Goal: Task Accomplishment & Management: Manage account settings

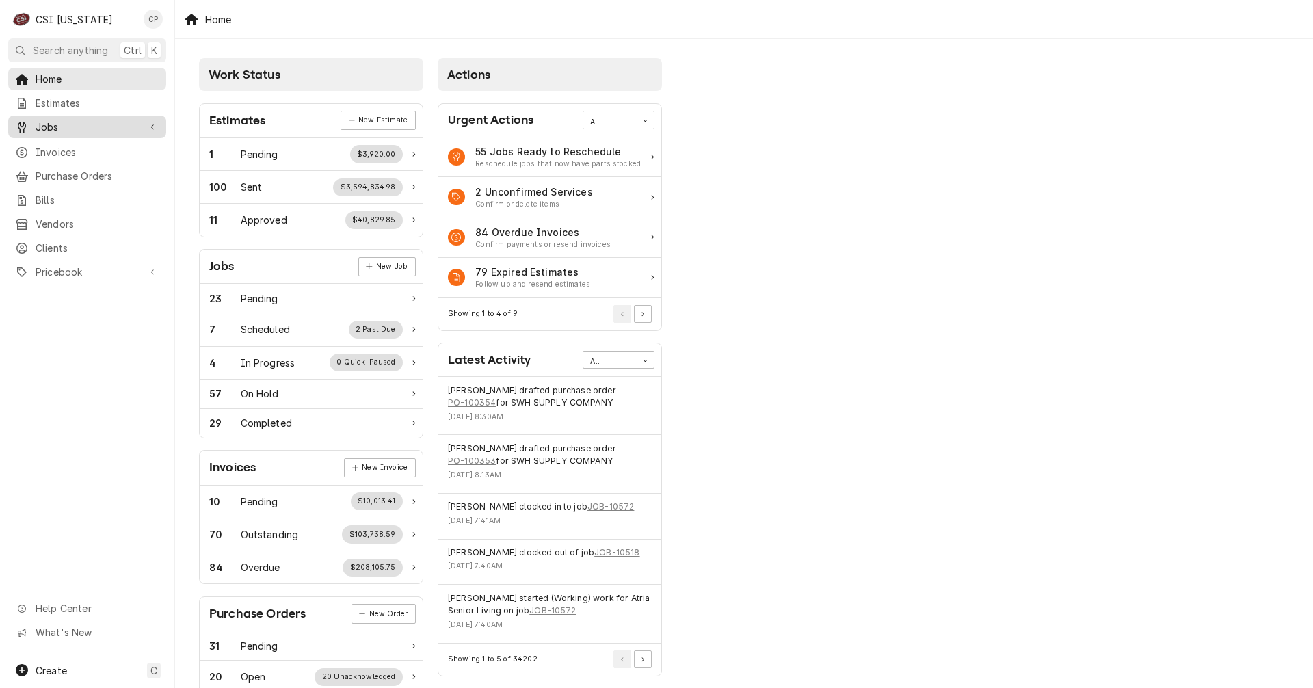
click at [103, 124] on span "Jobs" at bounding box center [87, 127] width 103 height 14
click at [56, 151] on span "Jobs" at bounding box center [98, 151] width 124 height 14
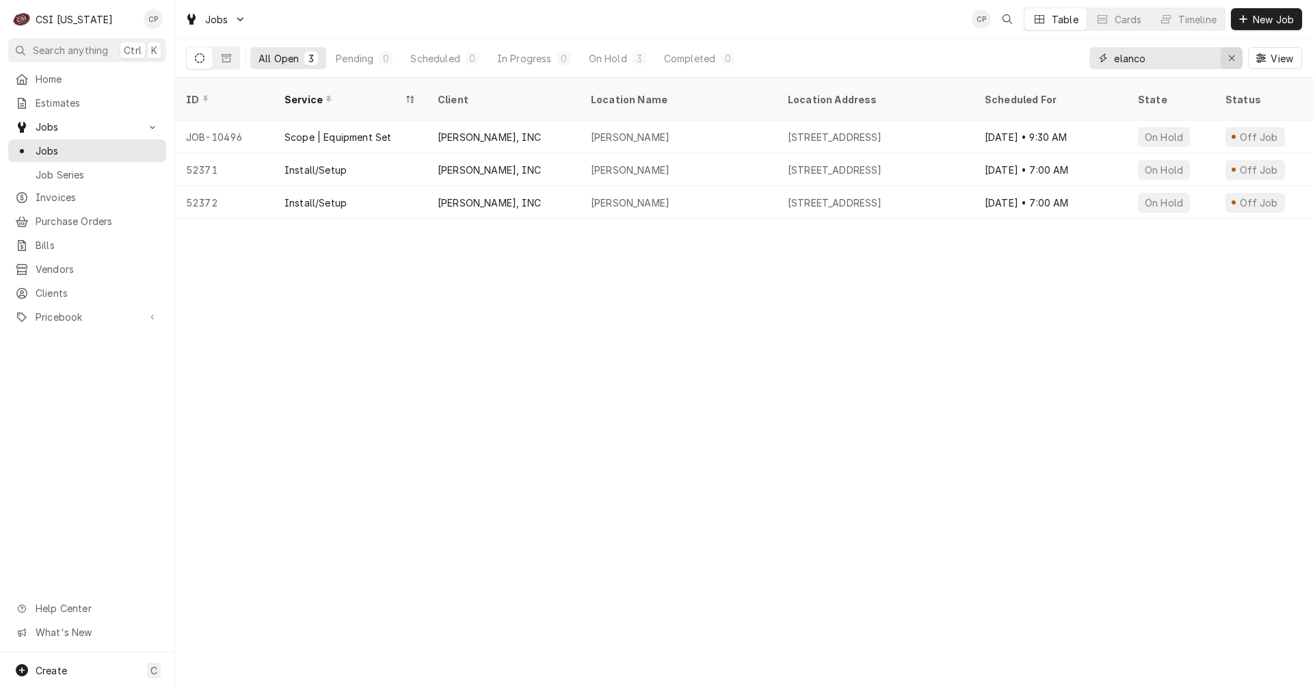
click at [1233, 59] on icon "Erase input" at bounding box center [1232, 58] width 8 height 10
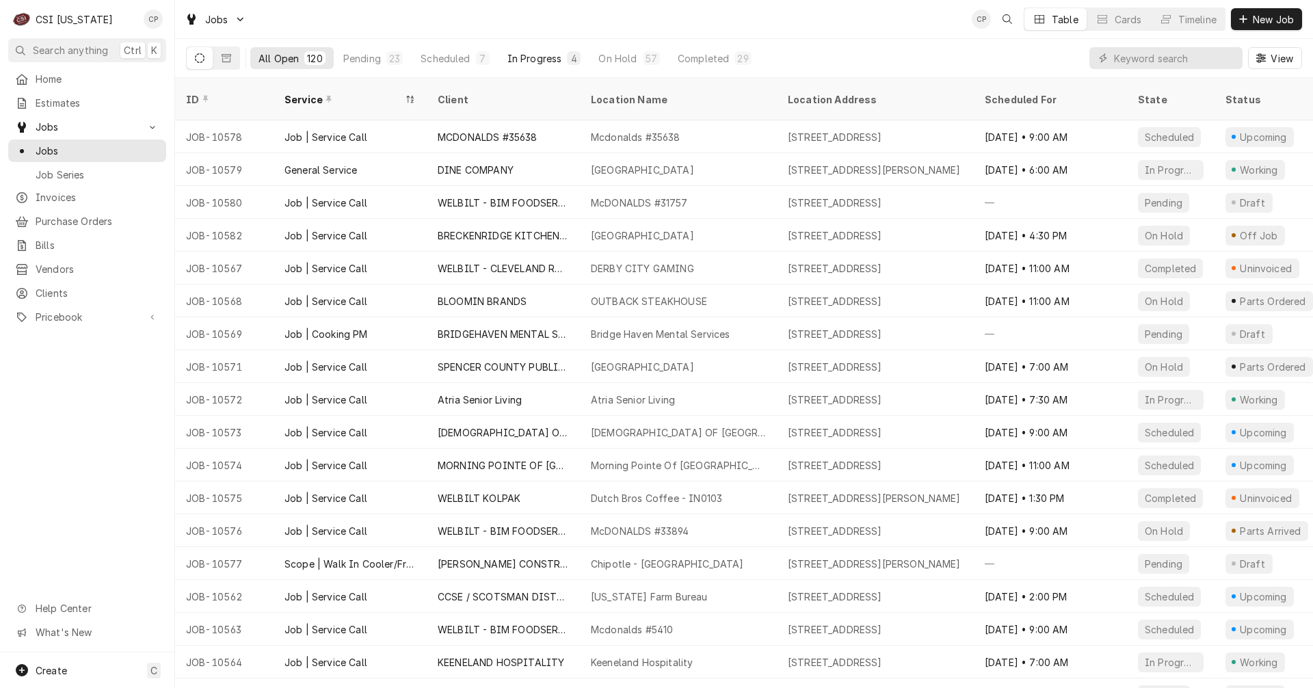
click at [546, 61] on div "In Progress" at bounding box center [534, 58] width 55 height 14
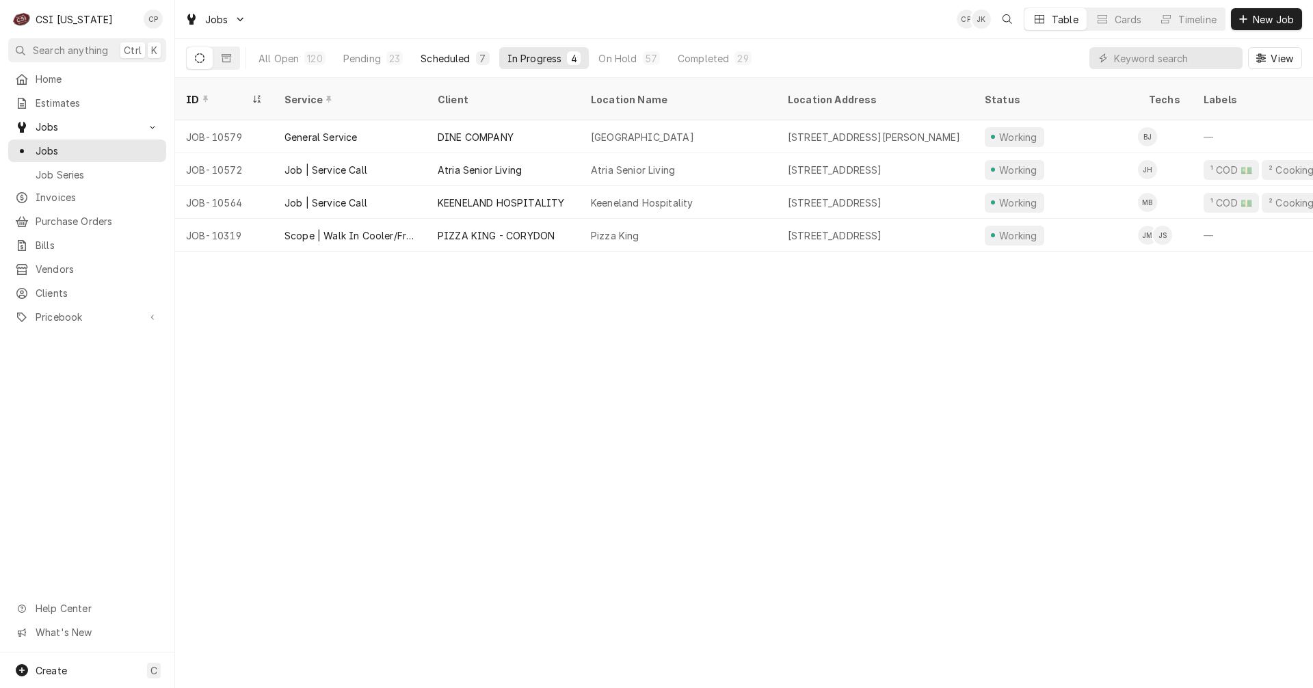
click at [438, 54] on div "Scheduled" at bounding box center [444, 58] width 49 height 14
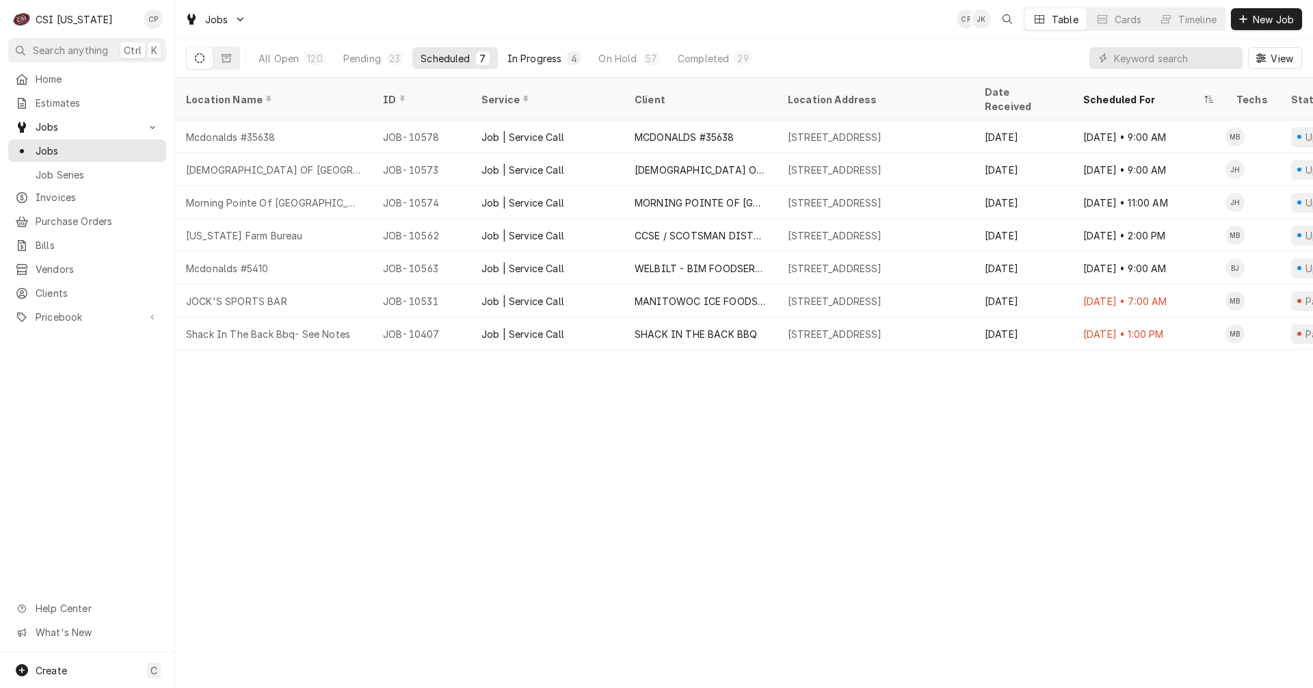
click at [546, 61] on div "In Progress" at bounding box center [534, 58] width 55 height 14
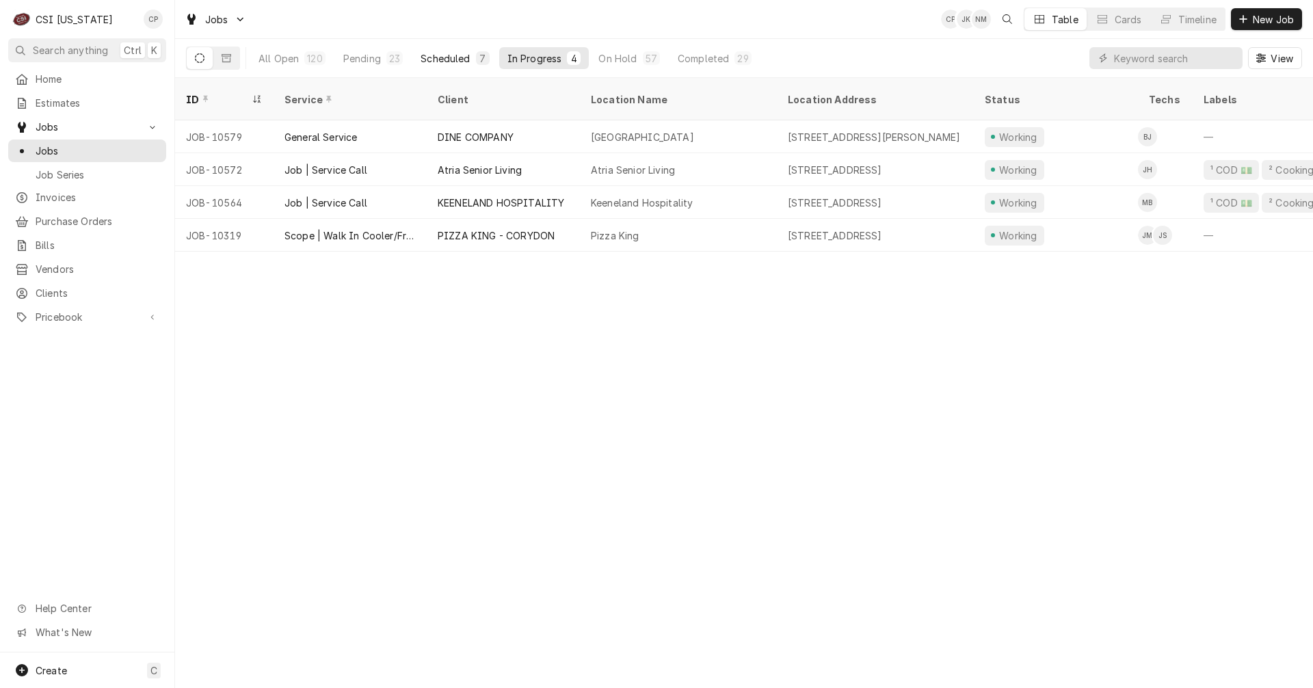
click at [452, 57] on div "Scheduled" at bounding box center [444, 58] width 49 height 14
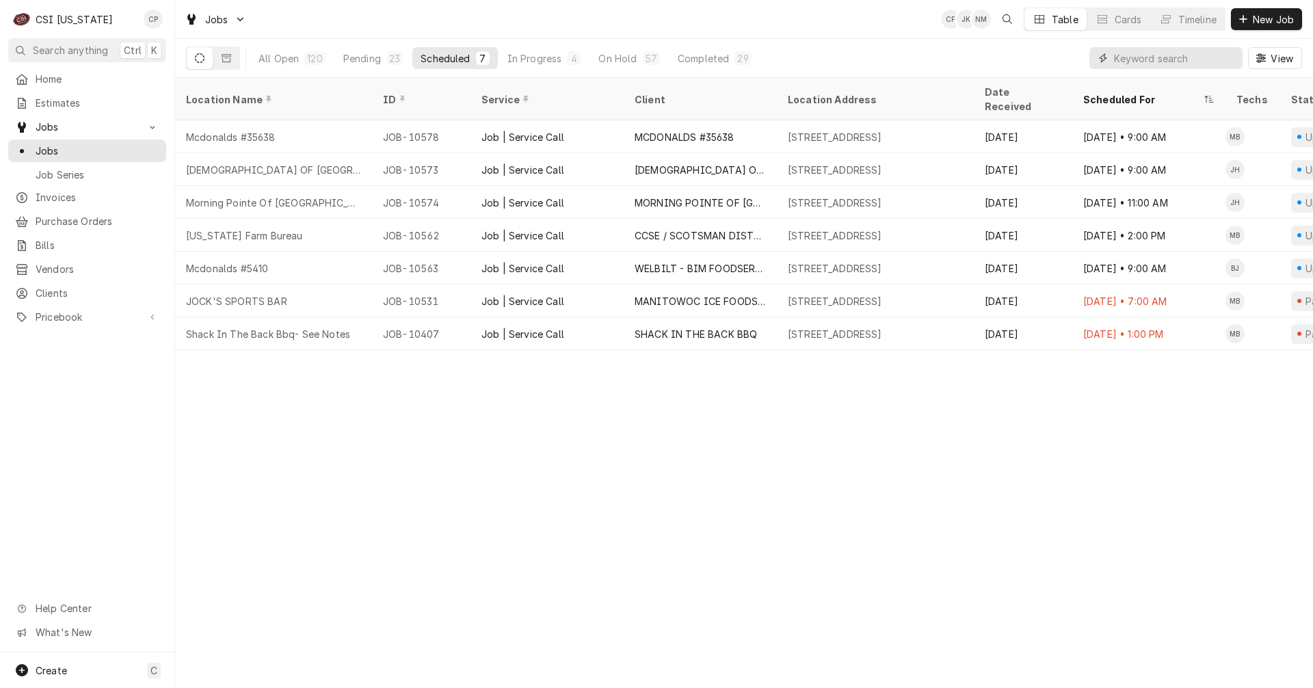
click at [1140, 58] on input "Dynamic Content Wrapper" at bounding box center [1175, 58] width 122 height 22
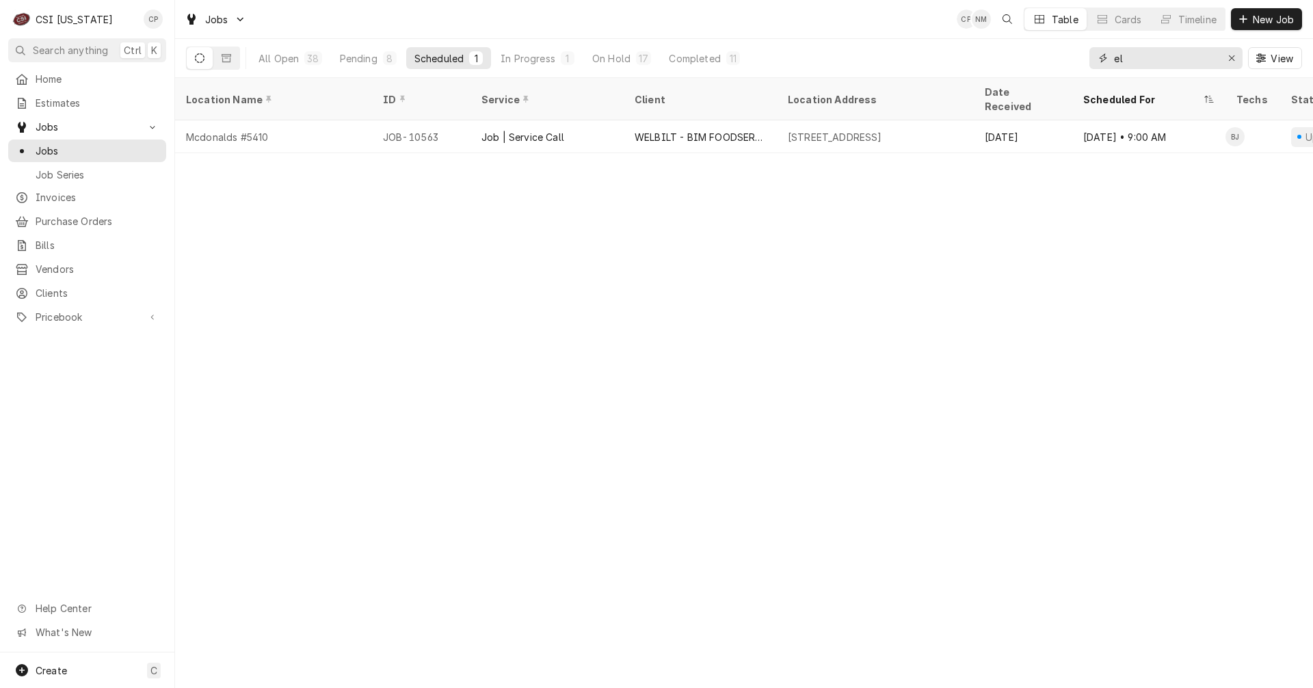
click at [1136, 56] on input "el" at bounding box center [1165, 58] width 103 height 22
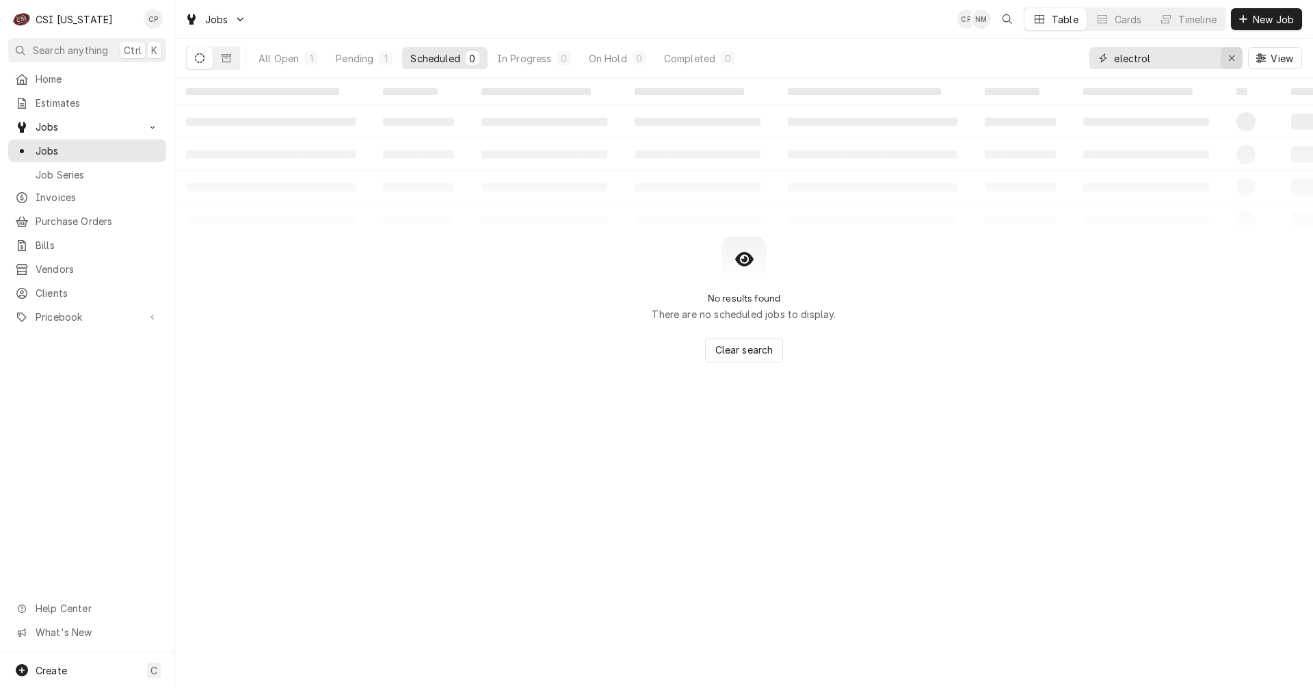
type input "electrol"
click at [1232, 60] on icon "Erase input" at bounding box center [1232, 58] width 8 height 10
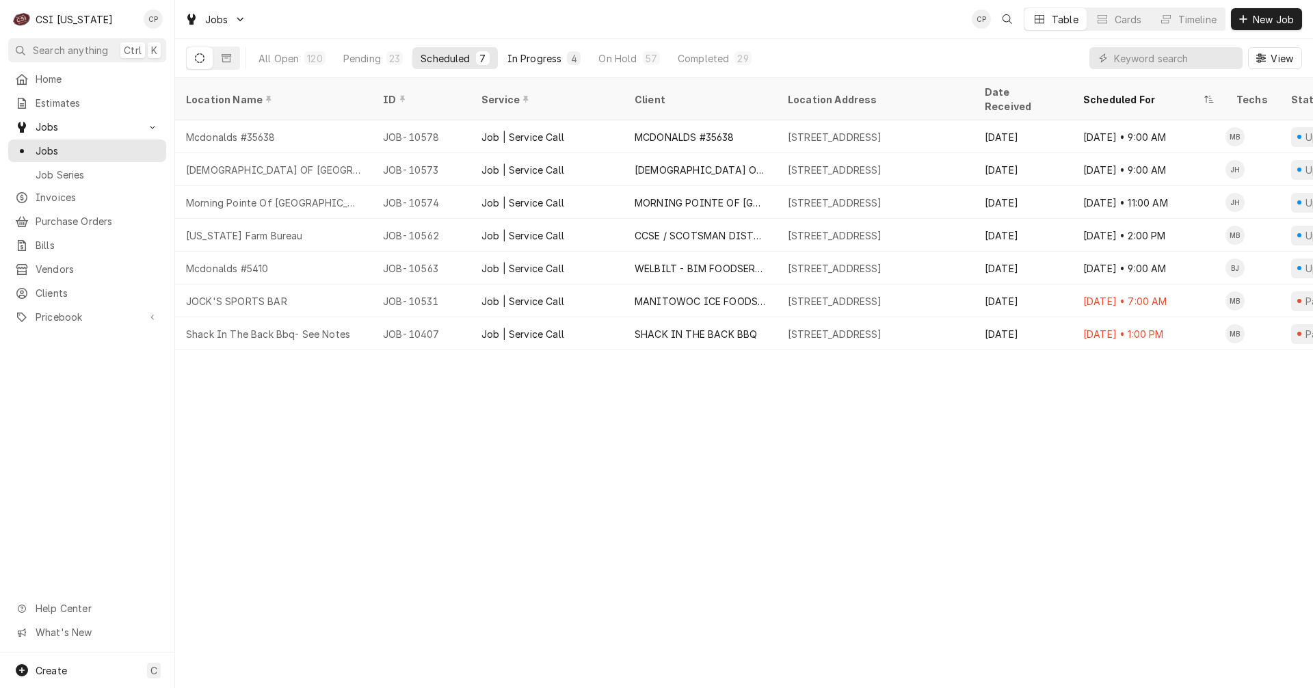
click at [546, 59] on div "In Progress" at bounding box center [534, 58] width 55 height 14
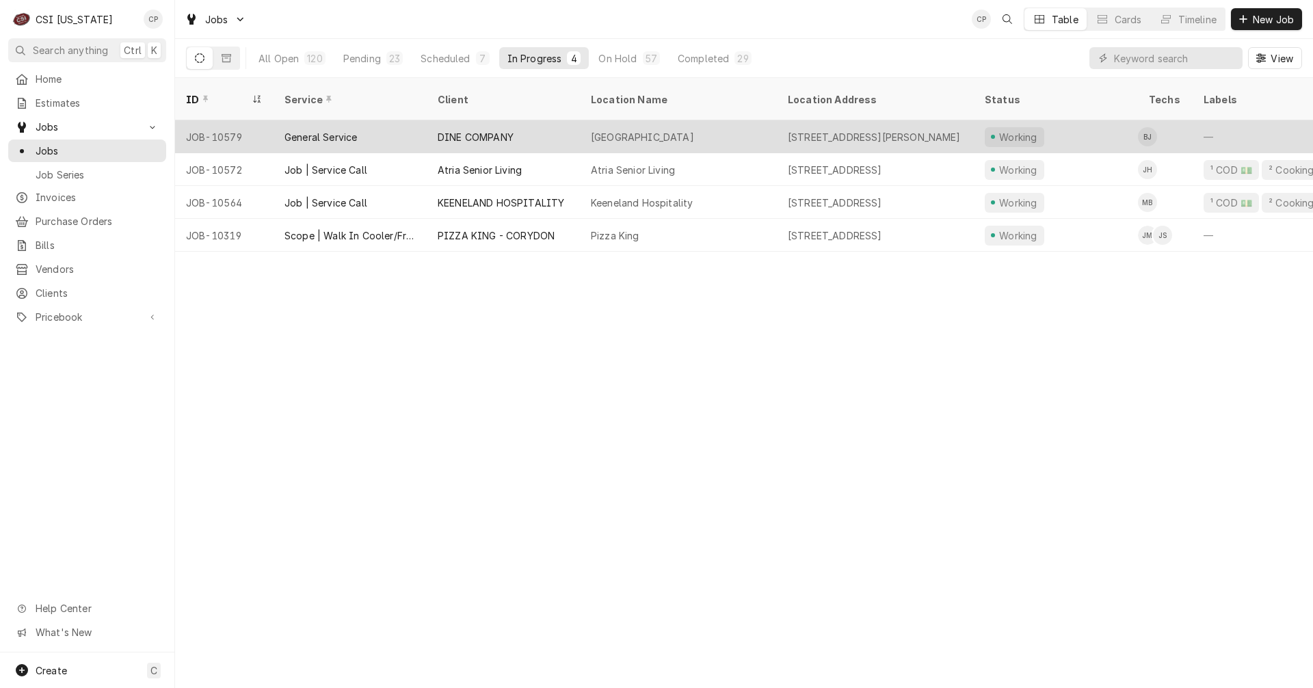
click at [575, 122] on div "DINE COMPANY" at bounding box center [503, 136] width 153 height 33
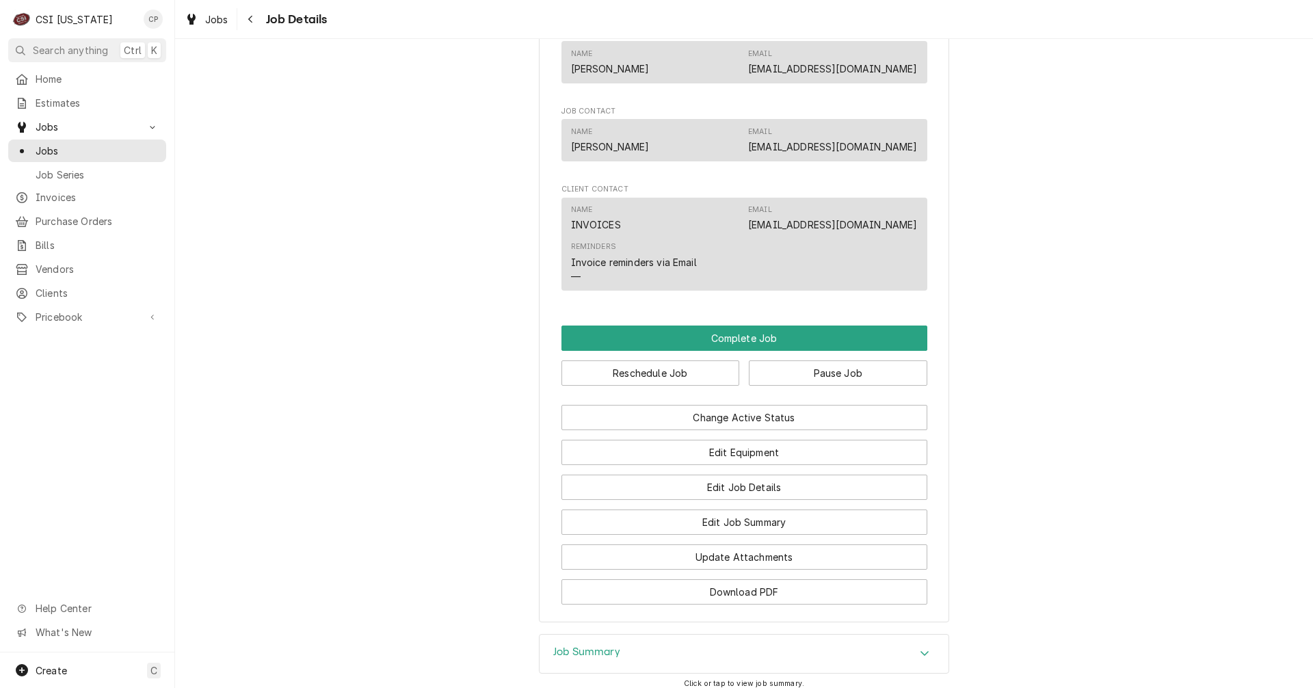
scroll to position [1162, 0]
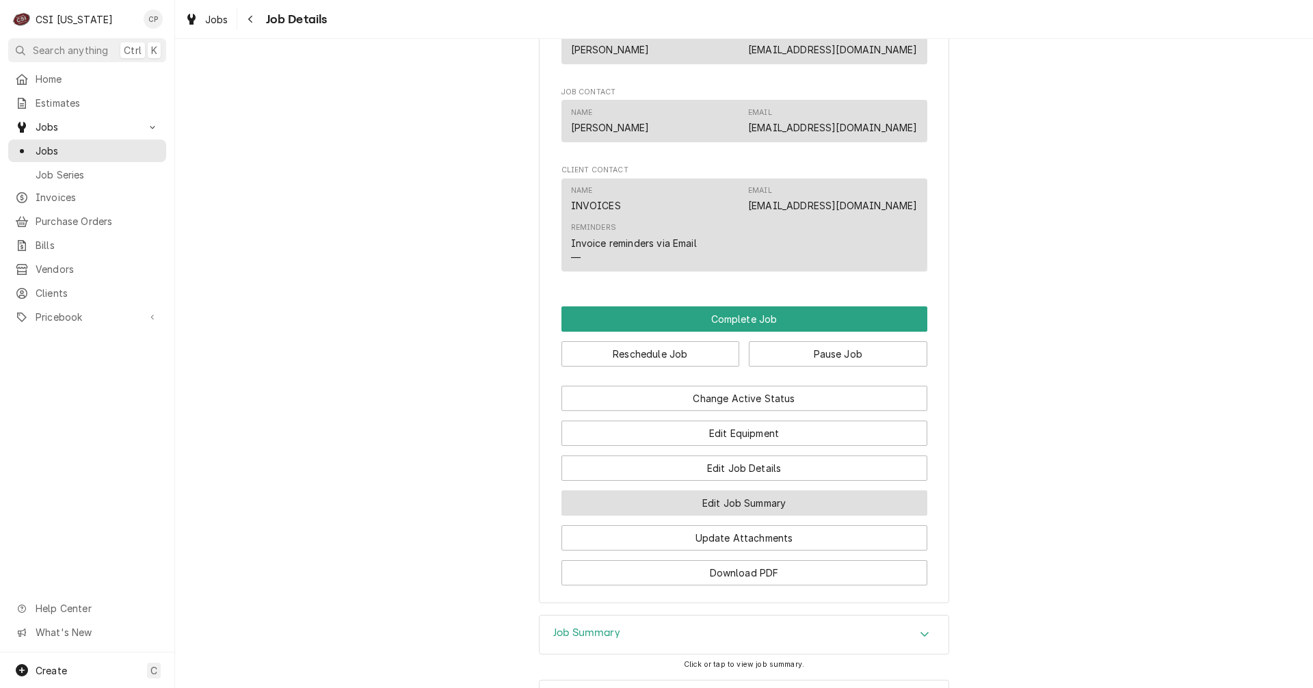
click at [682, 516] on button "Edit Job Summary" at bounding box center [744, 502] width 366 height 25
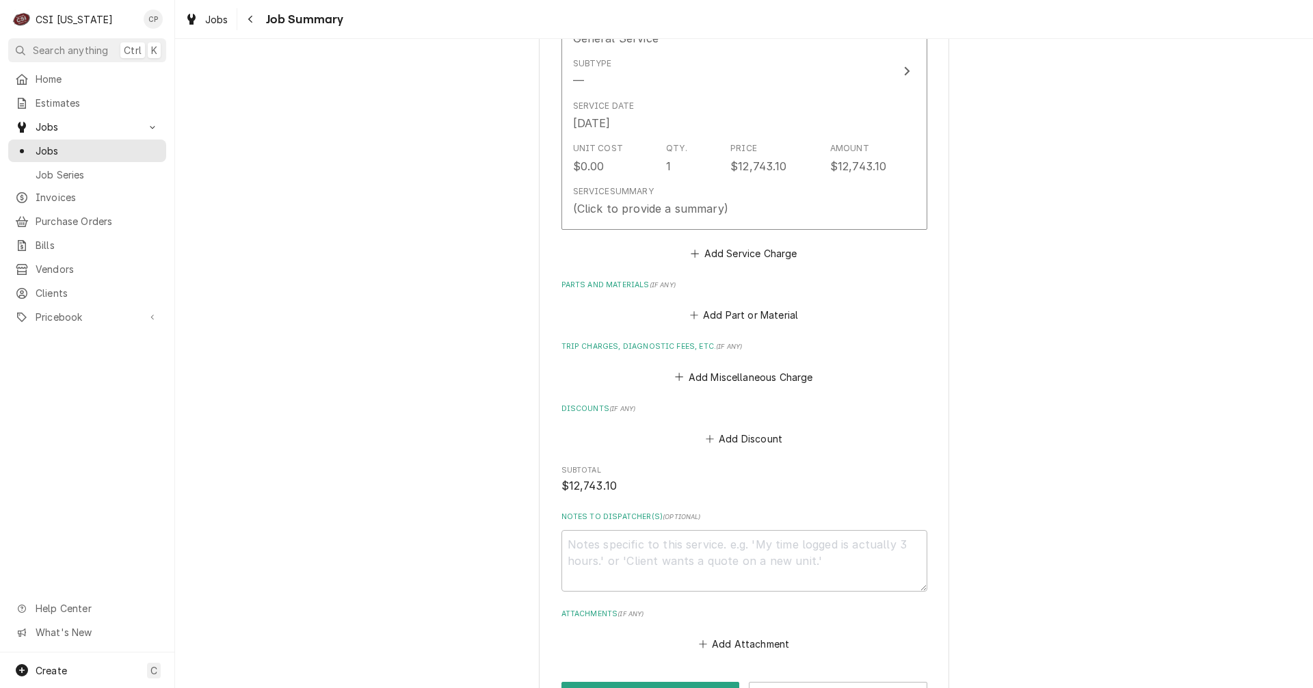
scroll to position [592, 0]
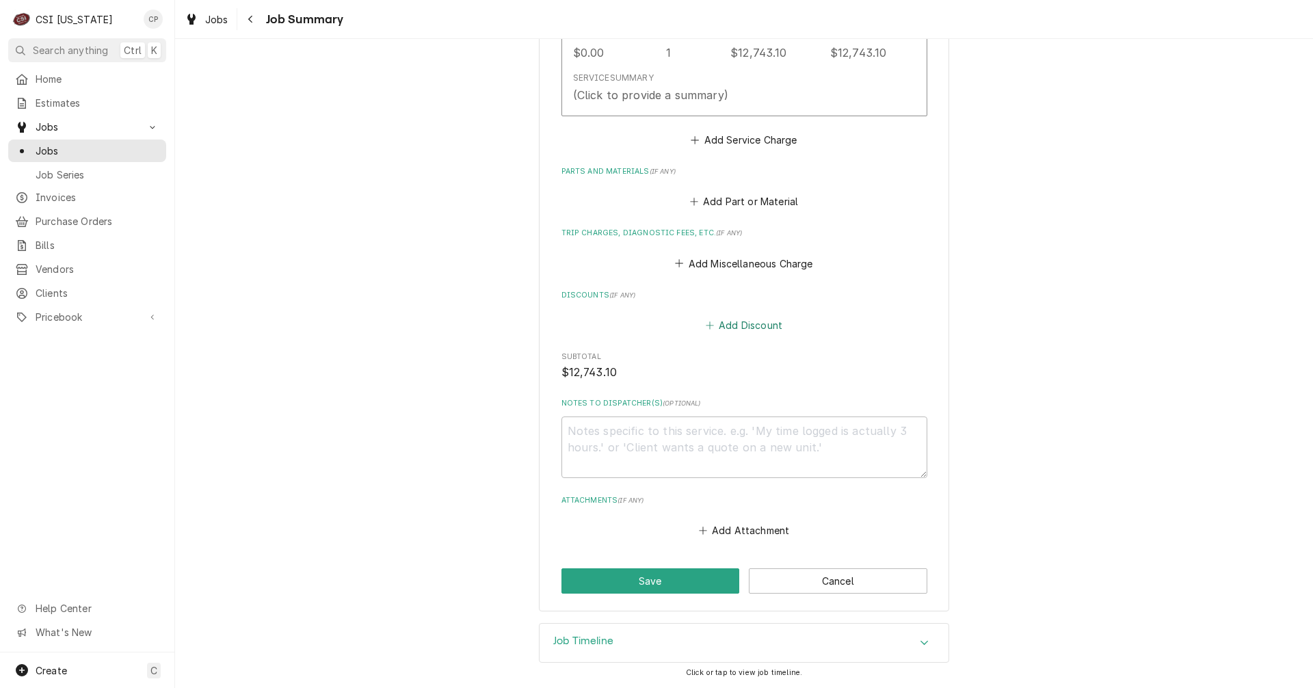
click at [764, 325] on button "Add Discount" at bounding box center [743, 325] width 81 height 19
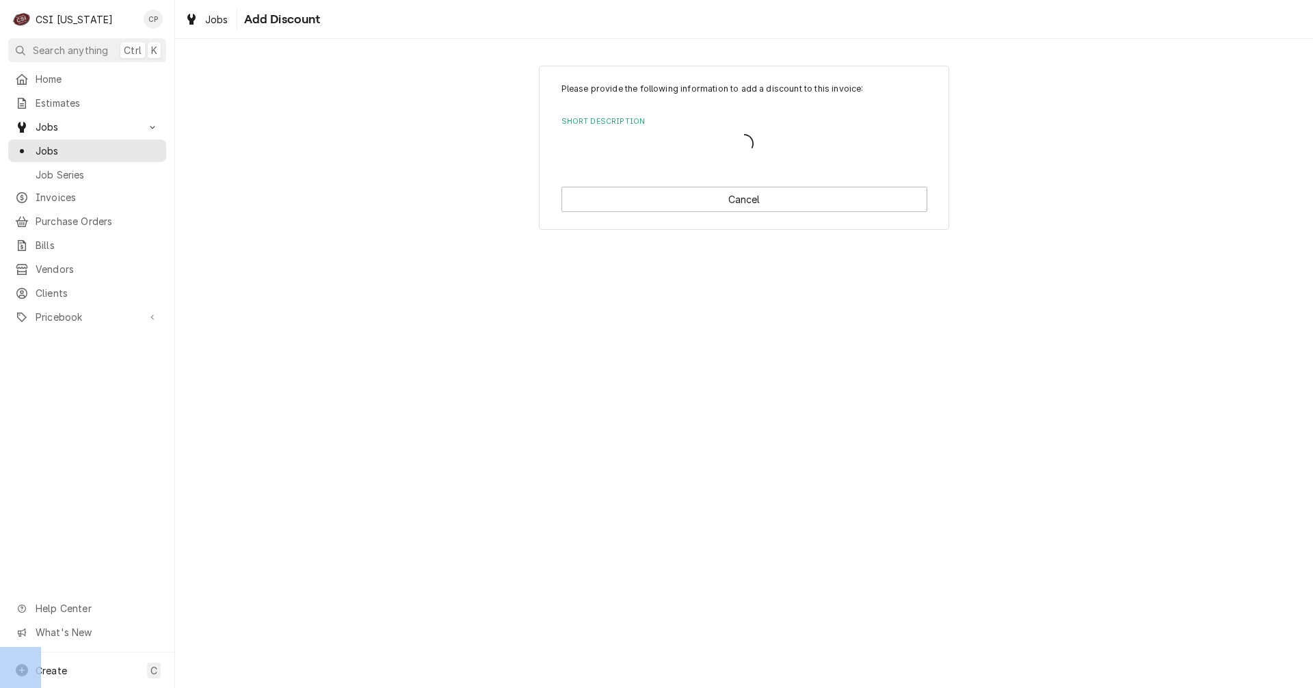
click at [764, 325] on div "Please provide the following information to add a discount to this invoice: Sho…" at bounding box center [744, 363] width 1138 height 649
click at [764, 209] on button "Cancel" at bounding box center [744, 201] width 366 height 25
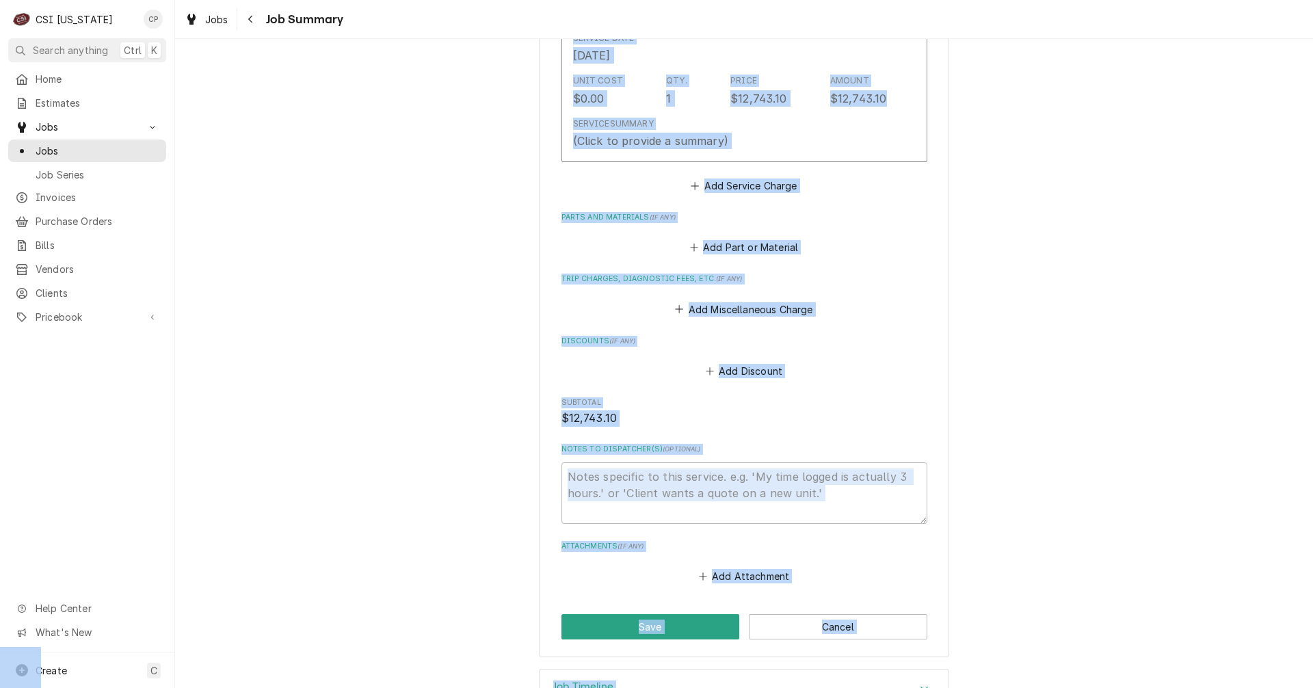
scroll to position [589, 0]
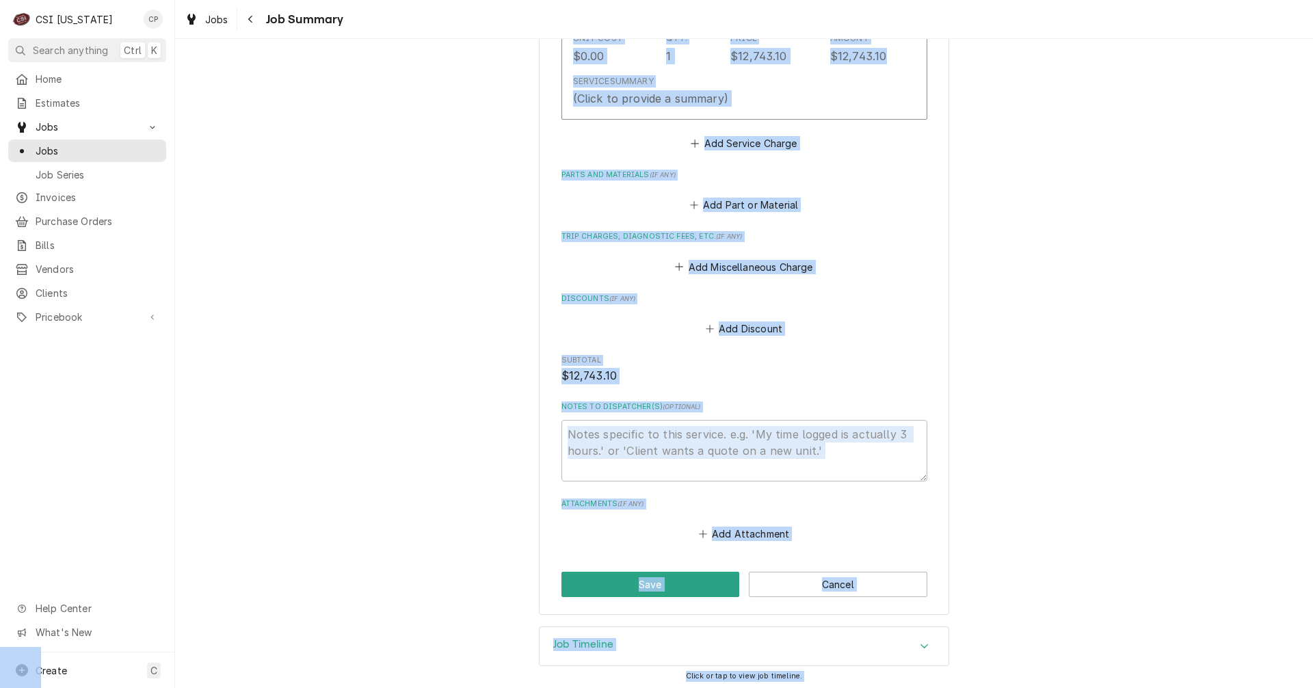
click at [393, 396] on div "DINE COMPANY Cedar Lake Lodge / 3301 Jericho Road, La Grange, KY 000KY Please p…" at bounding box center [744, 46] width 1138 height 1162
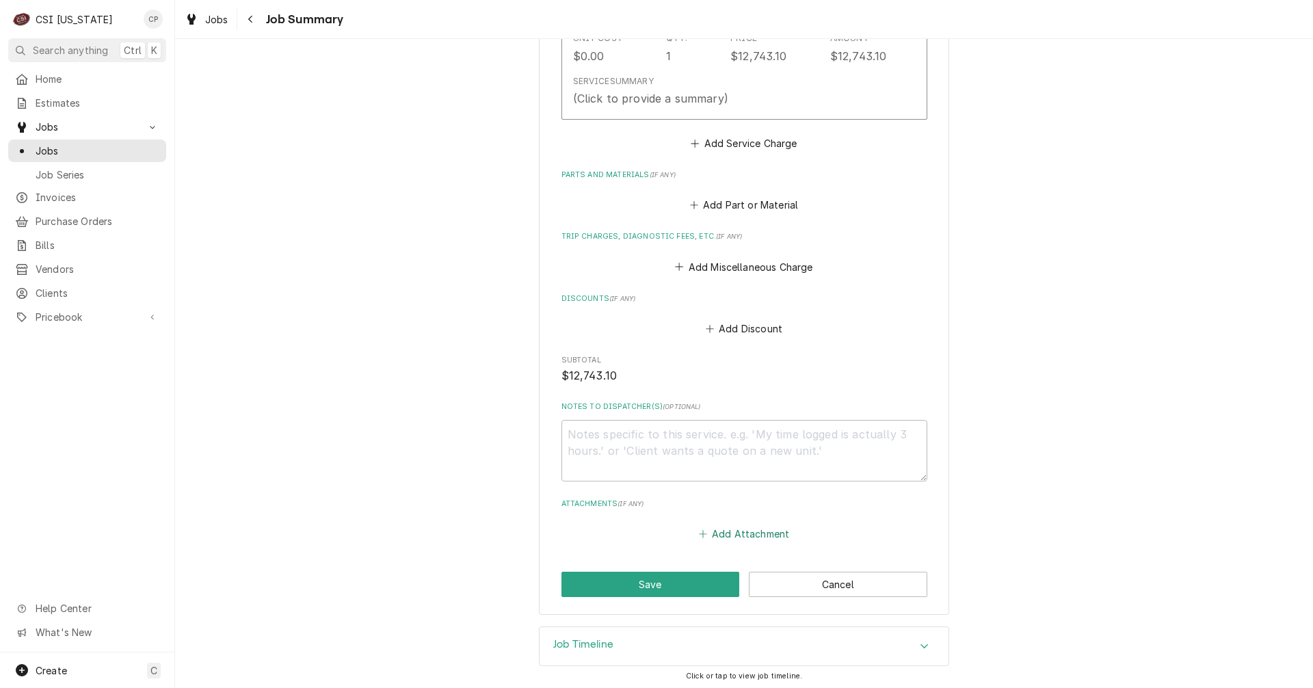
click at [747, 532] on button "Add Attachment" at bounding box center [744, 533] width 96 height 19
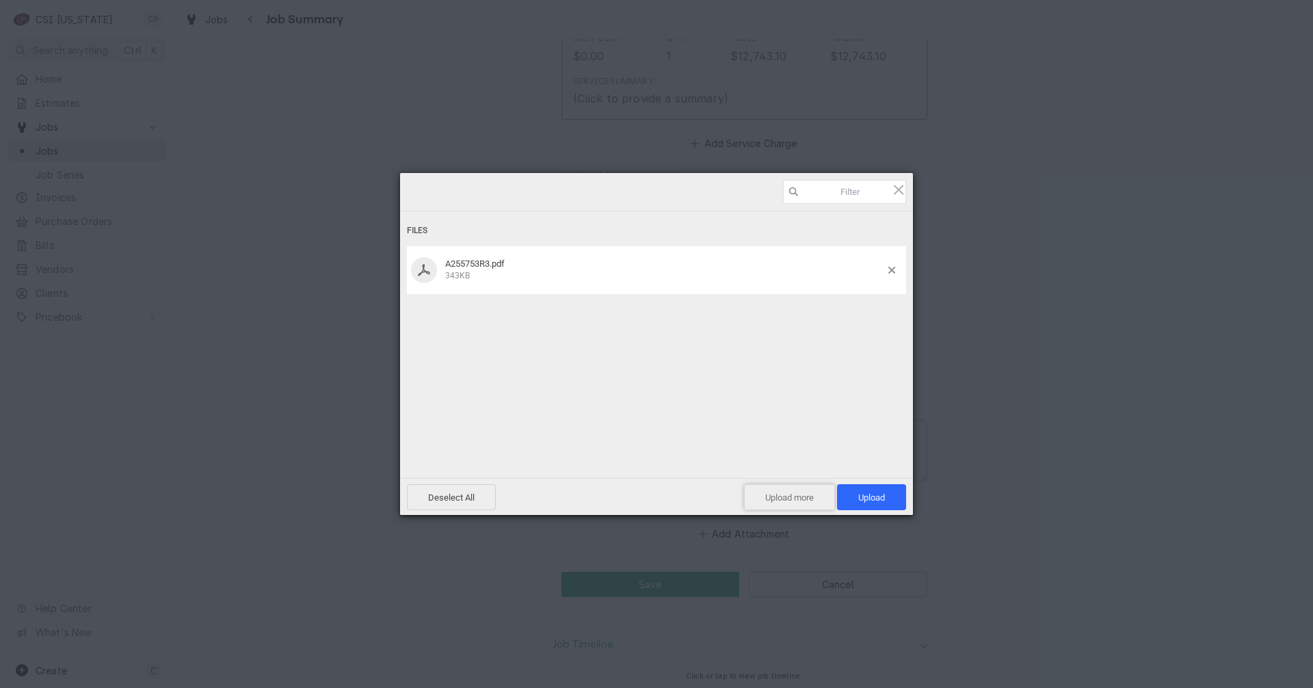
click at [800, 500] on span "Upload more" at bounding box center [789, 497] width 91 height 26
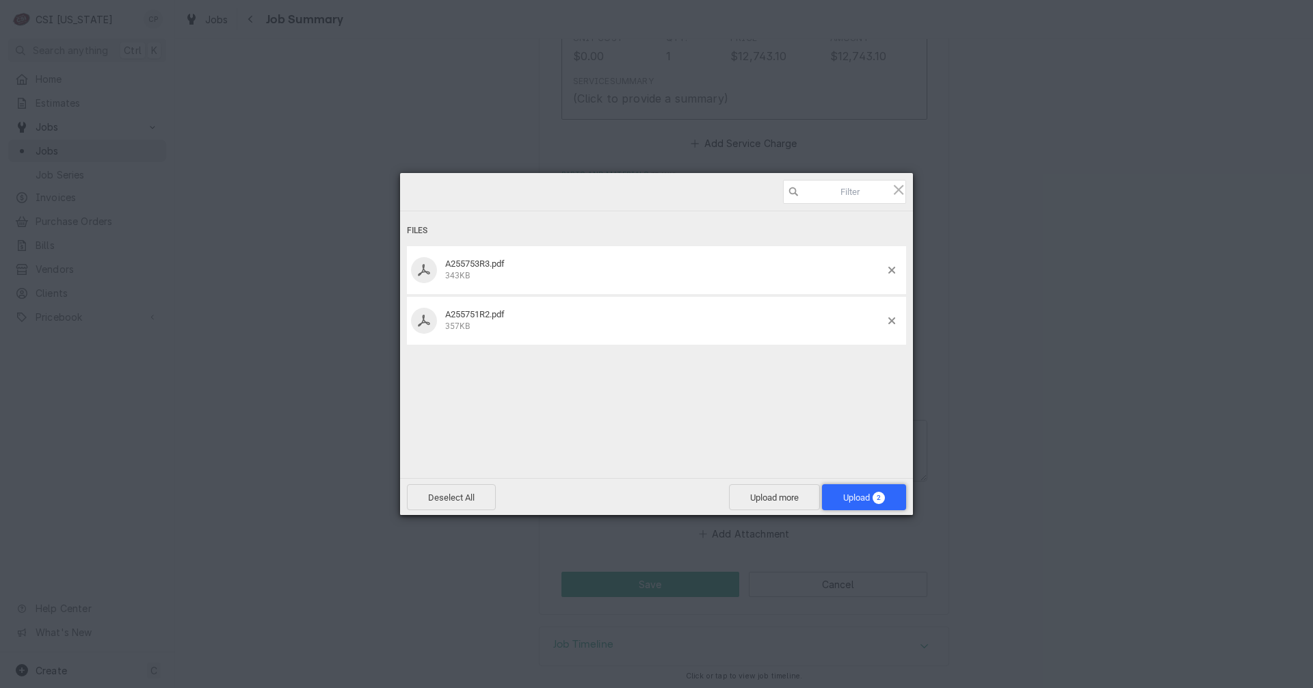
click at [854, 494] on span "Upload 2" at bounding box center [864, 497] width 42 height 10
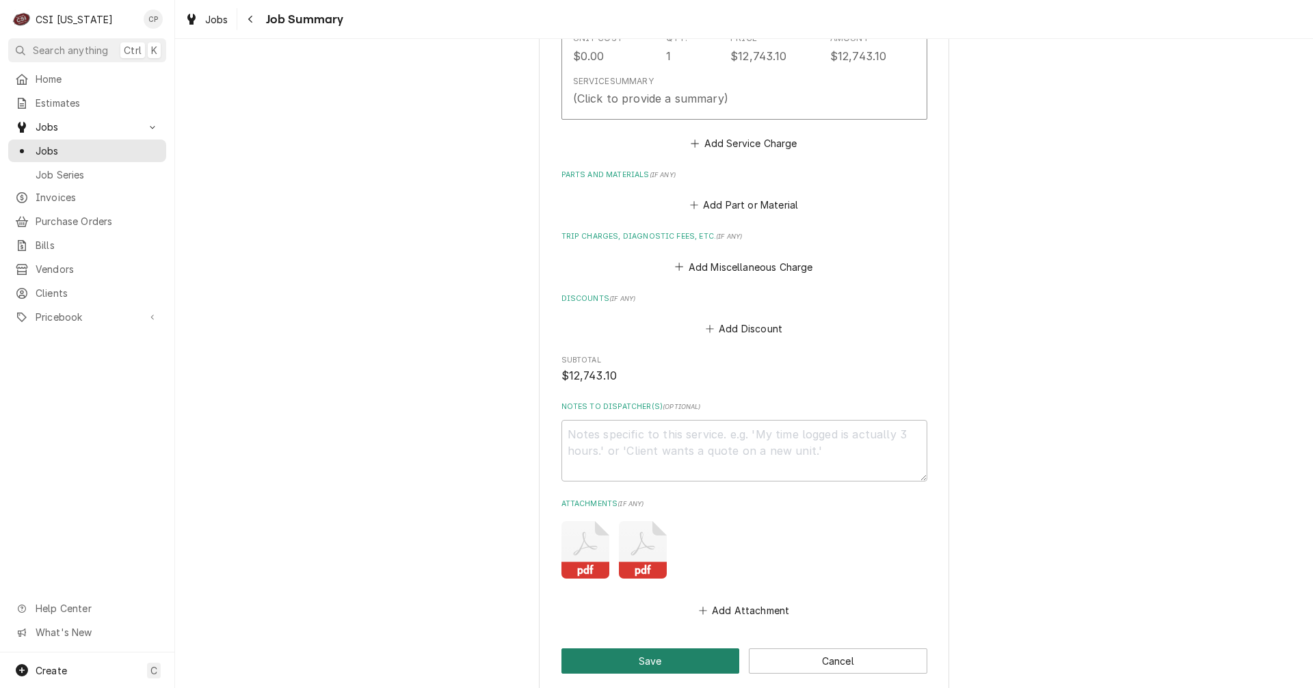
click at [632, 660] on button "Save" at bounding box center [650, 660] width 178 height 25
type textarea "x"
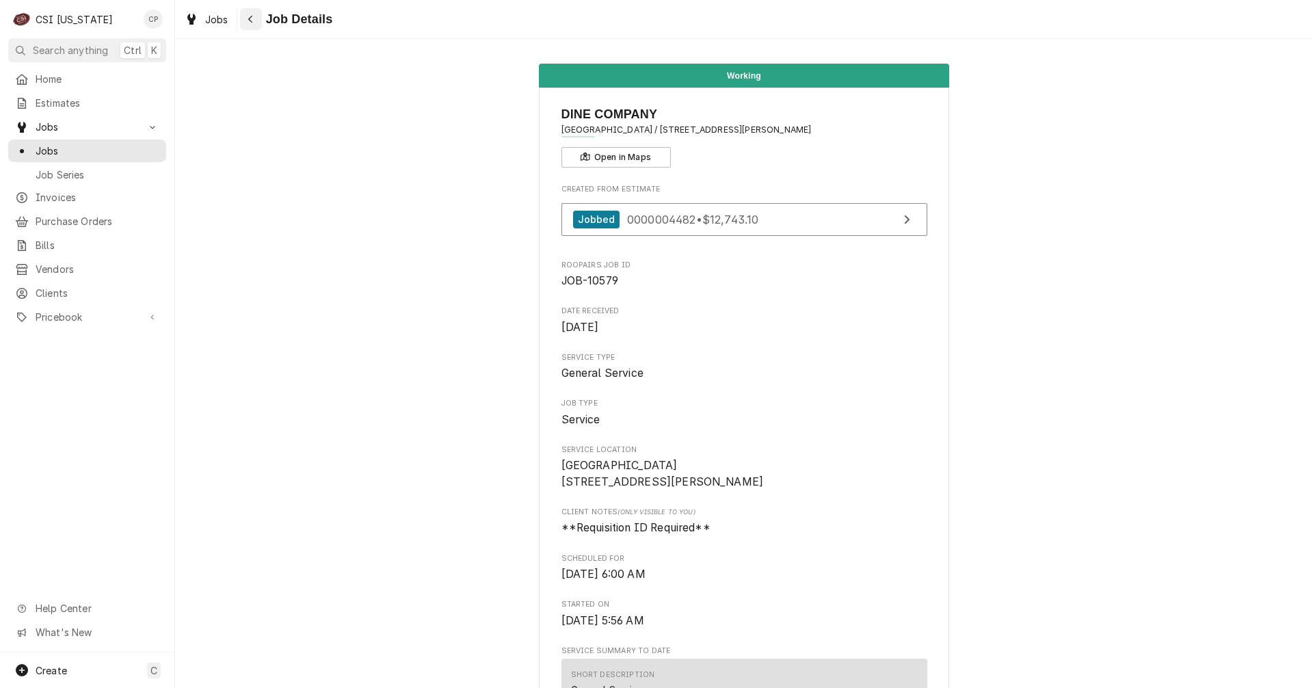
click at [251, 24] on div "Navigate back" at bounding box center [251, 19] width 14 height 14
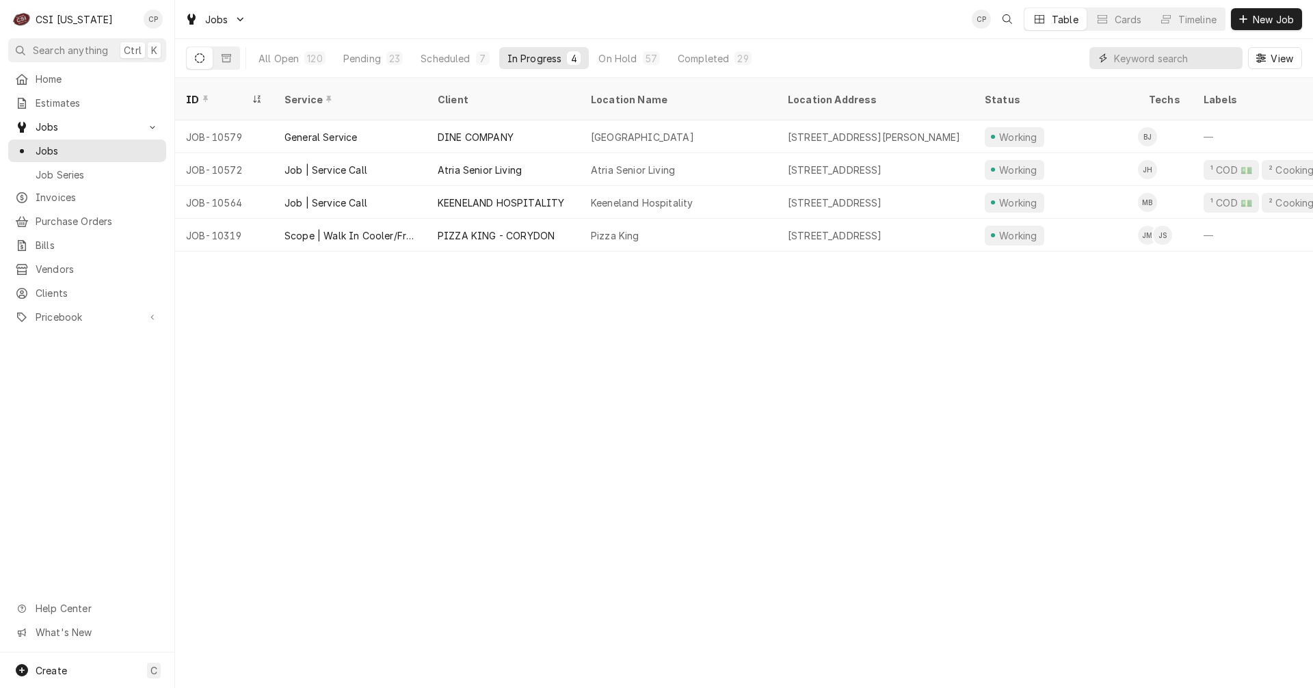
click at [1127, 59] on input "Dynamic Content Wrapper" at bounding box center [1175, 58] width 122 height 22
type input "dine"
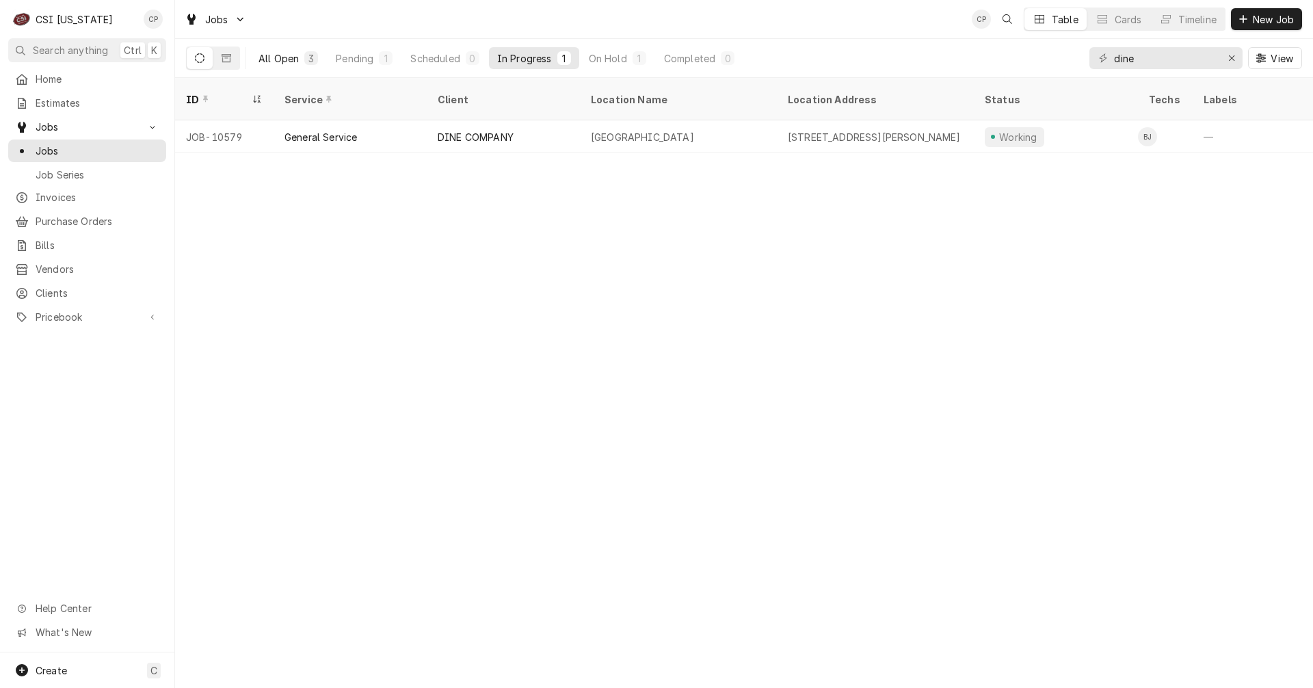
click at [305, 61] on div "3" at bounding box center [311, 58] width 14 height 14
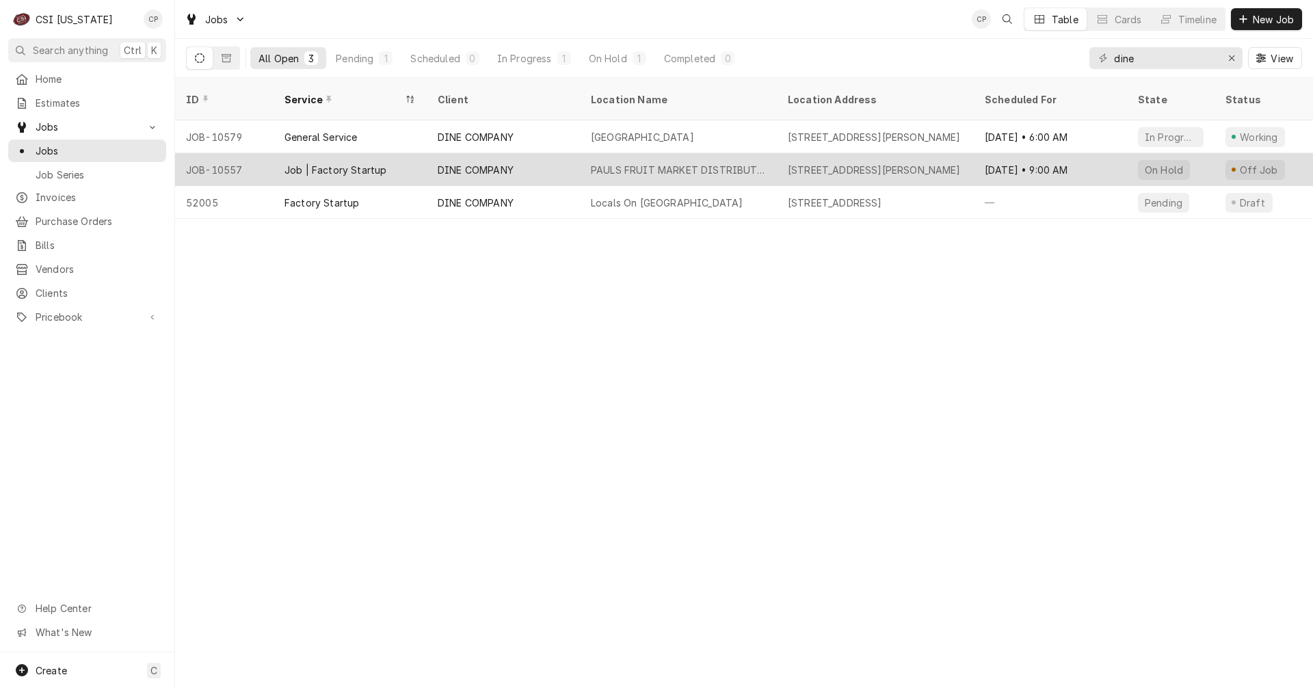
click at [626, 163] on div "PAULS FRUIT MARKET DISTRIBUTION CENTER" at bounding box center [678, 170] width 175 height 14
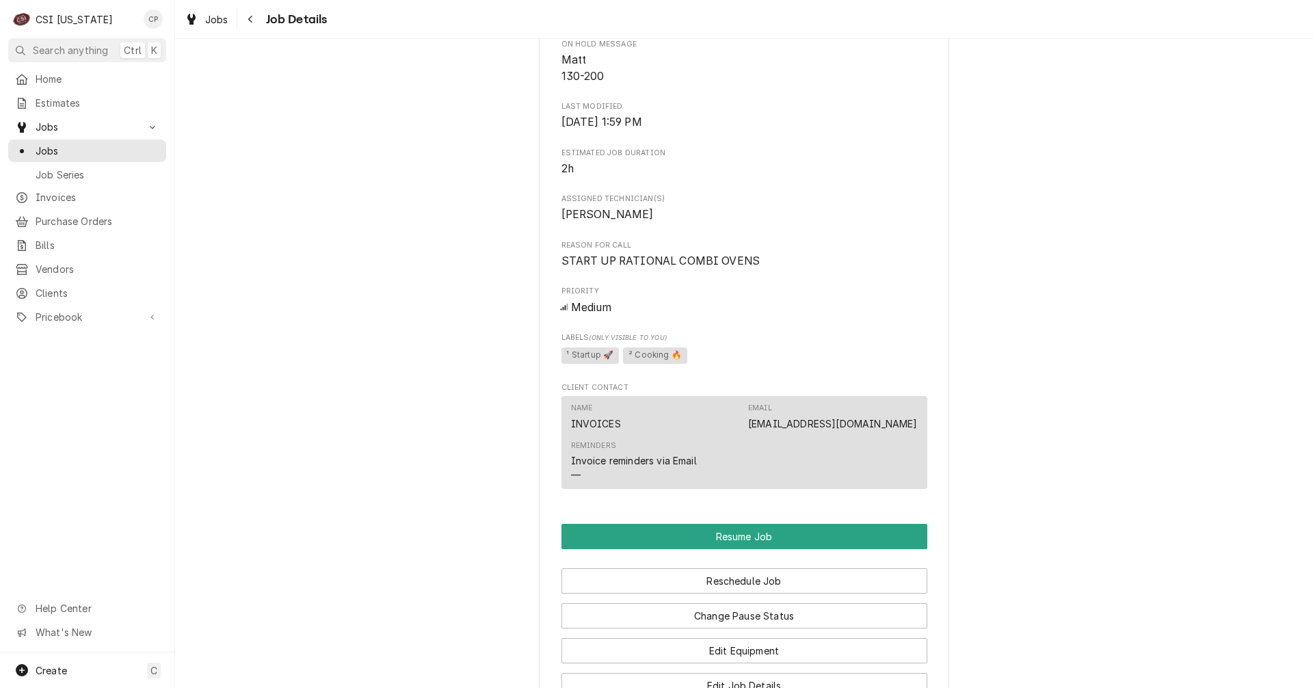
scroll to position [684, 0]
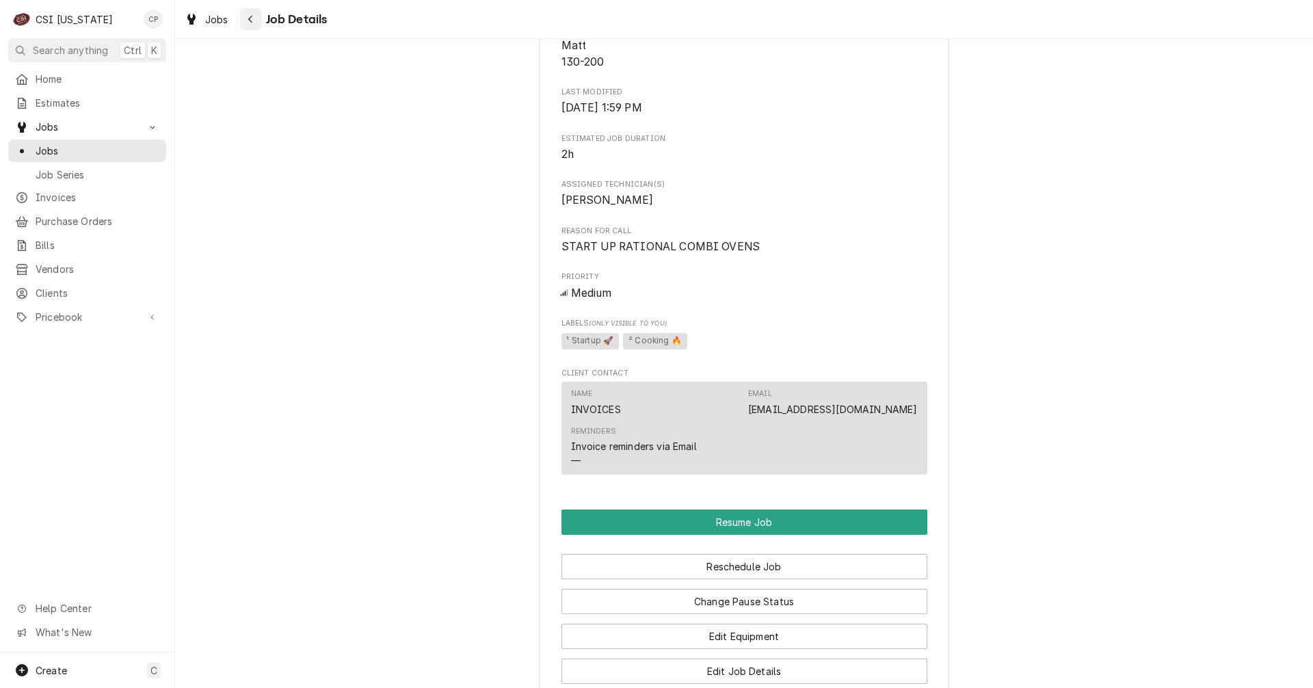
click at [249, 18] on icon "Navigate back" at bounding box center [251, 19] width 6 height 10
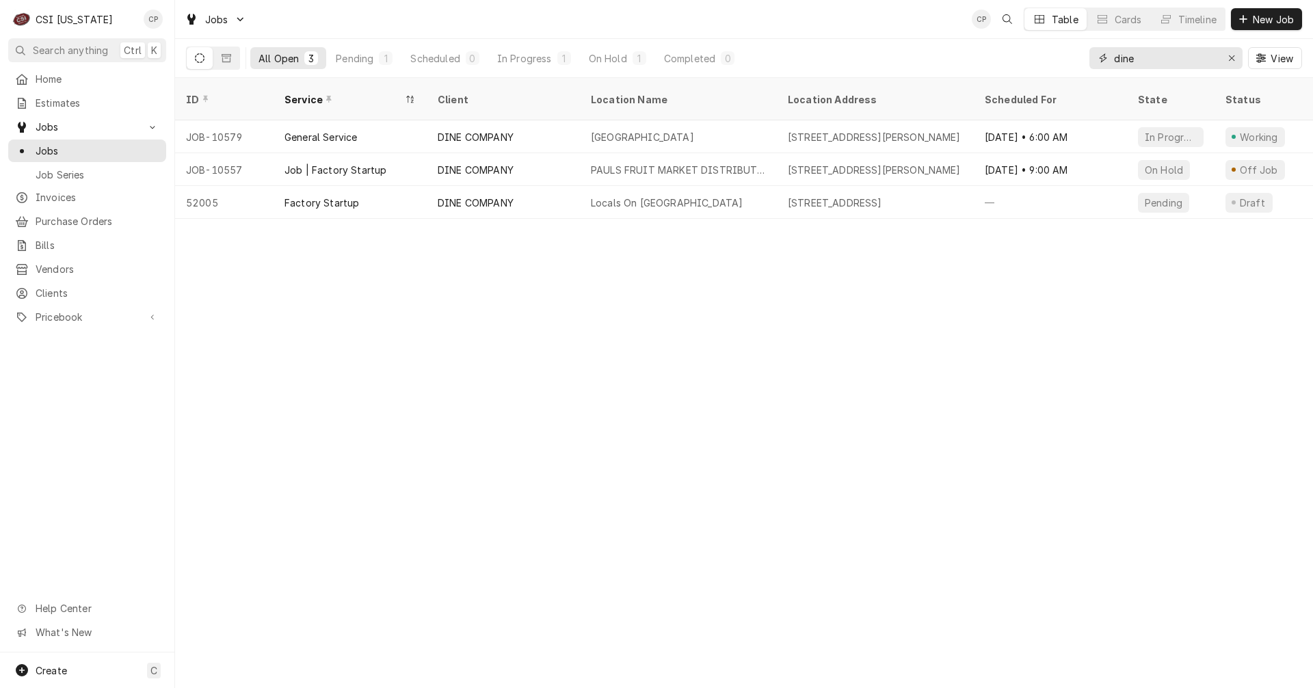
drag, startPoint x: 1154, startPoint y: 59, endPoint x: 980, endPoint y: 66, distance: 173.8
click at [980, 66] on div "All Open 3 Pending 1 Scheduled 0 In Progress 1 On Hold 1 Completed 0 dine View" at bounding box center [744, 58] width 1116 height 38
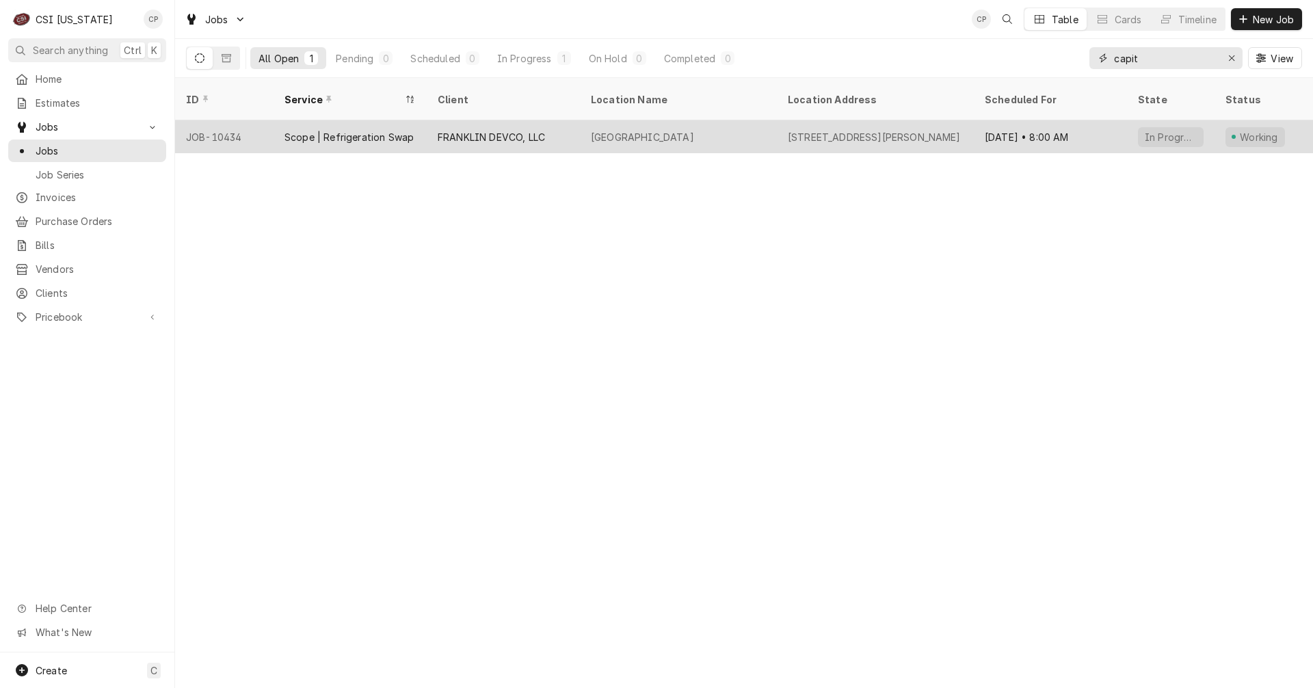
type input "capit"
click at [503, 130] on div "FRANKLIN DEVCO, LLC" at bounding box center [491, 137] width 107 height 14
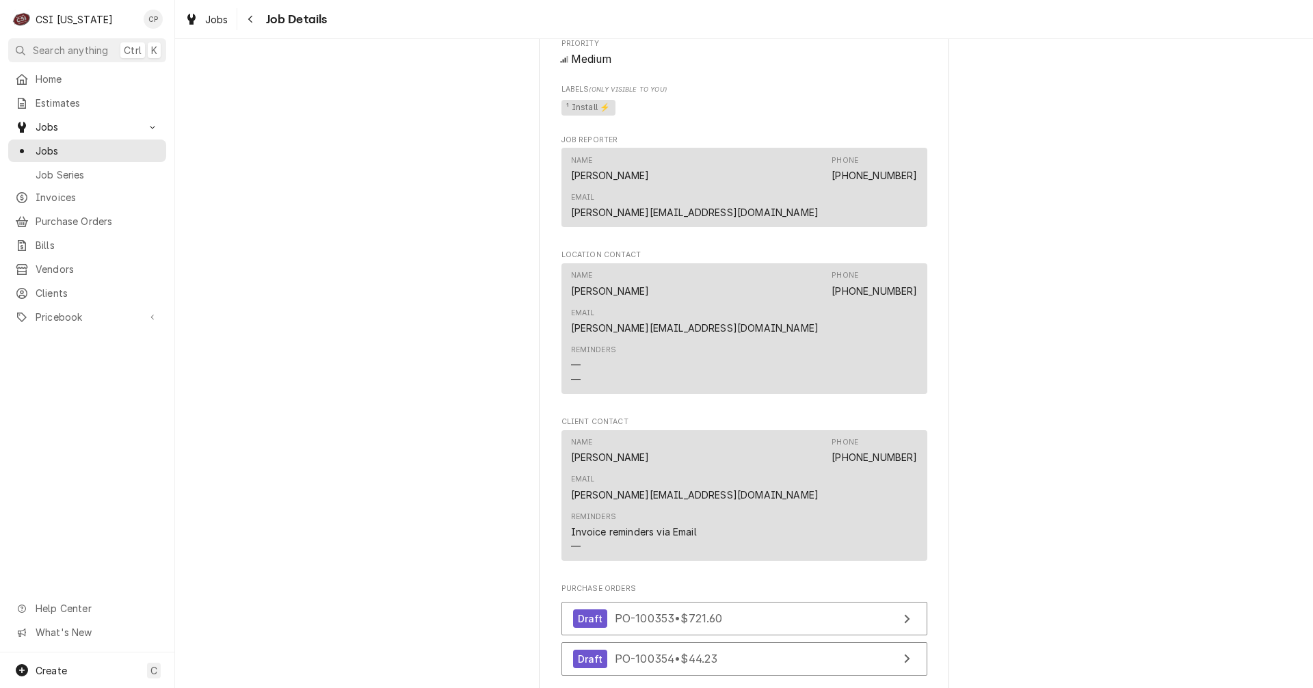
scroll to position [1436, 0]
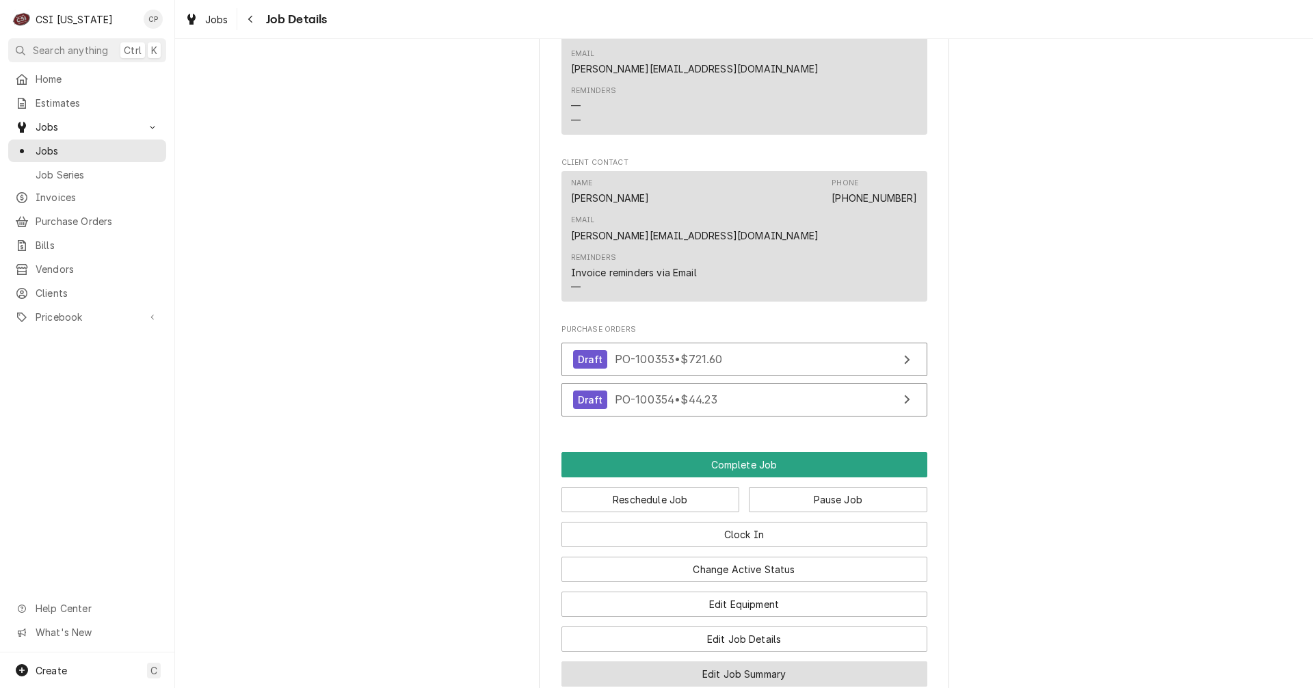
click at [667, 661] on button "Edit Job Summary" at bounding box center [744, 673] width 366 height 25
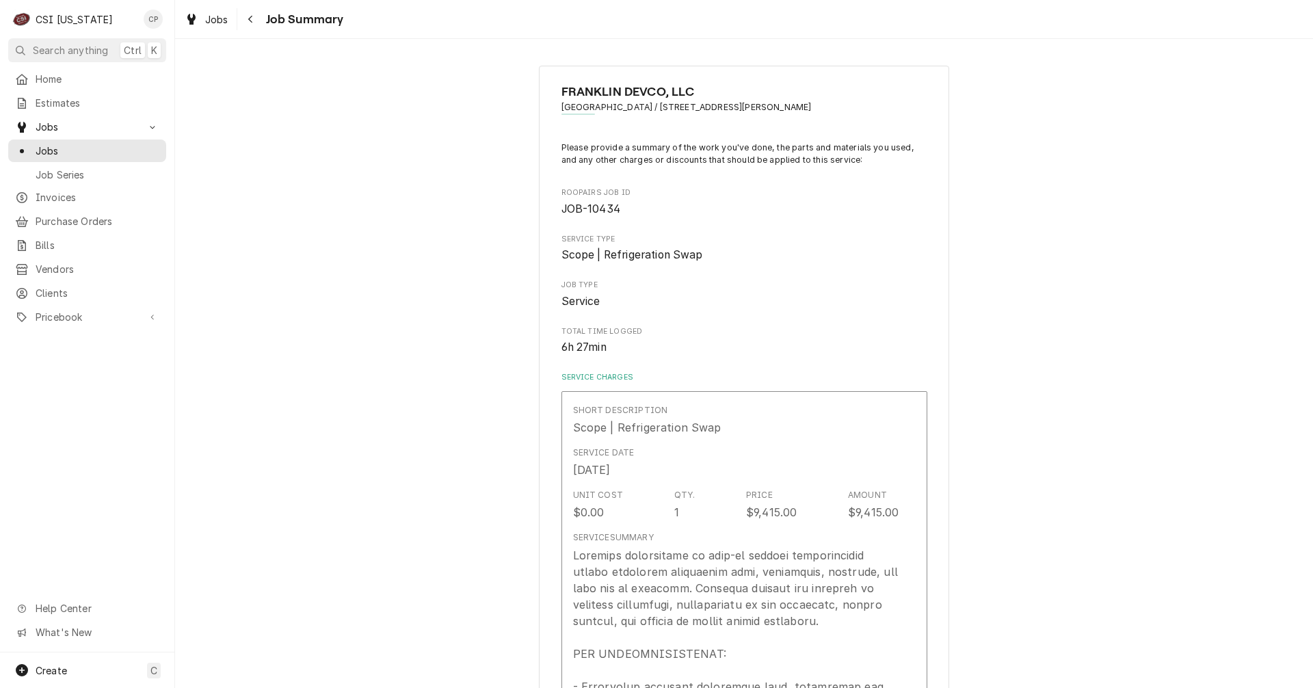
type textarea "x"
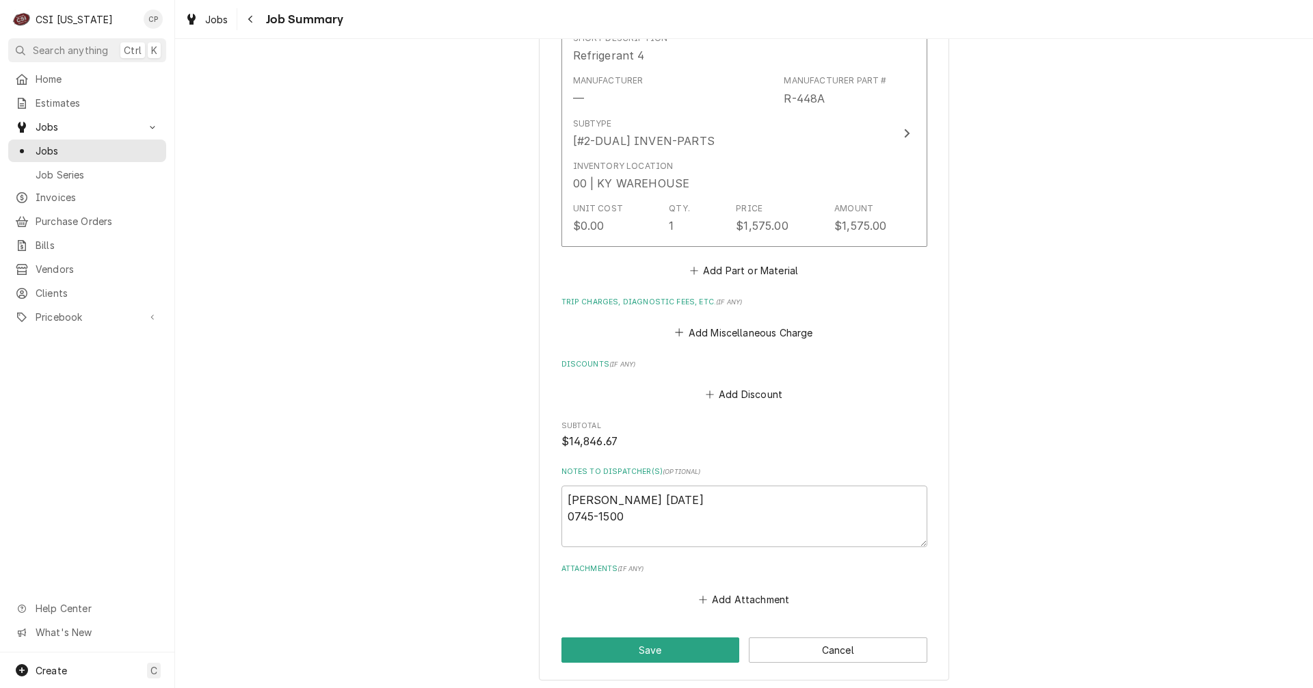
scroll to position [1579, 0]
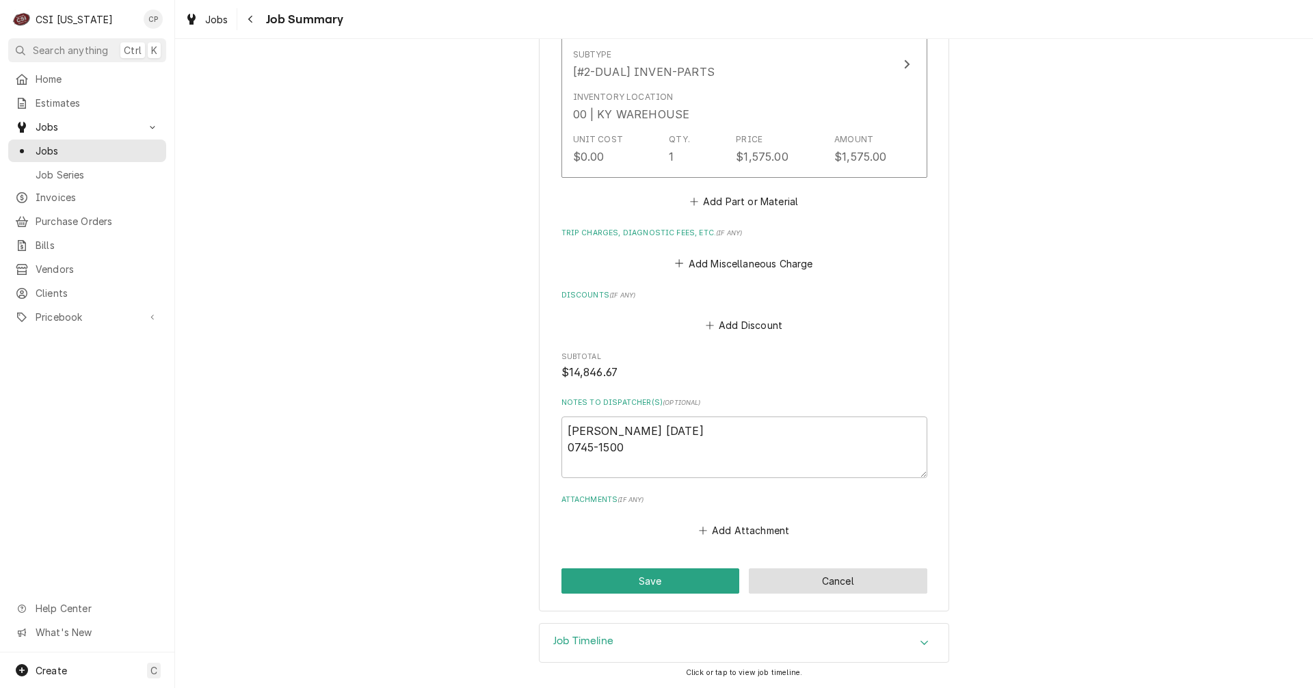
click at [835, 589] on button "Cancel" at bounding box center [838, 580] width 178 height 25
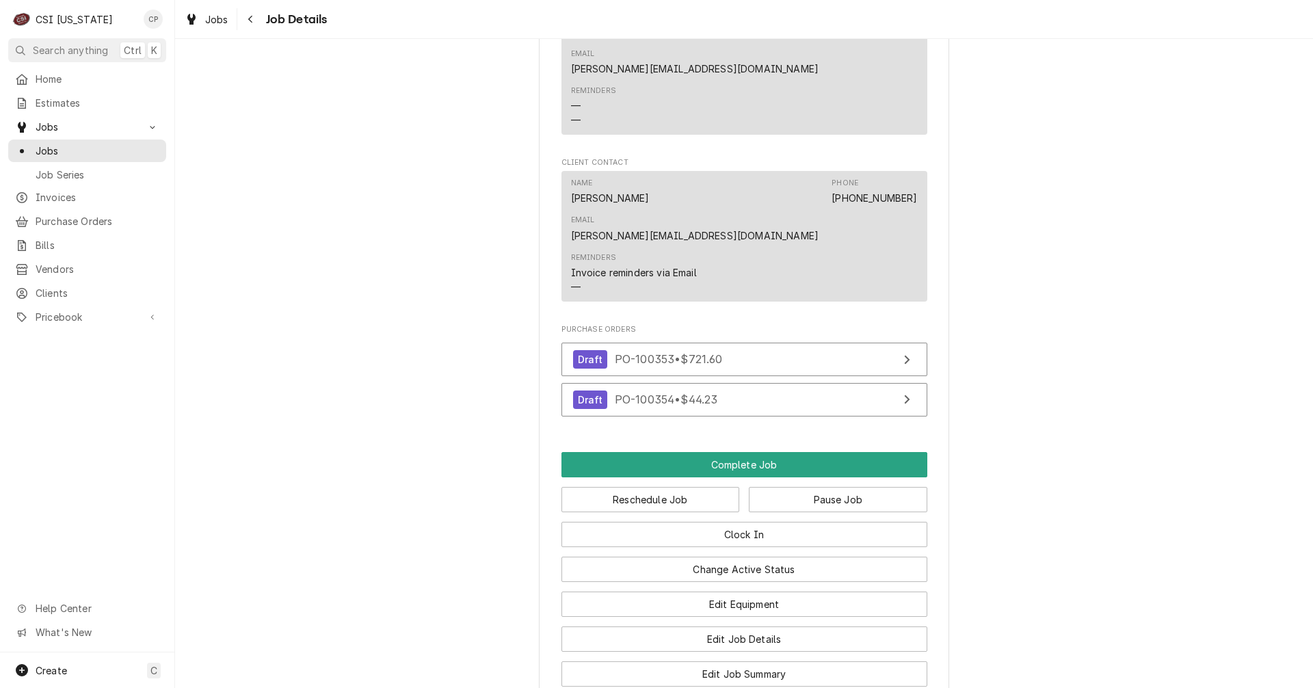
scroll to position [1504, 0]
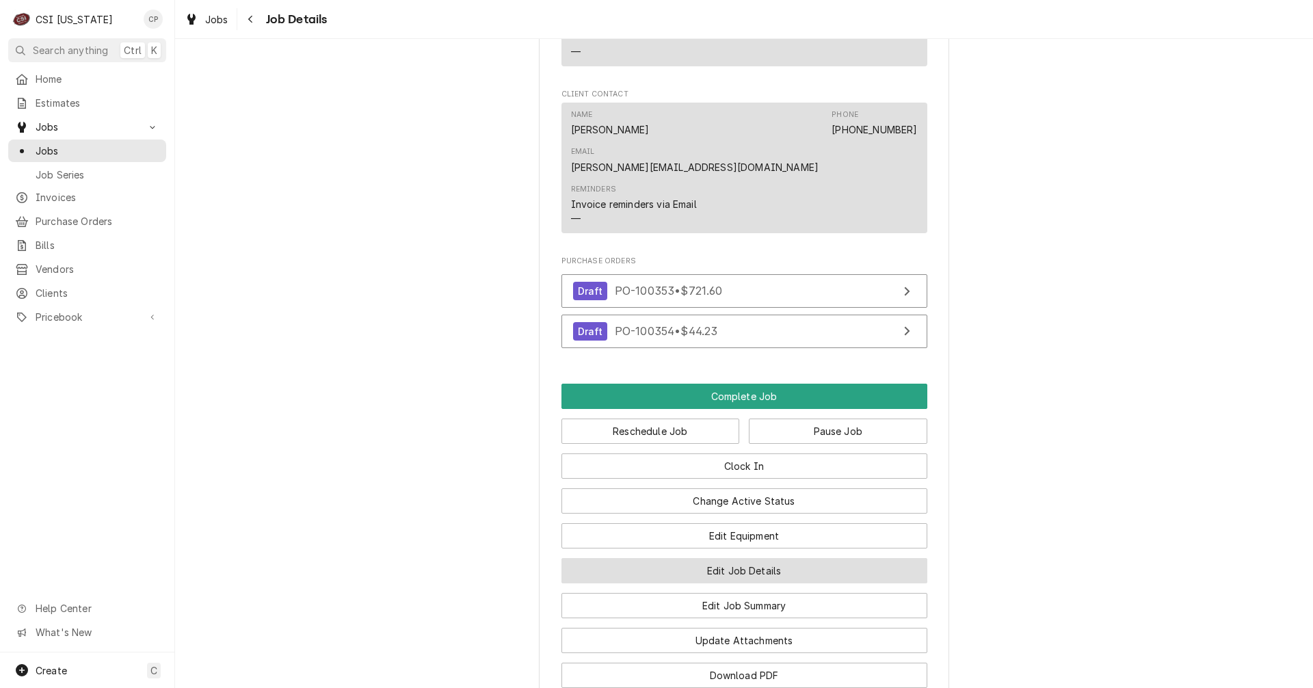
click at [689, 558] on button "Edit Job Details" at bounding box center [744, 570] width 366 height 25
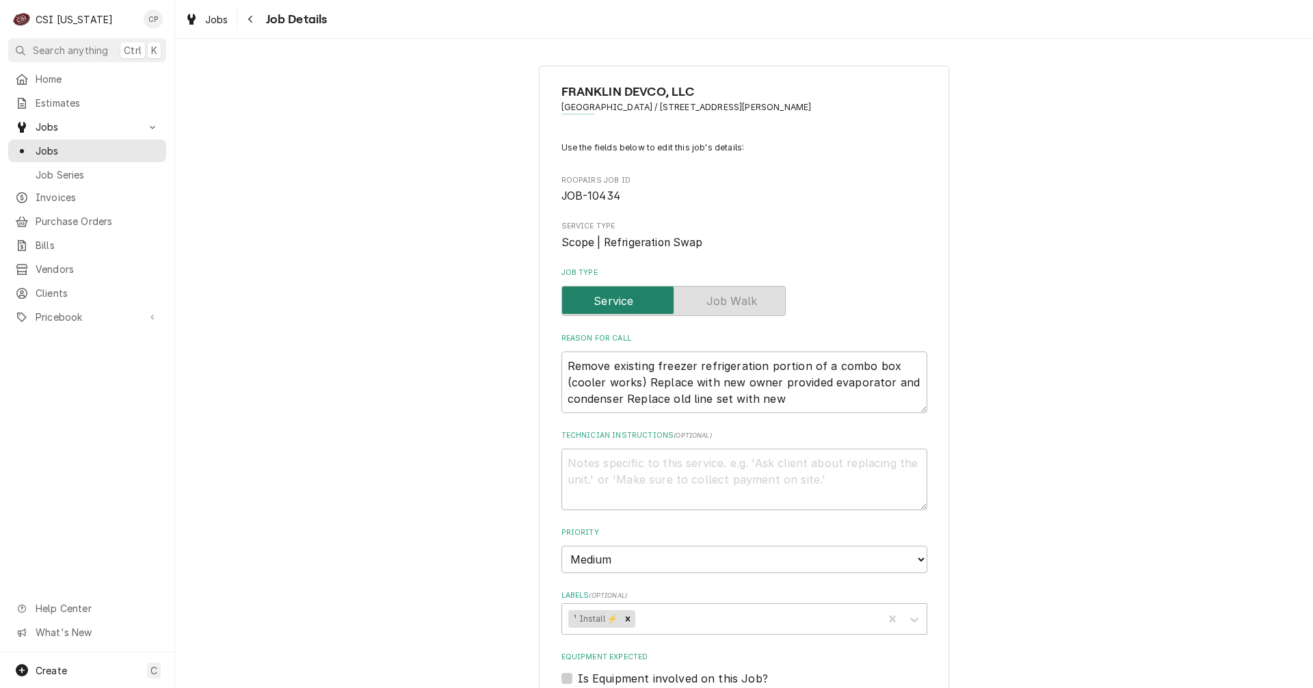
type textarea "x"
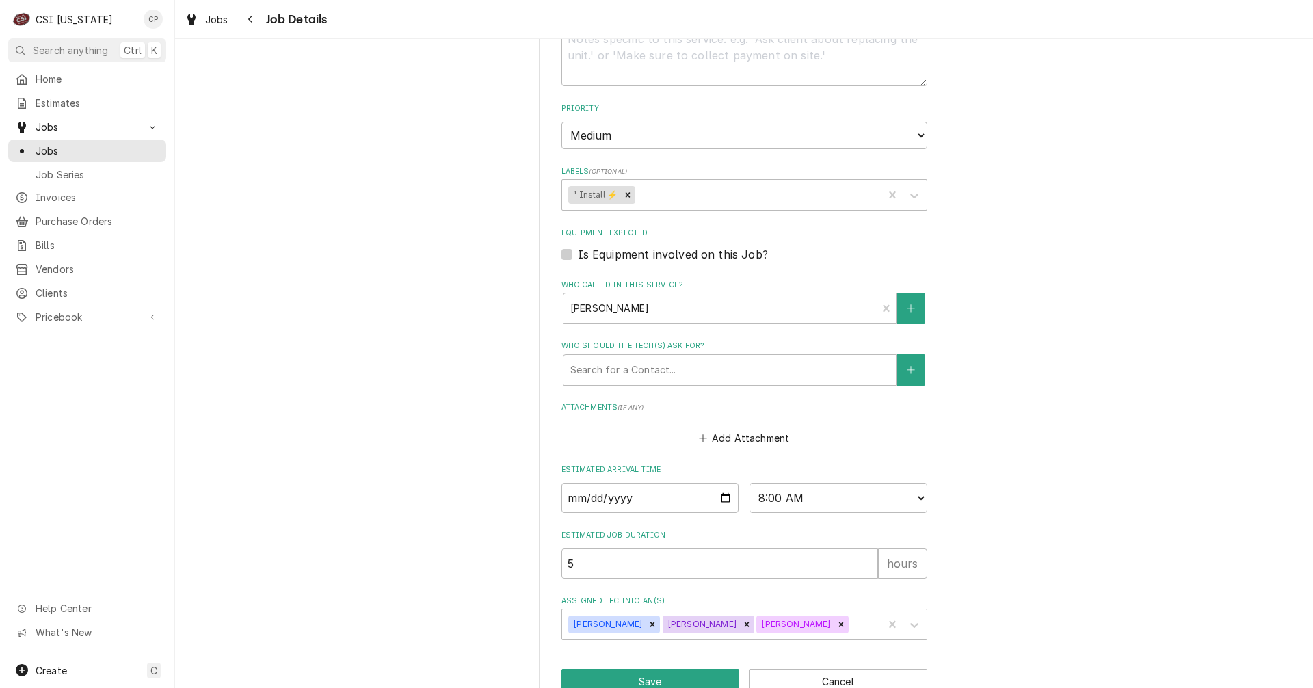
scroll to position [459, 0]
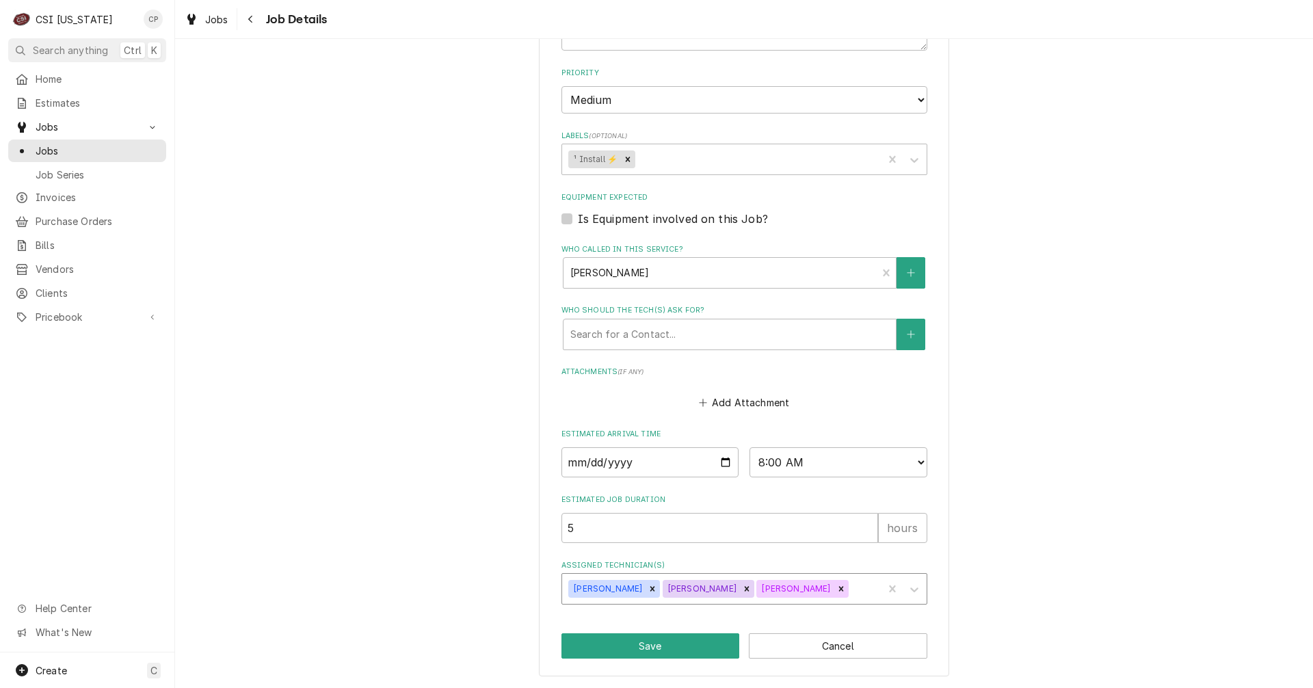
click at [853, 588] on div "Assigned Technician(s)" at bounding box center [863, 588] width 25 height 25
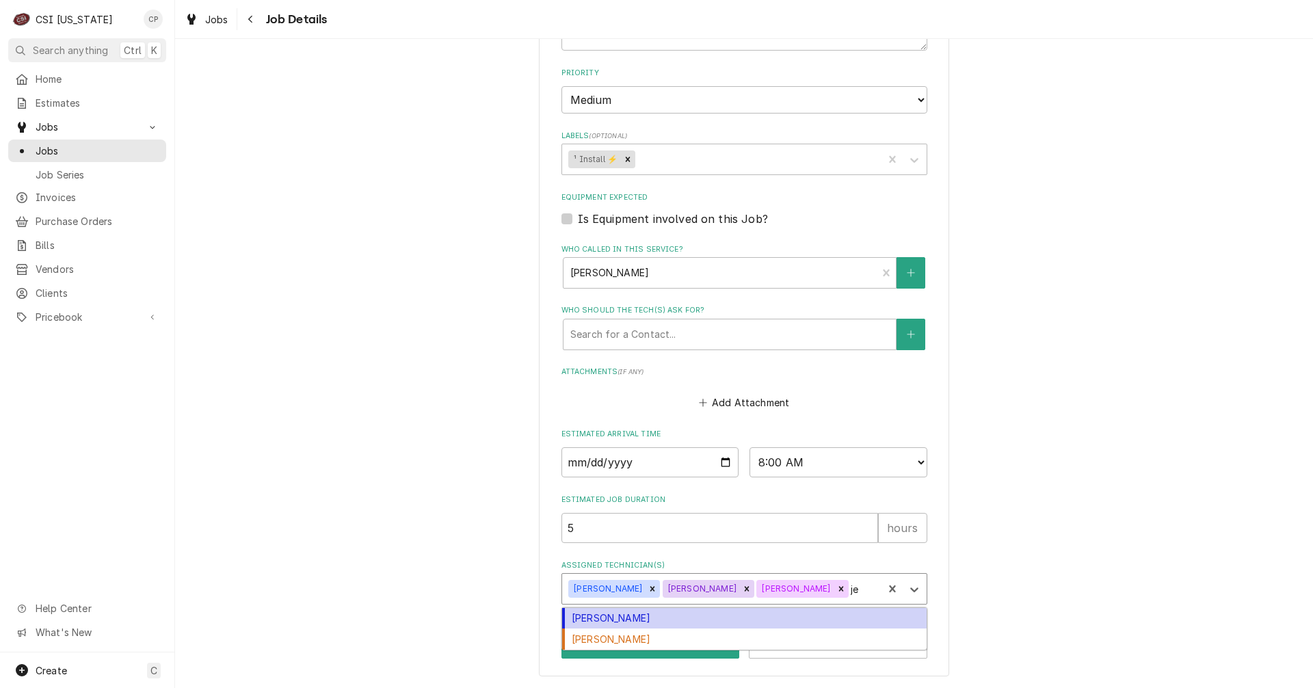
type input "jes"
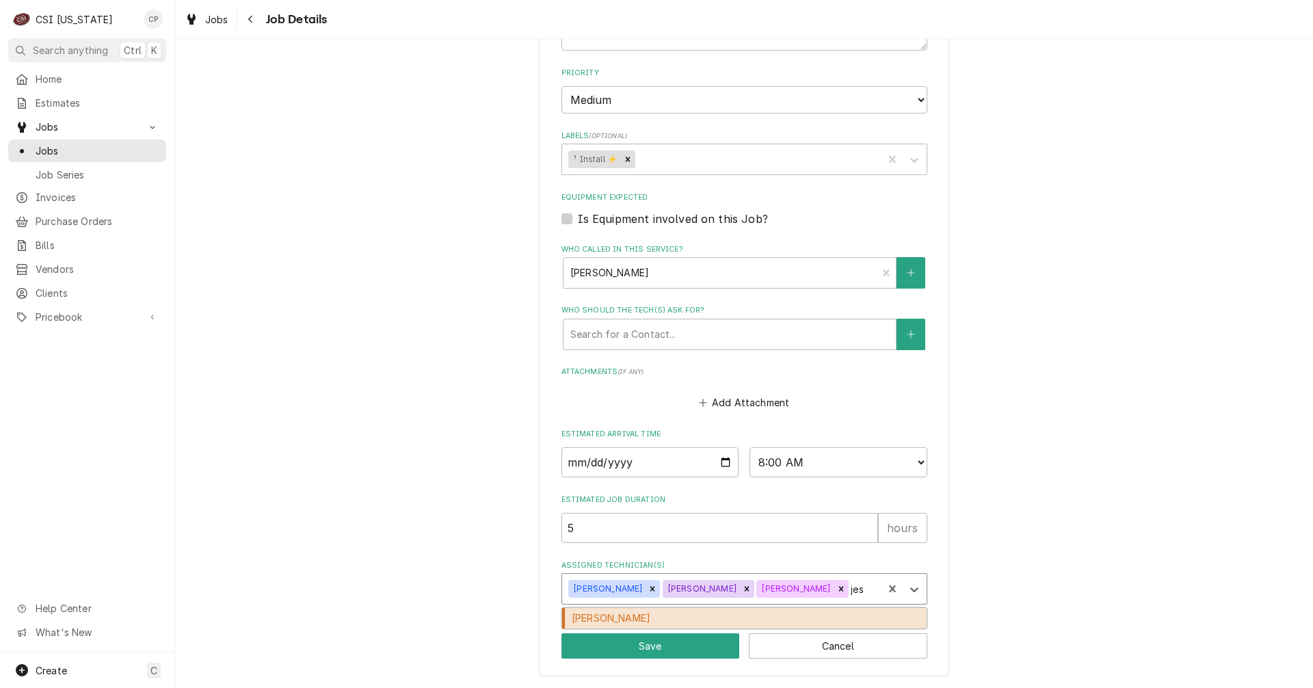
click at [819, 618] on div "Jesus Salas" at bounding box center [744, 618] width 364 height 21
type textarea "x"
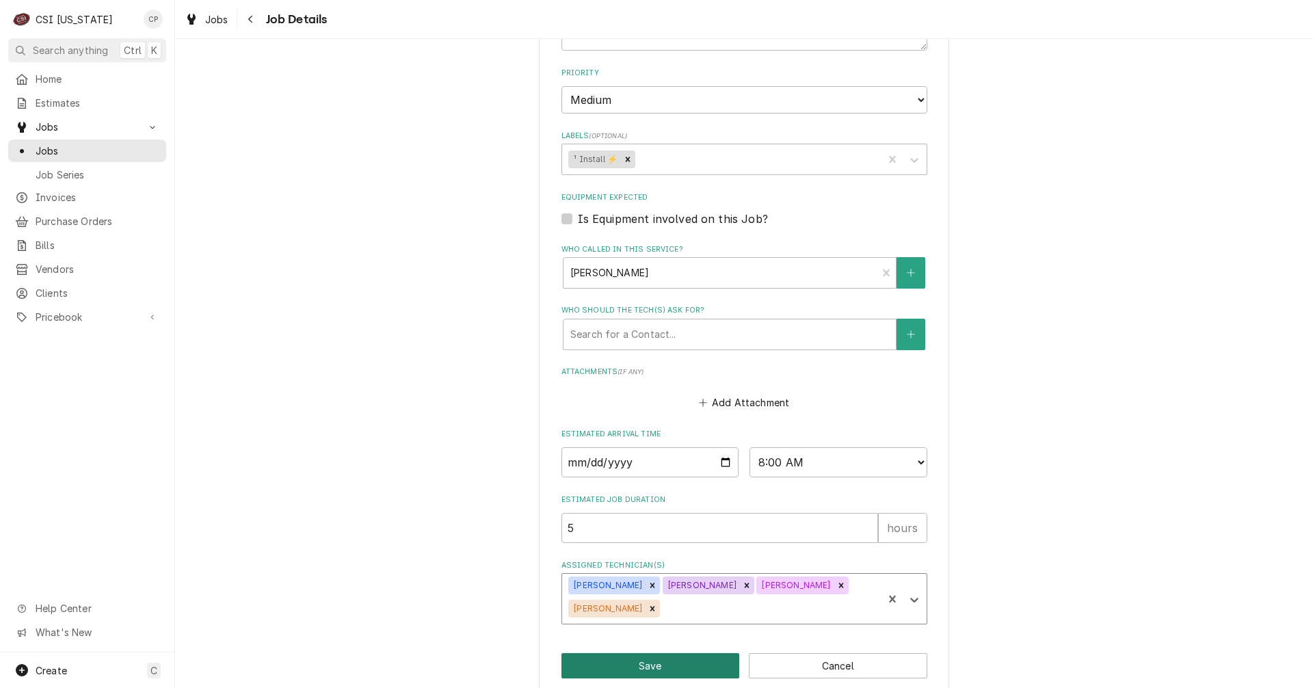
click at [682, 653] on button "Save" at bounding box center [650, 665] width 178 height 25
type textarea "x"
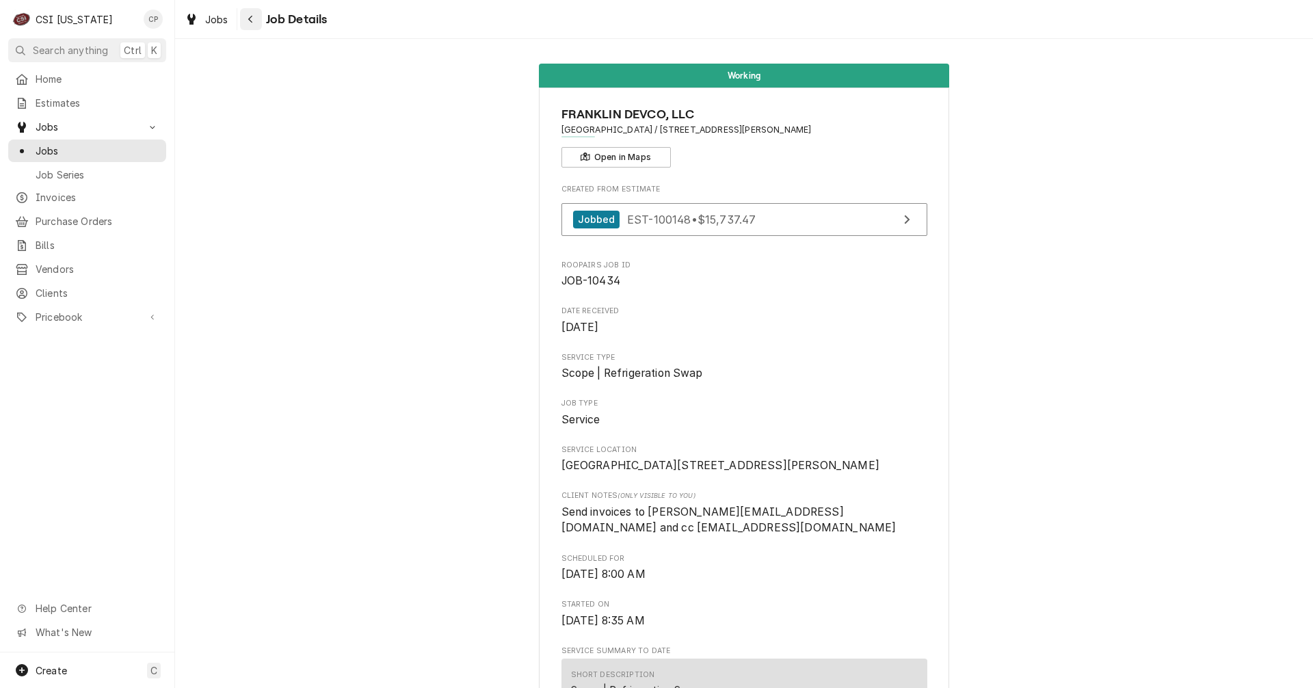
click at [248, 16] on icon "Navigate back" at bounding box center [251, 19] width 6 height 10
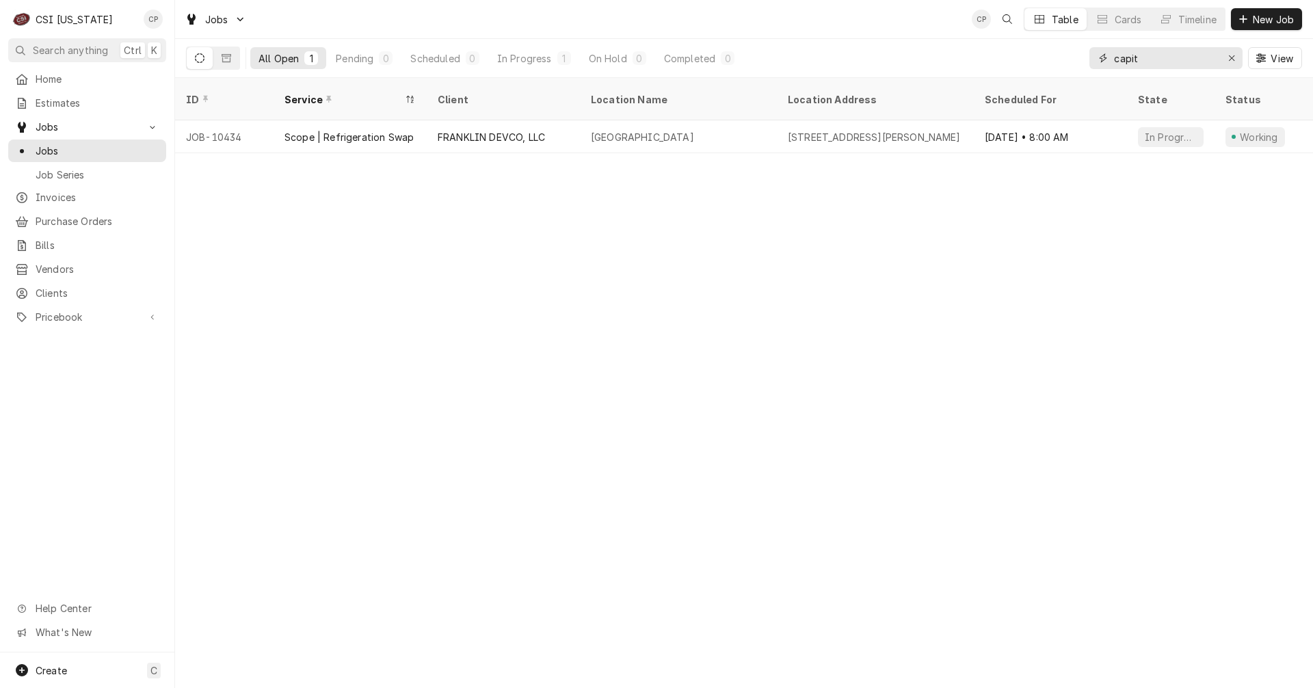
drag, startPoint x: 1150, startPoint y: 63, endPoint x: 1004, endPoint y: 71, distance: 145.9
click at [1004, 71] on div "All Open 1 Pending 0 Scheduled 0 In Progress 1 On Hold 0 Completed 0 capit View" at bounding box center [744, 58] width 1116 height 38
type input "pauls"
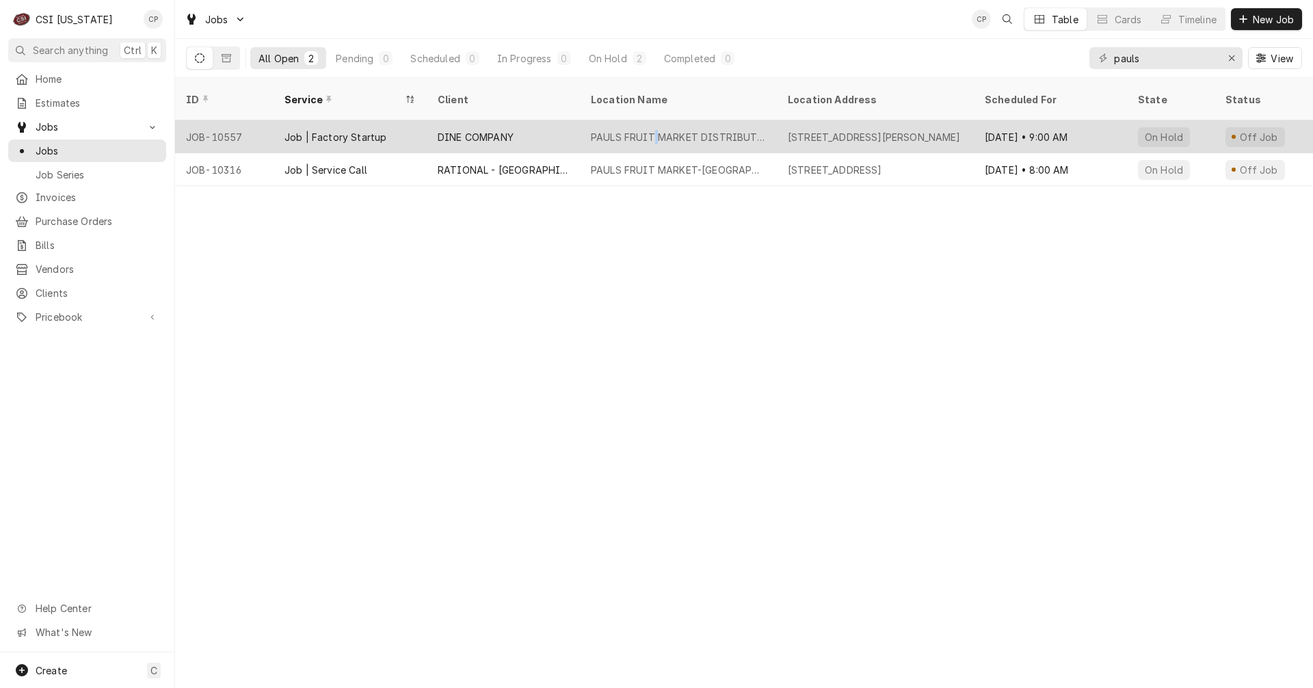
click at [656, 130] on div "PAULS FRUIT MARKET DISTRIBUTION CENTER" at bounding box center [678, 137] width 175 height 14
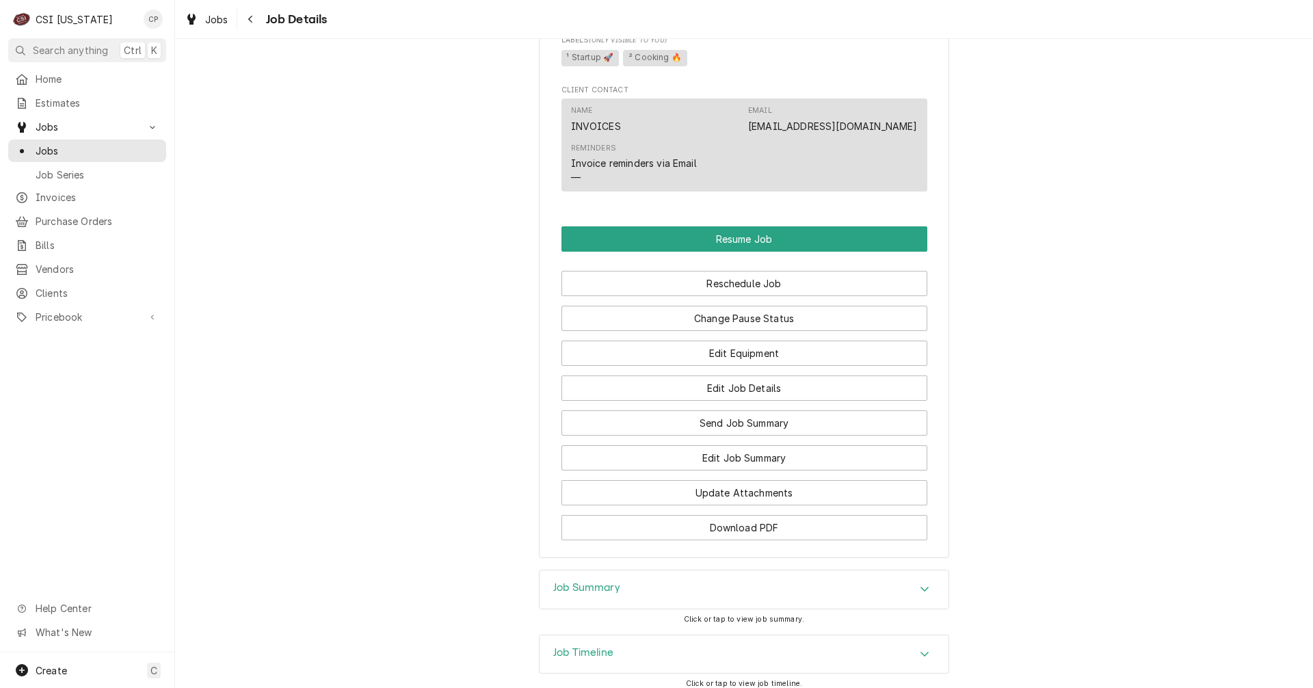
scroll to position [1058, 0]
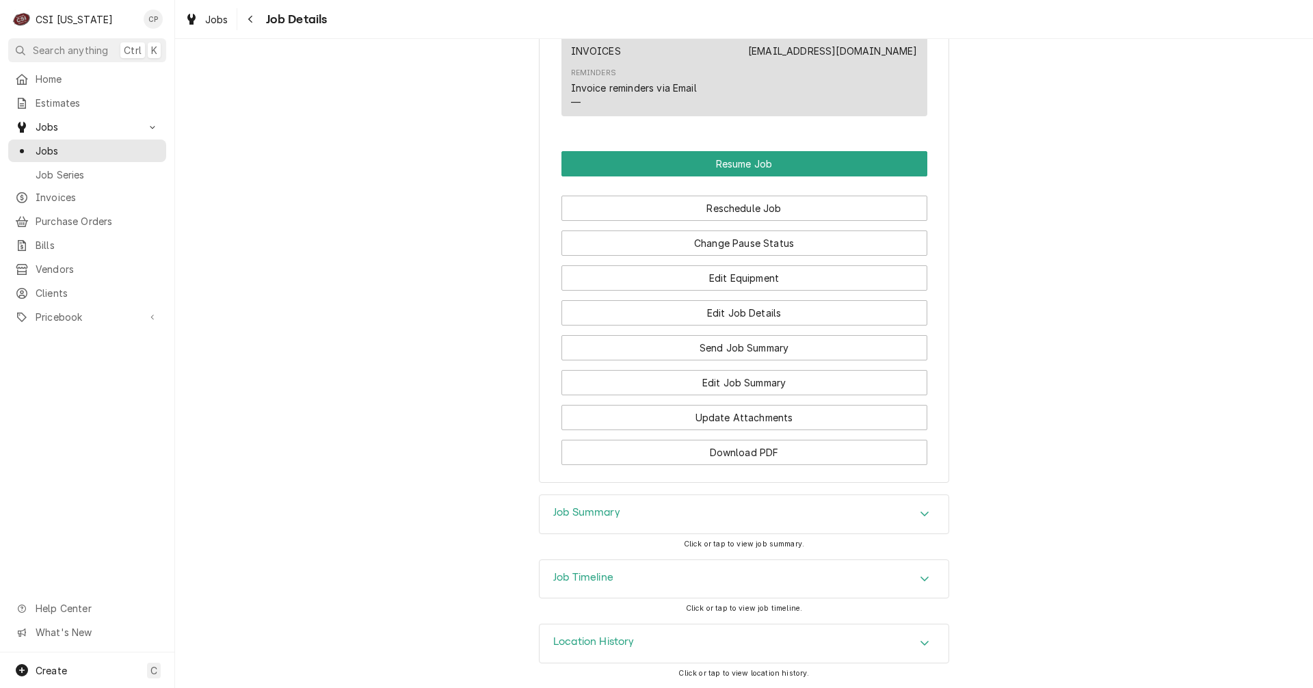
click at [596, 510] on h3 "Job Summary" at bounding box center [586, 512] width 67 height 13
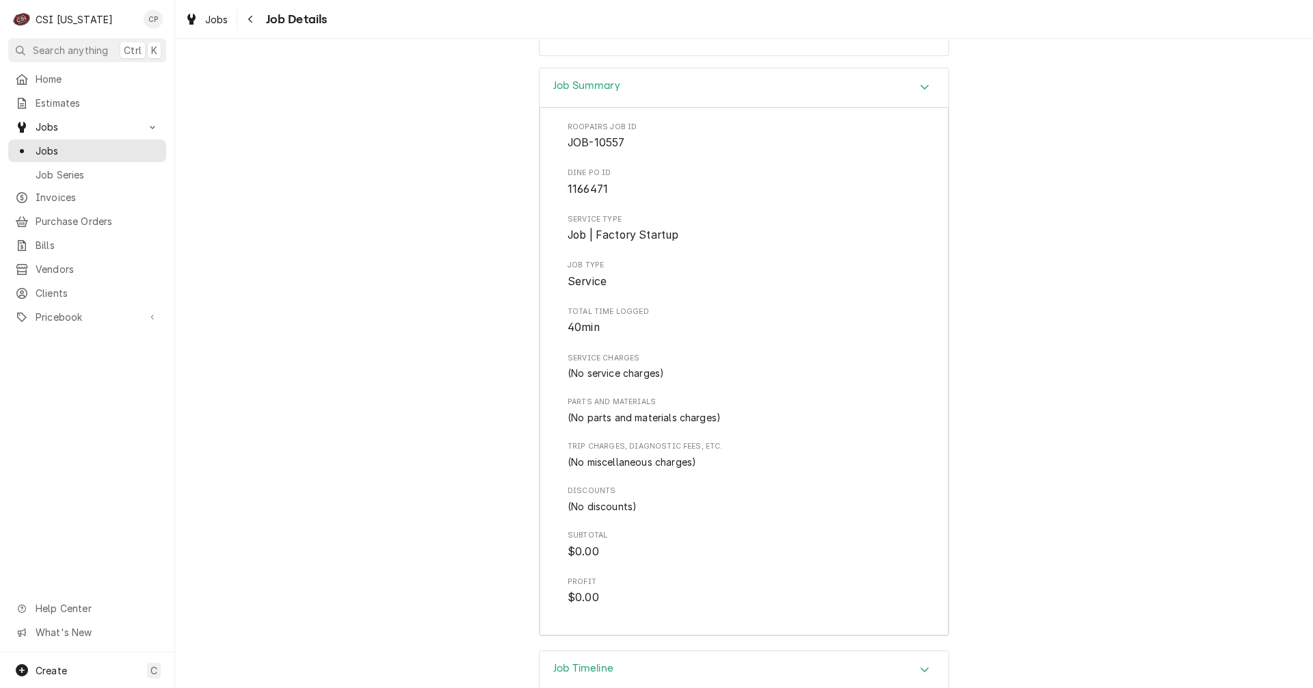
scroll to position [1576, 0]
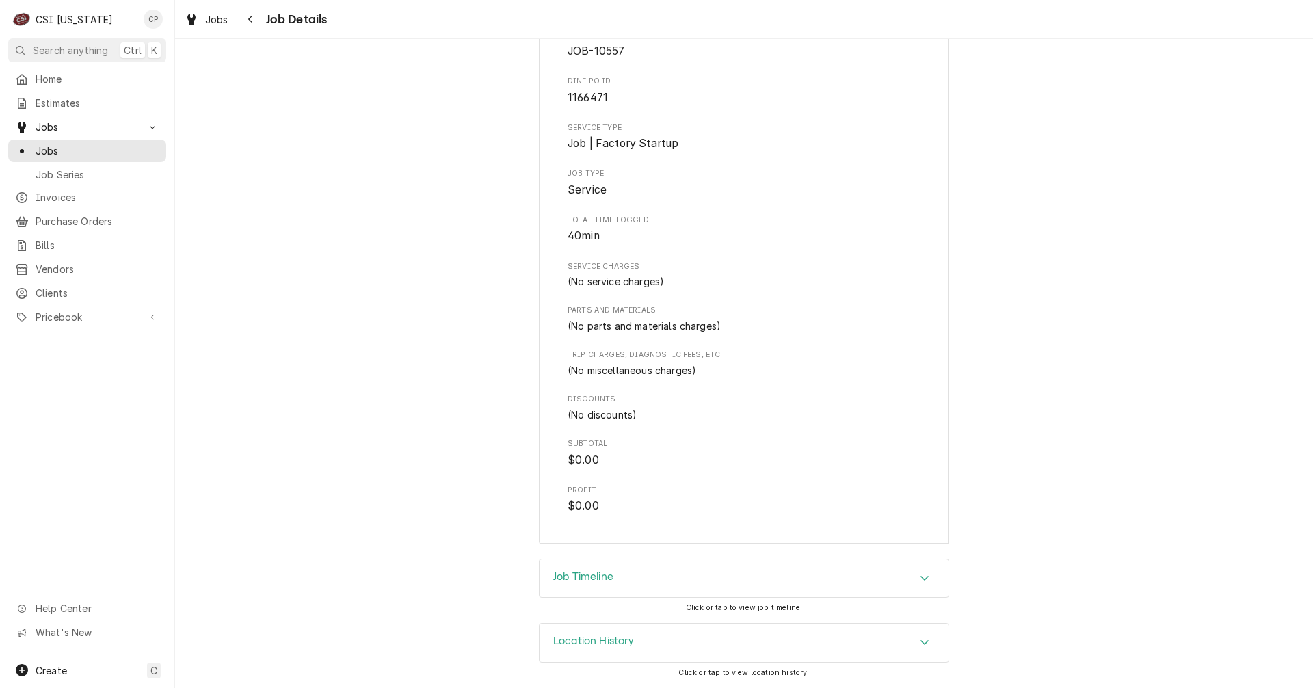
click at [593, 576] on h3 "Job Timeline" at bounding box center [583, 576] width 60 height 13
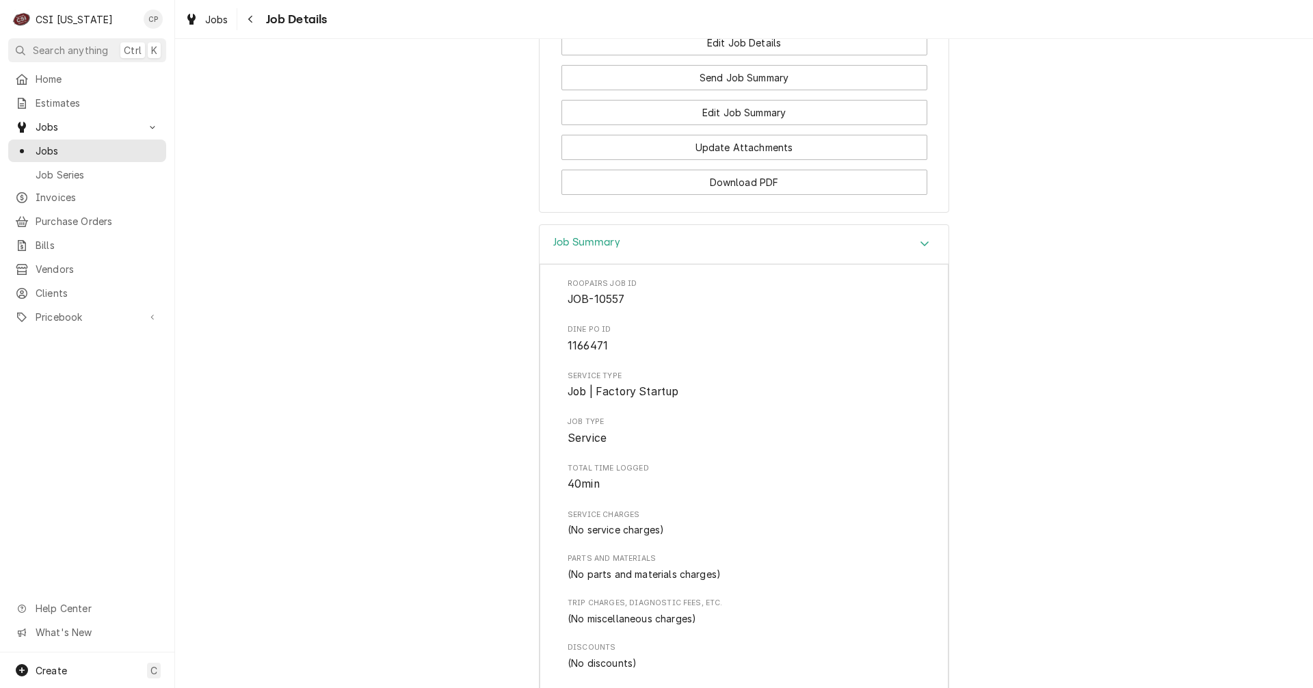
scroll to position [1234, 0]
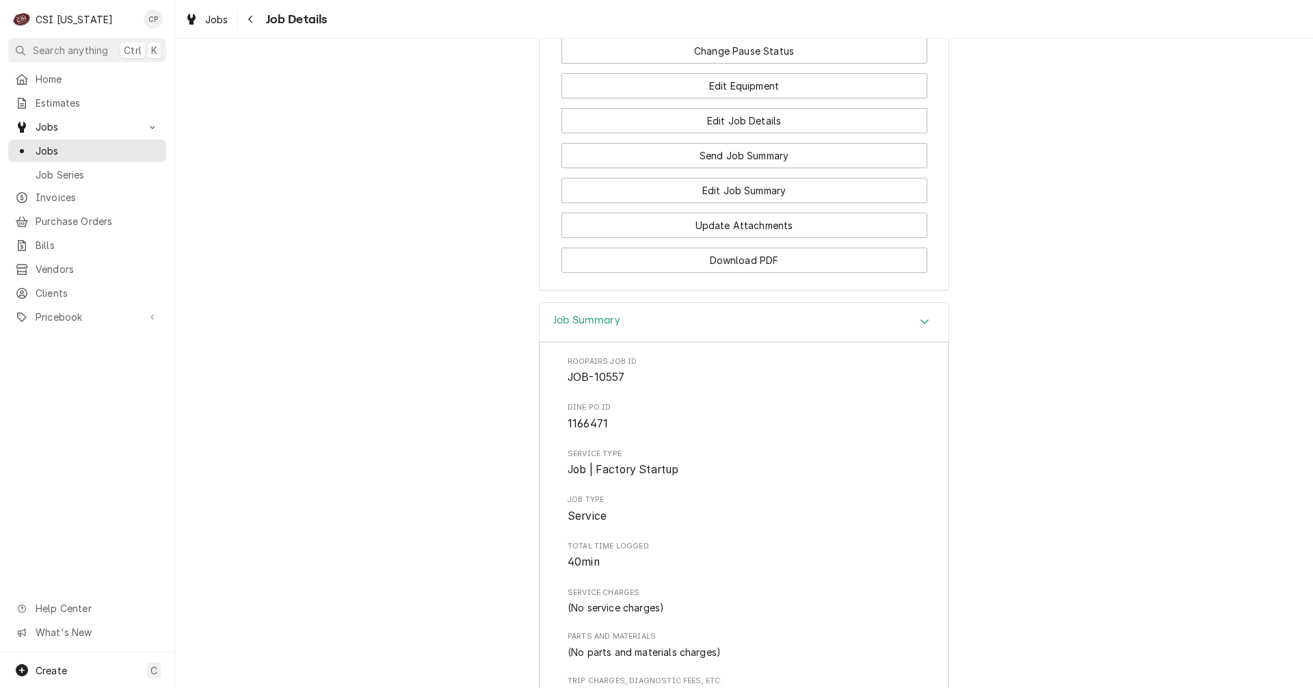
click at [920, 327] on icon "Accordion Header" at bounding box center [925, 321] width 10 height 11
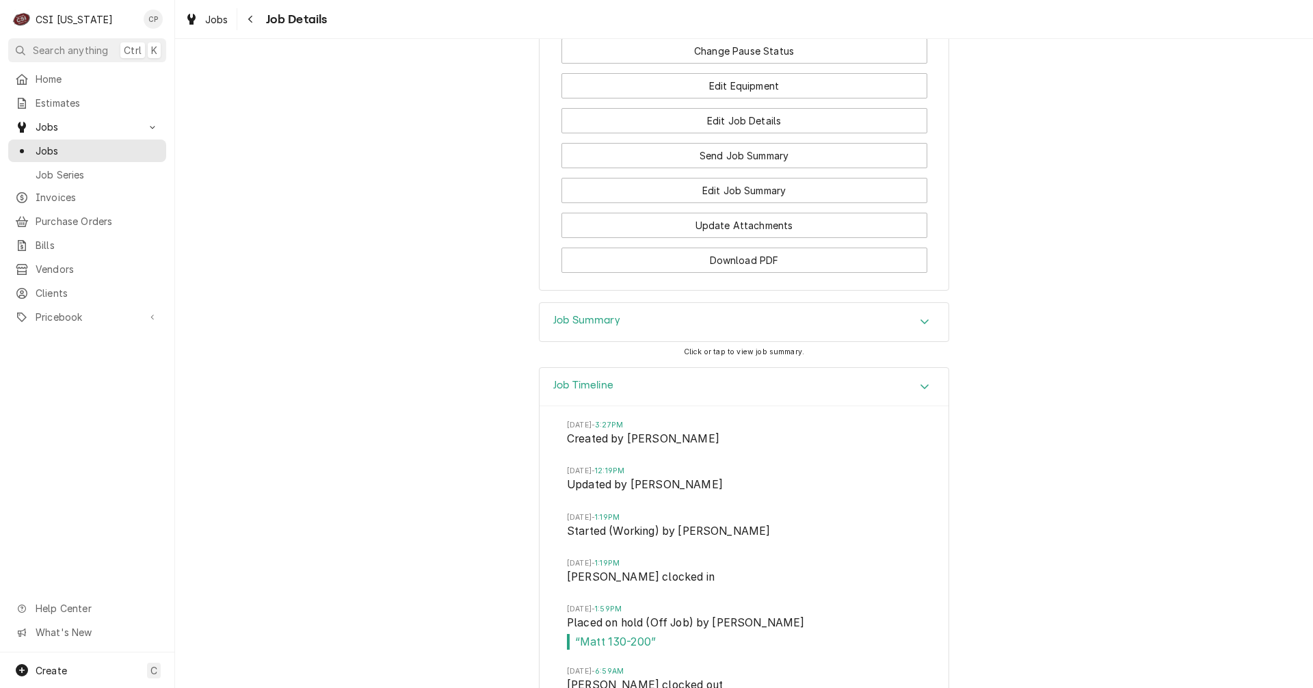
click at [920, 389] on icon "Accordion Header" at bounding box center [924, 386] width 8 height 5
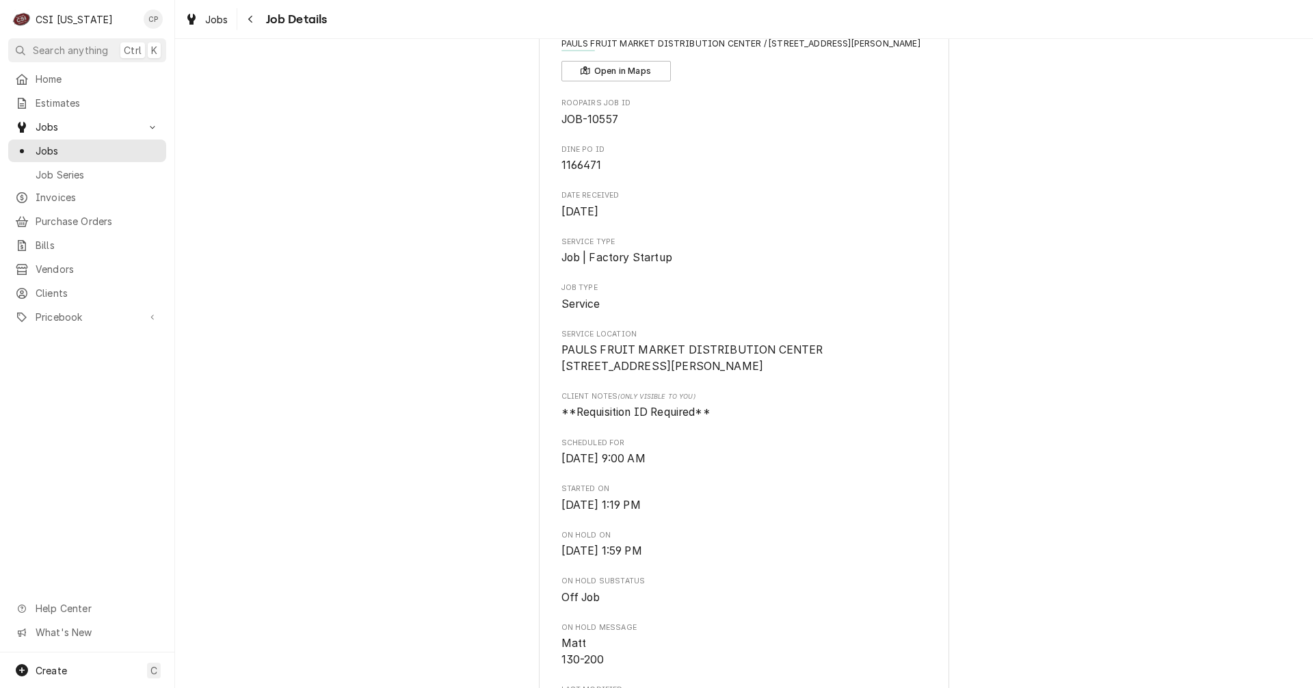
scroll to position [0, 0]
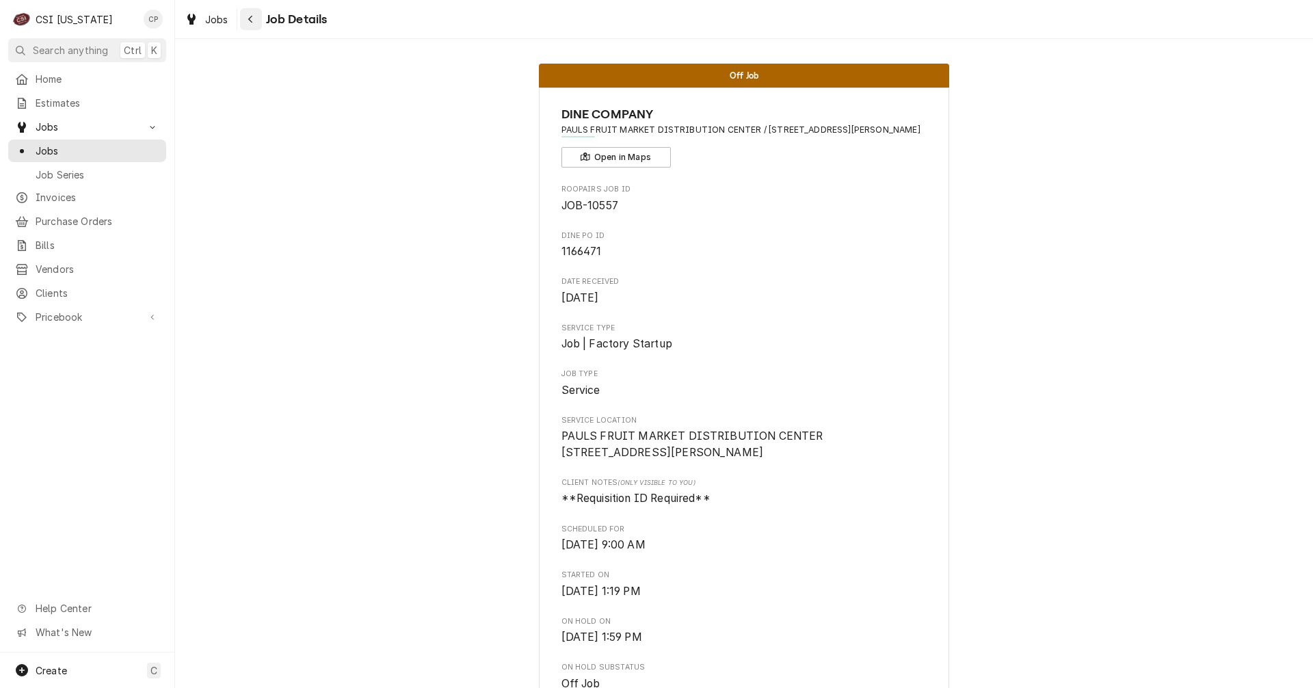
click at [253, 18] on icon "Navigate back" at bounding box center [251, 19] width 6 height 10
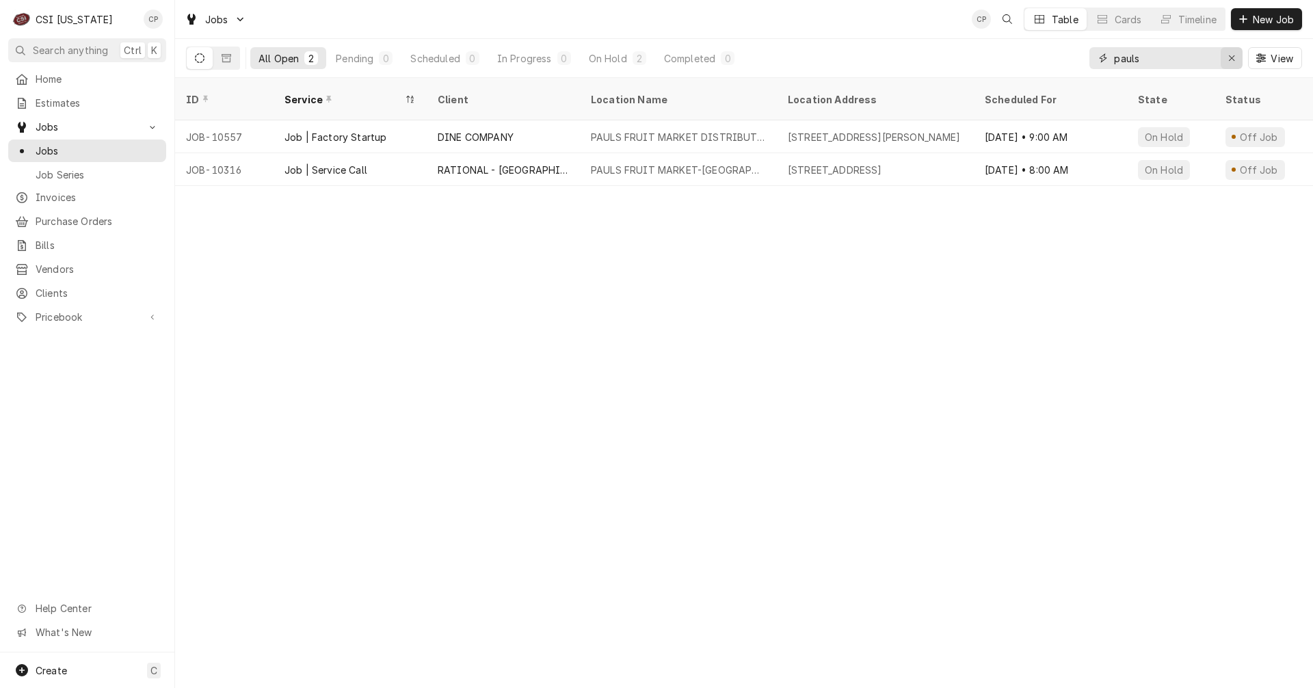
click at [1230, 60] on icon "Erase input" at bounding box center [1232, 58] width 8 height 10
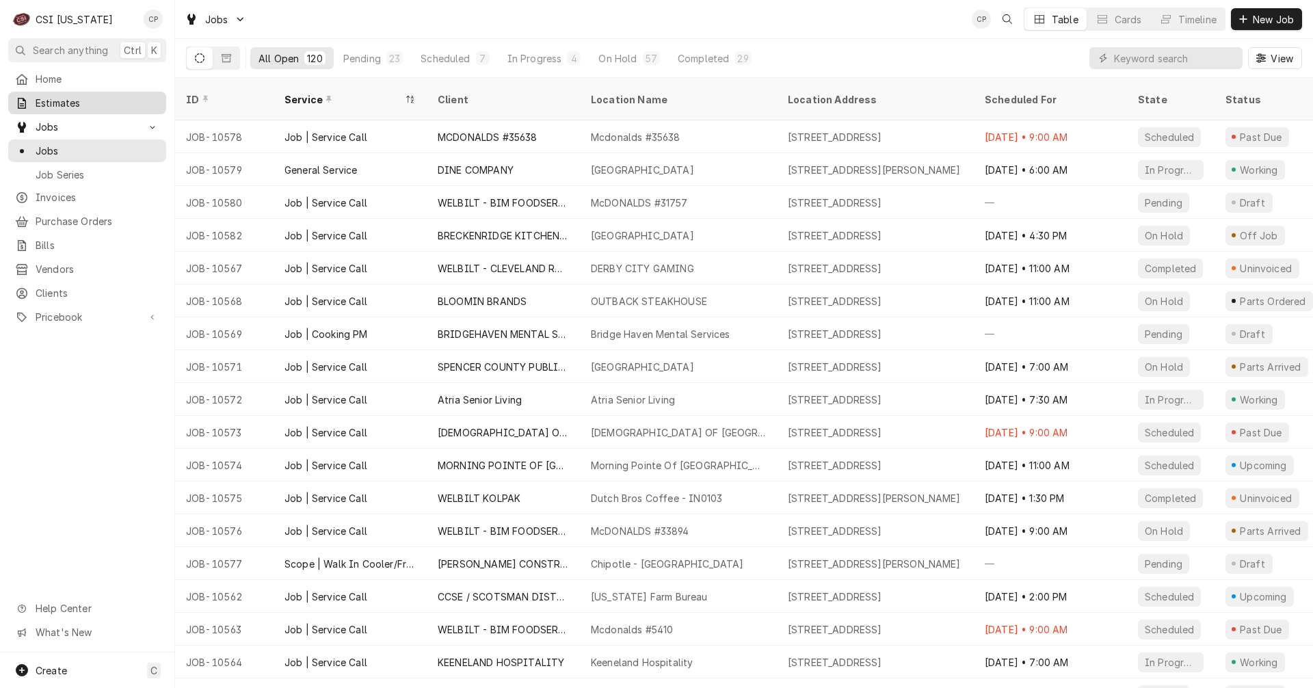
click at [105, 105] on span "Estimates" at bounding box center [98, 103] width 124 height 14
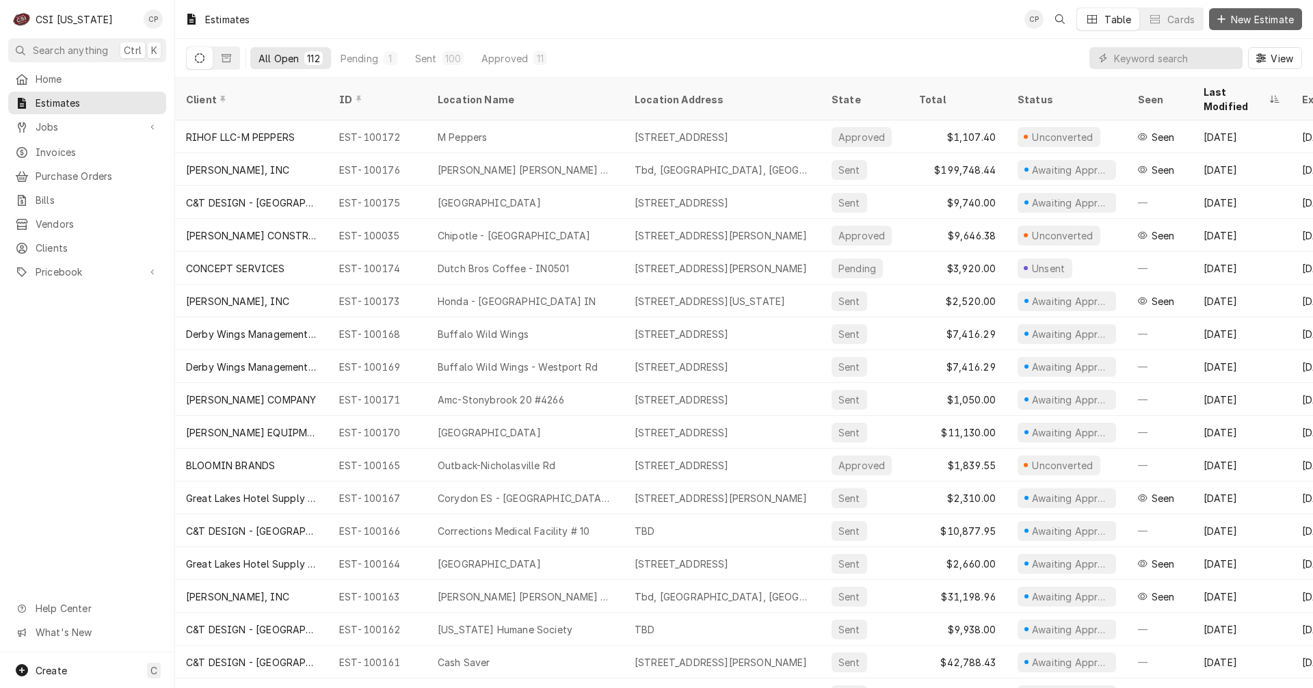
click at [1274, 19] on span "New Estimate" at bounding box center [1262, 19] width 68 height 14
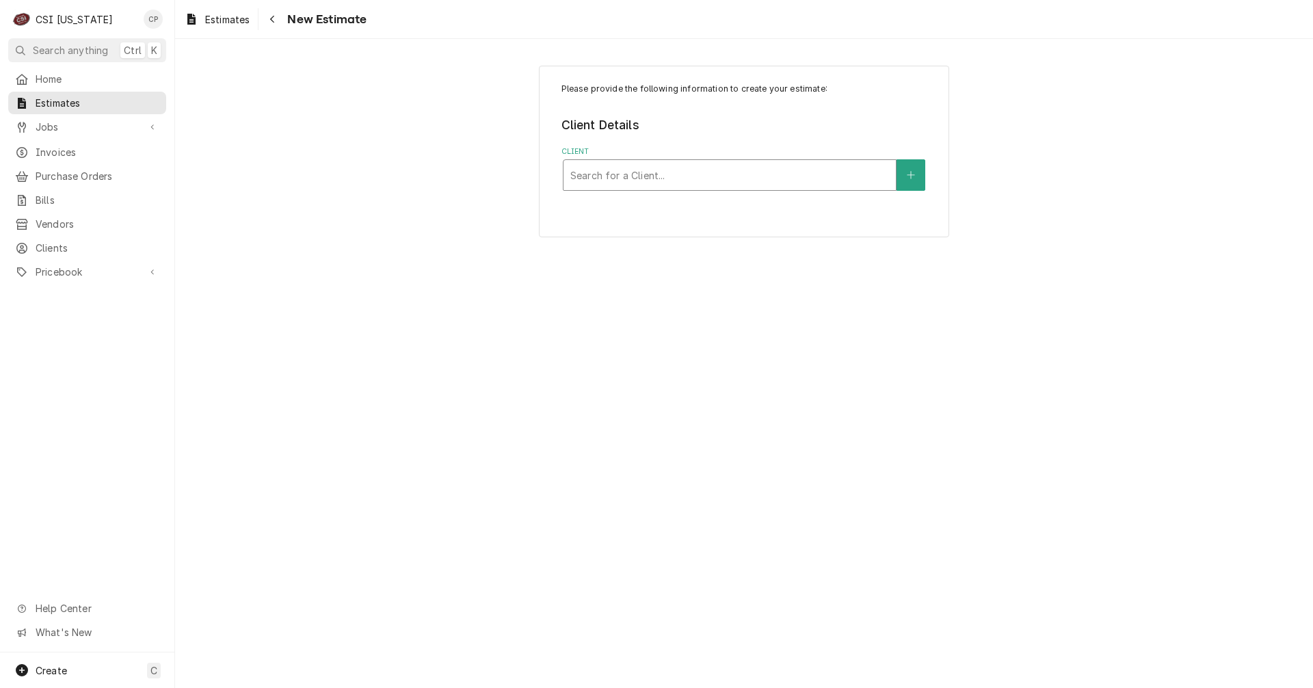
click at [763, 171] on div "Client" at bounding box center [729, 175] width 319 height 25
type input "c&t"
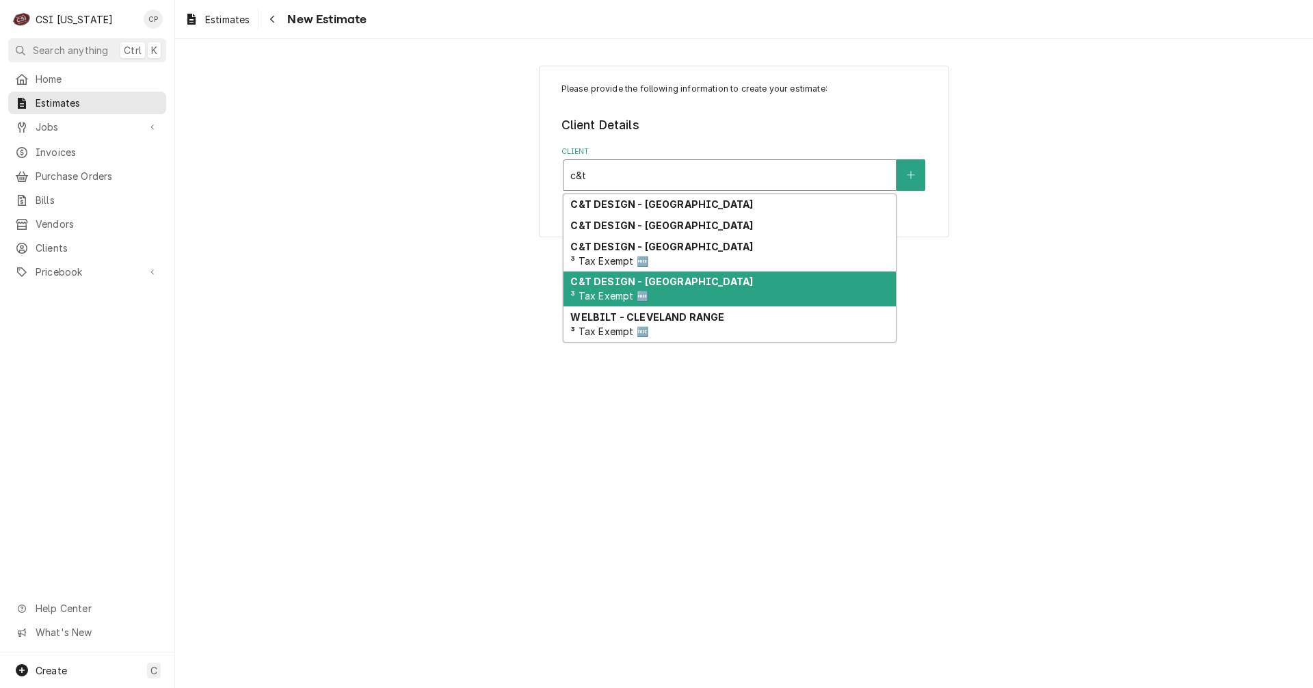
click at [683, 284] on strong "C&T DESIGN - [GEOGRAPHIC_DATA]" at bounding box center [661, 282] width 183 height 12
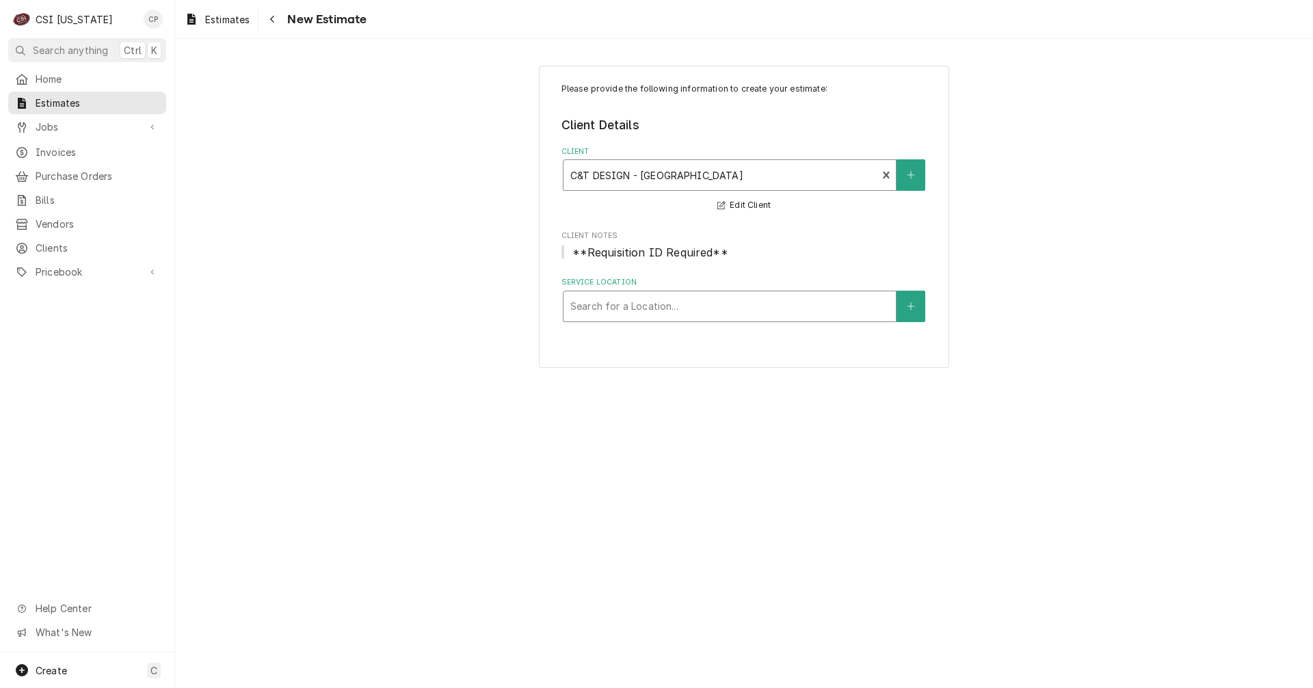
click at [833, 312] on div "Service Location" at bounding box center [729, 306] width 319 height 25
type input "spen"
click at [903, 313] on button "Service Location" at bounding box center [910, 306] width 29 height 31
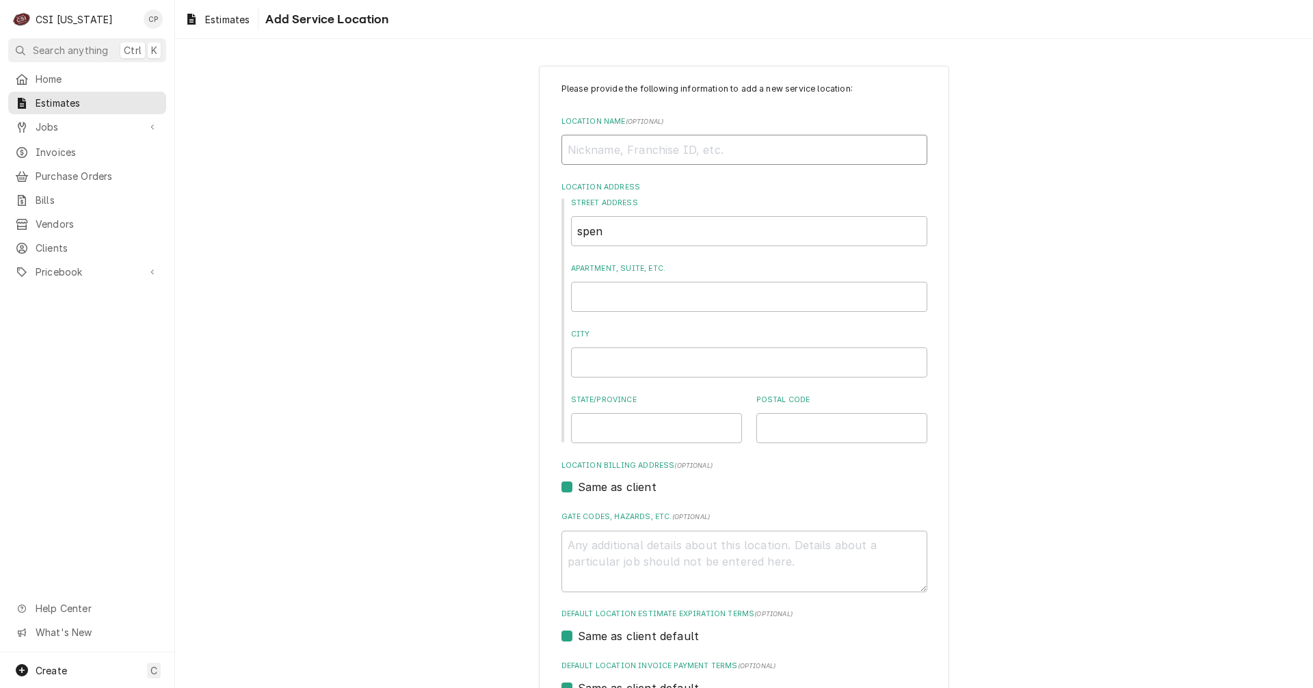
click at [611, 149] on input "Location Name ( optional )" at bounding box center [744, 150] width 366 height 30
type textarea "x"
type input "S"
type textarea "x"
type input "Sp"
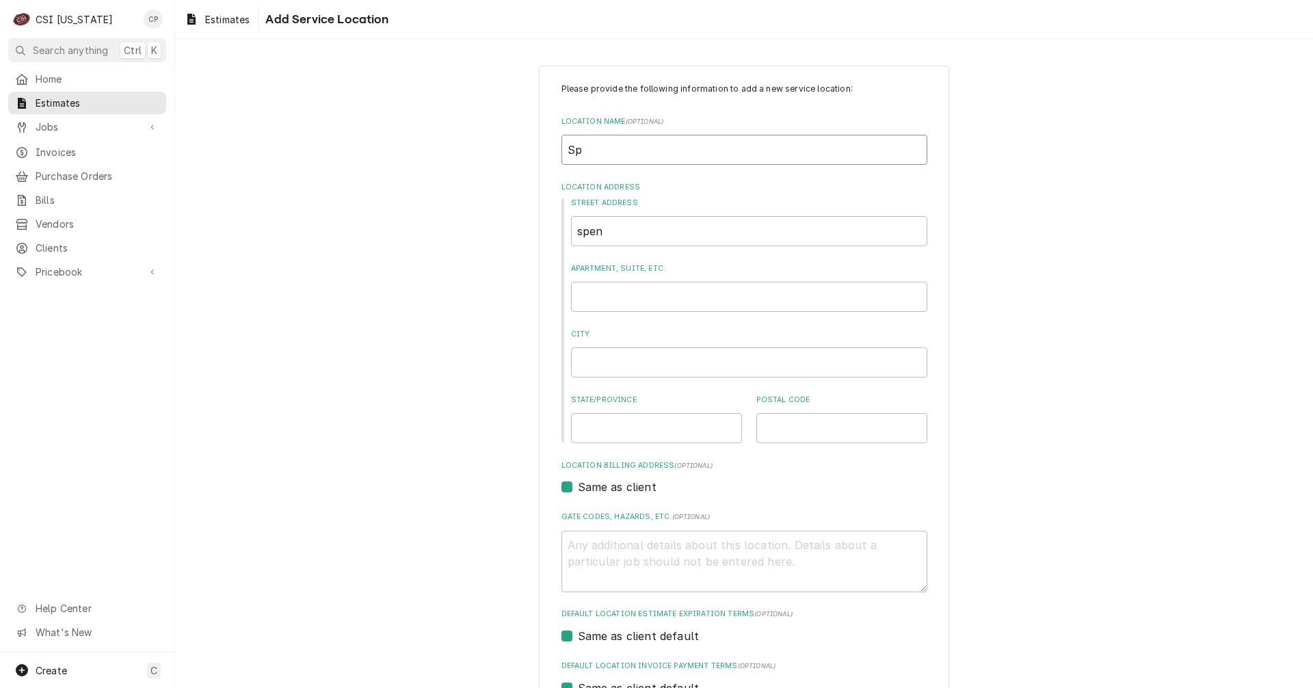
type textarea "x"
type input "Spe"
type textarea "x"
type input "Spen"
type textarea "x"
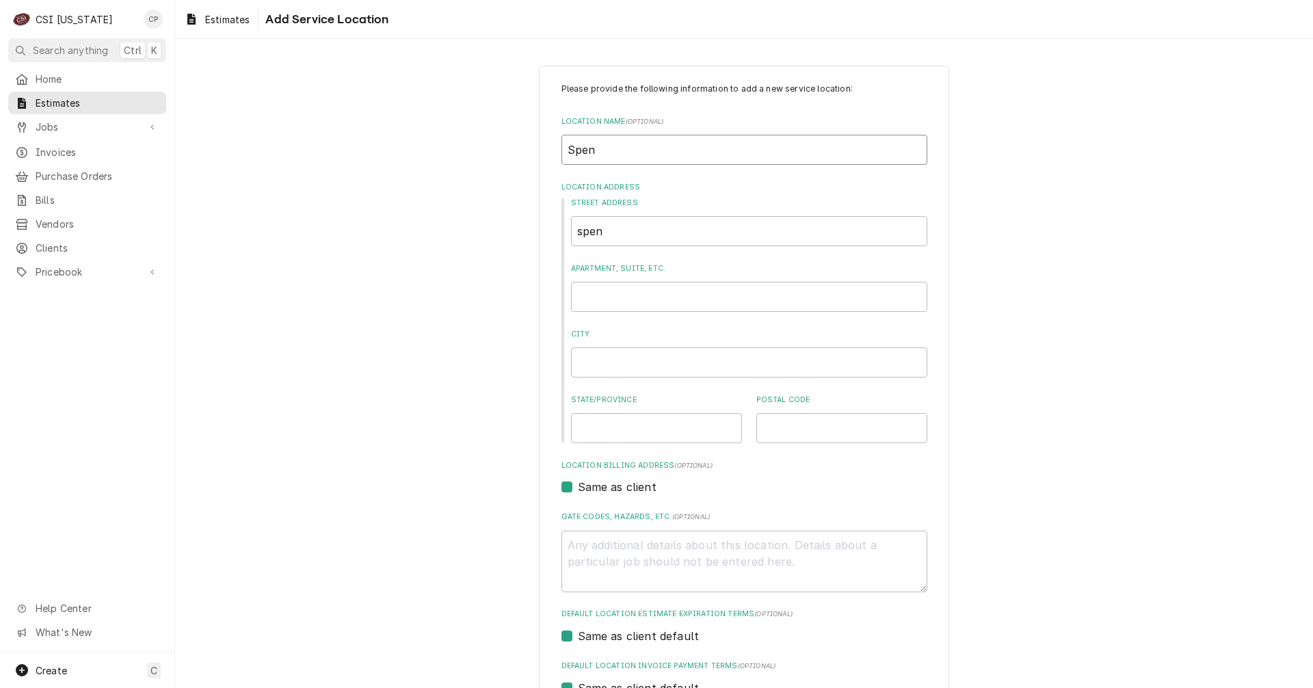
type input "Spenc"
type textarea "x"
type input "Spence"
type textarea "x"
type input "Spencer"
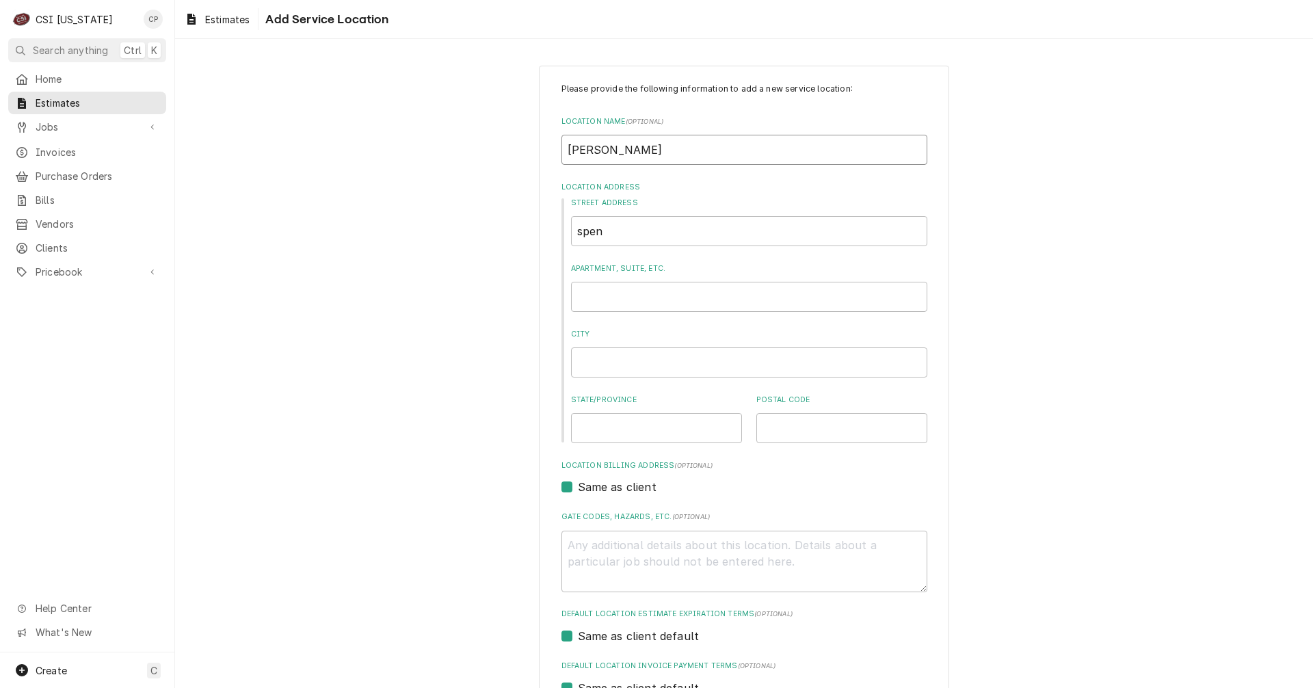
type textarea "x"
type input "Spencer"
type textarea "x"
type input "Spencer C"
type textarea "x"
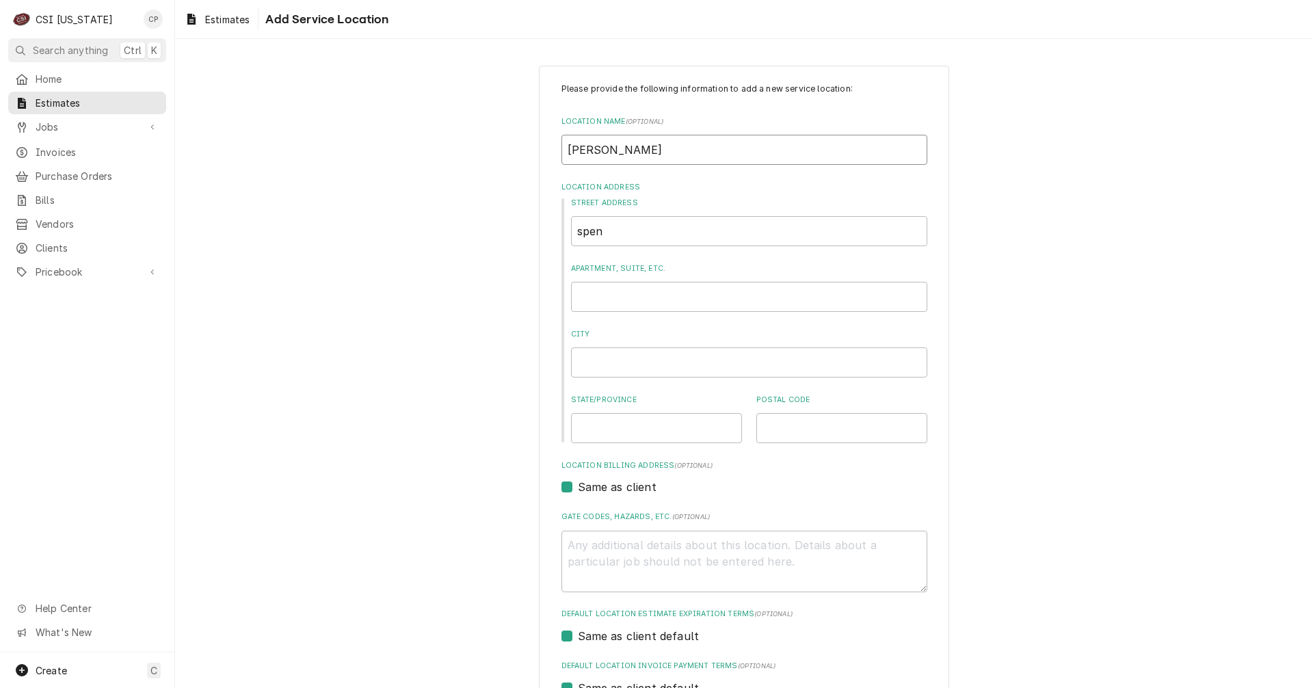
type input "Spencer Co"
type textarea "x"
type input "Spencer Cou"
type textarea "x"
type input "Spencer Coun"
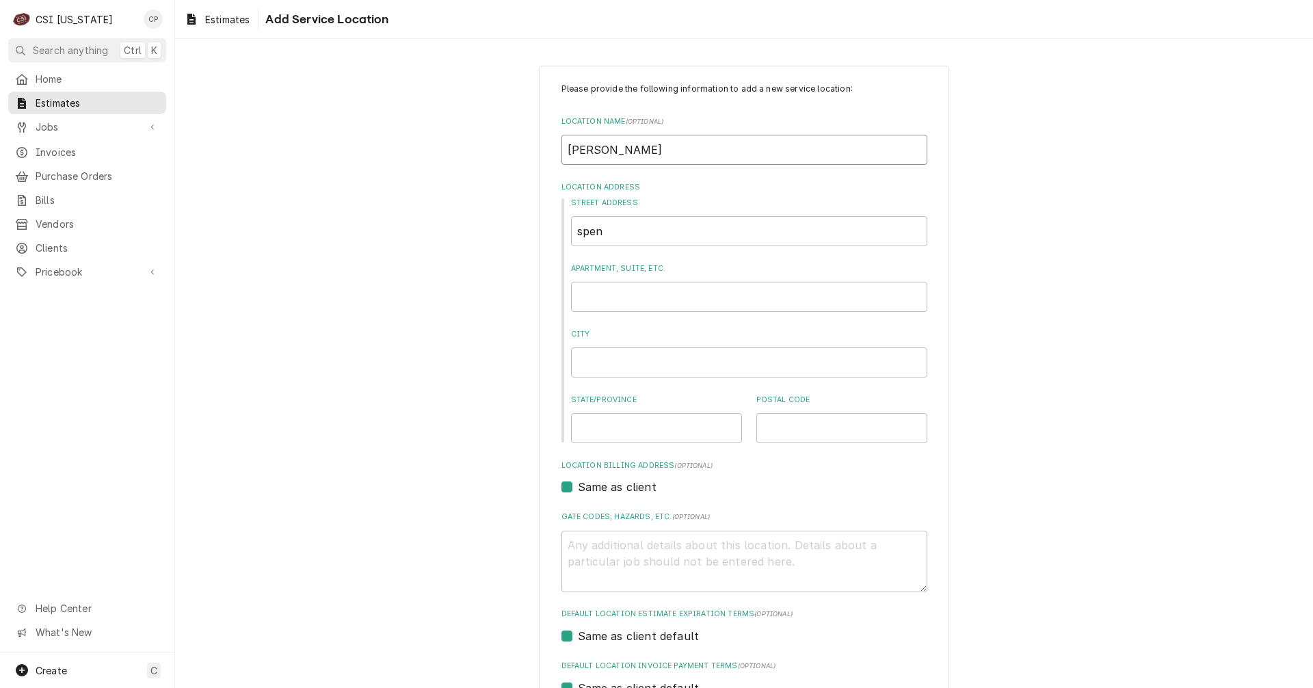
type textarea "x"
type input "Spencer Count"
type textarea "x"
type input "Spencer County"
type textarea "x"
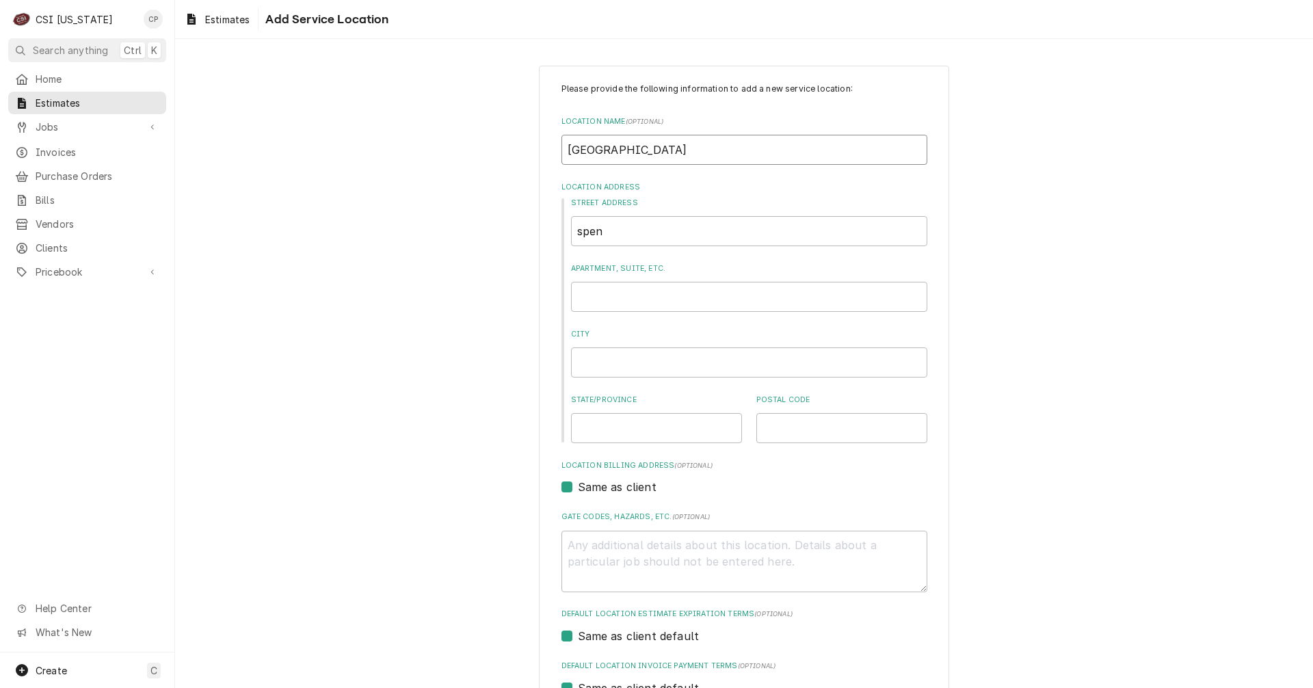
type input "Spencer County"
type textarea "x"
type input "Spencer County H"
type textarea "x"
type input "Spencer County Hi"
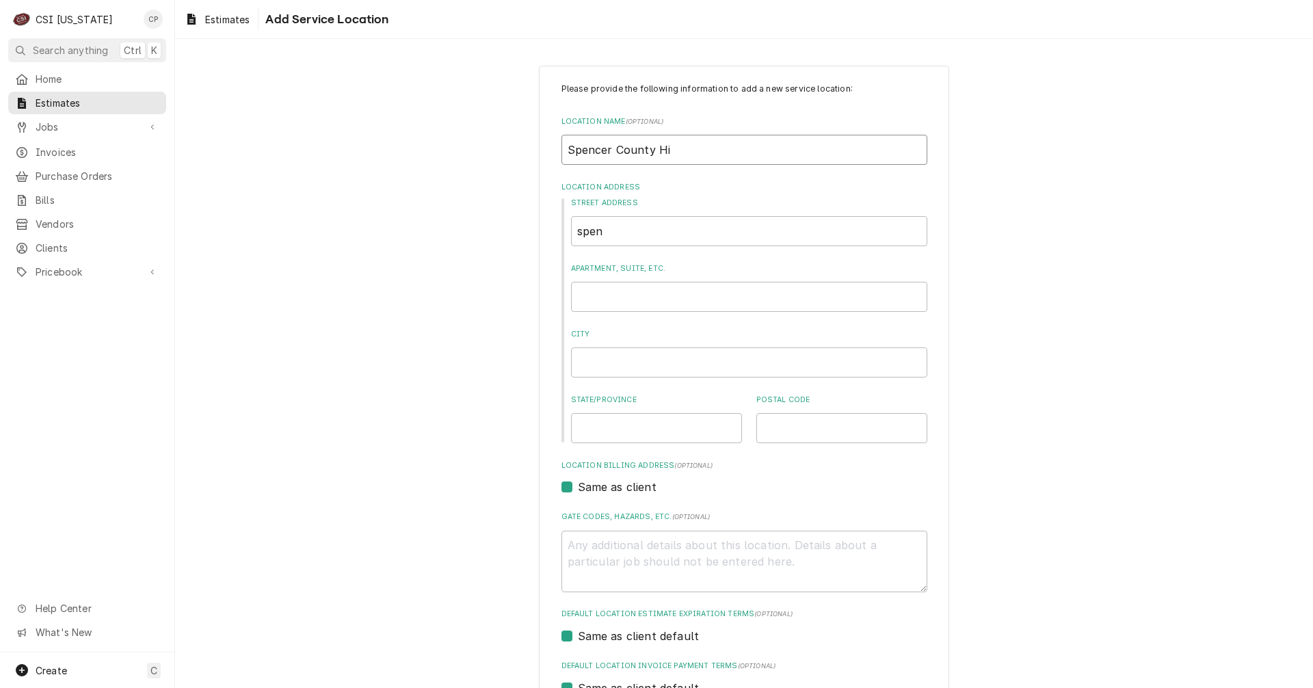
type textarea "x"
type input "Spencer County Hig"
type textarea "x"
type input "Spencer County High"
type textarea "x"
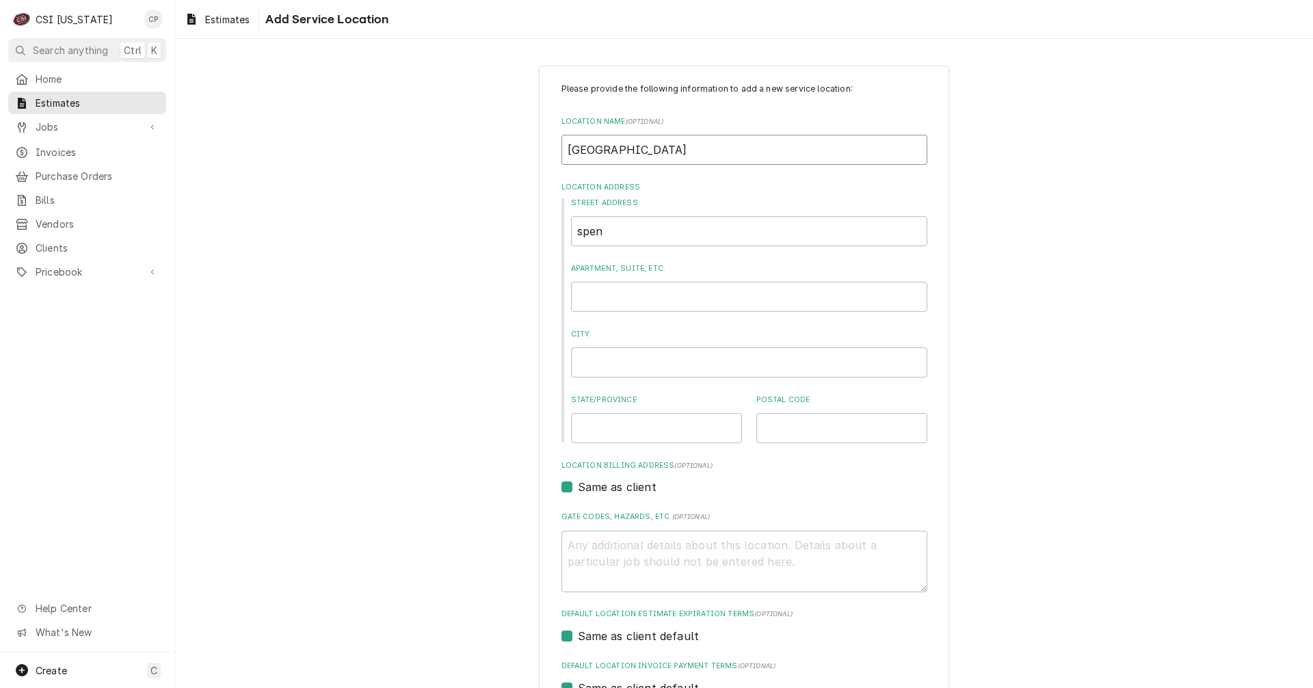
type input "Spencer County High"
type textarea "x"
type input "Spencer County High X"
type textarea "x"
type input "Spencer County High"
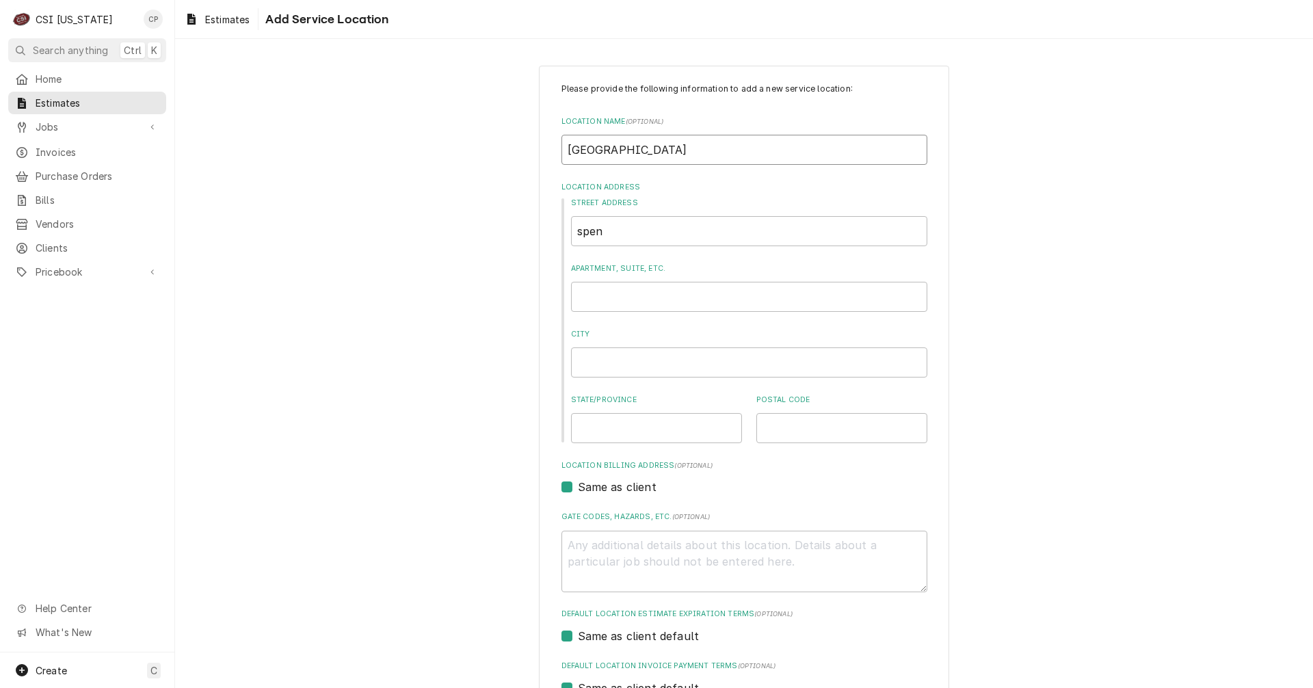
type textarea "x"
type input "Spencer County High D"
type textarea "x"
type input "Spencer County High"
type textarea "x"
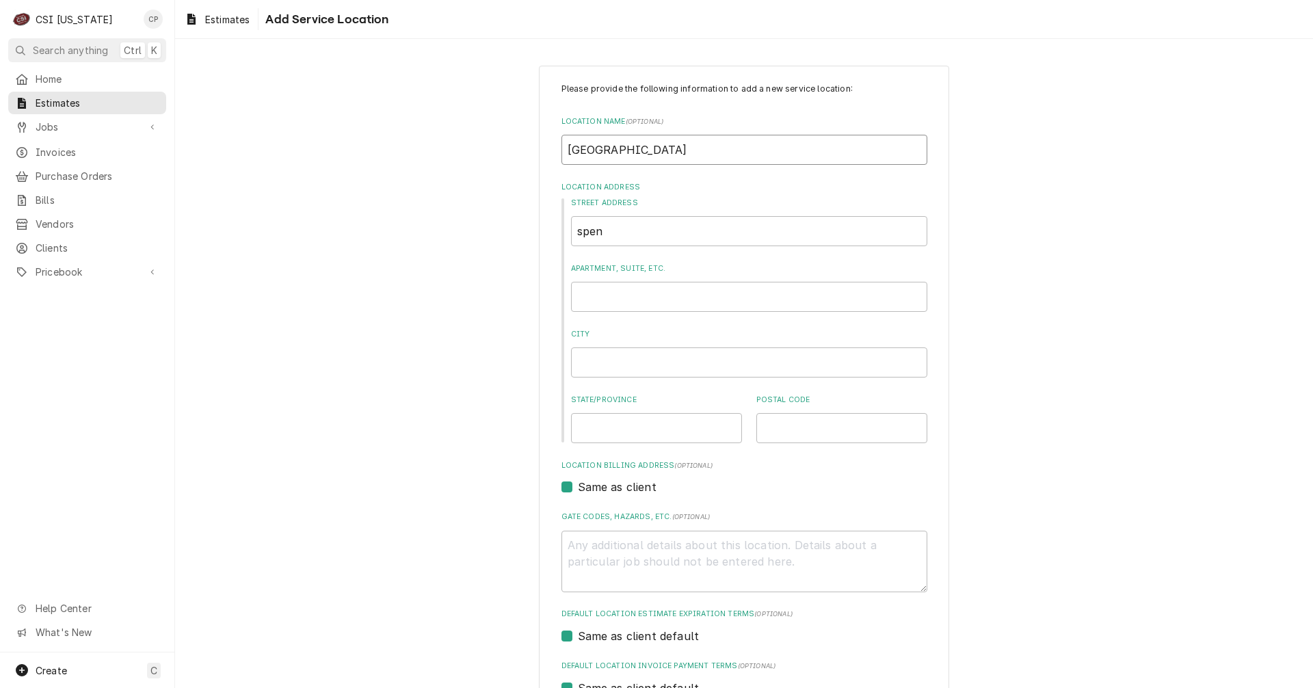
type input "Spencer County High D"
type textarea "x"
type input "Spencer County High DX"
type textarea "x"
type input "Spencer County High D"
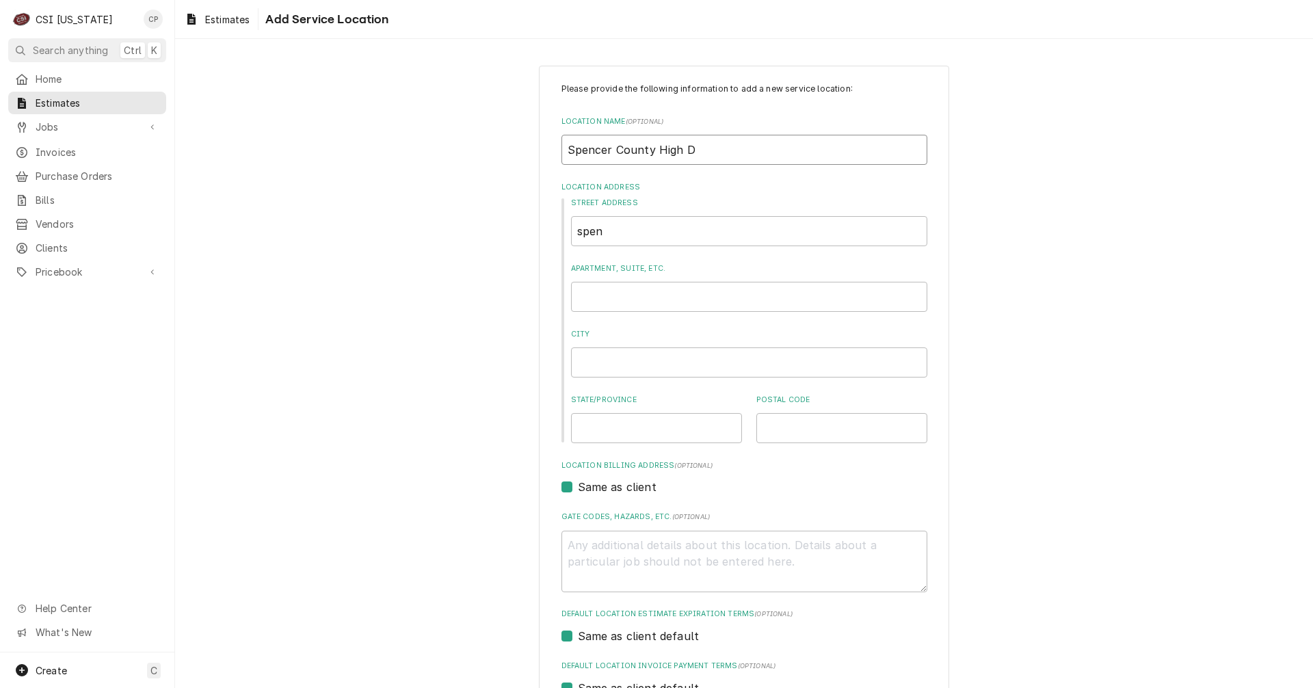
type textarea "x"
type input "Spencer County High"
type textarea "x"
type input "Spencer County High S"
type textarea "x"
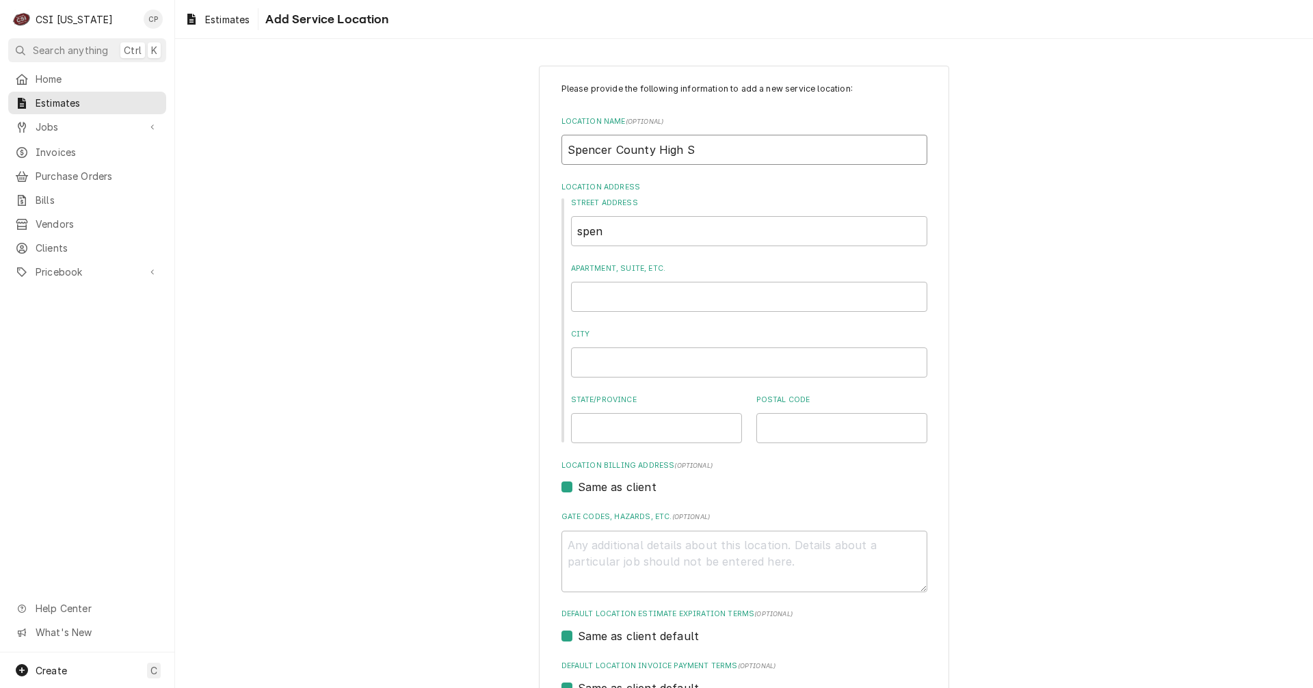
type input "Spencer County High Sc"
type textarea "x"
type input "Spencer County High Sch"
type textarea "x"
type input "Spencer County High Scho"
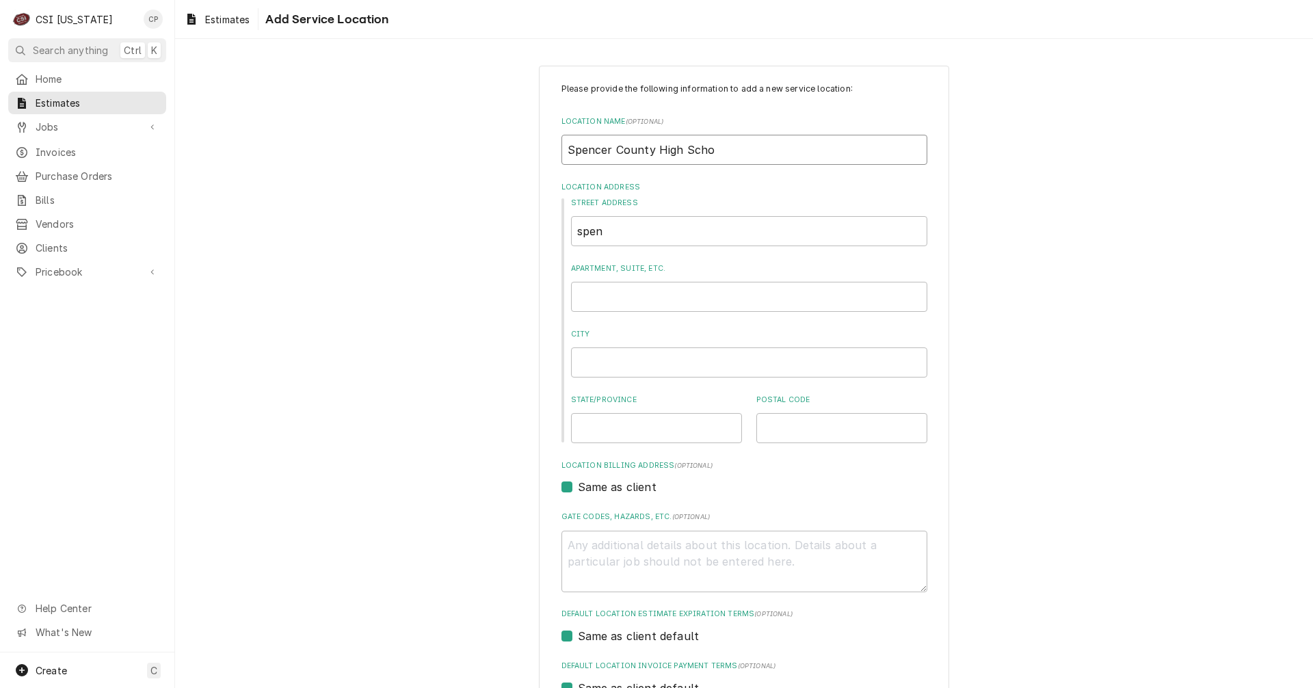
type textarea "x"
type input "Spencer County High Schoo"
type textarea "x"
type input "Spencer County High School"
click at [621, 234] on input "spen" at bounding box center [749, 231] width 356 height 30
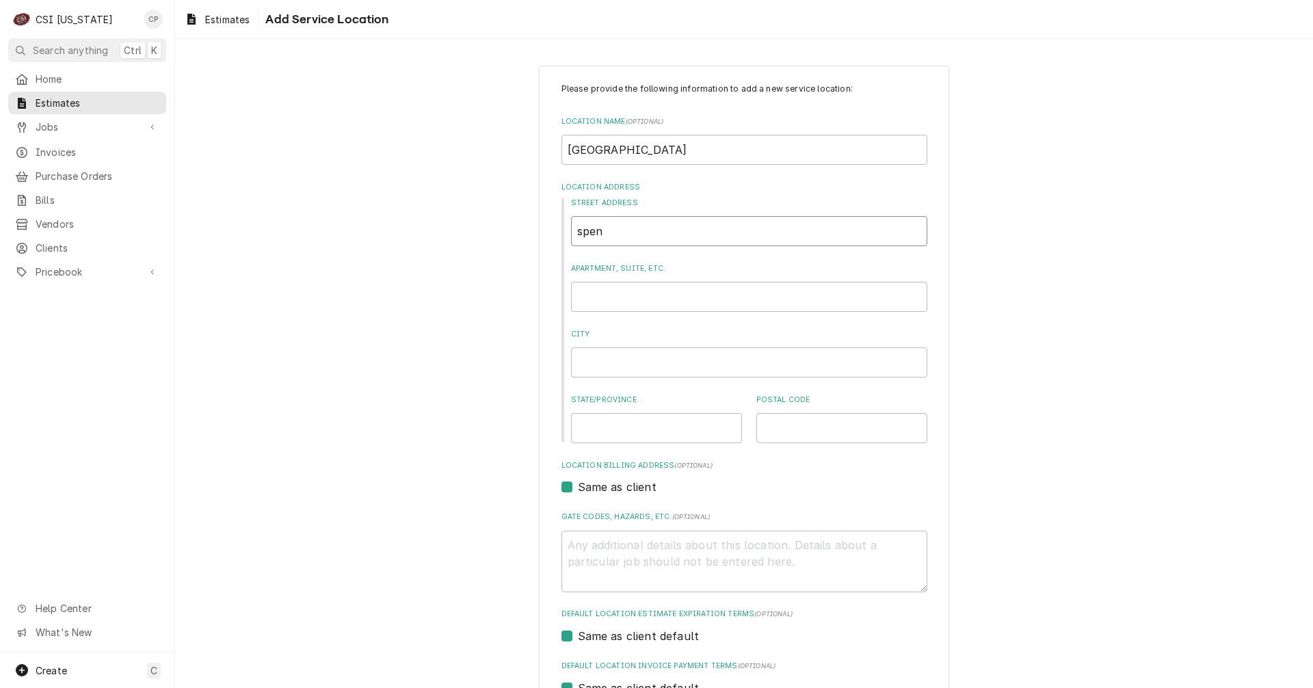
click at [555, 234] on div "Please provide the following information to add a new service location: Locatio…" at bounding box center [744, 474] width 410 height 816
type textarea "x"
type input "5"
type textarea "x"
type input "52"
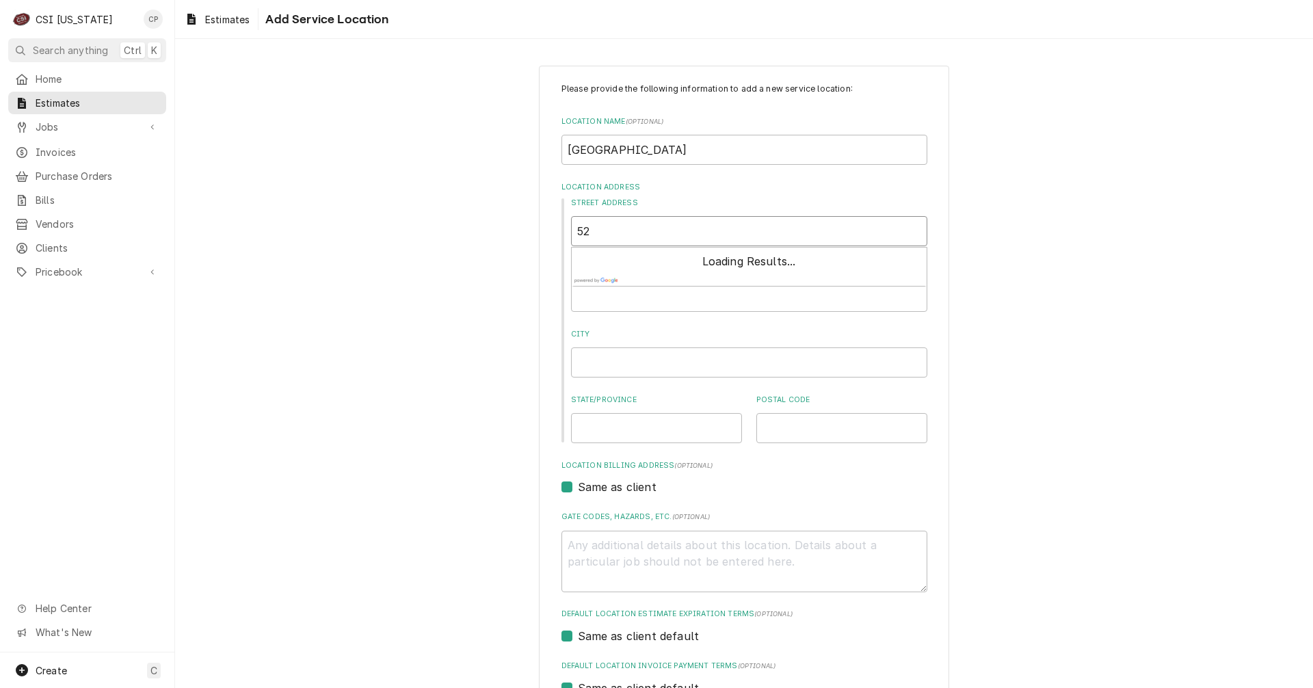
type textarea "x"
type input "520"
type textarea "x"
type input "520"
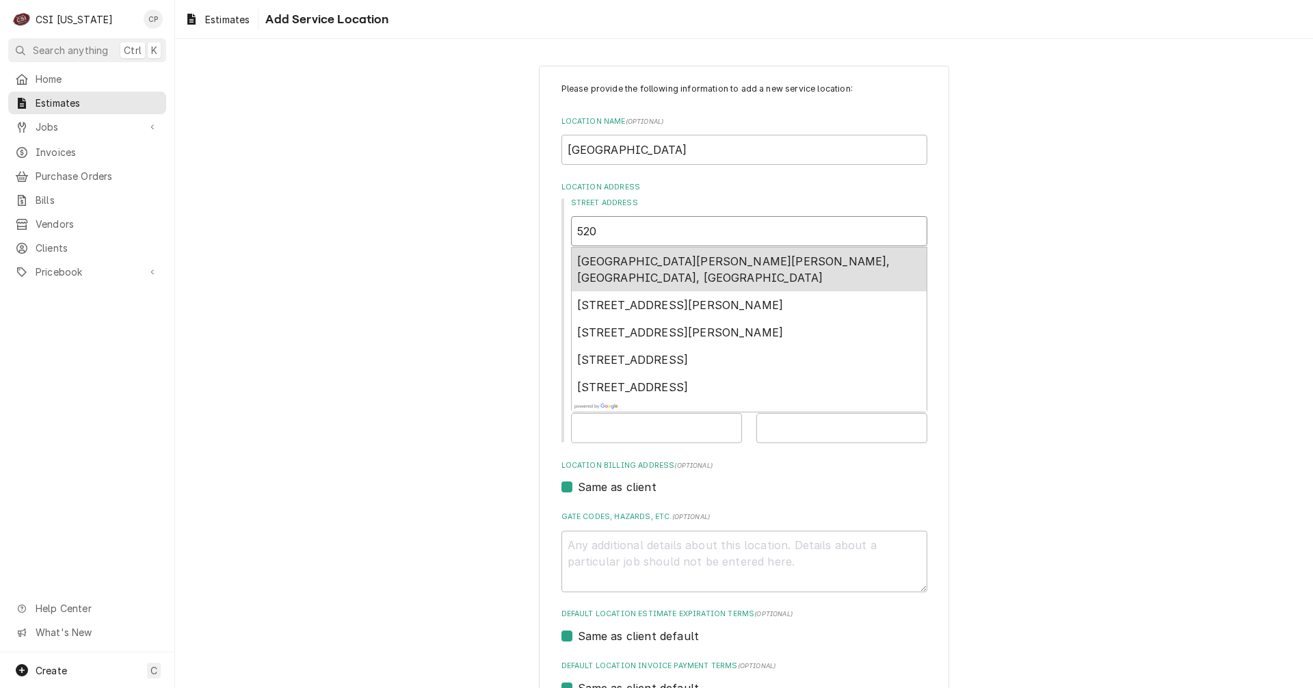
type textarea "x"
type input "520 T"
type textarea "x"
type input "520 Ta"
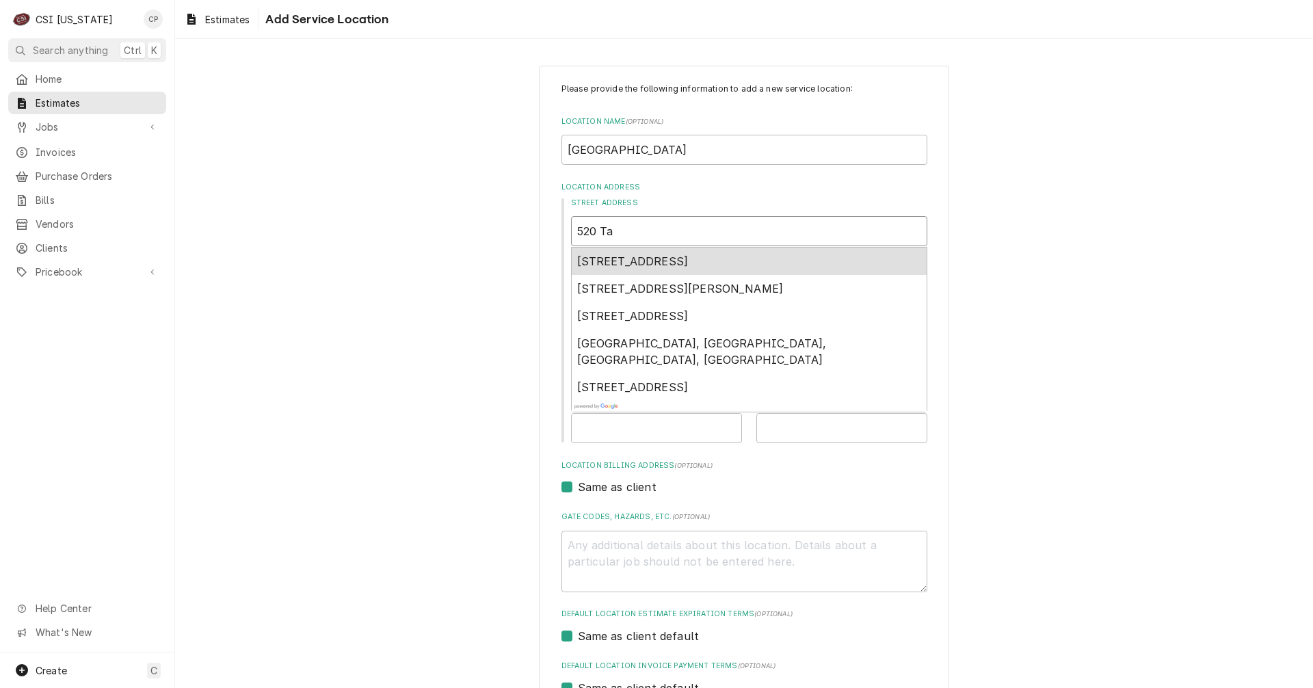
click at [651, 261] on span "520 Taylorsville Road, Taylorsville, KY, USA" at bounding box center [632, 261] width 111 height 14
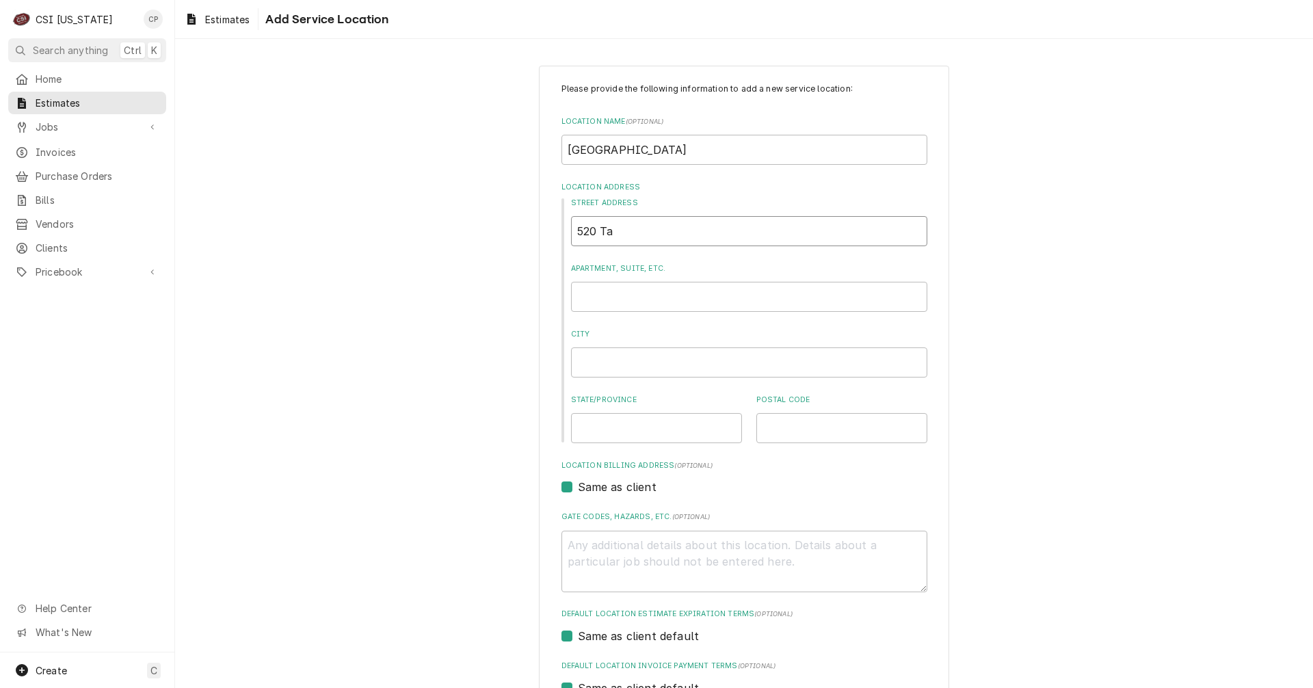
type textarea "x"
type input "520 Taylorsville Rd"
type textarea "x"
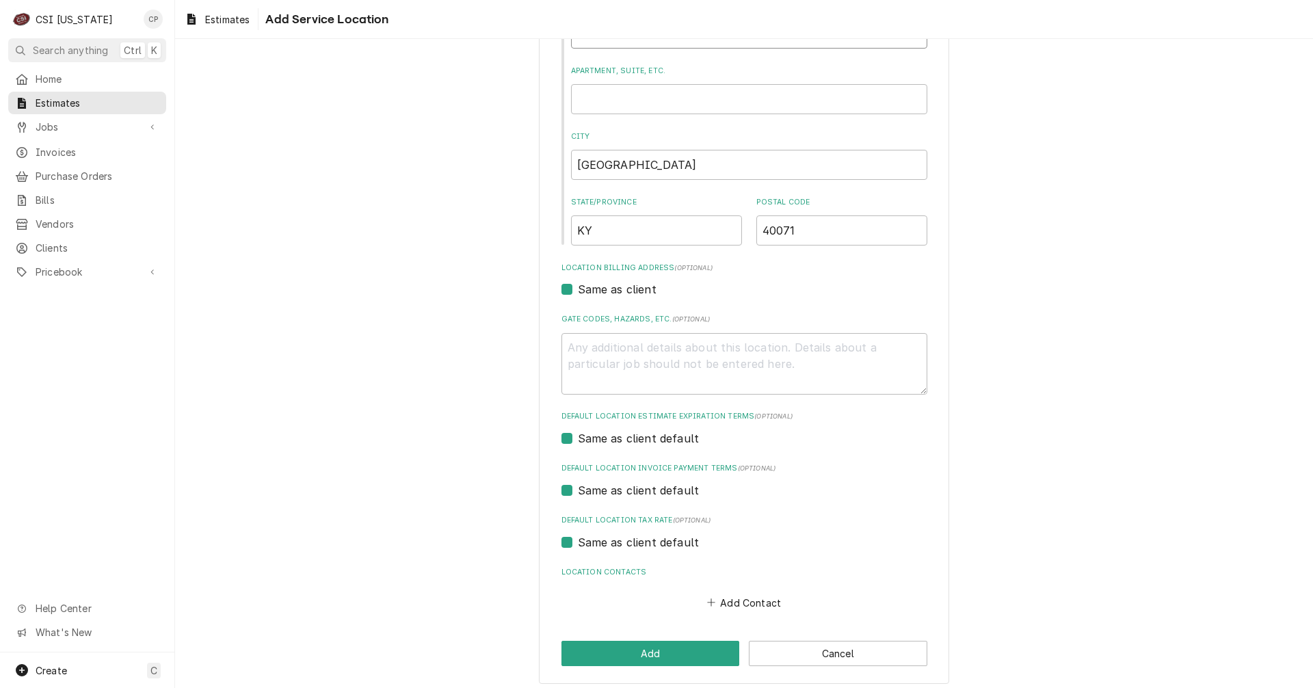
scroll to position [205, 0]
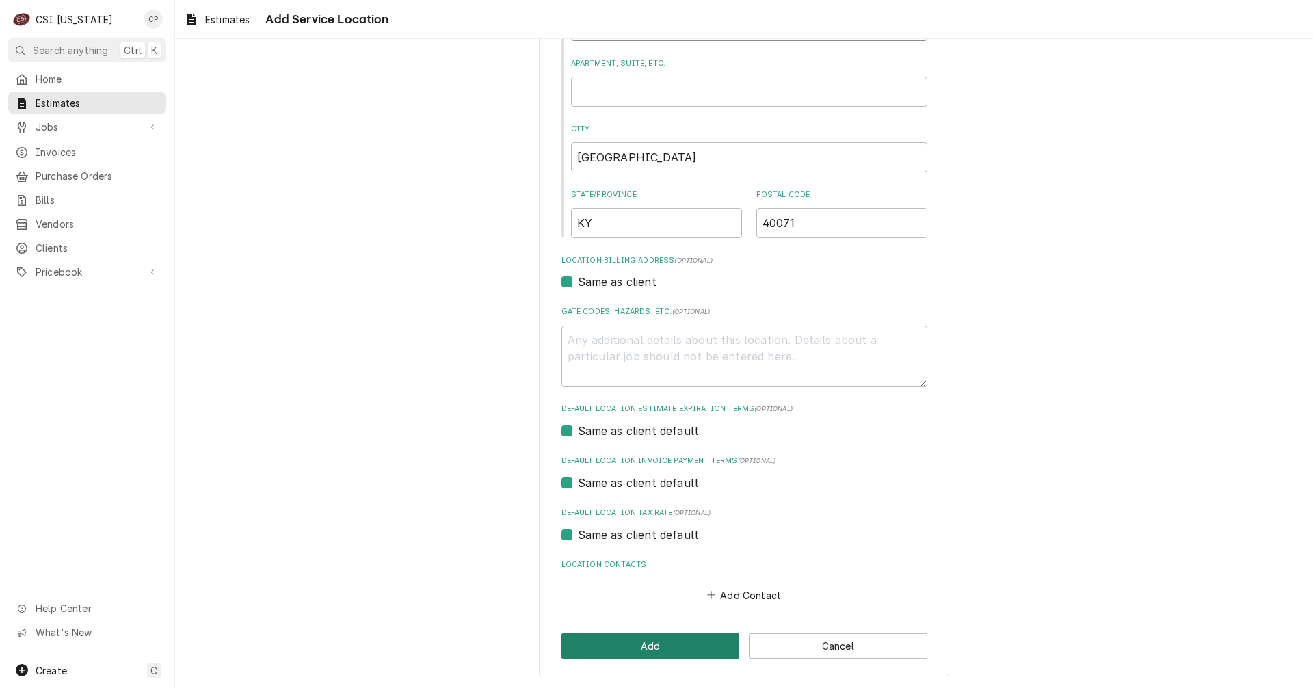
type input "520 Taylorsville Rd"
click at [637, 643] on button "Add" at bounding box center [650, 645] width 178 height 25
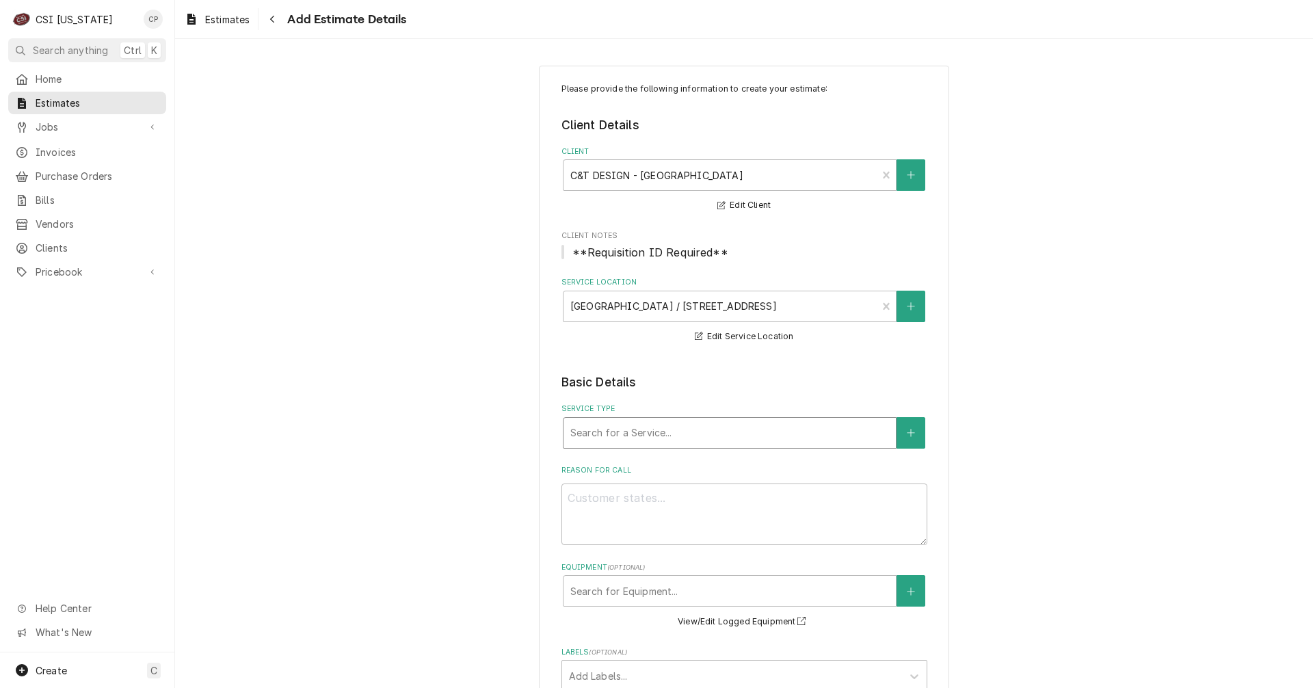
click at [641, 436] on div "Service Type" at bounding box center [729, 432] width 319 height 25
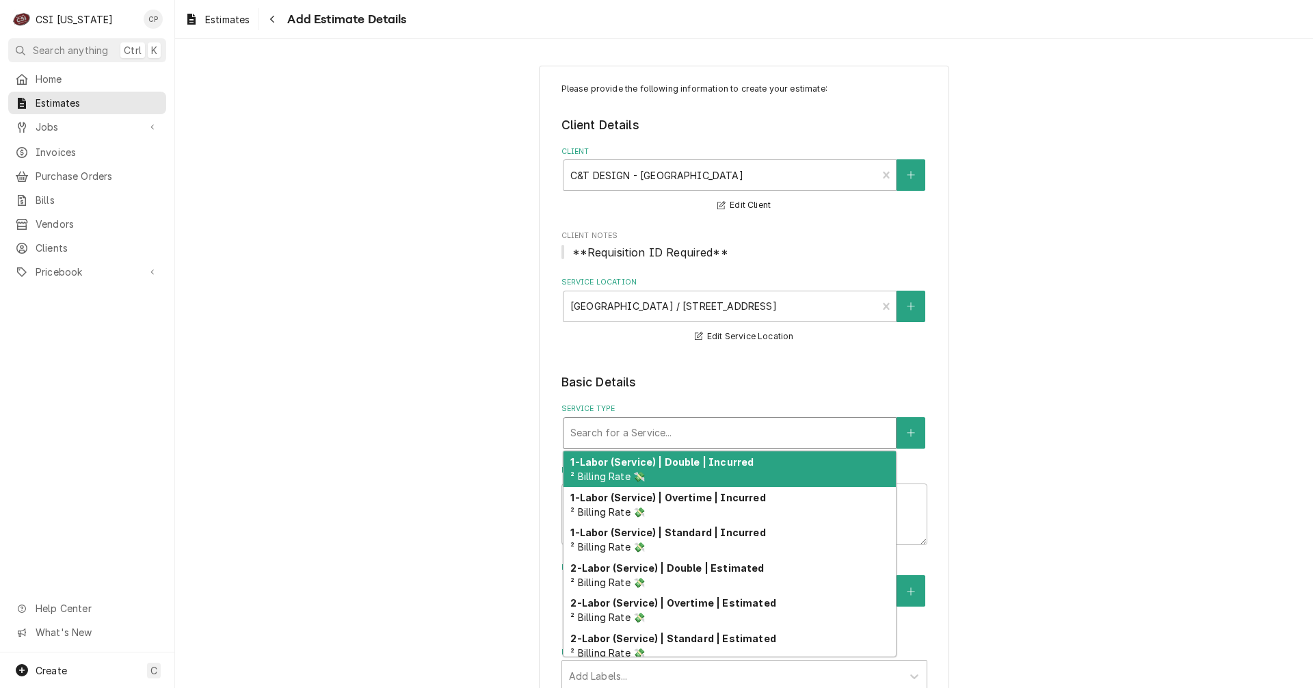
type textarea "x"
type input "d"
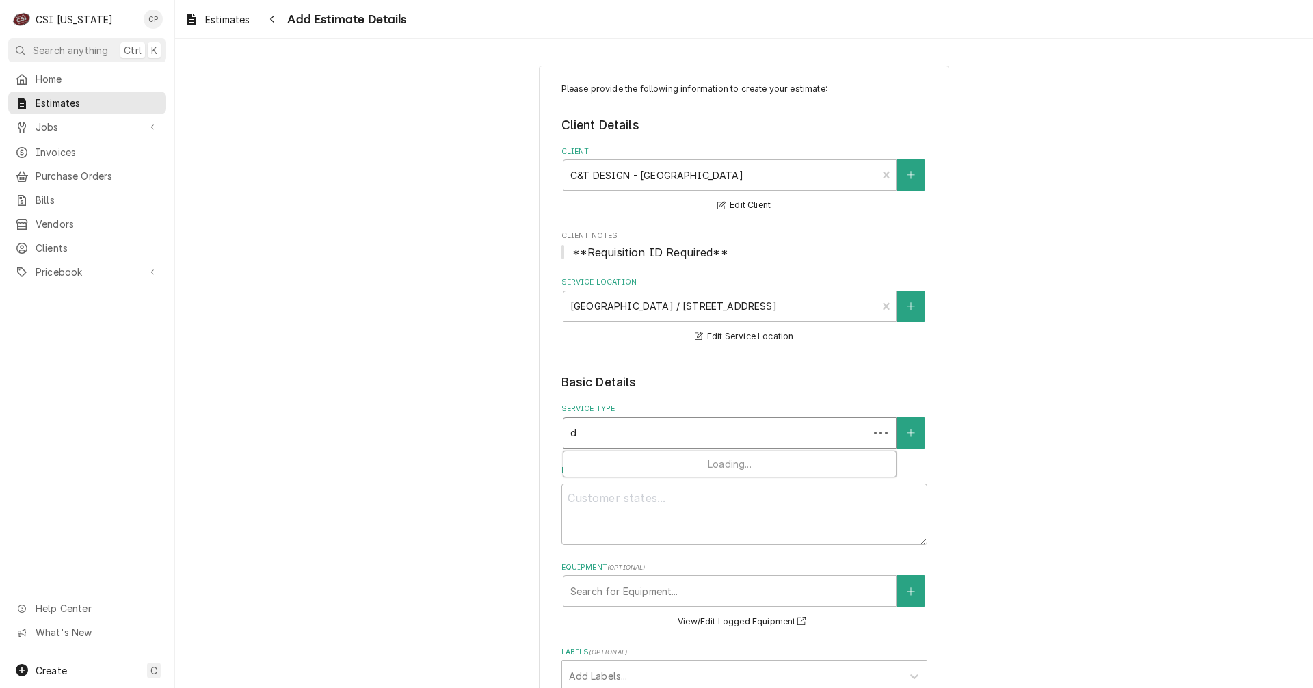
type textarea "x"
type input "di"
type textarea "x"
type input "dis"
type textarea "x"
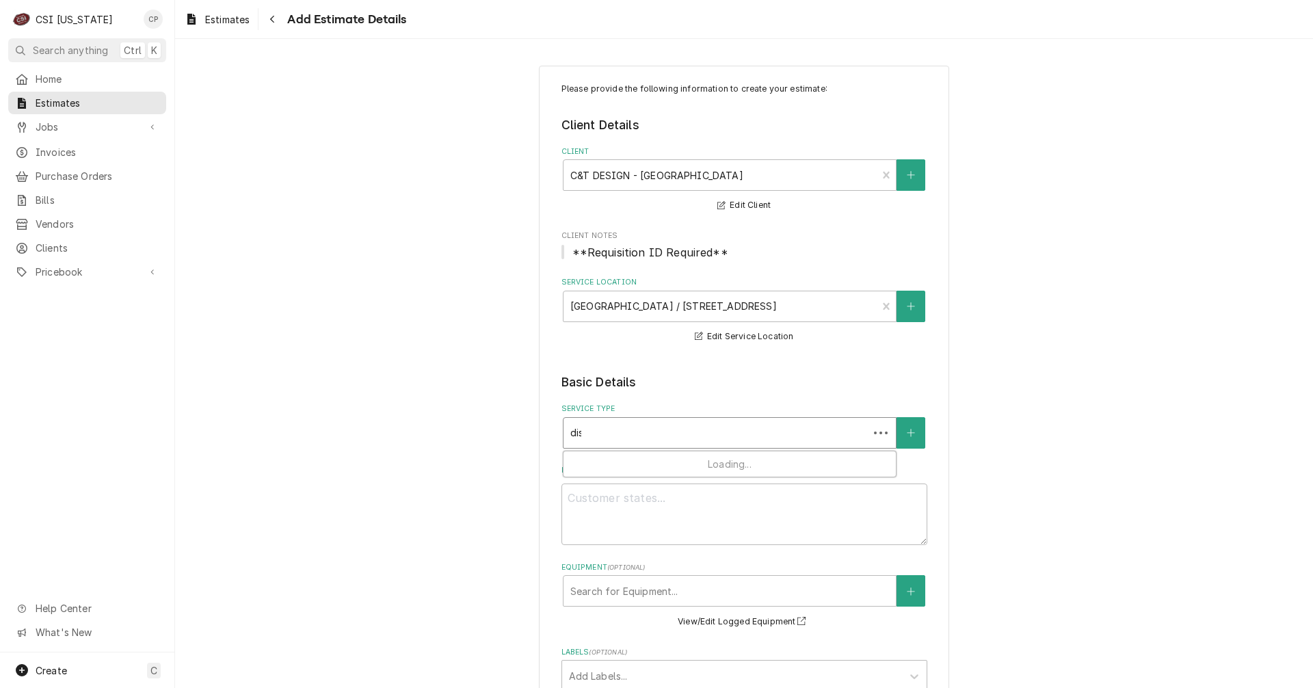
type input "dish"
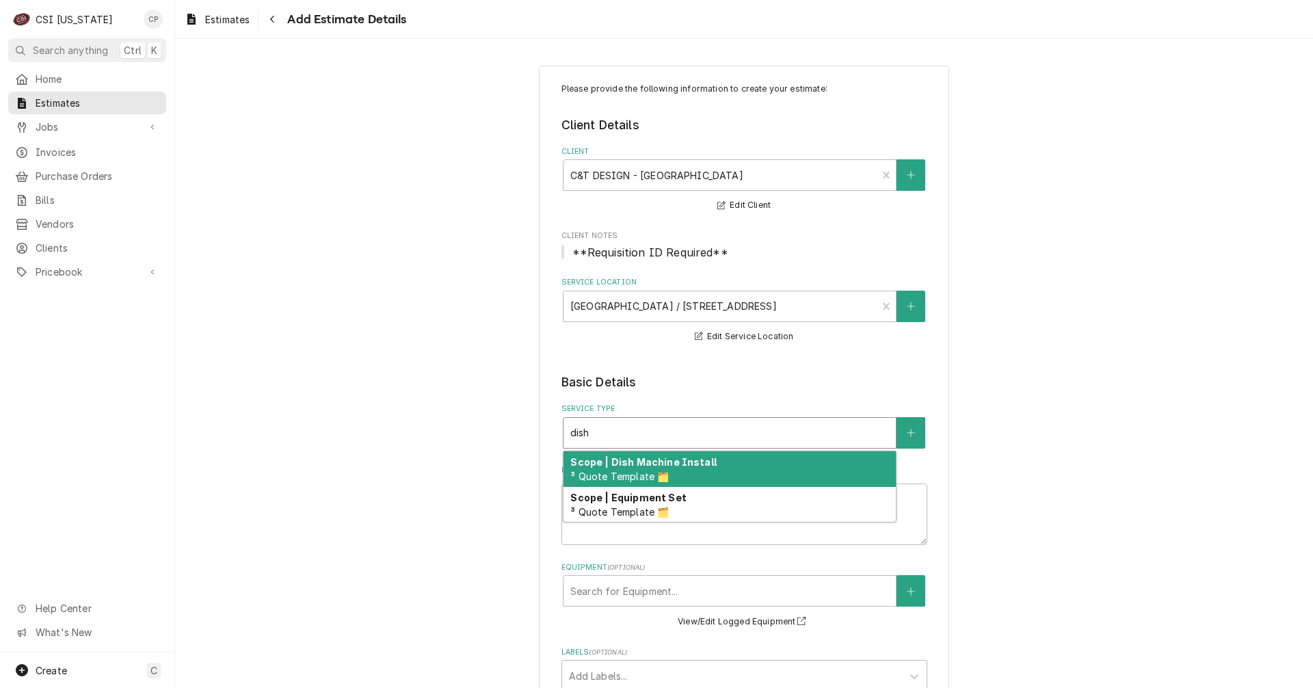
click at [694, 470] on div "Scope | Dish Machine Install ³ Quote Template 🗂️" at bounding box center [729, 469] width 332 height 36
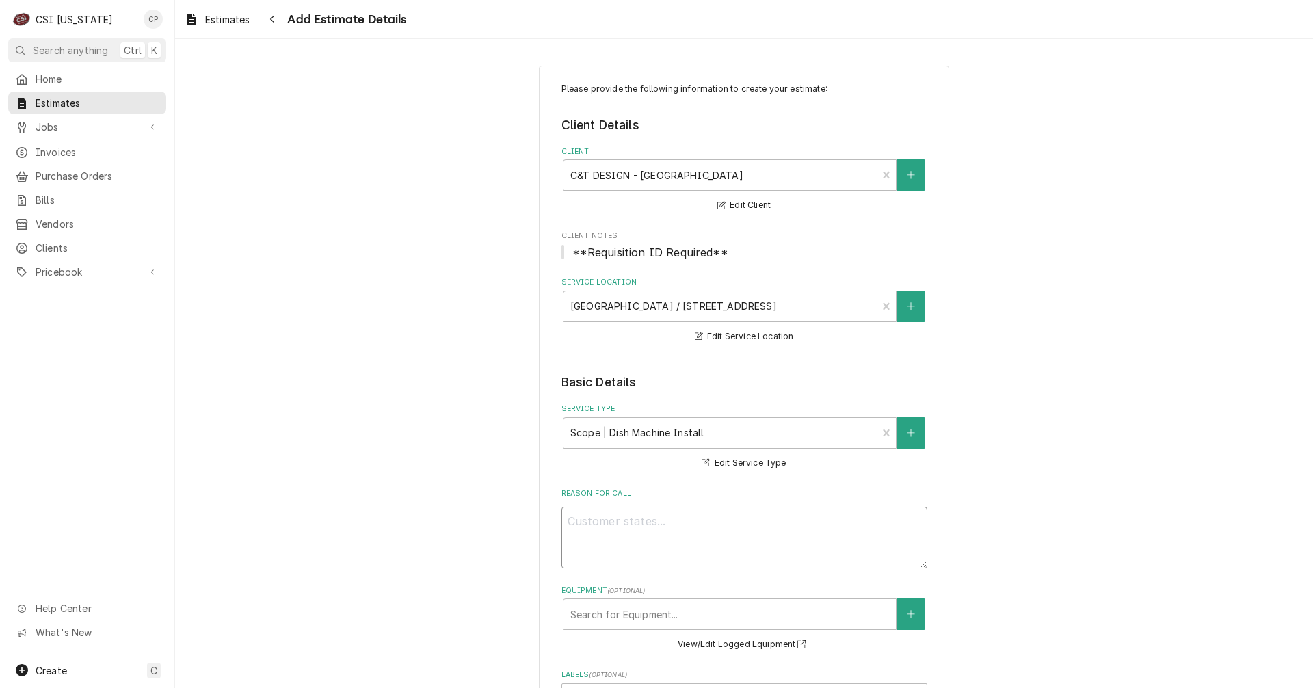
click at [678, 532] on textarea "Reason For Call" at bounding box center [744, 538] width 366 height 62
paste textarea "estimate to receive deliver and replace the unit with matching Hobart machine. …"
type textarea "x"
type textarea "estimate to receive deliver and replace the unit with matching Hobart machine. …"
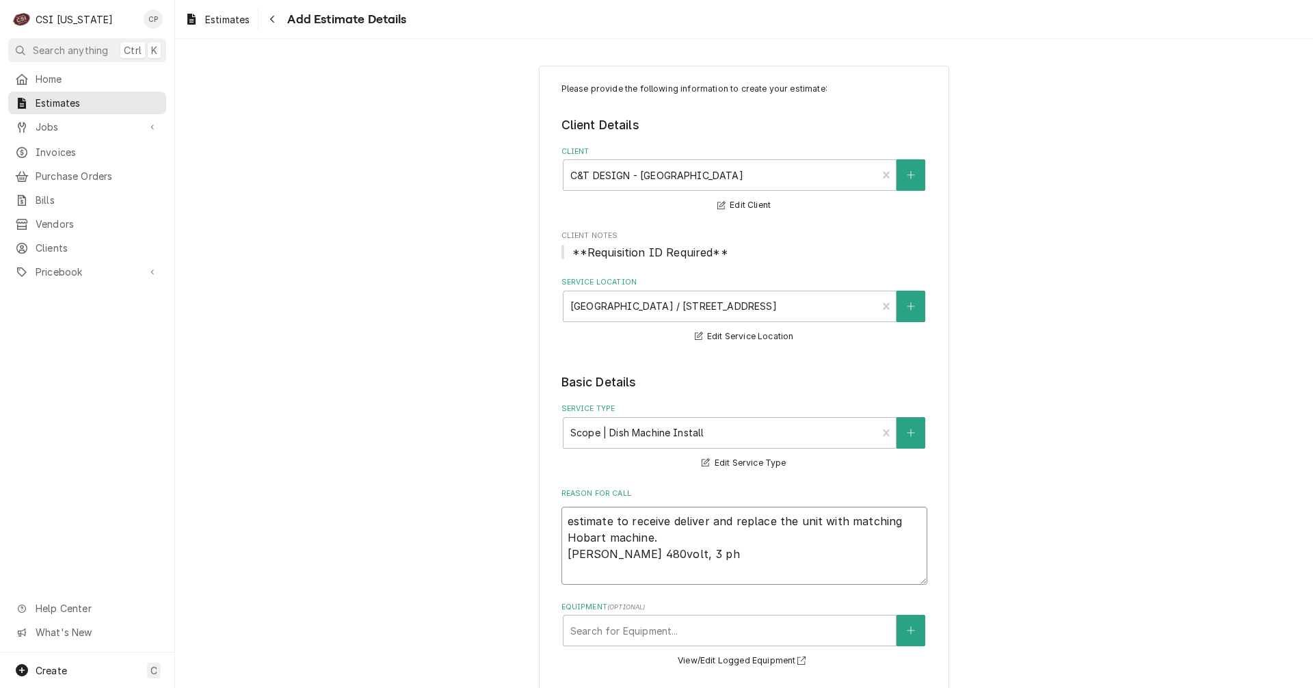
type textarea "x"
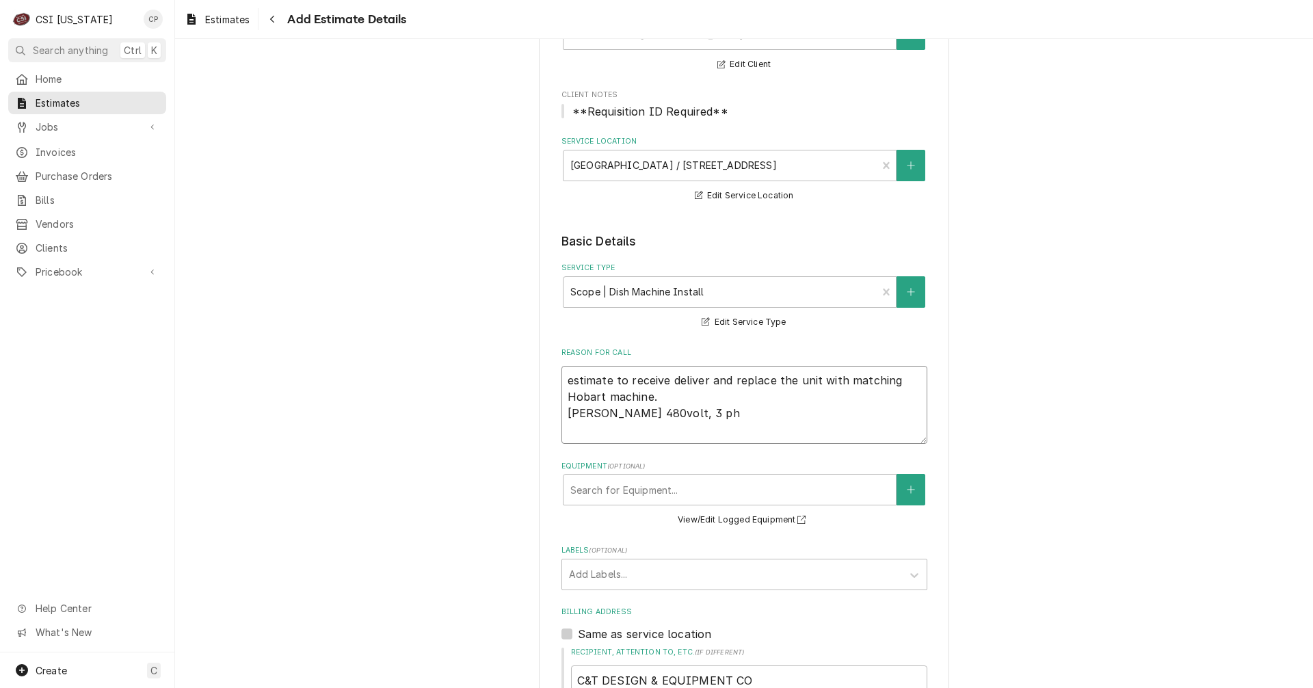
scroll to position [205, 0]
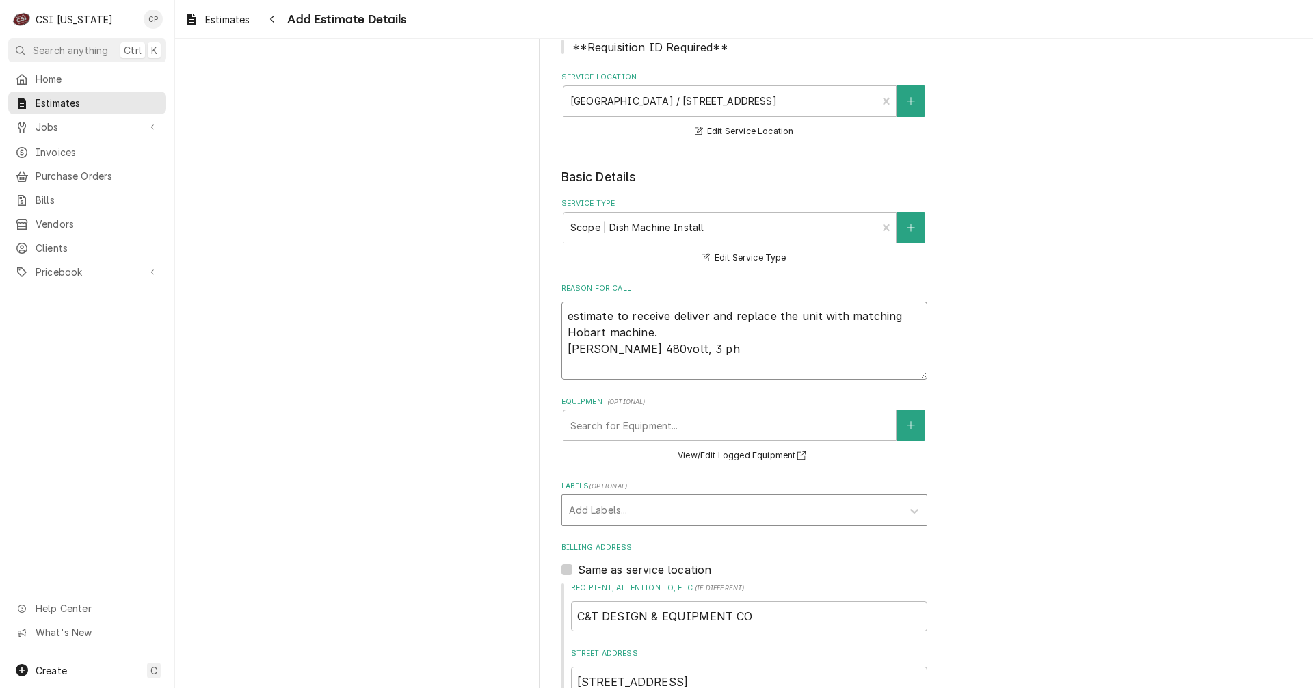
type textarea "estimate to receive deliver and replace the unit with matching Hobart machine. …"
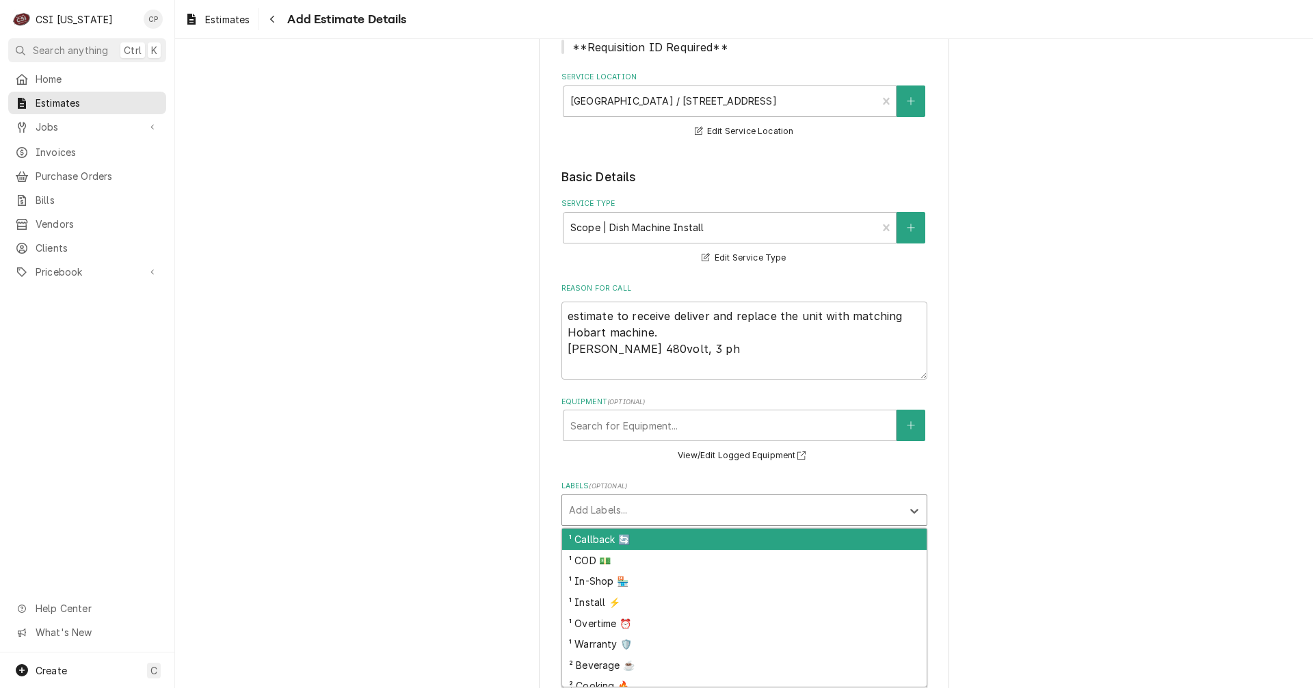
click at [598, 507] on div "Labels" at bounding box center [732, 510] width 326 height 25
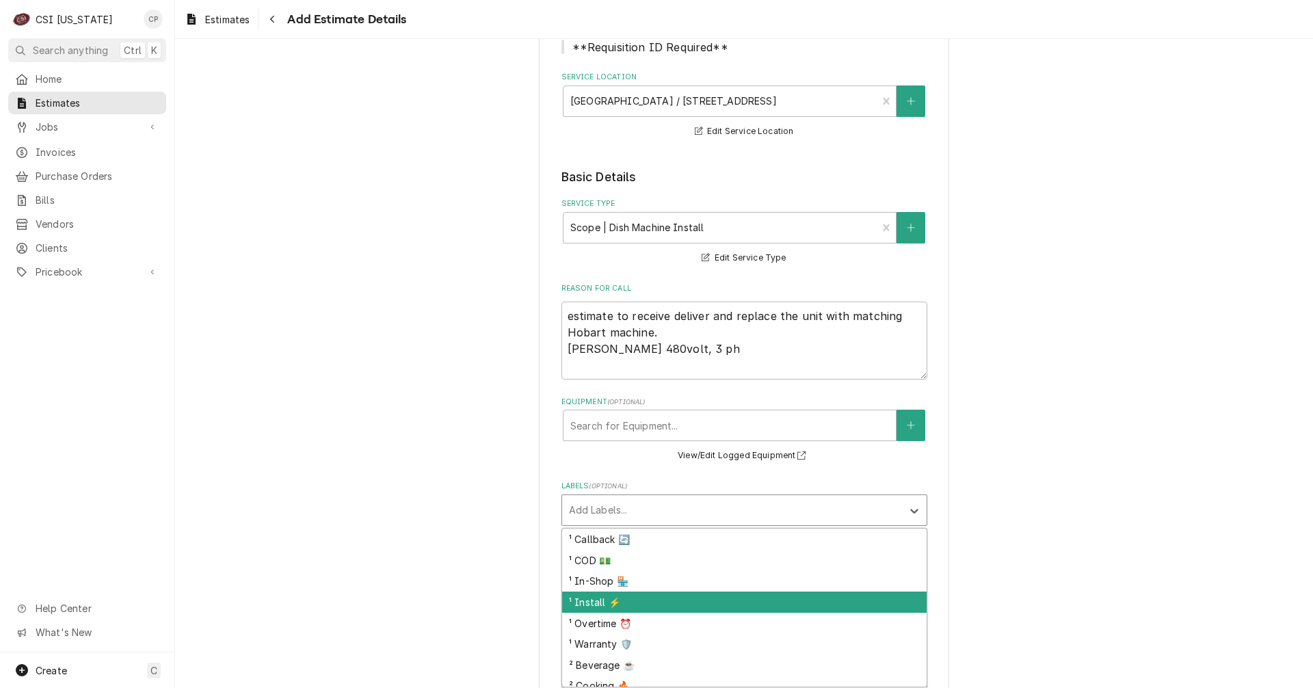
click at [602, 602] on div "¹ Install ⚡️" at bounding box center [744, 601] width 364 height 21
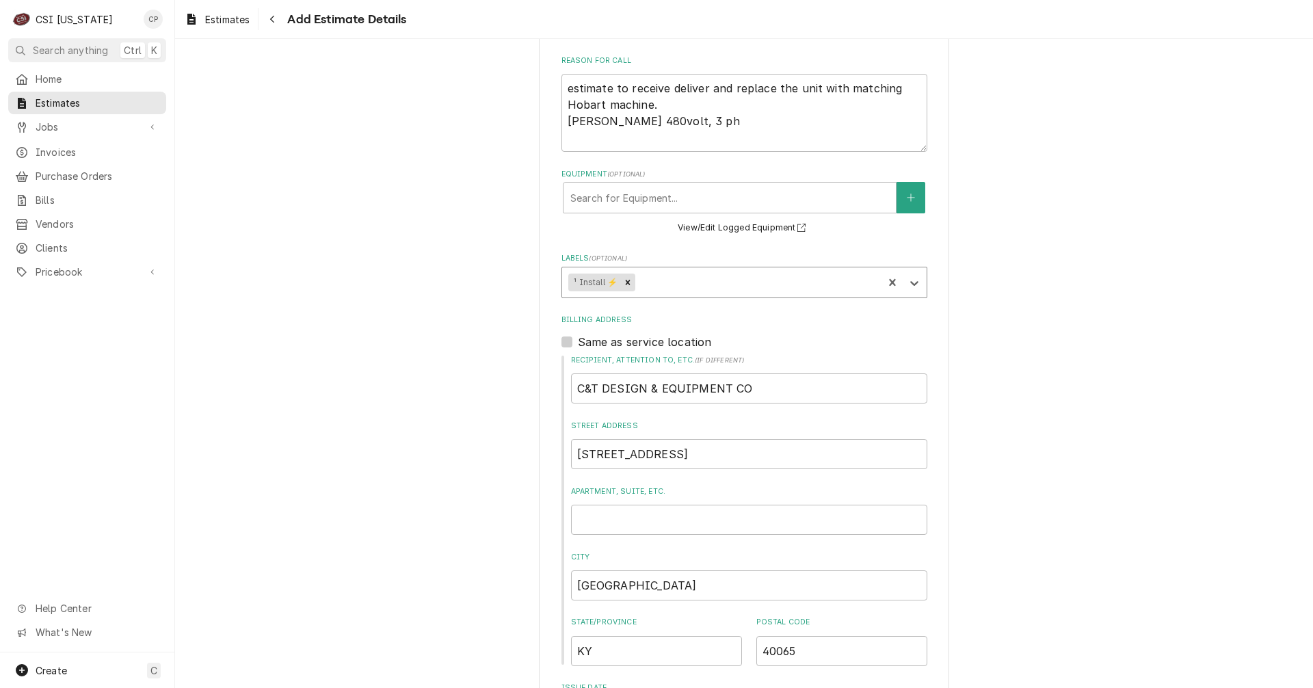
scroll to position [479, 0]
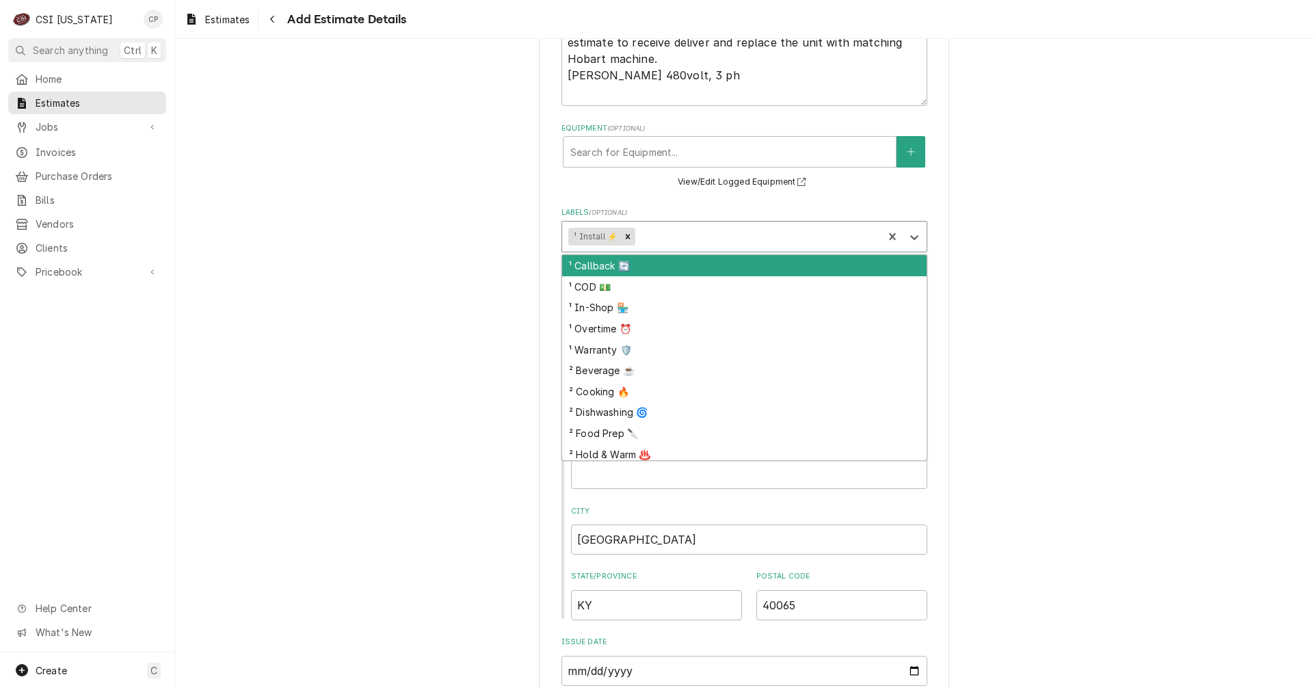
click at [670, 241] on div "Labels" at bounding box center [757, 236] width 239 height 25
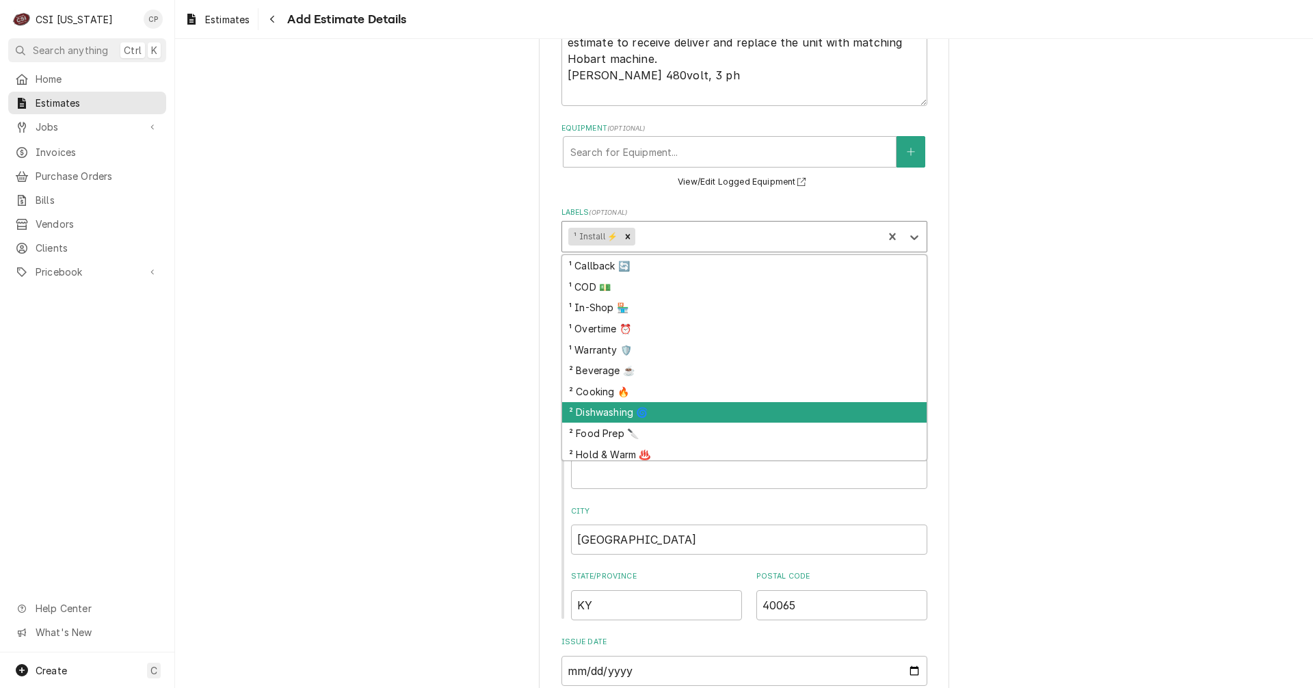
click at [635, 412] on div "² Dishwashing 🌀" at bounding box center [744, 412] width 364 height 21
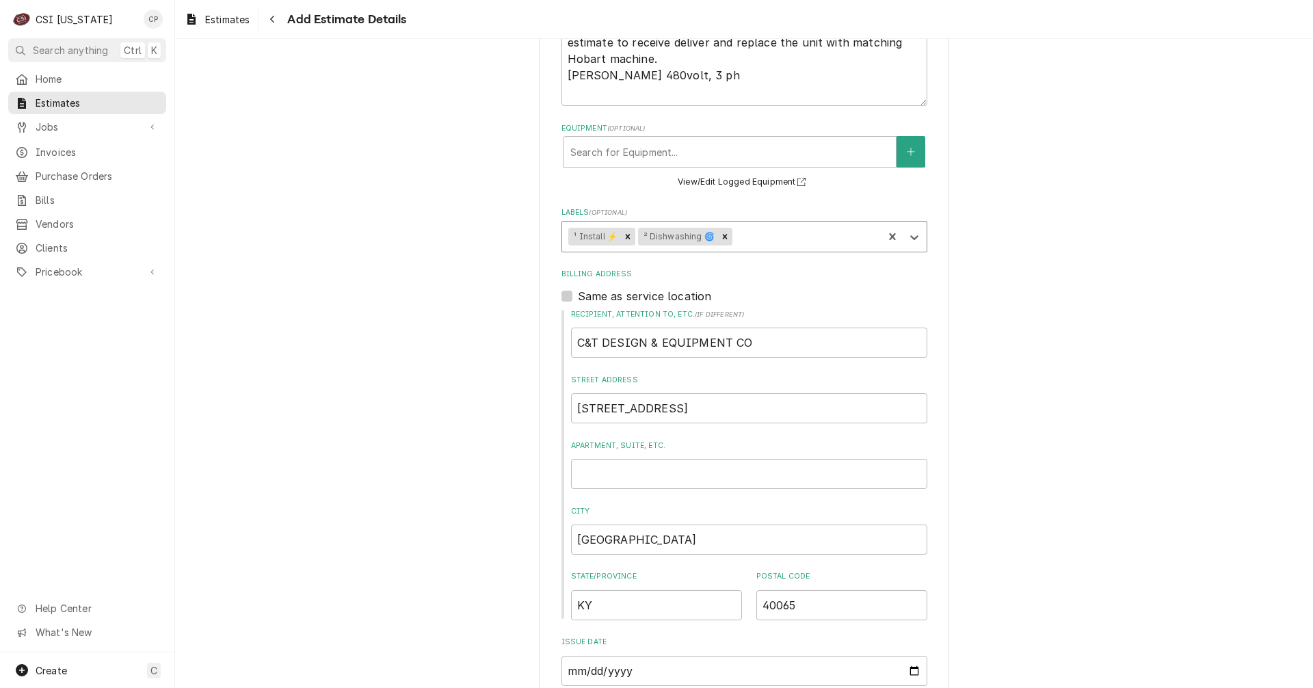
type textarea "x"
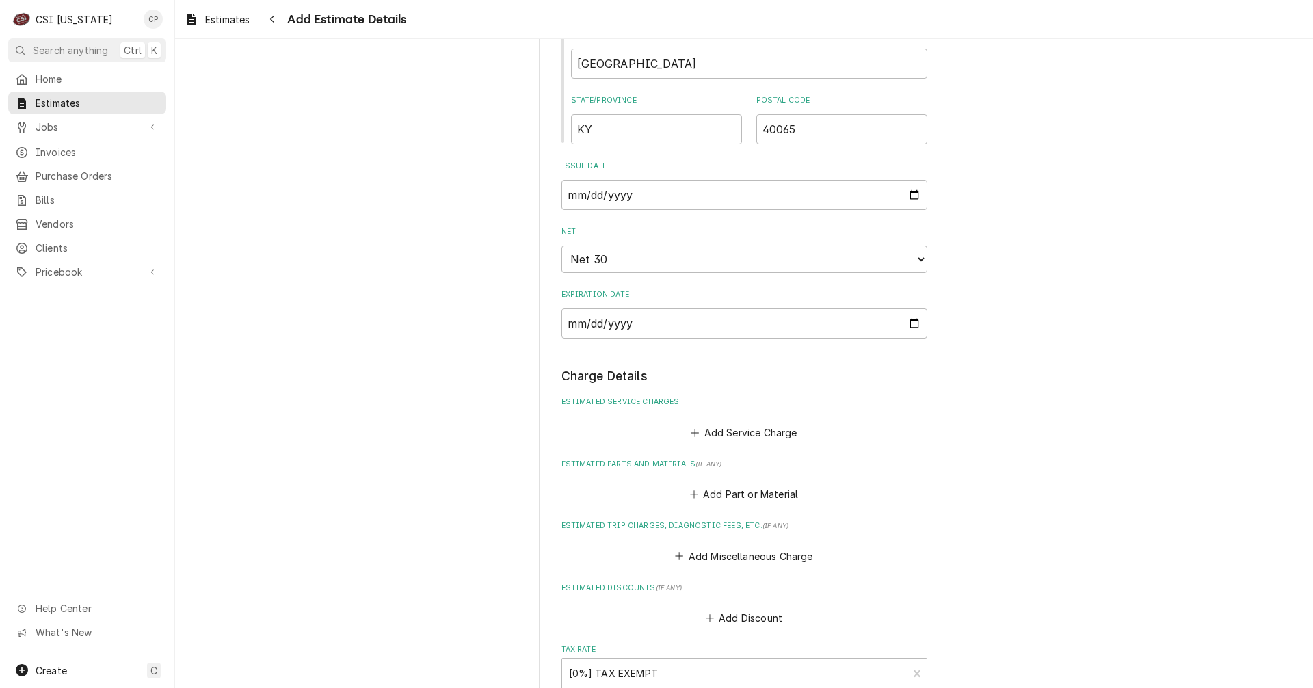
scroll to position [957, 0]
click at [761, 427] on button "Add Service Charge" at bounding box center [743, 429] width 111 height 19
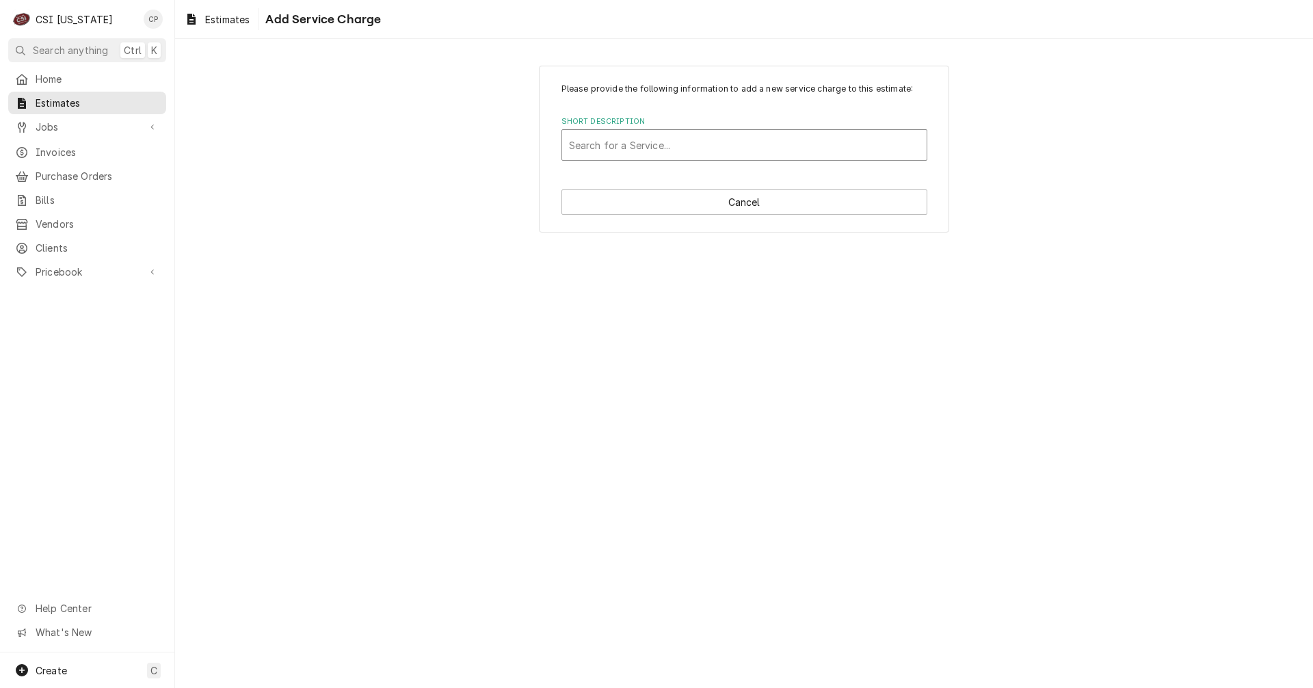
click at [632, 140] on div "Short Description" at bounding box center [744, 145] width 351 height 25
type input "dish"
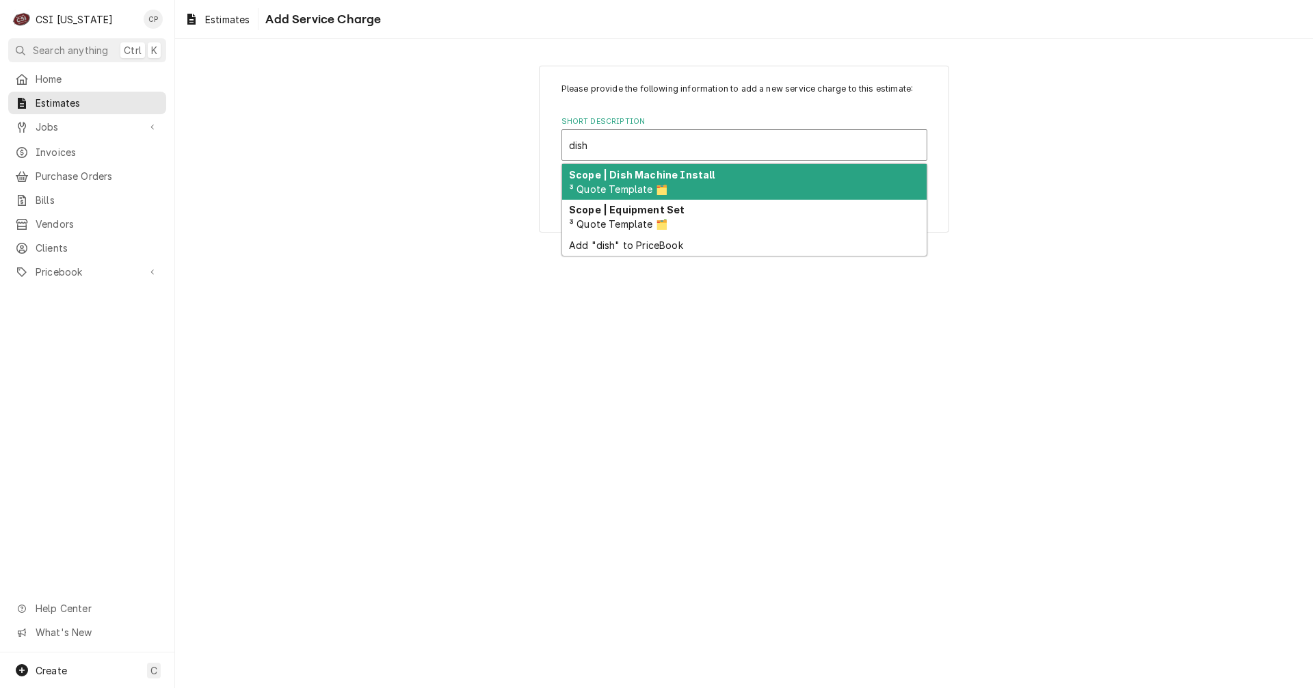
click at [658, 179] on strong "Scope | Dish Machine Install" at bounding box center [642, 175] width 146 height 12
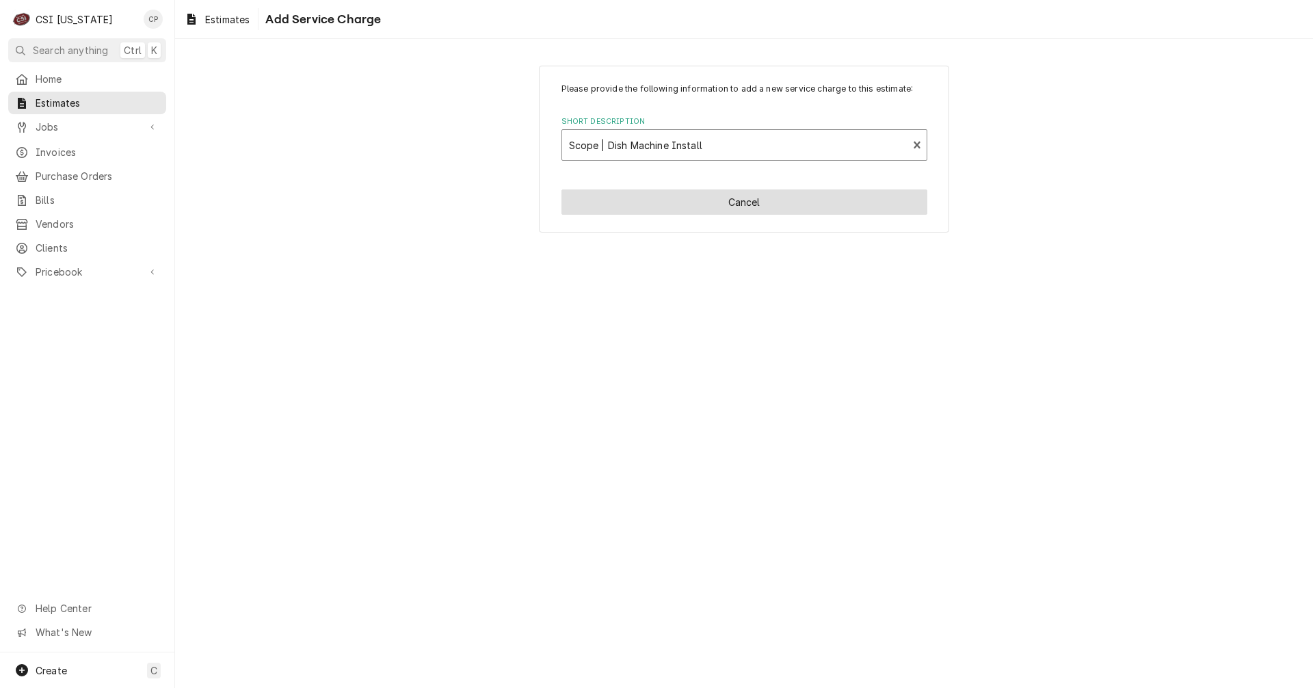
click at [669, 202] on div "Please provide the following information to add a new service charge to this es…" at bounding box center [744, 149] width 410 height 167
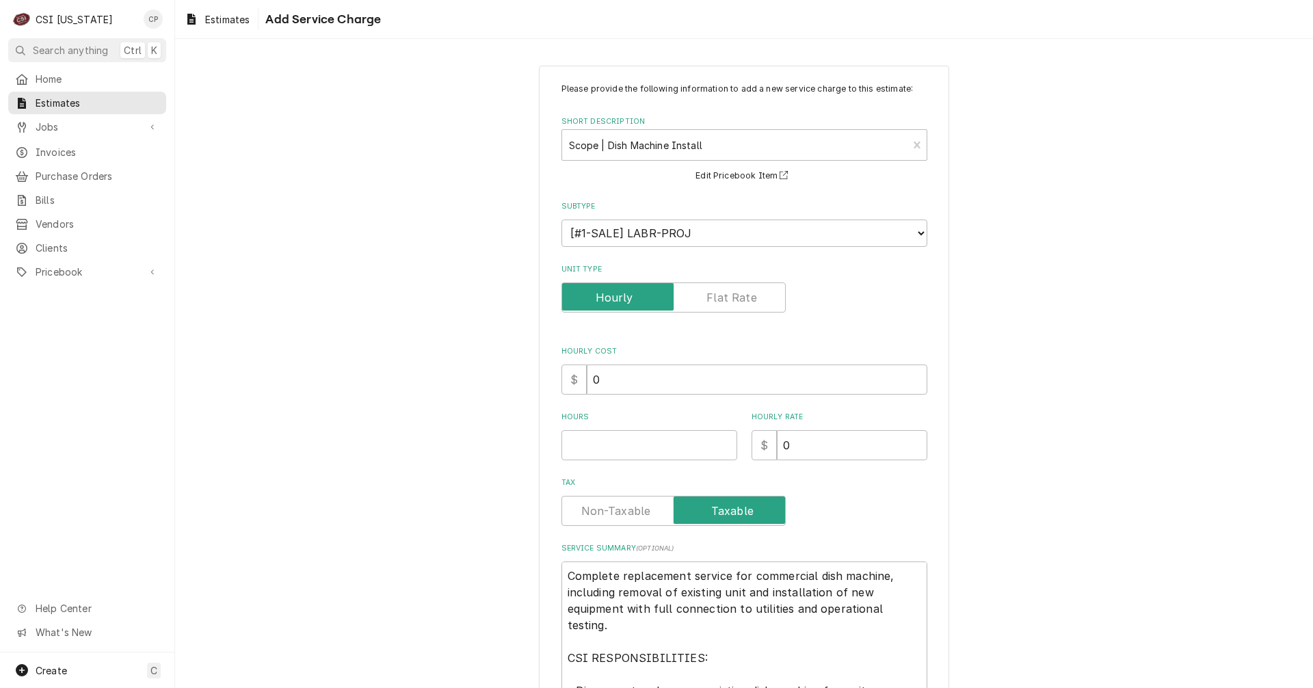
type textarea "x"
click at [719, 299] on label "Unit Type" at bounding box center [673, 297] width 224 height 30
click at [719, 299] on input "Unit Type" at bounding box center [673, 297] width 212 height 30
checkbox input "true"
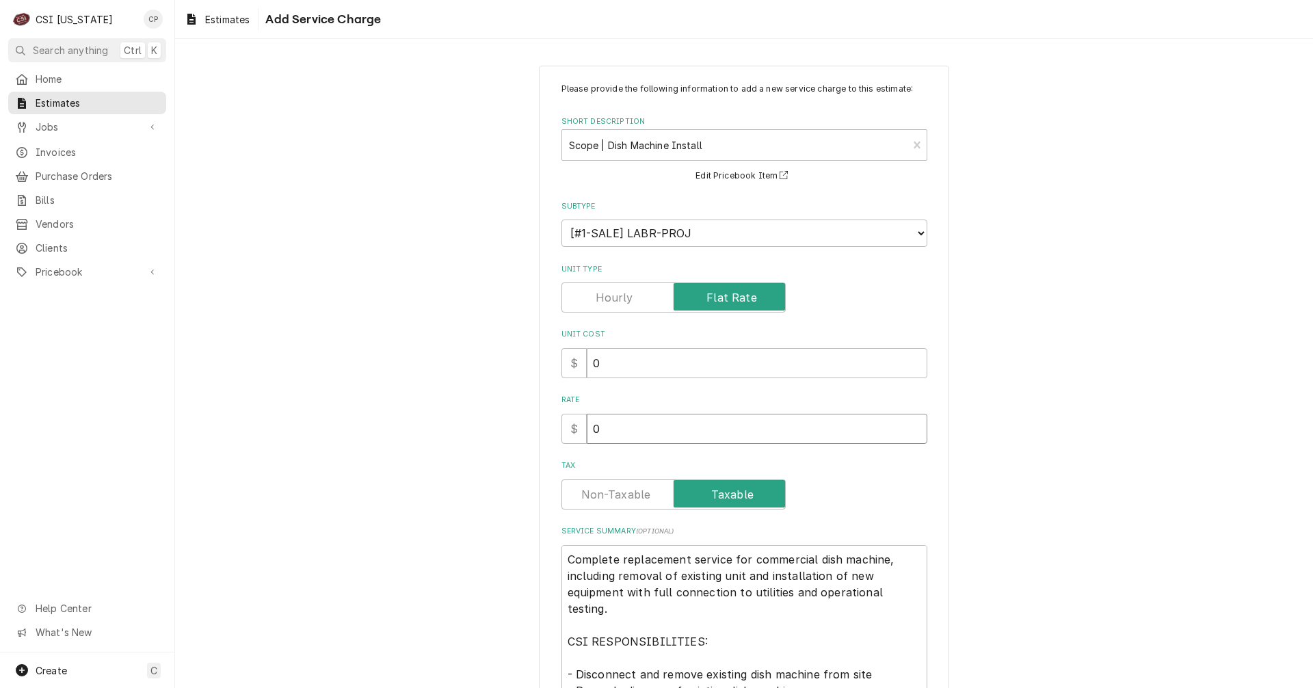
drag, startPoint x: 608, startPoint y: 431, endPoint x: 536, endPoint y: 436, distance: 72.7
click at [539, 436] on div "Please provide the following information to add a new service charge to this es…" at bounding box center [744, 569] width 410 height 1006
click at [624, 425] on input "0" at bounding box center [757, 429] width 340 height 30
type textarea "x"
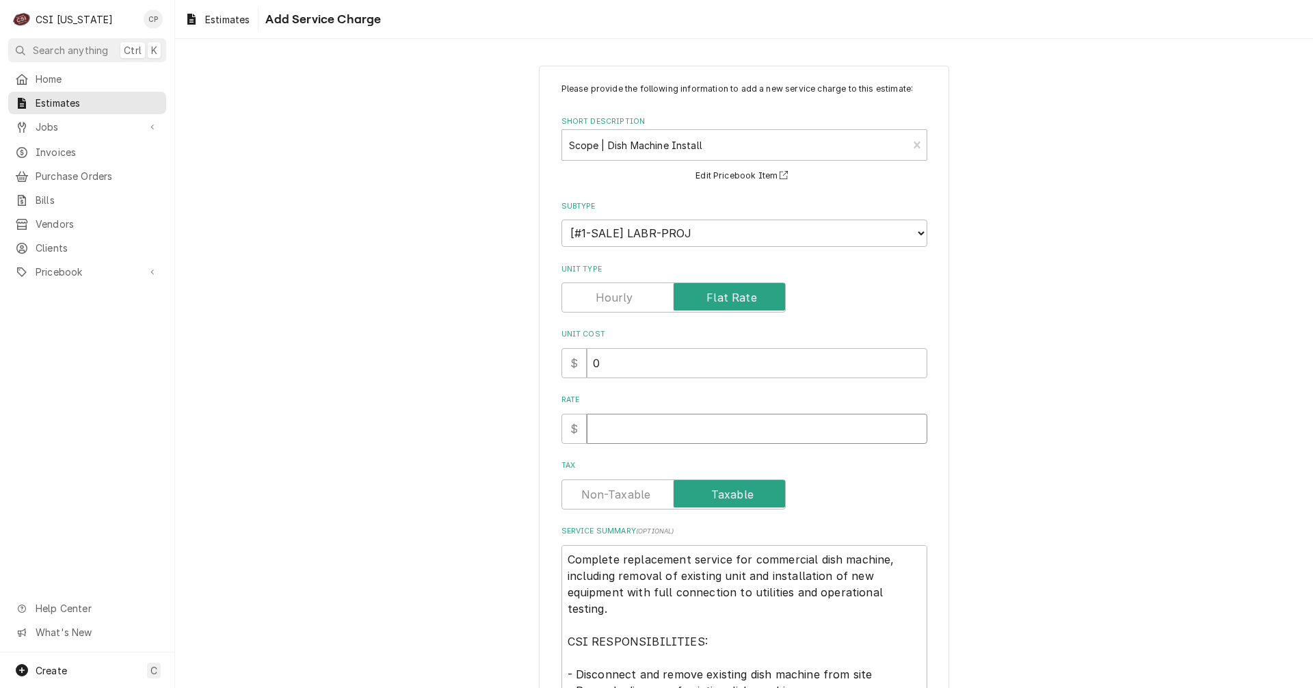
type input "4"
type textarea "x"
type input "43"
type textarea "x"
type input "434"
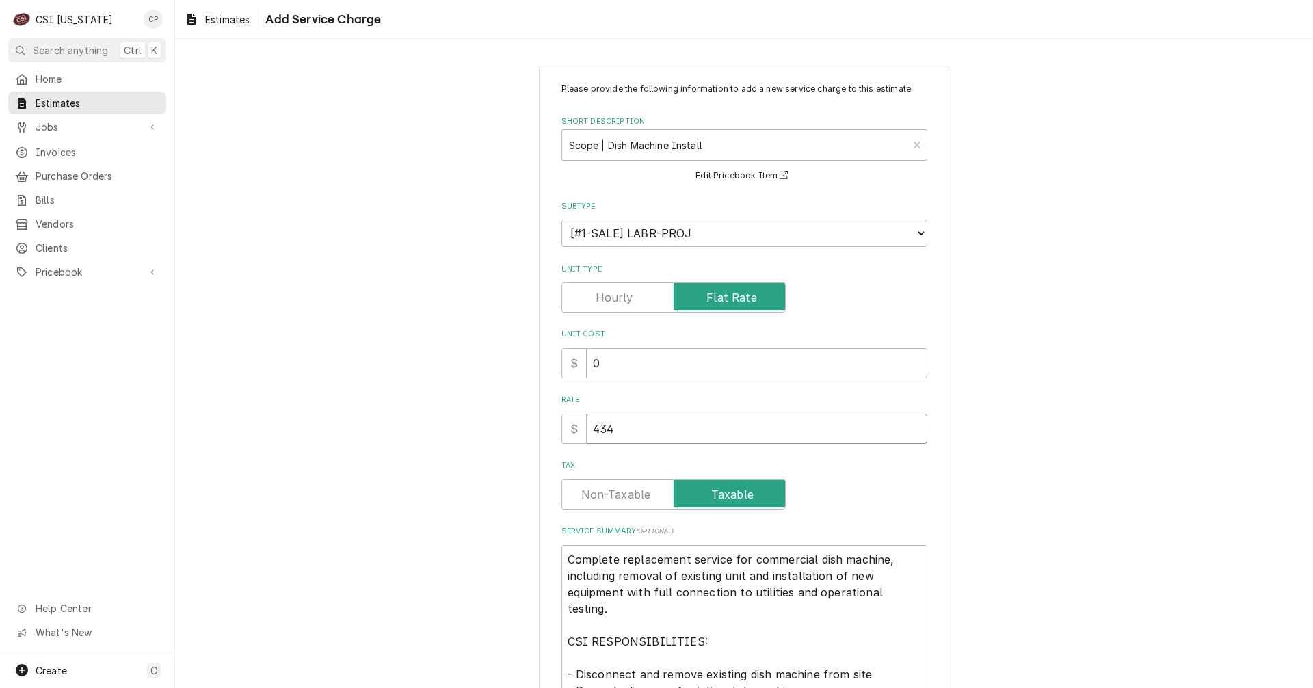
type textarea "x"
type input "4340"
type textarea "x"
click at [613, 498] on label "Tax" at bounding box center [673, 494] width 224 height 30
click at [613, 498] on input "Tax" at bounding box center [673, 494] width 212 height 30
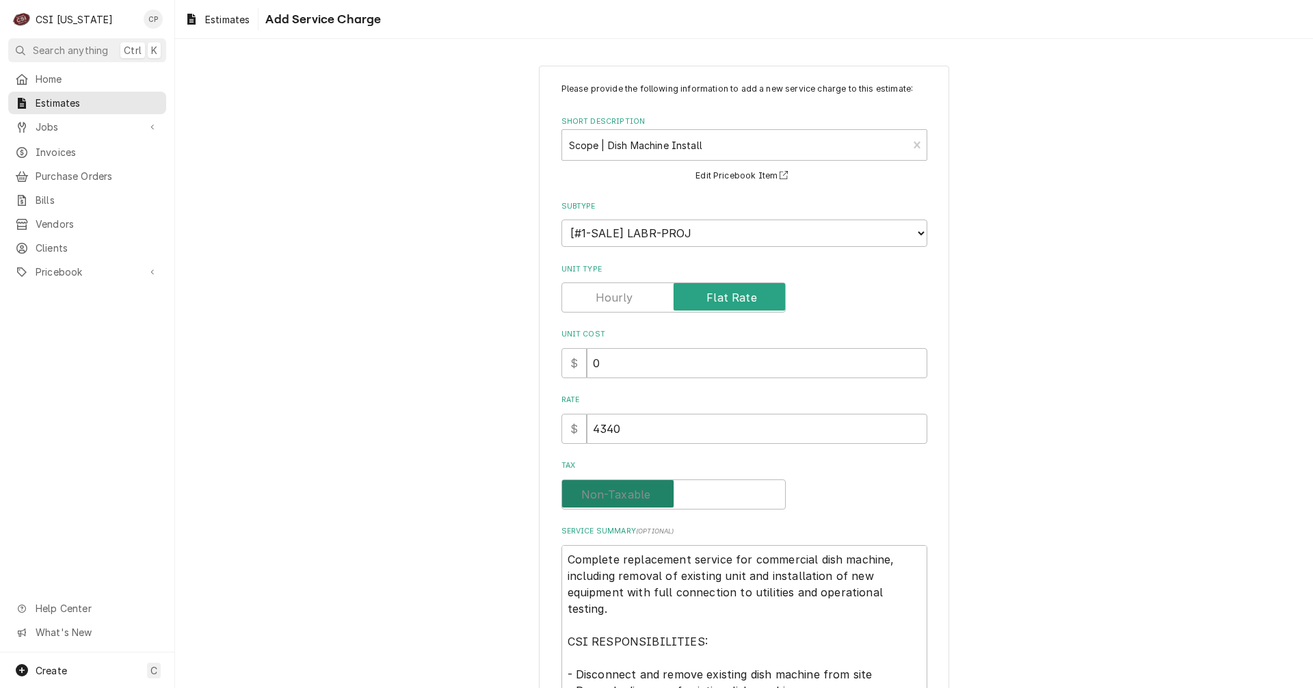
checkbox input "false"
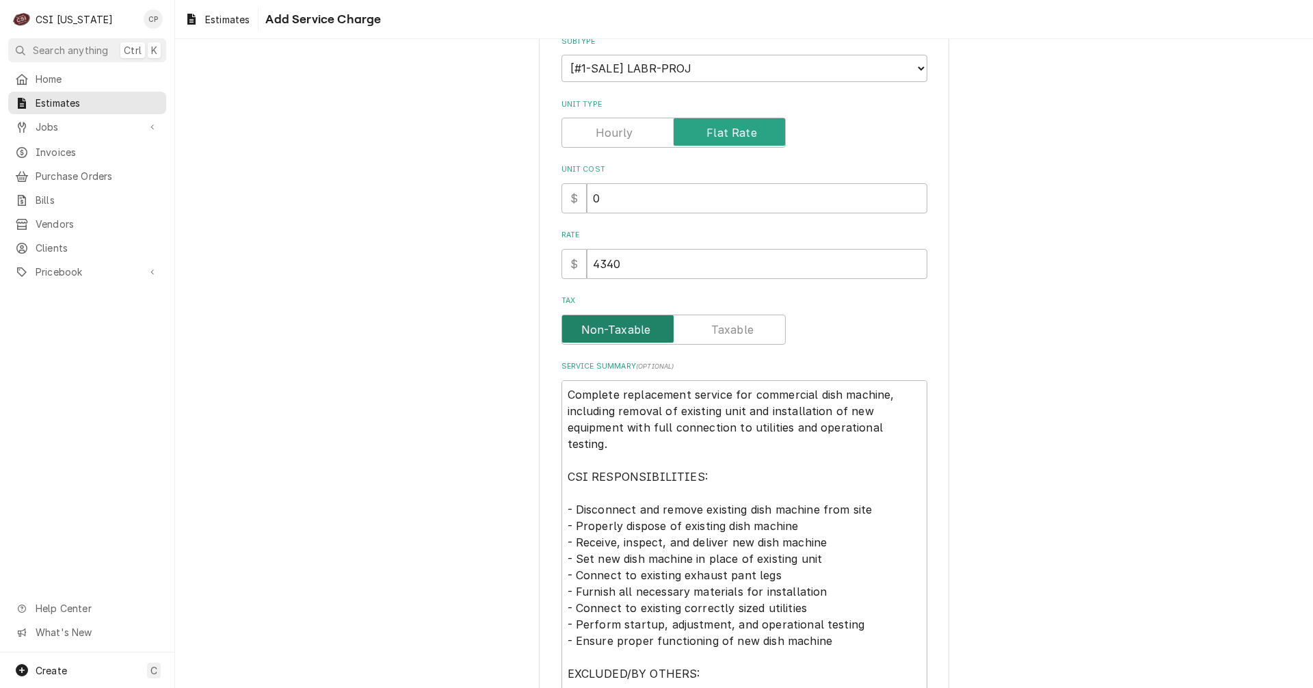
scroll to position [205, 0]
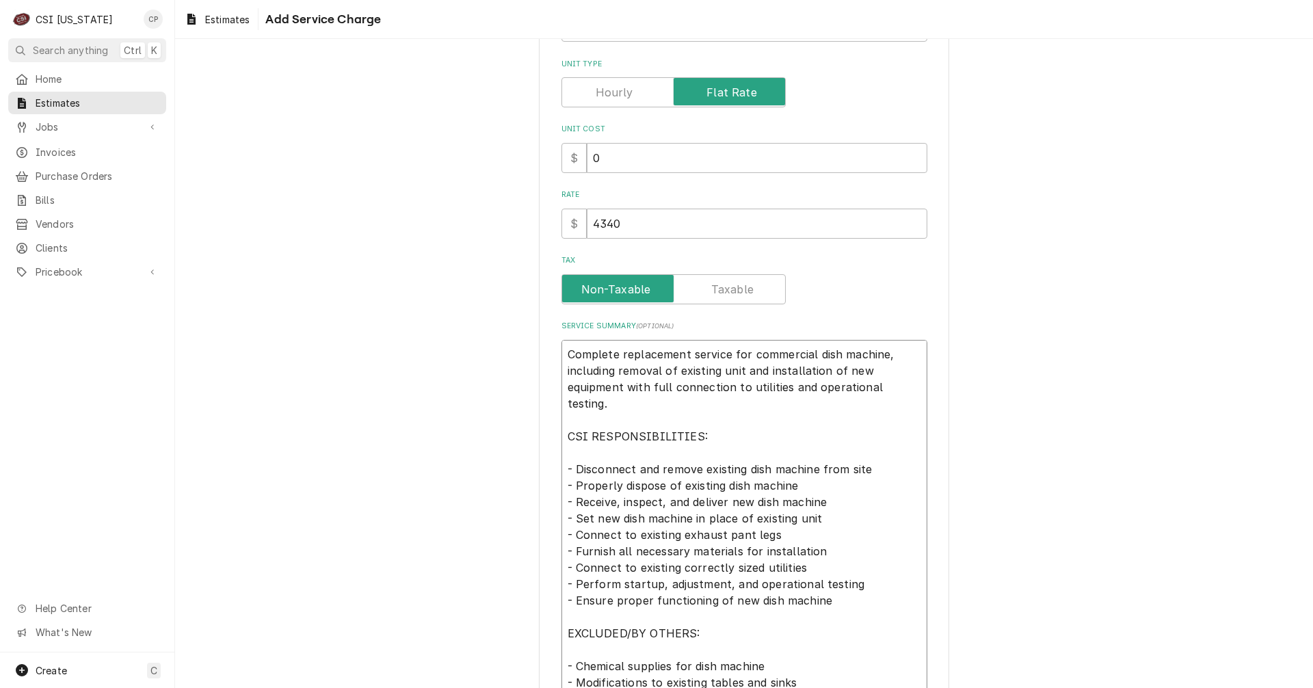
click at [613, 368] on textarea "Complete replacement service for commercial dish machine, including removal of …" at bounding box center [744, 567] width 366 height 455
type textarea "x"
type textarea "Complete replacement service for commercial dish machine, including rremoval of…"
type textarea "x"
type textarea "Complete replacement service for commercial dish machine, including reremoval o…"
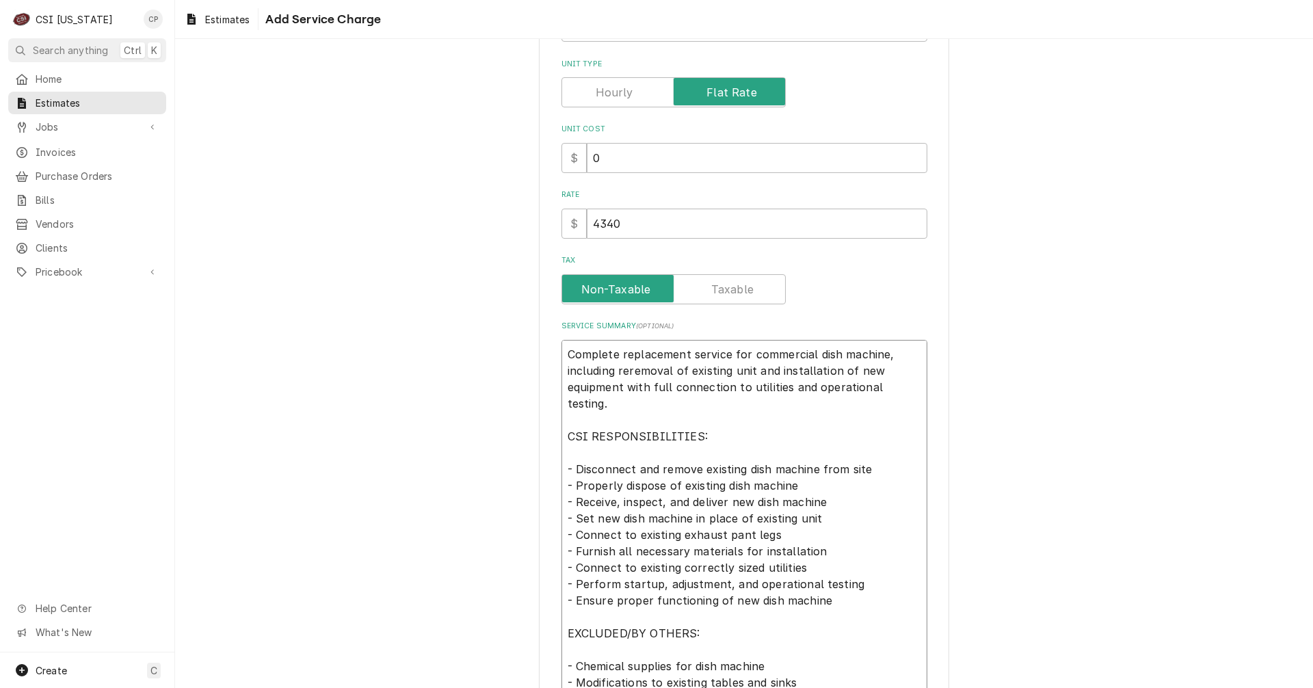
type textarea "x"
type textarea "Complete replacement service for commercial dish machine, including recremoval …"
type textarea "x"
type textarea "Complete replacement service for commercial dish machine, including receremoval…"
type textarea "x"
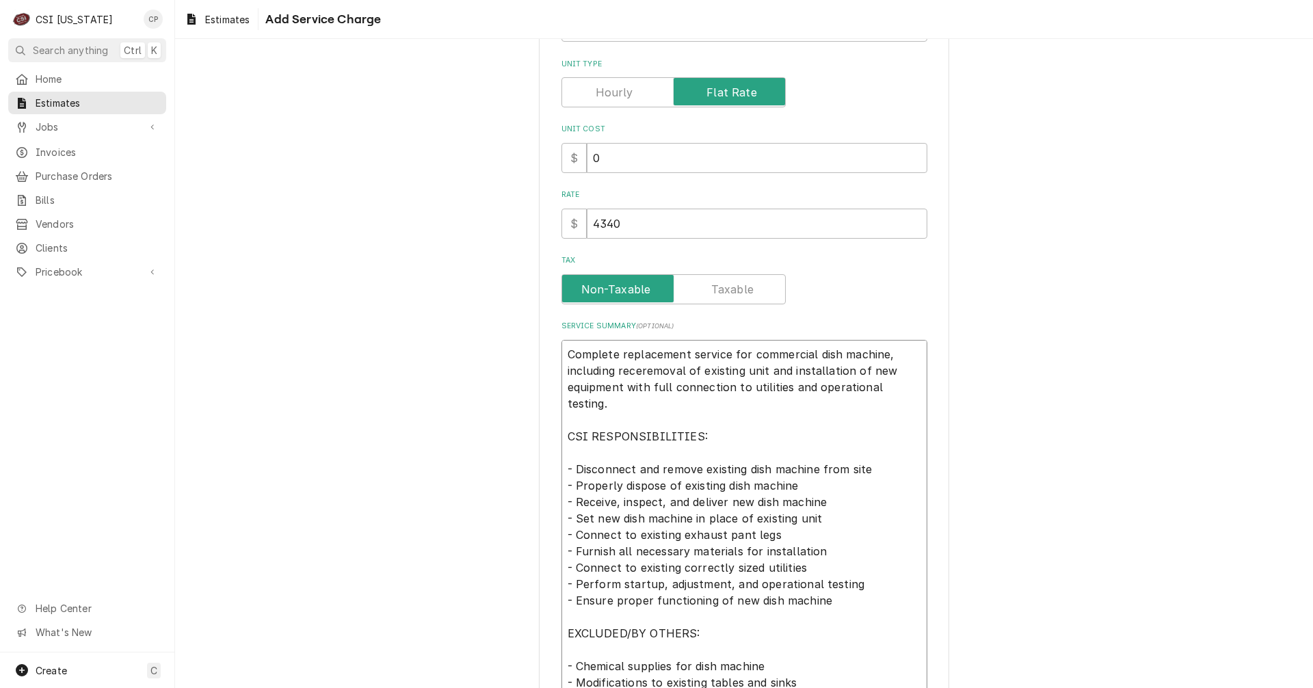
type textarea "Complete replacement service for commercial dish machine, including receiremova…"
type textarea "x"
type textarea "Complete replacement service for commercial dish machine, including receiiremov…"
type textarea "x"
type textarea "Complete replacement service for commercial dish machine, including receiinremo…"
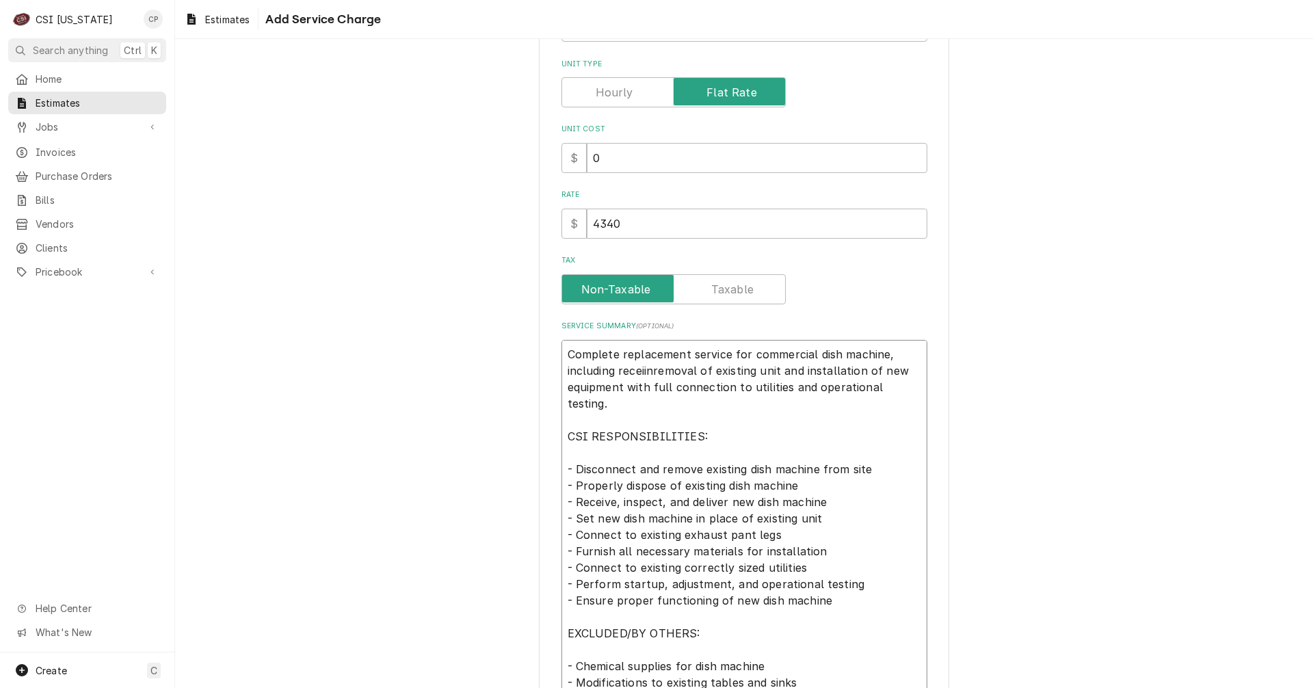
type textarea "x"
type textarea "Complete replacement service for commercial dish machine, including receiingrem…"
type textarea "x"
type textarea "Complete replacement service for commercial dish machine, including receiing re…"
type textarea "x"
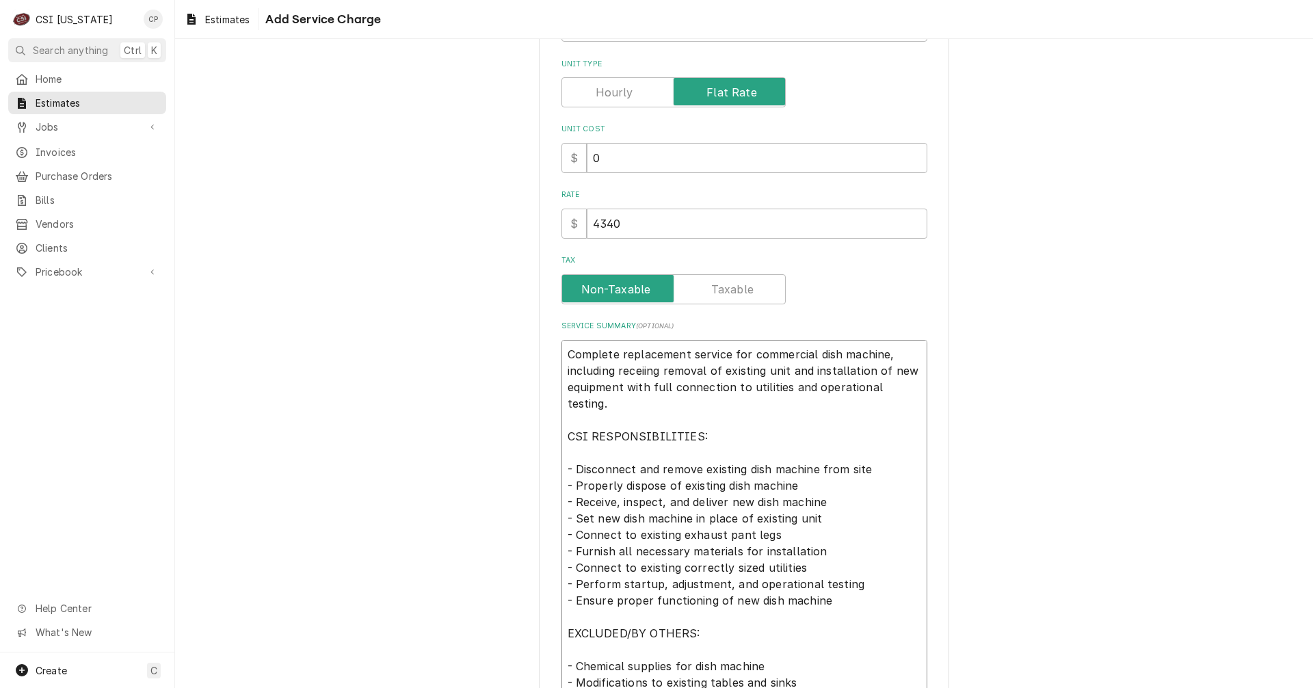
type textarea "Complete replacement service for commercial dish machine, including receiing ar…"
type textarea "x"
type textarea "Complete replacement service for commercial dish machine, including receiing at…"
type textarea "x"
type textarea "Complete replacement service for commercial dish machine, including receiing ar…"
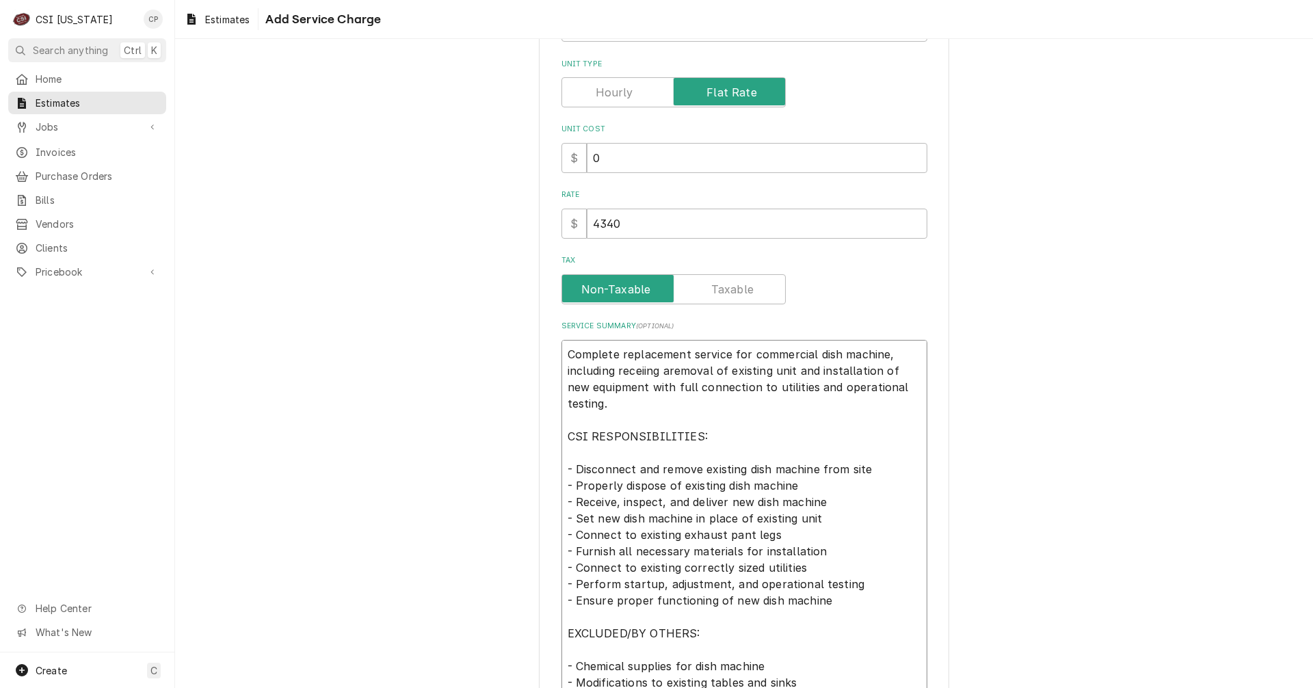
type textarea "x"
type textarea "Complete replacement service for commercial dish machine, including receiing re…"
type textarea "x"
type textarea "Complete replacement service for commercial dish machine, including receiingrem…"
type textarea "x"
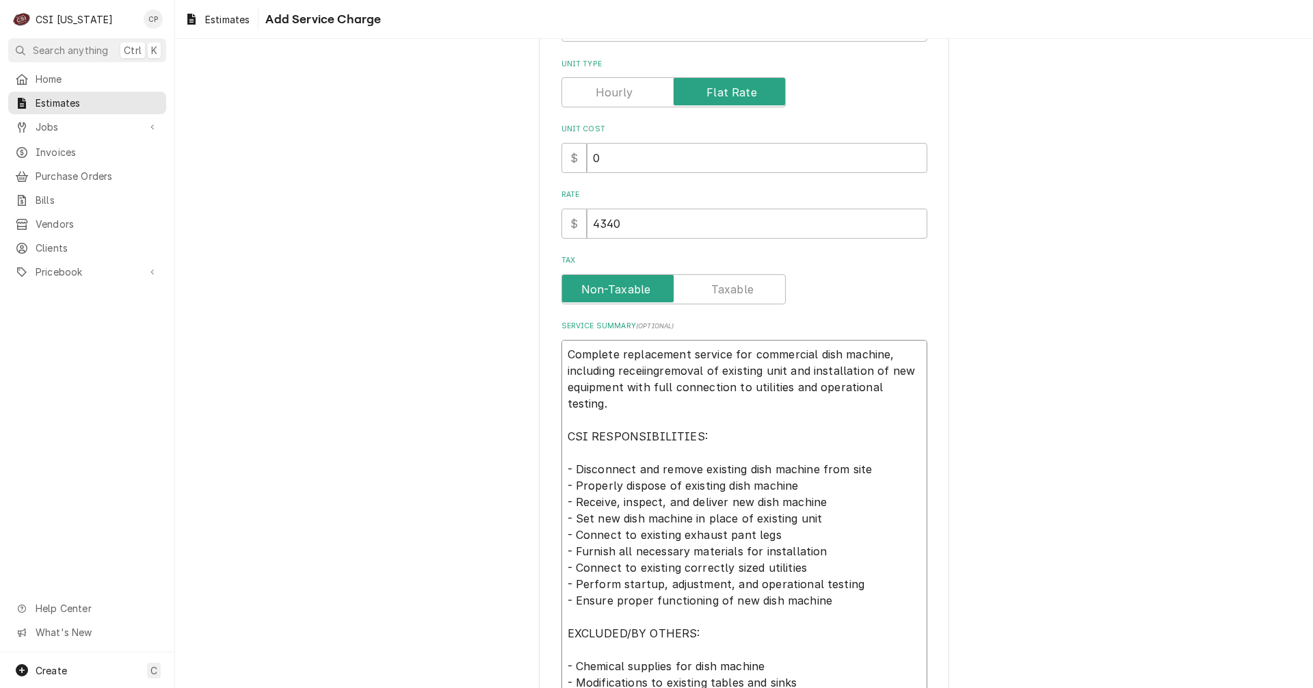
type textarea "Complete replacement service for commercial dish machine, including receiinremo…"
type textarea "x"
type textarea "Complete replacement service for commercial dish machine, including receiiremov…"
type textarea "x"
type textarea "Complete replacement service for commercial dish machine, including receiremova…"
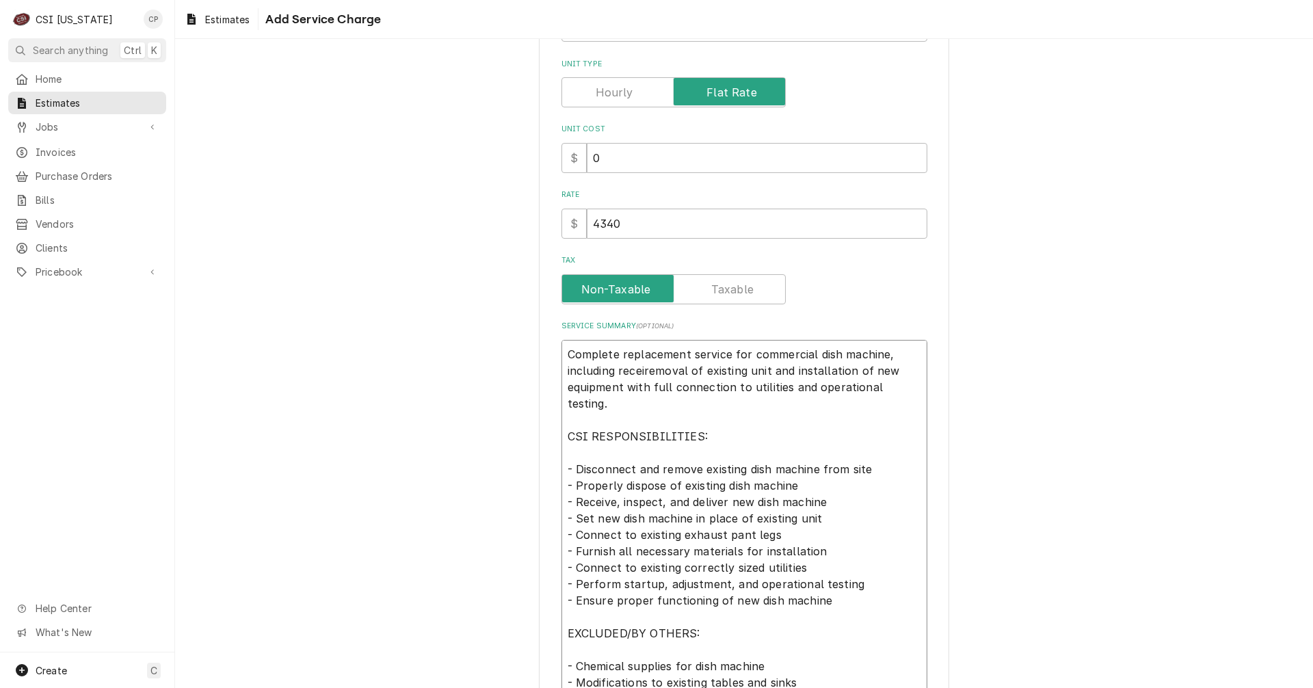
type textarea "x"
type textarea "Complete replacement service for commercial dish machine, including receremoval…"
type textarea "x"
type textarea "Complete replacement service for commercial dish machine, including recremoval …"
type textarea "x"
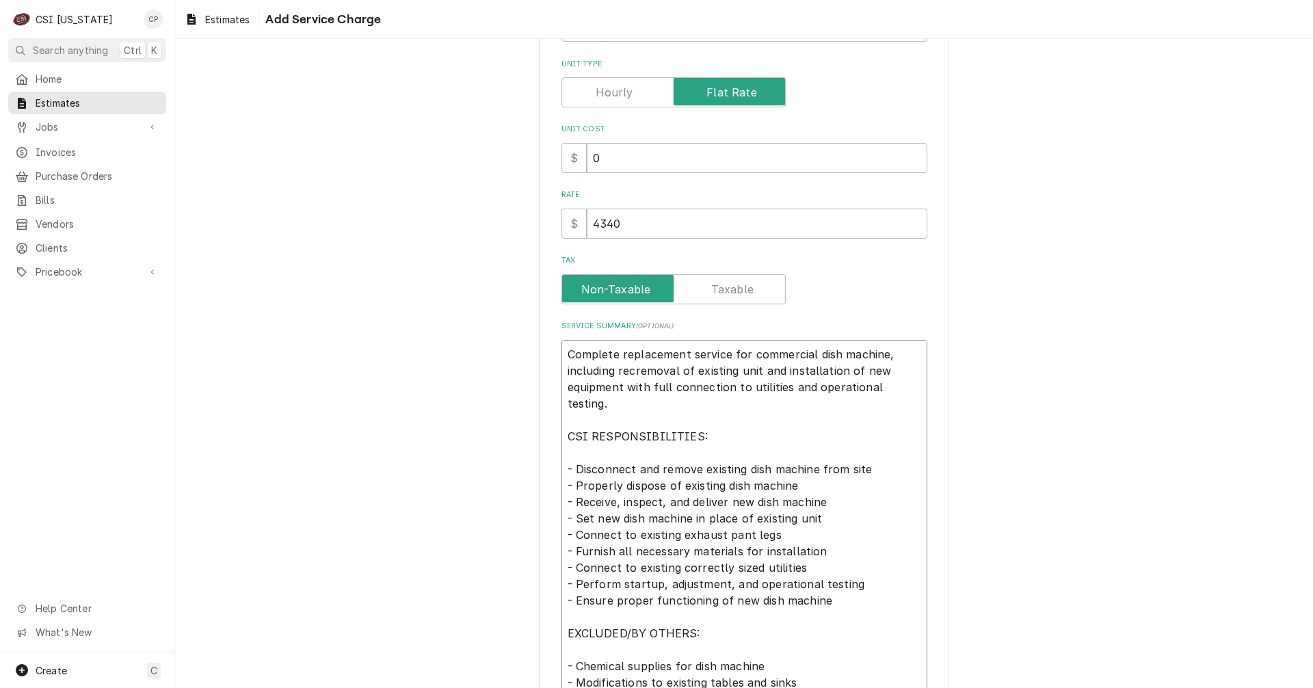
type textarea "Complete replacement service for commercial dish machine, including receremoval…"
type textarea "x"
type textarea "Complete replacement service for commercial dish machine, including receiremova…"
type textarea "x"
type textarea "Complete replacement service for commercial dish machine, including receivremov…"
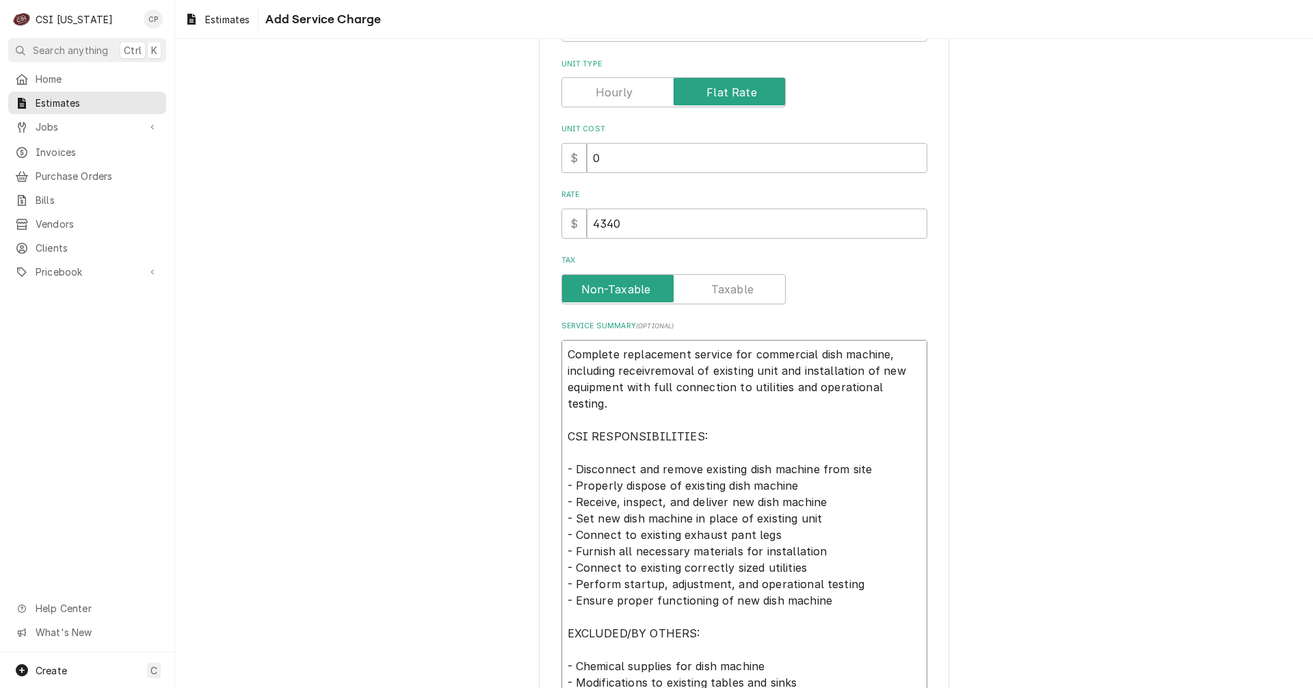
type textarea "x"
type textarea "Complete replacement service for commercial dish machine, including receiviremo…"
type textarea "x"
type textarea "Complete replacement service for commercial dish machine, including receivinrem…"
type textarea "x"
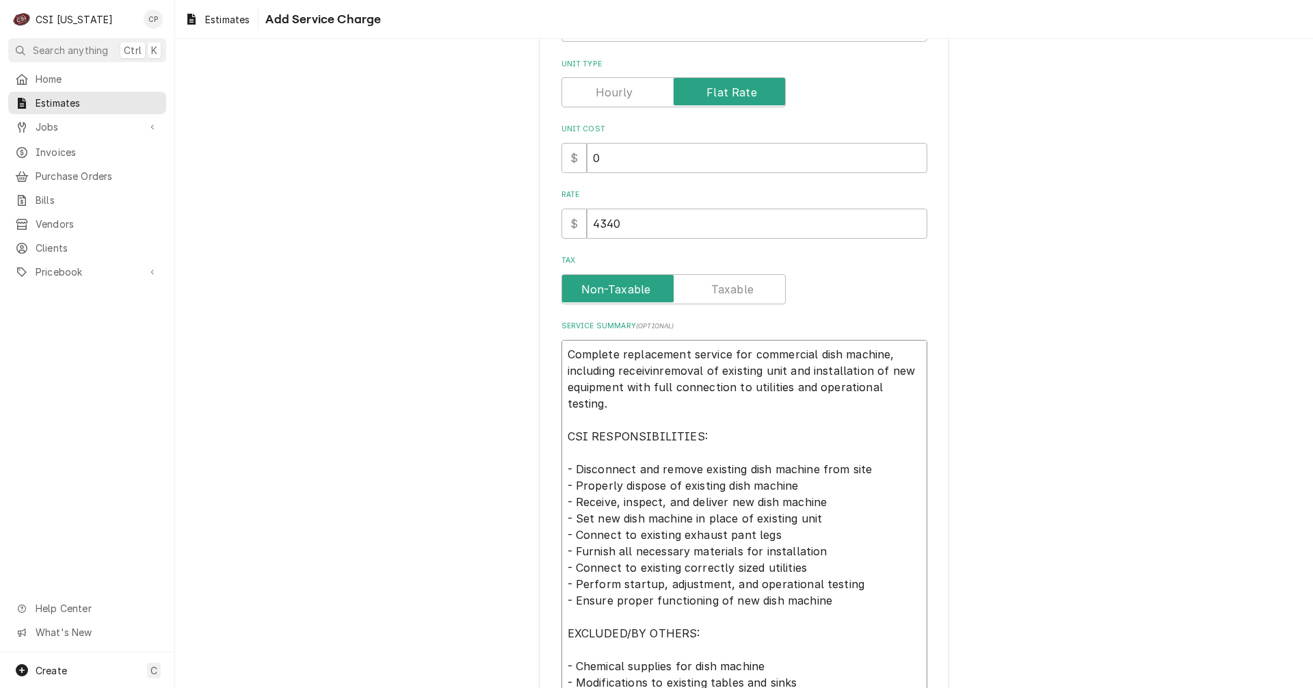
type textarea "Complete replacement service for commercial dish machine, including receivingre…"
type textarea "x"
type textarea "Complete replacement service for commercial dish machine, including receiving r…"
type textarea "x"
type textarea "Complete replacement service for commercial dish machine, including receiving a…"
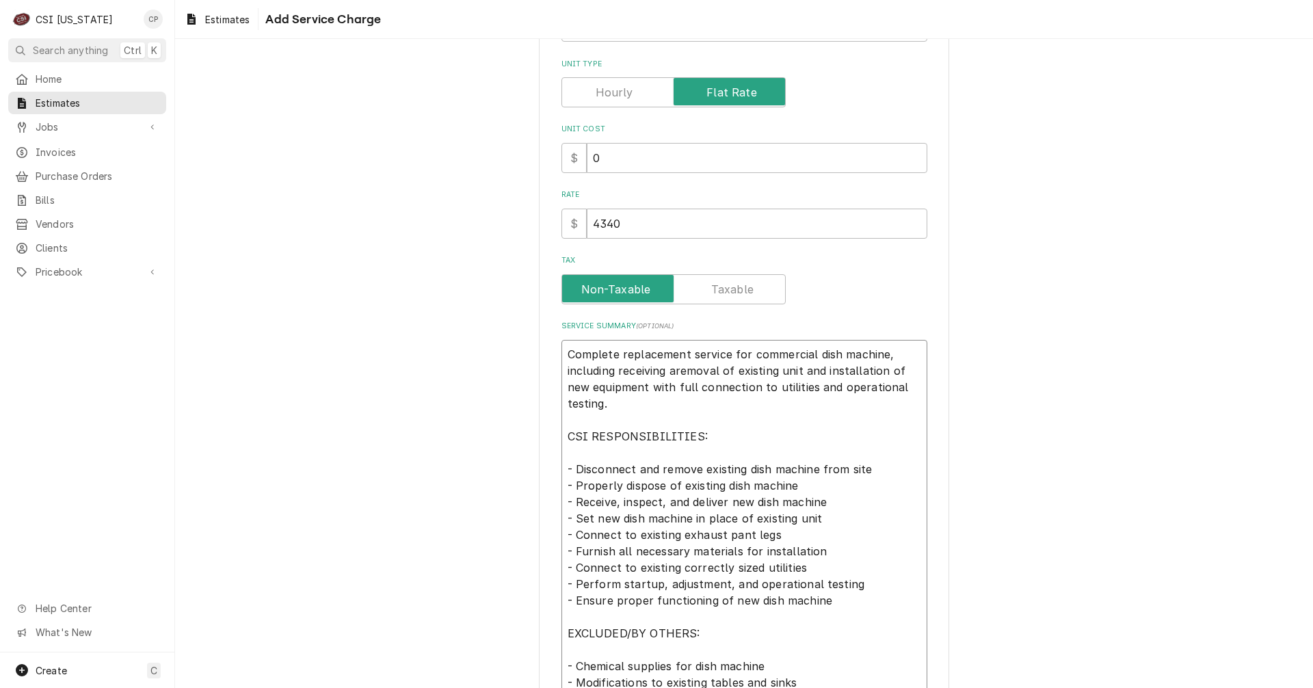
type textarea "x"
type textarea "Complete replacement service for commercial dish machine, including receiving a…"
type textarea "x"
type textarea "Complete replacement service for commercial dish machine, including receiving a…"
type textarea "x"
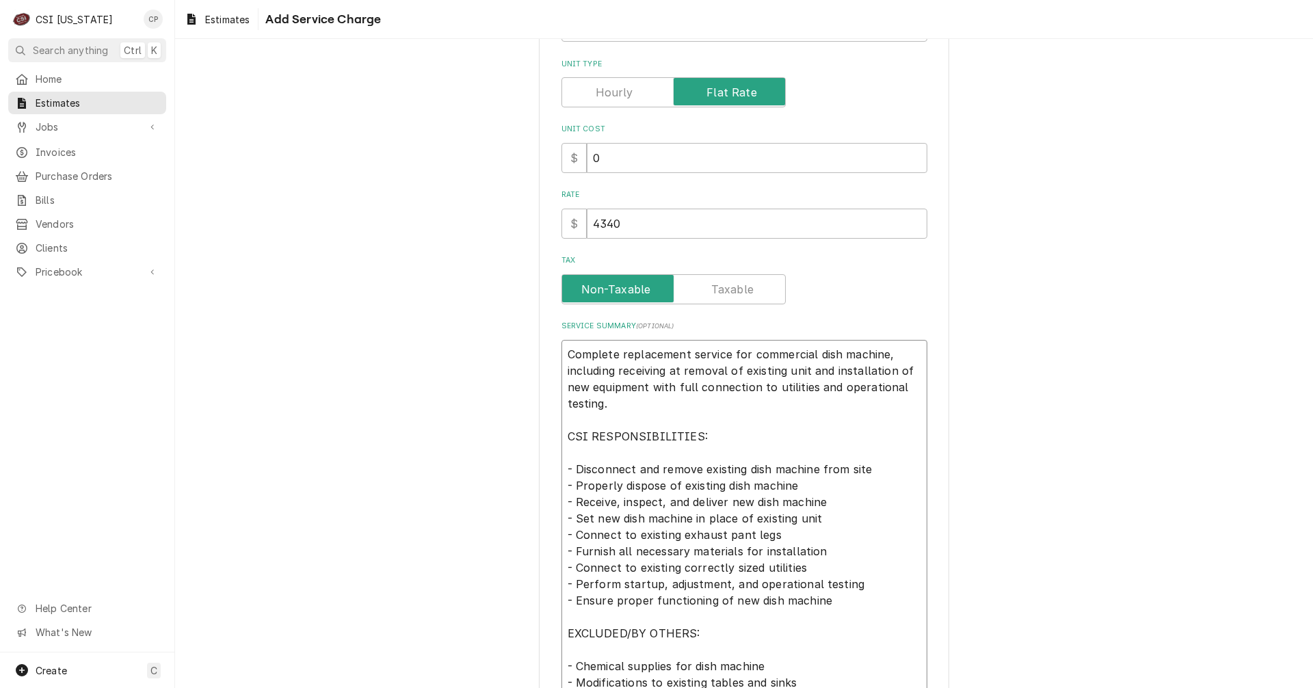
type textarea "Complete replacement service for commercial dish machine, including receiving a…"
type textarea "x"
type textarea "Complete replacement service for commercial dish machine, including receiving a…"
type textarea "x"
type textarea "Complete replacement service for commercial dish machine, including receiving a…"
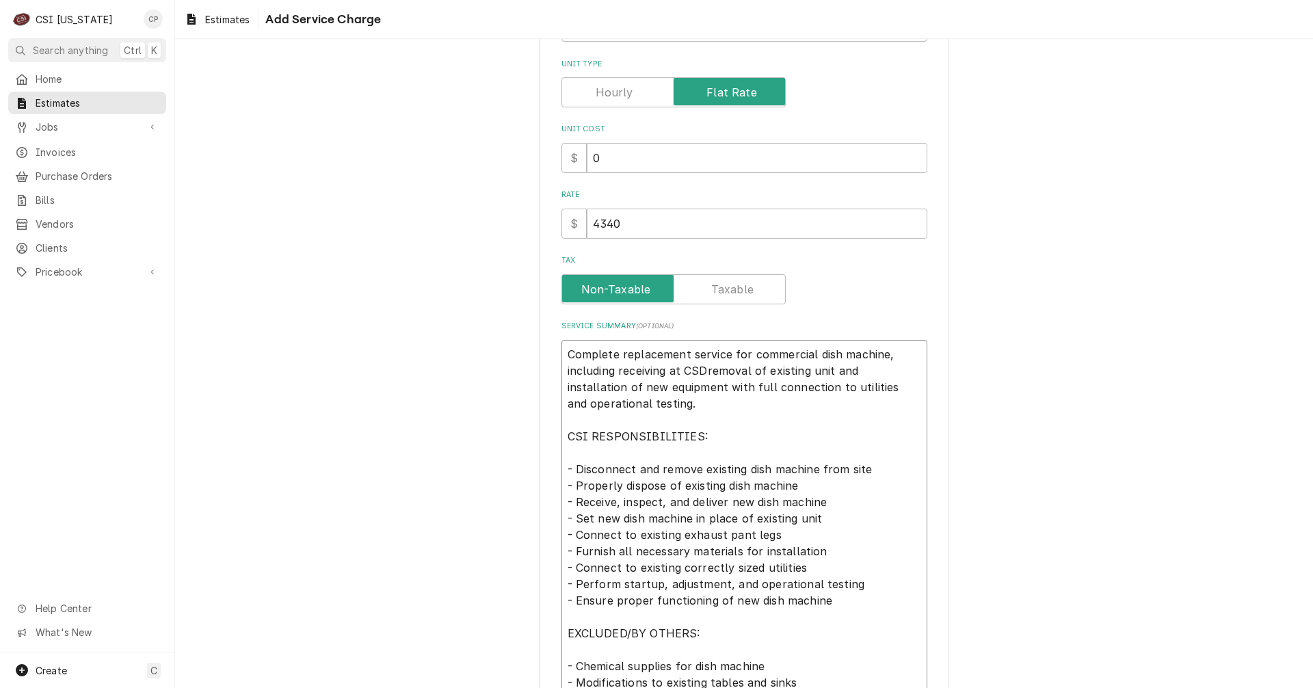
type textarea "x"
type textarea "Complete replacement service for commercial dish machine, including receiving a…"
type textarea "x"
type textarea "Complete replacement service for commercial dish machine, including receiving a…"
type textarea "x"
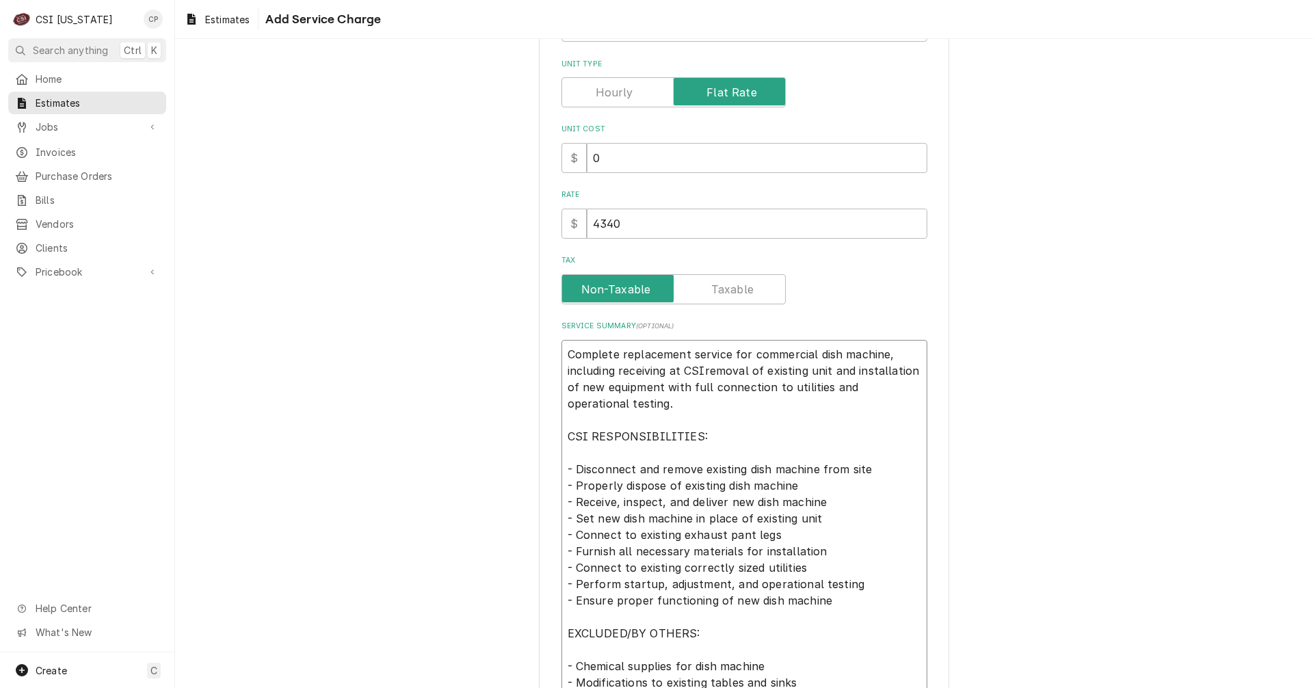
type textarea "Complete replacement service for commercial dish machine, including receiving a…"
type textarea "x"
type textarea "Complete replacement service for commercial dish machine, including receiving a…"
type textarea "x"
type textarea "Complete replacement service for commercial dish machine, including receiving a…"
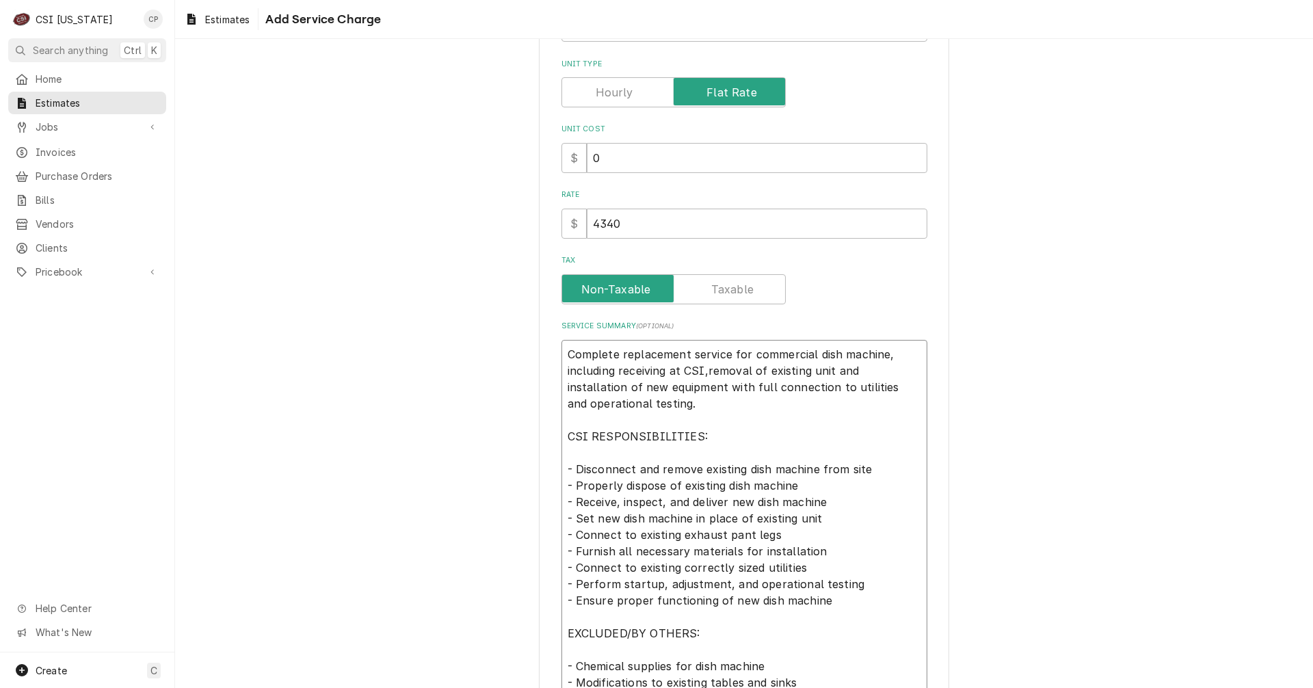
type textarea "x"
type textarea "Complete replacement service for commercial dish machine, including receiving a…"
type textarea "x"
type textarea "Complete replacement service for commercial dish machine, including receiving a…"
type textarea "x"
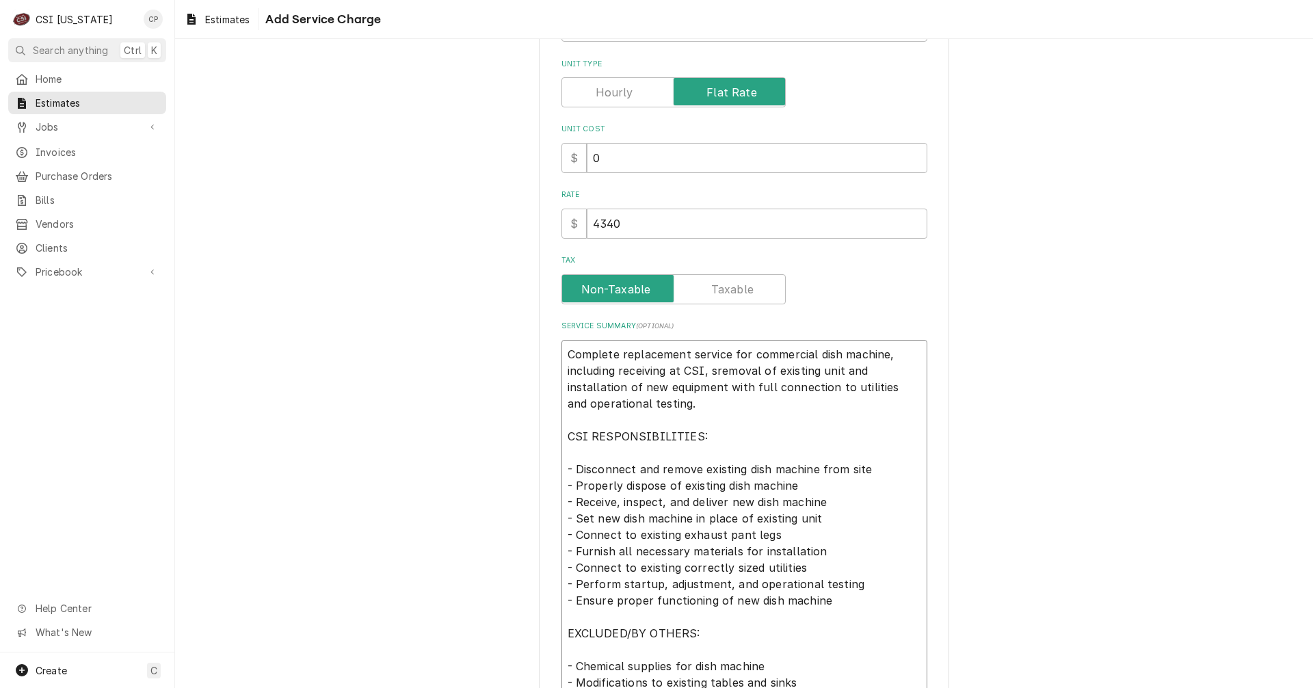
type textarea "Complete replacement service for commercial dish machine, including receiving a…"
type textarea "x"
type textarea "Complete replacement service for commercial dish machine, including receiving a…"
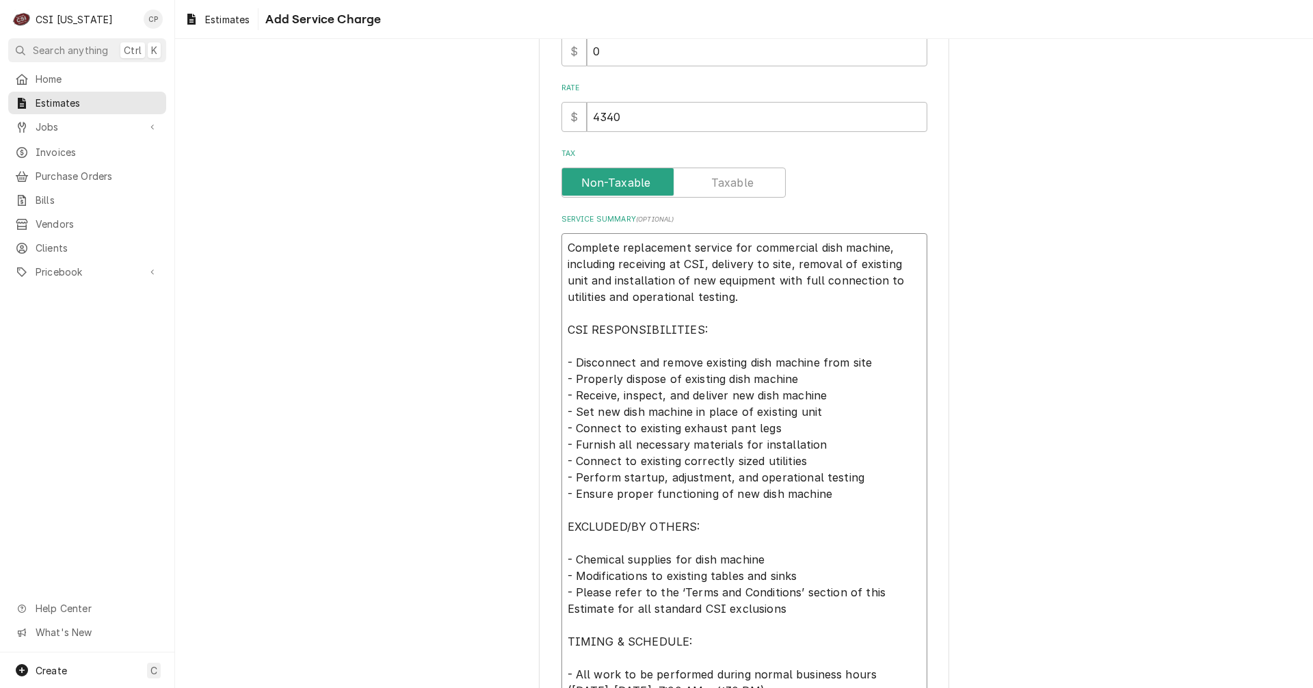
scroll to position [342, 0]
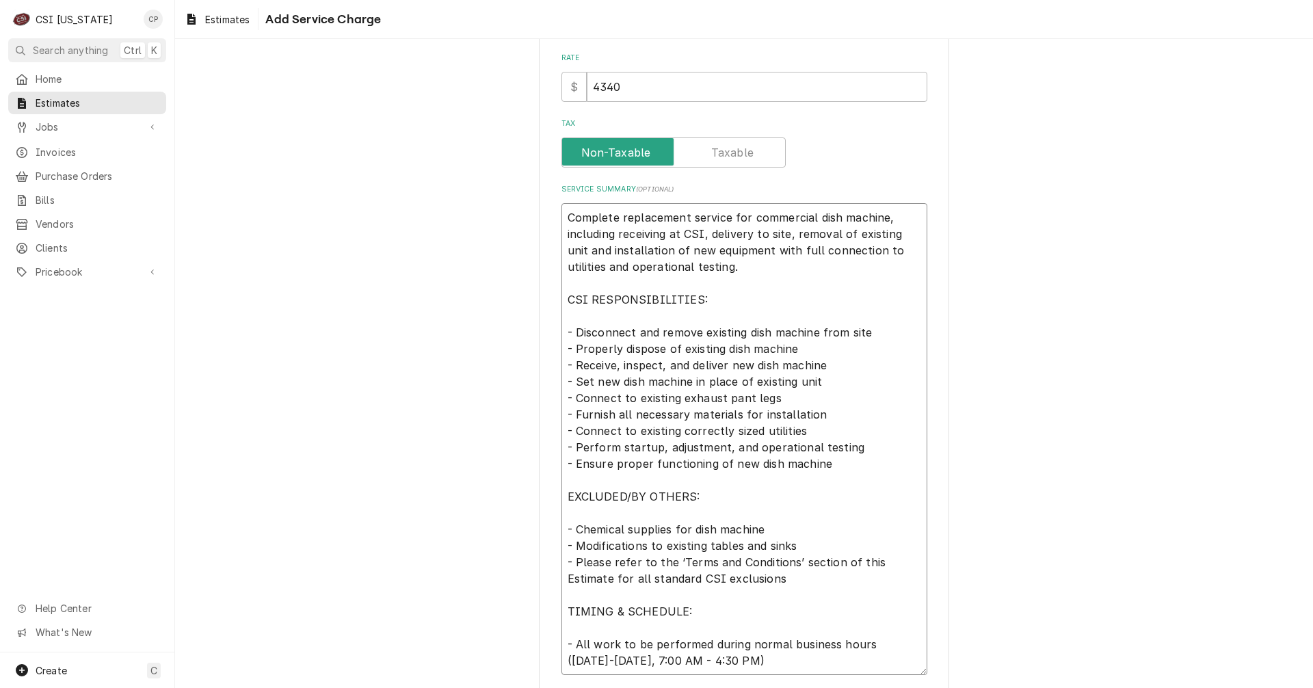
click at [614, 366] on textarea "Complete replacement service for commercial dish machine, including receiving a…" at bounding box center [744, 439] width 366 height 472
click at [441, 405] on div "Please provide the following information to add a new service charge to this es…" at bounding box center [744, 234] width 1138 height 1047
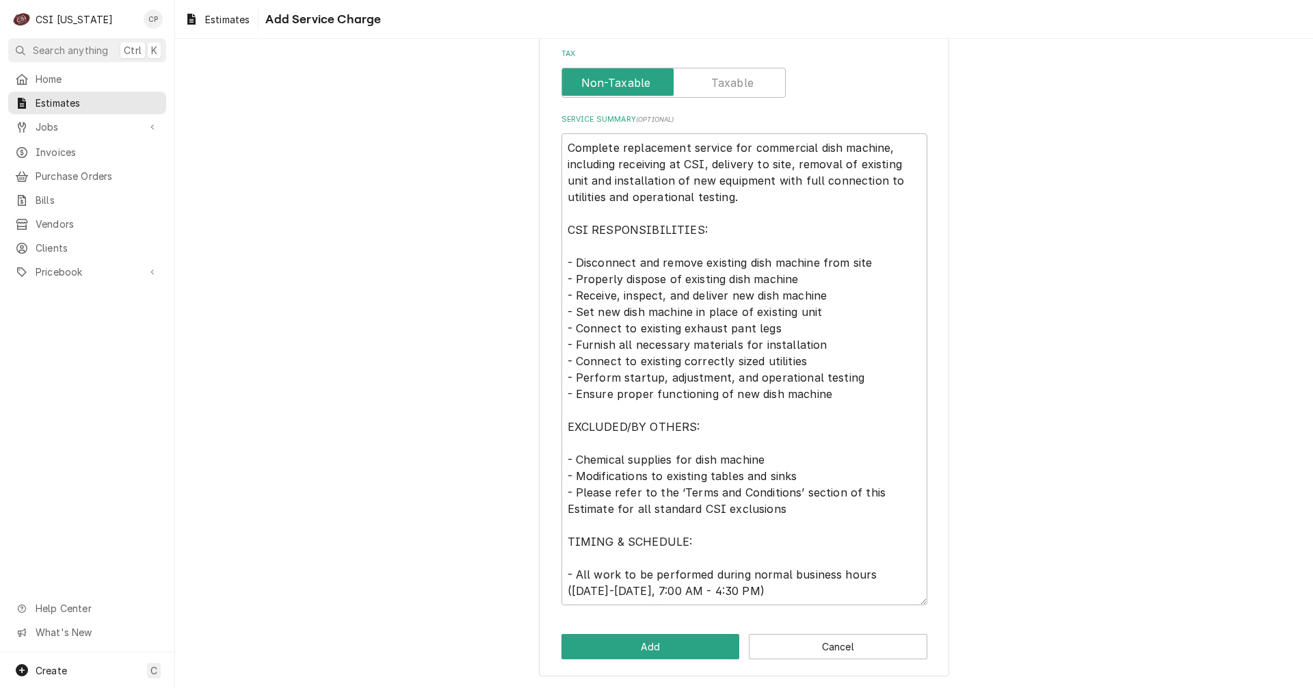
scroll to position [412, 0]
click at [759, 474] on textarea "Complete replacement service for commercial dish machine, including receiving a…" at bounding box center [744, 369] width 366 height 472
click at [781, 475] on textarea "Complete replacement service for commercial dish machine, including receiving a…" at bounding box center [744, 369] width 366 height 472
click at [640, 646] on button "Add" at bounding box center [650, 645] width 178 height 25
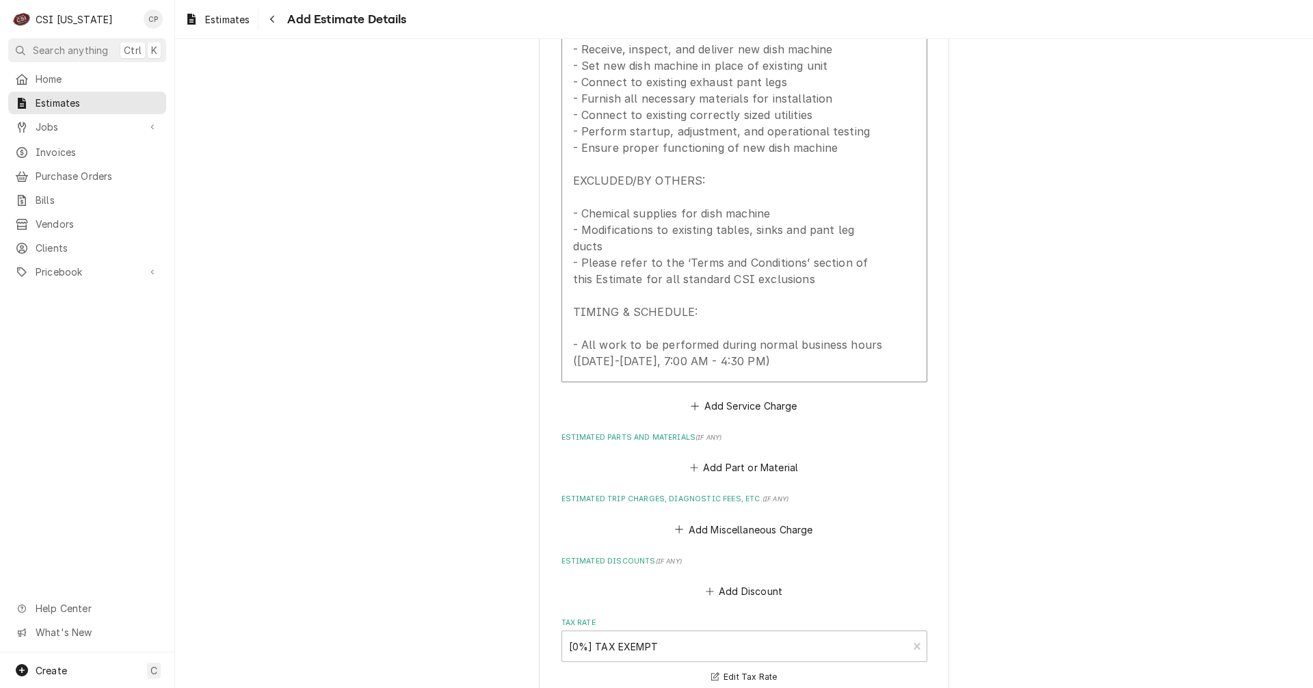
scroll to position [1761, 0]
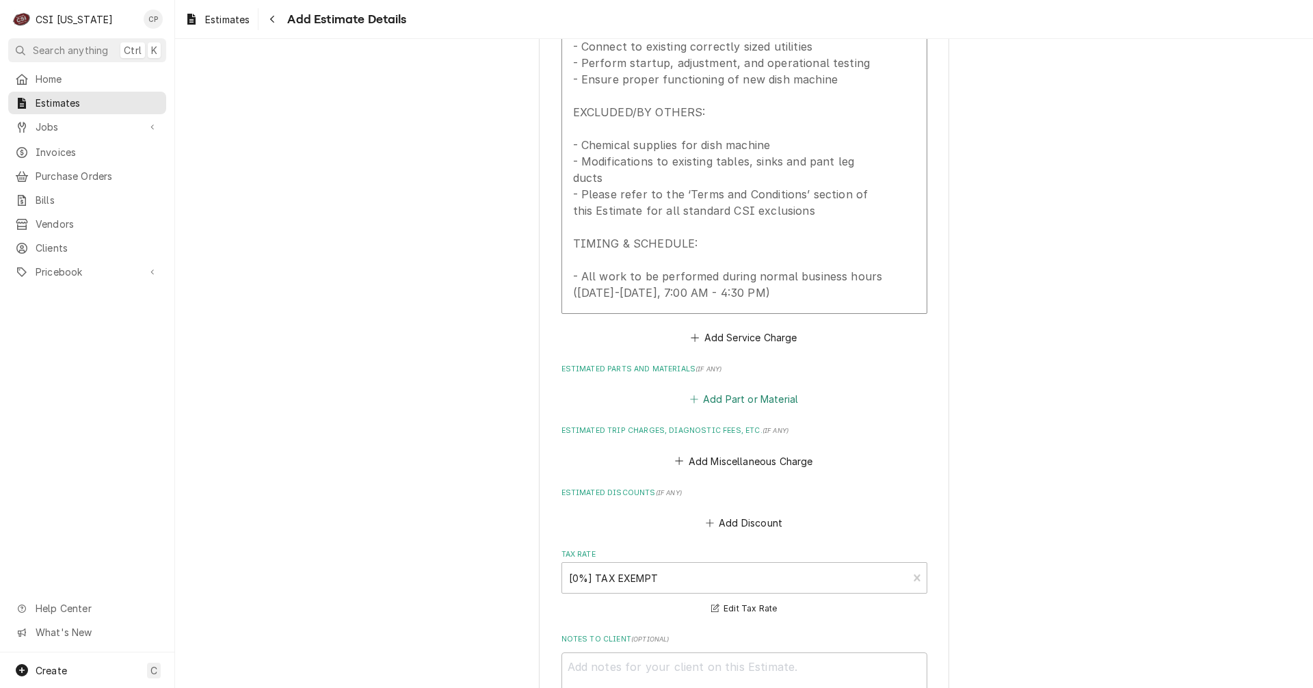
click at [747, 390] on button "Add Part or Material" at bounding box center [743, 399] width 113 height 19
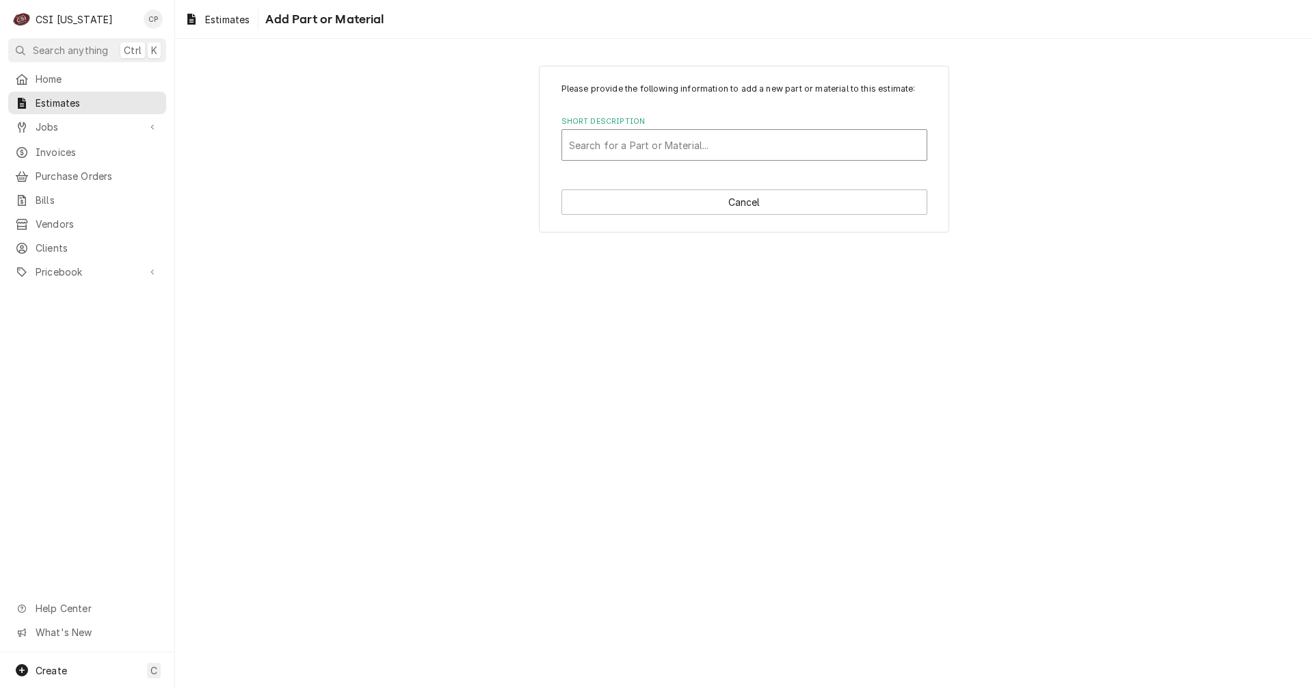
click at [665, 145] on div "Short Description" at bounding box center [744, 145] width 351 height 25
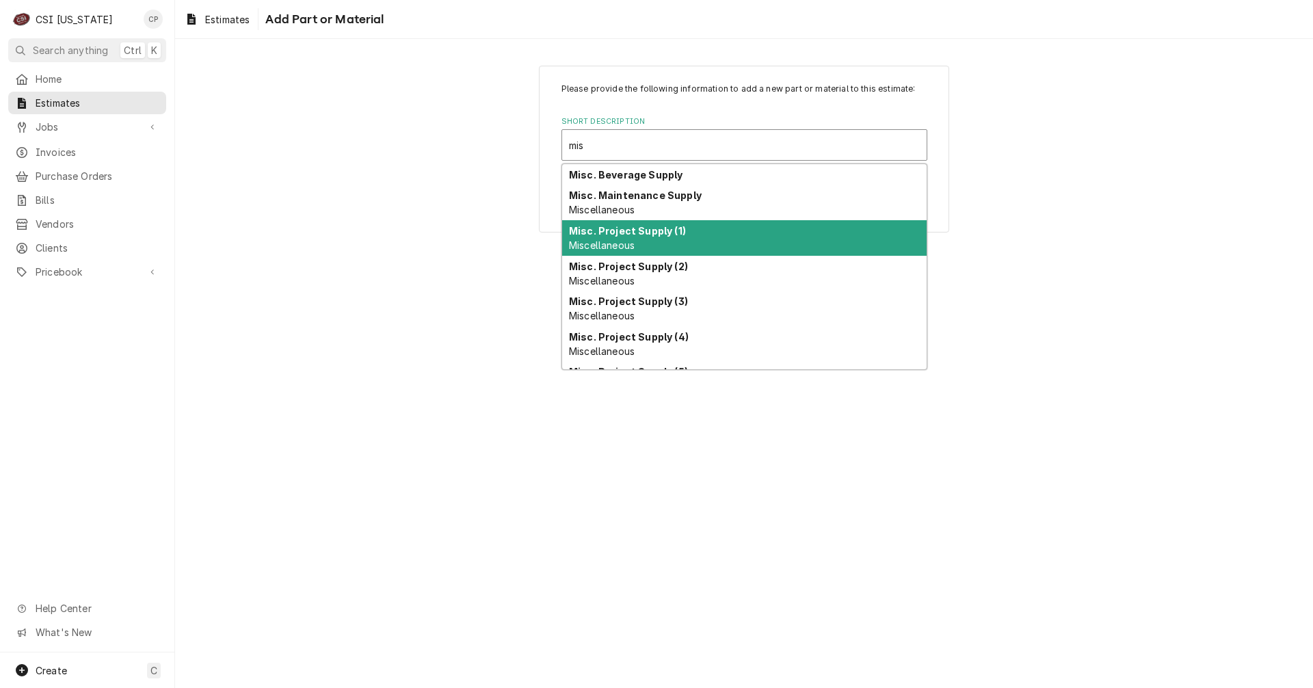
click at [644, 229] on strong "Misc. Project Supply (1)" at bounding box center [627, 231] width 117 height 12
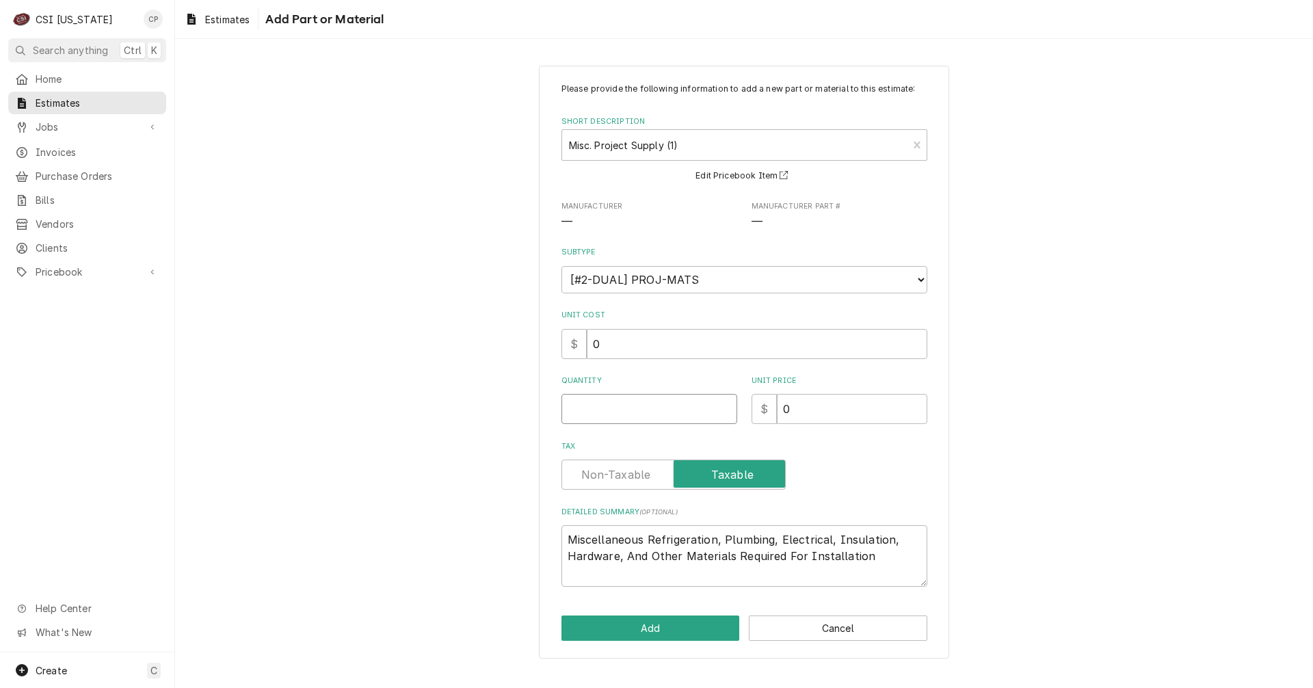
click at [607, 397] on input "Quantity" at bounding box center [649, 409] width 176 height 30
click at [633, 471] on label "Tax" at bounding box center [673, 474] width 224 height 30
click at [633, 471] on input "Tax" at bounding box center [673, 474] width 212 height 30
drag, startPoint x: 721, startPoint y: 543, endPoint x: 649, endPoint y: 534, distance: 73.0
click at [649, 534] on textarea "Miscellaneous Refrigeration, Plumbing, Electrical, Insulation, Hardware, And Ot…" at bounding box center [744, 556] width 366 height 62
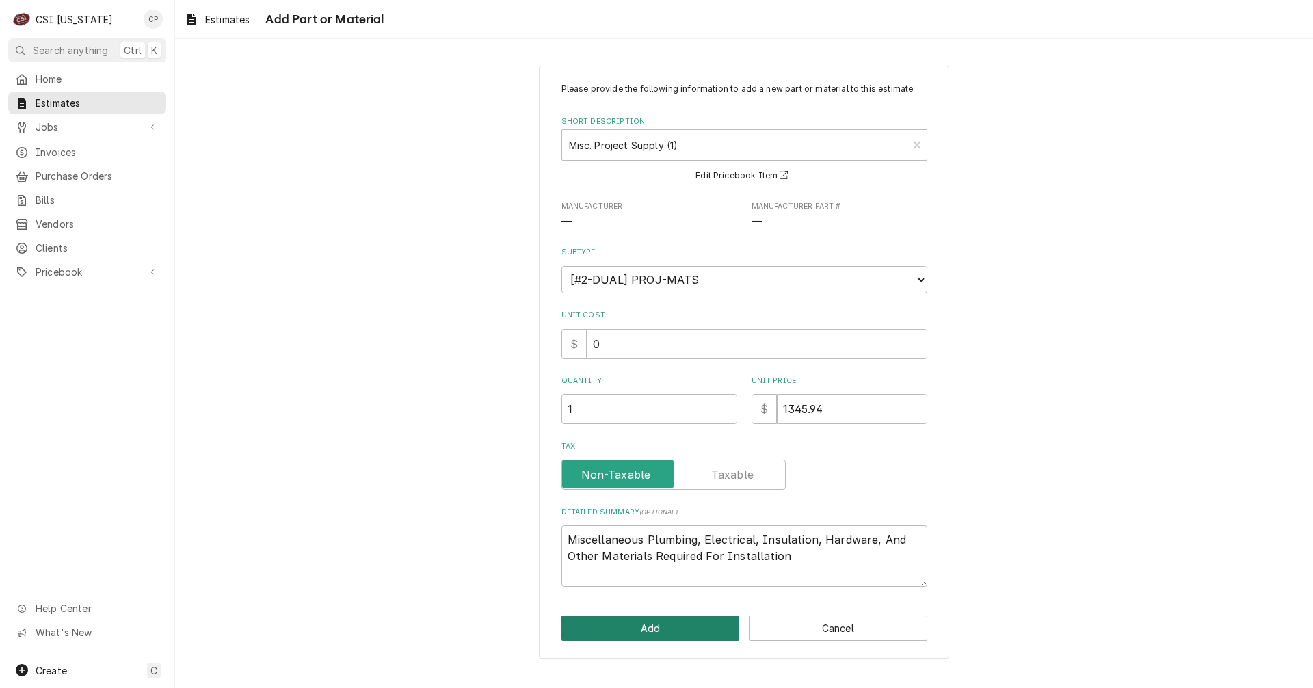
click at [705, 634] on button "Add" at bounding box center [650, 627] width 178 height 25
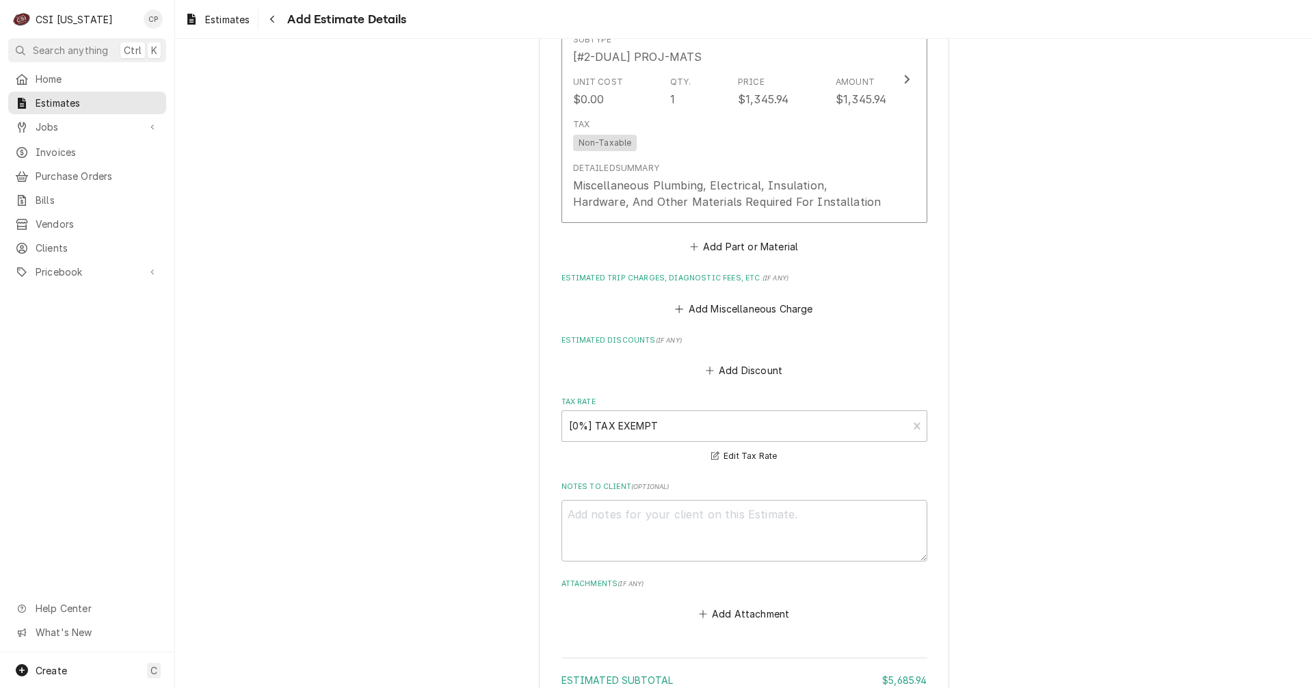
scroll to position [2444, 0]
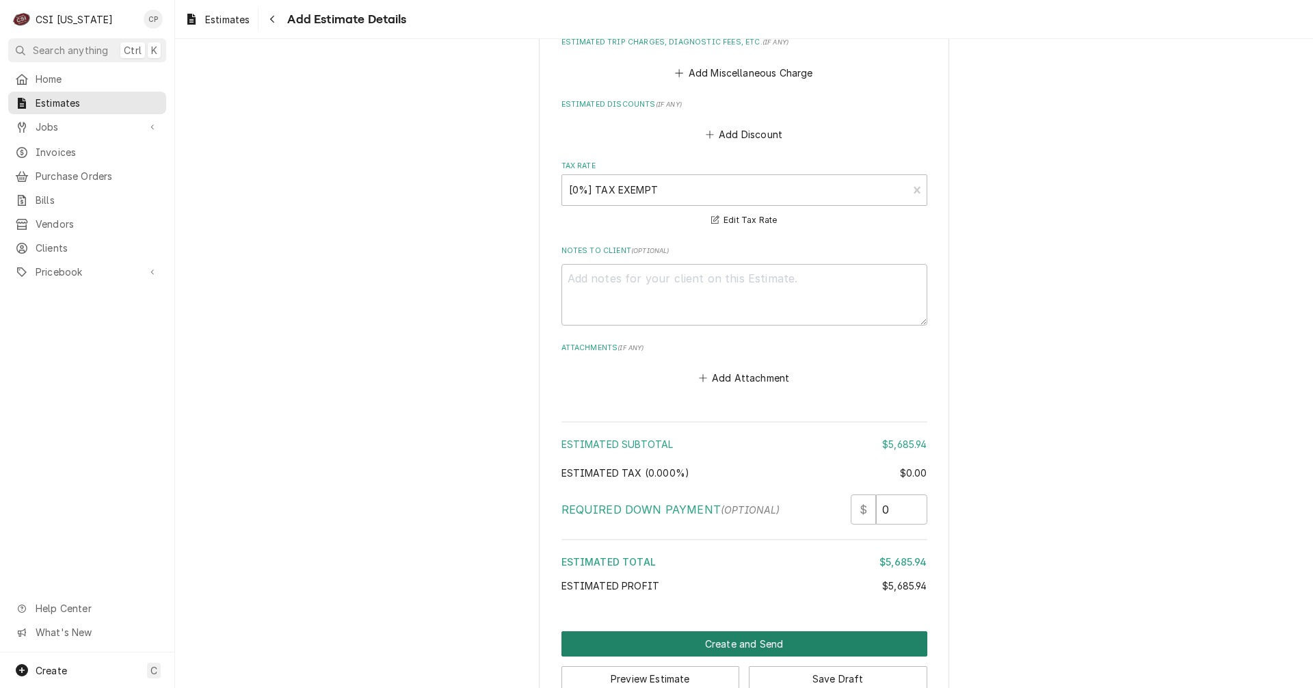
click at [738, 631] on button "Create and Send" at bounding box center [744, 643] width 366 height 25
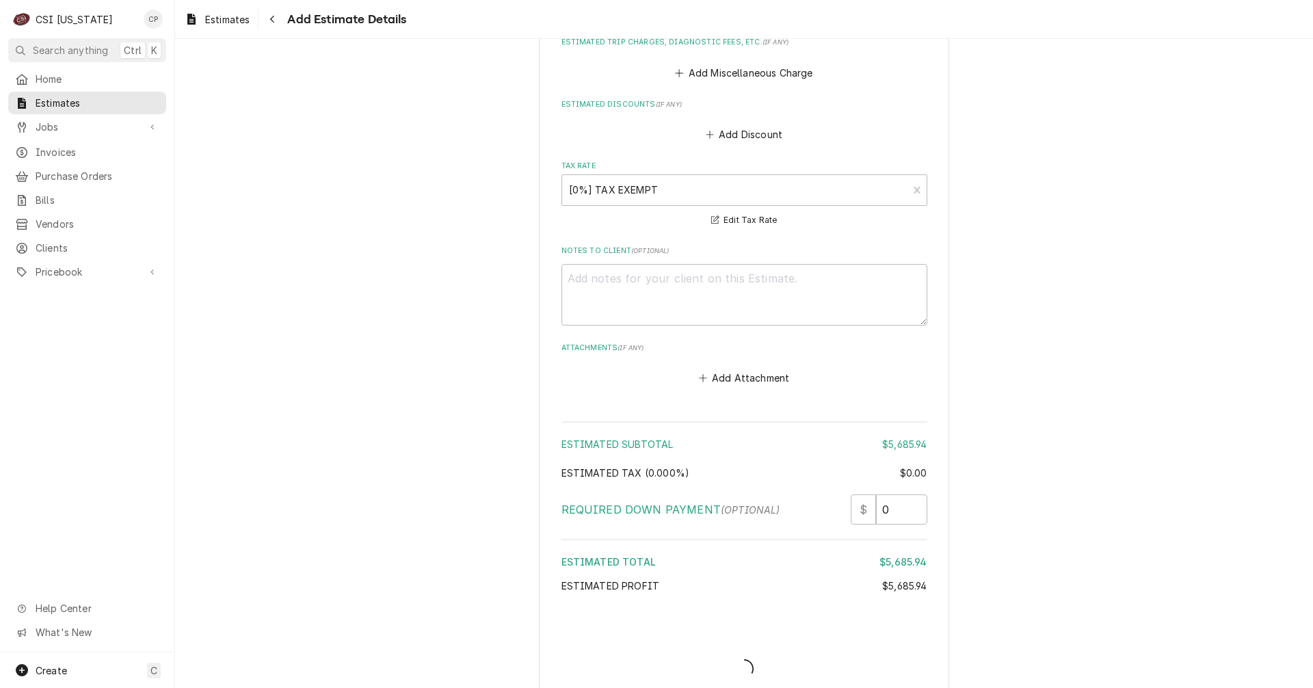
scroll to position [2437, 0]
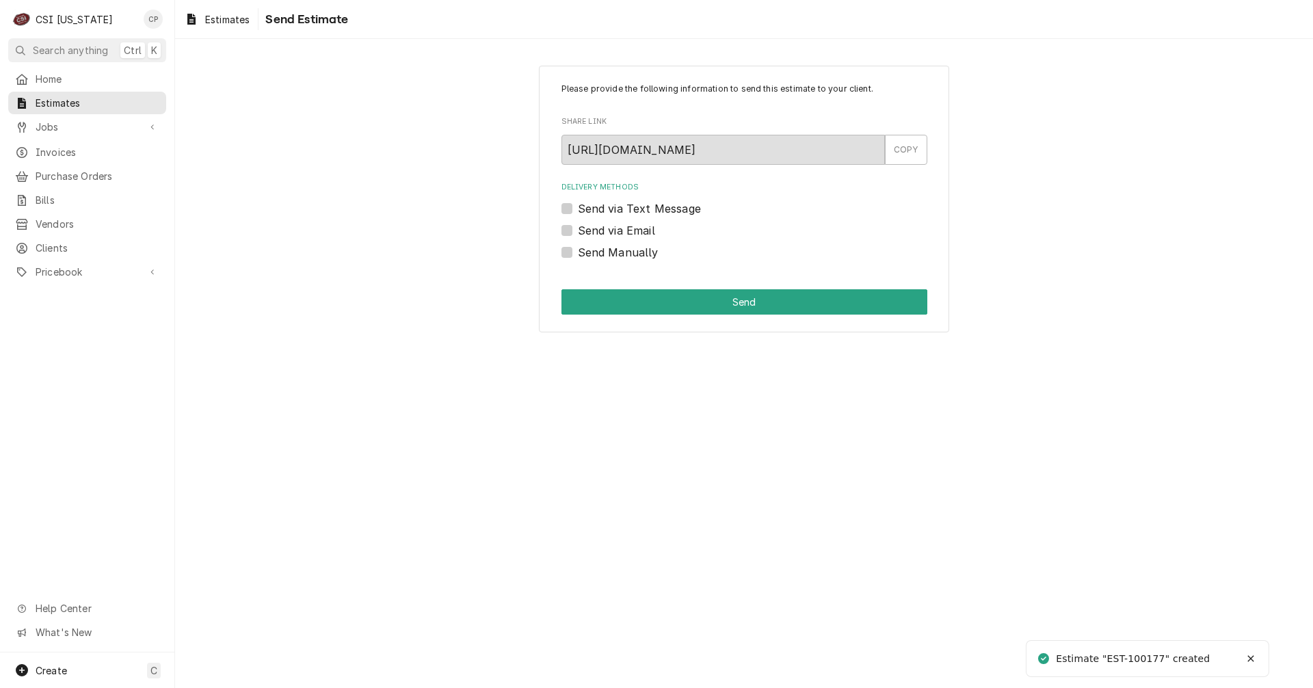
click at [578, 253] on label "Send Manually" at bounding box center [618, 252] width 81 height 16
click at [578, 253] on input "Send Manually" at bounding box center [761, 259] width 366 height 30
checkbox input "true"
click at [578, 228] on label "Send via Email" at bounding box center [616, 230] width 77 height 16
click at [578, 228] on input "Send via Email" at bounding box center [761, 237] width 366 height 30
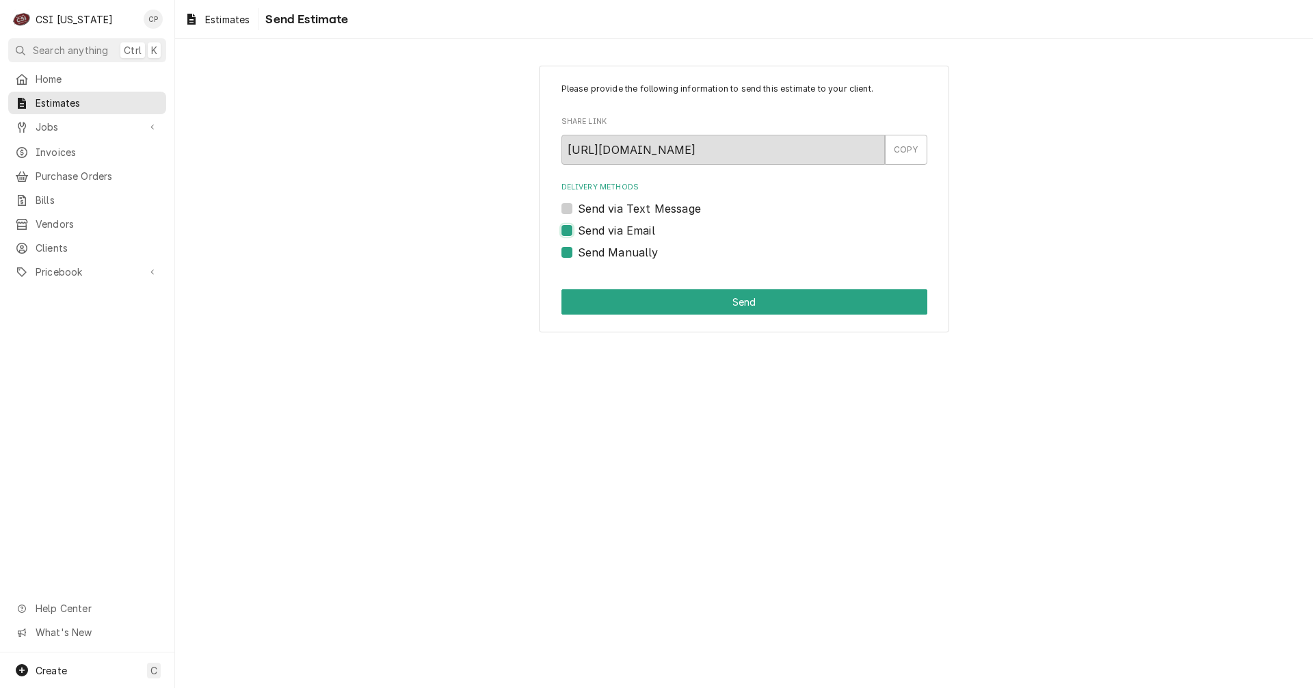
checkbox input "true"
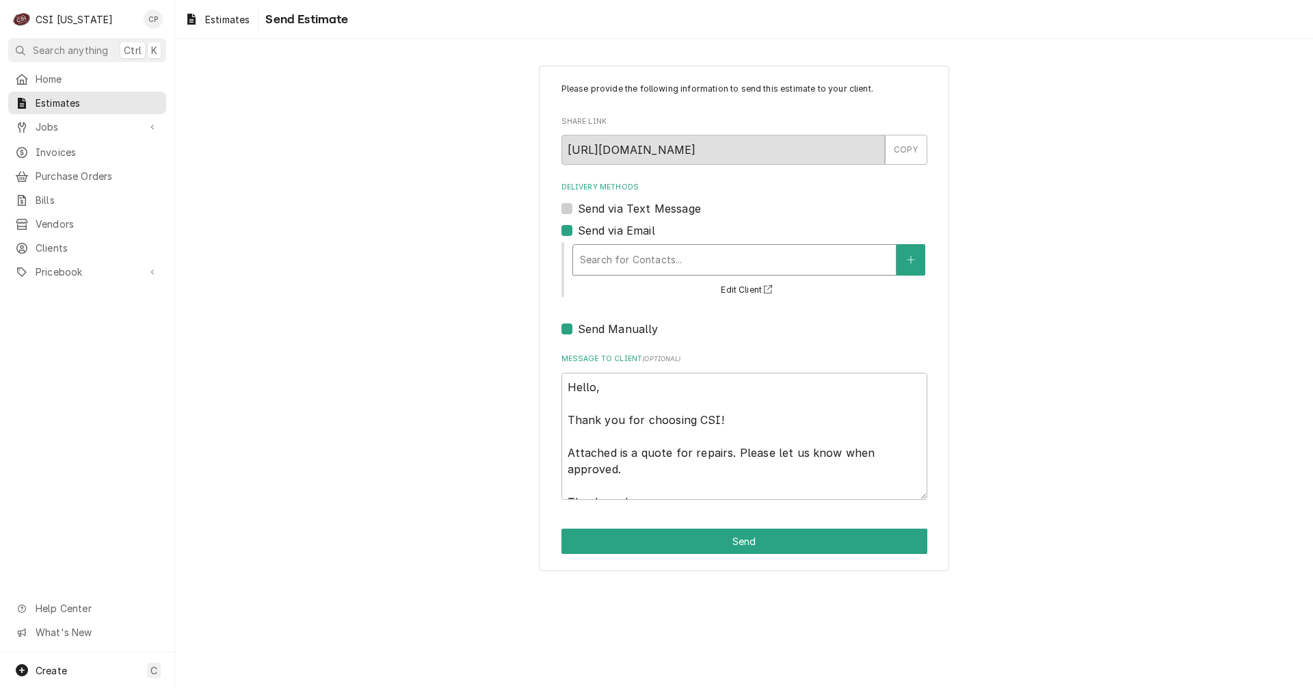
click at [656, 265] on div "Delivery Methods" at bounding box center [734, 260] width 309 height 25
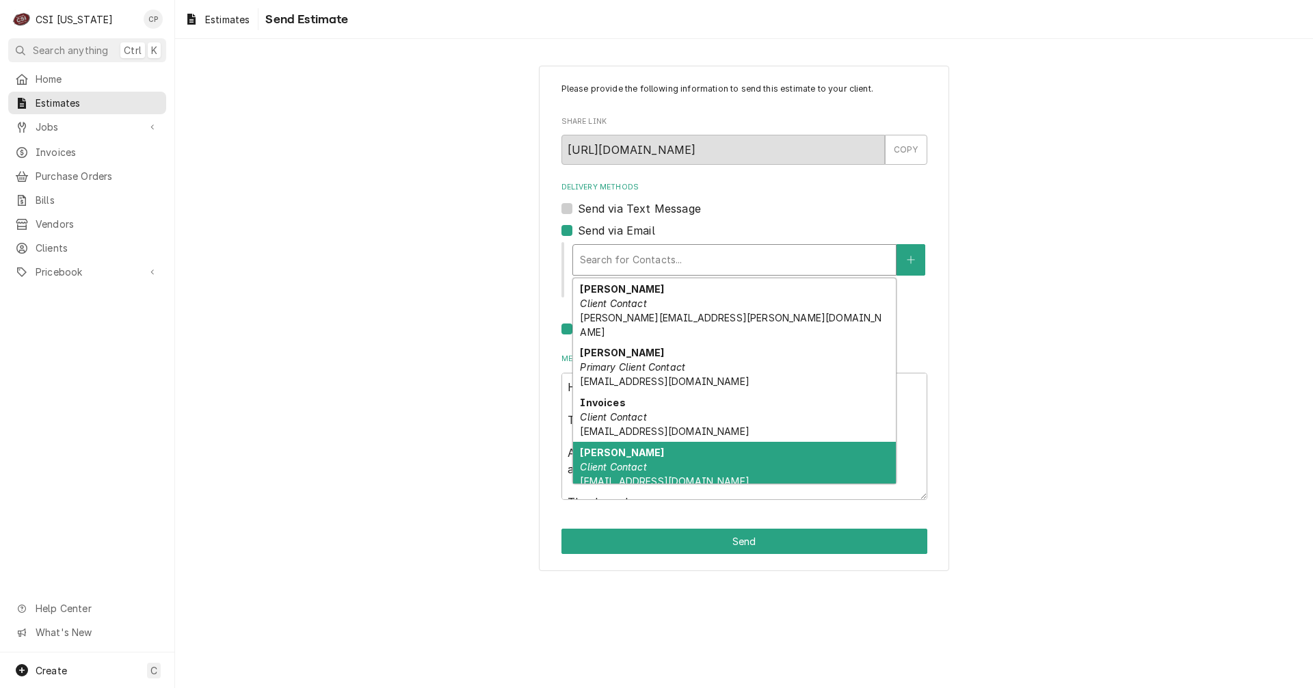
scroll to position [43, 0]
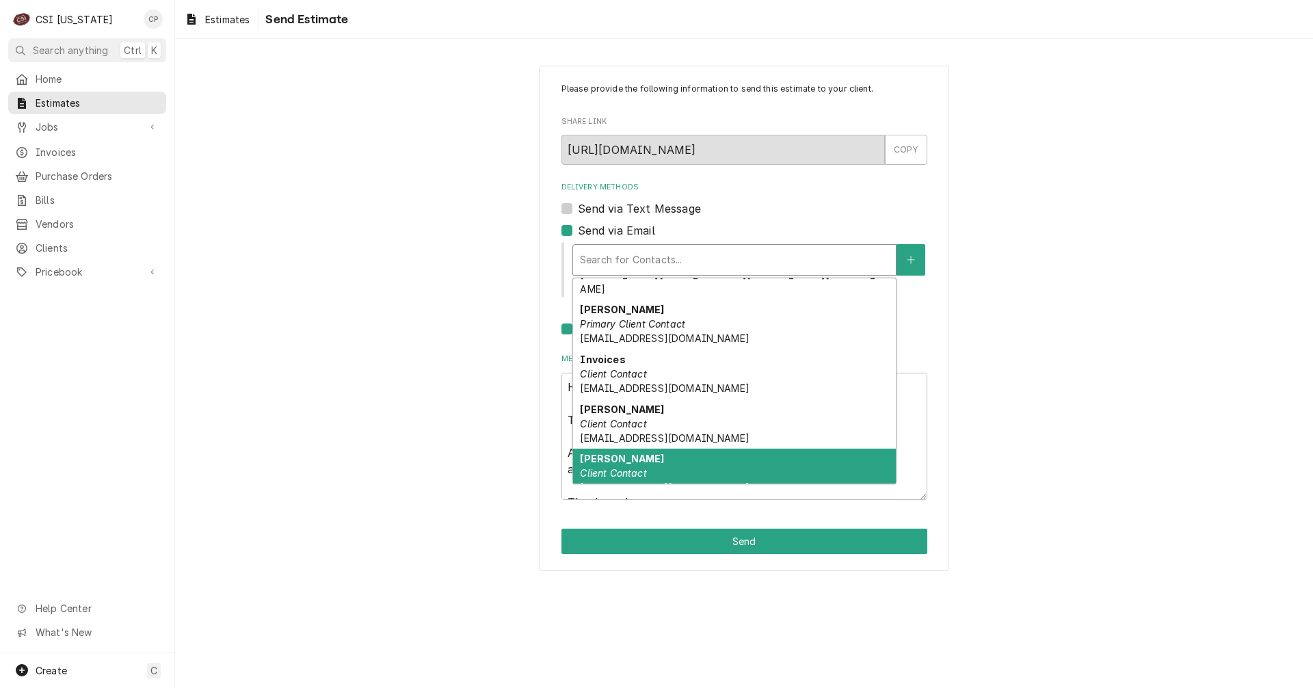
click at [618, 467] on em "Client Contact" at bounding box center [613, 473] width 66 height 12
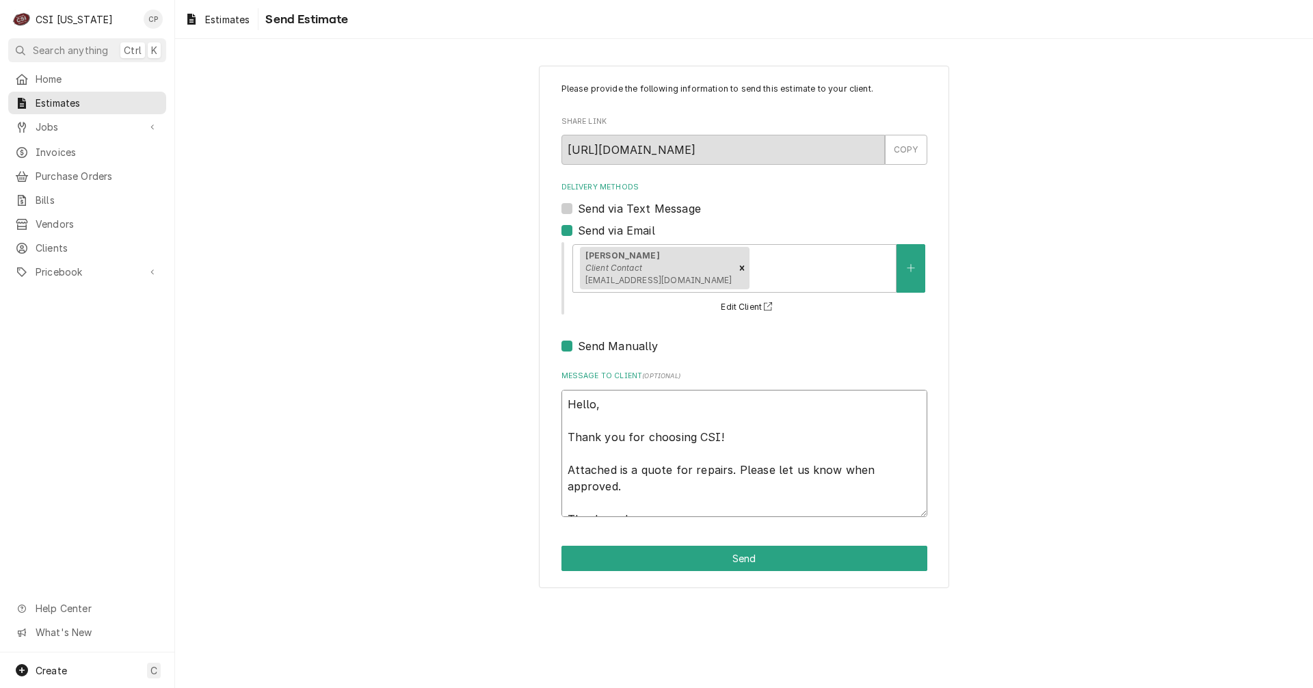
scroll to position [16, 0]
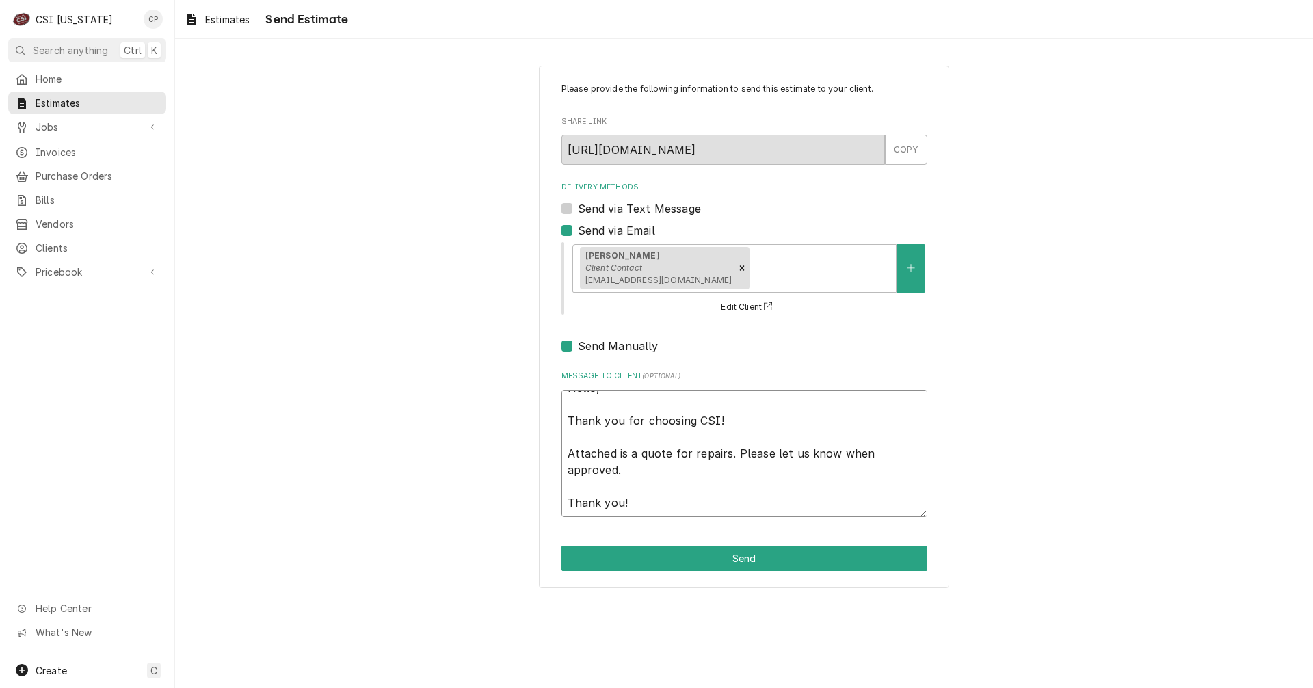
drag, startPoint x: 673, startPoint y: 467, endPoint x: 863, endPoint y: 511, distance: 194.4
click at [863, 511] on textarea "Hello, Thank you for choosing CSI! Attached is a quote for repairs. Please let …" at bounding box center [744, 453] width 366 height 127
type textarea "x"
type textarea "Hello, Thank you for choosing CSI! Attached is a quote f"
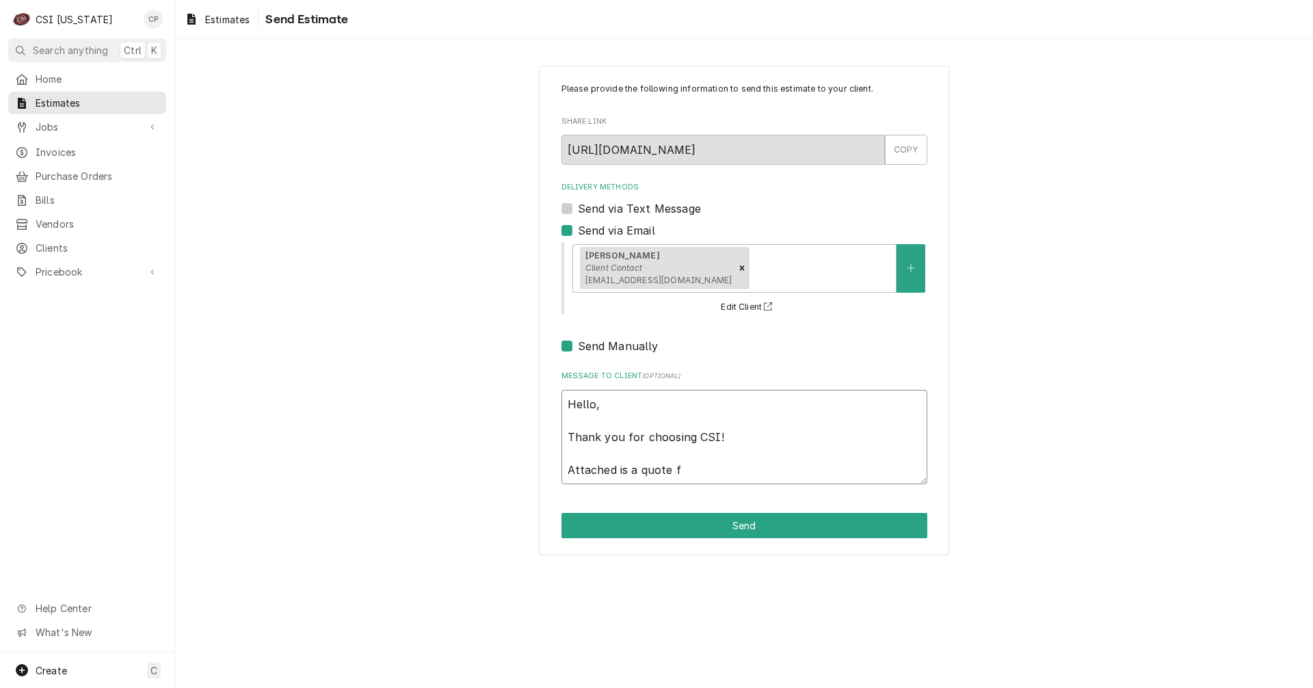
scroll to position [0, 0]
type textarea "x"
type textarea "Hello, Thank you for choosing CSI! Attached is a quote fo"
type textarea "x"
type textarea "Hello, Thank you for choosing CSI! Attached is a quote for"
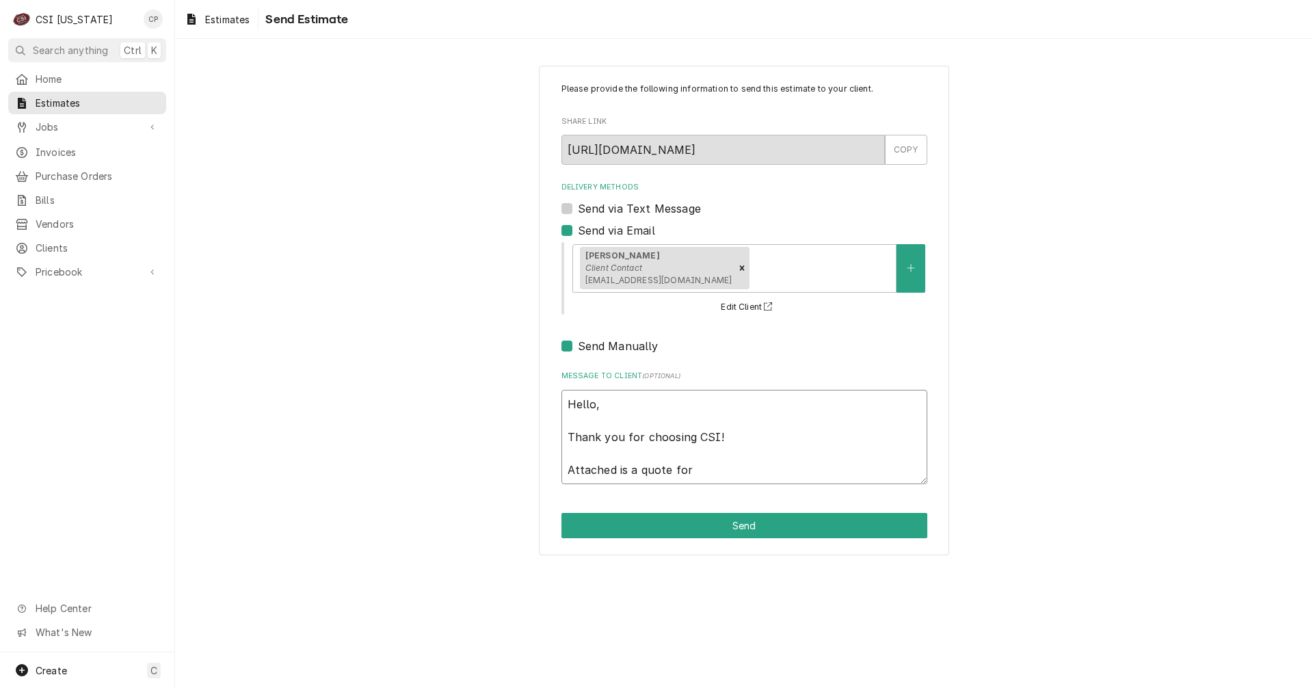
type textarea "x"
type textarea "Hello, Thank you for choosing CSI! Attached is a quote for"
type textarea "x"
type textarea "Hello, Thank you for choosing CSI! Attached is a quote for t"
type textarea "x"
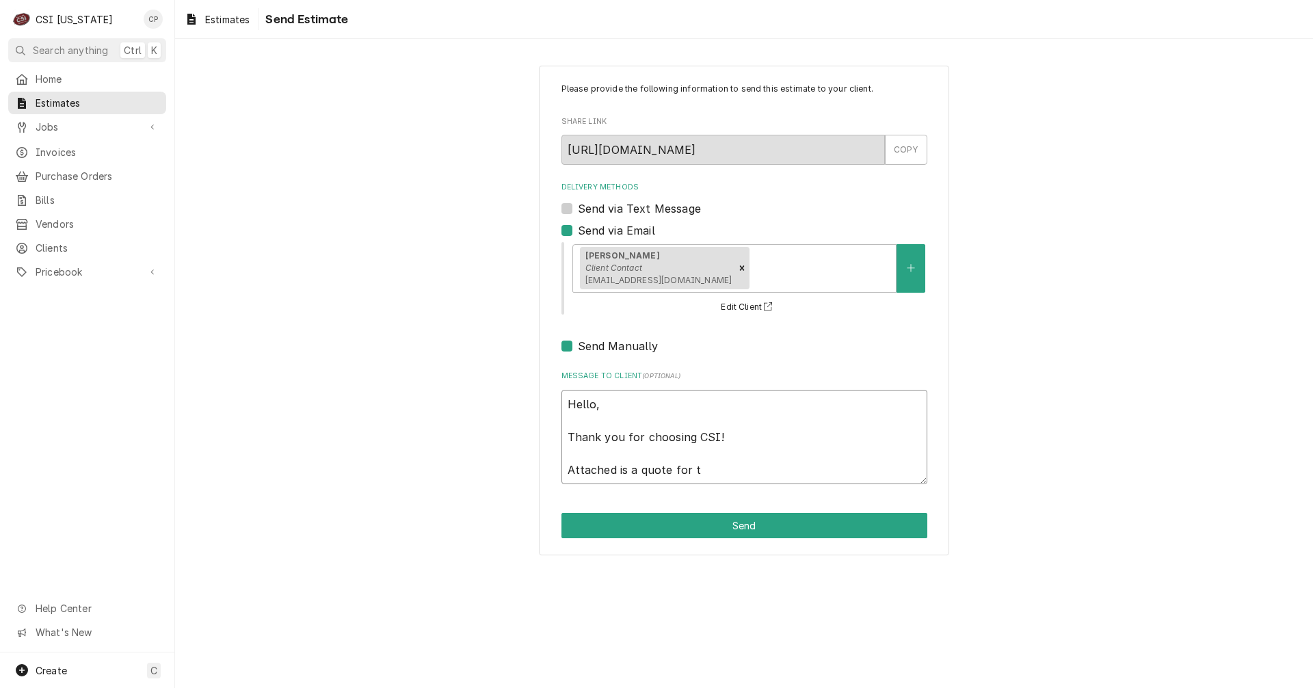
type textarea "Hello, Thank you for choosing CSI! Attached is a quote for th"
type textarea "x"
type textarea "Hello, Thank you for choosing CSI! Attached is a quote for the"
type textarea "x"
type textarea "Hello, Thank you for choosing CSI! Attached is a quote for the"
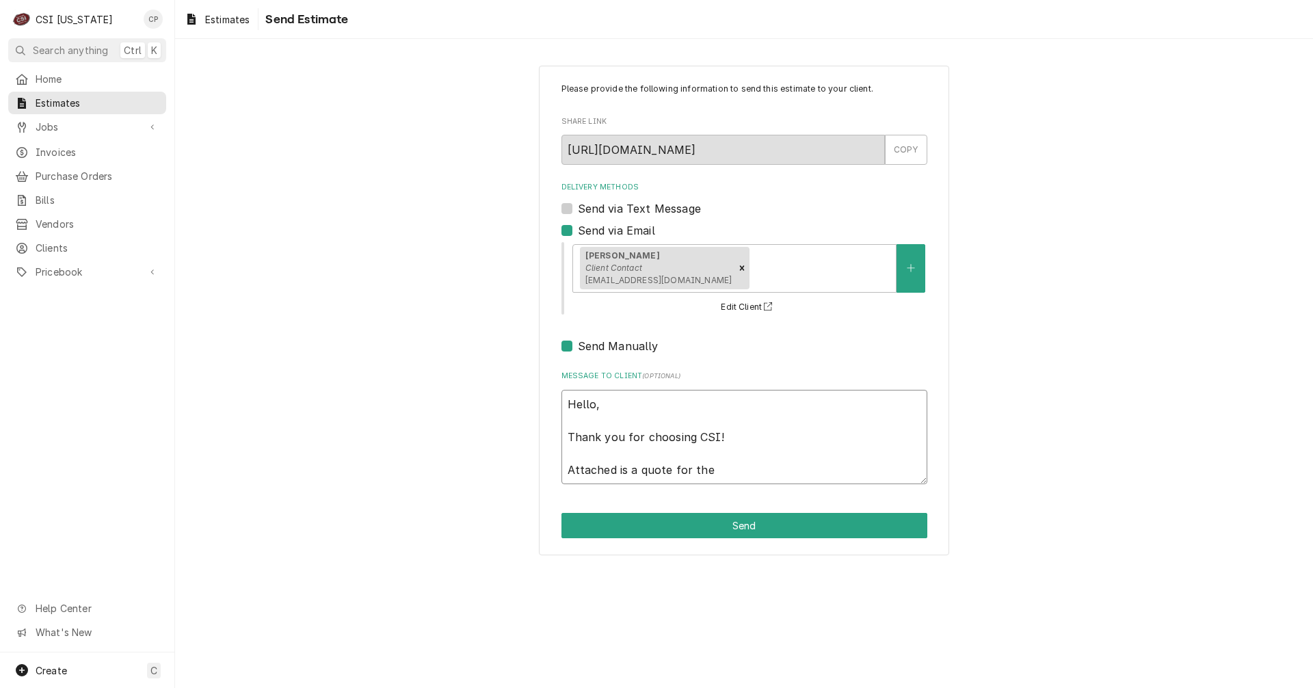
type textarea "x"
type textarea "Hello, Thank you for choosing CSI! Attached is a quote for the i"
type textarea "x"
type textarea "Hello, Thank you for choosing CSI! Attached is a quote for the in"
type textarea "x"
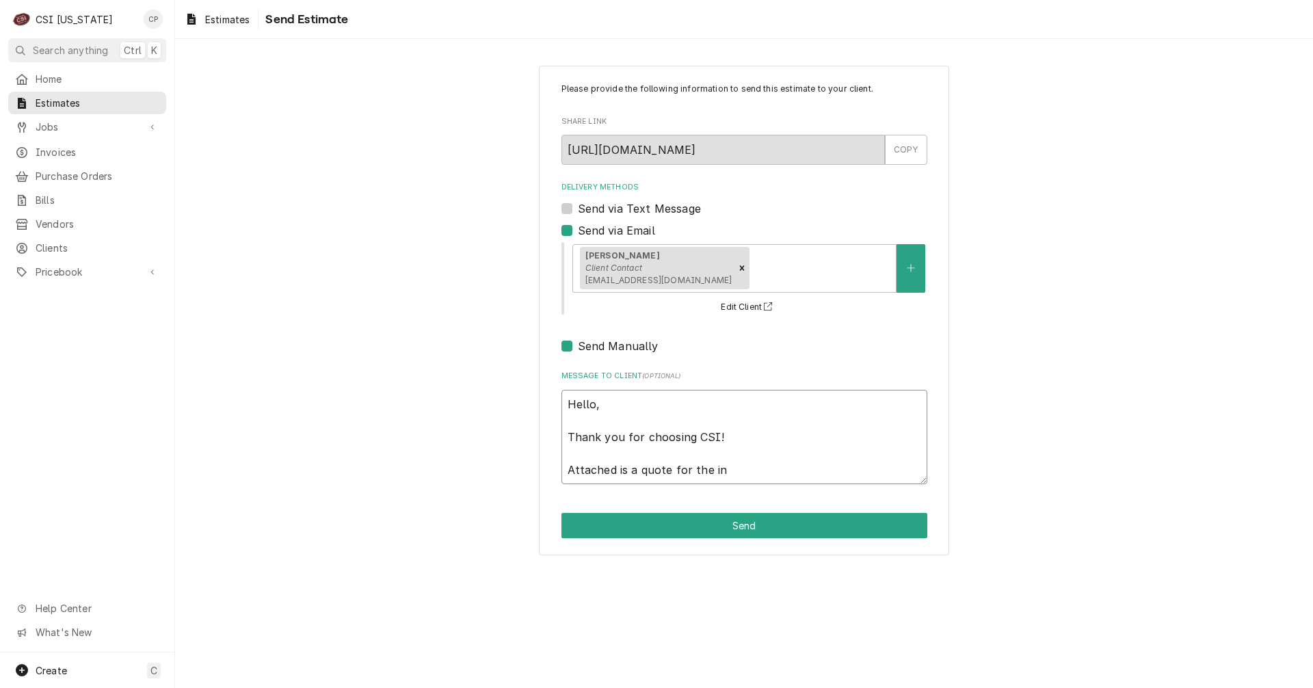
type textarea "Hello, Thank you for choosing CSI! Attached is a quote for the ins"
type textarea "x"
type textarea "Hello, Thank you for choosing CSI! Attached is a quote for the inst"
type textarea "x"
type textarea "Hello, Thank you for choosing CSI! Attached is a quote for the insta"
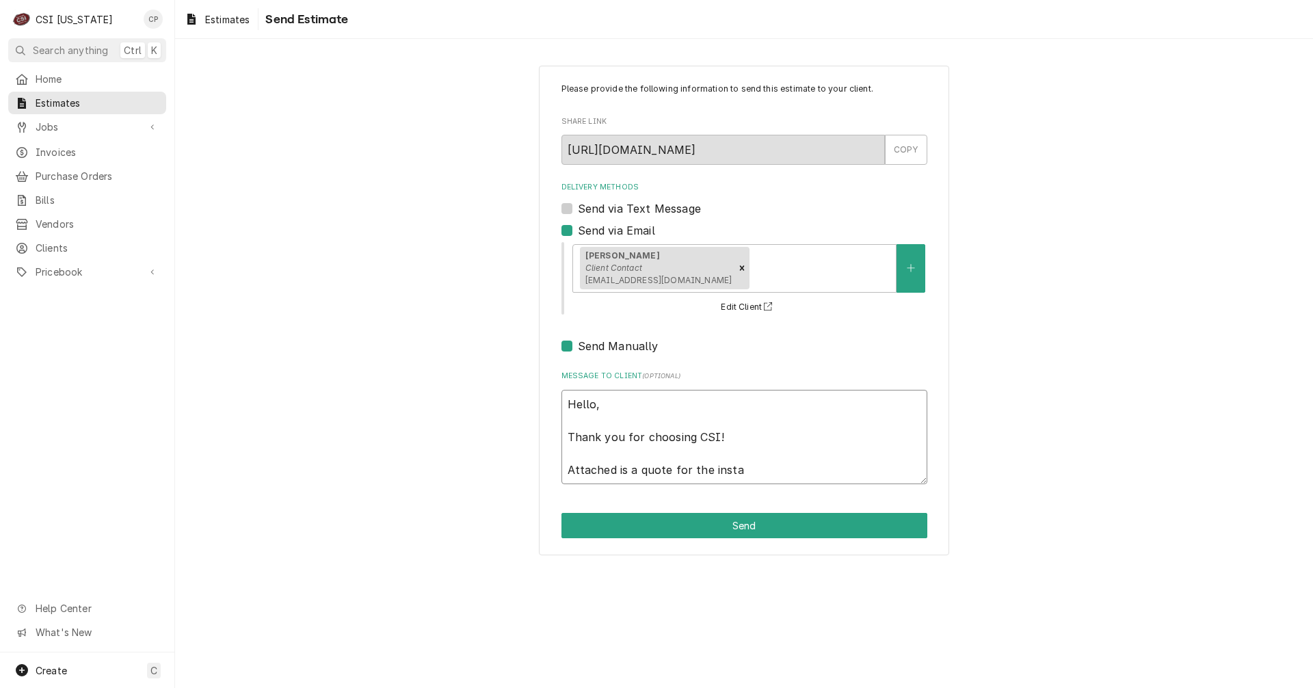
type textarea "x"
type textarea "Hello, Thank you for choosing CSI! Attached is a quote for the instal"
type textarea "x"
type textarea "Hello, Thank you for choosing CSI! Attached is a quote for the instala"
type textarea "x"
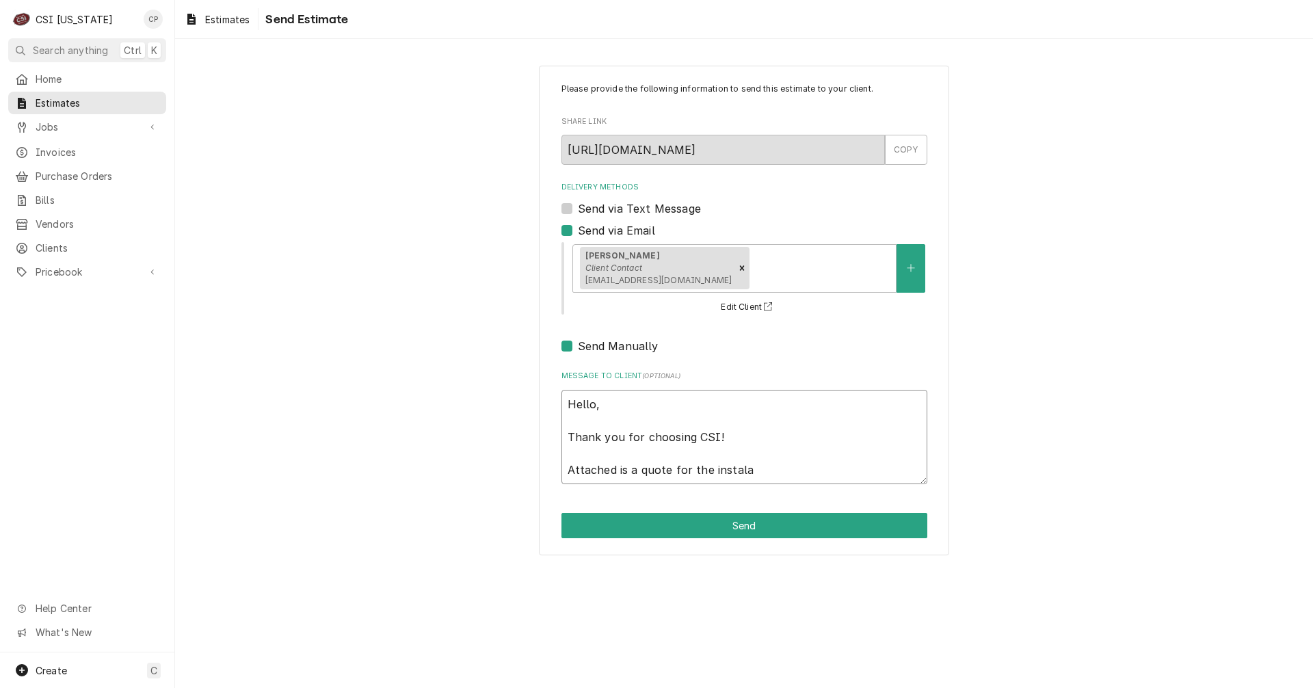
type textarea "Hello, Thank you for choosing CSI! Attached is a quote for the instal"
type textarea "x"
type textarea "Hello, Thank you for choosing CSI! Attached is a quote for the install"
type textarea "x"
type textarea "Hello, Thank you for choosing CSI! Attached is a quote for the installa"
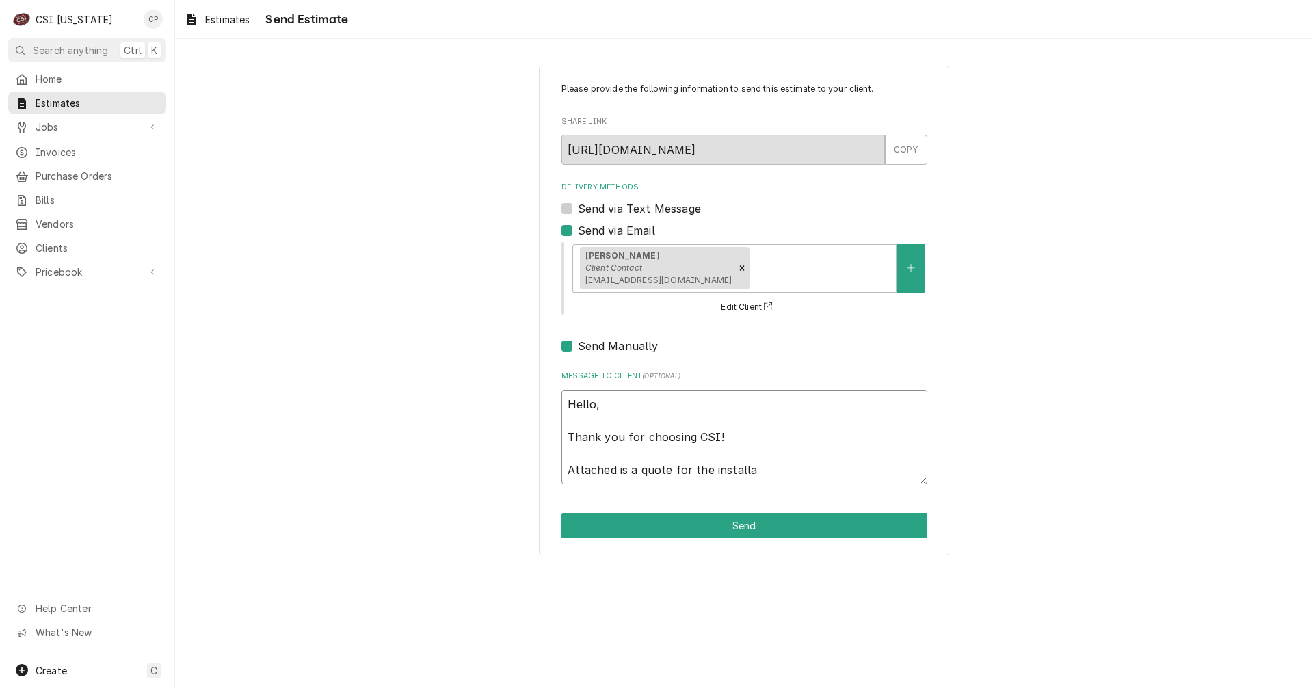
type textarea "x"
type textarea "Hello, Thank you for choosing CSI! Attached is a quote for the installat"
type textarea "x"
type textarea "Hello, Thank you for choosing CSI! Attached is a quote for the installati"
type textarea "x"
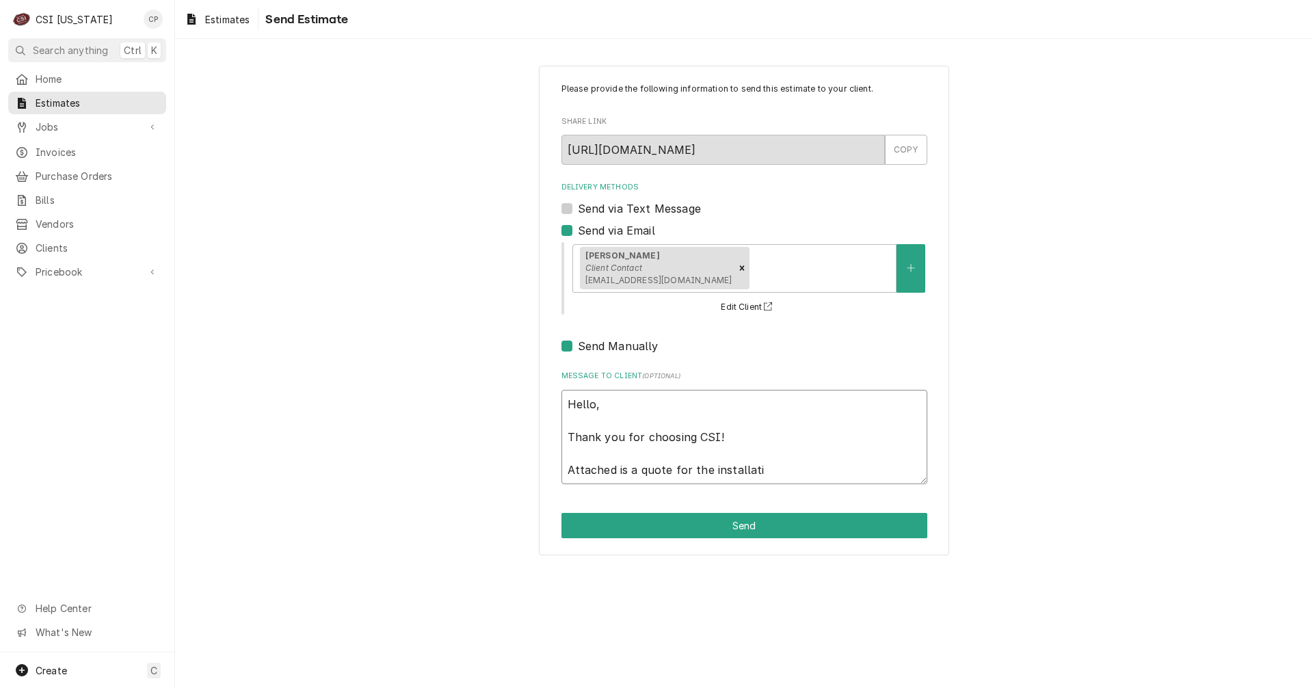
type textarea "Hello, Thank you for choosing CSI! Attached is a quote for the installatio"
type textarea "x"
type textarea "Hello, Thank you for choosing CSI! Attached is a quote for the installation"
type textarea "x"
type textarea "Hello, Thank you for choosing CSI! Attached is a quote for the installation"
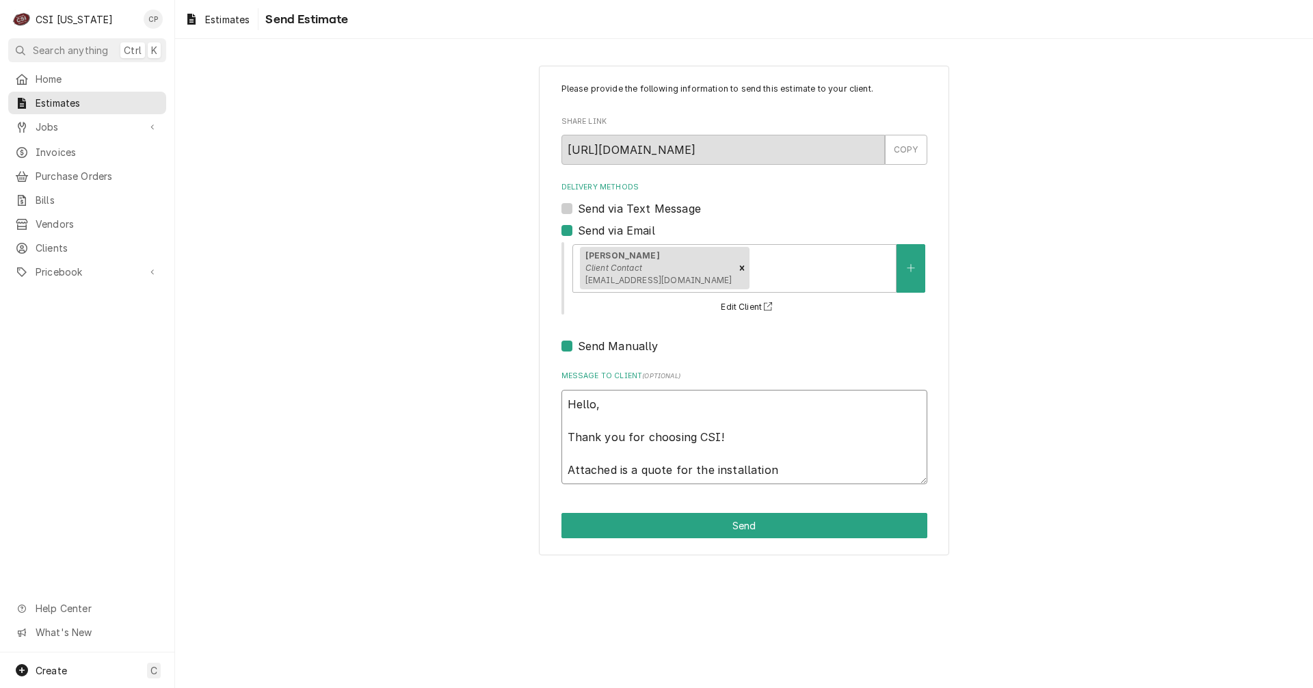
type textarea "x"
type textarea "Hello, Thank you for choosing CSI! Attached is a quote for the installation o"
type textarea "x"
type textarea "Hello, Thank you for choosing CSI! Attached is a quote for the installation of"
type textarea "x"
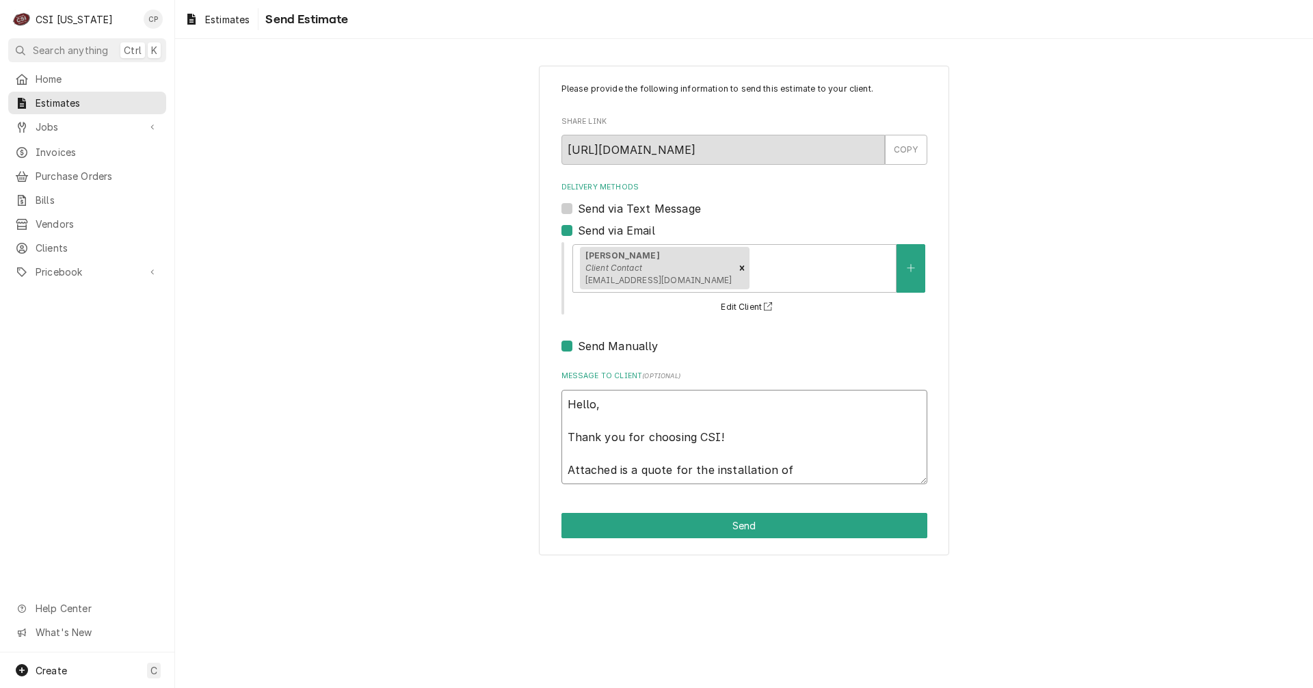
type textarea "Hello, Thank you for choosing CSI! Attached is a quote for the installation of"
type textarea "x"
type textarea "Hello, Thank you for choosing CSI! Attached is a quote for the installation of a"
type textarea "x"
type textarea "Hello, Thank you for choosing CSI! Attached is a quote for the installation of a"
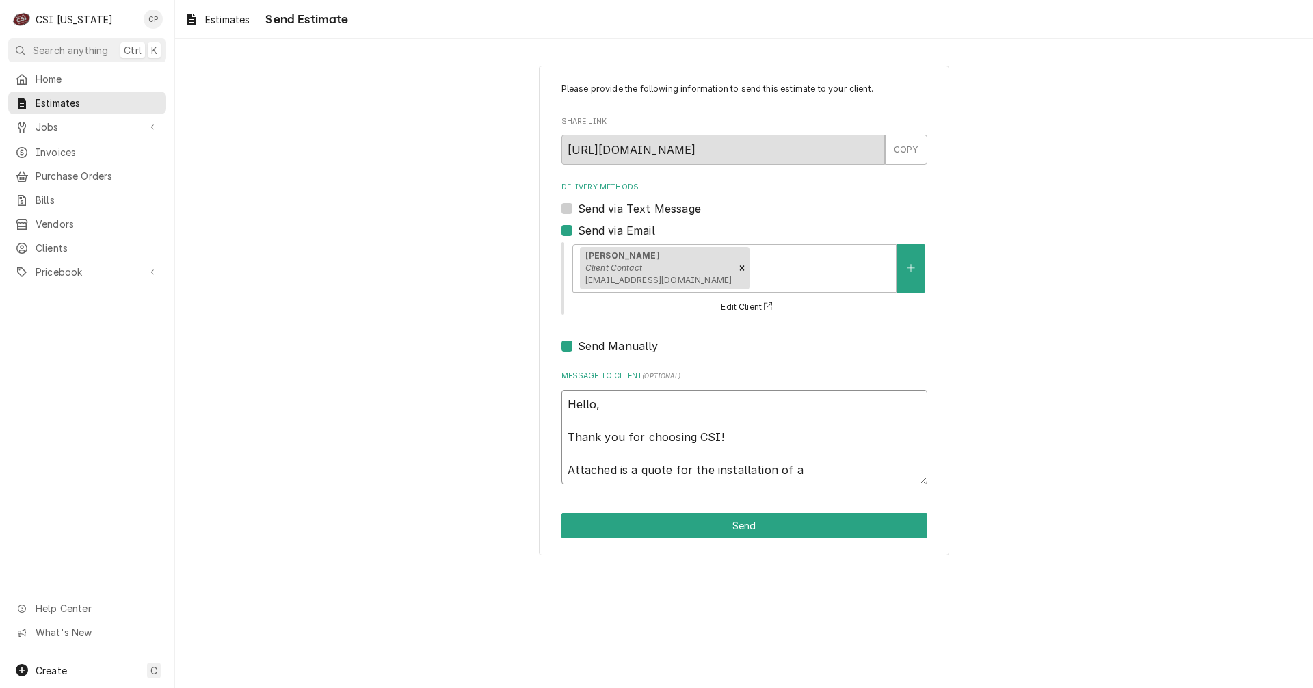
type textarea "x"
type textarea "Hello, Thank you for choosing CSI! Attached is a quote for the installation of …"
type textarea "x"
type textarea "Hello, Thank you for choosing CSI! Attached is a quote for the installation of …"
type textarea "x"
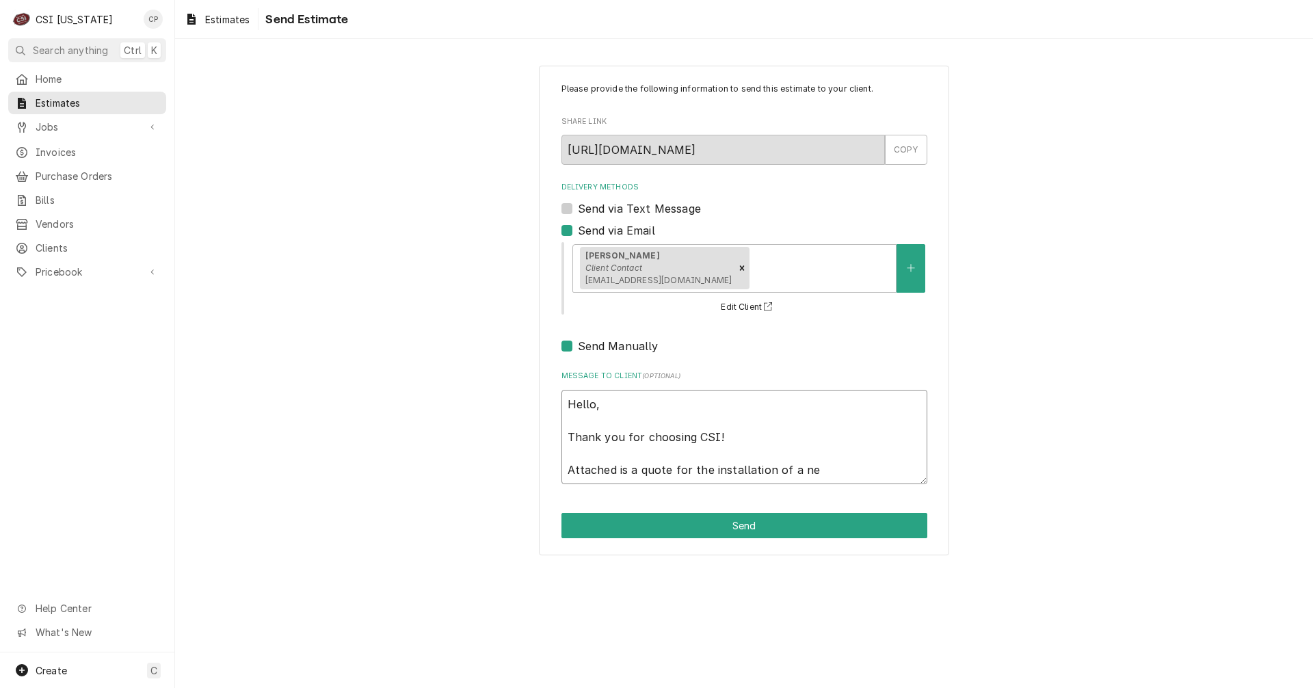
type textarea "Hello, Thank you for choosing CSI! Attached is a quote for the installation of …"
type textarea "x"
type textarea "Hello, Thank you for choosing CSI! Attached is a quote for the installation of …"
type textarea "x"
type textarea "Hello, Thank you for choosing CSI! Attached is a quote for the installation of …"
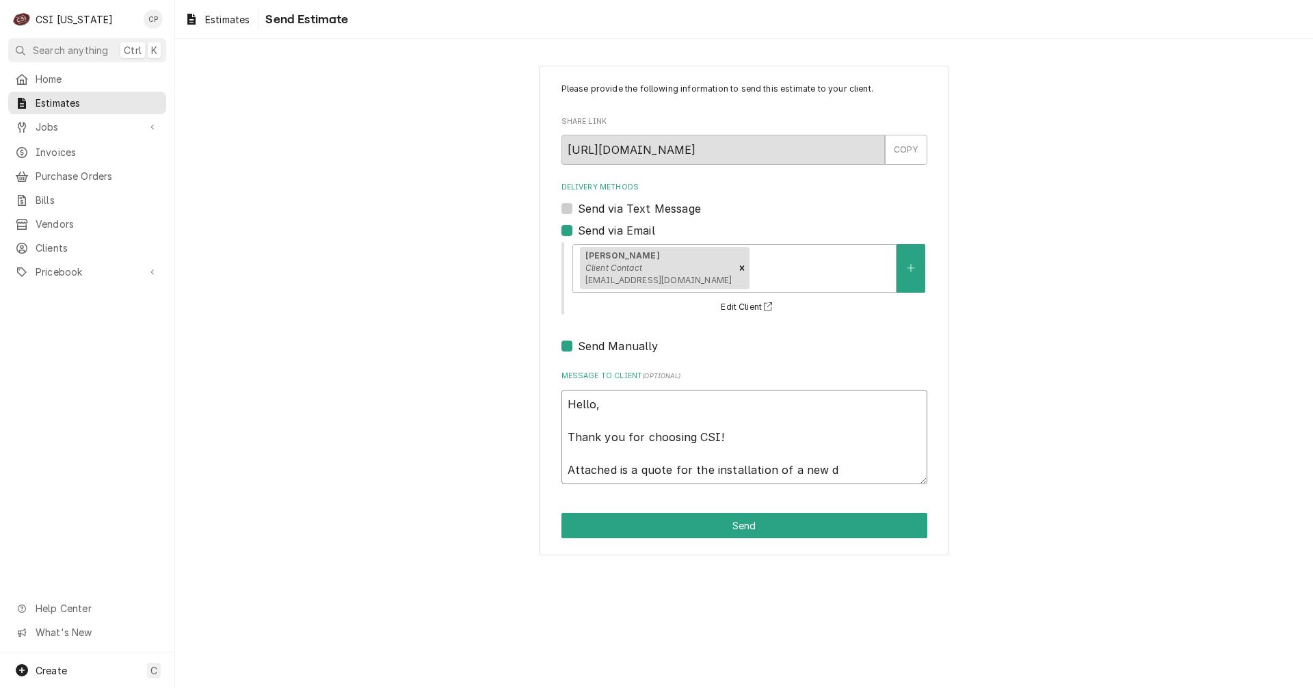
type textarea "x"
type textarea "Hello, Thank you for choosing CSI! Attached is a quote for the installation of …"
type textarea "x"
type textarea "Hello, Thank you for choosing CSI! Attached is a quote for the installation of …"
type textarea "x"
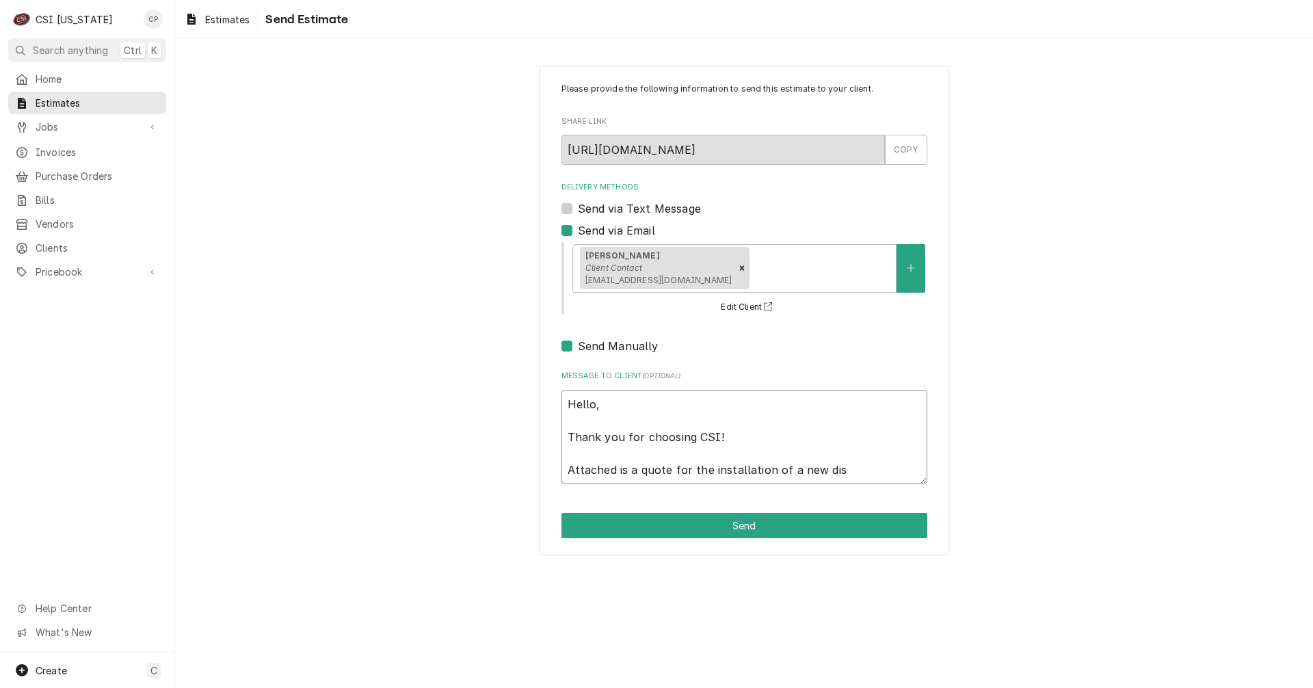
type textarea "Hello, Thank you for choosing CSI! Attached is a quote for the installation of …"
type textarea "x"
type textarea "Hello, Thank you for choosing CSI! Attached is a quote for the installation of …"
type textarea "x"
type textarea "Hello, Thank you for choosing CSI! Attached is a quote for the installation of …"
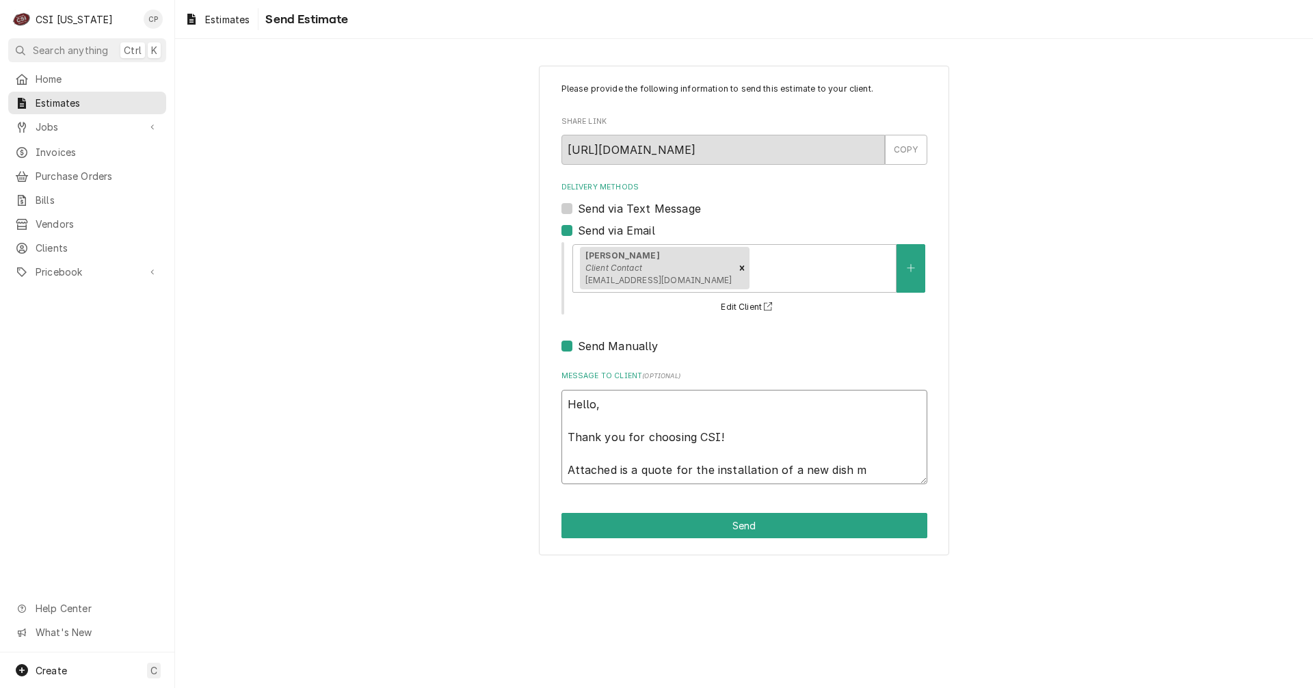
type textarea "x"
type textarea "Hello, Thank you for choosing CSI! Attached is a quote for the installation of …"
type textarea "x"
type textarea "Hello, Thank you for choosing CSI! Attached is a quote for the installation of …"
type textarea "x"
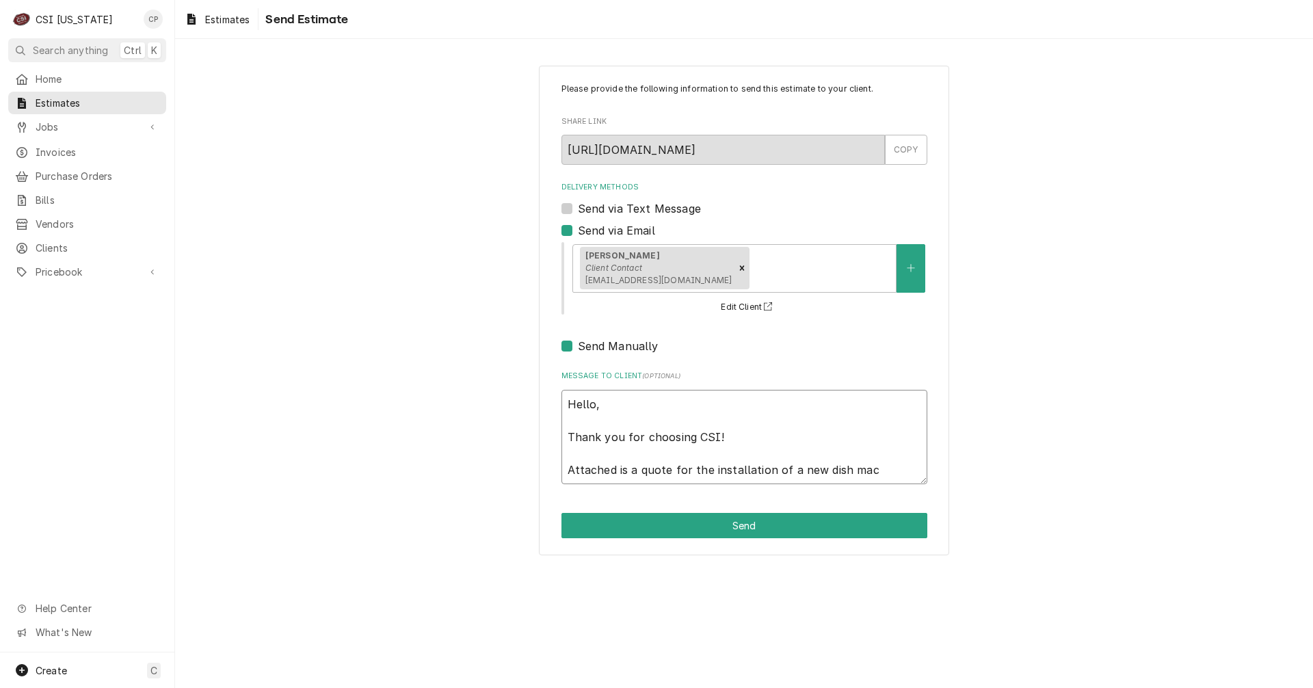
type textarea "Hello, Thank you for choosing CSI! Attached is a quote for the installation of …"
type textarea "x"
type textarea "Hello, Thank you for choosing CSI! Attached is a quote for the installation of …"
type textarea "x"
type textarea "Hello, Thank you for choosing CSI! Attached is a quote for the installation of …"
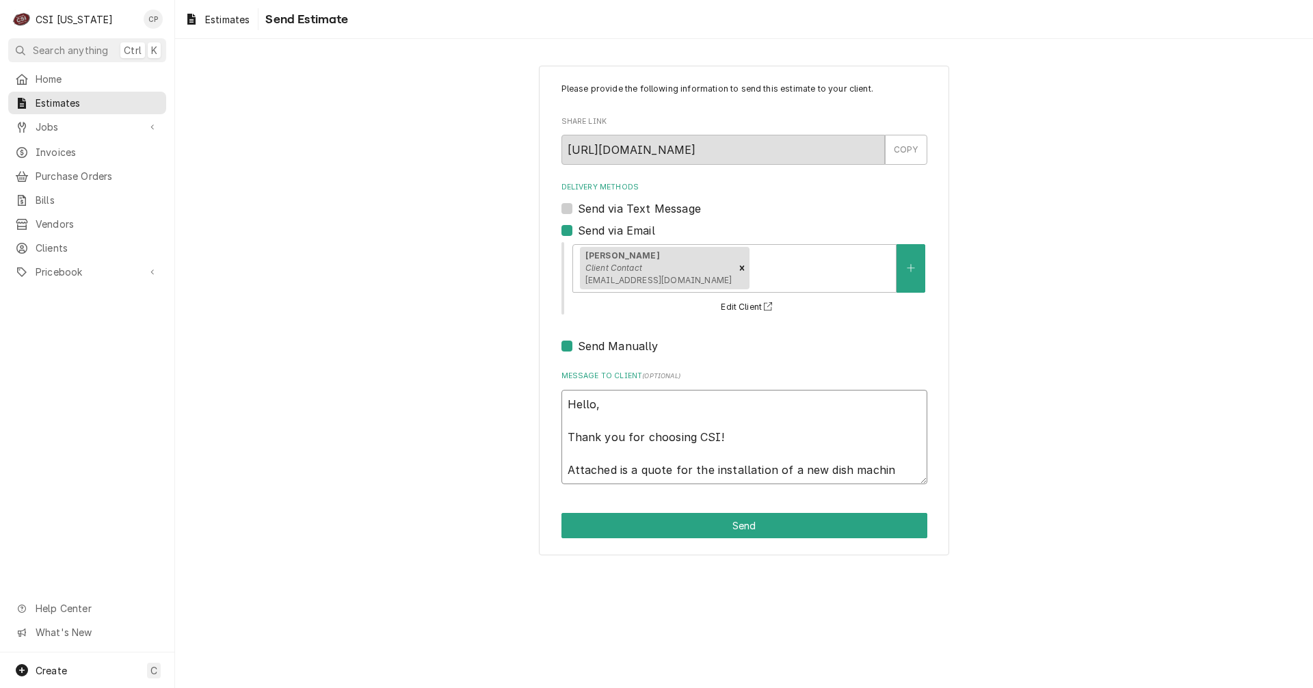
type textarea "x"
type textarea "Hello, Thank you for choosing CSI! Attached is a quote for the installation of …"
type textarea "x"
type textarea "Hello, Thank you for choosing CSI! Attached is a quote for the installation of …"
type textarea "x"
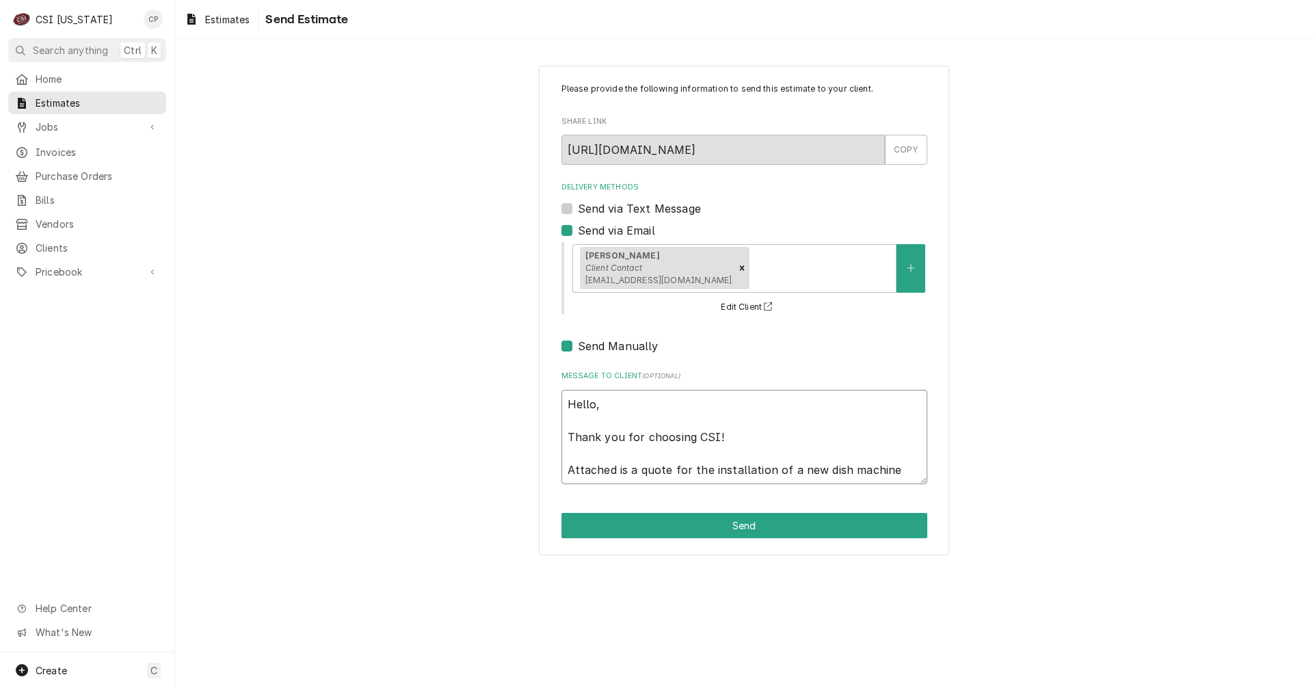
type textarea "Hello, Thank you for choosing CSI! Attached is a quote for the installation of …"
type textarea "x"
type textarea "Hello, Thank you for choosing CSI! Attached is a quote for the installation of …"
type textarea "x"
type textarea "Hello, Thank you for choosing CSI! Attached is a quote for the installation of …"
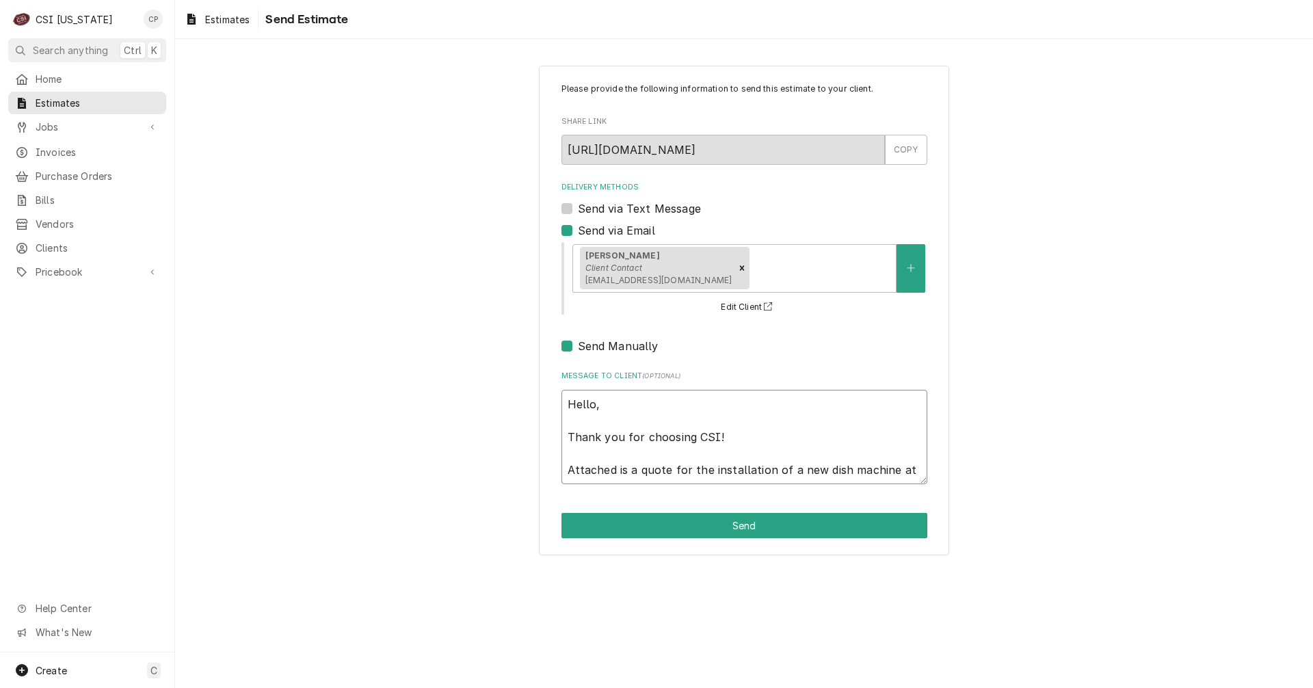
type textarea "x"
type textarea "Hello, Thank you for choosing CSI! Attached is a quote for the installation of …"
type textarea "x"
type textarea "Hello, Thank you for choosing CSI! Attached is a quote for the installation of …"
type textarea "x"
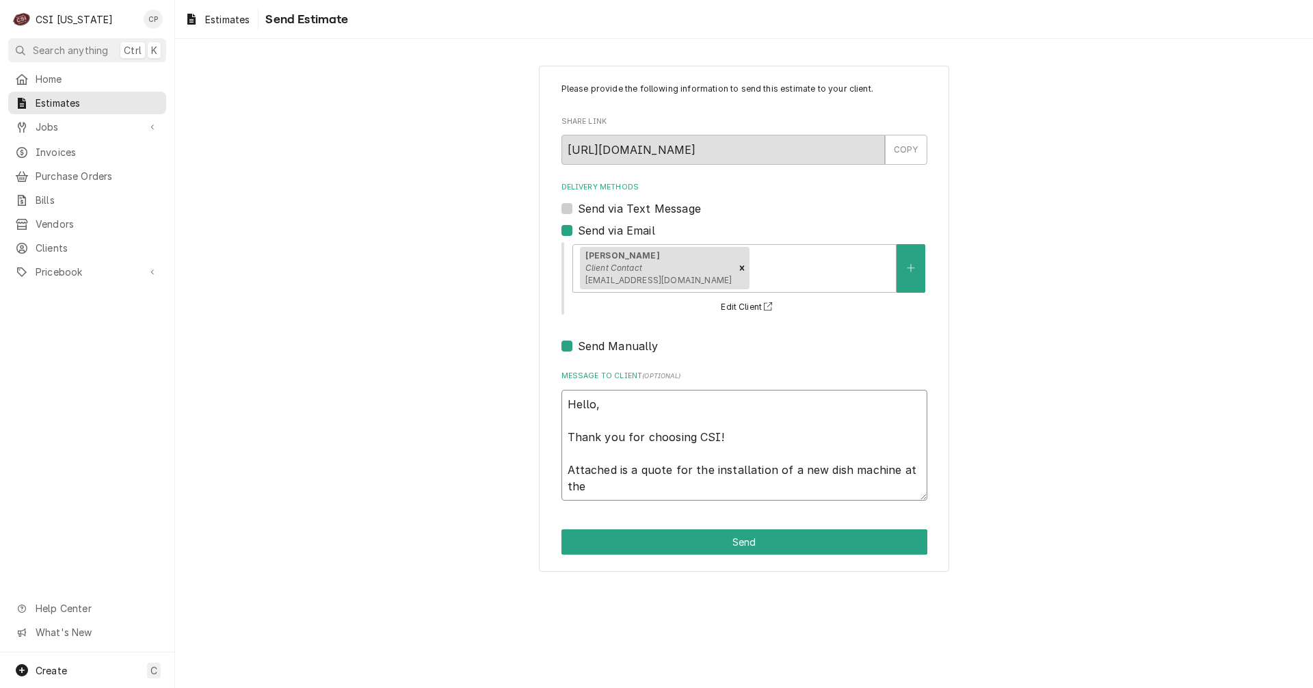
type textarea "Hello, Thank you for choosing CSI! Attached is a quote for the installation of …"
type textarea "x"
type textarea "Hello, Thank you for choosing CSI! Attached is a quote for the installation of …"
type textarea "x"
type textarea "Hello, Thank you for choosing CSI! Attached is a quote for the installation of …"
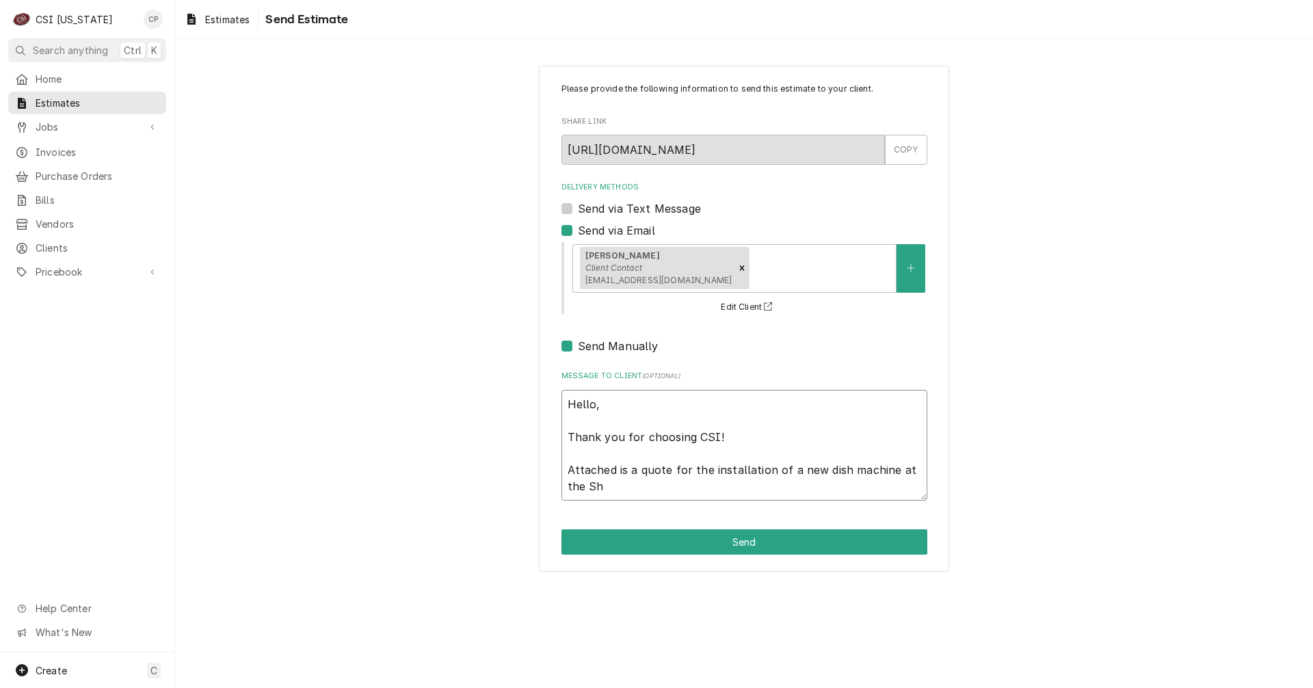
type textarea "x"
type textarea "Hello, Thank you for choosing CSI! Attached is a quote for the installation of …"
type textarea "x"
type textarea "Hello, Thank you for choosing CSI! Attached is a quote for the installation of …"
type textarea "x"
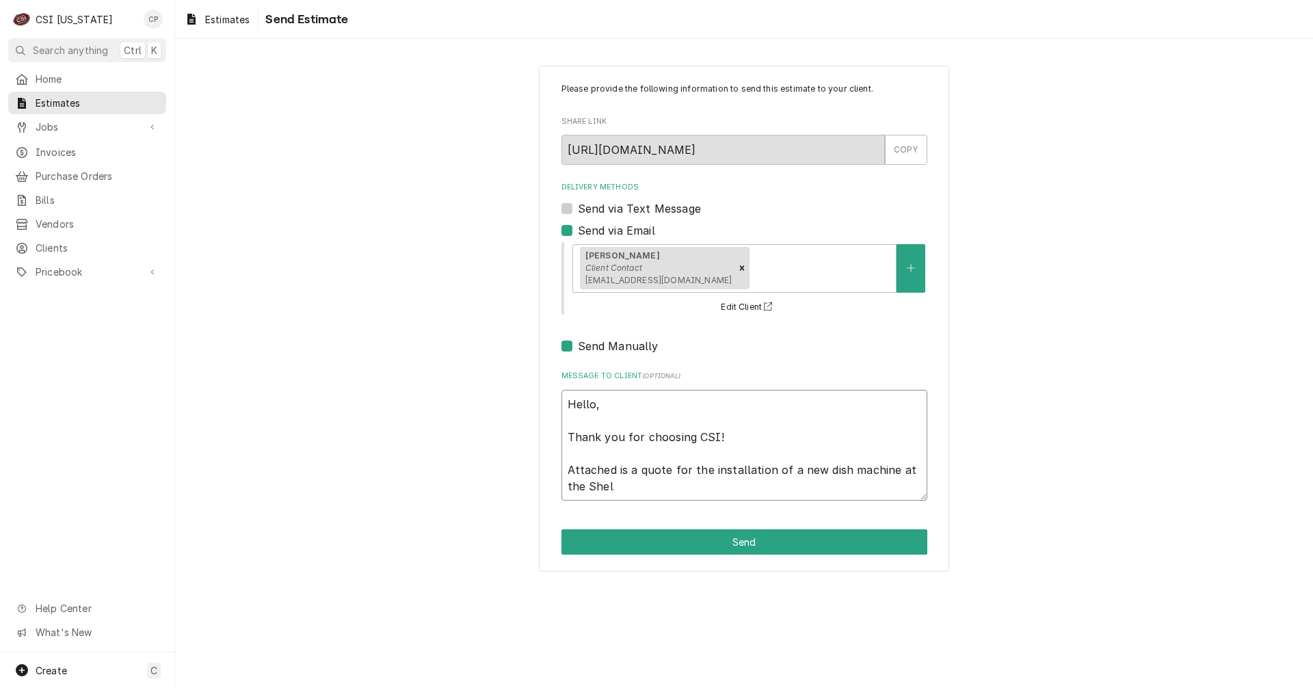
type textarea "Hello, Thank you for choosing CSI! Attached is a quote for the installation of …"
type textarea "x"
type textarea "Hello, Thank you for choosing CSI! Attached is a quote for the installation of …"
type textarea "x"
type textarea "Hello, Thank you for choosing CSI! Attached is a quote for the installation of …"
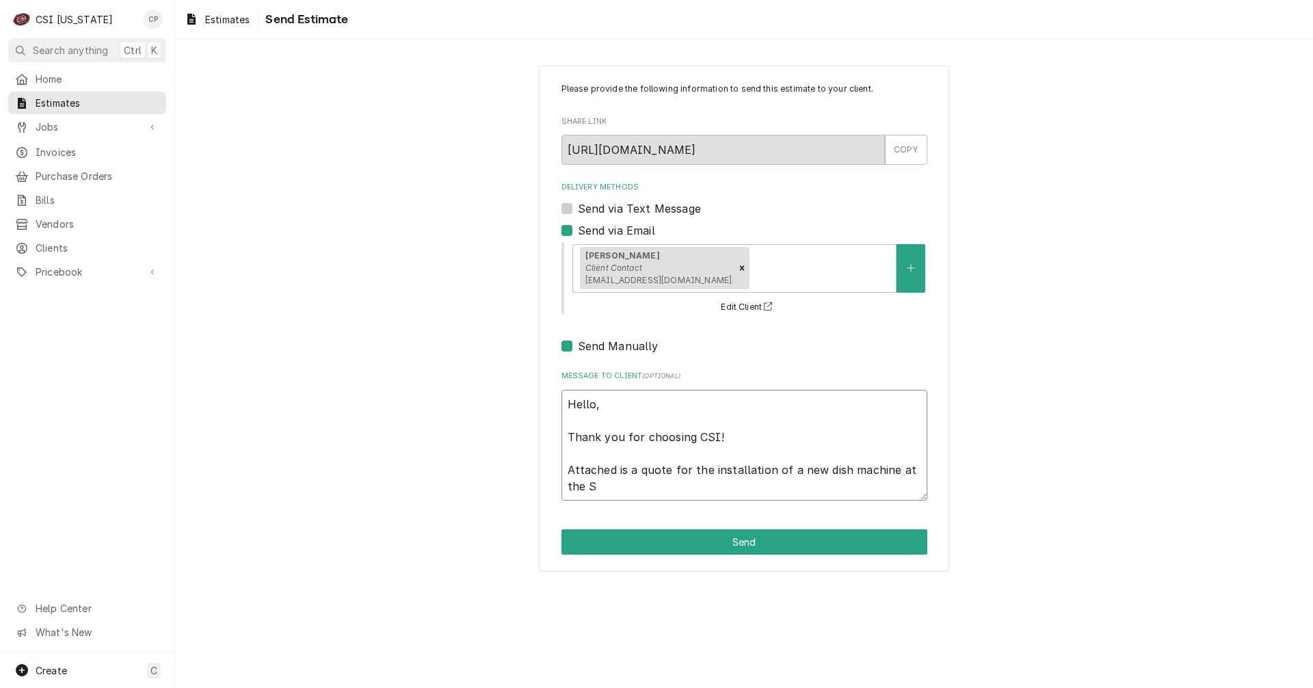
type textarea "x"
type textarea "Hello, Thank you for choosing CSI! Attached is a quote for the installation of …"
type textarea "x"
type textarea "Hello, Thank you for choosing CSI! Attached is a quote for the installation of …"
type textarea "x"
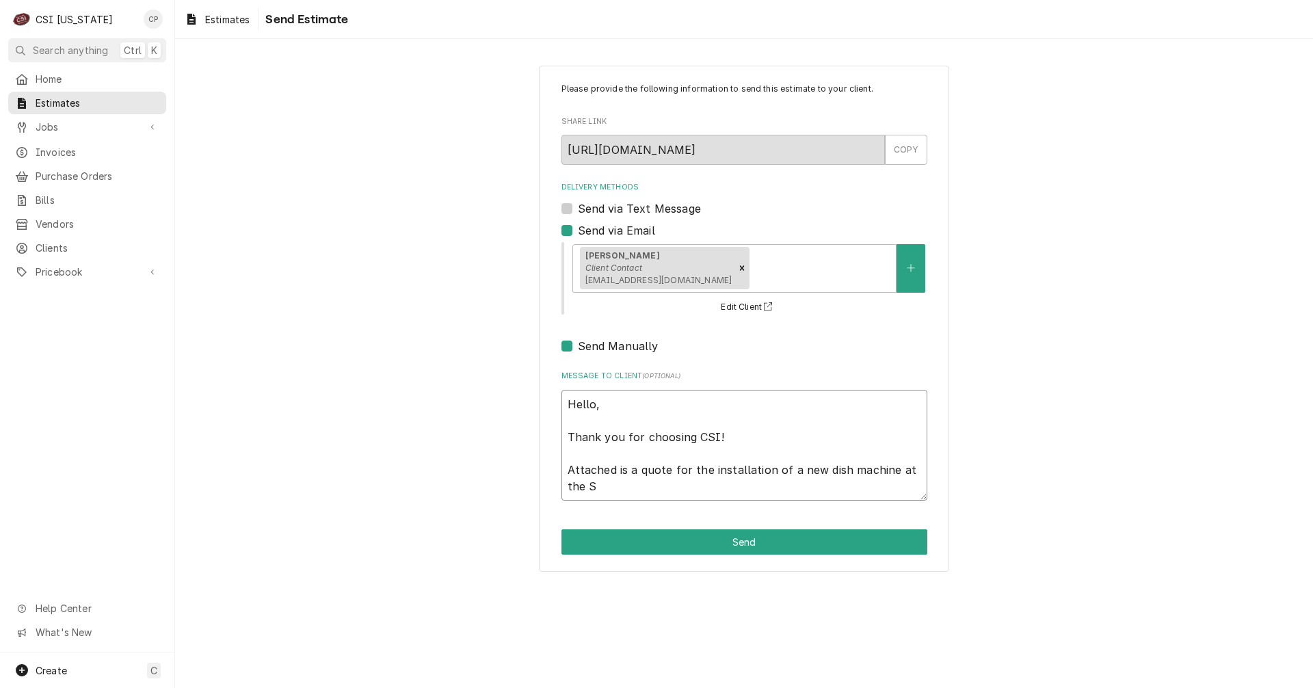
type textarea "Hello, Thank you for choosing CSI! Attached is a quote for the installation of …"
type textarea "x"
type textarea "Hello, Thank you for choosing CSI! Attached is a quote for the installation of …"
type textarea "x"
type textarea "Hello, Thank you for choosing CSI! Attached is a quote for the installation of …"
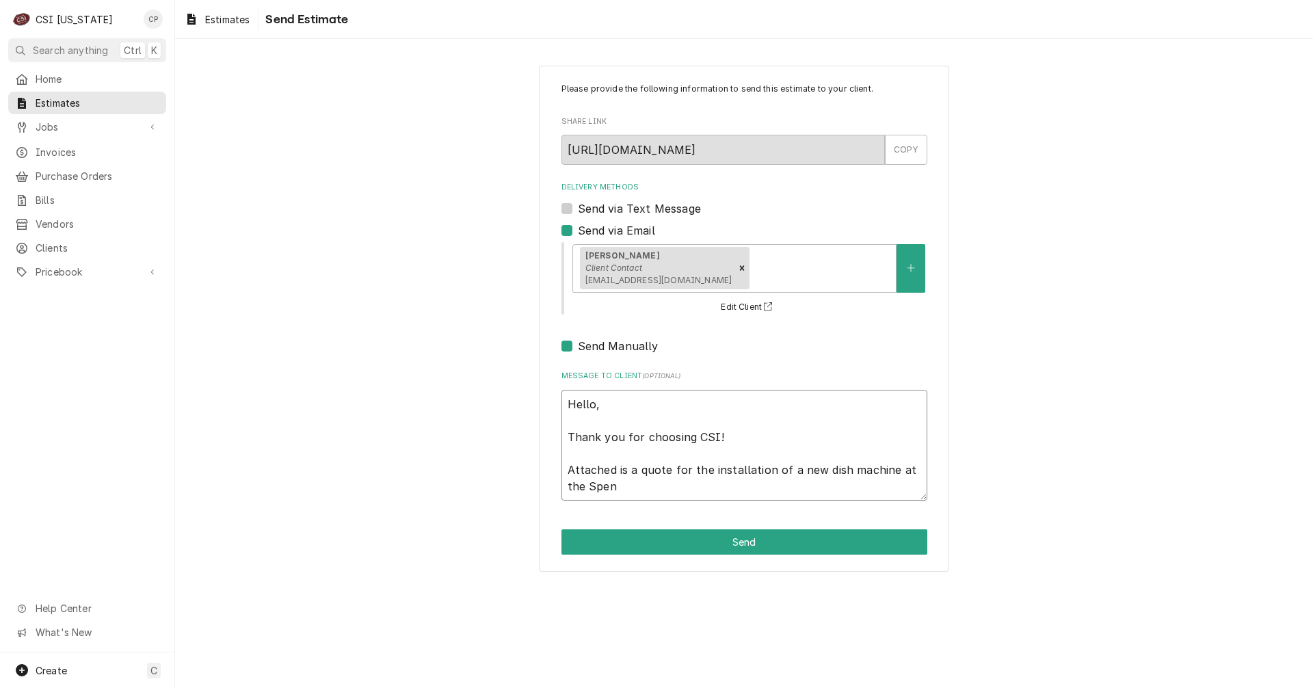
type textarea "x"
type textarea "Hello, Thank you for choosing CSI! Attached is a quote for the installation of …"
type textarea "x"
type textarea "Hello, Thank you for choosing CSI! Attached is a quote for the installation of …"
type textarea "x"
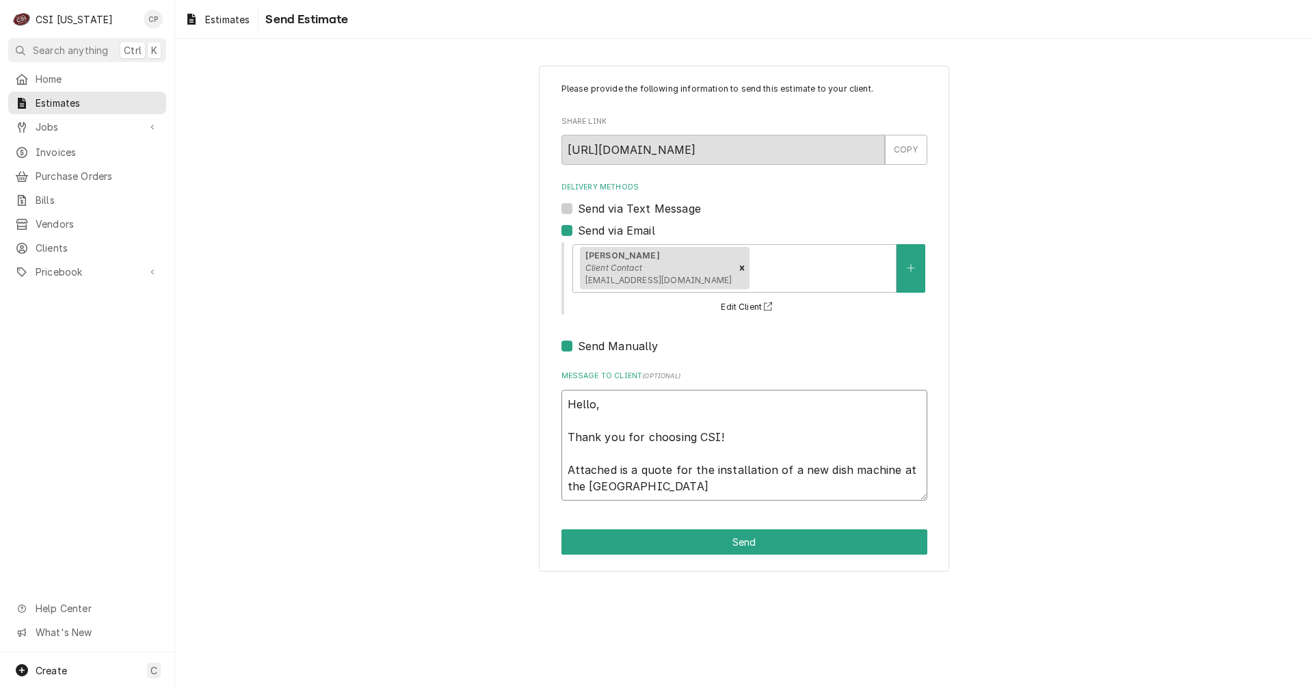
type textarea "Hello, Thank you for choosing CSI! Attached is a quote for the installation of …"
type textarea "x"
type textarea "Hello, Thank you for choosing CSI! Attached is a quote for the installation of …"
type textarea "x"
type textarea "Hello, Thank you for choosing CSI! Attached is a quote for the installation of …"
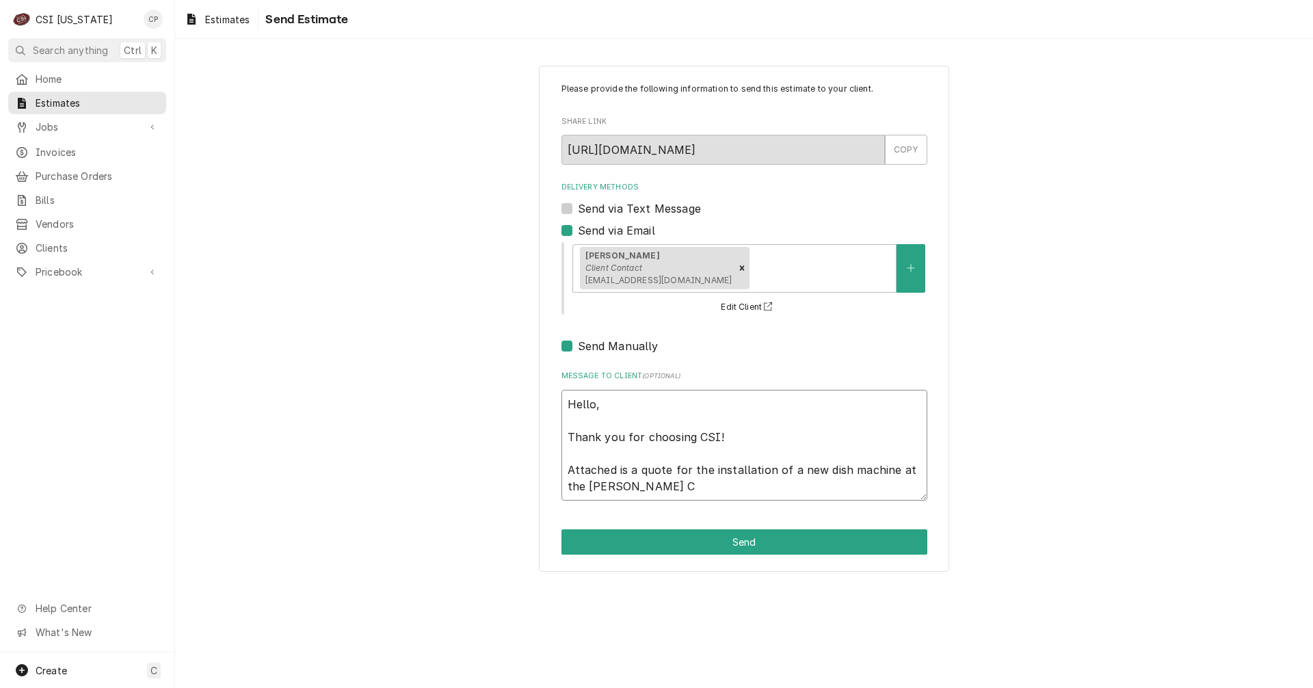
type textarea "x"
type textarea "Hello, Thank you for choosing CSI! Attached is a quote for the installation of …"
type textarea "x"
type textarea "Hello, Thank you for choosing CSI! Attached is a quote for the installation of …"
type textarea "x"
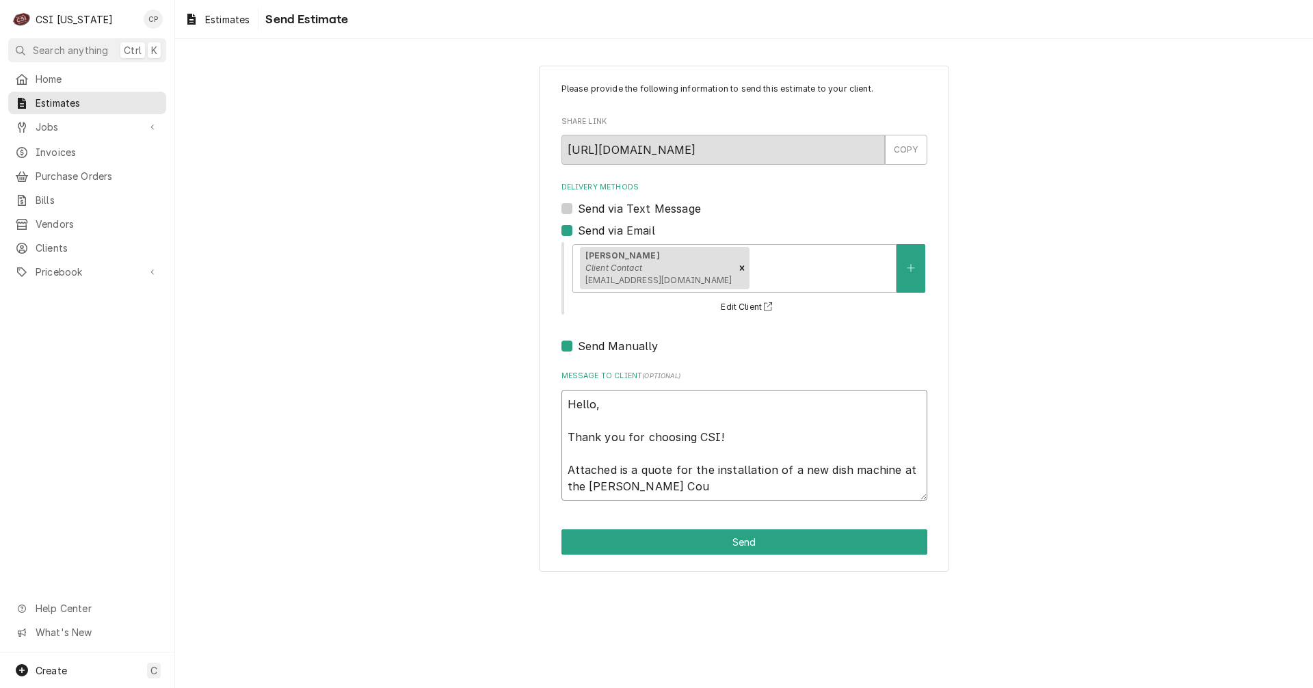
type textarea "Hello, Thank you for choosing CSI! Attached is a quote for the installation of …"
type textarea "x"
type textarea "Hello, Thank you for choosing CSI! Attached is a quote for the installation of …"
type textarea "x"
type textarea "Hello, Thank you for choosing CSI! Attached is a quote for the installation of …"
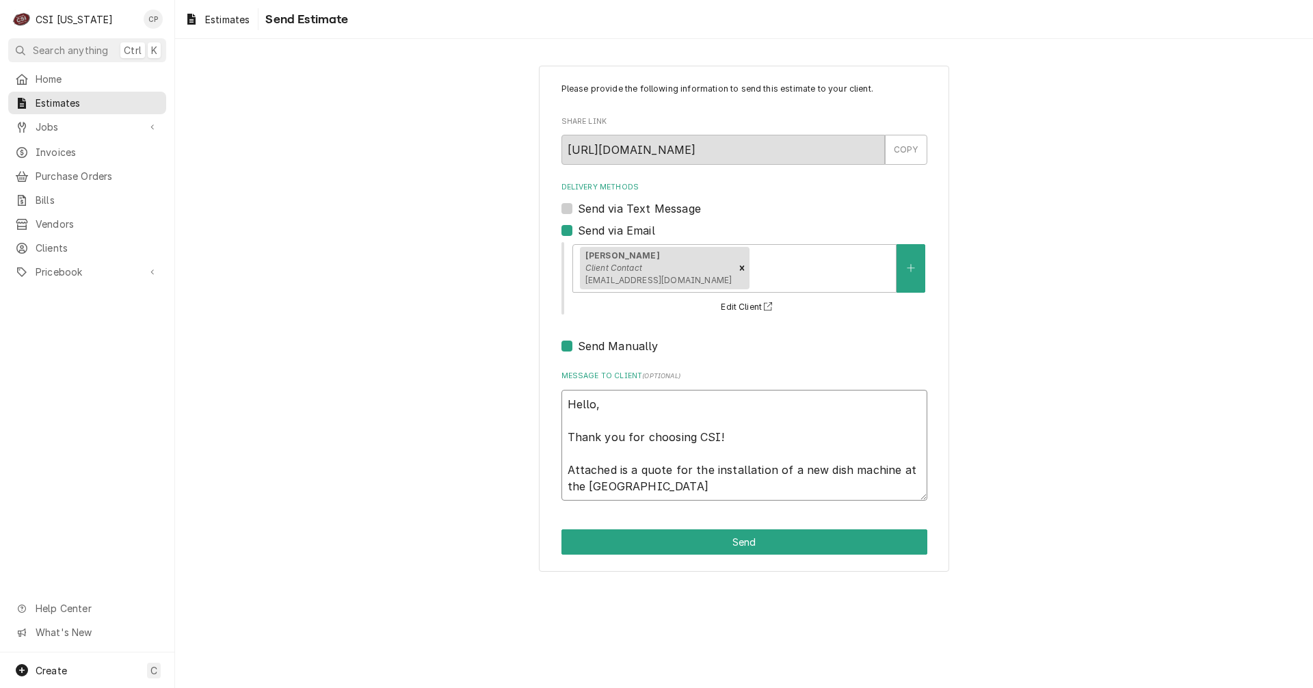
type textarea "x"
type textarea "Hello, Thank you for choosing CSI! Attached is a quote for the installation of …"
type textarea "x"
type textarea "Hello, Thank you for choosing CSI! Attached is a quote for the installation of …"
type textarea "x"
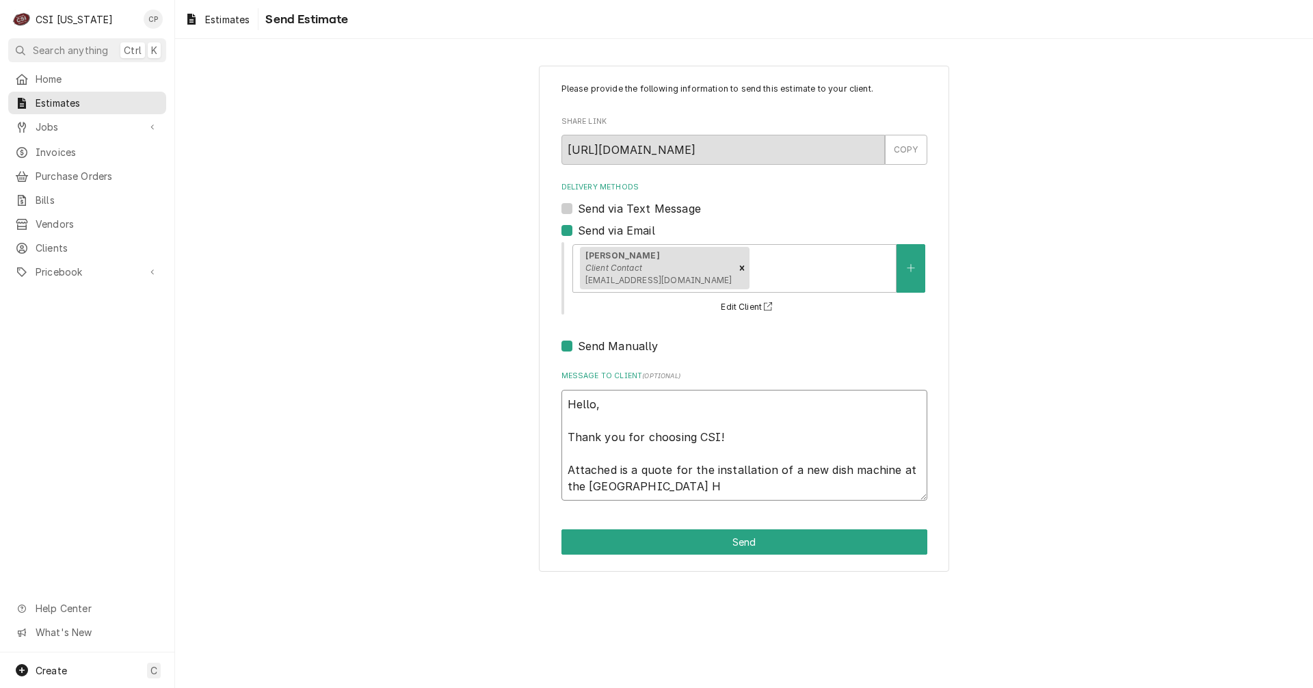
type textarea "Hello, Thank you for choosing CSI! Attached is a quote for the installation of …"
type textarea "x"
type textarea "Hello, Thank you for choosing CSI! Attached is a quote for the installation of …"
type textarea "x"
type textarea "Hello, Thank you for choosing CSI! Attached is a quote for the installation of …"
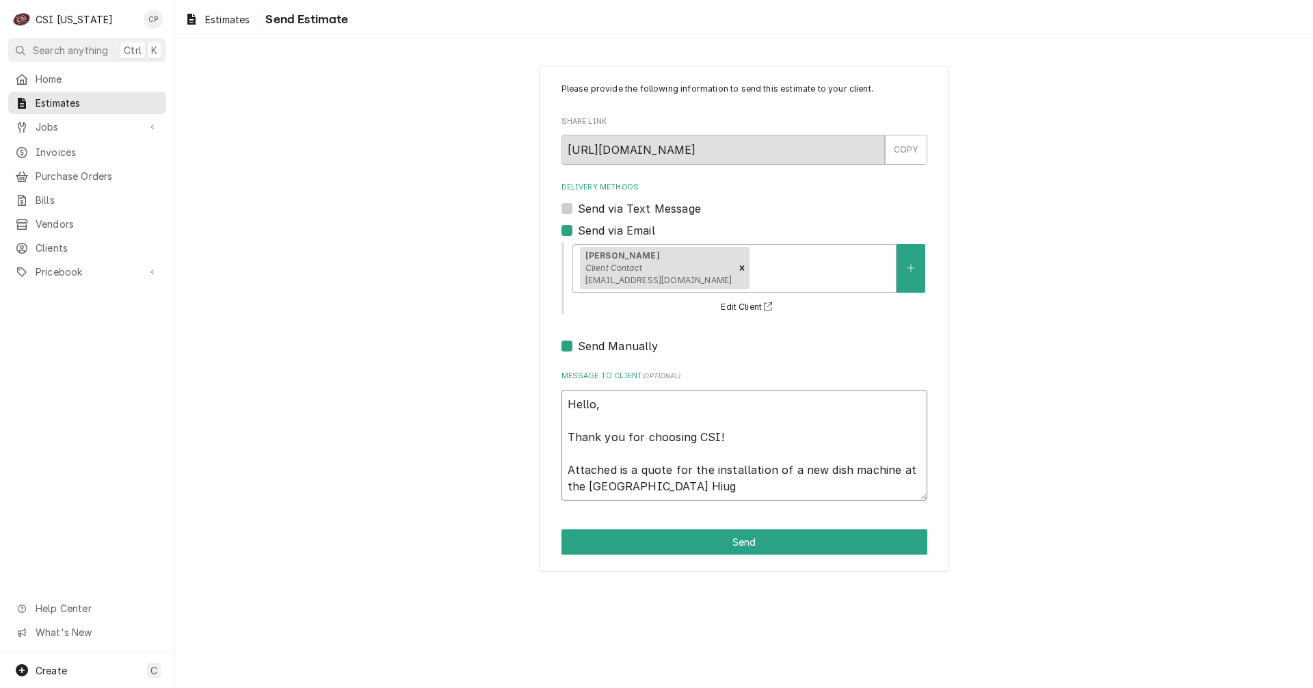
type textarea "x"
type textarea "Hello, Thank you for choosing CSI! Attached is a quote for the installation of …"
type textarea "x"
type textarea "Hello, Thank you for choosing CSI! Attached is a quote for the installation of …"
type textarea "x"
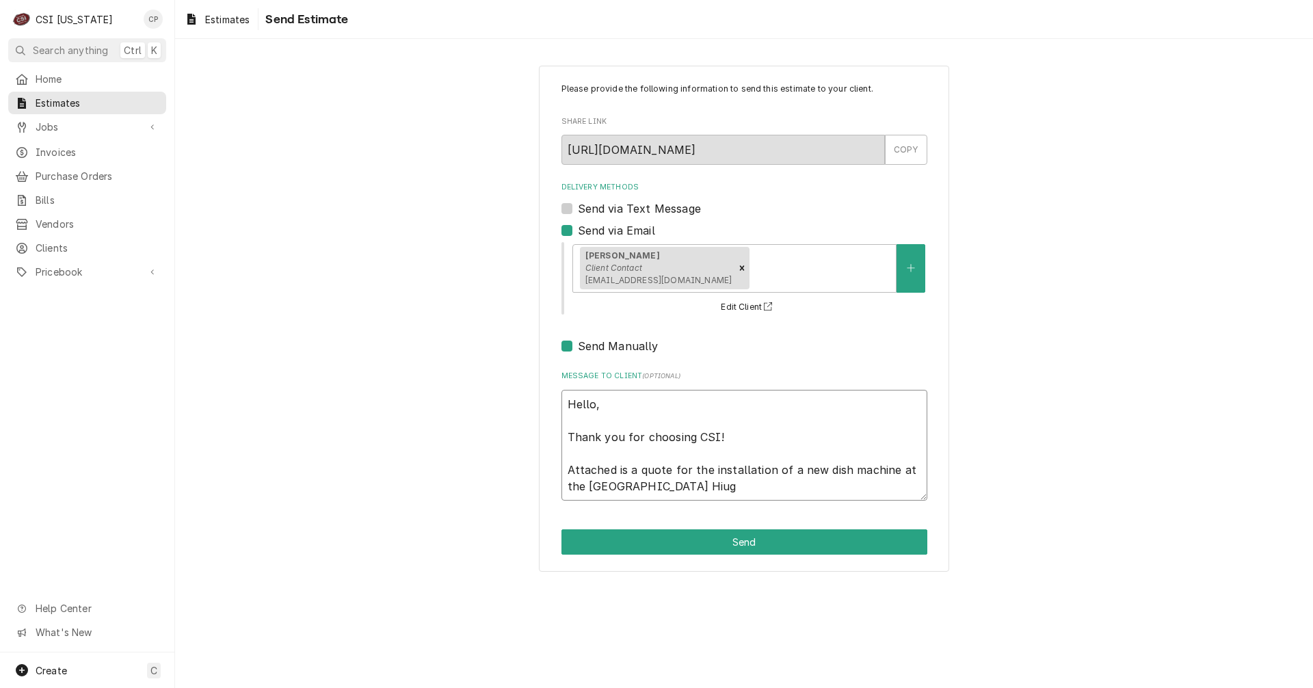
type textarea "Hello, Thank you for choosing CSI! Attached is a quote for the installation of …"
type textarea "x"
type textarea "Hello, Thank you for choosing CSI! Attached is a quote for the installation of …"
type textarea "x"
type textarea "Hello, Thank you for choosing CSI! Attached is a quote for the installation of …"
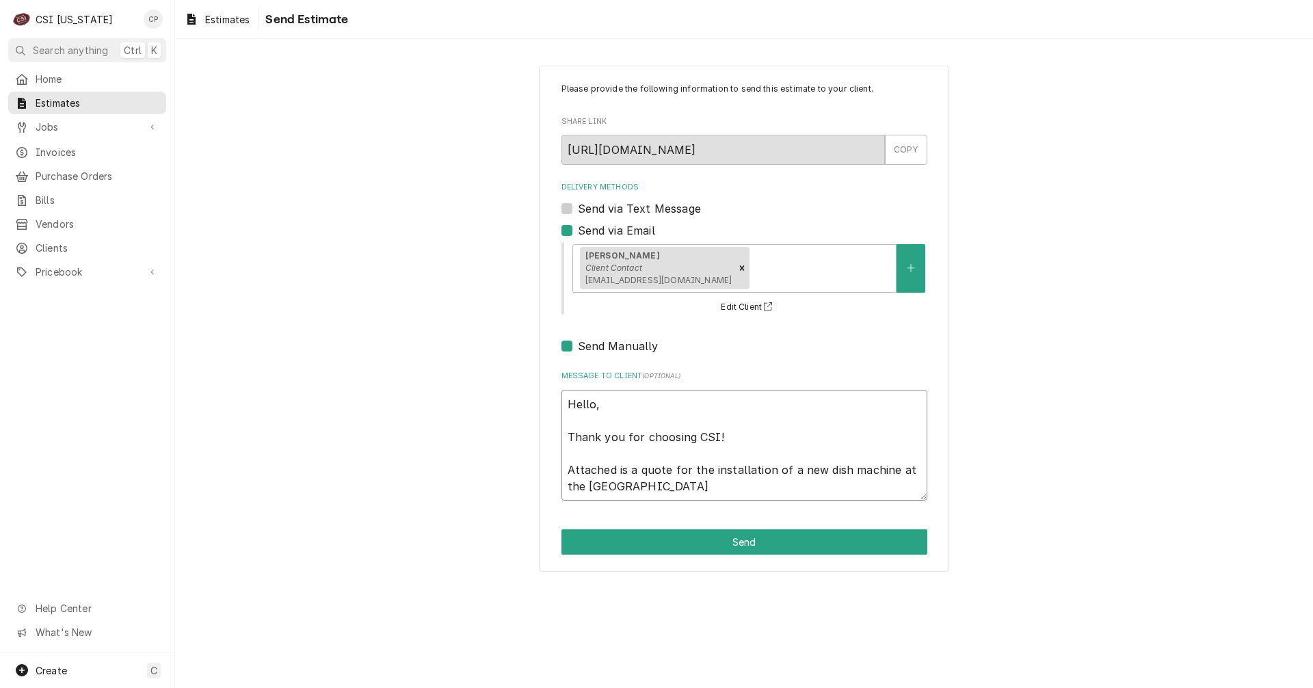
type textarea "x"
type textarea "Hello, Thank you for choosing CSI! Attached is a quote for the installation of …"
type textarea "x"
type textarea "Hello, Thank you for choosing CSI! Attached is a quote for the installation of …"
type textarea "x"
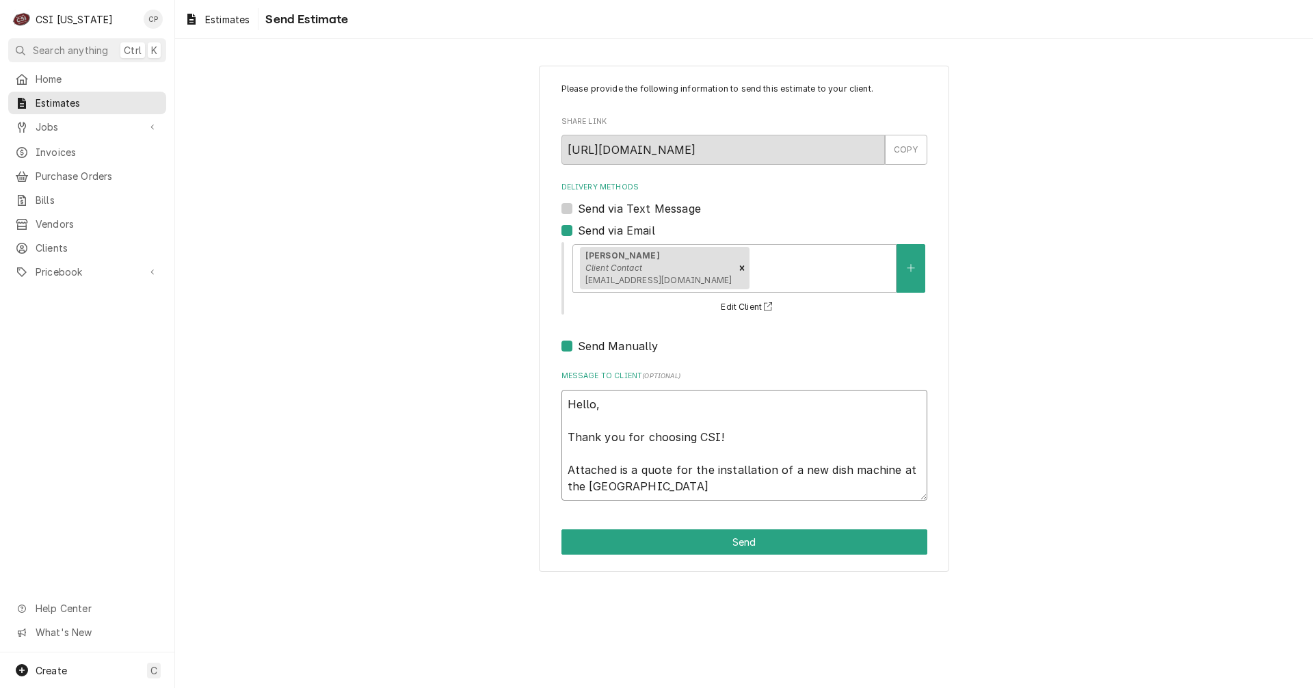
type textarea "Hello, Thank you for choosing CSI! Attached is a quote for the installation of …"
type textarea "x"
type textarea "Hello, Thank you for choosing CSI! Attached is a quote for the installation of …"
type textarea "x"
type textarea "Hello, Thank you for choosing CSI! Attached is a quote for the installation of …"
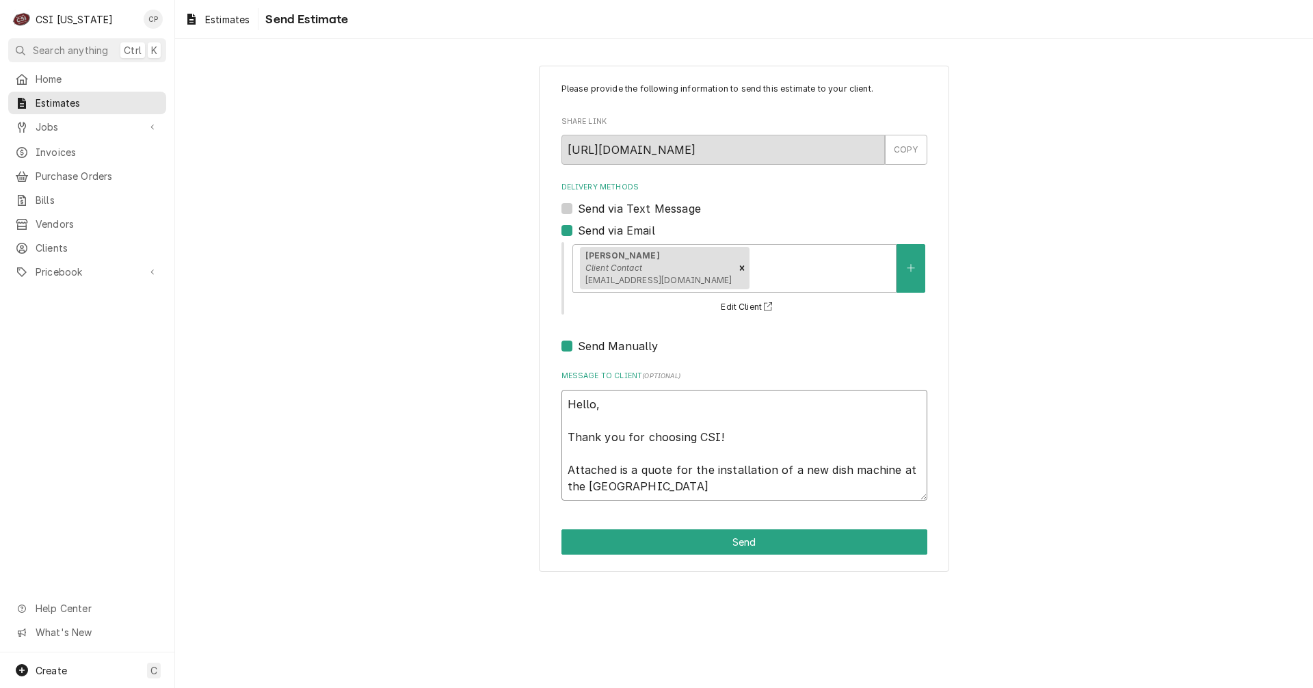
type textarea "x"
type textarea "Hello, Thank you for choosing CSI! Attached is a quote for the installation of …"
type textarea "x"
type textarea "Hello, Thank you for choosing CSI! Attached is a quote for the installation of …"
type textarea "x"
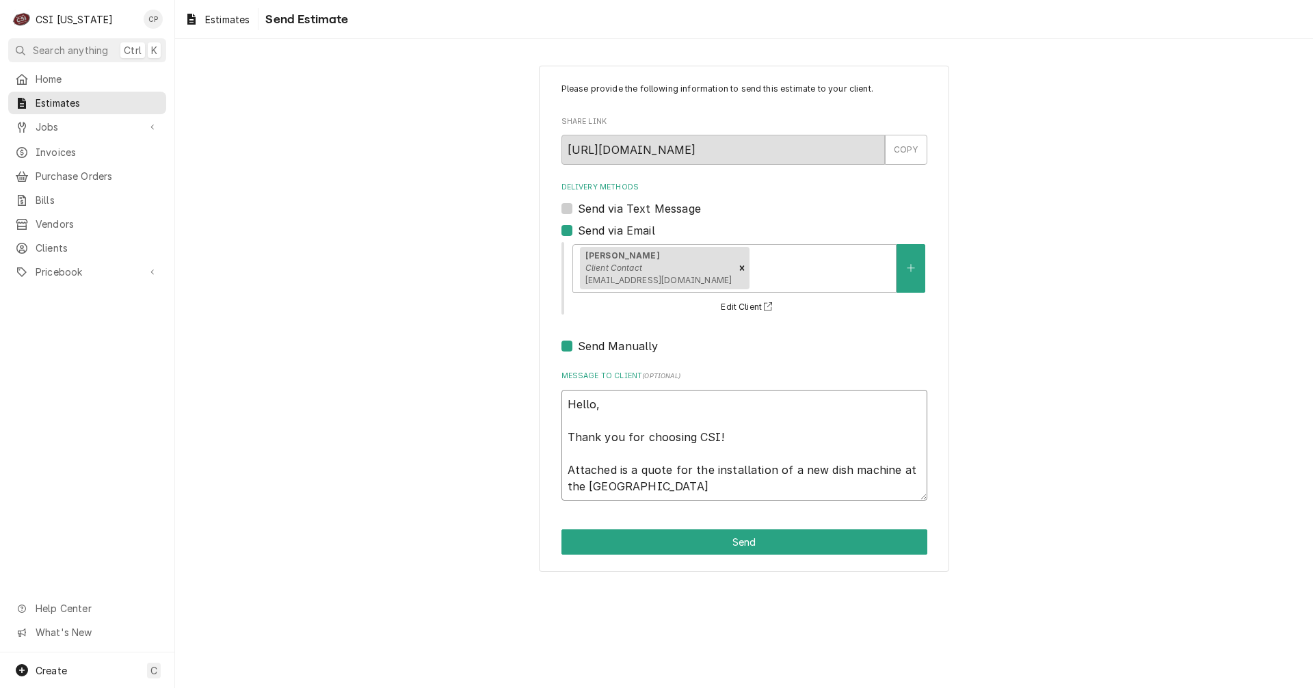
type textarea "Hello, Thank you for choosing CSI! Attached is a quote for the installation of …"
type textarea "x"
type textarea "Hello, Thank you for choosing CSI! Attached is a quote for the installation of …"
type textarea "x"
type textarea "Hello, Thank you for choosing CSI! Attached is a quote for the installation of …"
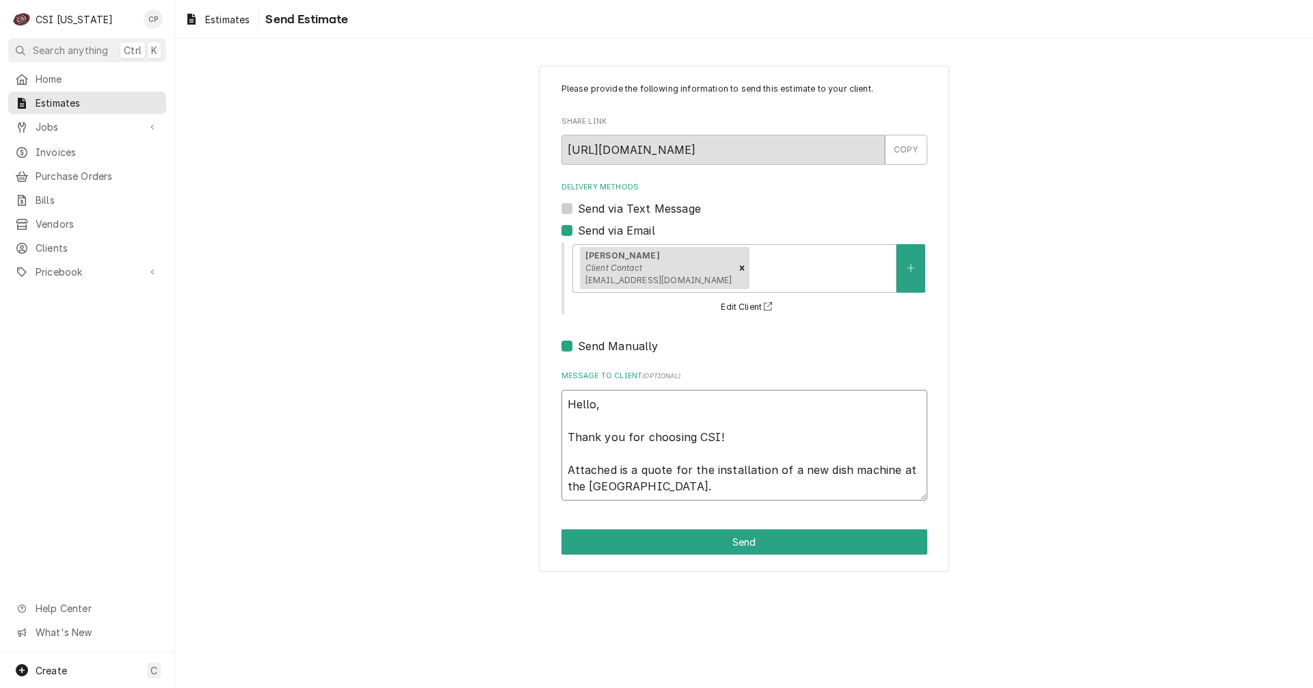
type textarea "x"
type textarea "Hello, Thank you for choosing CSI! Attached is a quote for the installation of …"
type textarea "x"
type textarea "Hello, Thank you for choosing CSI! Attached is a quote for the installation of …"
type textarea "x"
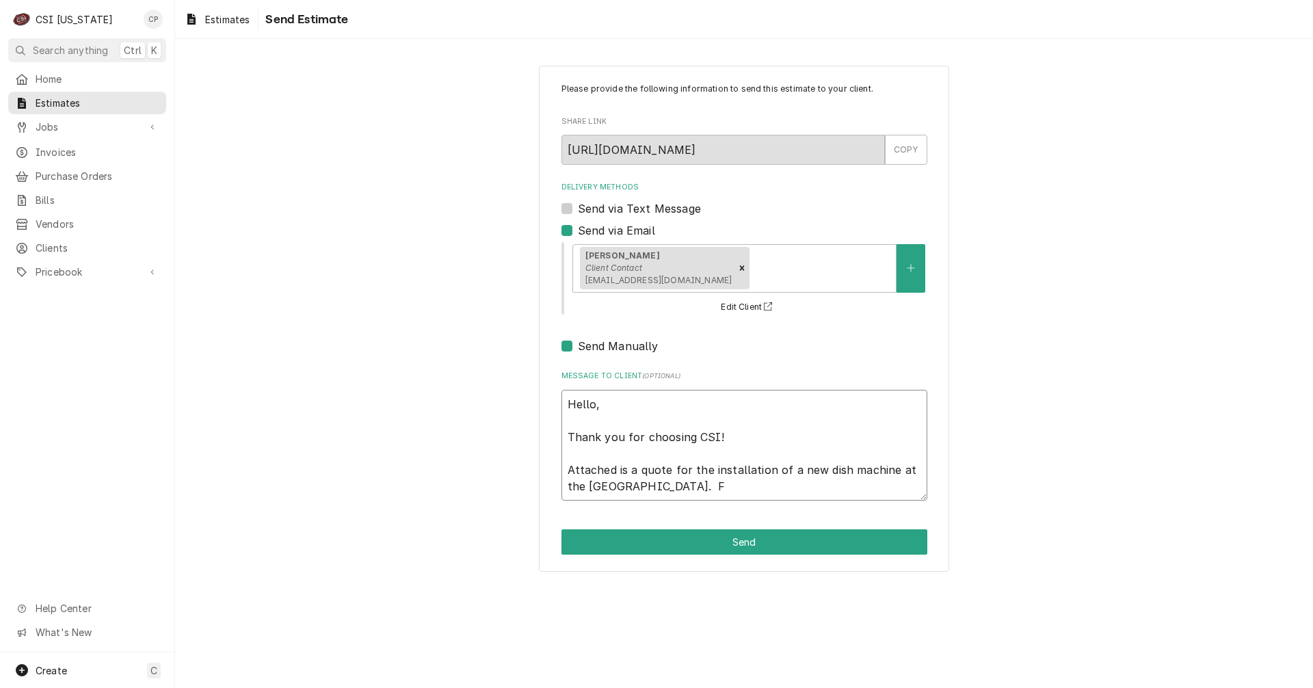
type textarea "Hello, Thank you for choosing CSI! Attached is a quote for the installation of …"
type textarea "x"
type textarea "Hello, Thank you for choosing CSI! Attached is a quote for the installation of …"
type textarea "x"
type textarea "Hello, Thank you for choosing CSI! Attached is a quote for the installation of …"
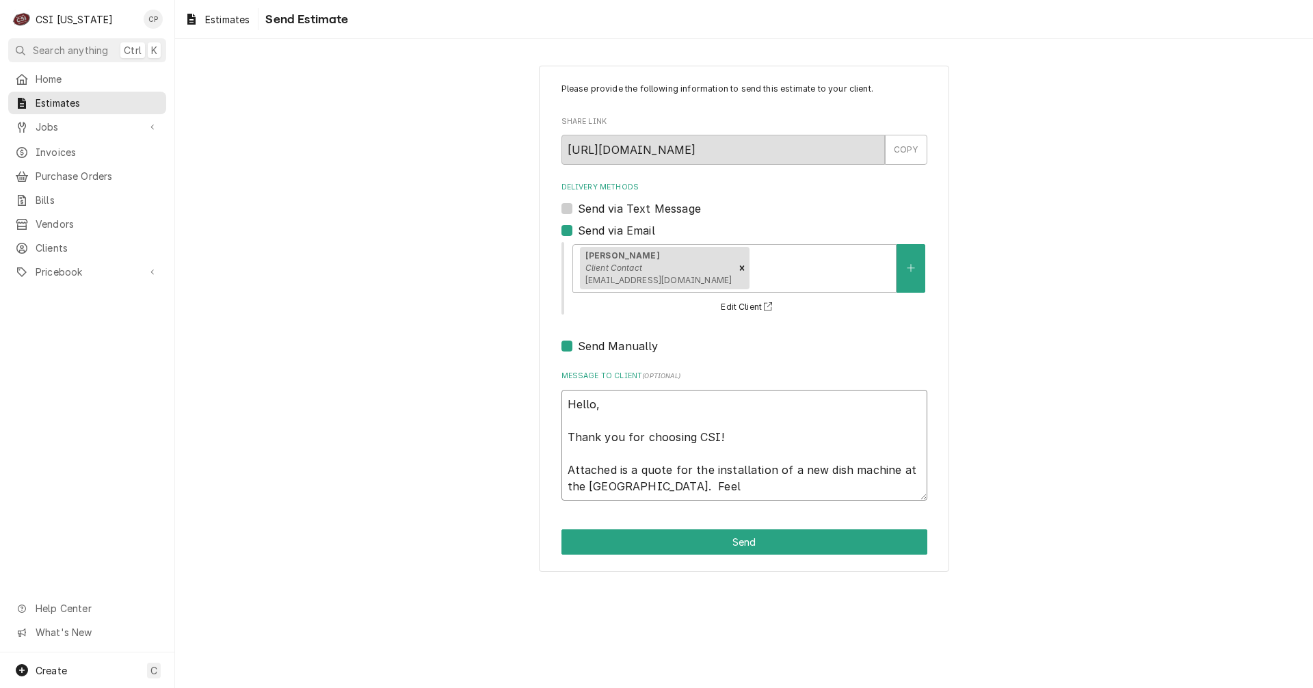
type textarea "x"
type textarea "Hello, Thank you for choosing CSI! Attached is a quote for the installation of …"
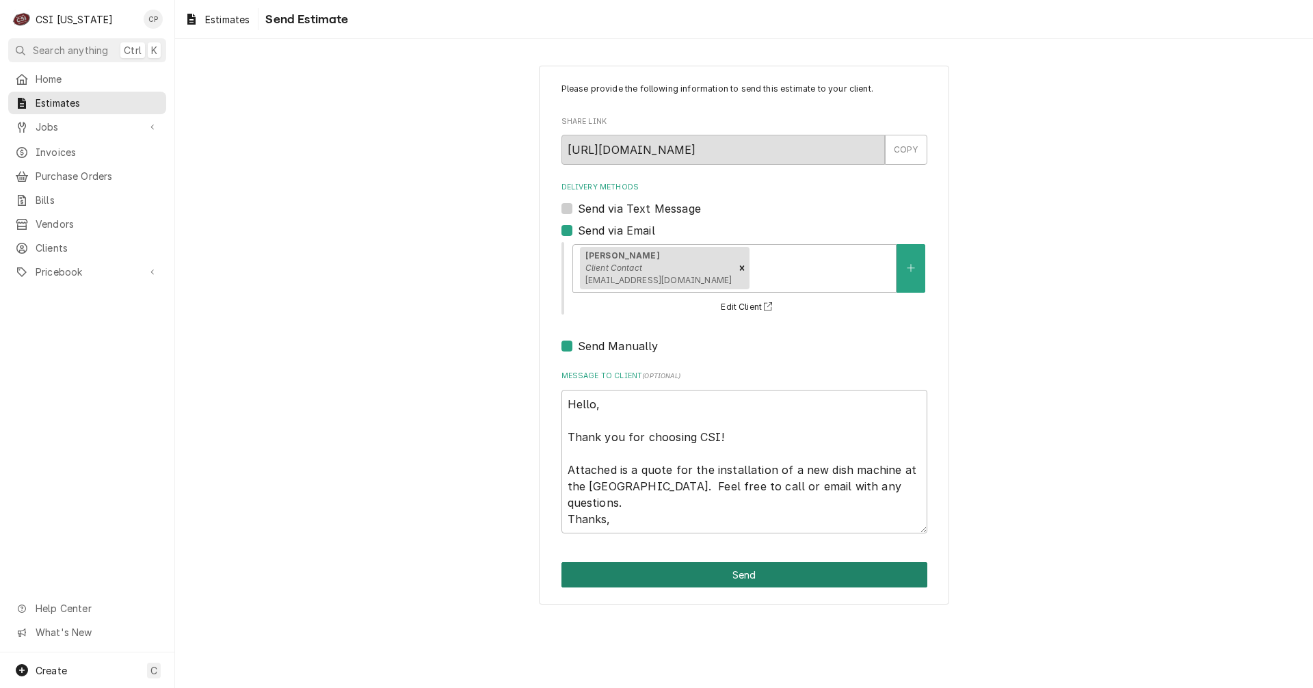
click at [751, 575] on button "Send" at bounding box center [744, 574] width 366 height 25
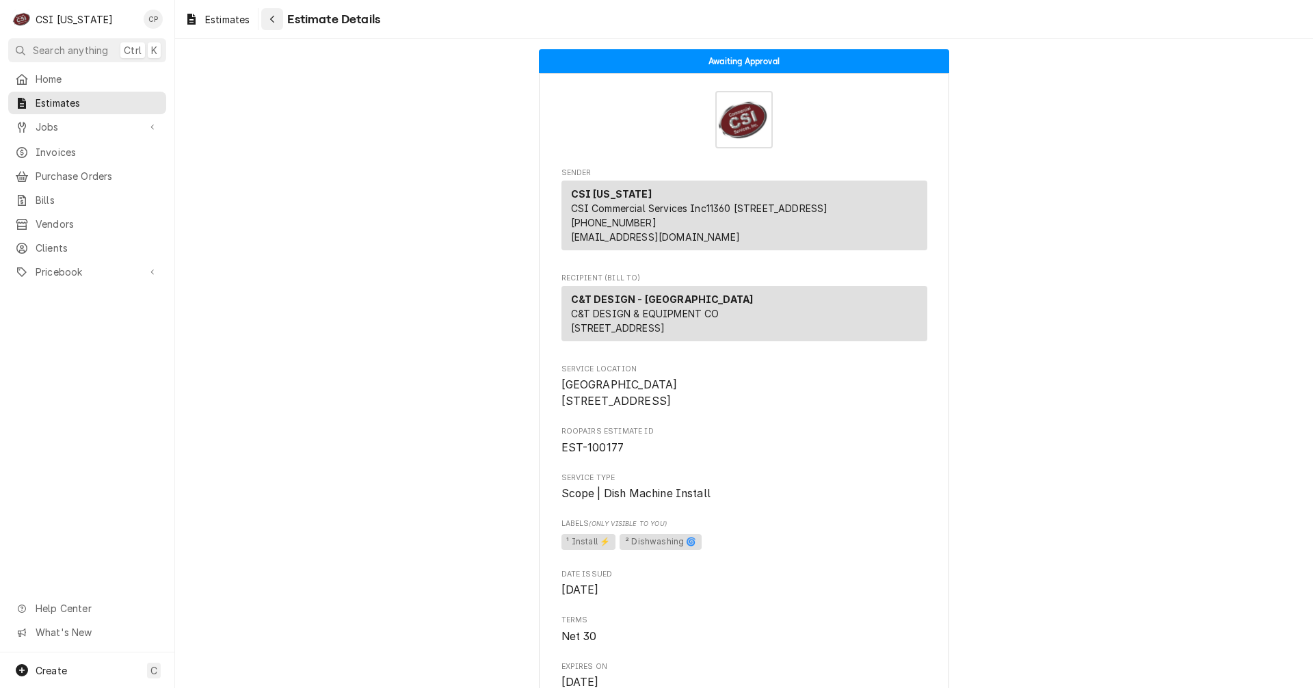
click at [270, 19] on icon "Navigate back" at bounding box center [272, 19] width 6 height 10
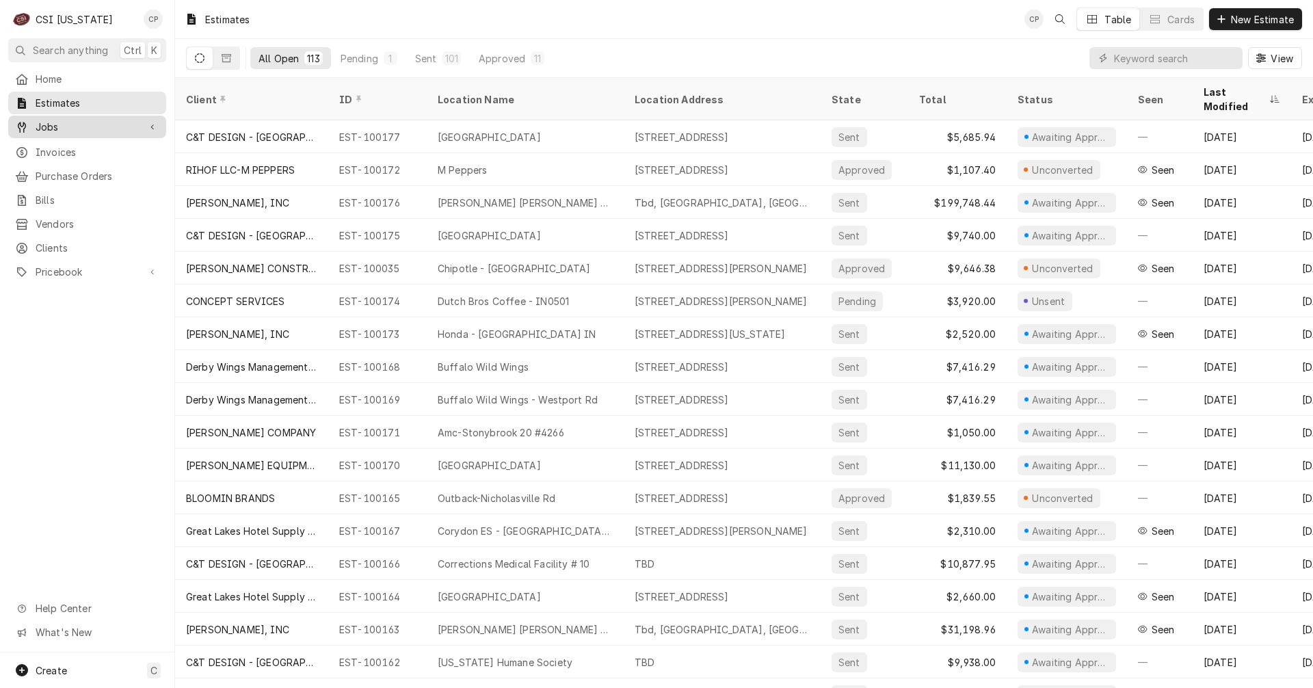
click at [58, 126] on span "Jobs" at bounding box center [87, 127] width 103 height 14
click at [121, 144] on span "Jobs" at bounding box center [98, 151] width 124 height 14
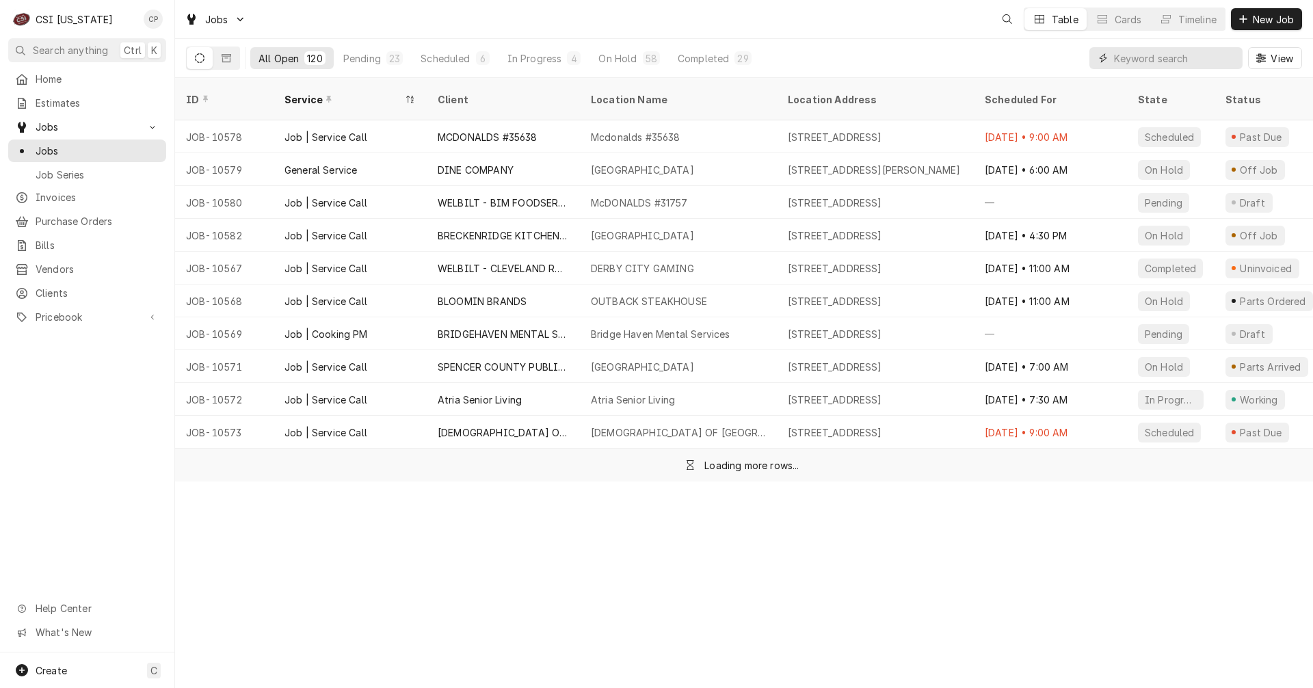
click at [1145, 58] on input "Dynamic Content Wrapper" at bounding box center [1175, 58] width 122 height 22
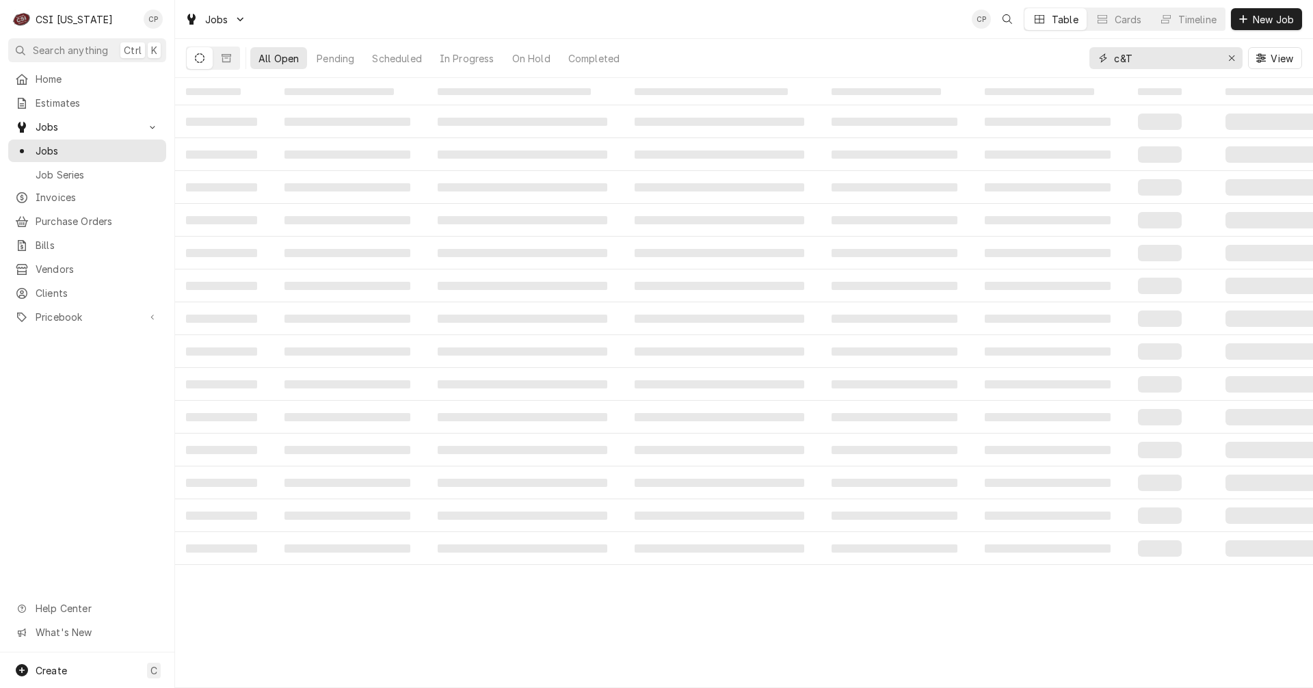
type input "c&T"
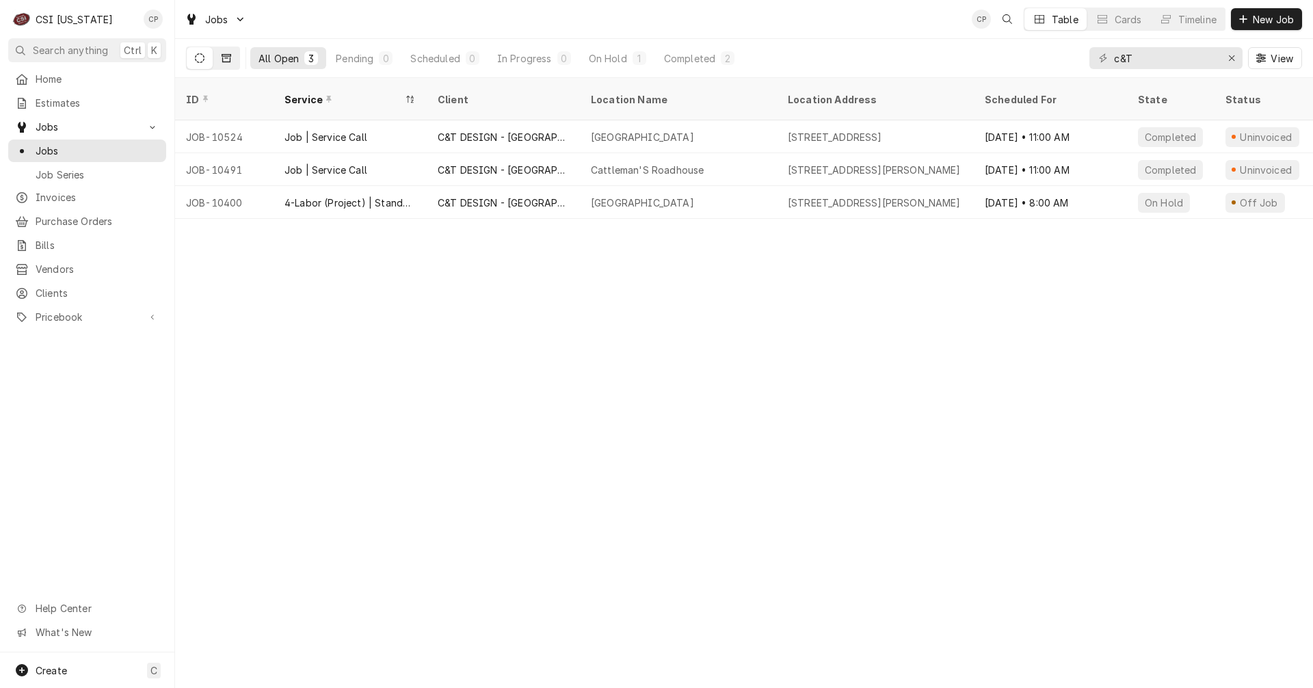
click at [229, 57] on icon "Dynamic Content Wrapper" at bounding box center [227, 58] width 10 height 10
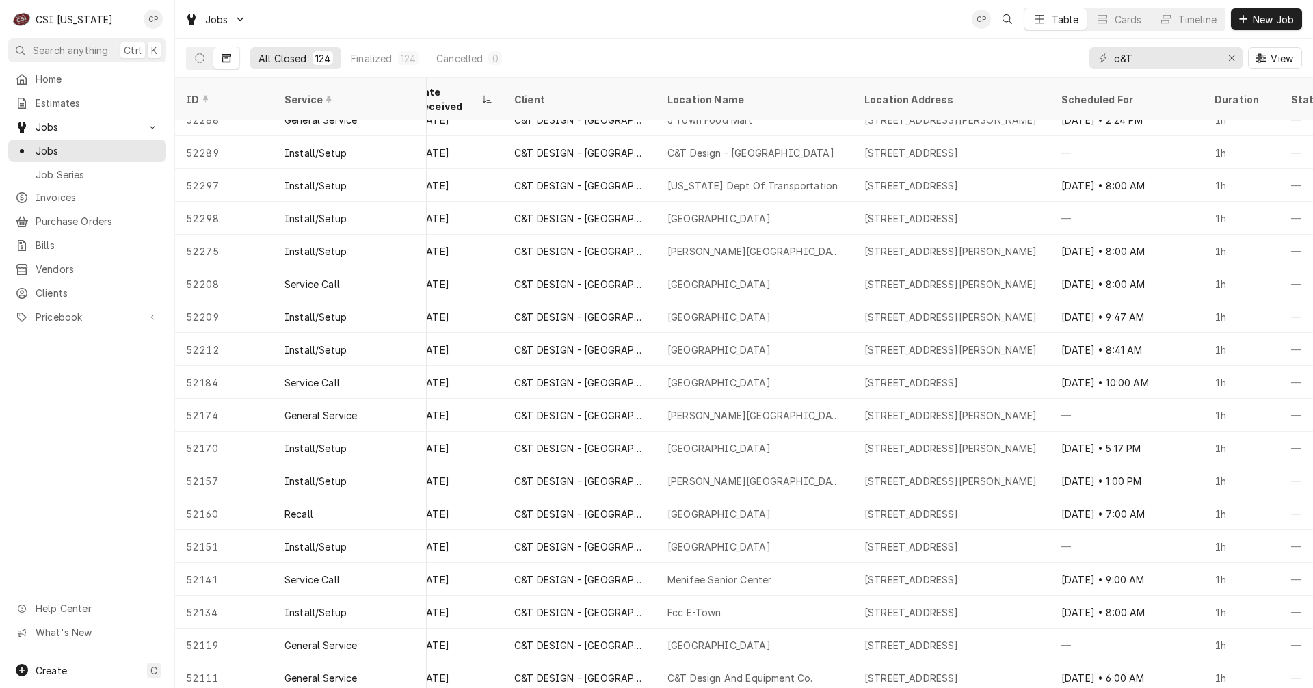
scroll to position [575, 513]
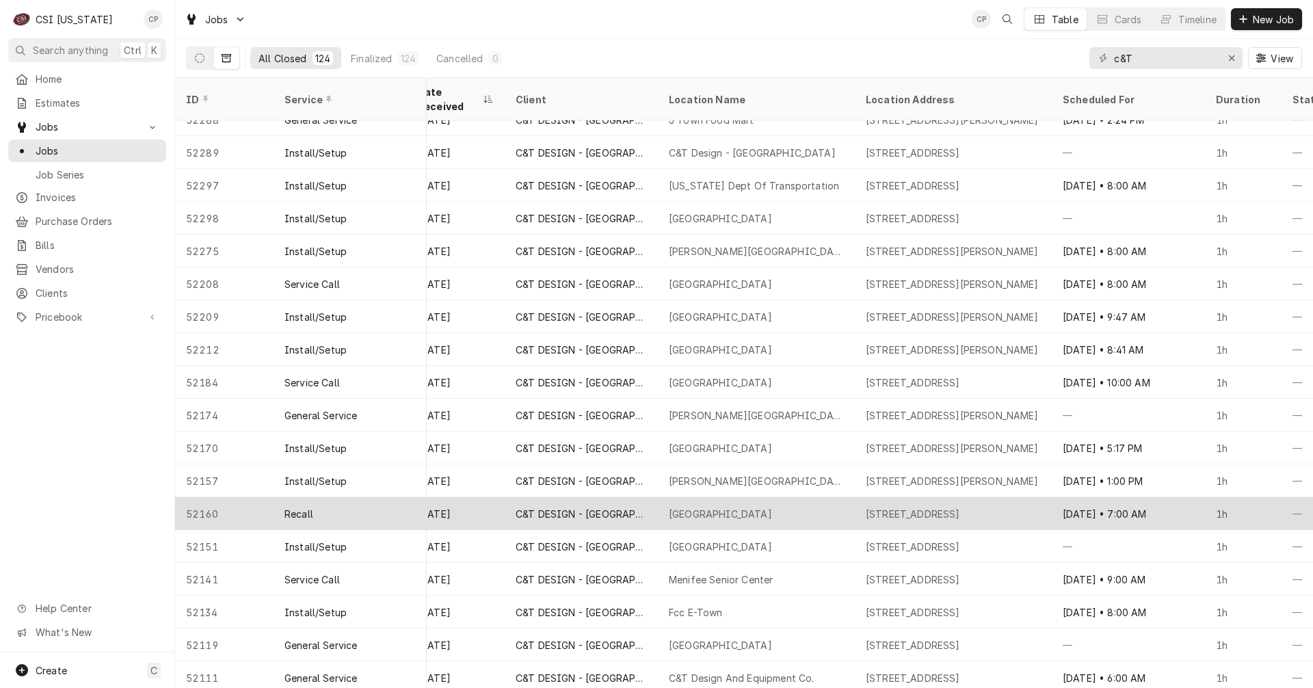
click at [960, 507] on div "313 Morningside Dr, Elizabethtown, KY 42701" at bounding box center [913, 514] width 94 height 14
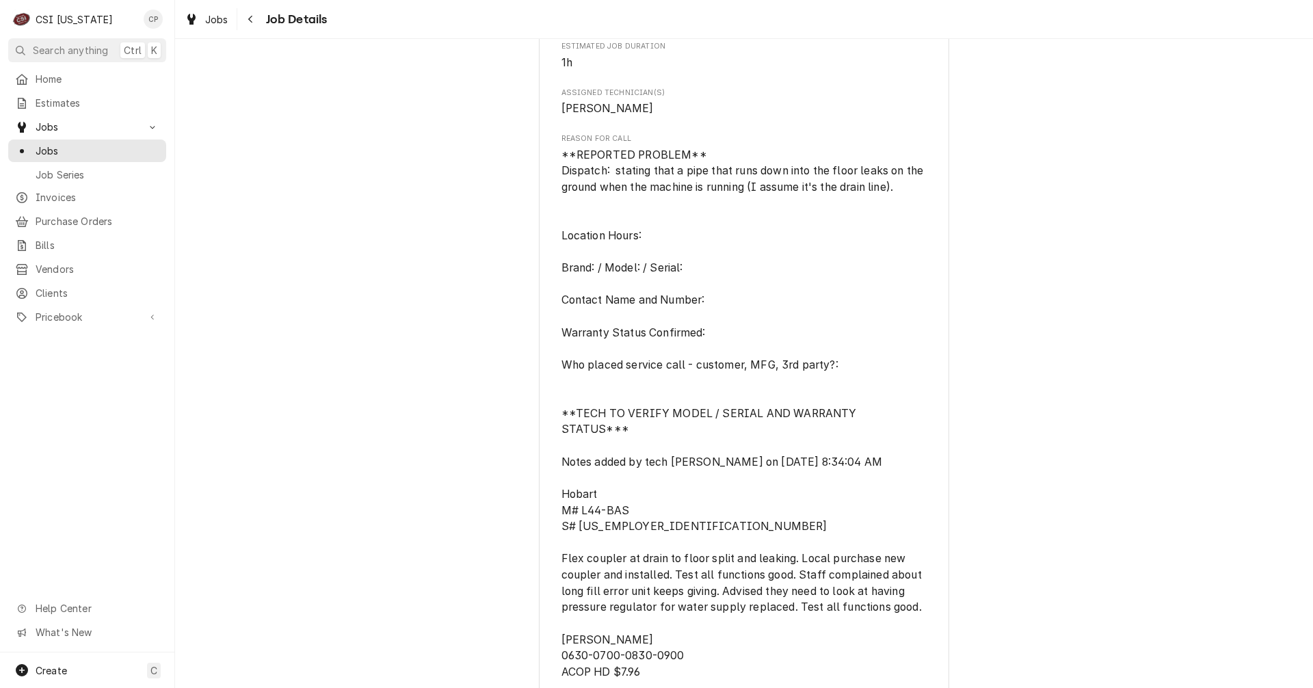
scroll to position [684, 0]
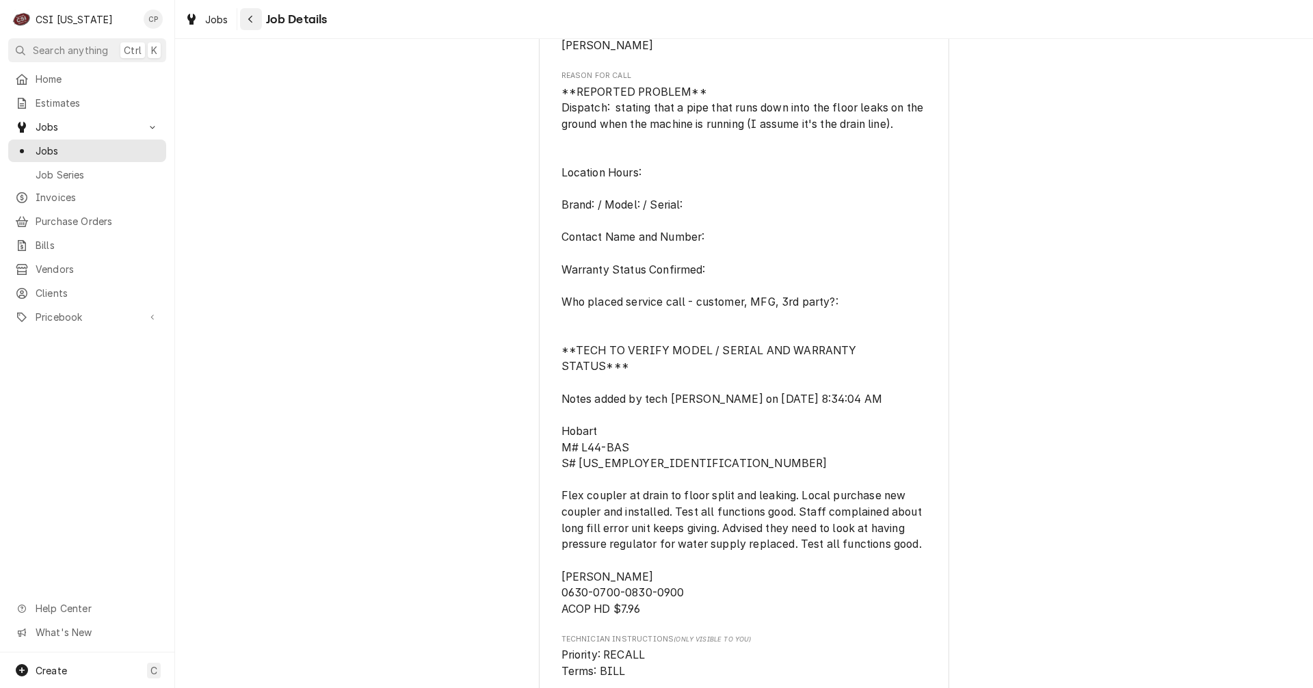
click at [252, 19] on icon "Navigate back" at bounding box center [251, 19] width 6 height 10
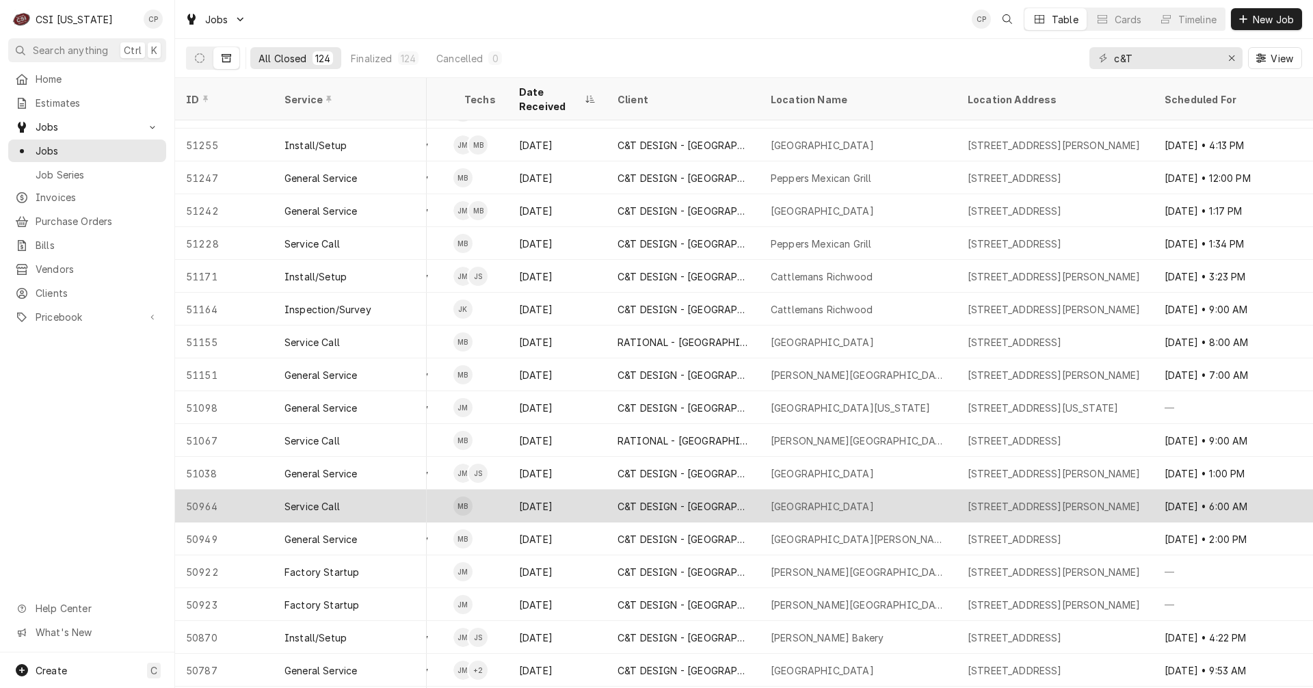
scroll to position [2325, 411]
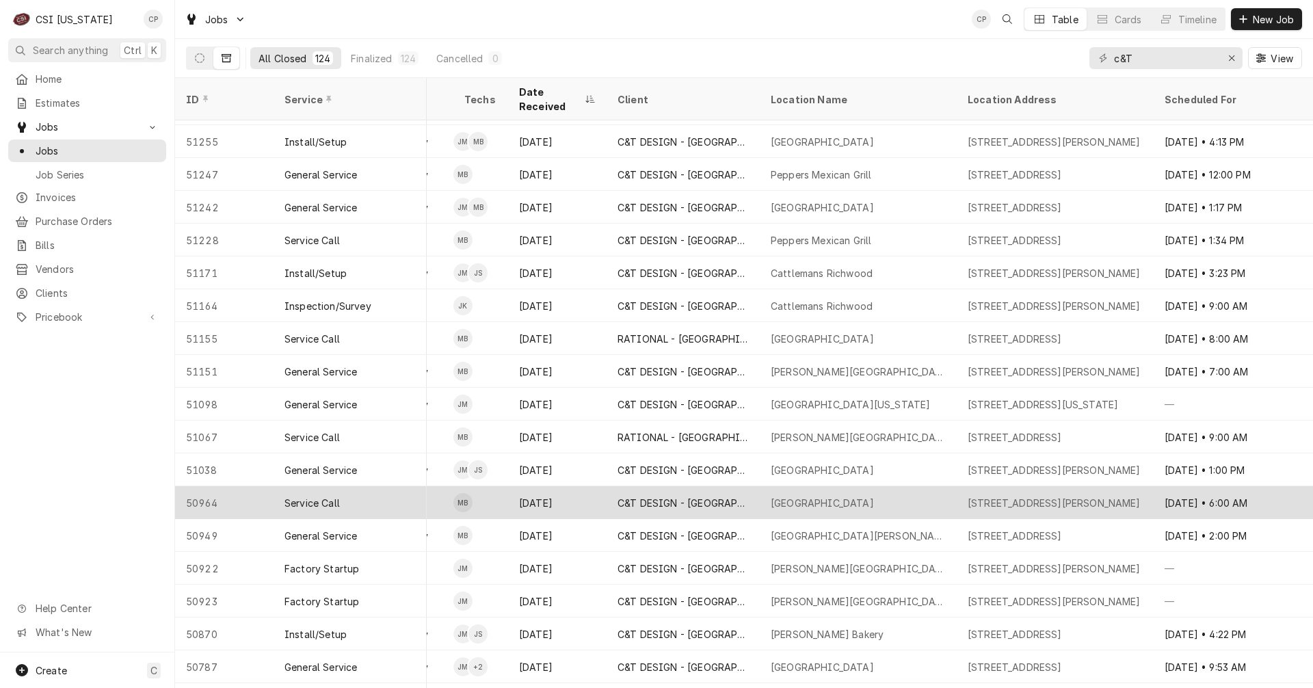
click at [840, 496] on div "New Highland Elementary School" at bounding box center [822, 503] width 103 height 14
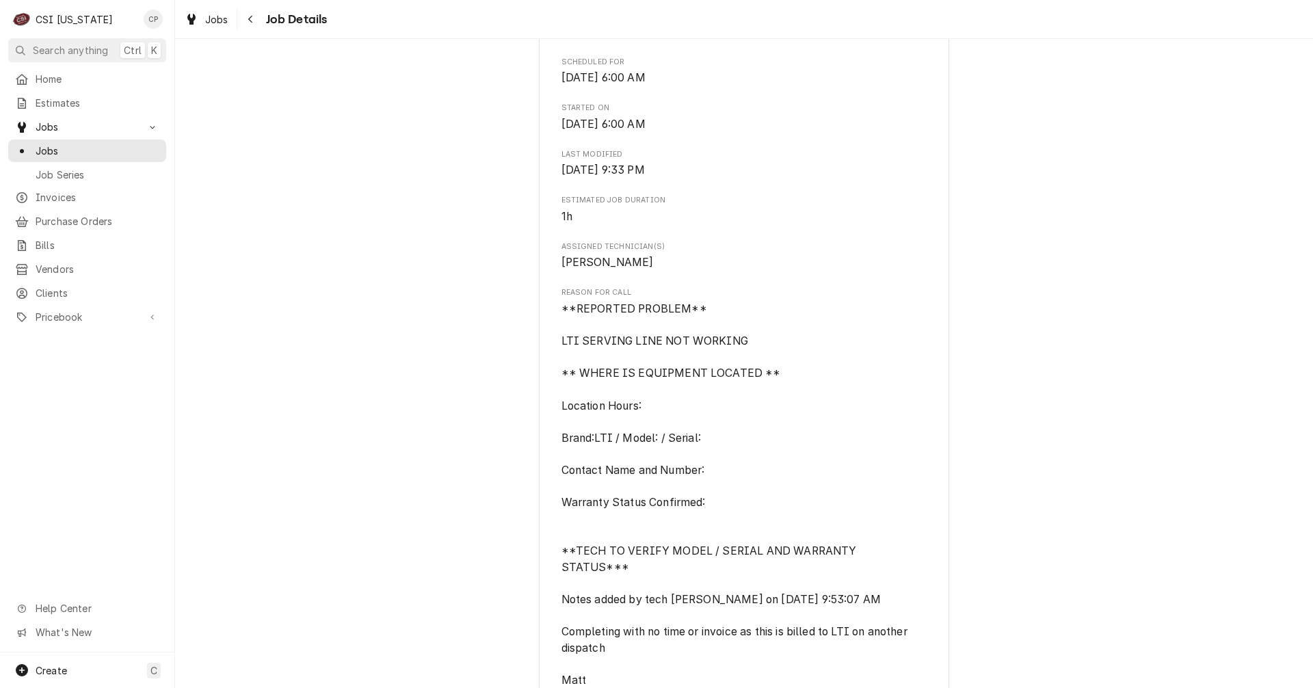
scroll to position [684, 0]
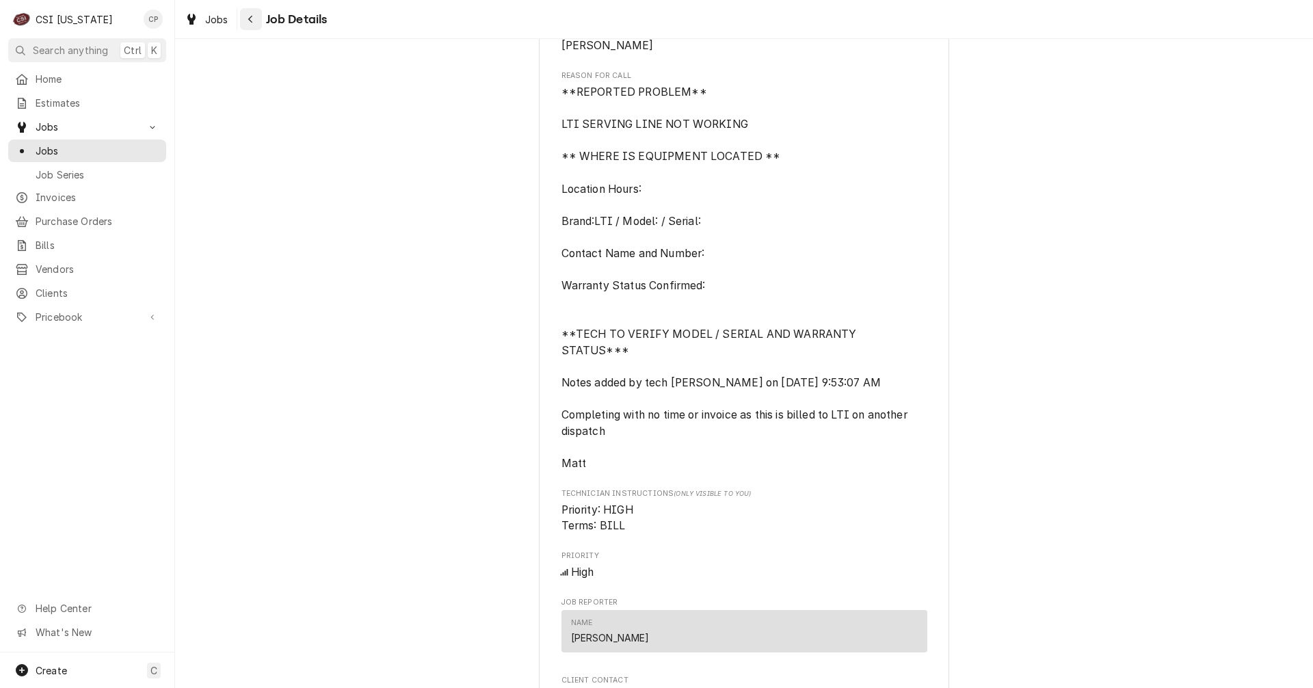
click at [253, 20] on icon "Navigate back" at bounding box center [251, 19] width 6 height 10
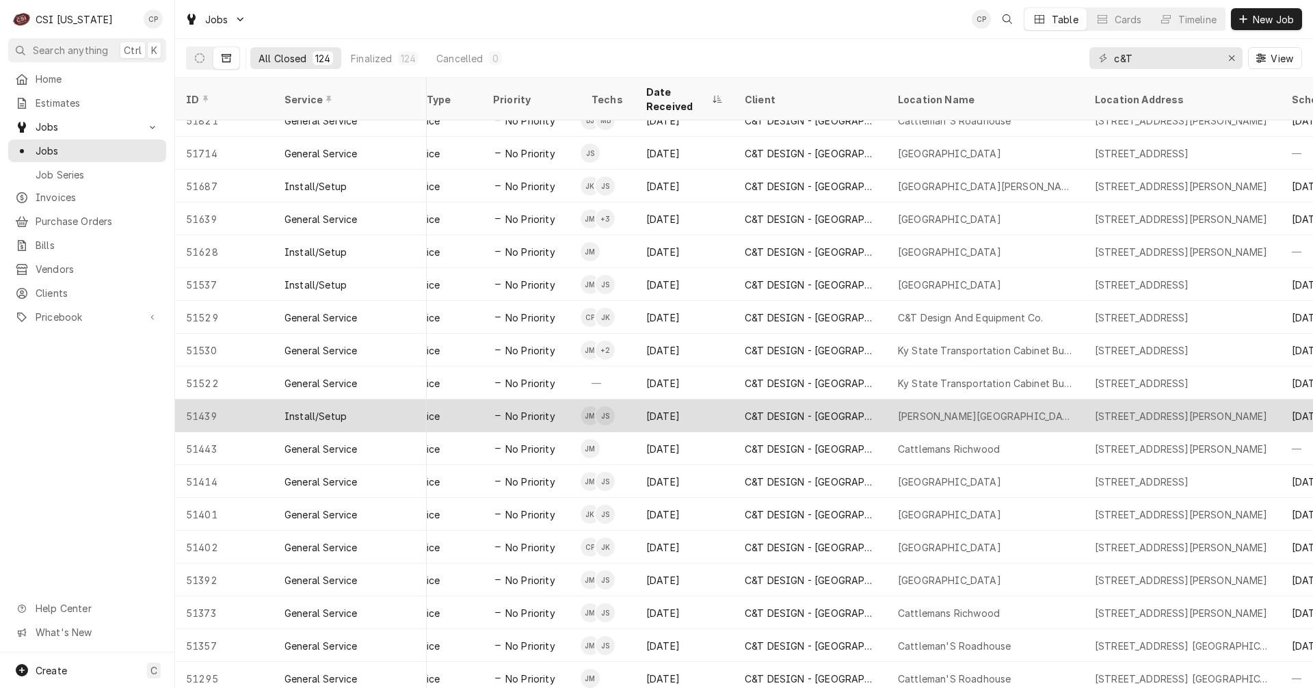
scroll to position [1756, 284]
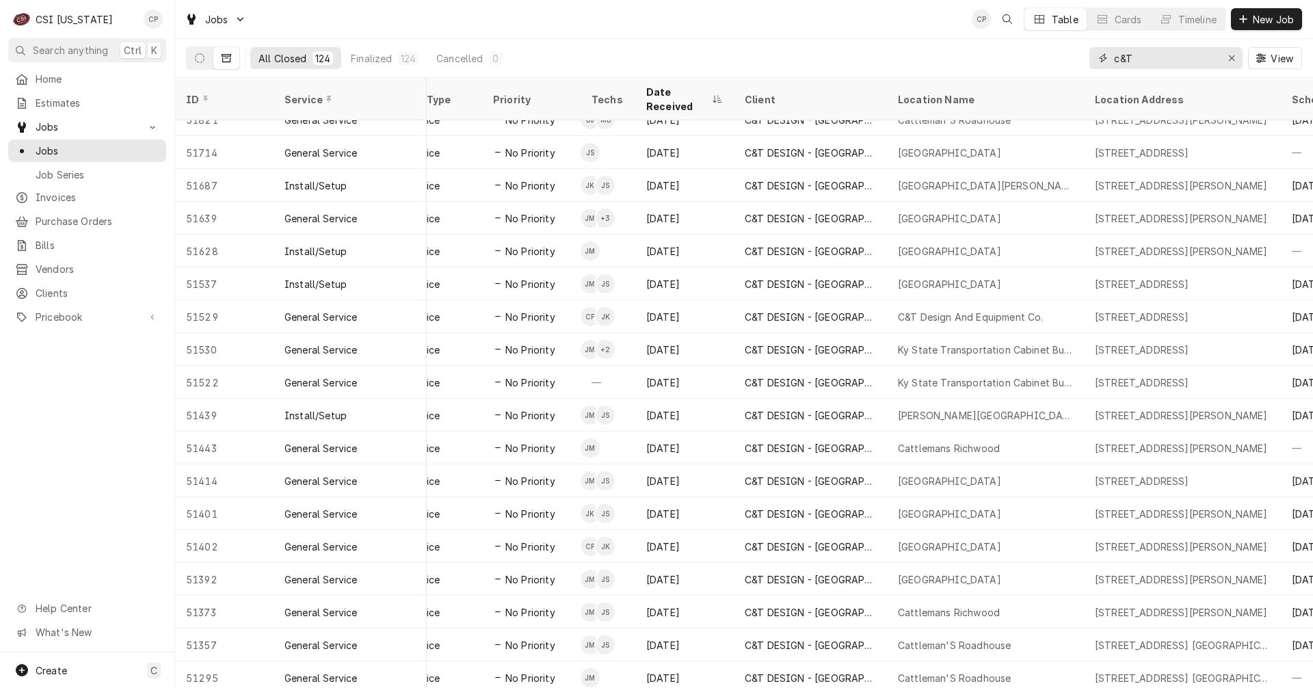
drag, startPoint x: 1158, startPoint y: 55, endPoint x: 1114, endPoint y: 57, distance: 44.5
click at [1116, 57] on input "c&T" at bounding box center [1165, 58] width 103 height 22
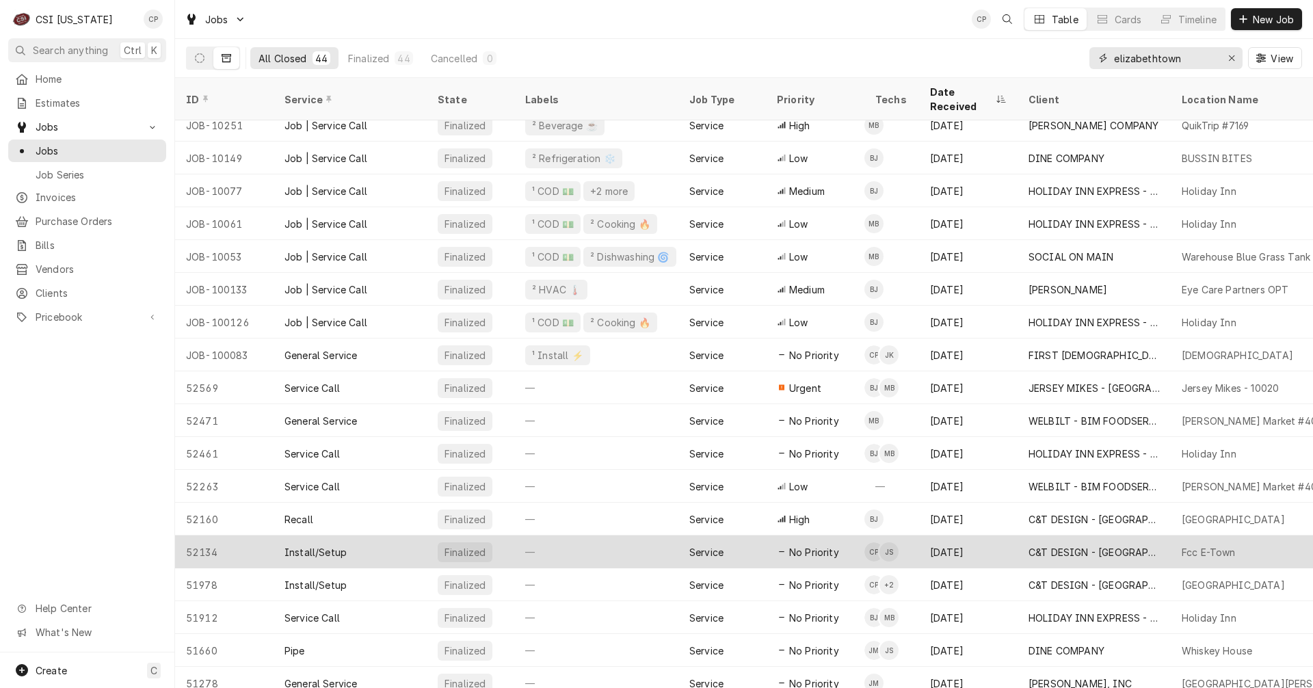
scroll to position [184, 0]
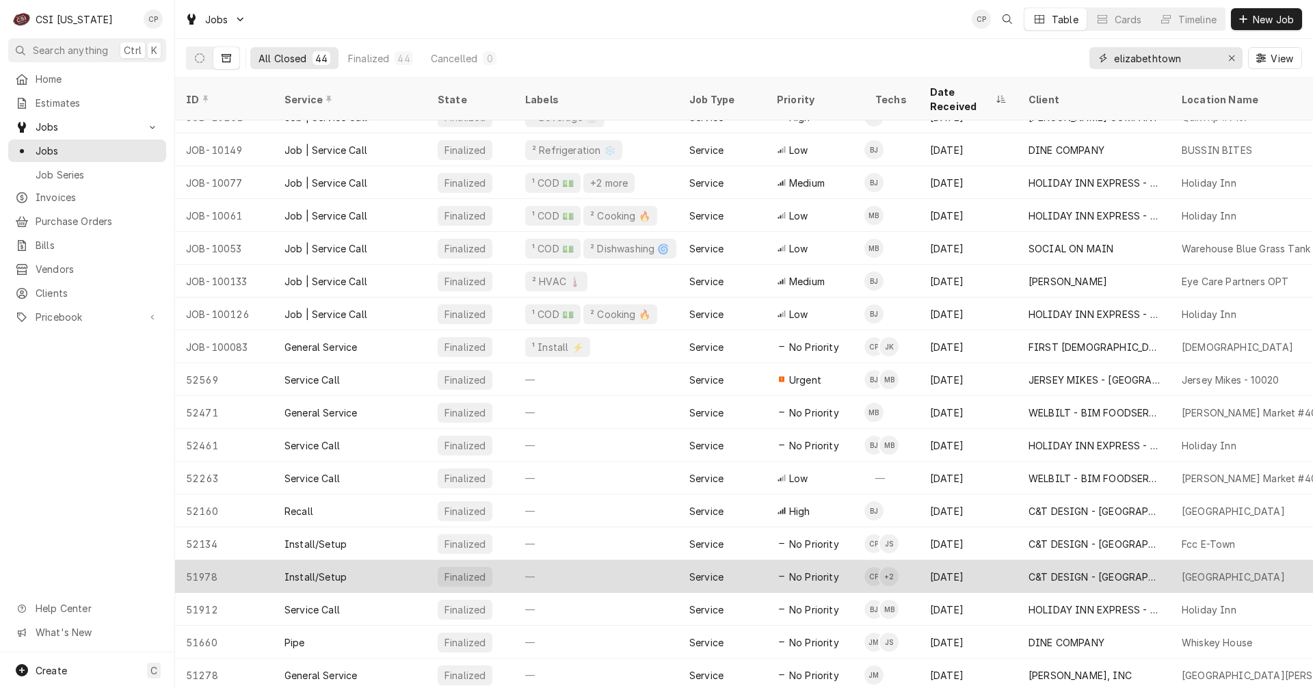
type input "elizabethtown"
click at [1067, 570] on div "C&T DESIGN - [GEOGRAPHIC_DATA]" at bounding box center [1093, 577] width 131 height 14
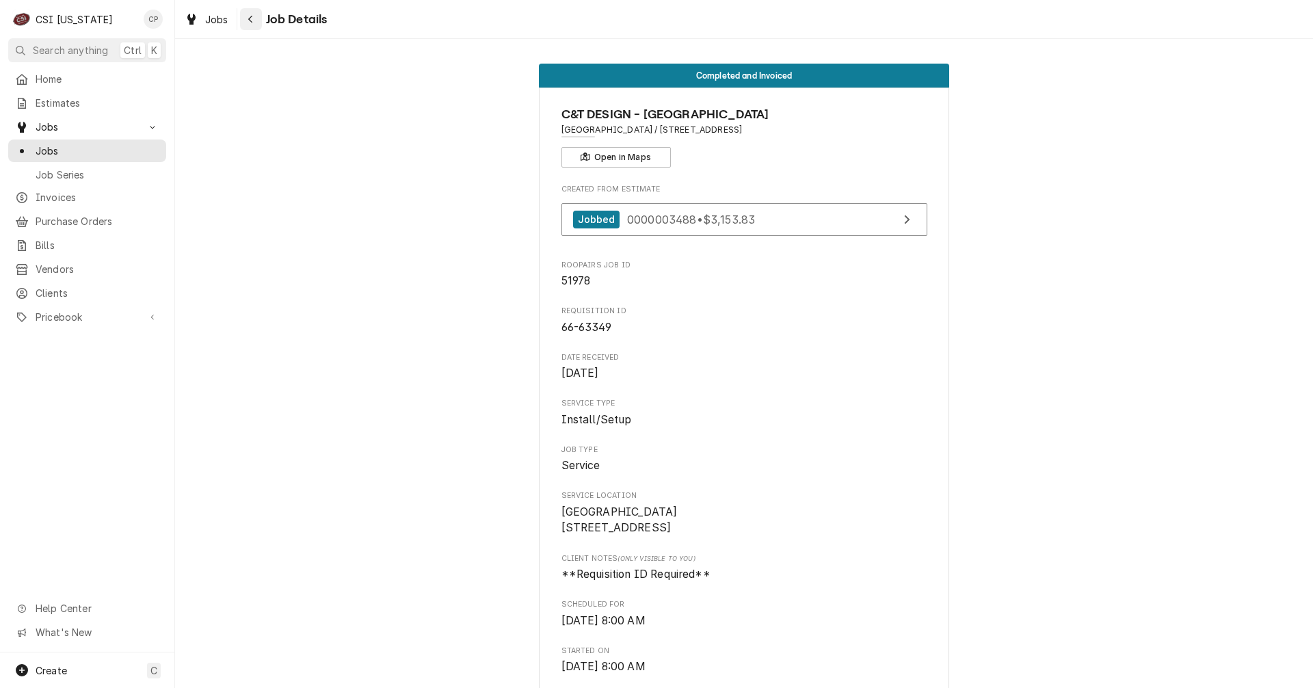
click at [251, 18] on icon "Navigate back" at bounding box center [251, 19] width 6 height 10
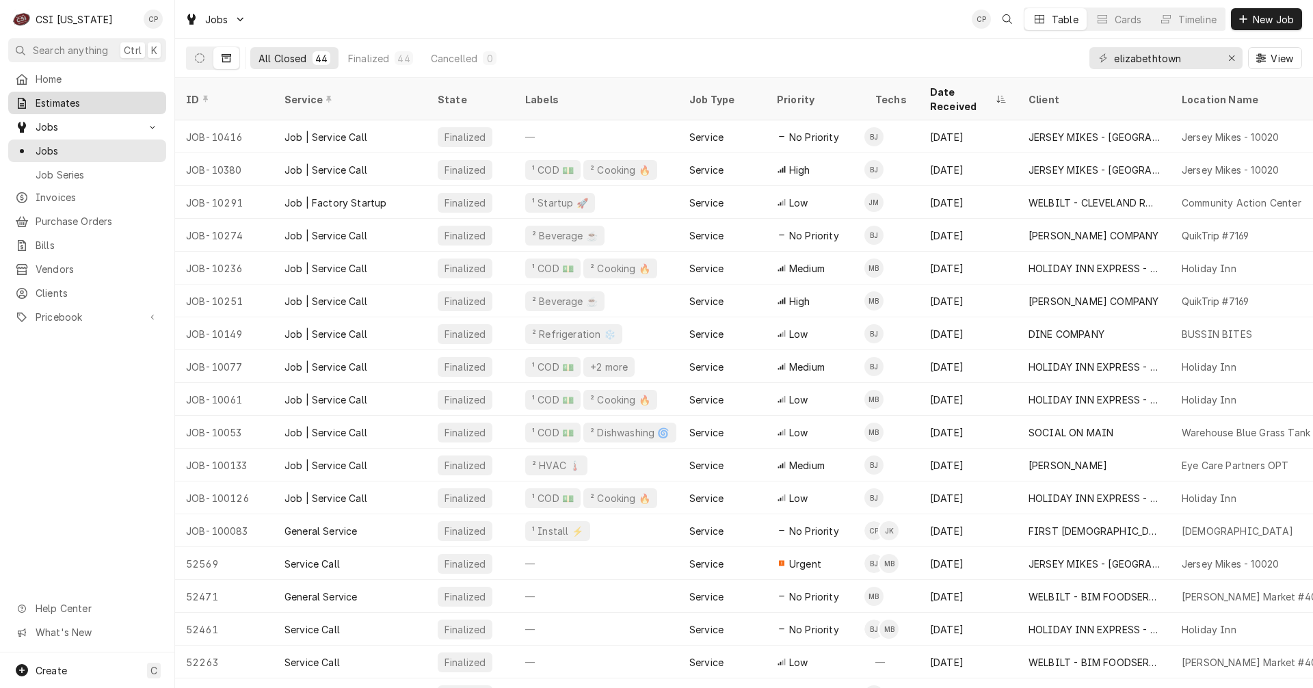
click at [53, 102] on span "Estimates" at bounding box center [98, 103] width 124 height 14
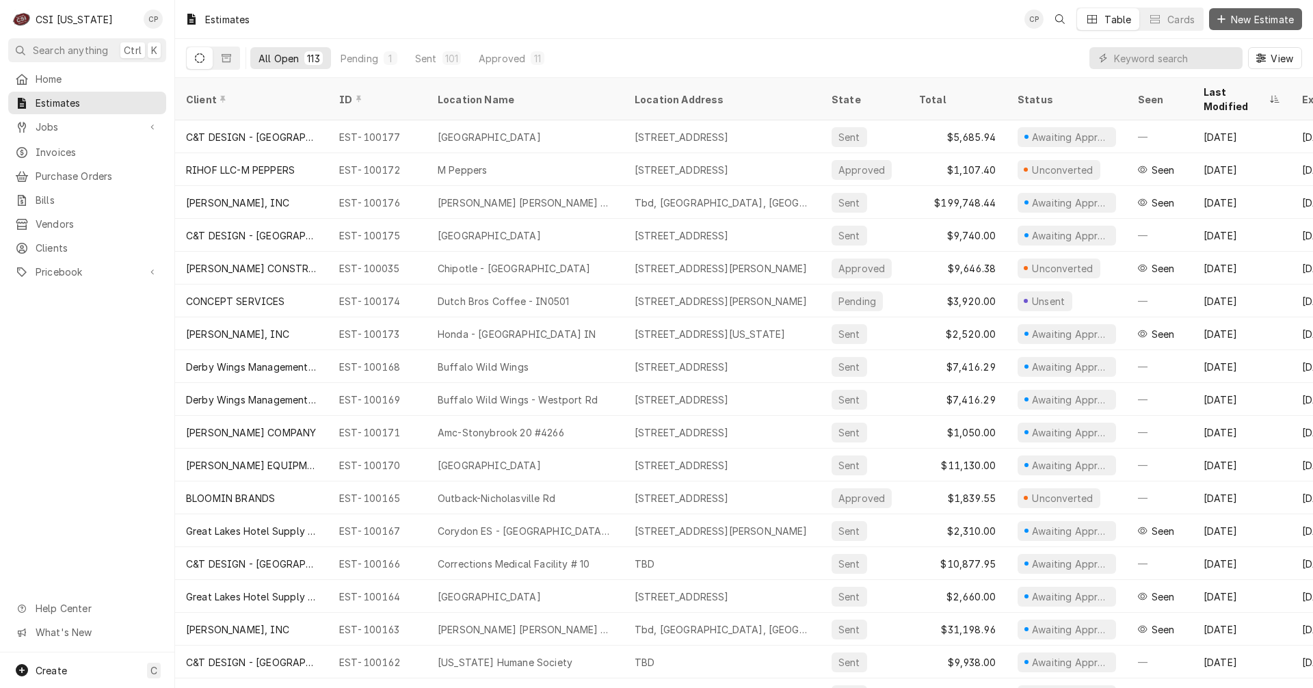
click at [1248, 16] on span "New Estimate" at bounding box center [1262, 19] width 68 height 14
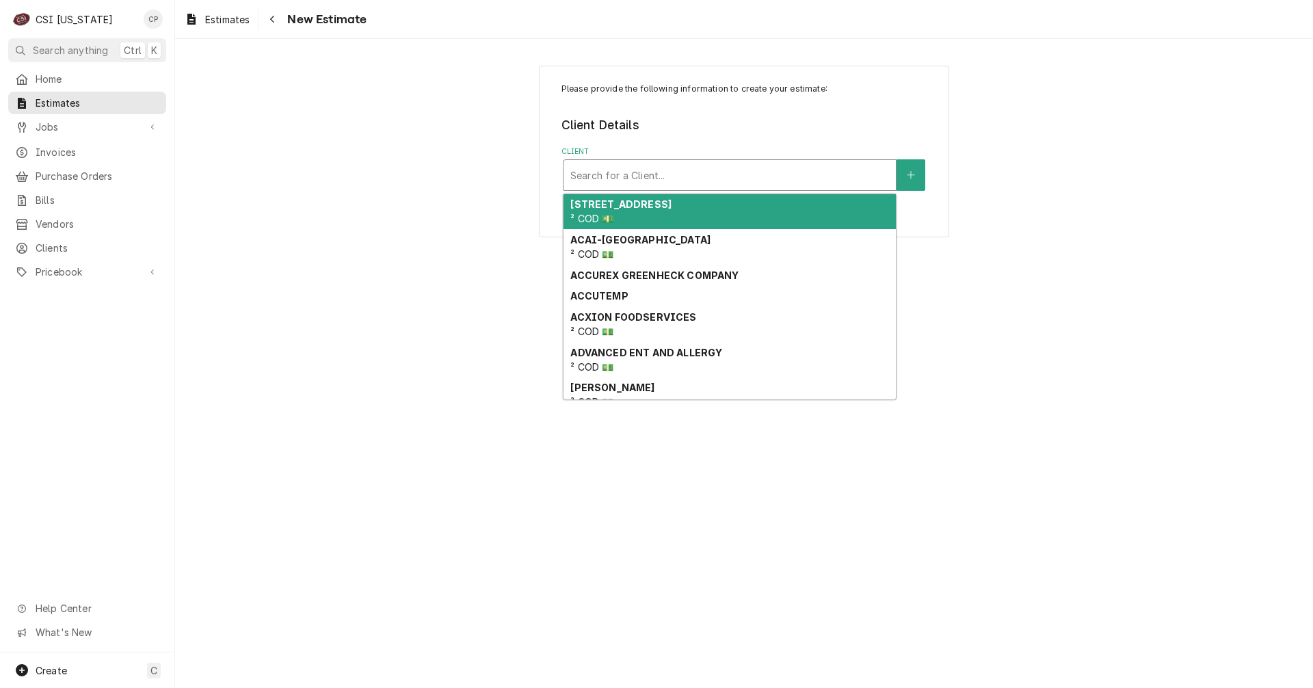
click at [711, 173] on div "Client" at bounding box center [729, 175] width 319 height 25
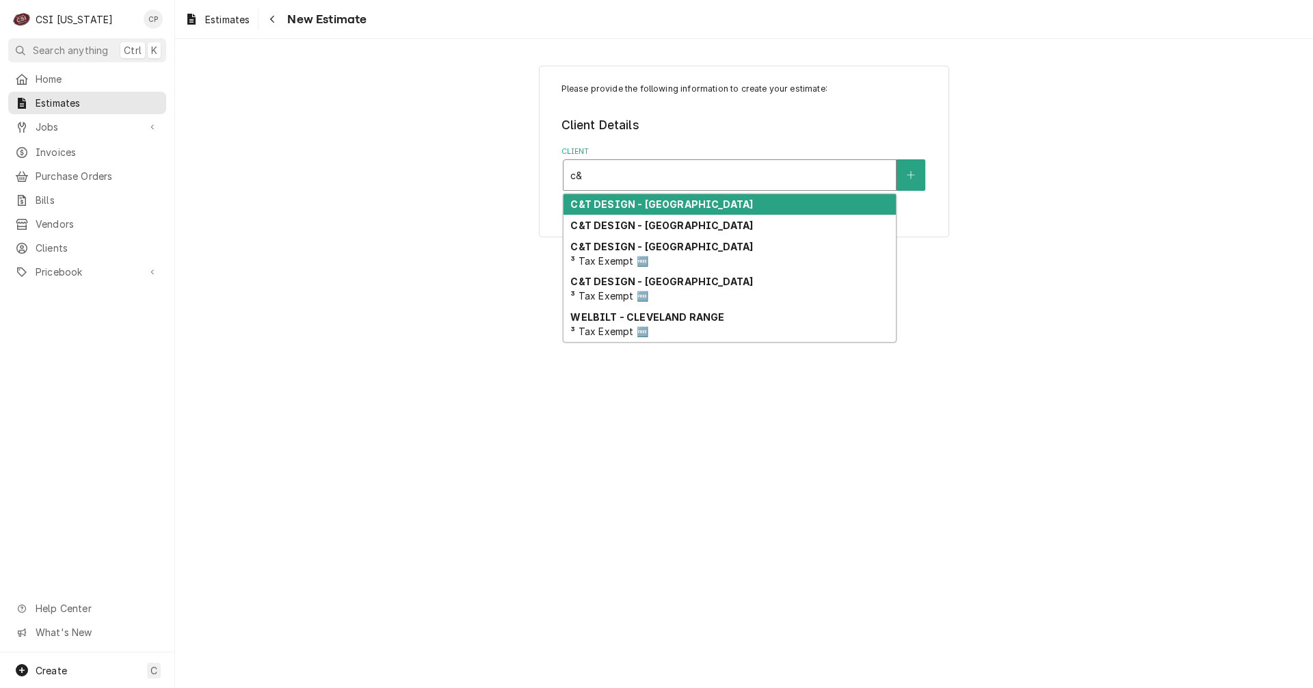
type input "c&t"
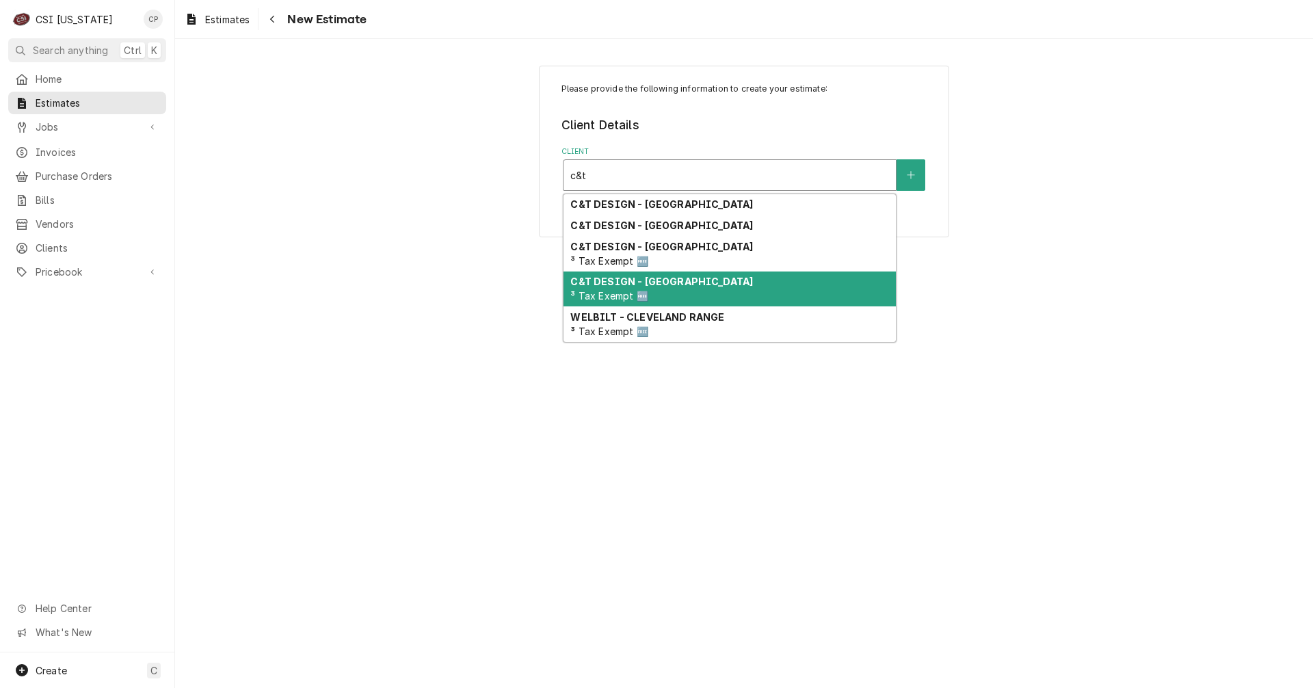
click at [669, 282] on strong "C&T DESIGN - [GEOGRAPHIC_DATA]" at bounding box center [661, 282] width 183 height 12
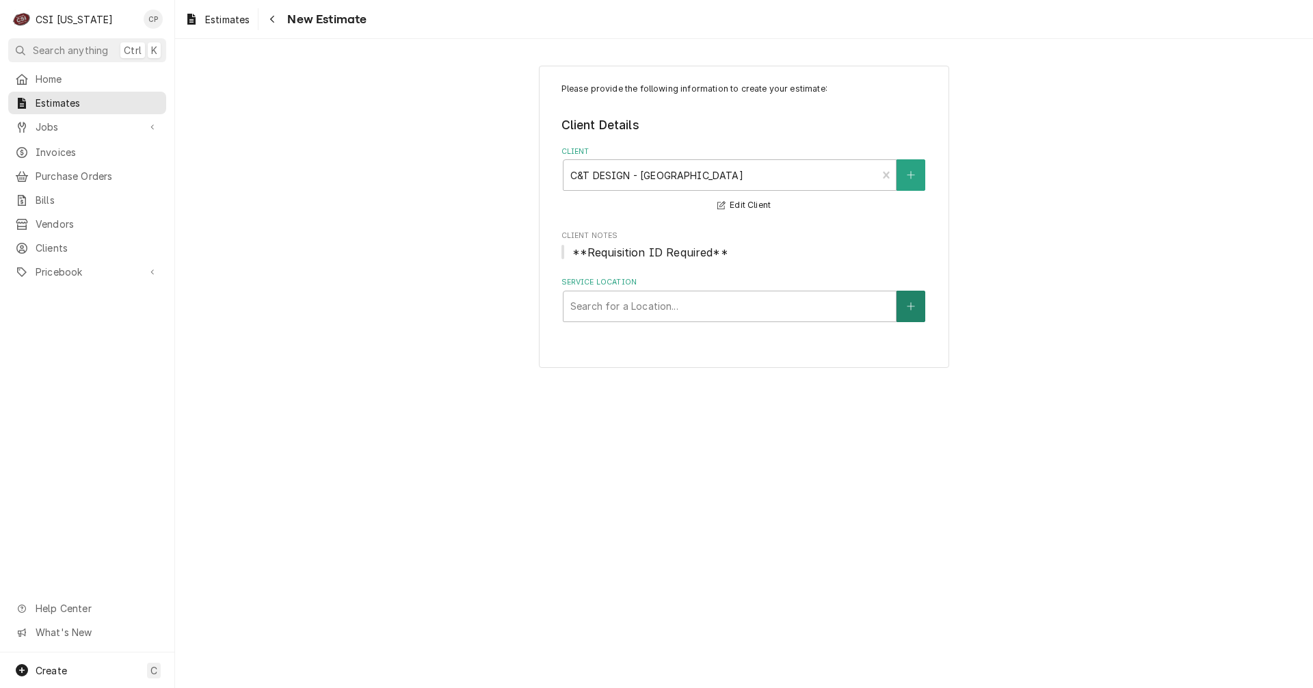
click at [920, 309] on button "Service Location" at bounding box center [910, 306] width 29 height 31
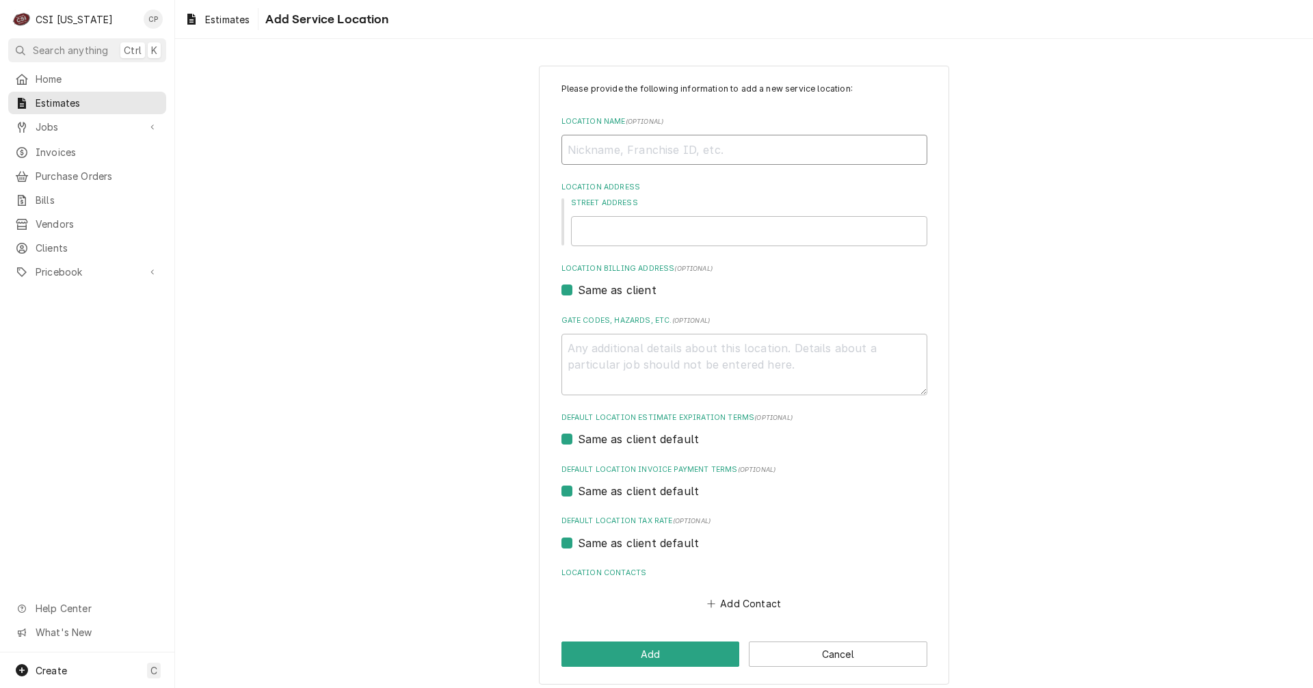
click at [660, 152] on input "Location Name ( optional )" at bounding box center [744, 150] width 366 height 30
type textarea "x"
type input "G"
type textarea "x"
type input "Ge"
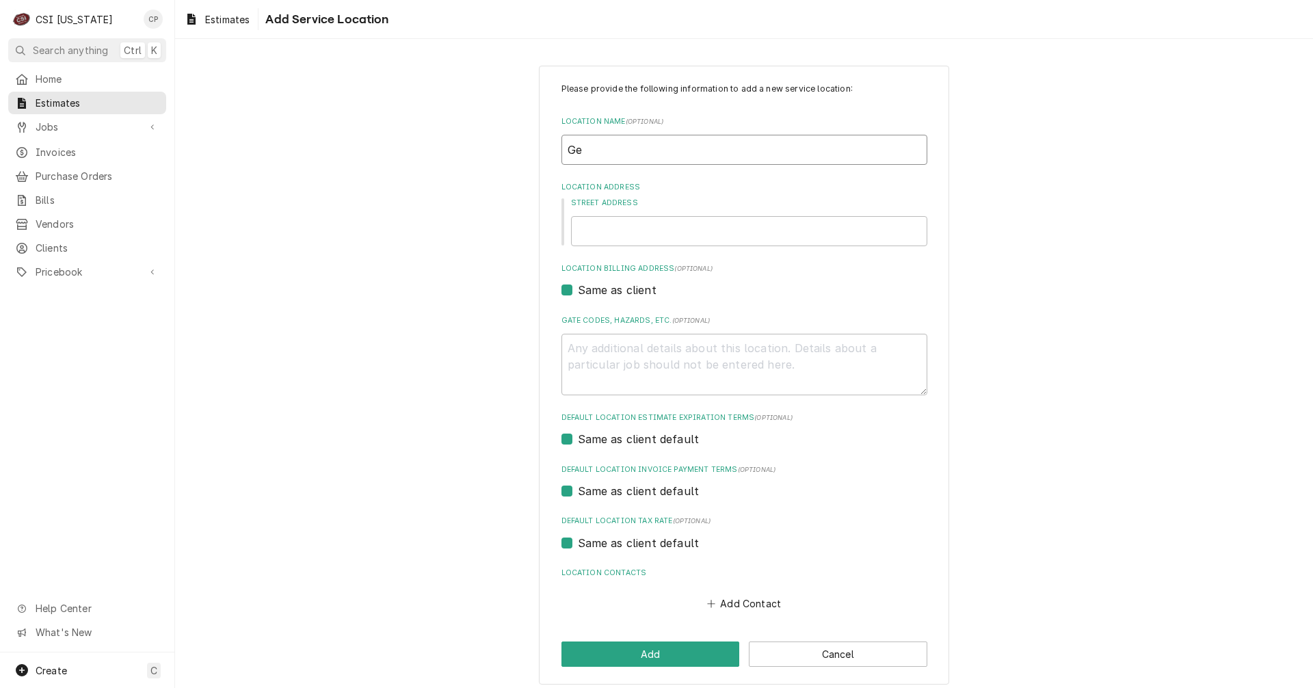
type textarea "x"
type input "Gen"
type textarea "x"
type input "GenC"
type textarea "x"
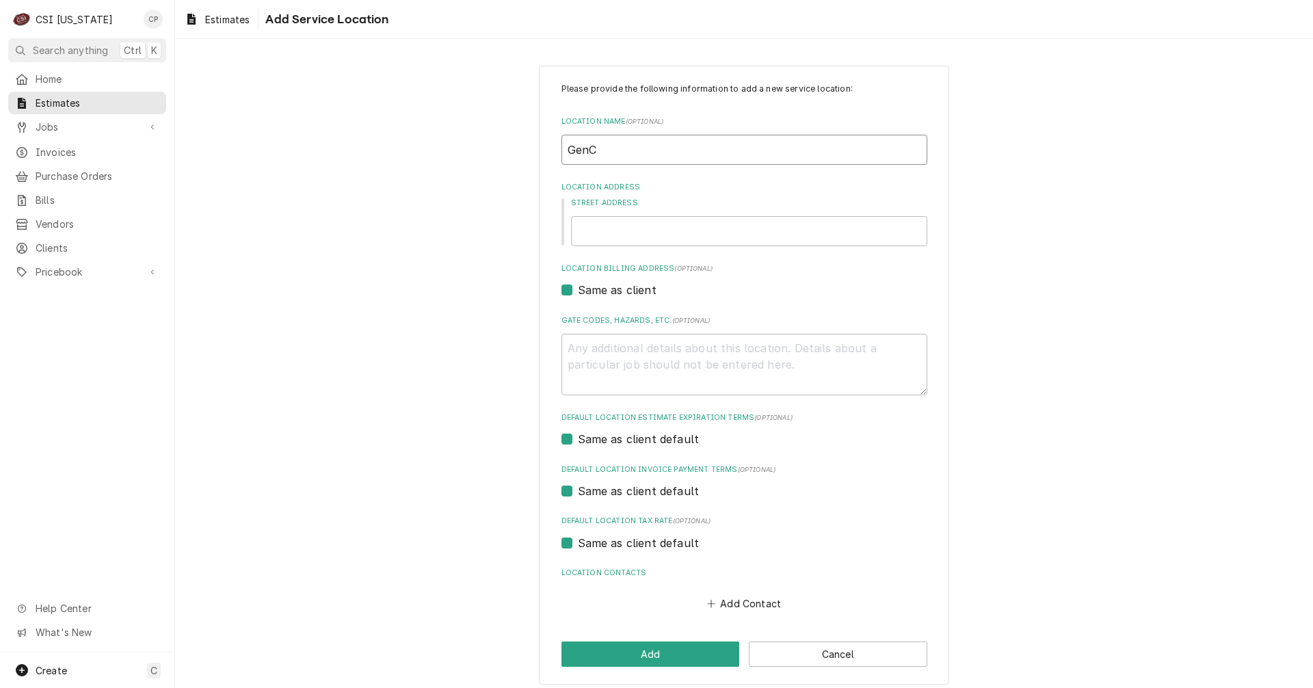
type input "GenCX"
type textarea "x"
type input "GenCXa"
type textarea "x"
type input "GenCX"
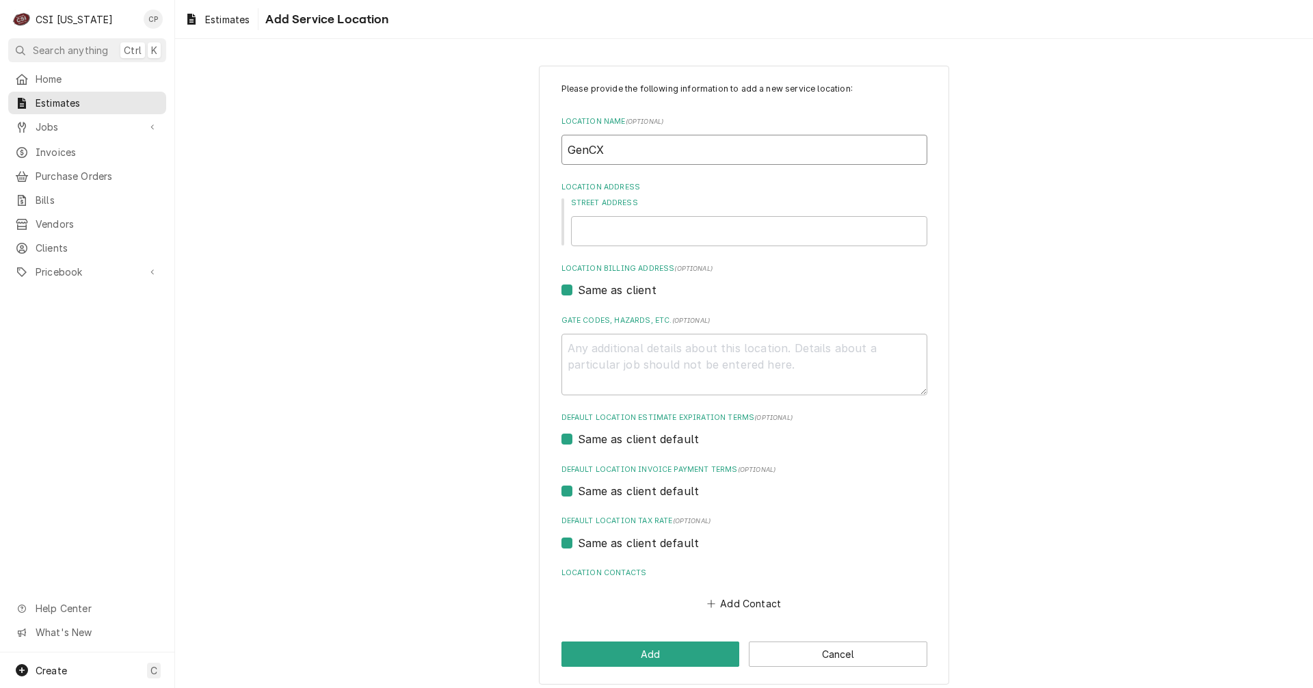
type textarea "x"
type input "GenC"
type textarea "x"
type input "GenCa"
type textarea "x"
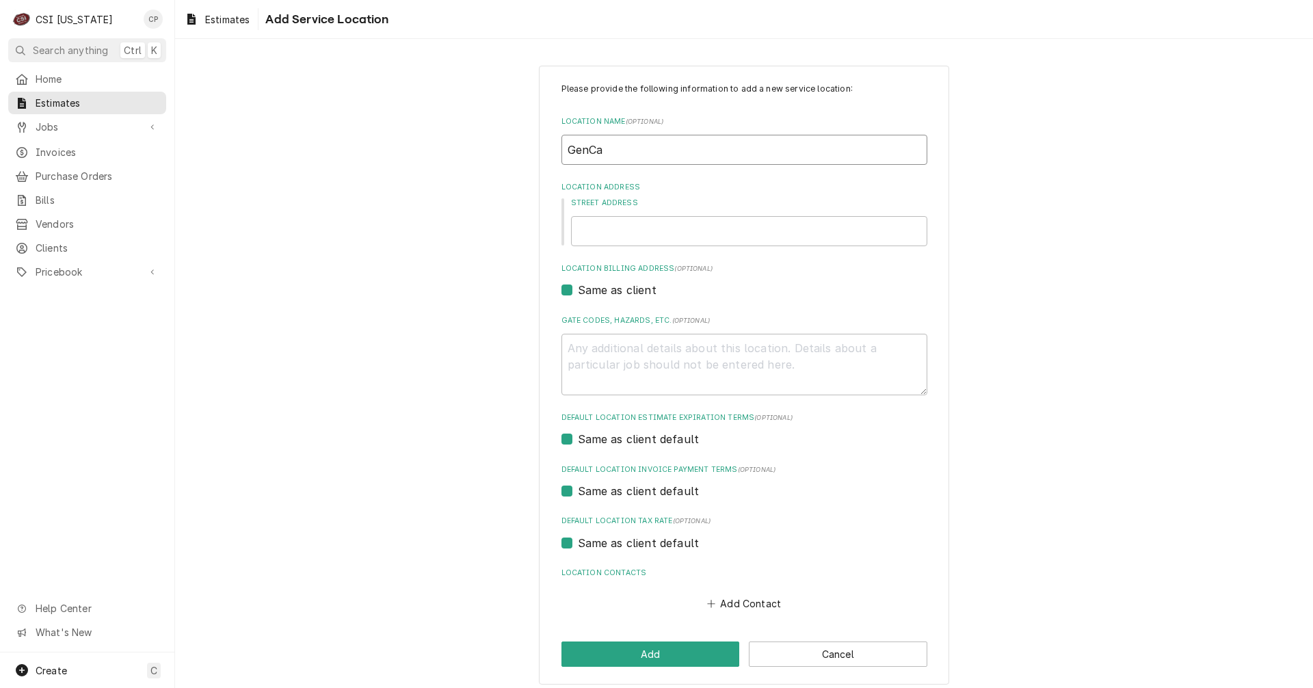
type input "GenCan"
type textarea "x"
type input "GenCann"
type textarea "x"
type input "GenCanna"
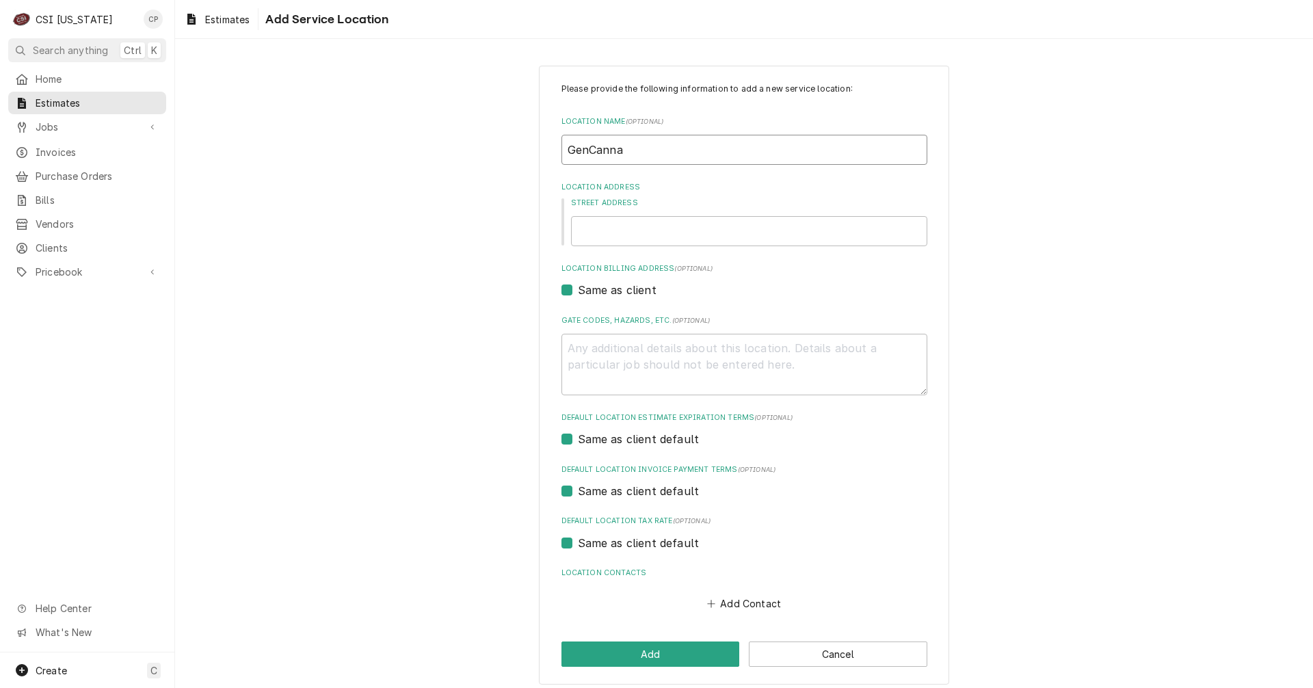
type textarea "x"
type input "GenCanna"
type textarea "x"
type input "GenCanna -"
type textarea "x"
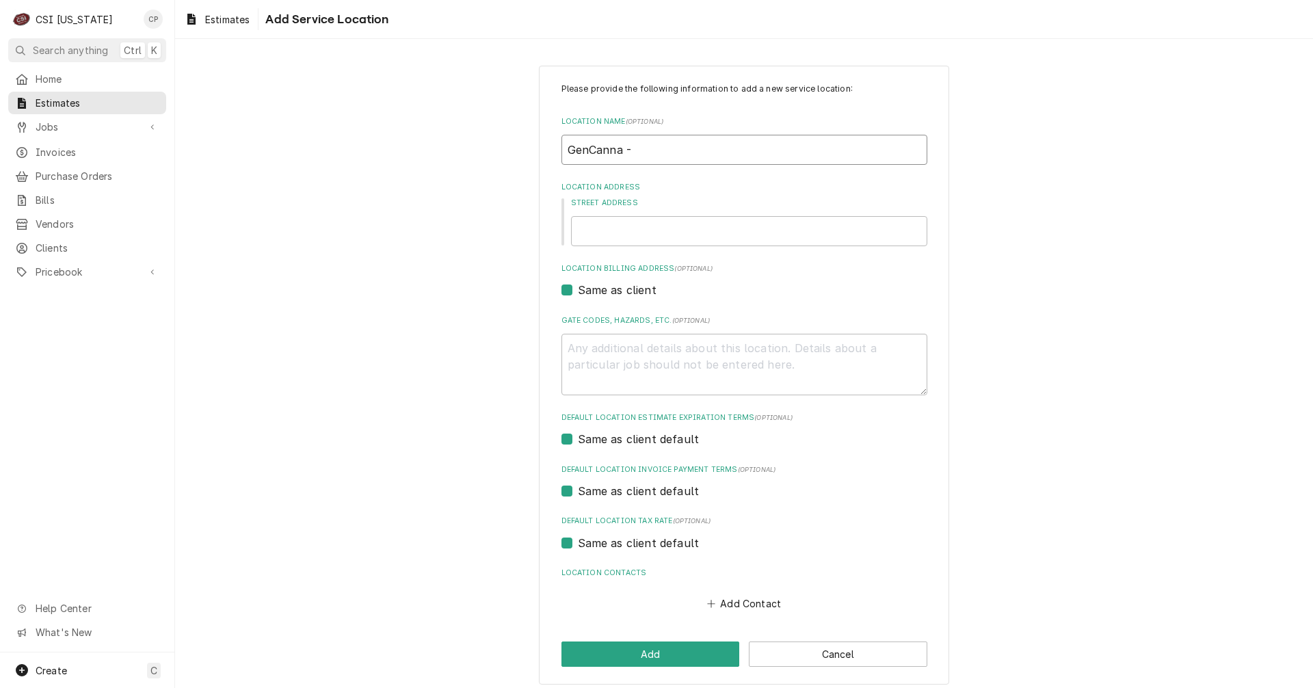
type input "GenCanna -"
type textarea "x"
type input "GenCanna - W"
type textarea "x"
type input "GenCanna - Wh"
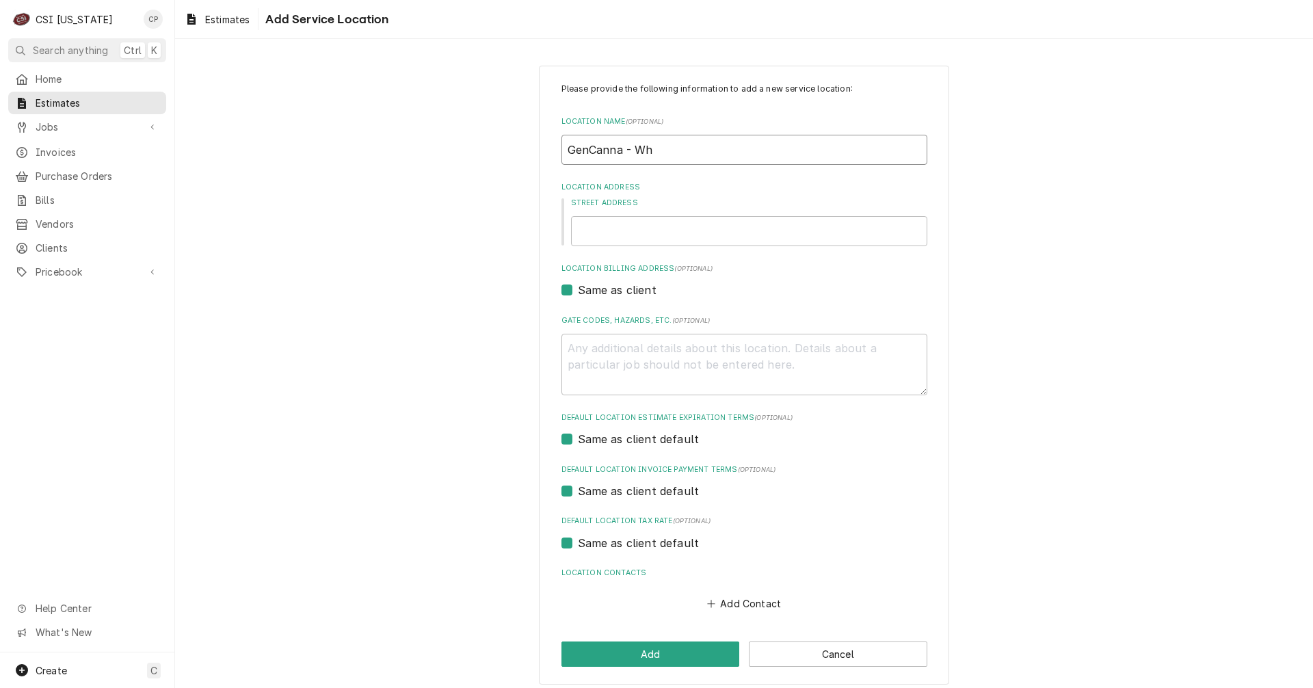
type textarea "x"
type input "GenCanna - W"
type textarea "x"
type input "GenCanna - Wi"
type textarea "x"
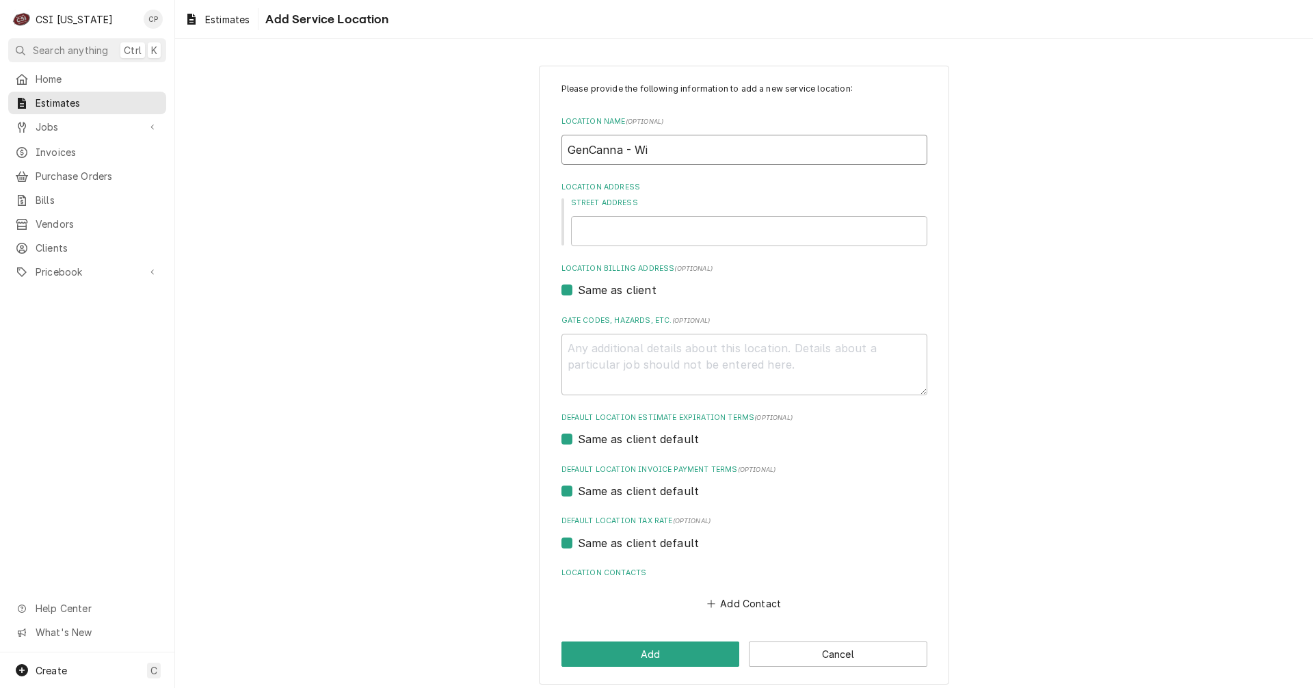
type input "GenCanna - Win"
type textarea "x"
type input "GenCanna - Winc"
type textarea "x"
type input "GenCanna - Winch"
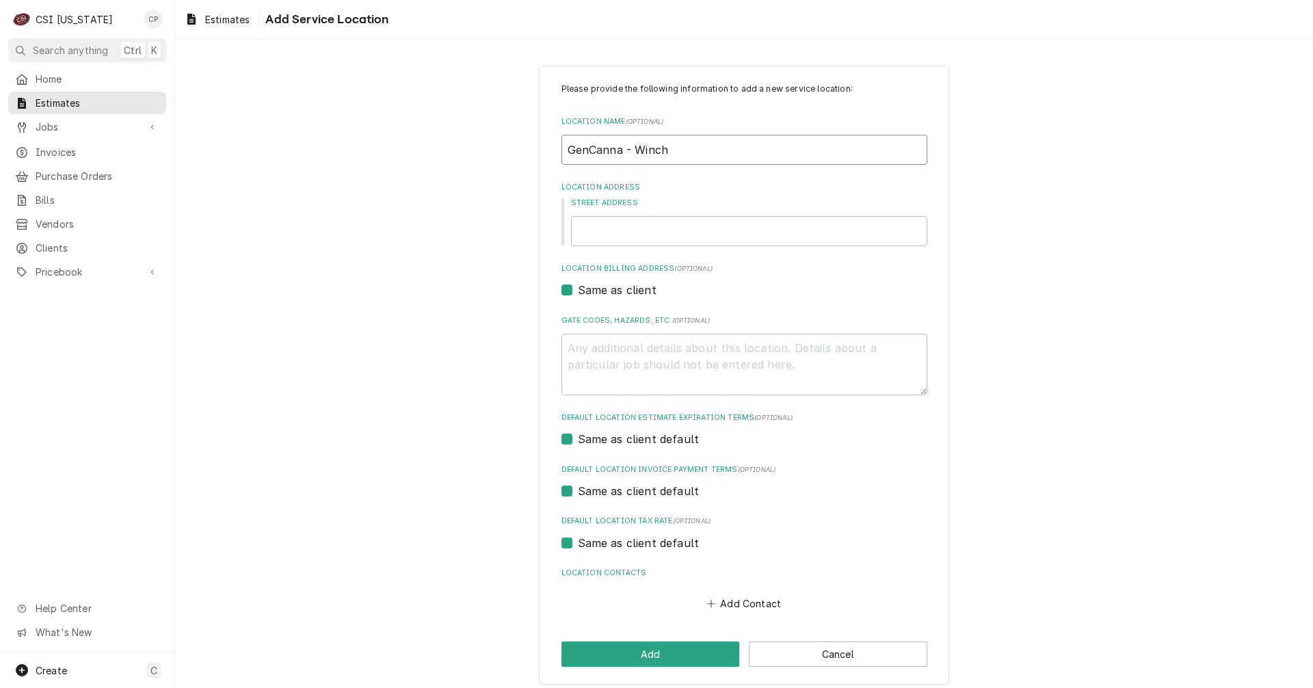
type textarea "x"
type input "GenCanna - Winche"
type textarea "x"
type input "GenCanna - Winches"
type textarea "x"
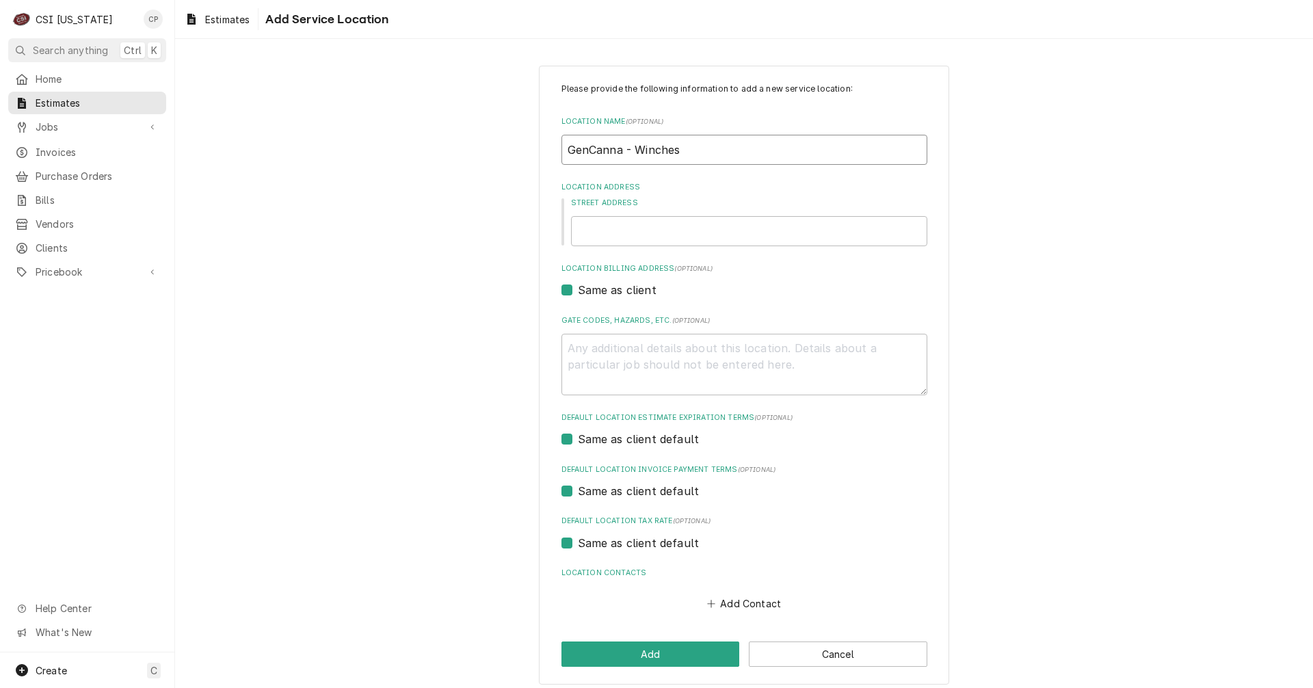
type input "GenCanna - Winchest"
type textarea "x"
type input "GenCanna - Wincheste"
type textarea "x"
type input "GenCanna - Winchester"
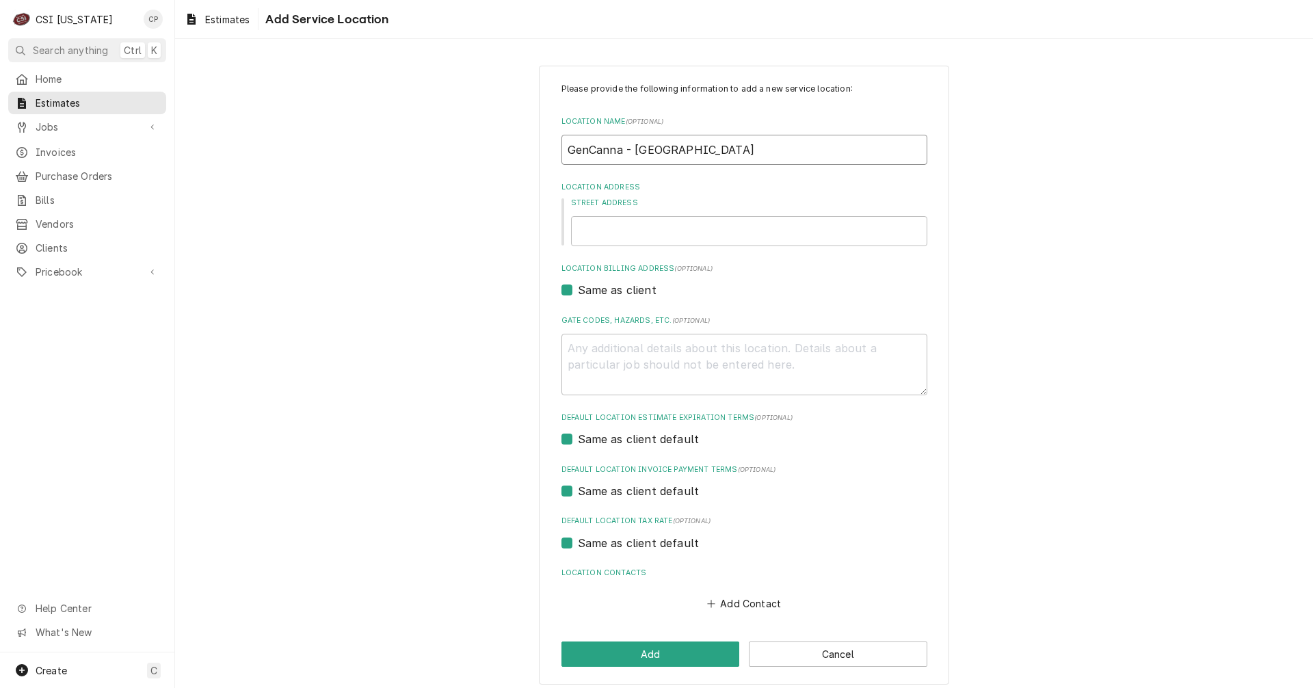
type textarea "x"
type input "GenCanna - Winchester"
type textarea "x"
type input "GenCanna - Winchester K"
type textarea "x"
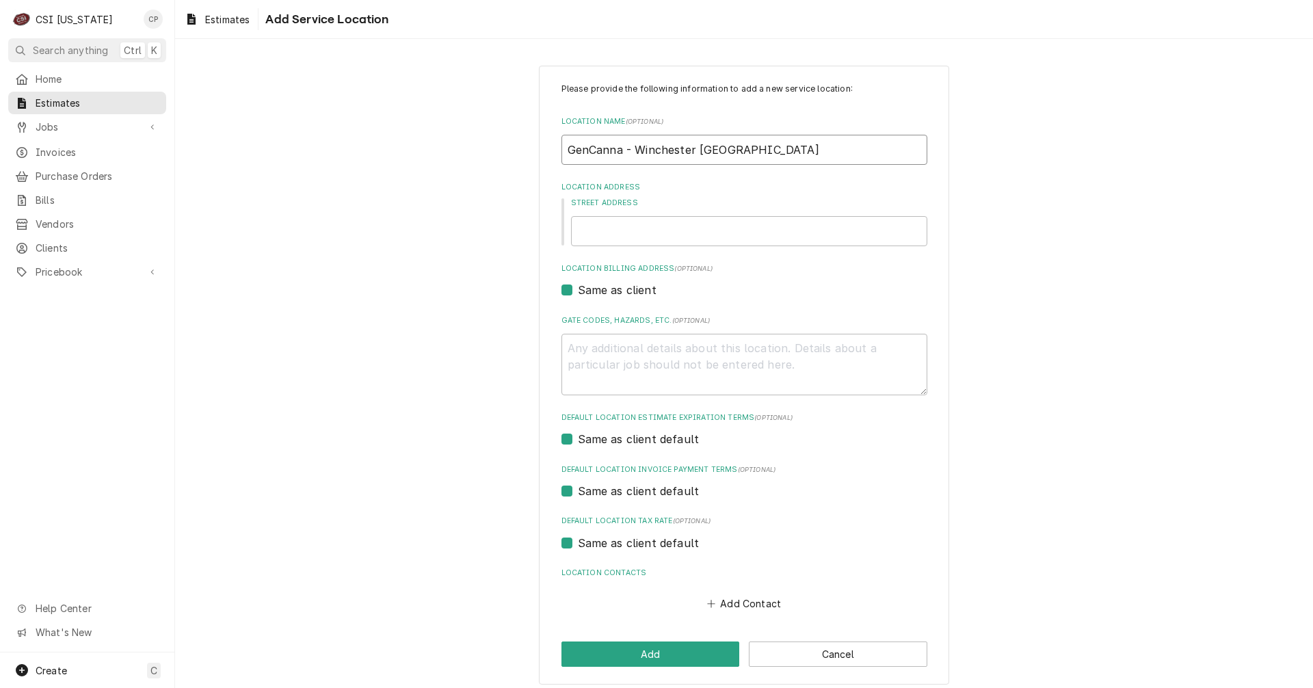
type input "GenCanna - Winchester KY"
type textarea "x"
type input "4"
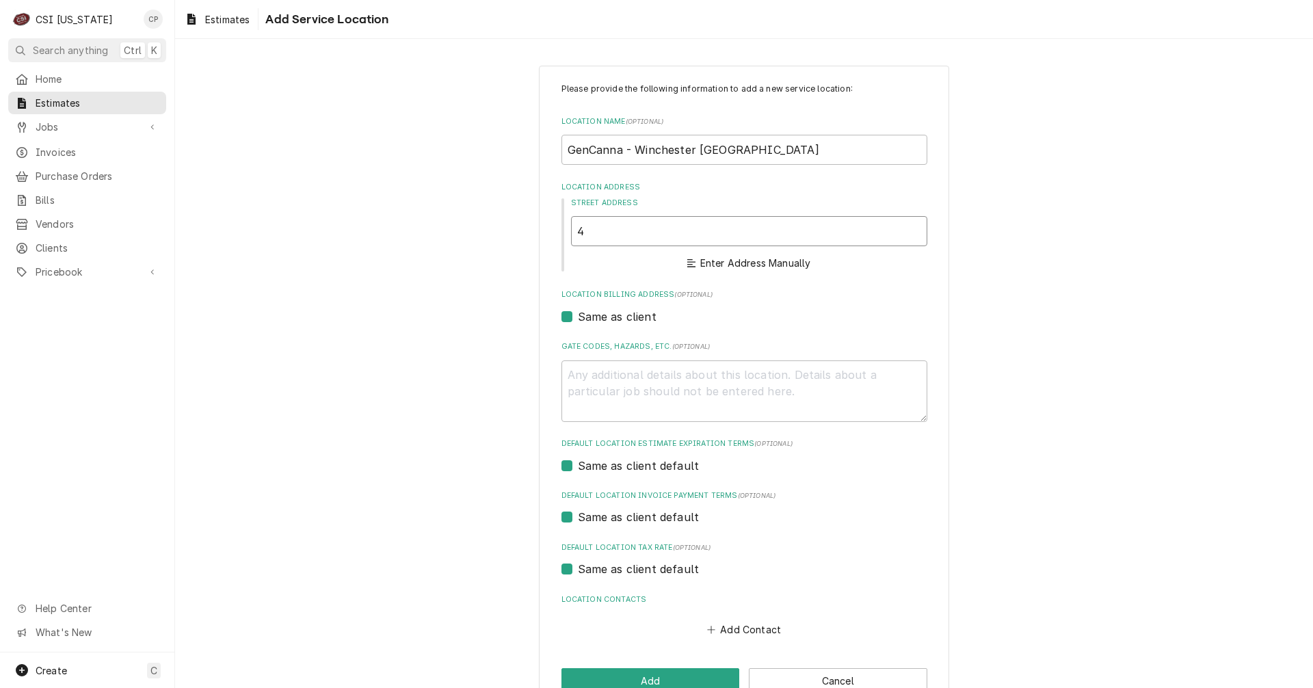
type textarea "x"
type input "43"
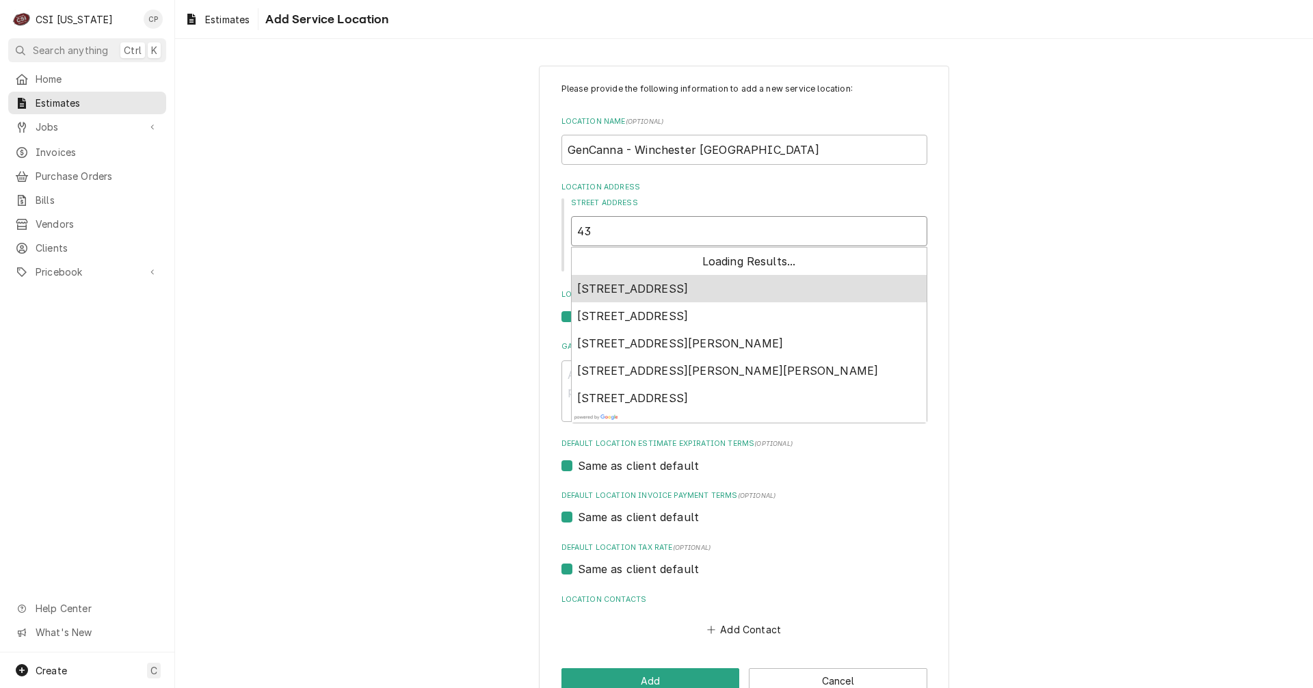
type textarea "x"
type input "435"
type textarea "x"
type input "435"
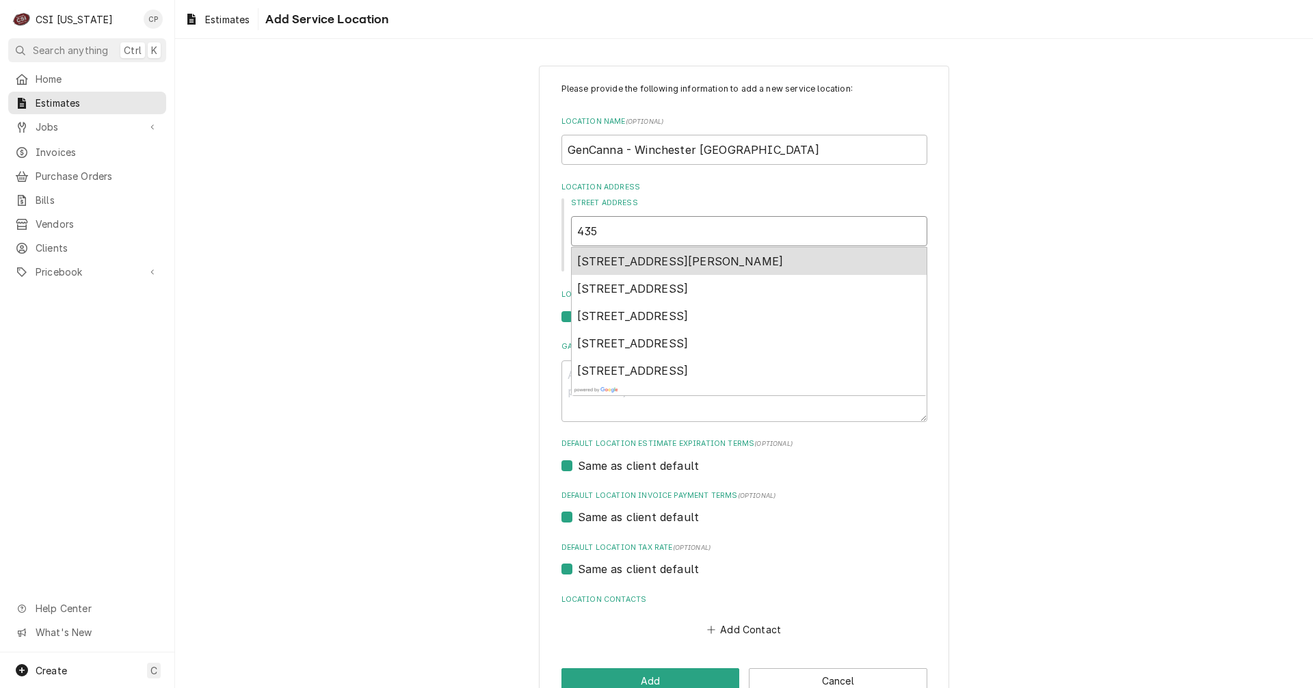
type textarea "x"
type input "435 e"
type textarea "x"
type input "435 ea"
type textarea "x"
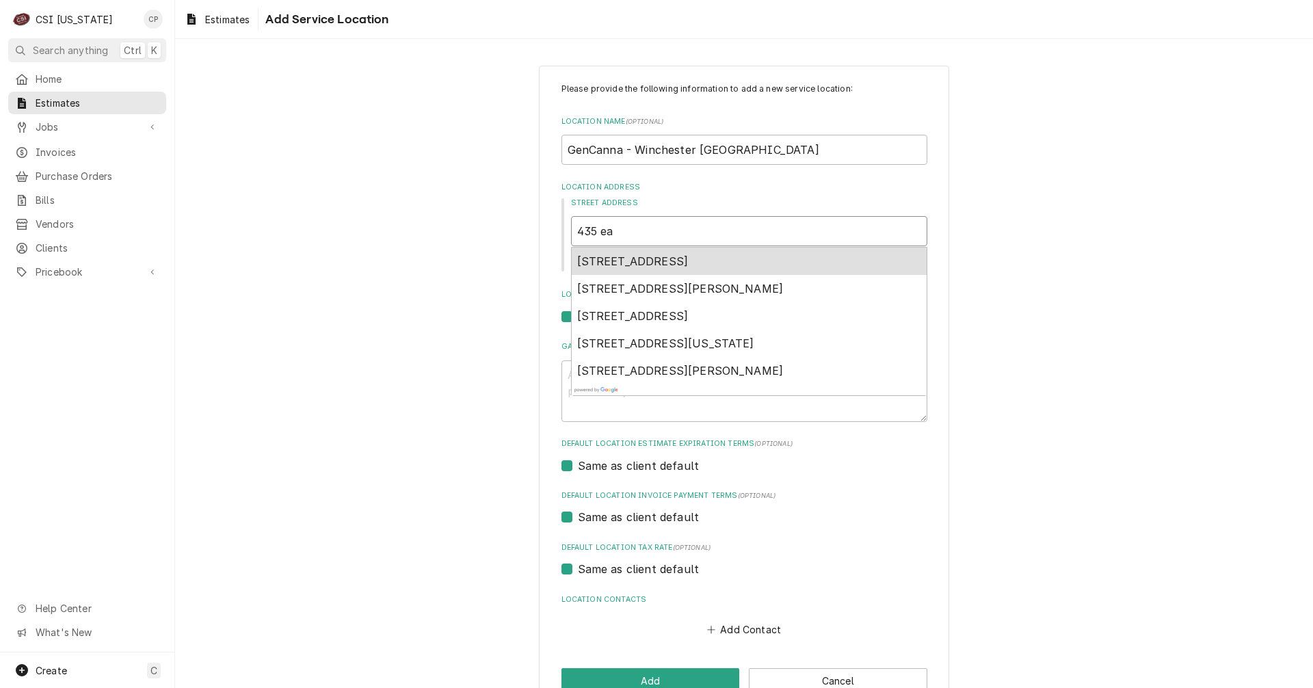
type input "435 eas"
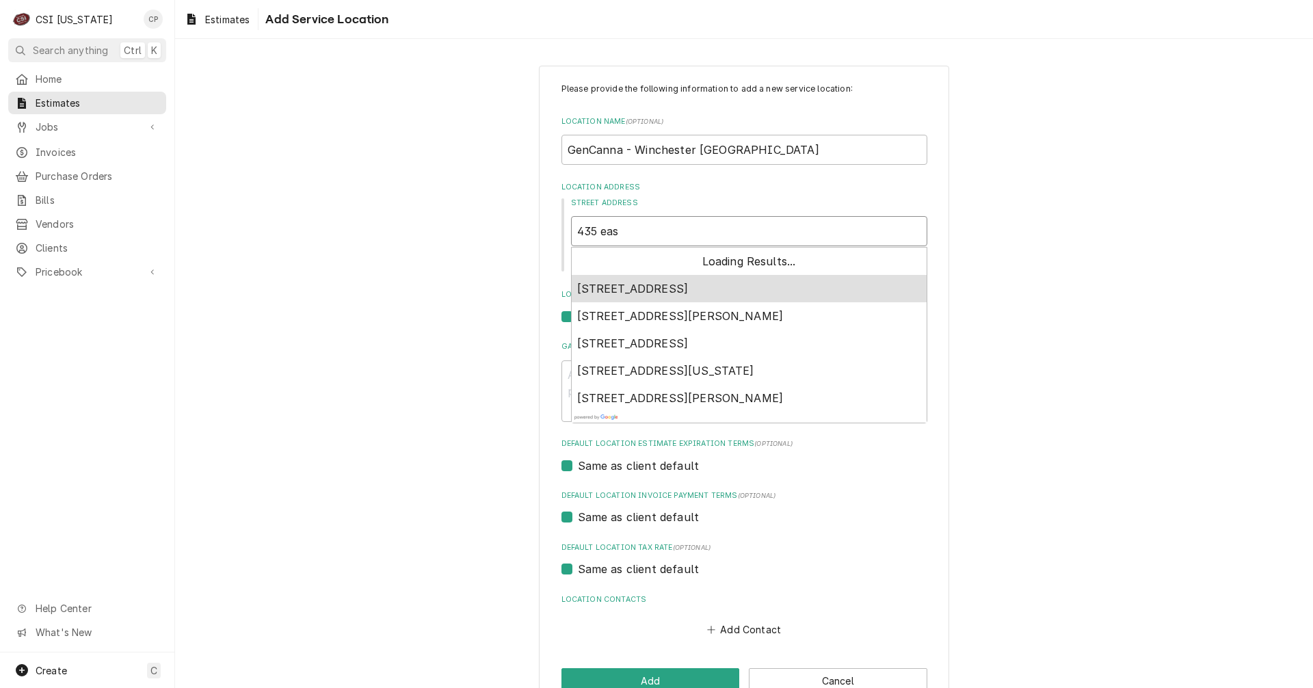
type textarea "x"
type input "435 east"
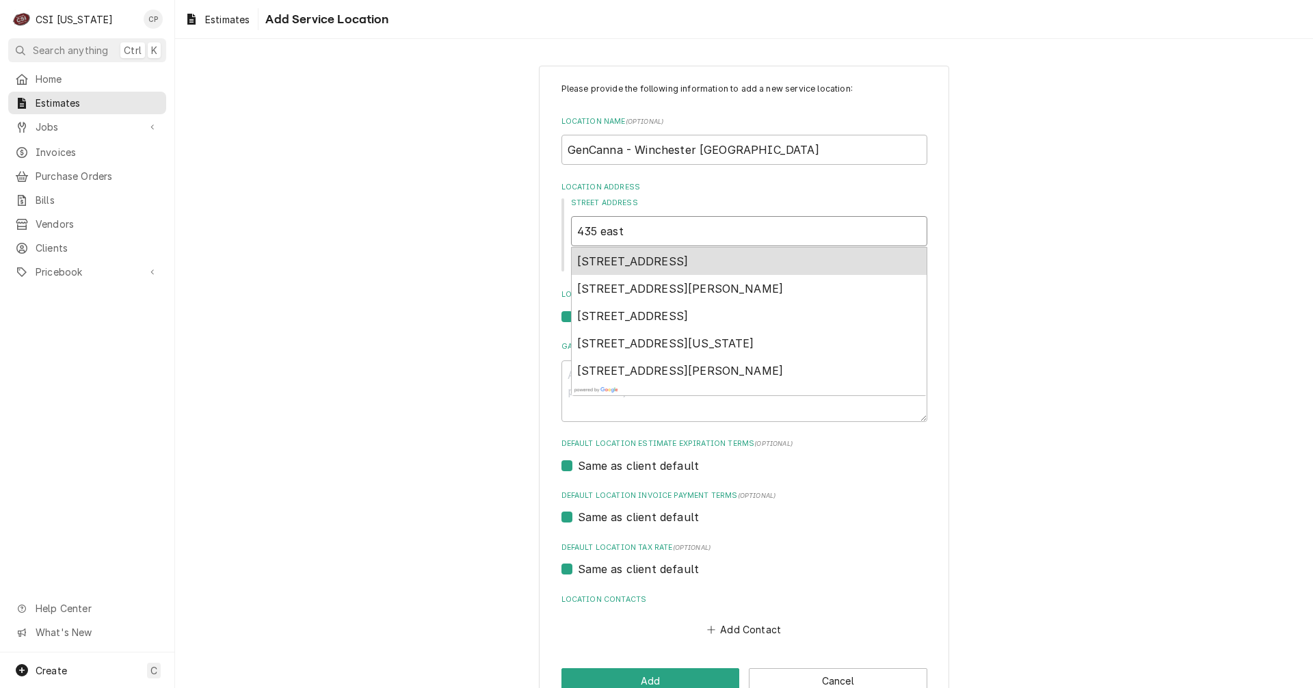
type textarea "x"
type input "435 east"
type textarea "x"
type input "435 east w"
type textarea "x"
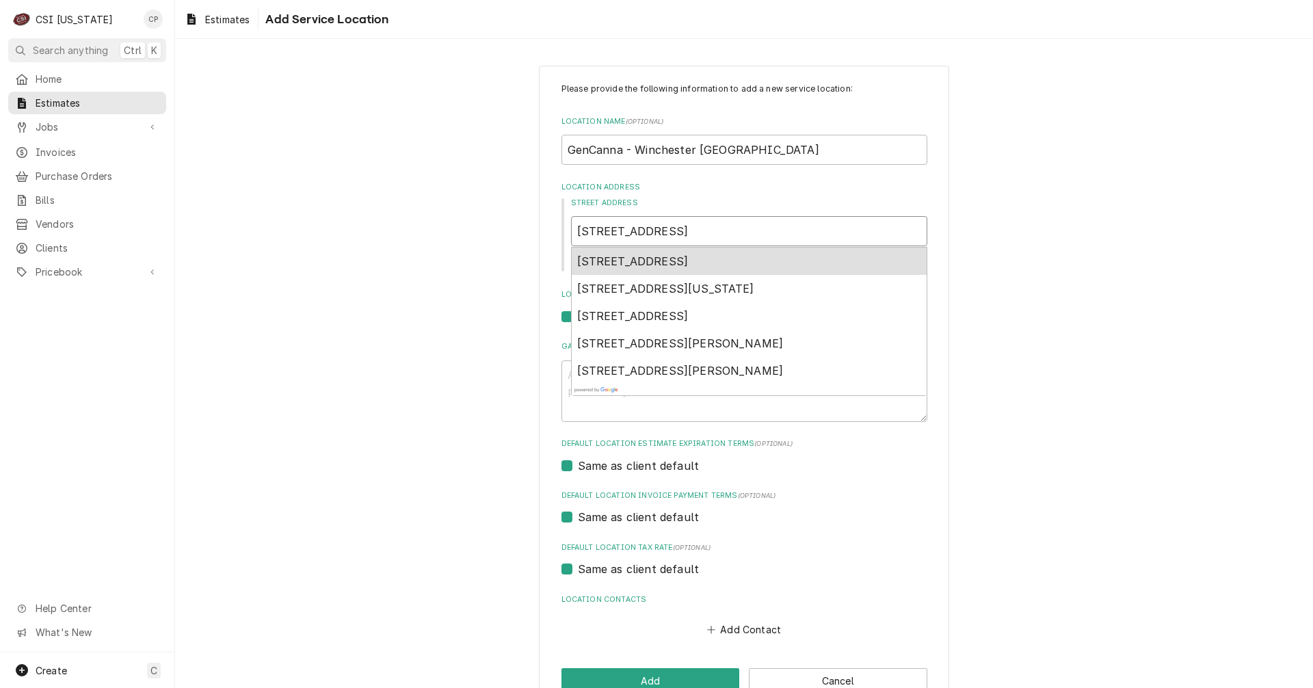
type input "435 east wh"
type textarea "x"
type input "435 east whi"
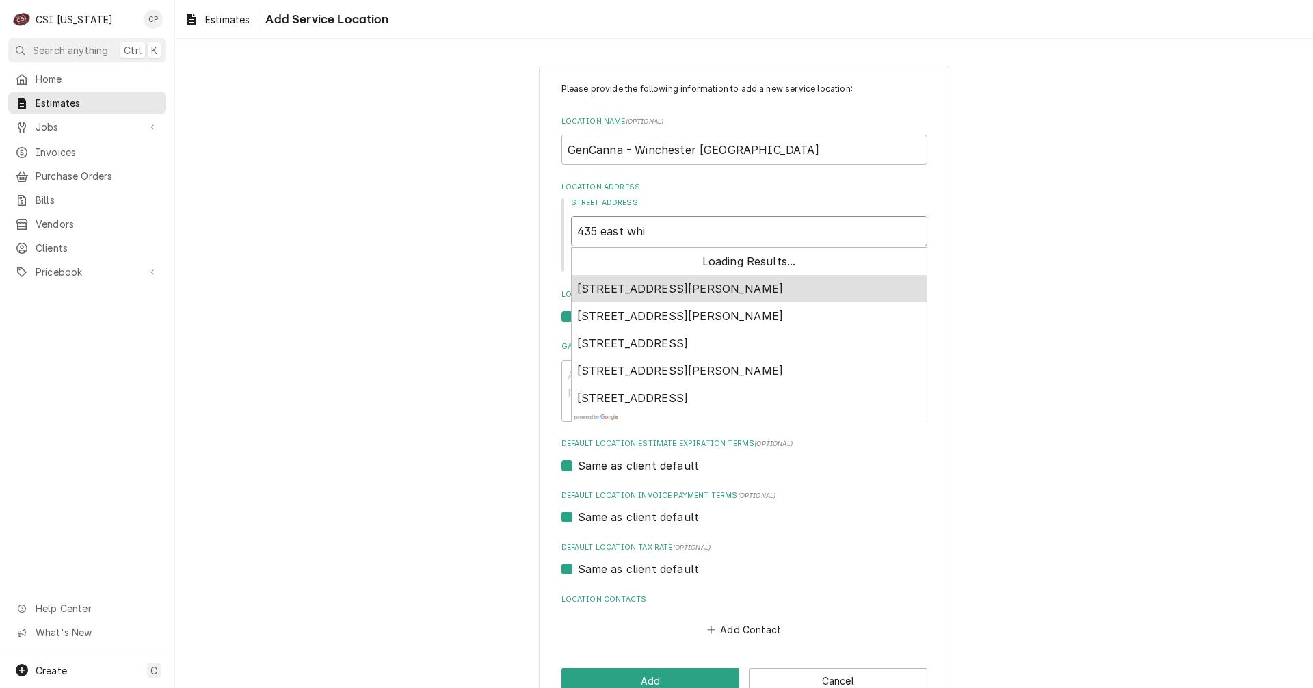
type textarea "x"
type input "435 east whin"
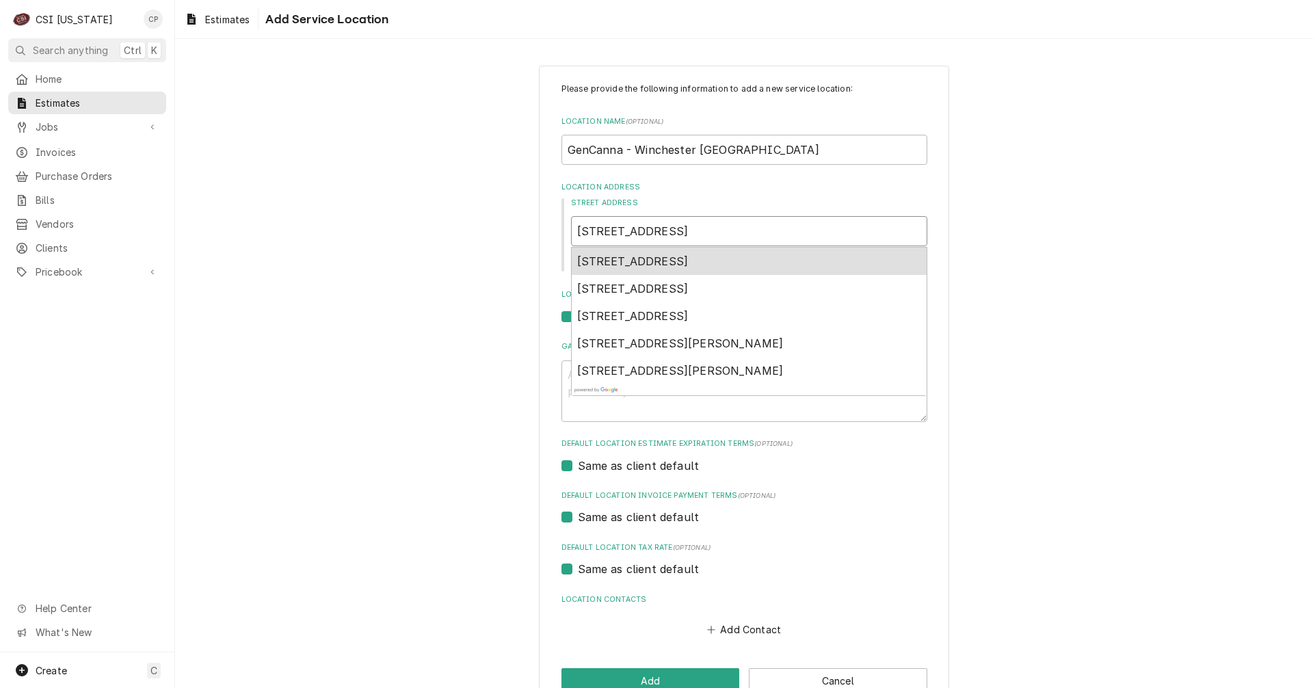
type textarea "x"
type input "435 east whi"
type textarea "x"
type input "435 east wh"
type textarea "x"
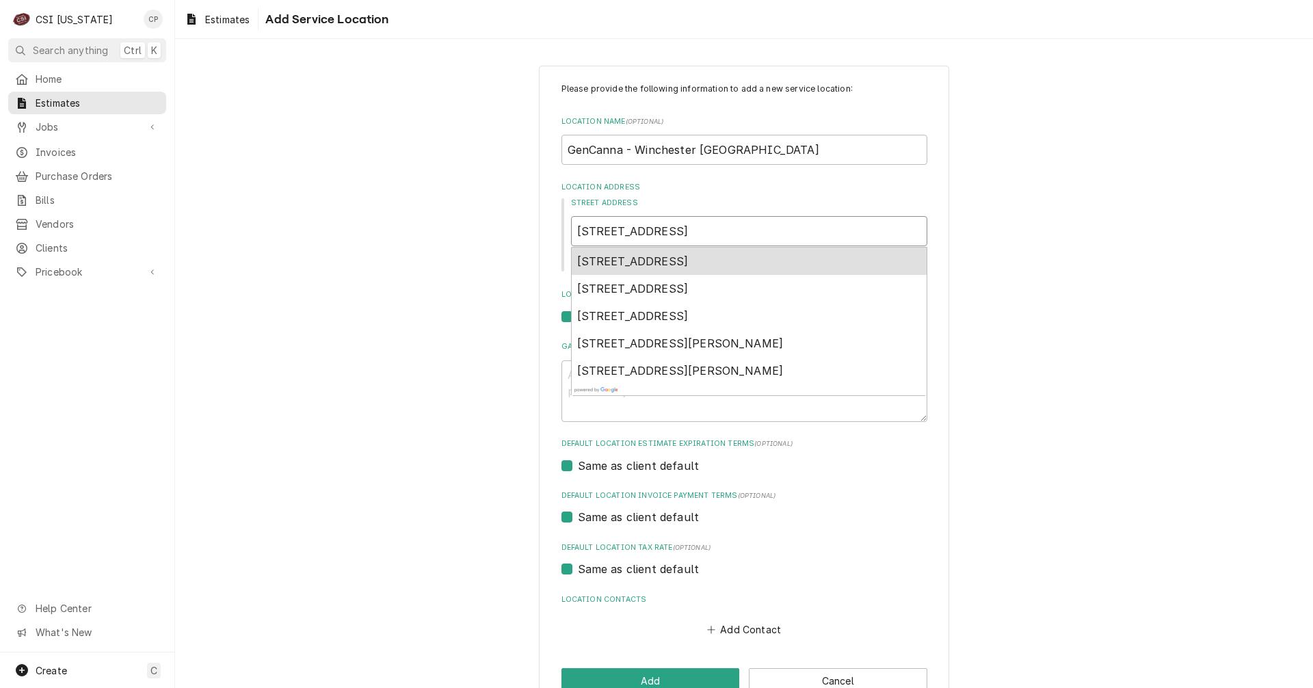
type input "435 east w"
type textarea "x"
type input "435 east wa"
type textarea "x"
type input "435 east was"
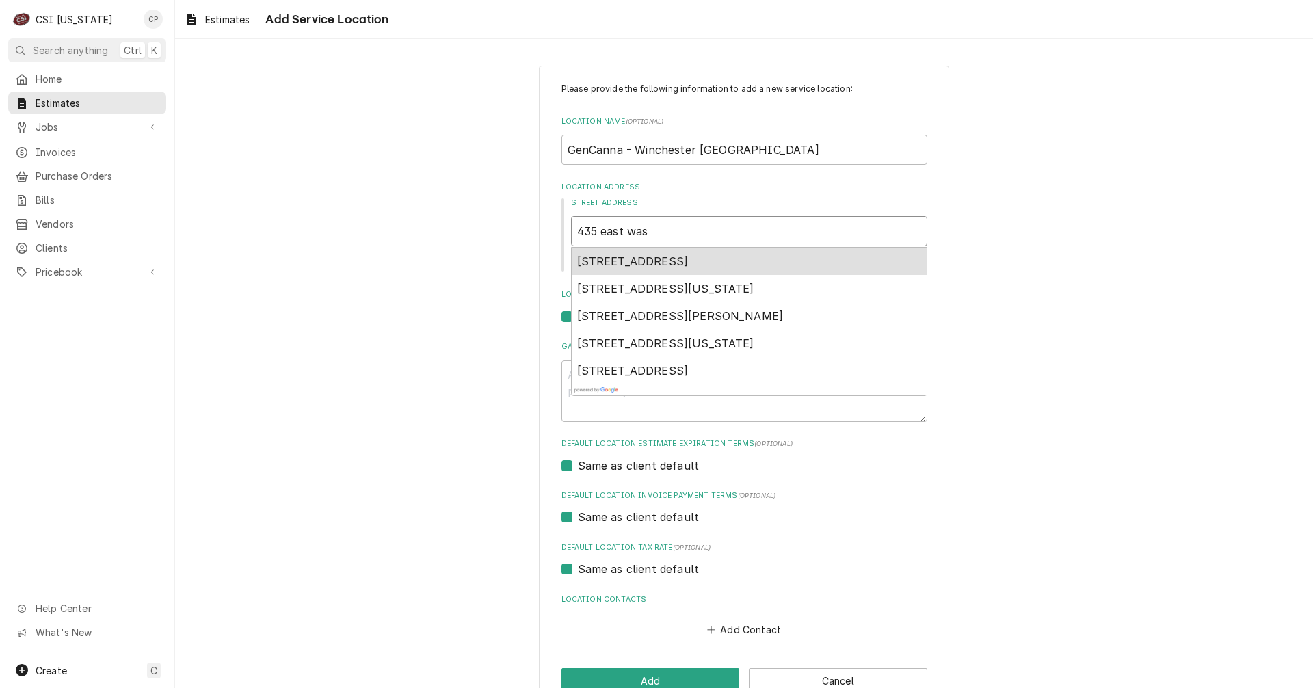
type textarea "x"
type input "435 east wash"
type textarea "x"
type input "435 east washi"
type textarea "x"
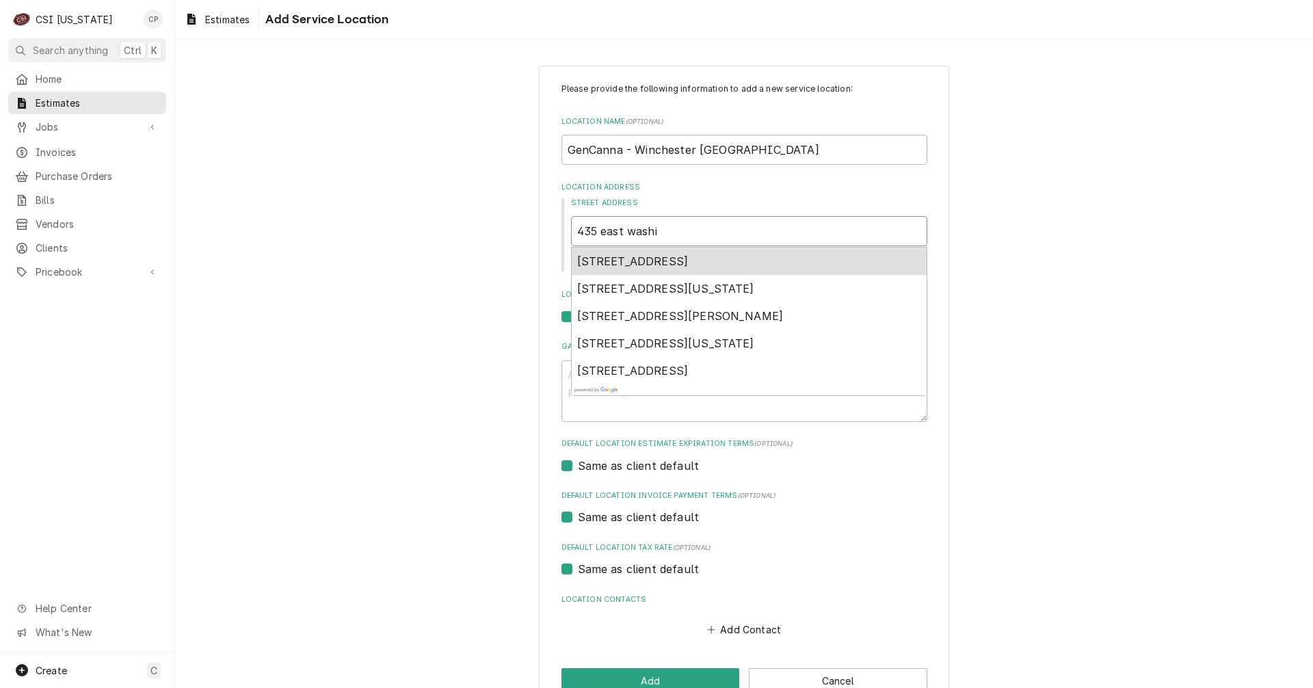
type input "435 east washin"
type textarea "x"
type input "435 east washing"
click at [675, 264] on span "435 East Washington Street, Winchester, KY, USA" at bounding box center [665, 261] width 177 height 14
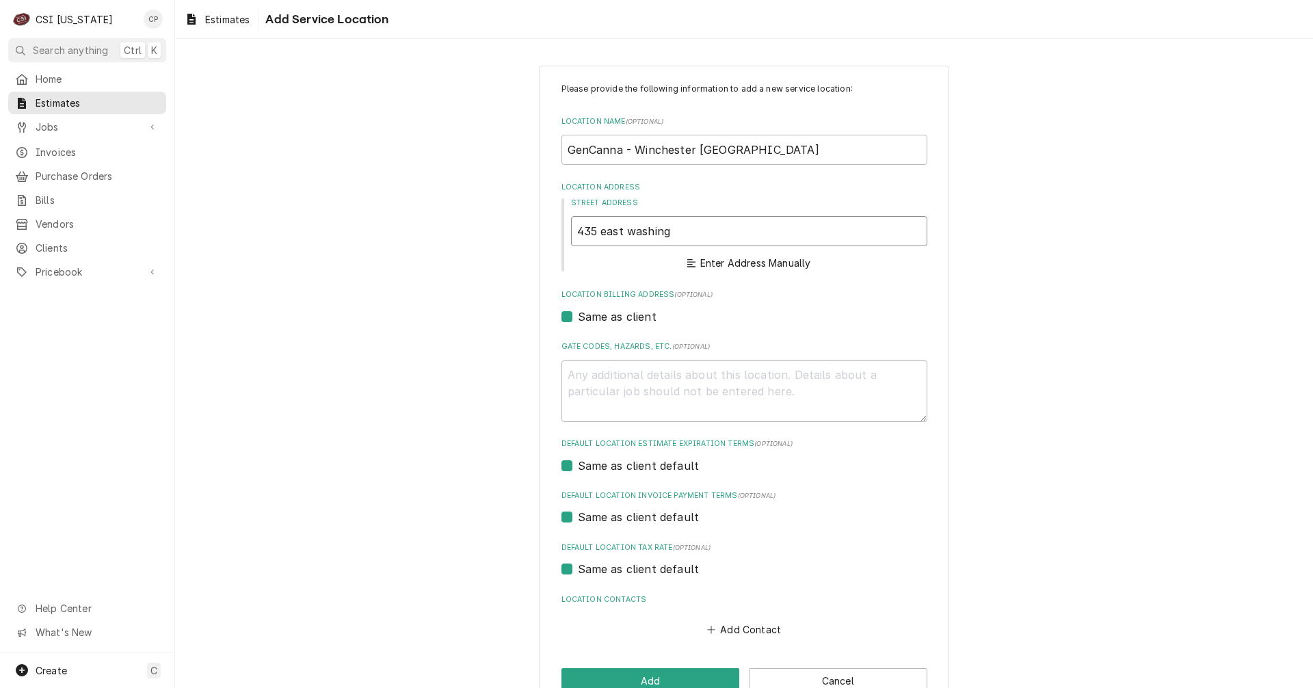
type textarea "x"
type input "435 E Washington St"
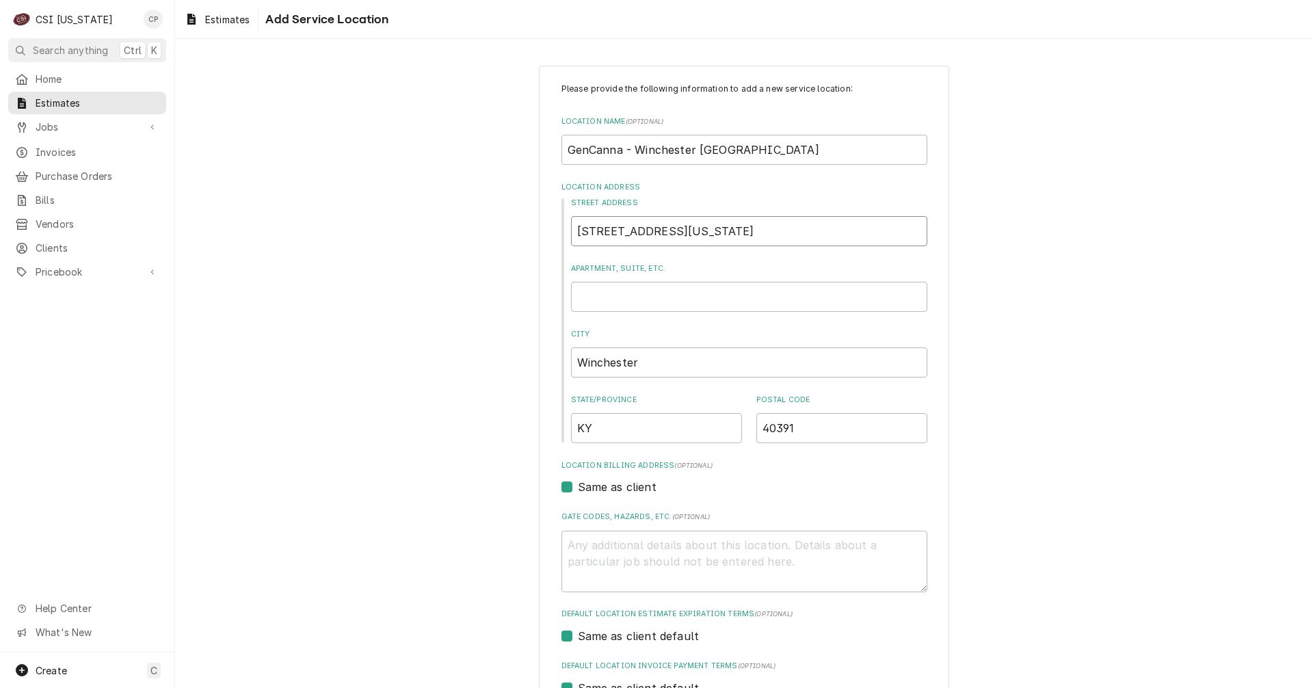
type textarea "x"
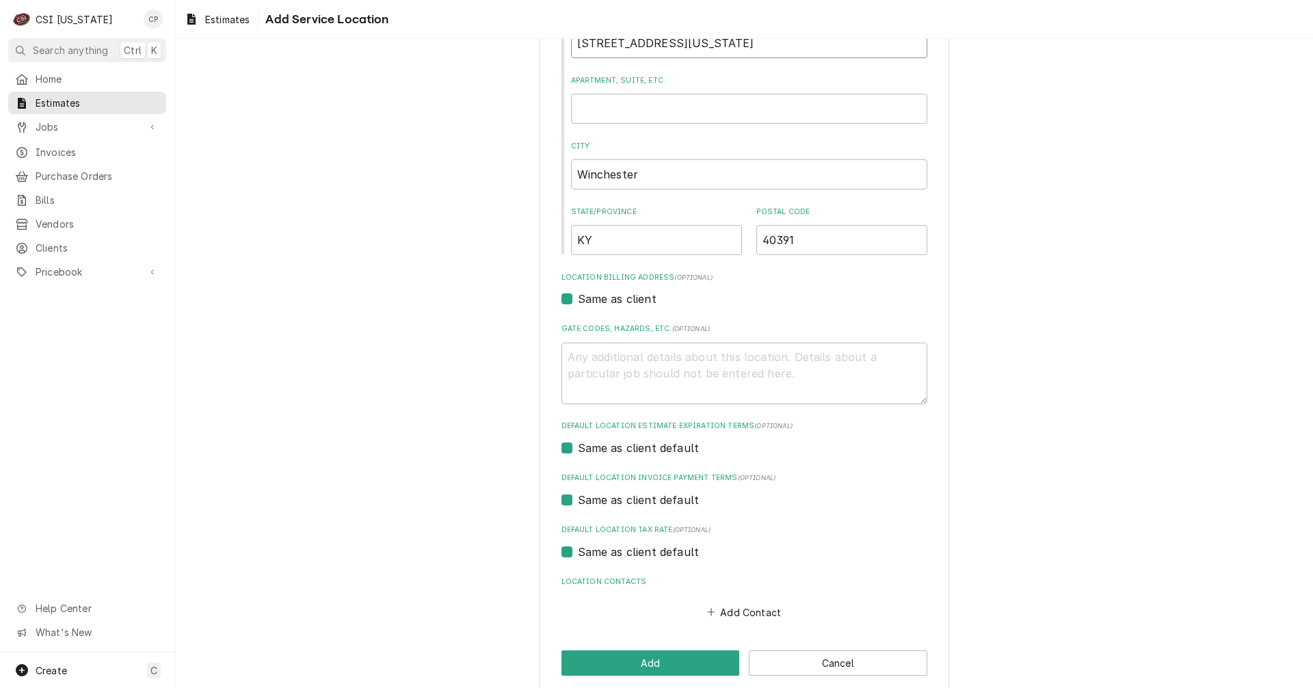
scroll to position [205, 0]
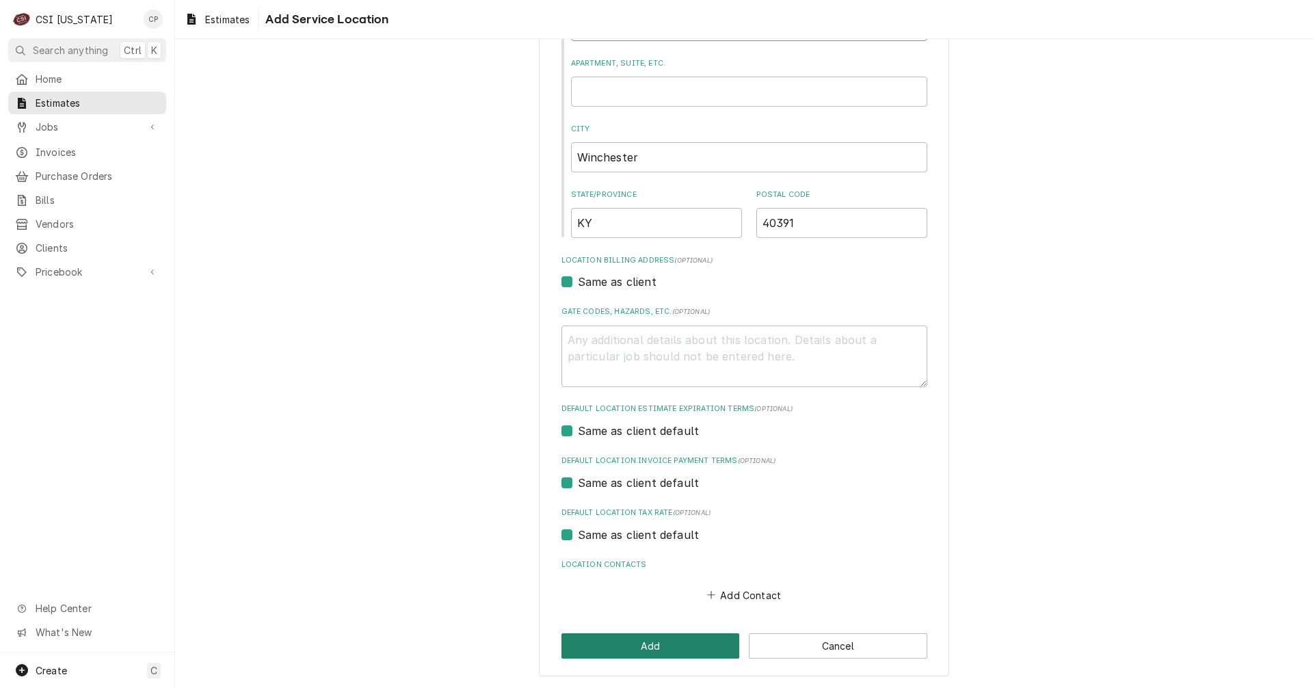
type input "435 E Washington St"
click at [654, 647] on button "Add" at bounding box center [650, 645] width 178 height 25
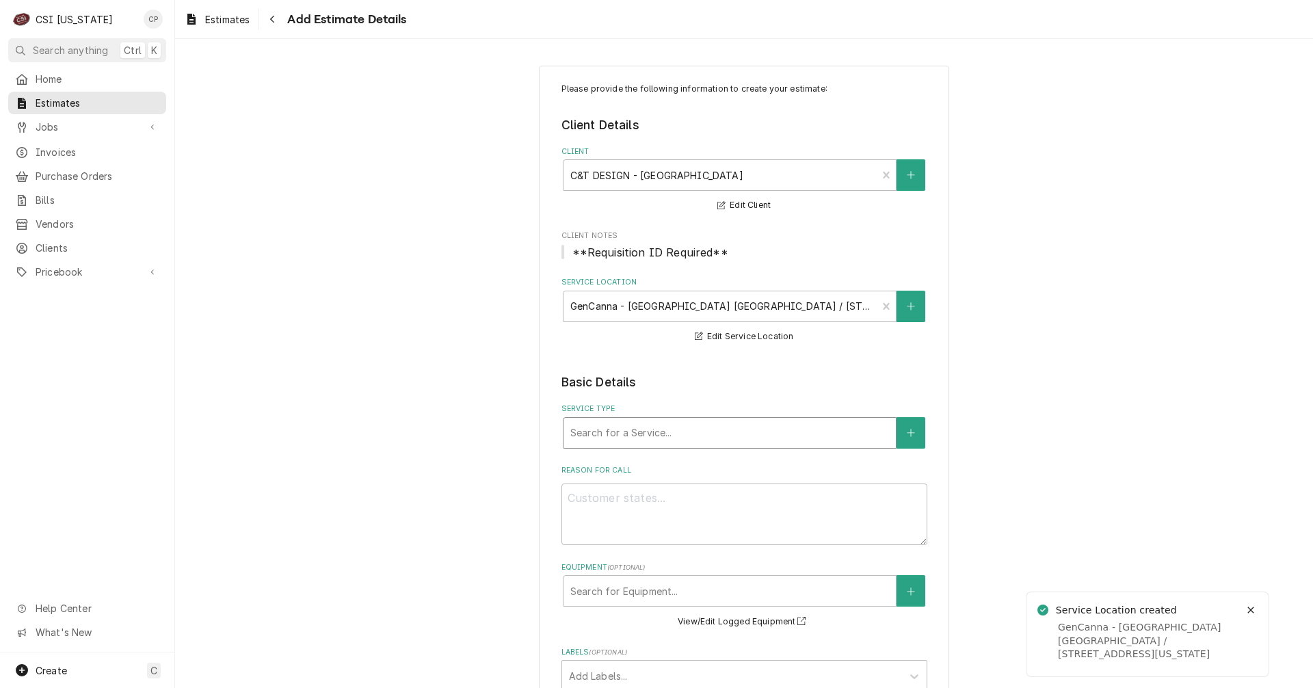
click at [632, 430] on div "Service Type" at bounding box center [729, 432] width 319 height 25
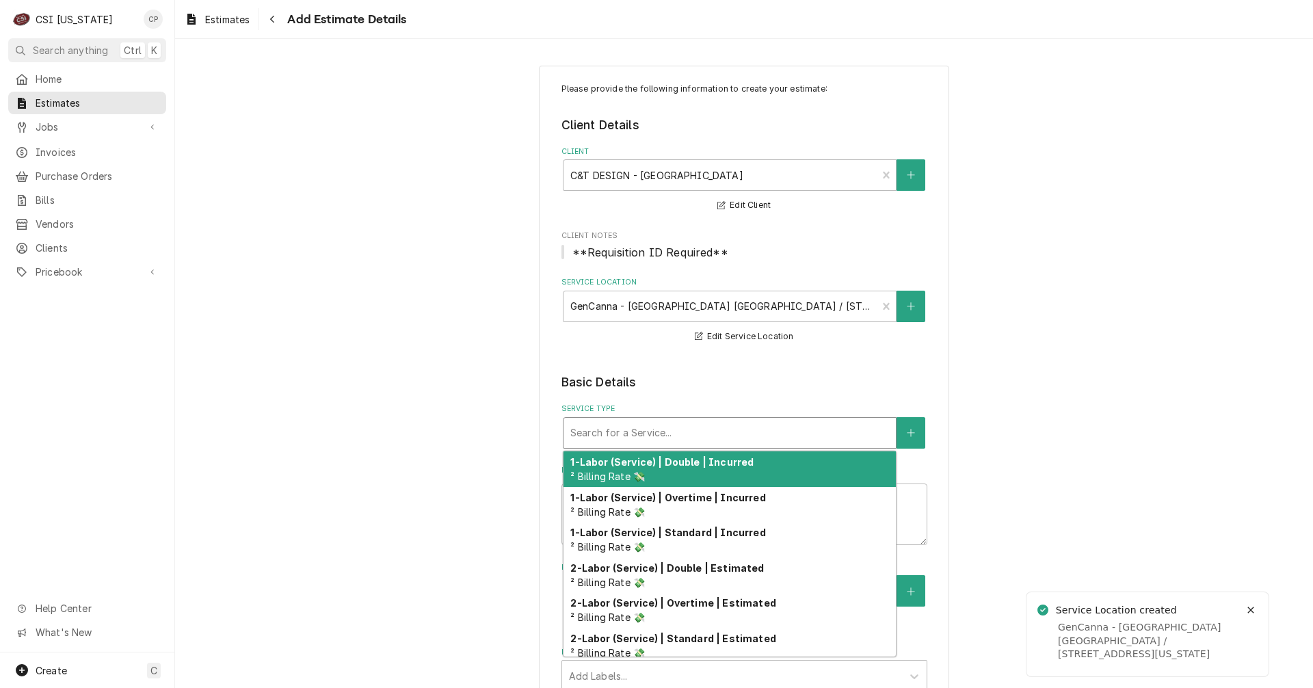
type textarea "x"
type input "d"
type textarea "x"
type input "di"
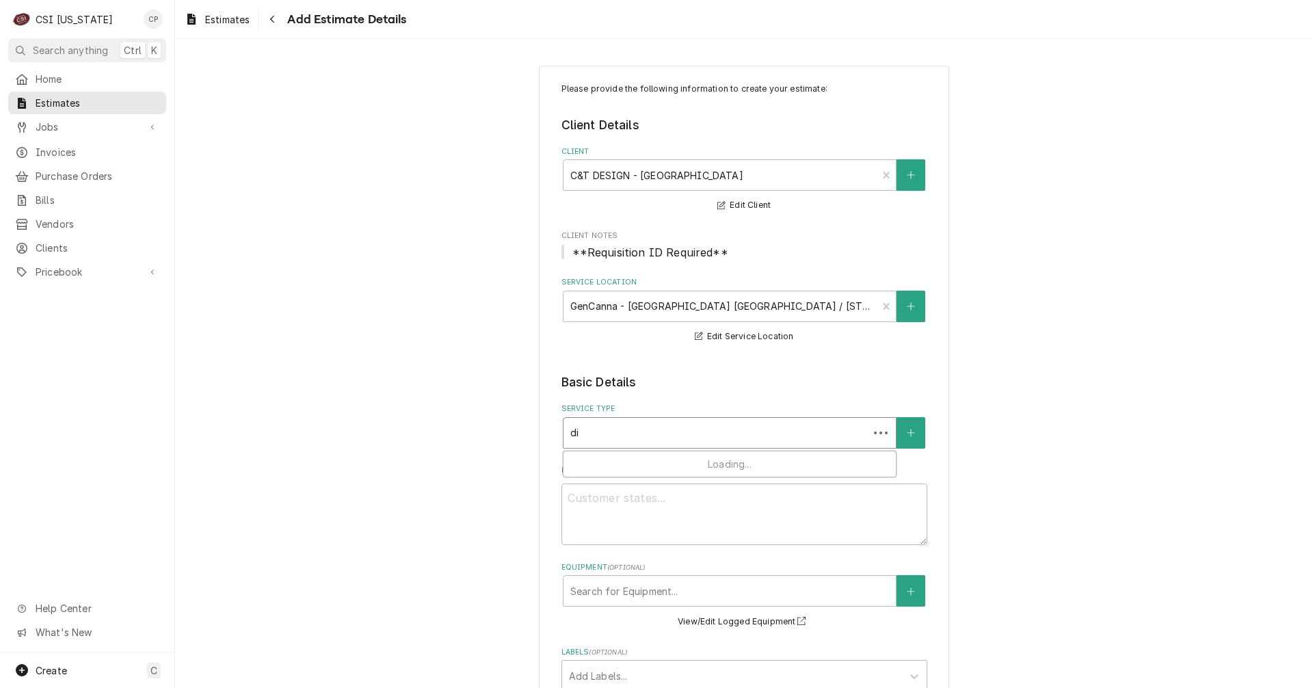
type textarea "x"
type input "dis"
type textarea "x"
type input "dish"
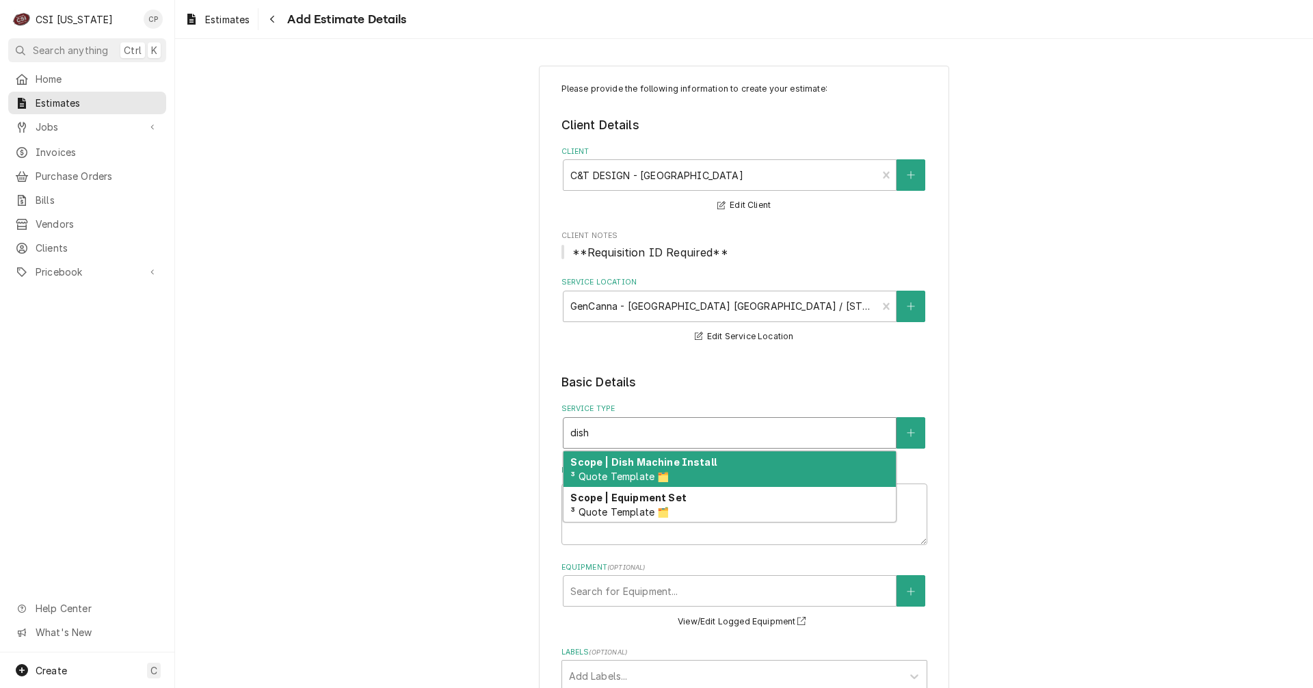
click at [636, 470] on span "³ Quote Template 🗂️" at bounding box center [619, 476] width 98 height 12
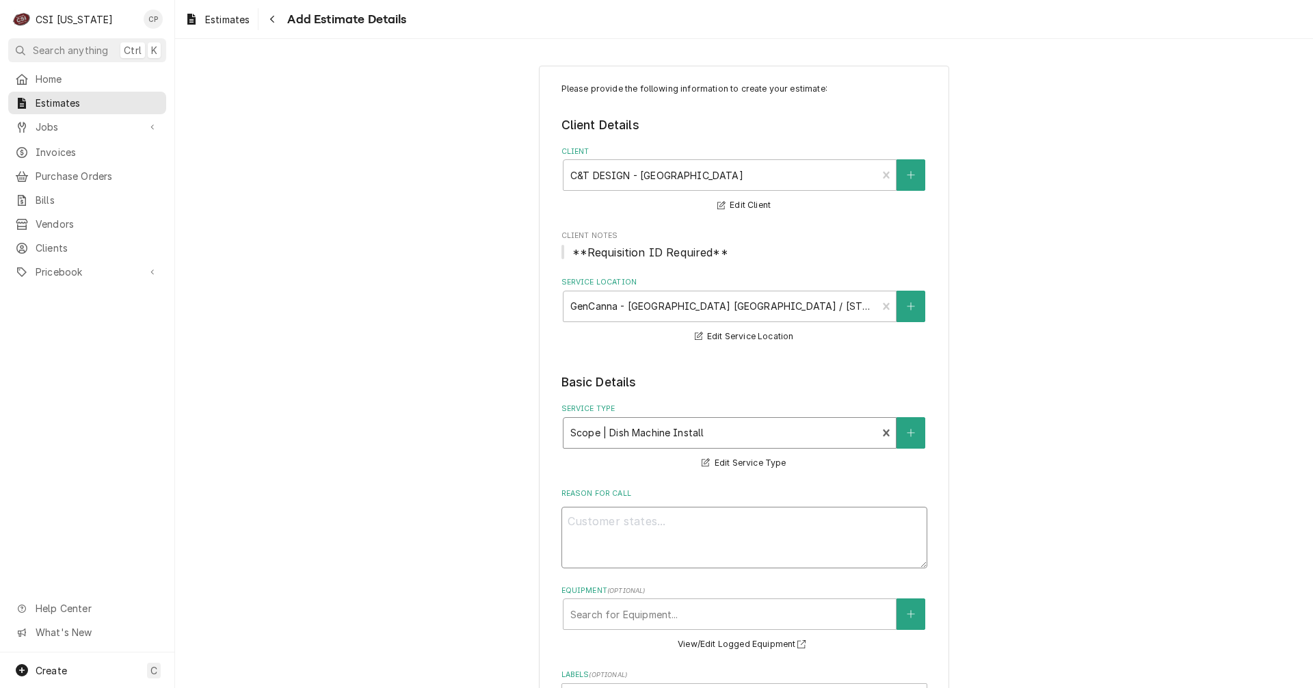
click at [624, 530] on textarea "Reason For Call" at bounding box center [744, 538] width 366 height 62
paste textarea "quote to receive, deliver, set in place, and connect a pot washer to existing u…"
type textarea "x"
type textarea "quote to receive, deliver, set in place, and connect a pot washer to existing u…"
type textarea "x"
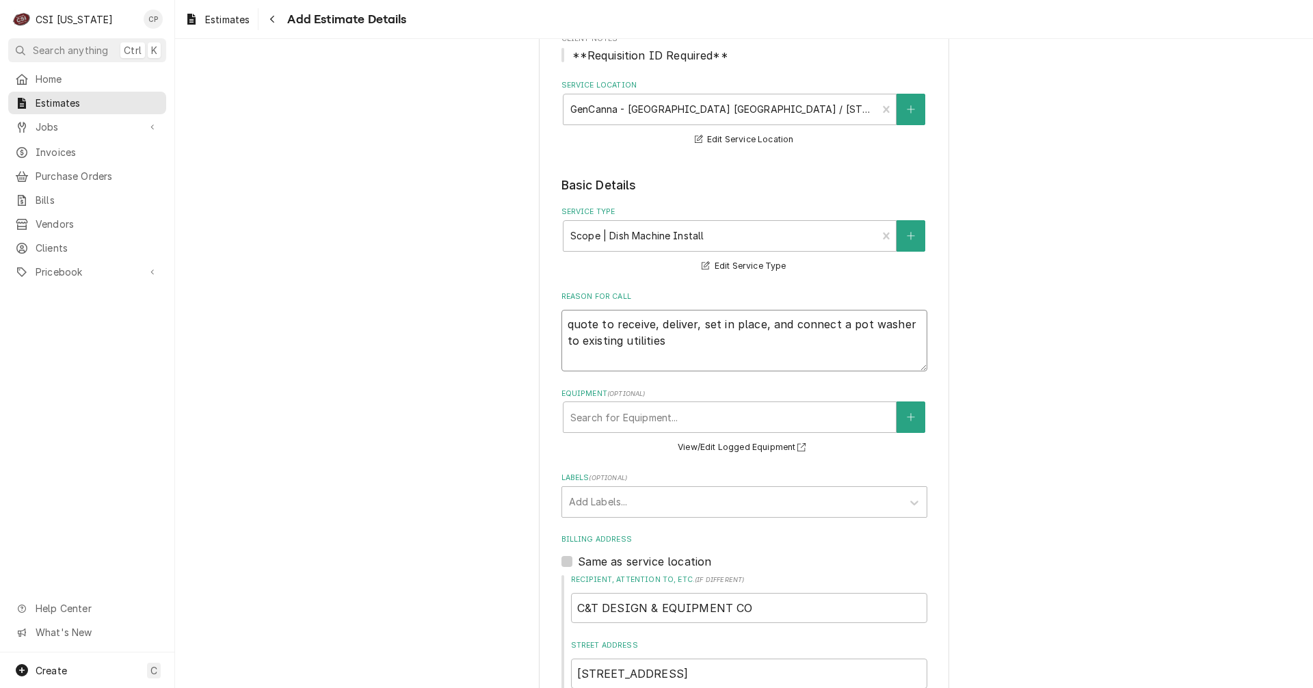
scroll to position [273, 0]
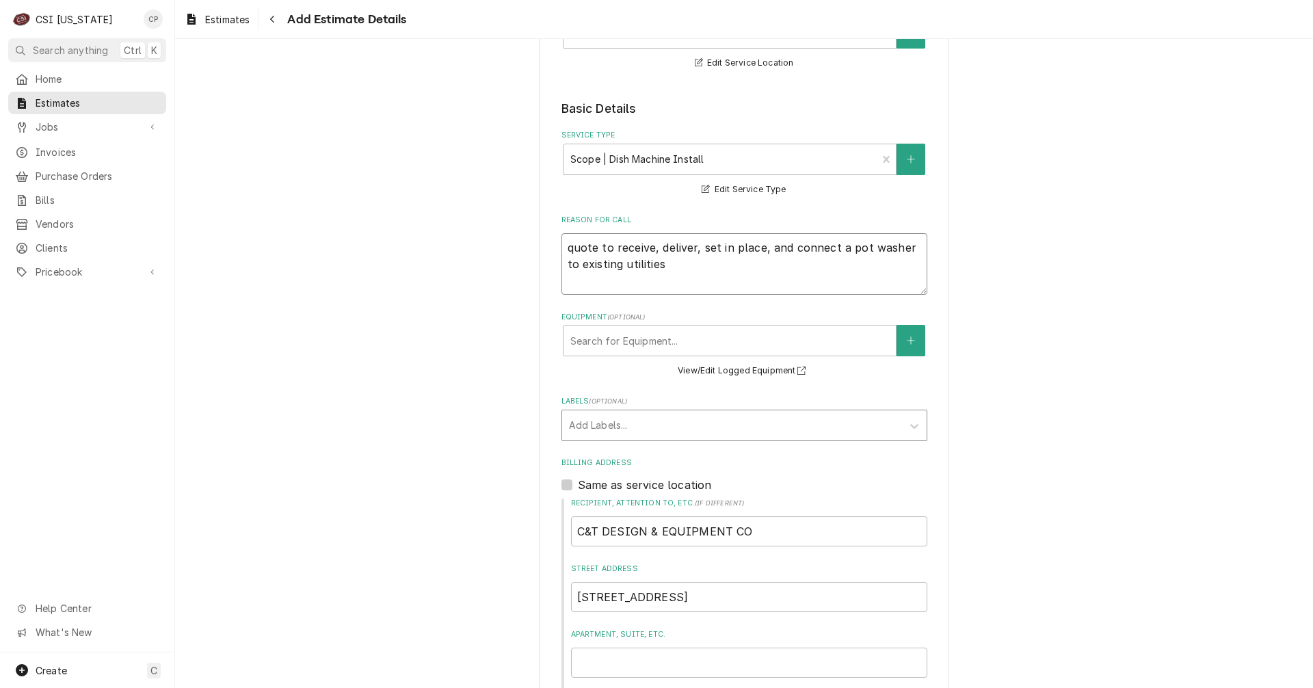
type textarea "quote to receive, deliver, set in place, and connect a pot washer to existing u…"
click at [600, 423] on div "Labels" at bounding box center [732, 425] width 326 height 25
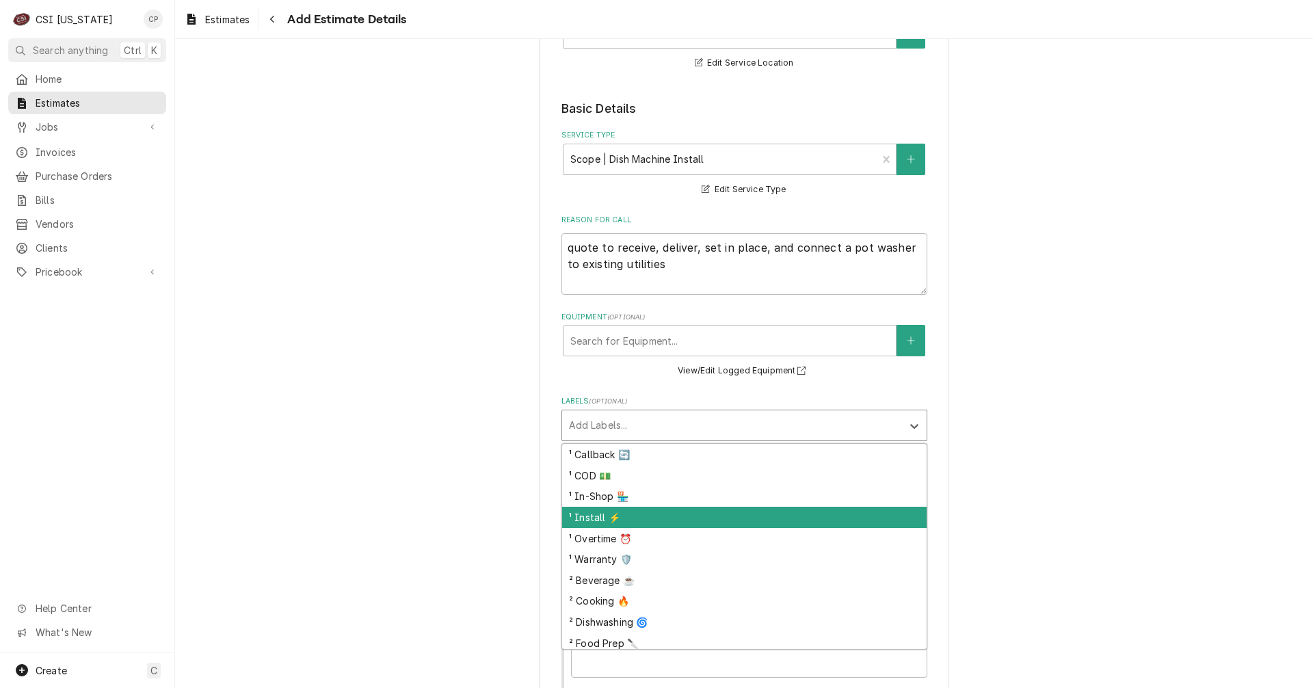
click at [592, 520] on div "¹ Install ⚡️" at bounding box center [744, 517] width 364 height 21
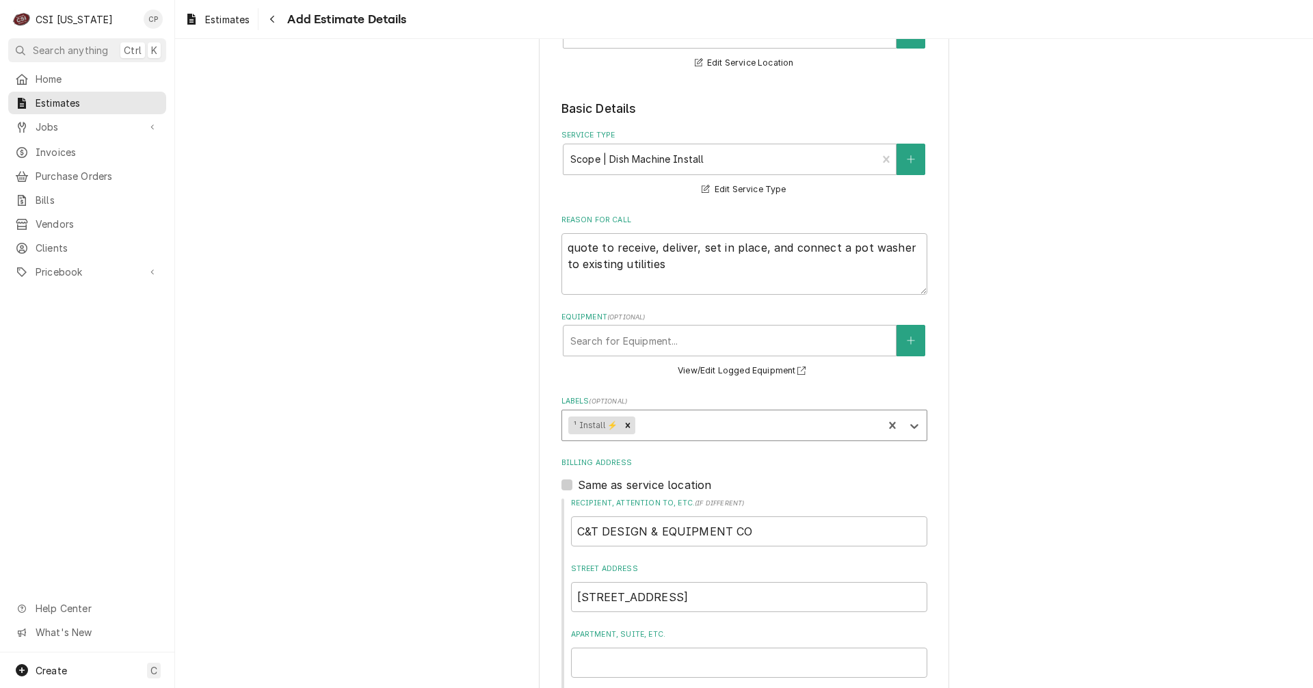
type textarea "x"
type input "d"
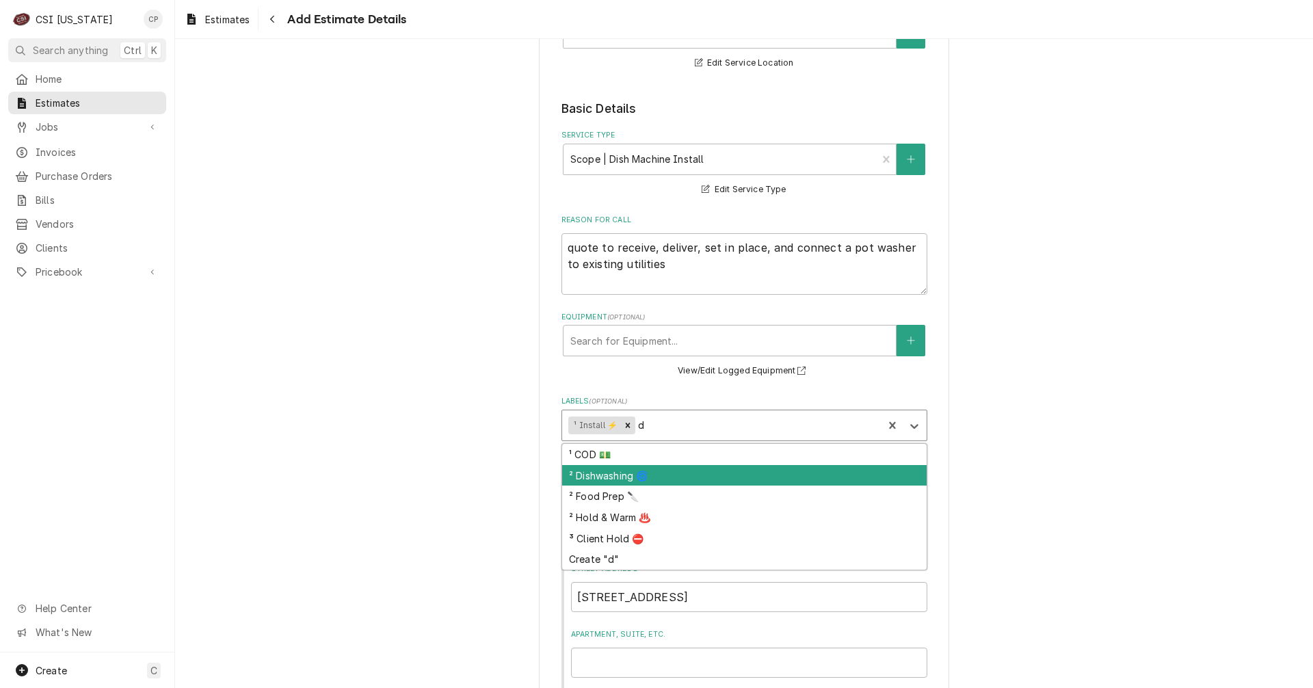
click at [630, 477] on div "² Dishwashing 🌀" at bounding box center [744, 475] width 364 height 21
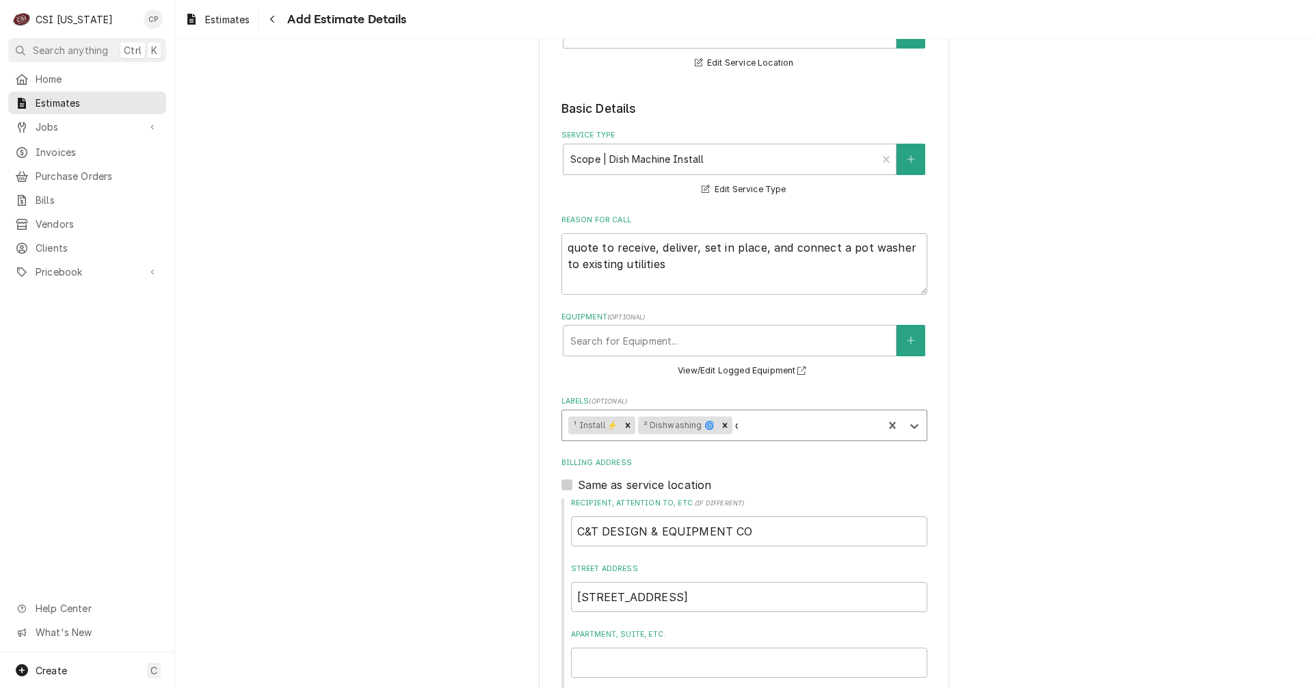
type textarea "x"
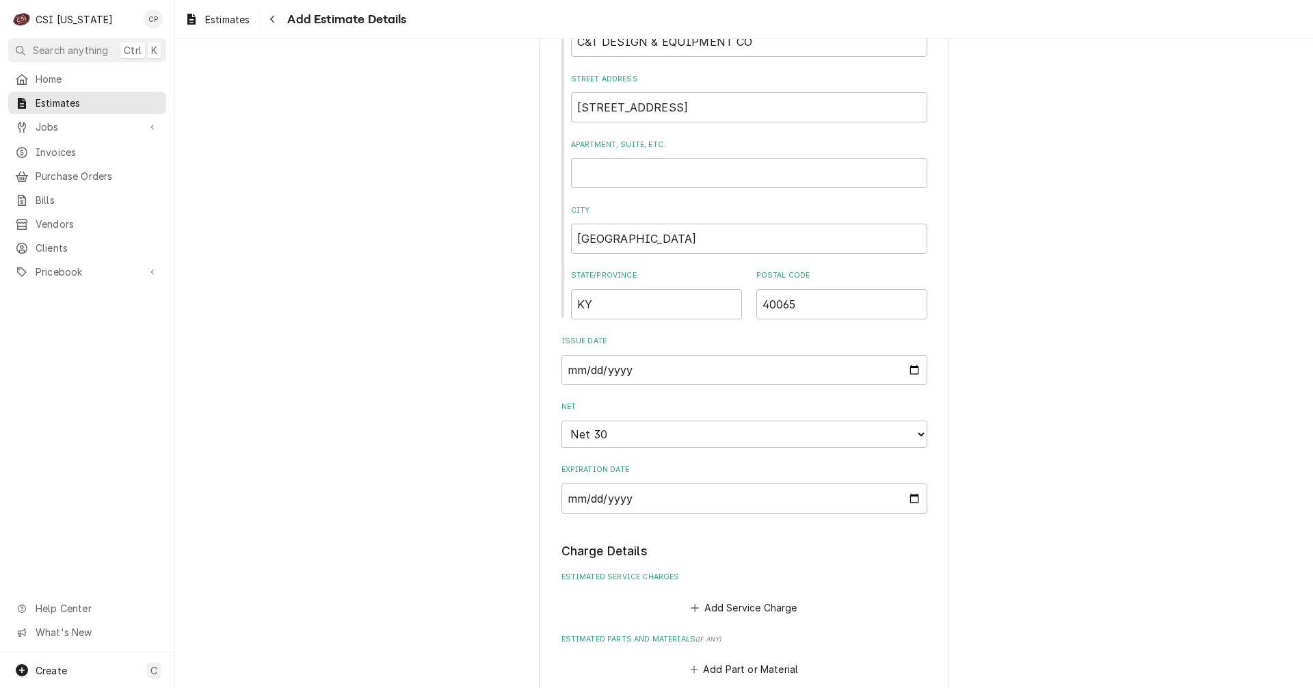
scroll to position [820, 0]
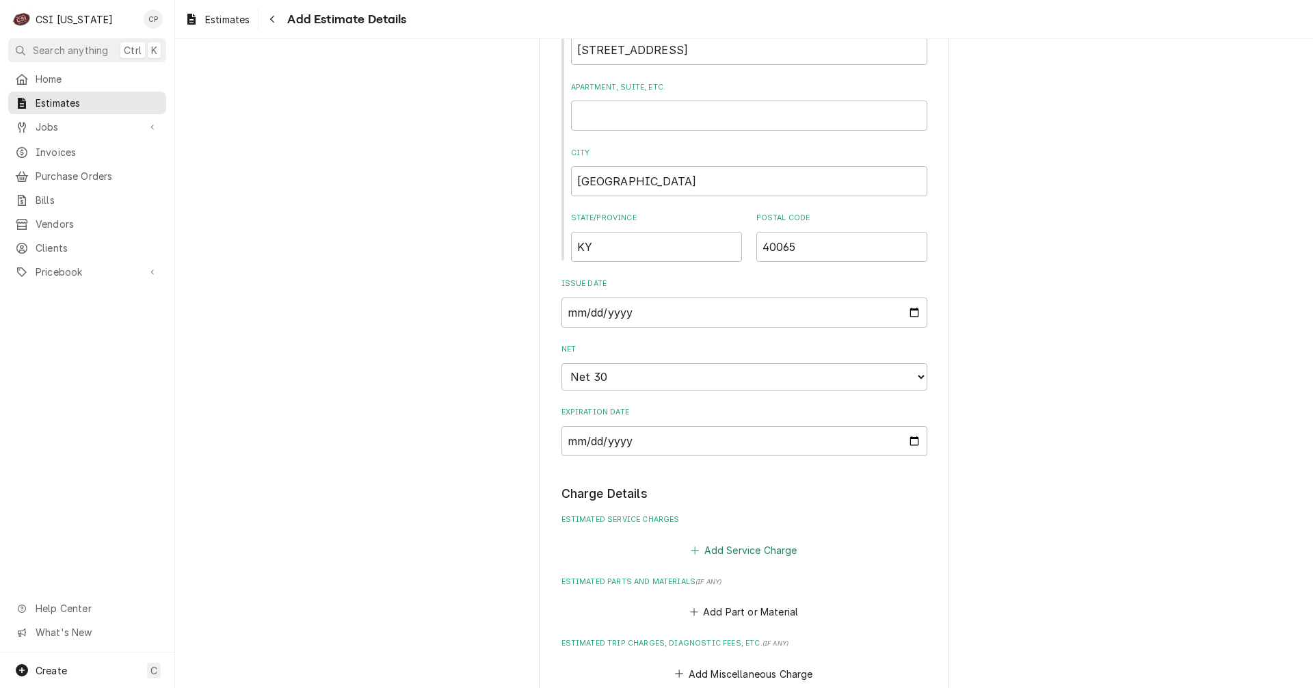
click at [731, 548] on button "Add Service Charge" at bounding box center [743, 549] width 111 height 19
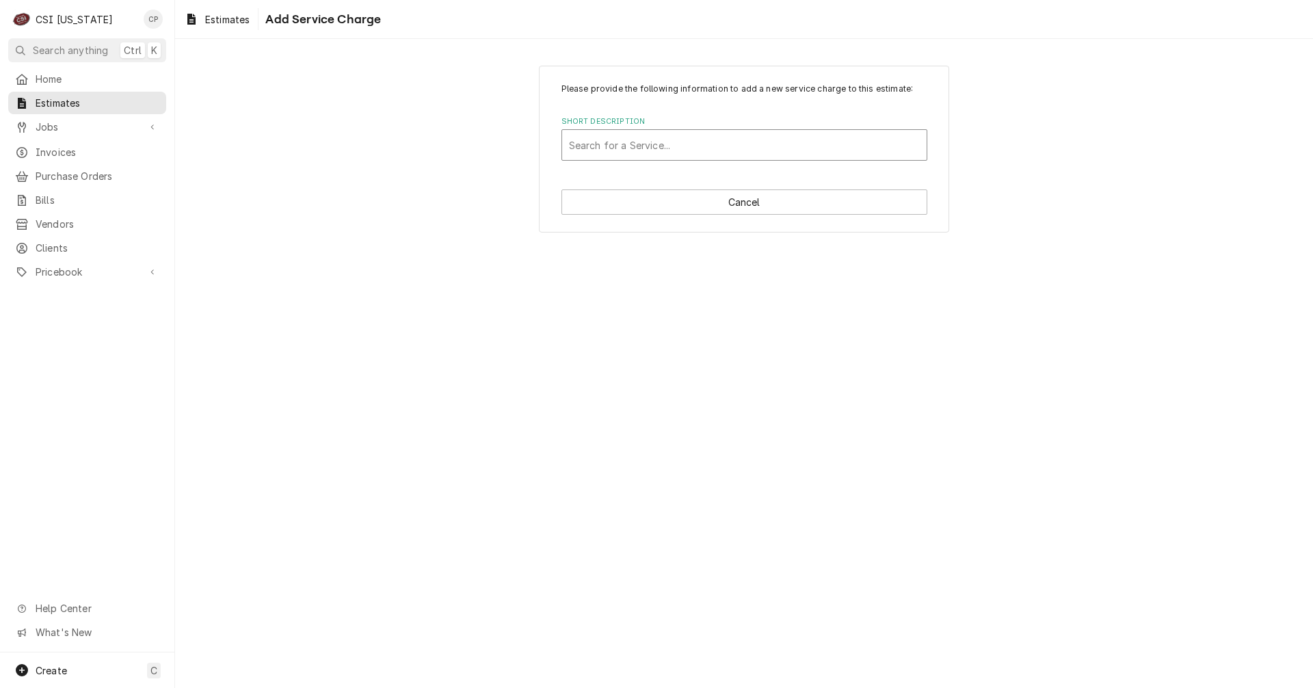
click at [665, 148] on div "Short Description" at bounding box center [744, 145] width 351 height 25
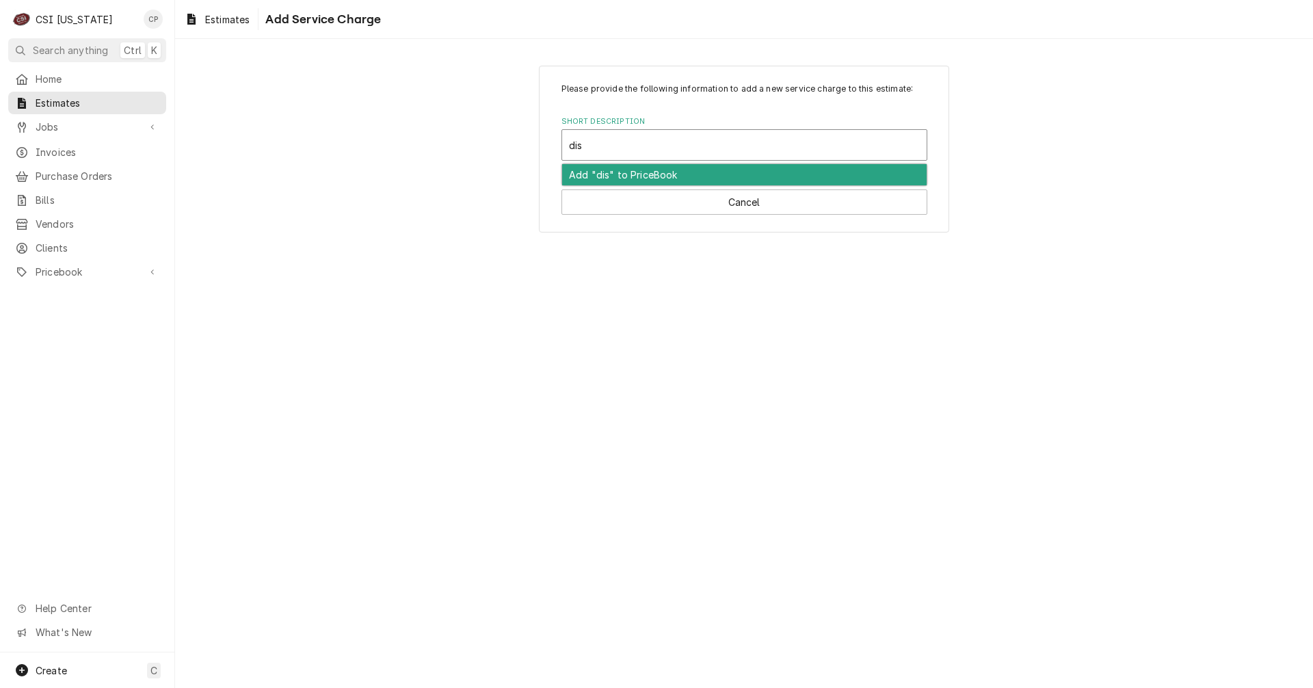
type input "dish"
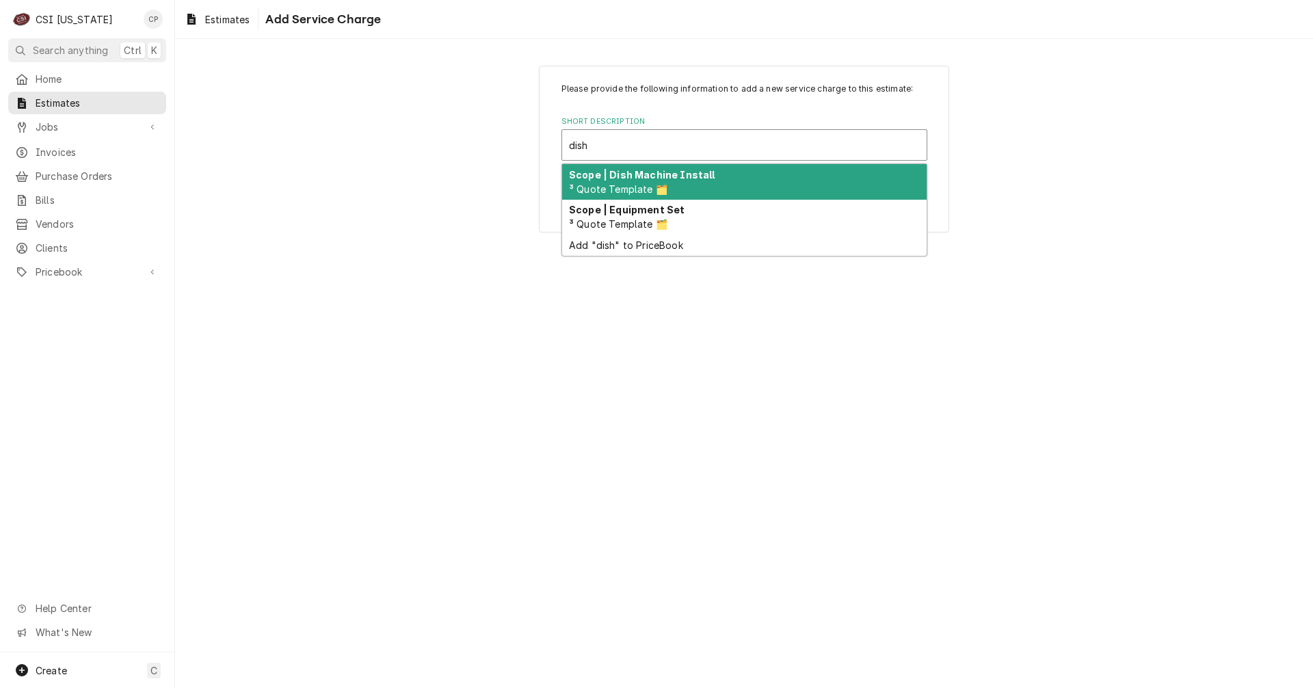
click at [660, 181] on div "Scope | Dish Machine Install ³ Quote Template 🗂️" at bounding box center [744, 182] width 364 height 36
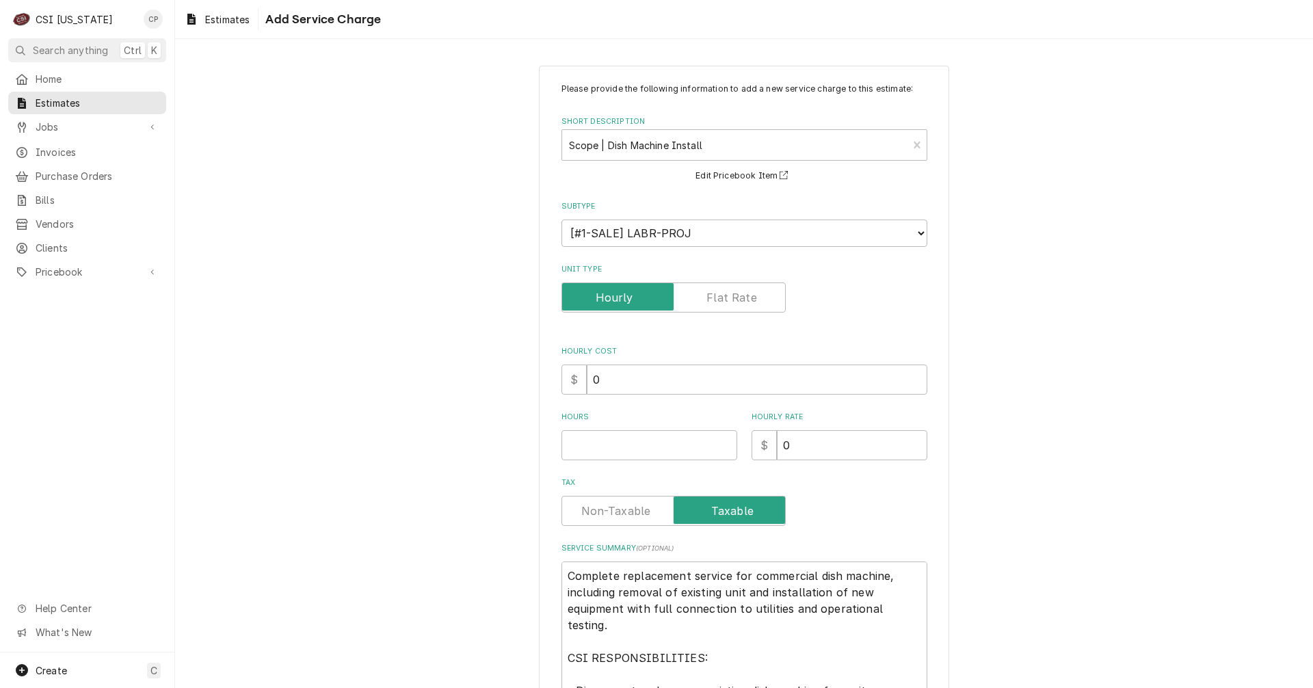
type textarea "x"
click at [738, 302] on label "Unit Type" at bounding box center [673, 297] width 224 height 30
click at [738, 302] on input "Unit Type" at bounding box center [673, 297] width 212 height 30
checkbox input "true"
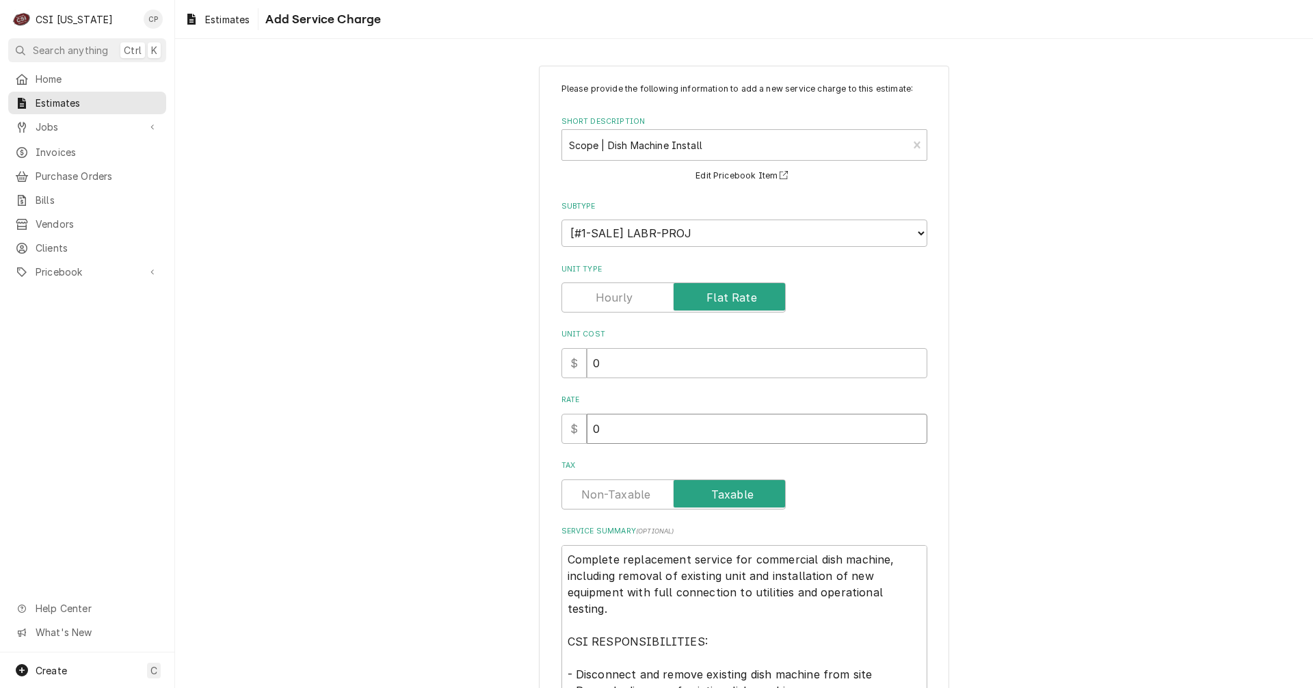
drag, startPoint x: 618, startPoint y: 434, endPoint x: 562, endPoint y: 431, distance: 56.1
click at [564, 438] on div "$ 0" at bounding box center [744, 429] width 366 height 30
click at [599, 429] on input "0" at bounding box center [757, 429] width 340 height 30
drag, startPoint x: 602, startPoint y: 425, endPoint x: 576, endPoint y: 426, distance: 26.0
click at [576, 425] on div "$ 0" at bounding box center [744, 429] width 366 height 30
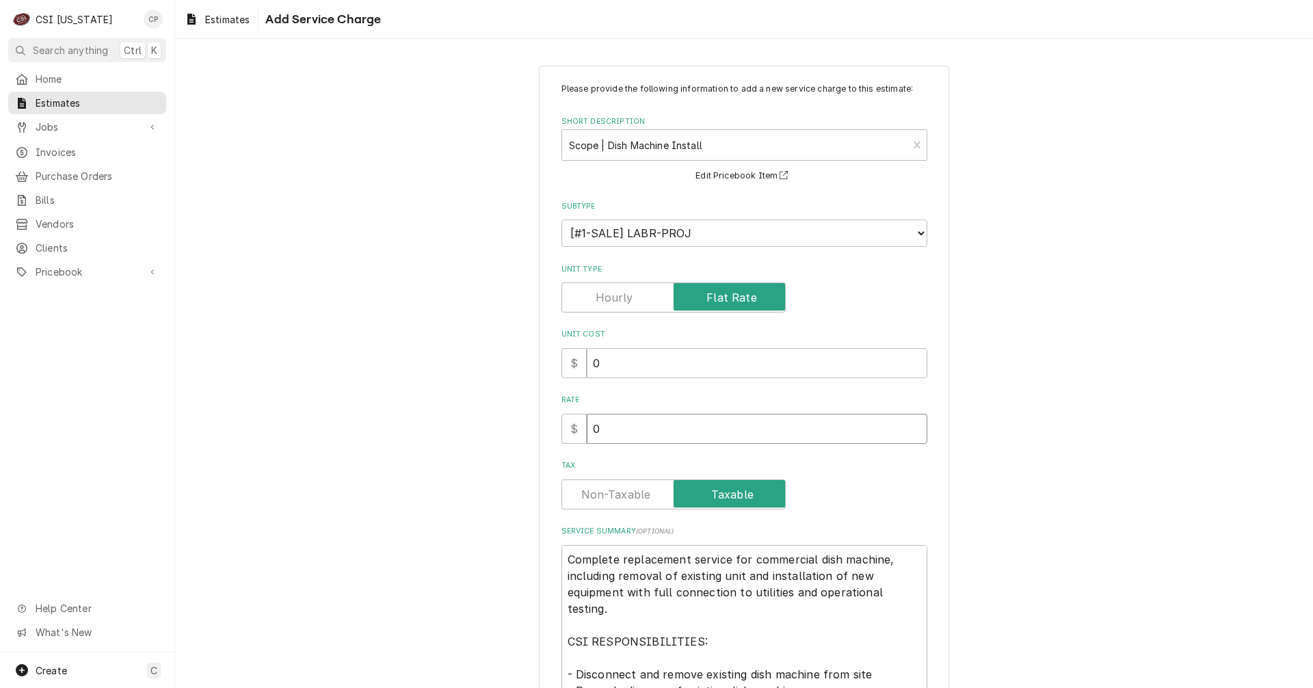
type textarea "x"
type input "3"
type textarea "x"
type input "31"
type textarea "x"
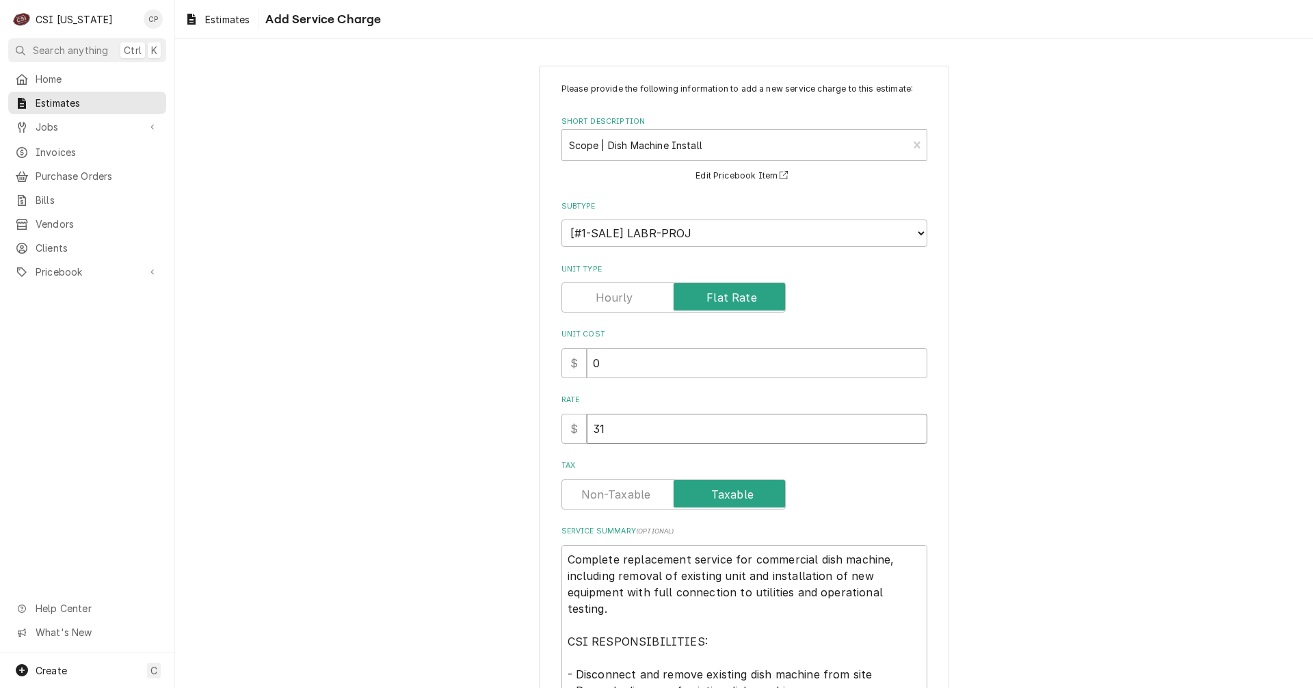
type input "312"
type textarea "x"
type input "3120"
type textarea "x"
type input "3120.0"
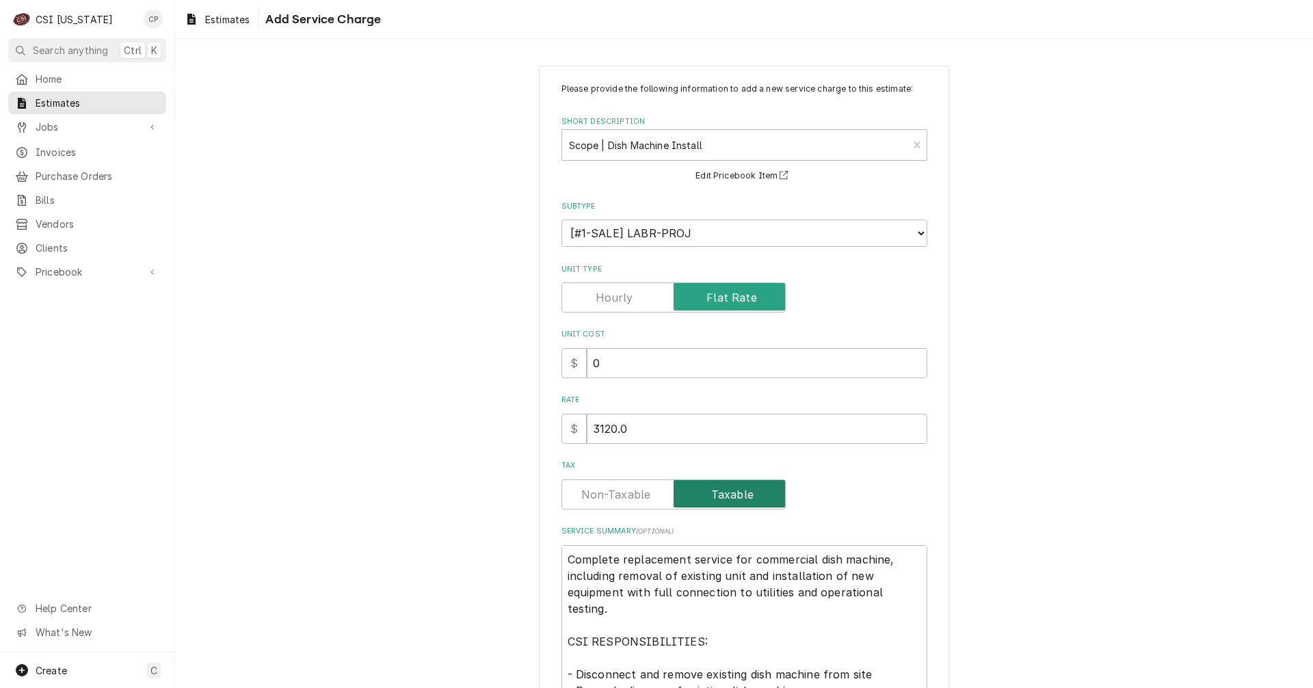
type textarea "x"
click at [607, 494] on label "Tax" at bounding box center [673, 494] width 224 height 30
click at [607, 494] on input "Tax" at bounding box center [673, 494] width 212 height 30
checkbox input "false"
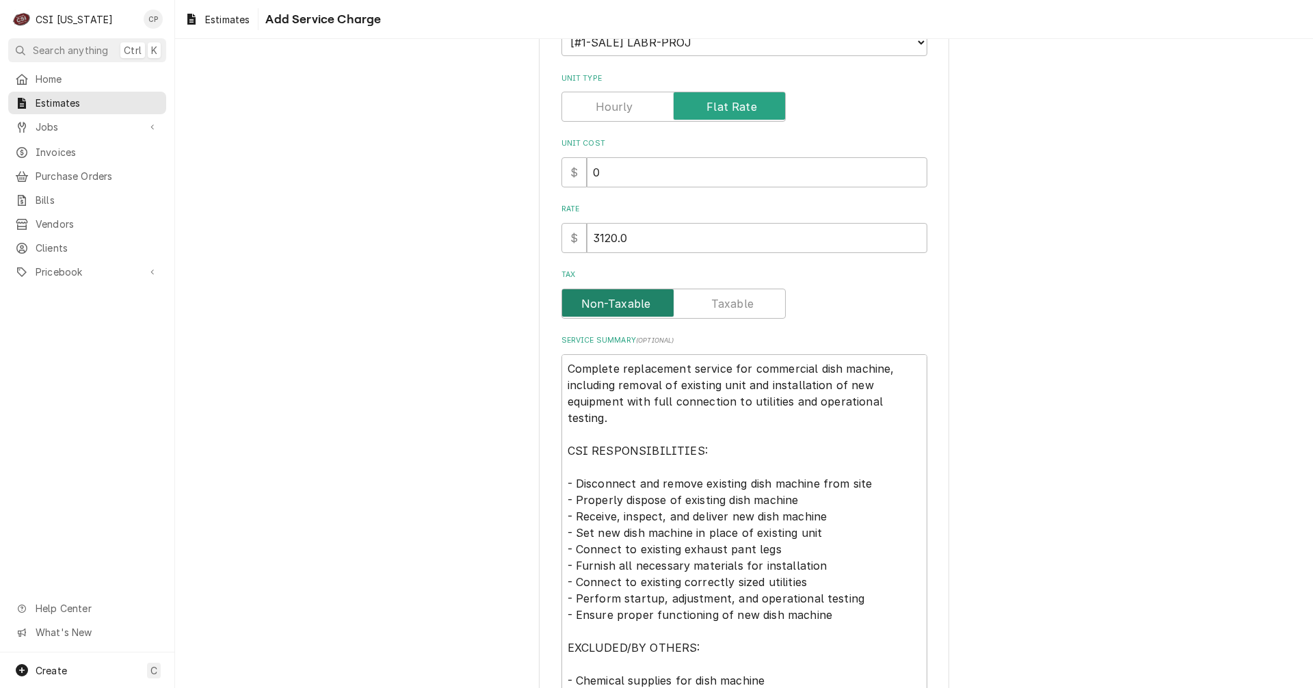
scroll to position [205, 0]
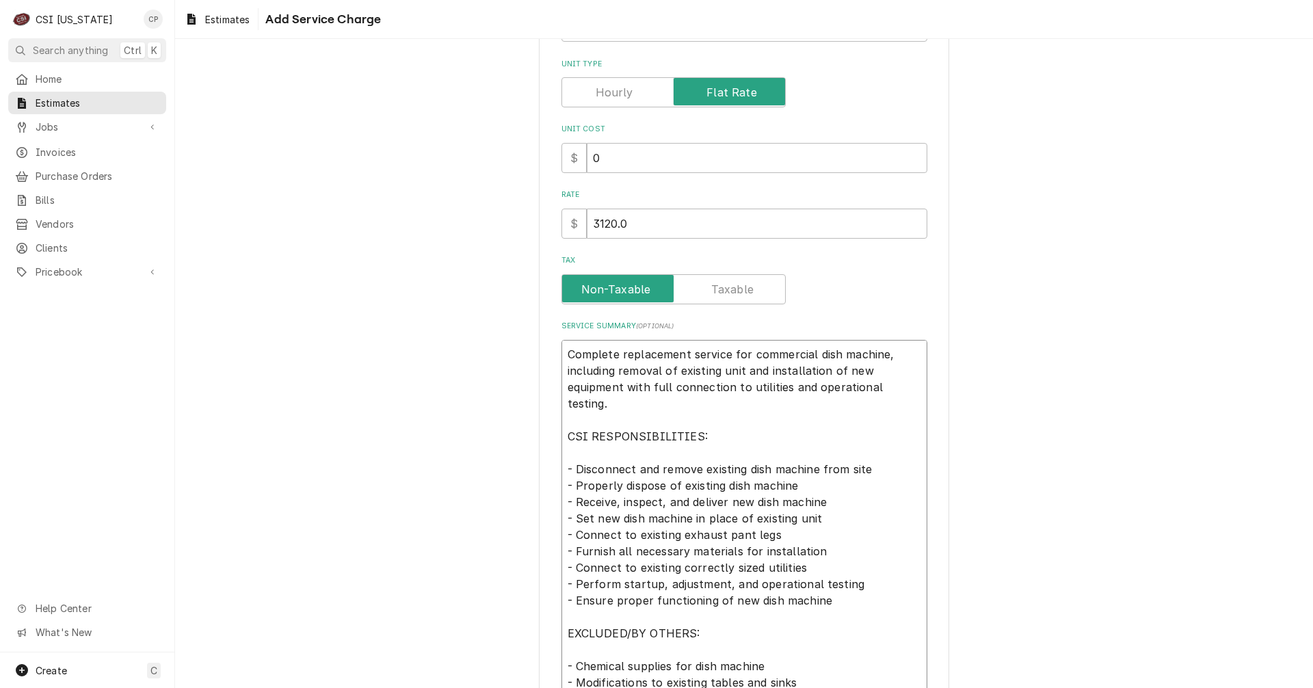
drag, startPoint x: 682, startPoint y: 353, endPoint x: 616, endPoint y: 349, distance: 65.7
click at [616, 349] on textarea "Complete replacement service for commercial dish machine, including removal of …" at bounding box center [744, 567] width 366 height 455
type textarea "x"
type textarea "Complete i service for commercial dish machine, including removal of existing u…"
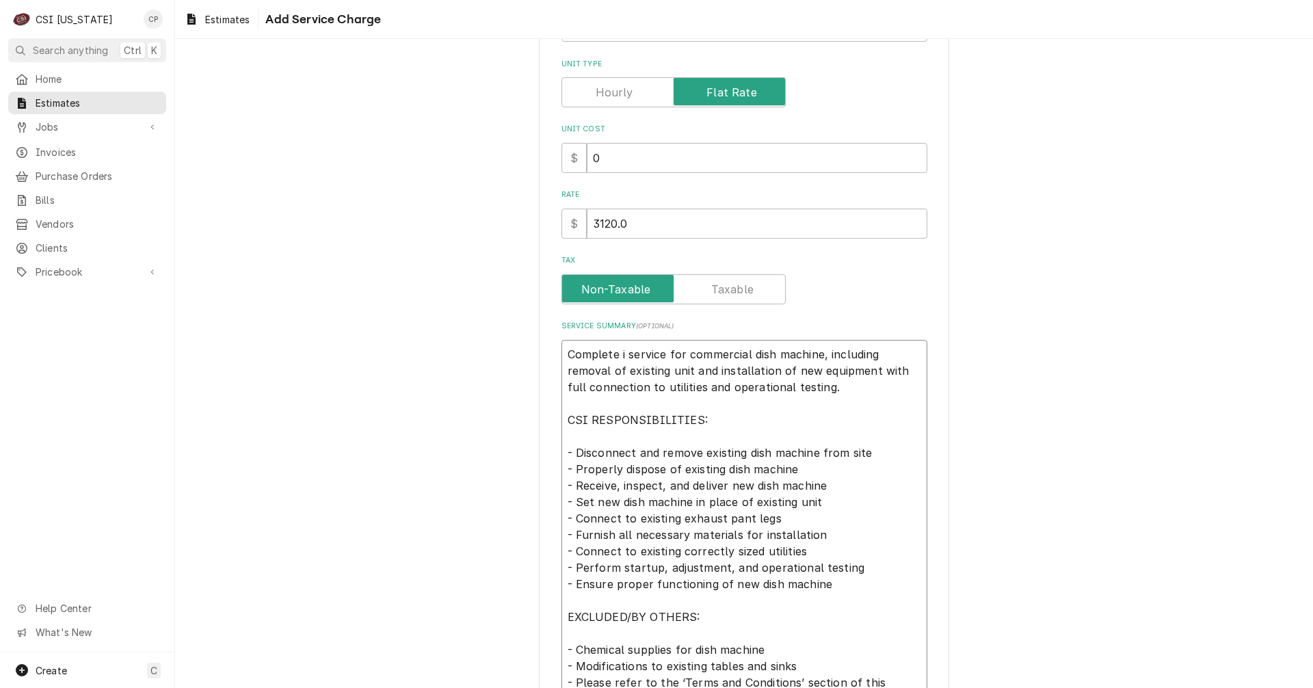
type textarea "x"
type textarea "Complete in service for commercial dish machine, including removal of existing …"
type textarea "x"
type textarea "Complete ins service for commercial dish machine, including removal of existing…"
type textarea "x"
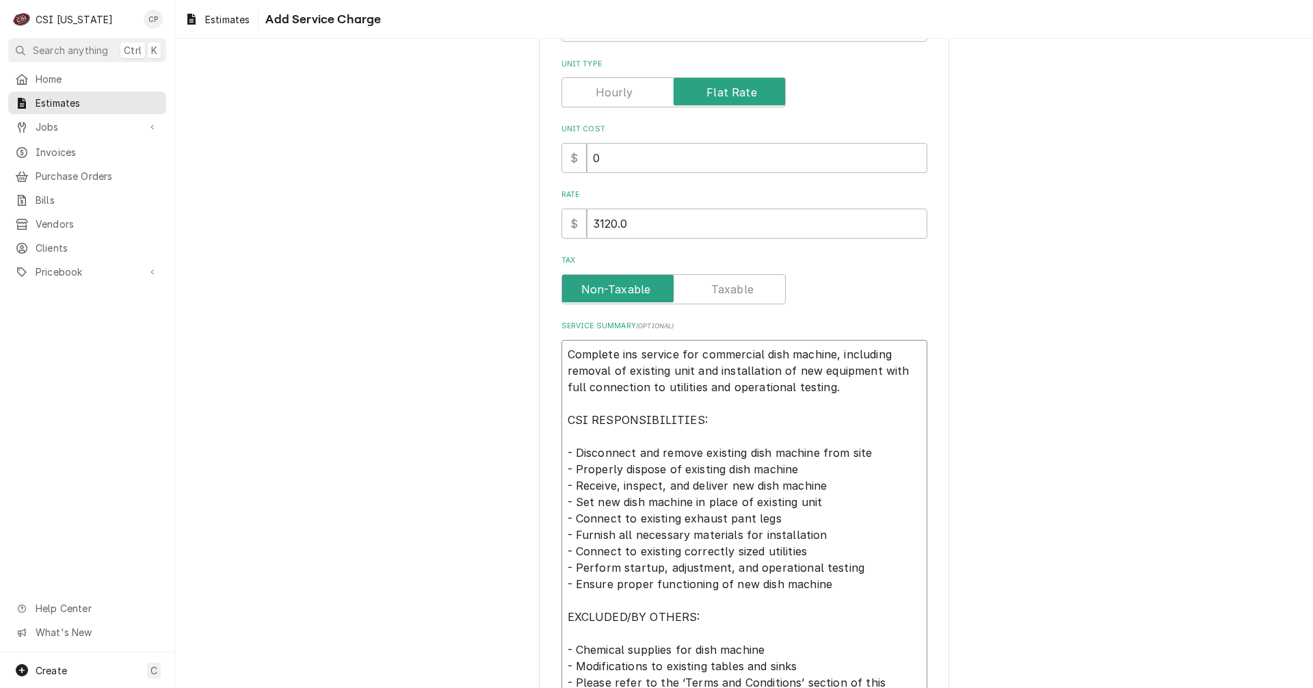
type textarea "Complete inst service for commercial dish machine, including removal of existin…"
type textarea "x"
type textarea "Complete insta service for commercial dish machine, including removal of existi…"
type textarea "x"
type textarea "Complete instal service for commercial dish machine, including removal of exist…"
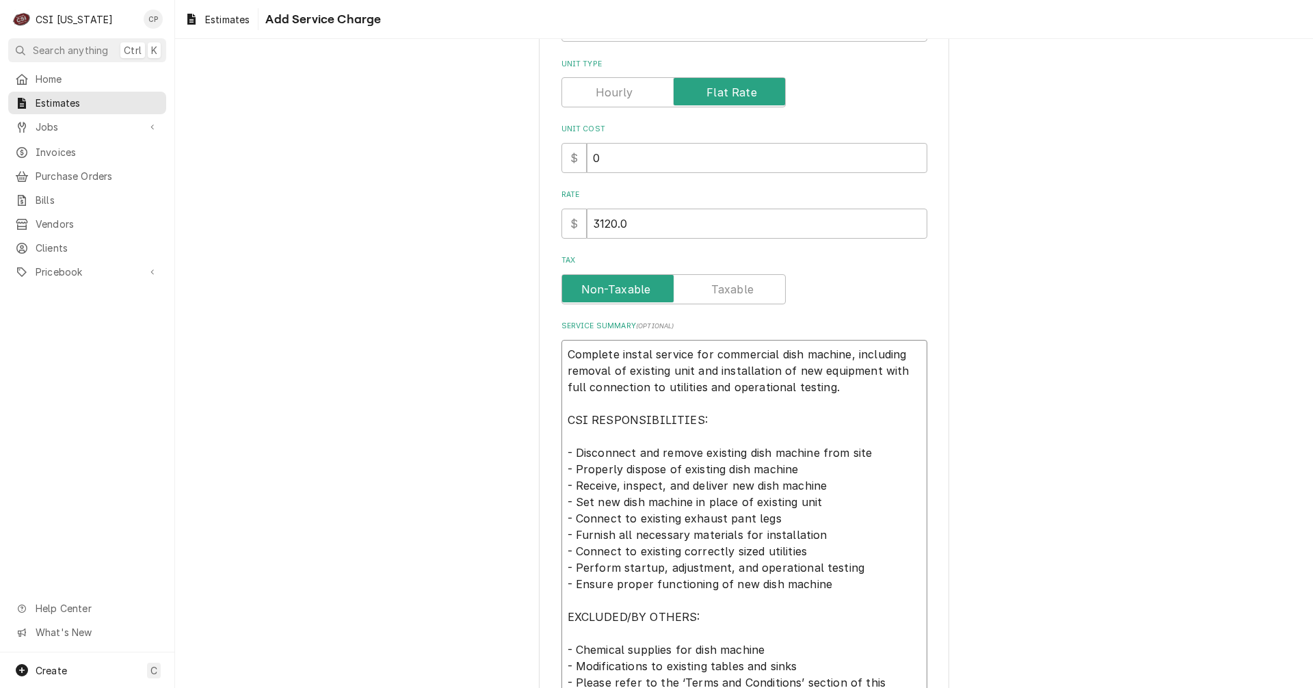
type textarea "x"
type textarea "Complete instala service for commercial dish machine, including removal of exis…"
type textarea "x"
type textarea "Complete instal service for commercial dish machine, including removal of exist…"
type textarea "x"
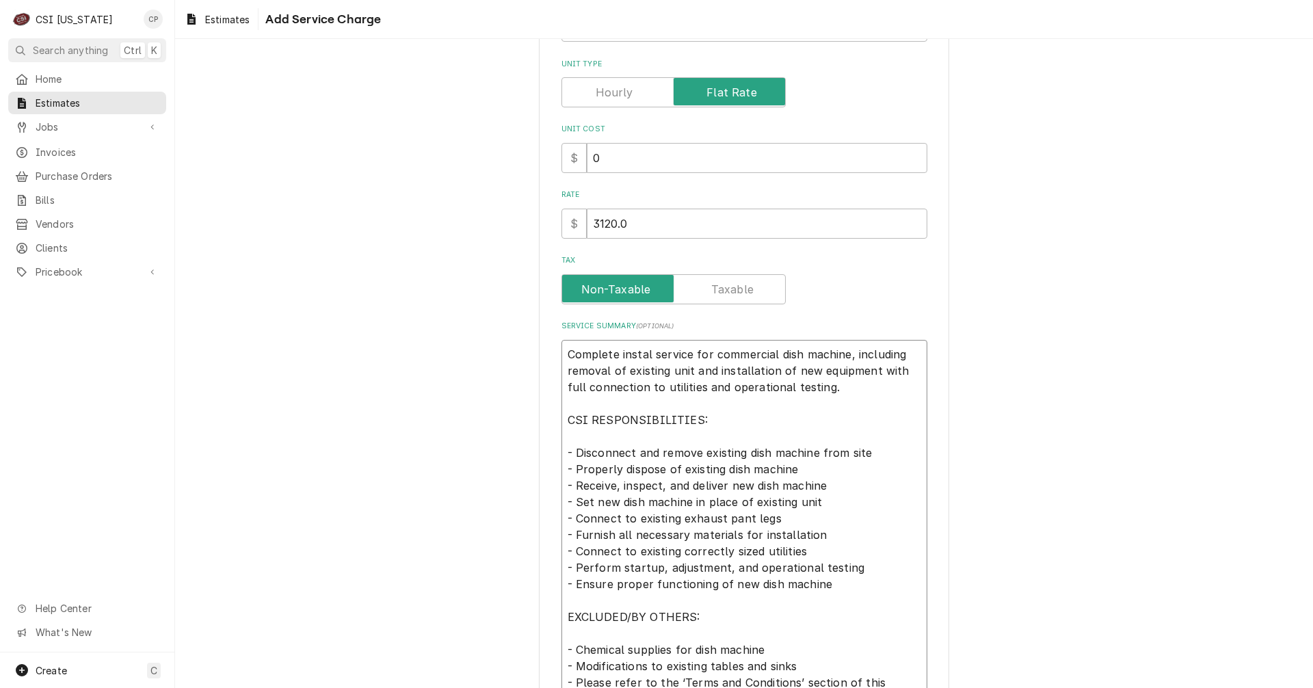
type textarea "Complete instala service for commercial dish machine, including removal of exis…"
type textarea "x"
type textarea "Complete instalat service for commercial dish machine, including removal of exi…"
type textarea "x"
type textarea "Complete instalati service for commercial dish machine, including removal of ex…"
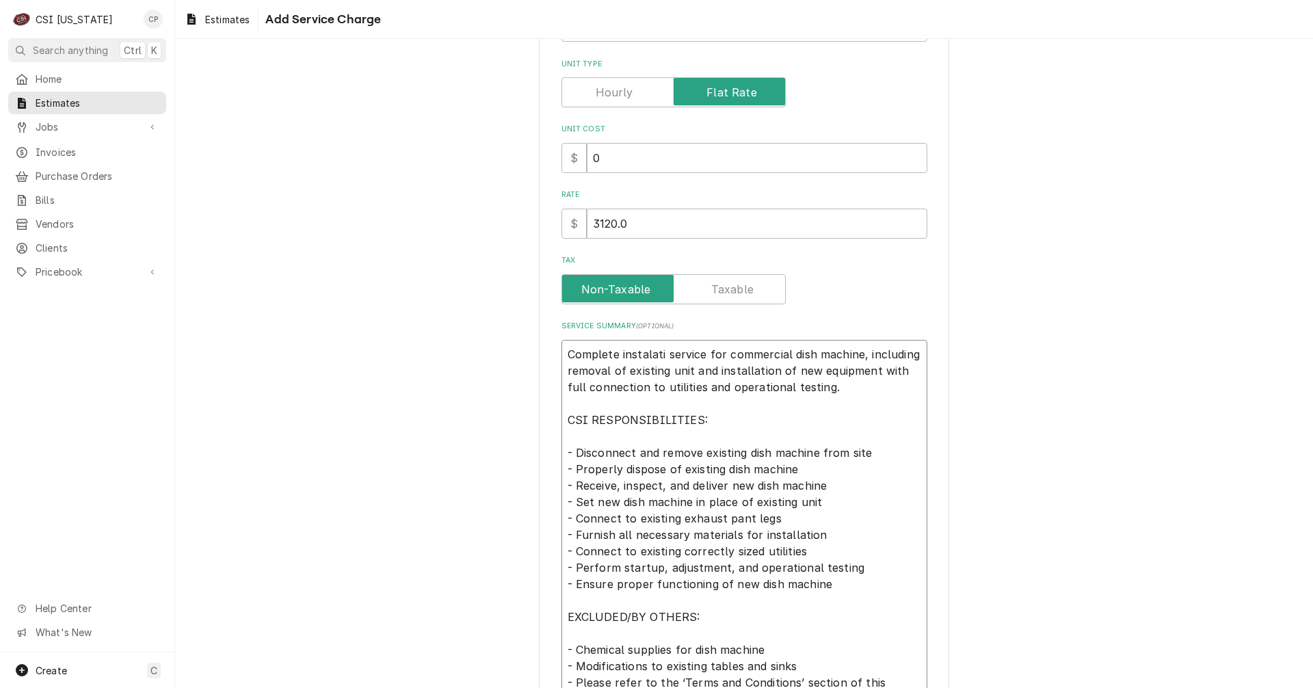
type textarea "x"
type textarea "Complete instalatio service for commercial dish machine, including removal of e…"
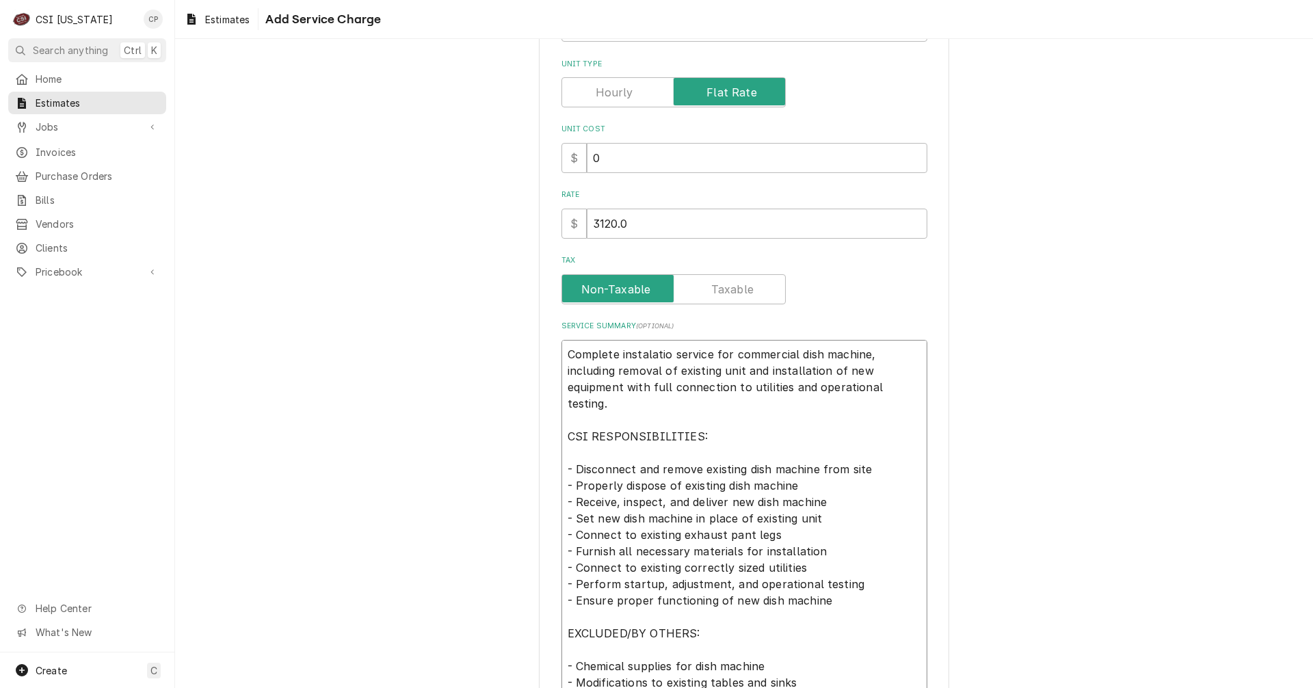
type textarea "x"
type textarea "Complete instalation service for commercial dish machine, including removal of …"
type textarea "x"
type textarea "Complete installation service for commercial dish machine, including removal of…"
drag, startPoint x: 762, startPoint y: 369, endPoint x: 562, endPoint y: 370, distance: 200.3
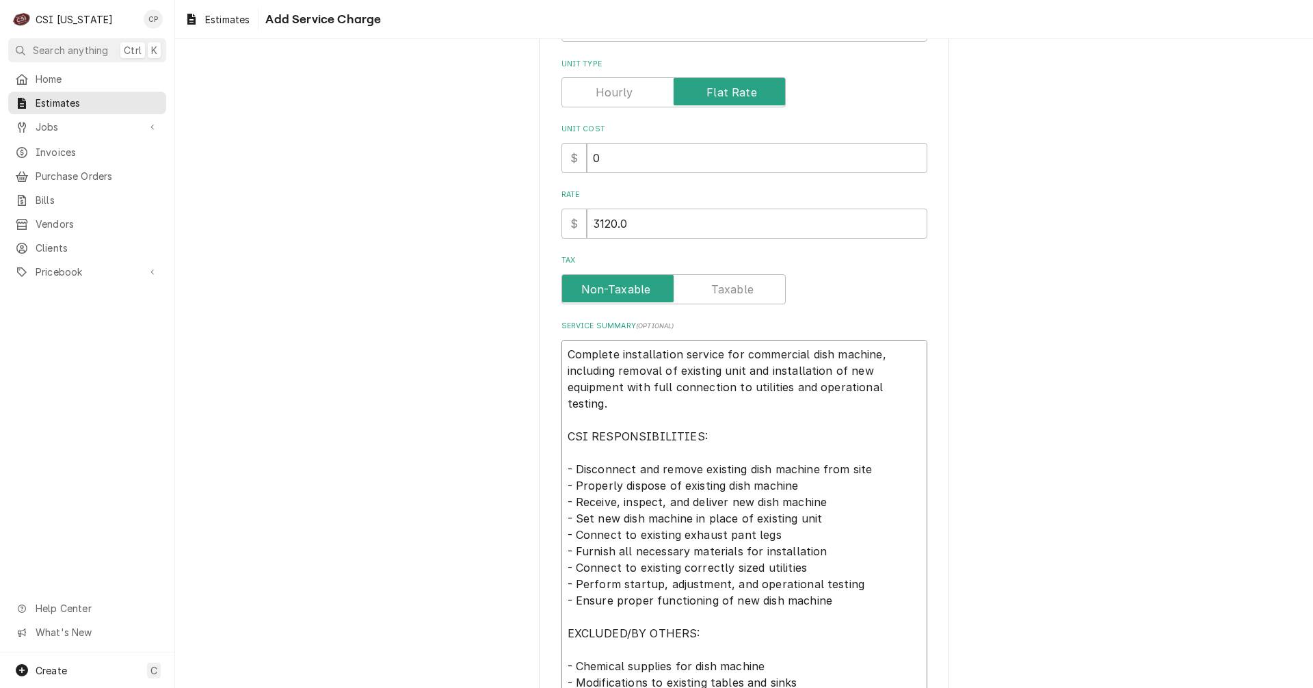
click at [562, 370] on textarea "Complete installation service for commercial dish machine, including removal of…" at bounding box center [744, 567] width 366 height 455
type textarea "x"
type textarea "Complete installation service for commercial dish machine, installation of new …"
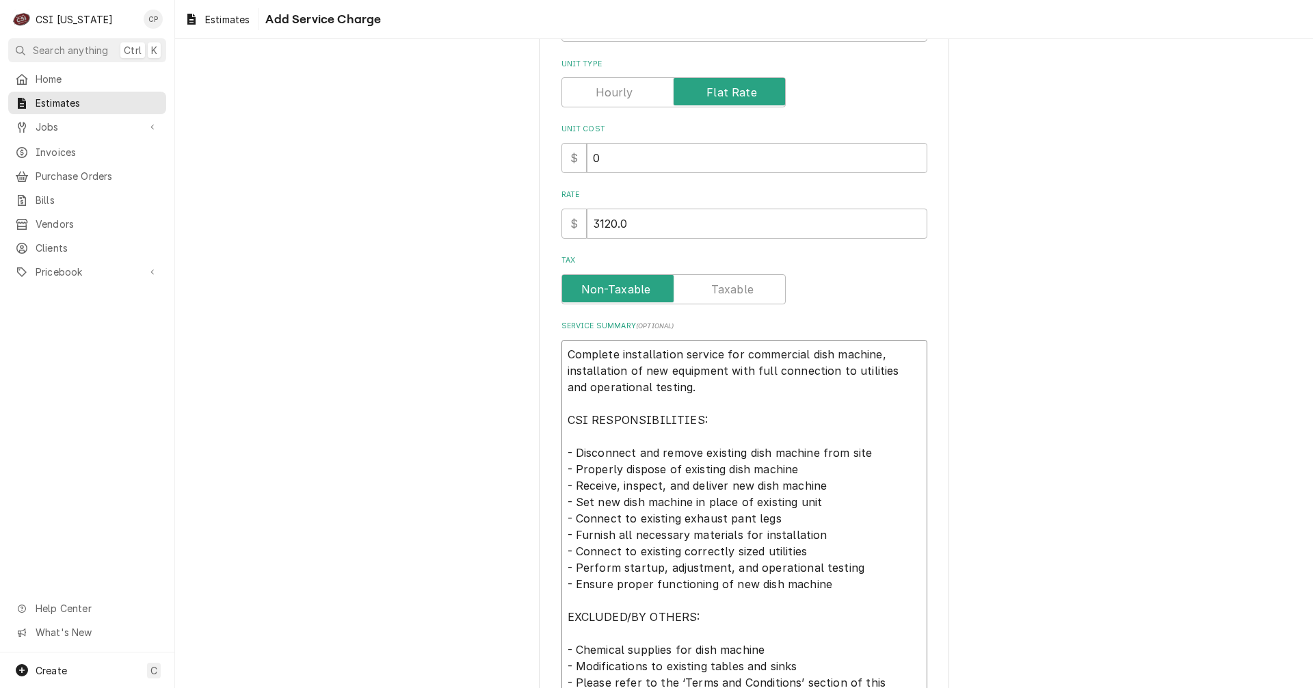
drag, startPoint x: 561, startPoint y: 449, endPoint x: 889, endPoint y: 472, distance: 329.0
click at [889, 472] on textarea "Complete installation service for commercial dish machine, installation of new …" at bounding box center [744, 567] width 366 height 455
type textarea "x"
type textarea "Complete installation service for commercial dish machine, installation of new …"
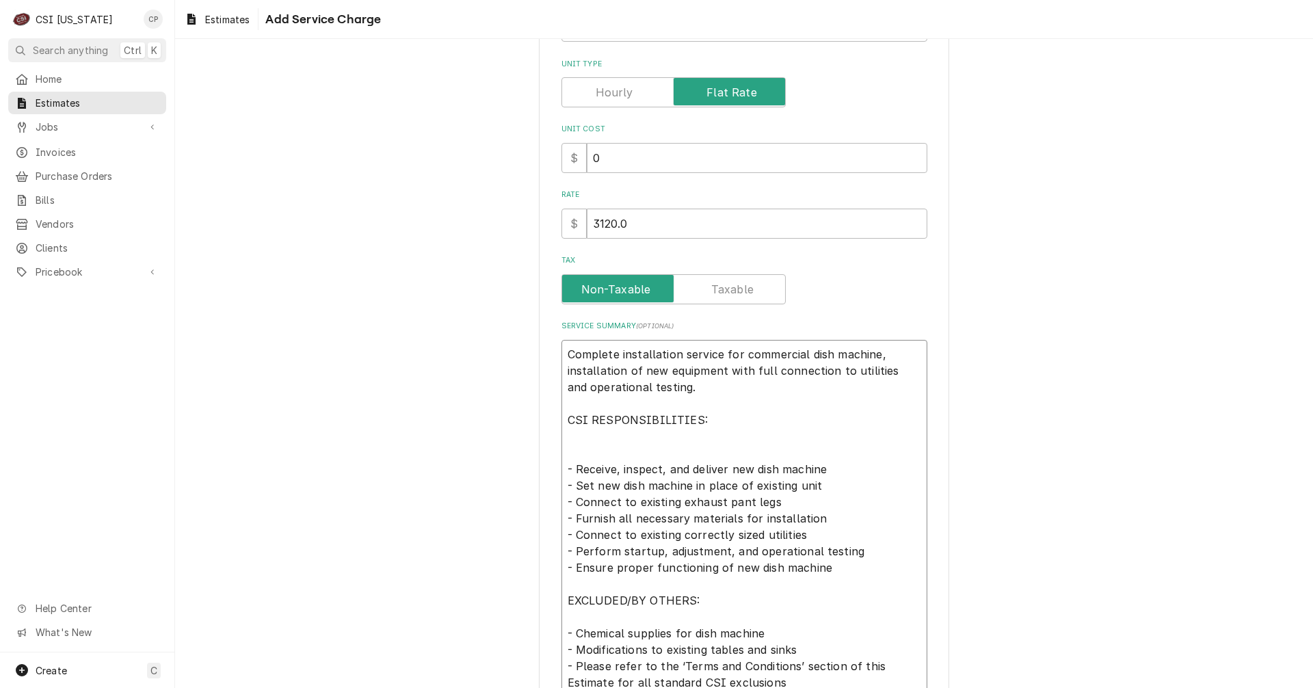
type textarea "x"
type textarea "Complete installation service for commercial dish machine, installation of new …"
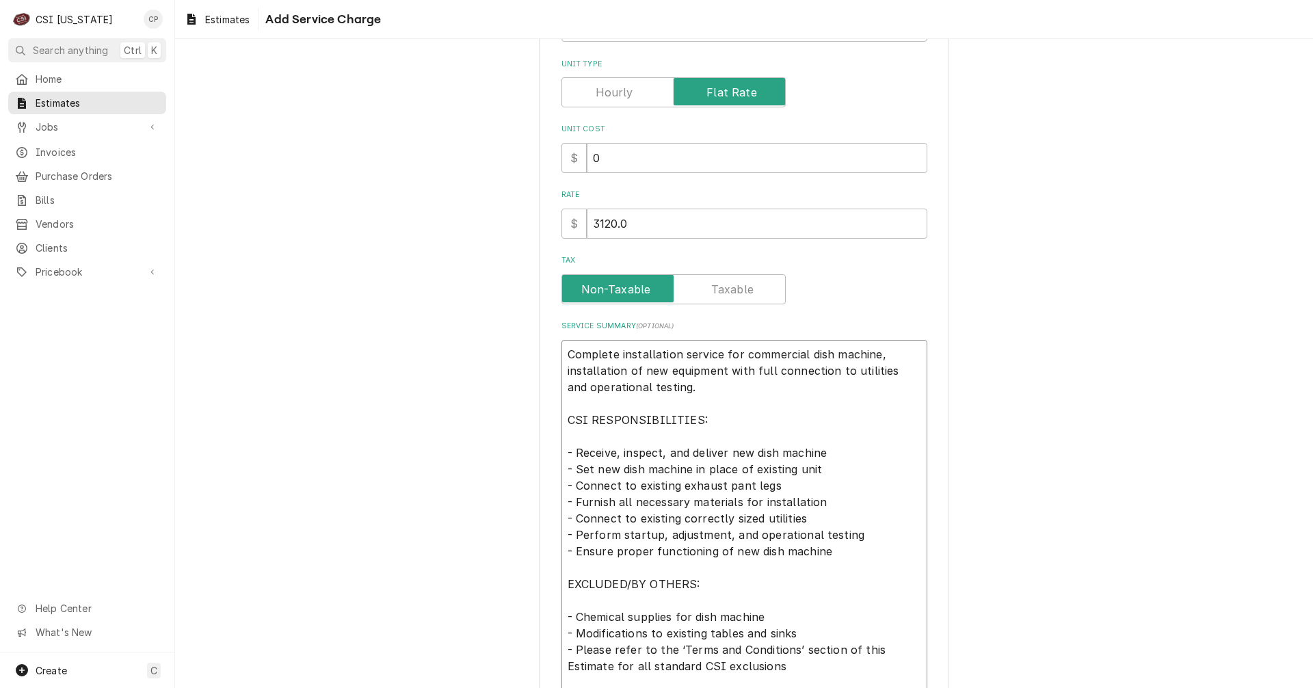
type textarea "x"
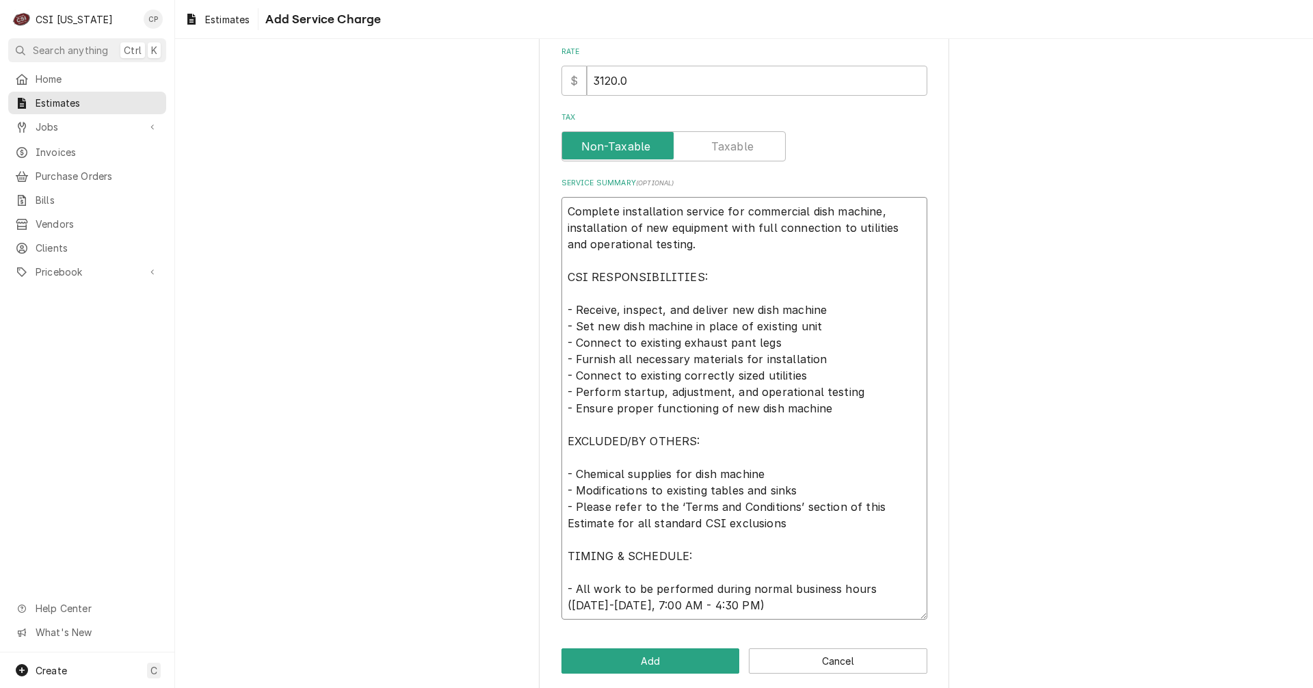
scroll to position [363, 0]
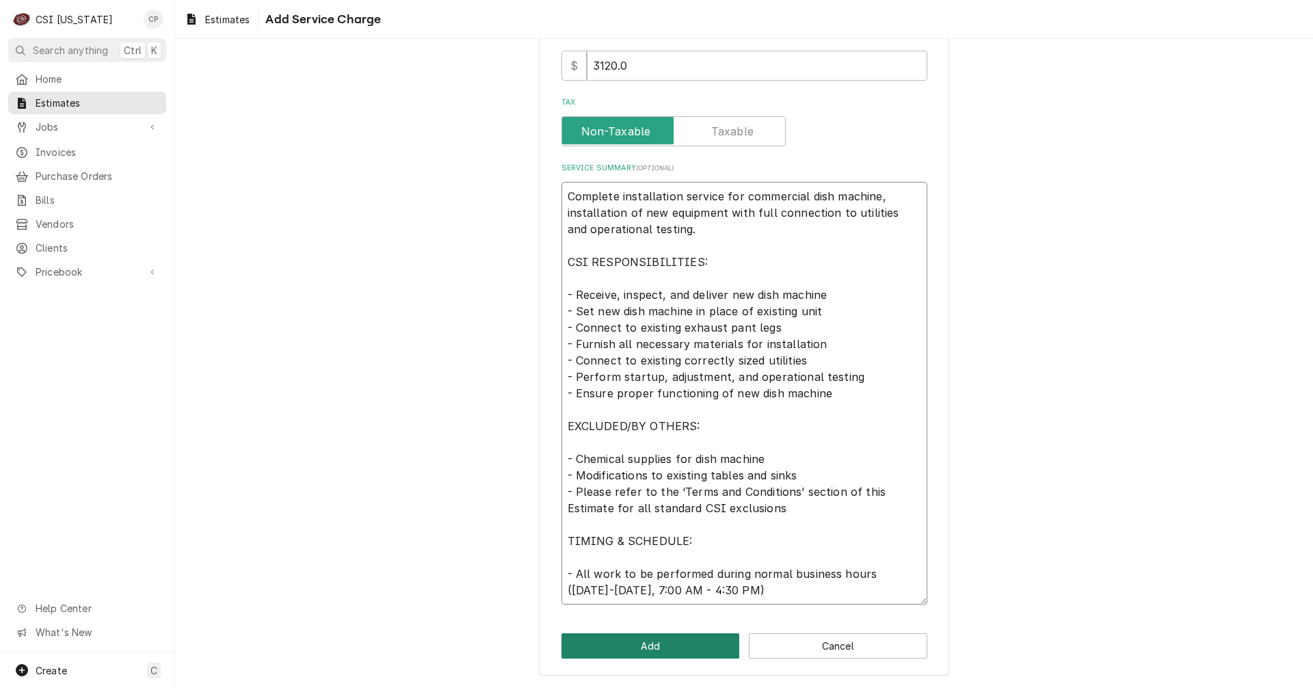
type textarea "Complete installation service for commercial dish machine, installation of new …"
click at [689, 640] on button "Add" at bounding box center [650, 645] width 178 height 25
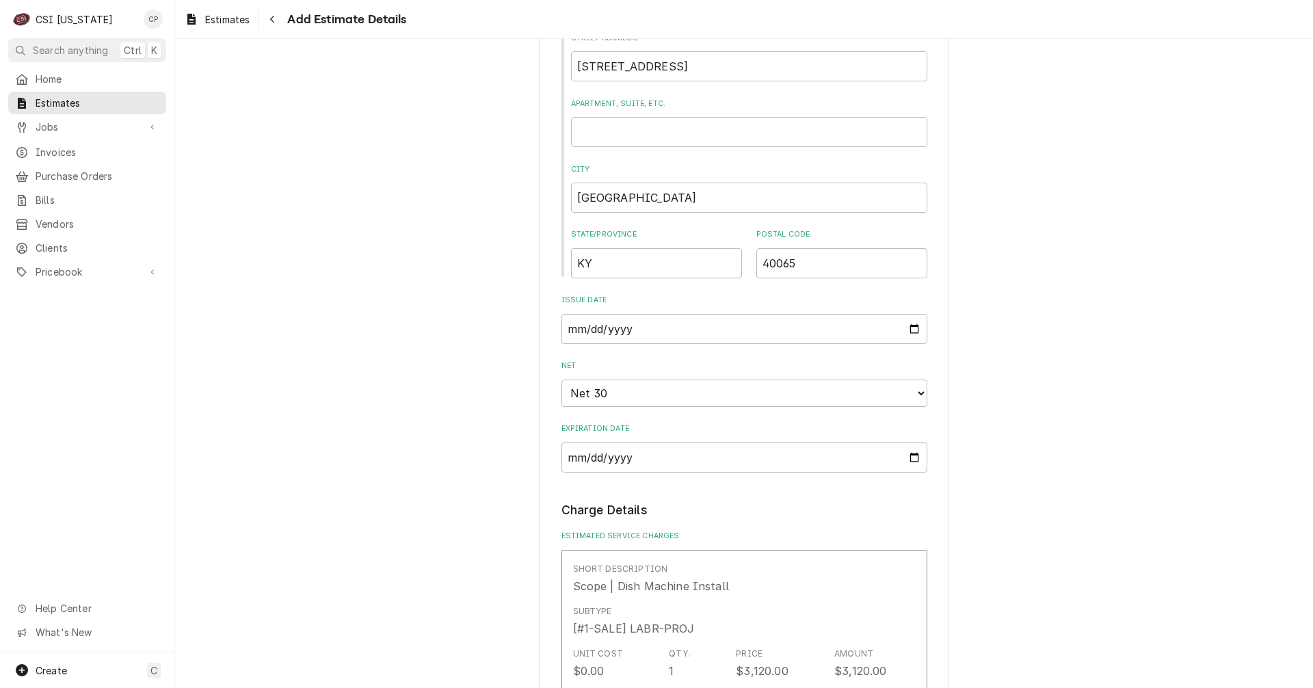
type textarea "x"
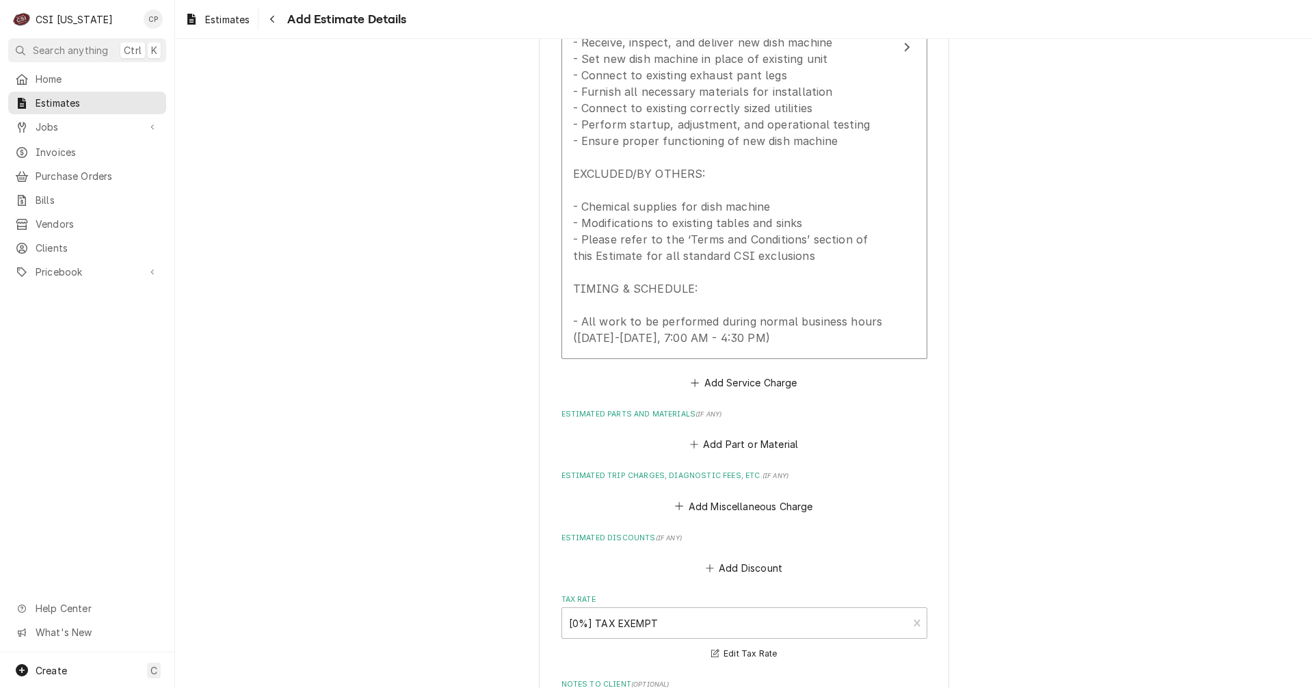
scroll to position [1624, 0]
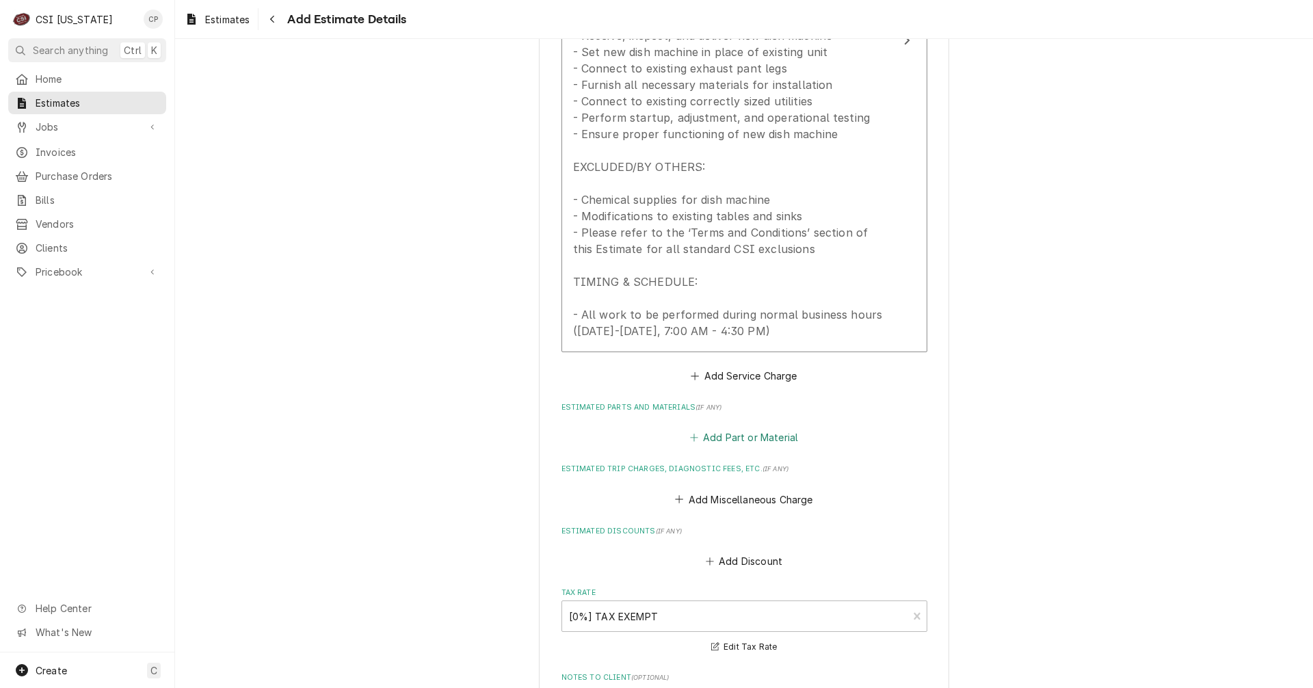
click at [773, 436] on button "Add Part or Material" at bounding box center [743, 437] width 113 height 19
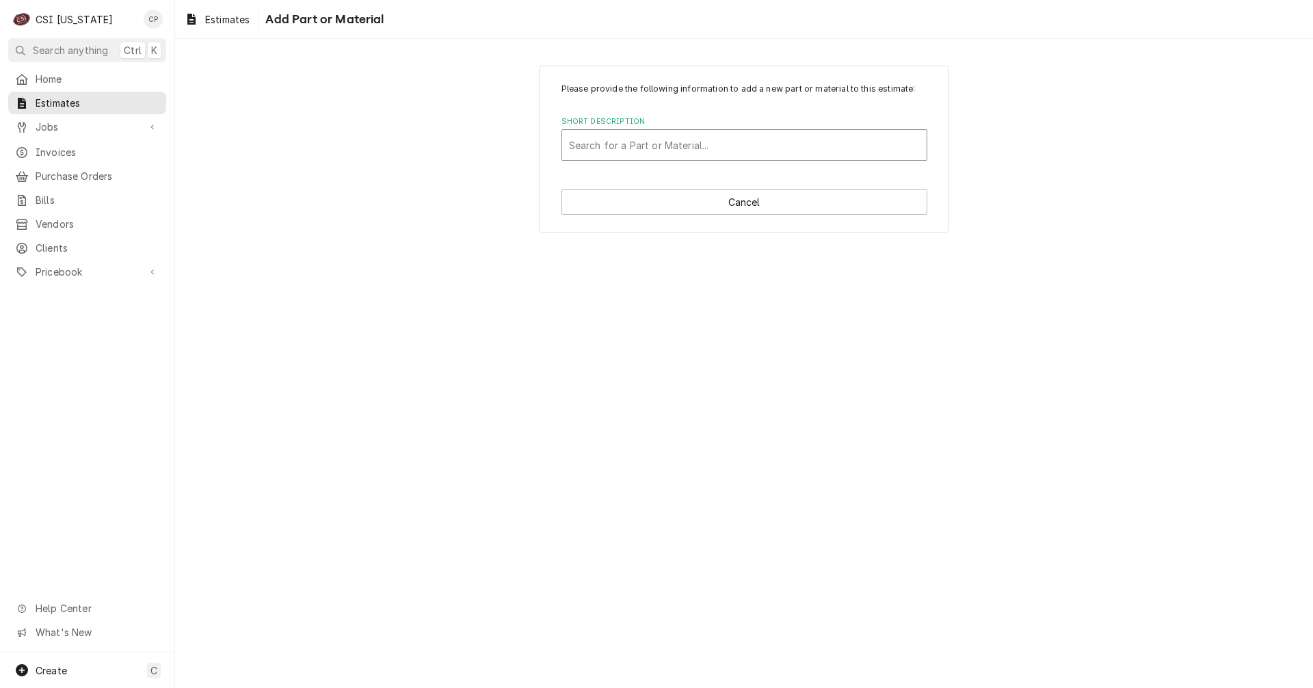
click at [730, 149] on div "Short Description" at bounding box center [744, 145] width 351 height 25
type input "misc"
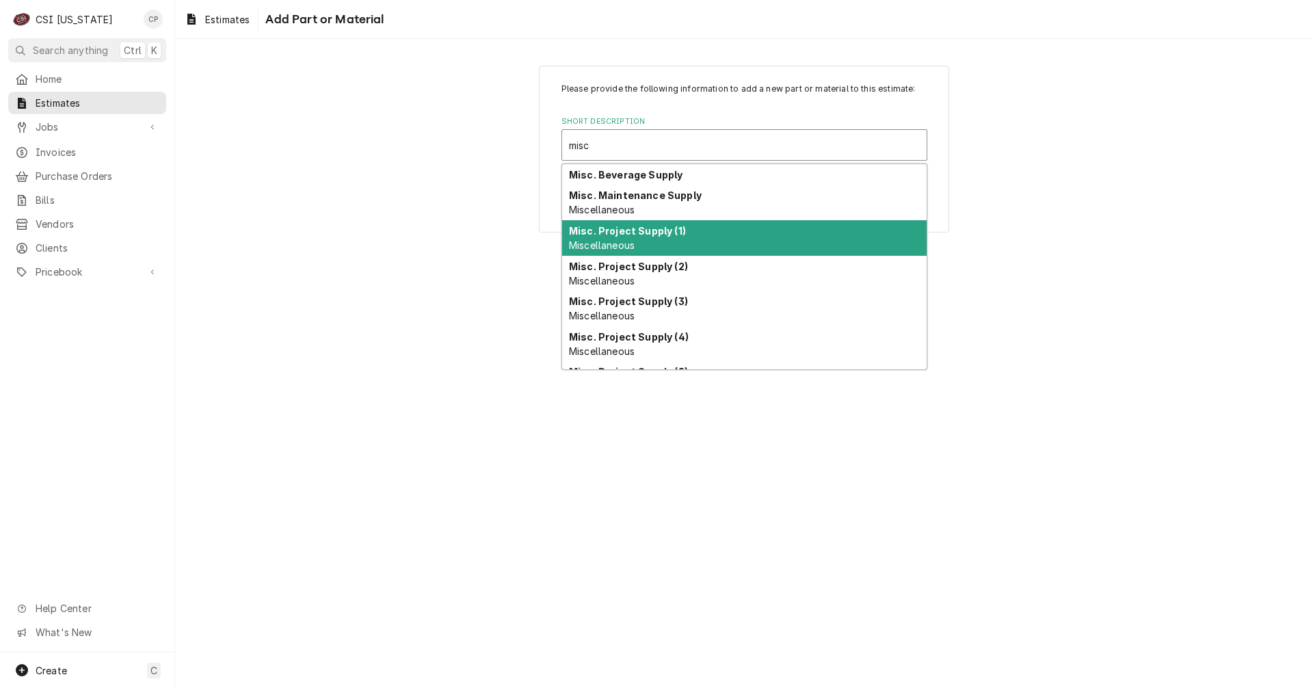
click at [668, 233] on strong "Misc. Project Supply (1)" at bounding box center [627, 231] width 117 height 12
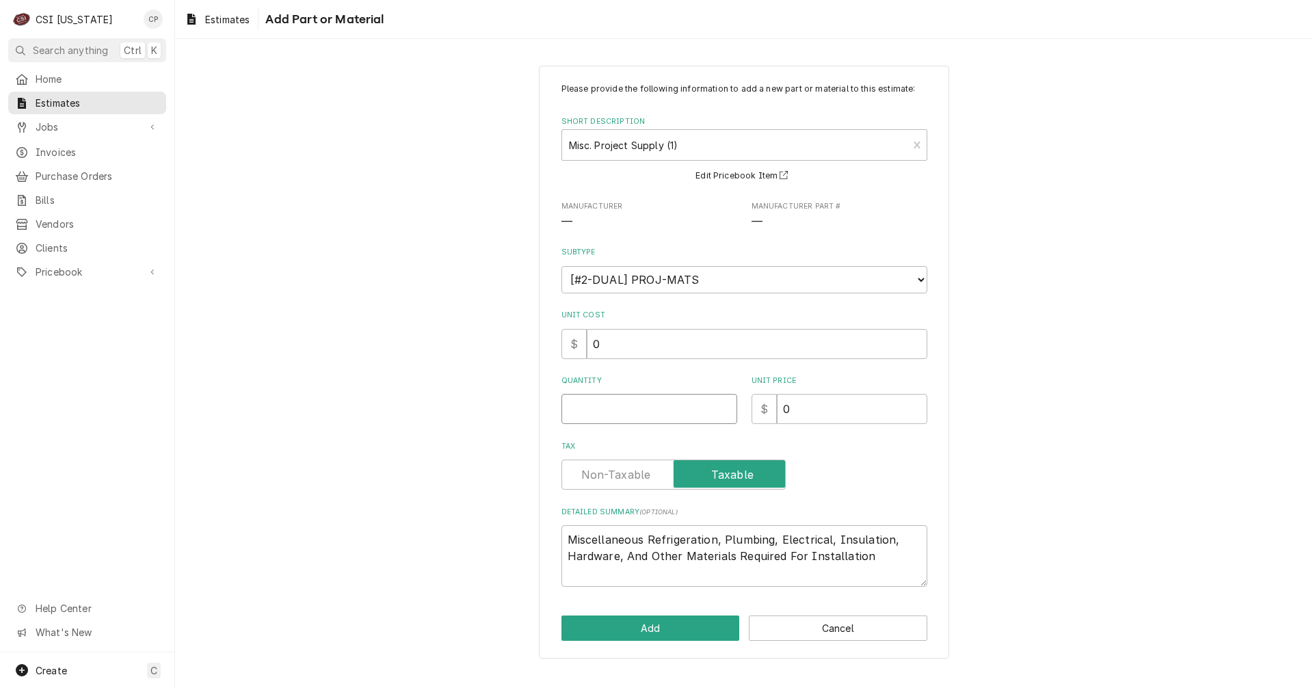
click at [643, 407] on input "Quantity" at bounding box center [649, 409] width 176 height 30
type textarea "x"
type input "1"
type textarea "x"
type input "1"
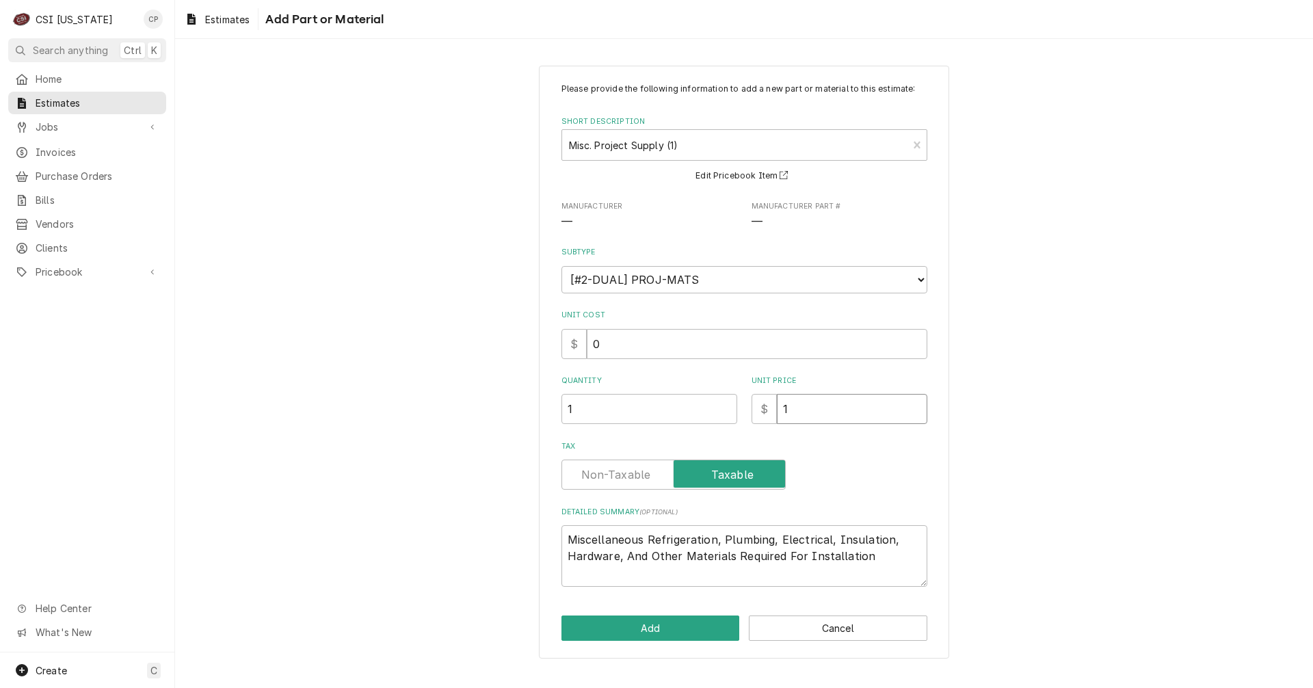
type textarea "x"
type input "13"
type textarea "x"
type input "131"
type textarea "x"
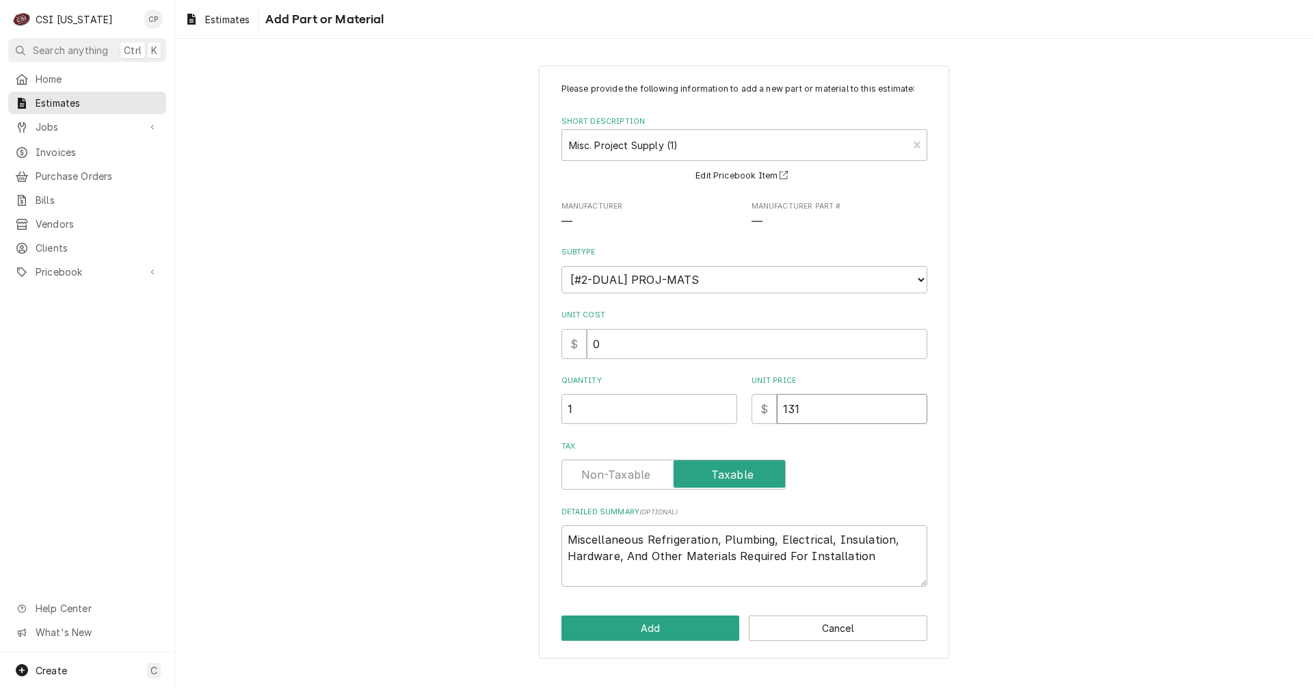
type input "1313"
type textarea "x"
type input "1313.9"
type textarea "x"
type input "1313.94"
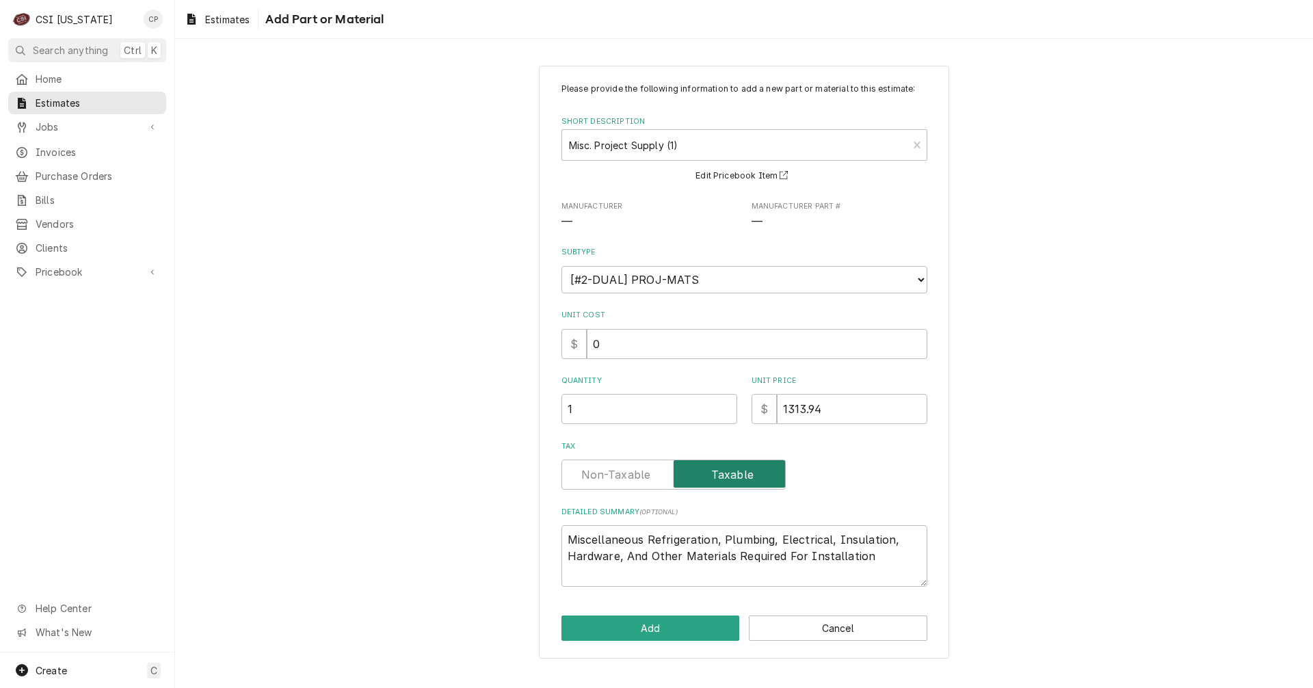
type textarea "x"
click at [637, 479] on label "Tax" at bounding box center [673, 474] width 224 height 30
click at [637, 479] on input "Tax" at bounding box center [673, 474] width 212 height 30
checkbox input "false"
drag, startPoint x: 722, startPoint y: 539, endPoint x: 646, endPoint y: 535, distance: 76.0
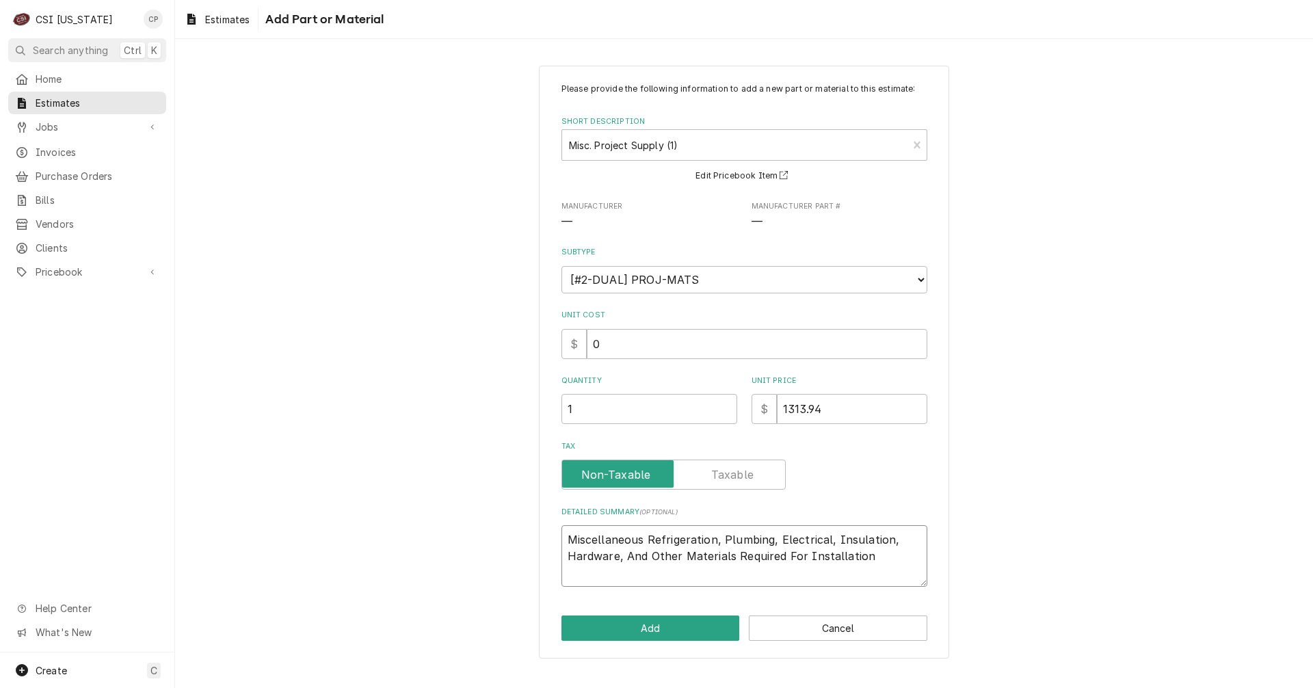
click at [646, 535] on textarea "Miscellaneous Refrigeration, Plumbing, Electrical, Insulation, Hardware, And Ot…" at bounding box center [744, 556] width 366 height 62
type textarea "x"
click at [673, 626] on button "Add" at bounding box center [650, 627] width 178 height 25
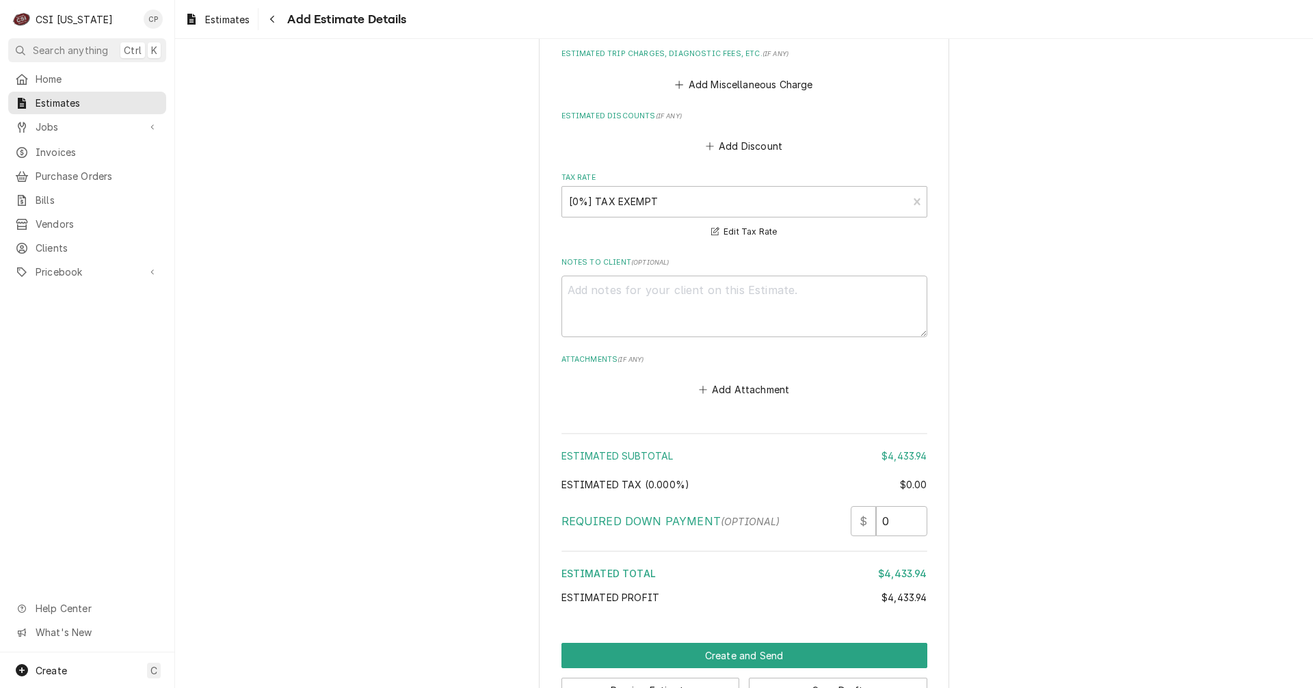
scroll to position [2379, 0]
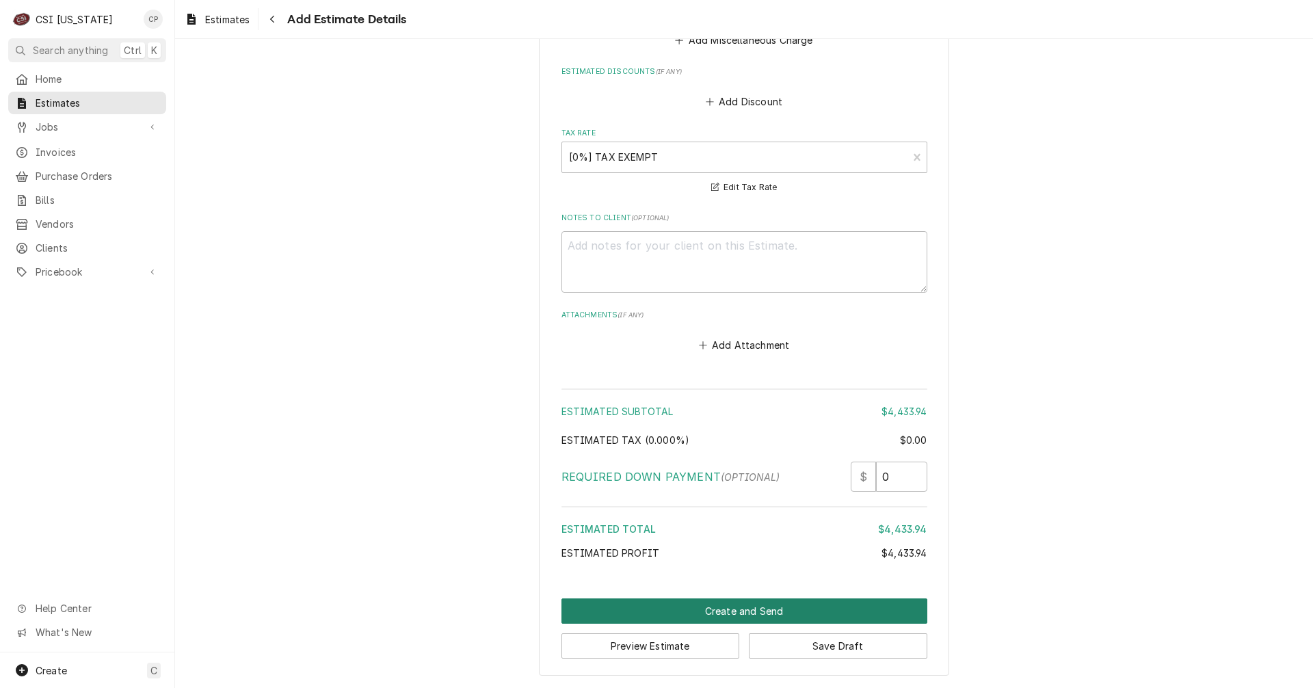
click at [745, 608] on button "Create and Send" at bounding box center [744, 610] width 366 height 25
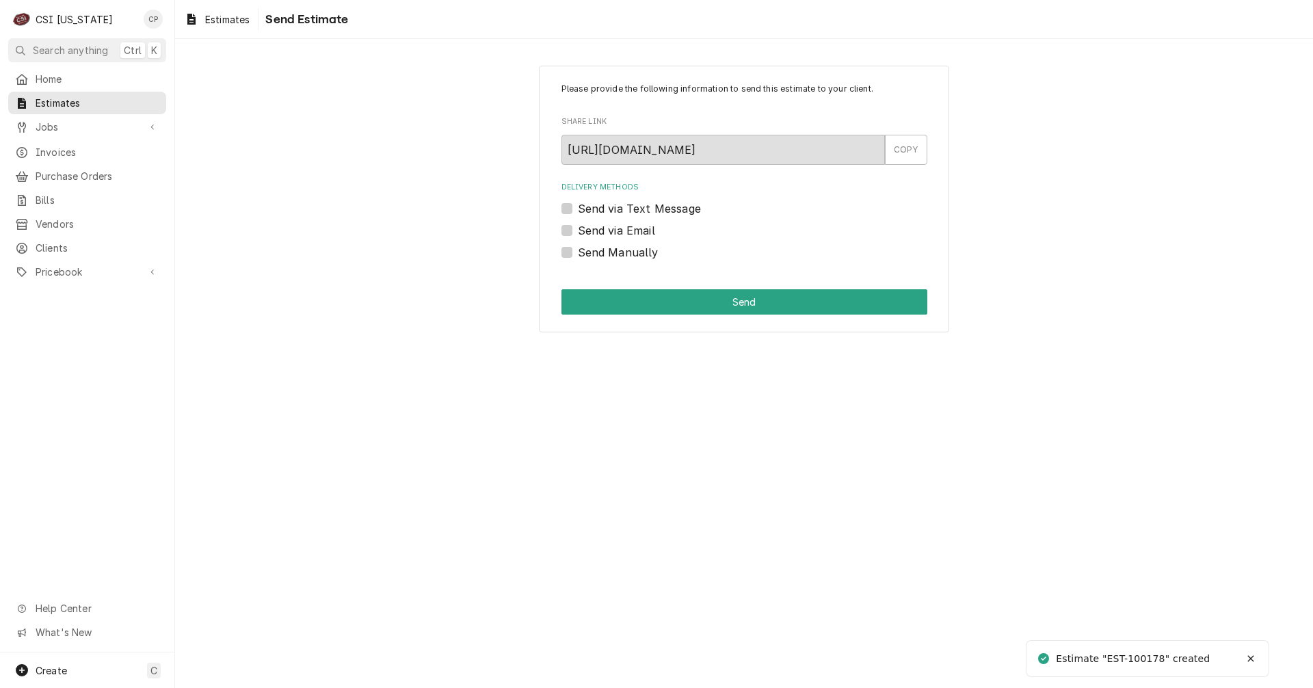
click at [578, 230] on label "Send via Email" at bounding box center [616, 230] width 77 height 16
click at [578, 230] on input "Send via Email" at bounding box center [761, 237] width 366 height 30
checkbox input "true"
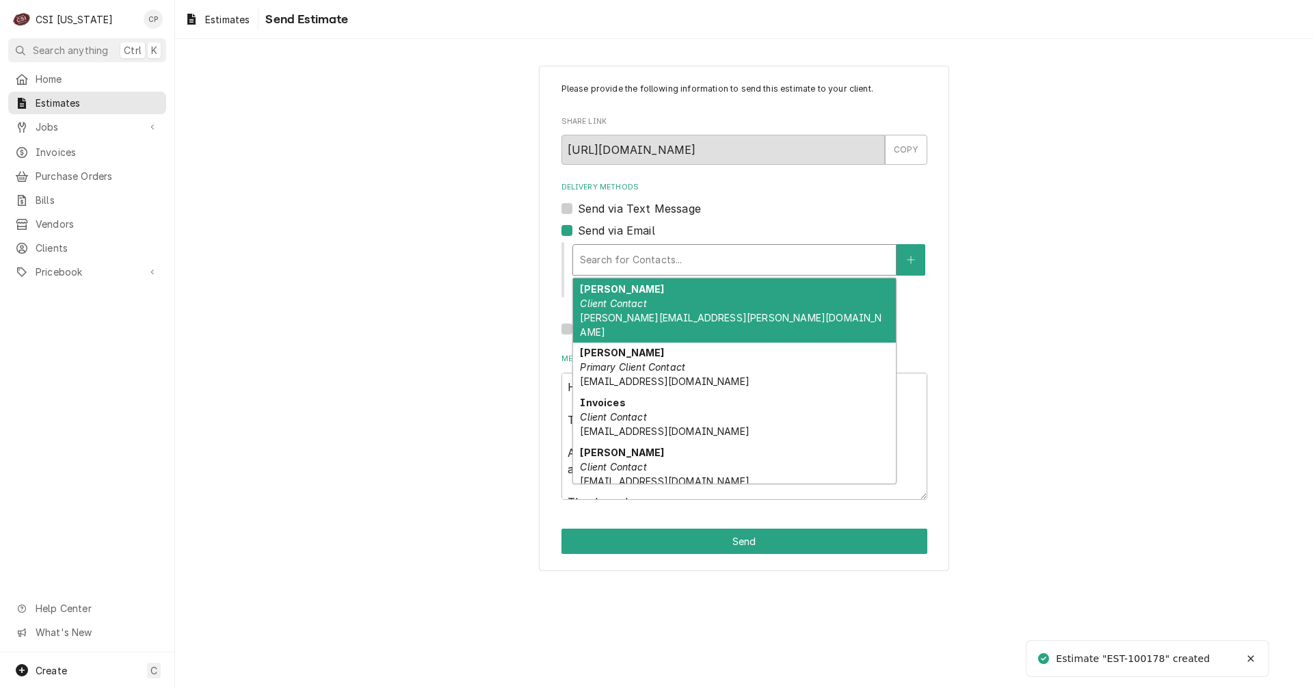
click at [680, 256] on div "Delivery Methods" at bounding box center [734, 260] width 309 height 25
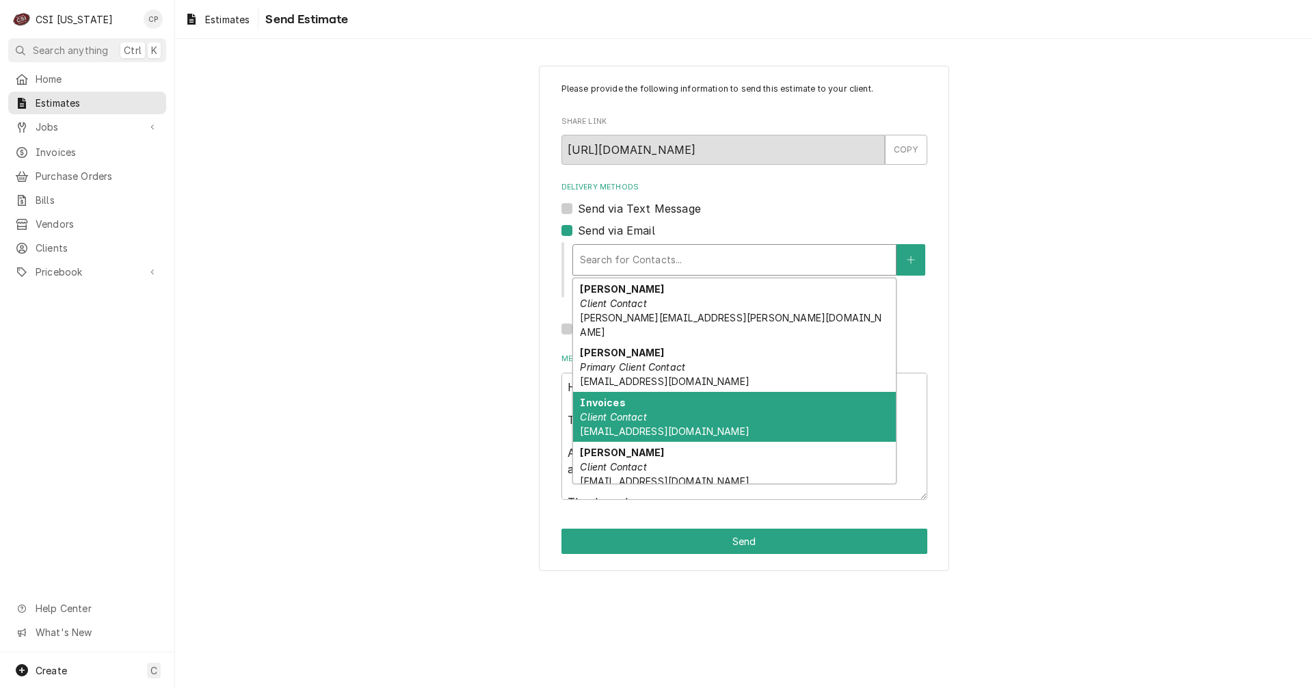
scroll to position [43, 0]
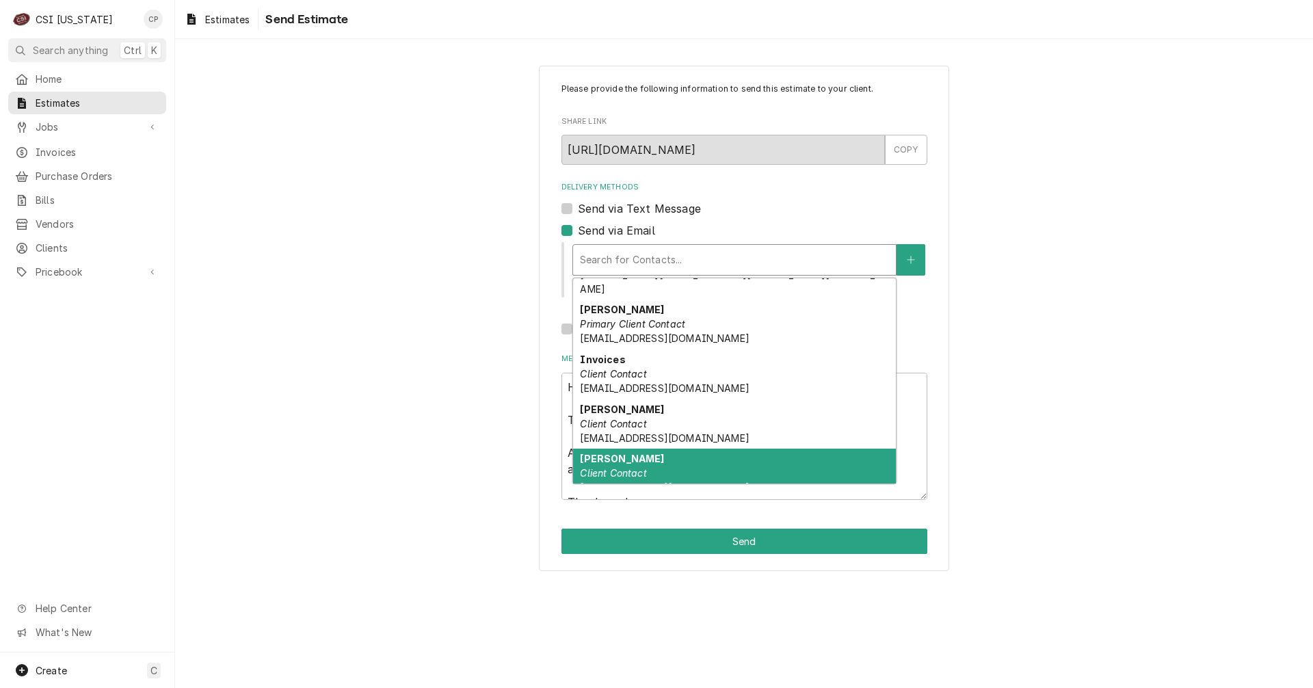
click at [604, 451] on div "[PERSON_NAME] Client Contact [EMAIL_ADDRESS][DOMAIN_NAME]" at bounding box center [734, 474] width 323 height 50
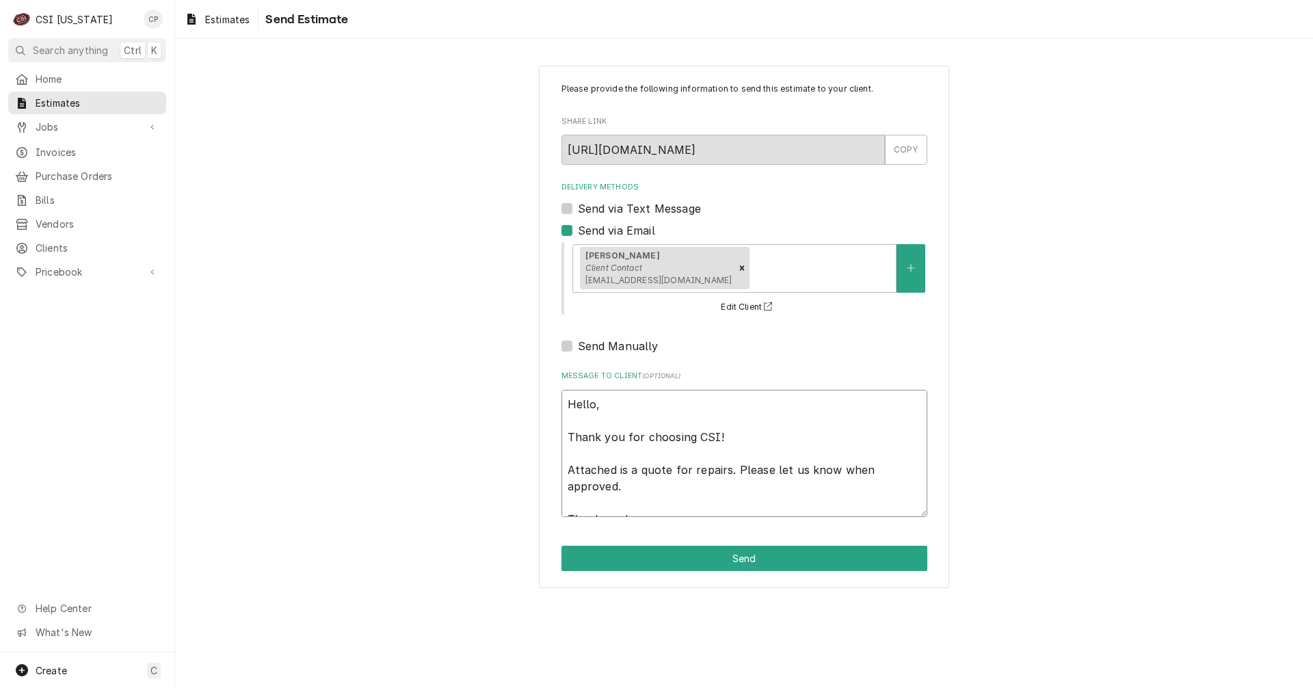
drag, startPoint x: 692, startPoint y: 470, endPoint x: 808, endPoint y: 493, distance: 118.5
click at [808, 493] on textarea "Hello, Thank you for choosing CSI! Attached is a quote for repairs. Please let …" at bounding box center [744, 453] width 366 height 127
type textarea "x"
type textarea "Hello, Thank you for choosing CSI! Attached is a quote for i Thank you!"
type textarea "x"
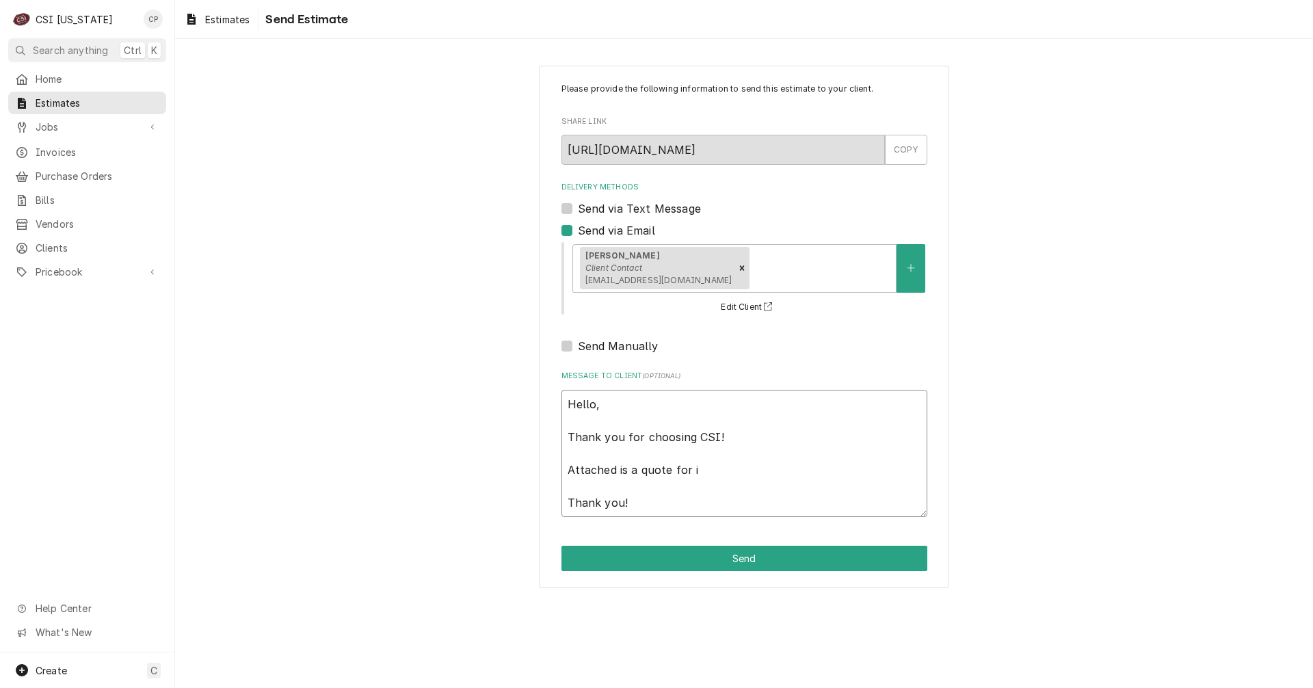
type textarea "Hello, Thank you for choosing CSI! Attached is a quote for in Thank you!"
type textarea "x"
type textarea "Hello, Thank you for choosing CSI! Attached is a quote for ins Thank you!"
type textarea "x"
type textarea "Hello, Thank you for choosing CSI! Attached is a quote for inst Thank you!"
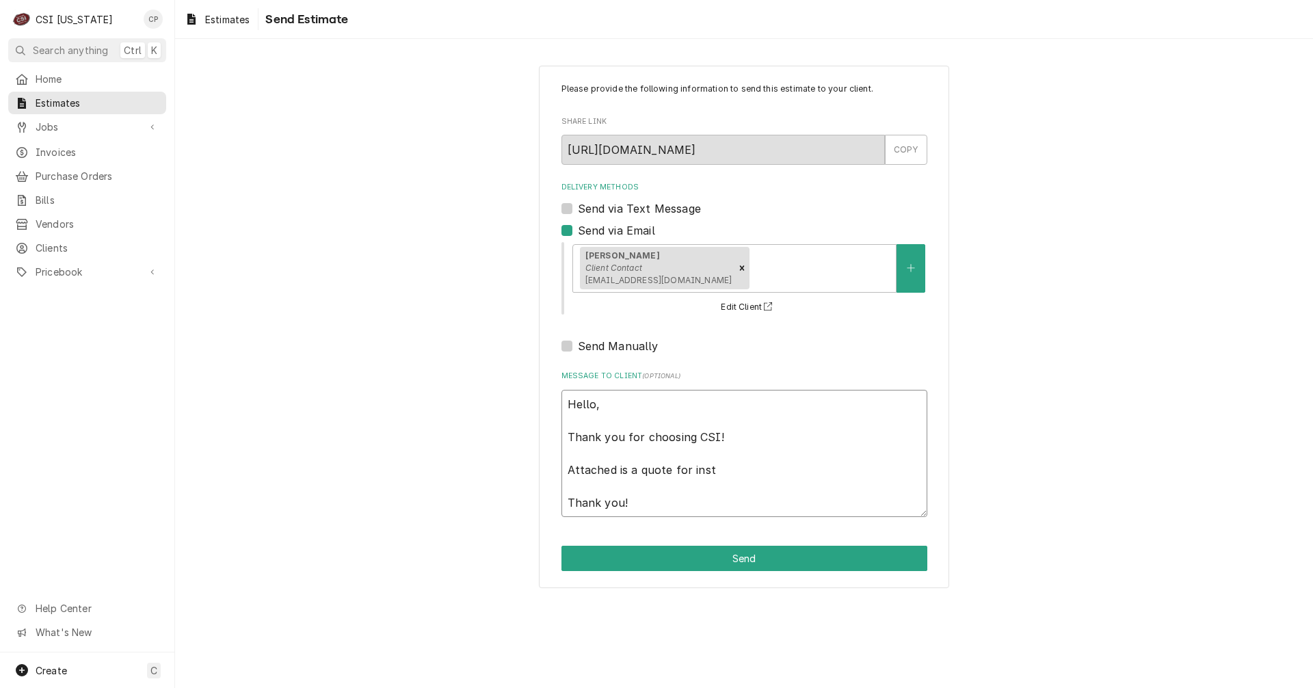
type textarea "x"
type textarea "Hello, Thank you for choosing CSI! Attached is a quote for insta Thank you!"
type textarea "x"
type textarea "Hello, Thank you for choosing CSI! Attached is a quote for instal Thank you!"
type textarea "x"
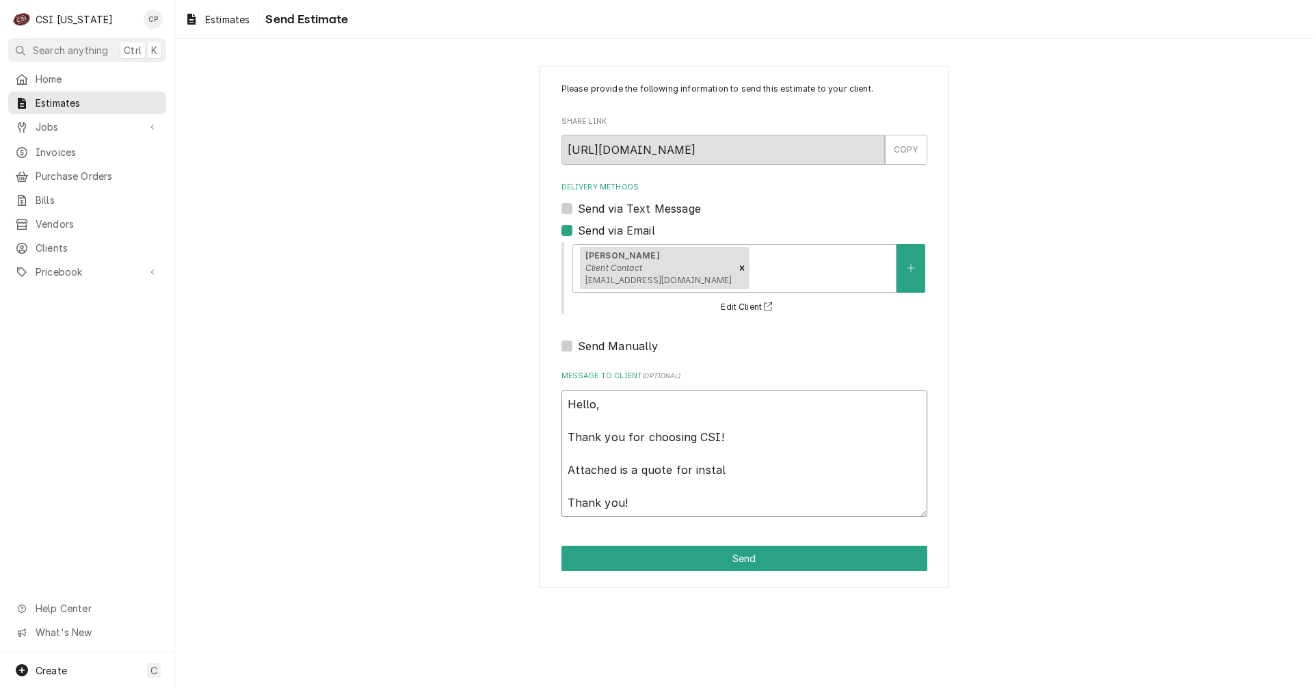
type textarea "Hello, Thank you for choosing CSI! Attached is a quote for install Thank you!"
type textarea "x"
type textarea "Hello, Thank you for choosing CSI! Attached is a quote for installi Thank you!"
type textarea "x"
type textarea "Hello, Thank you for choosing CSI! Attached is a quote for installin Thank you!"
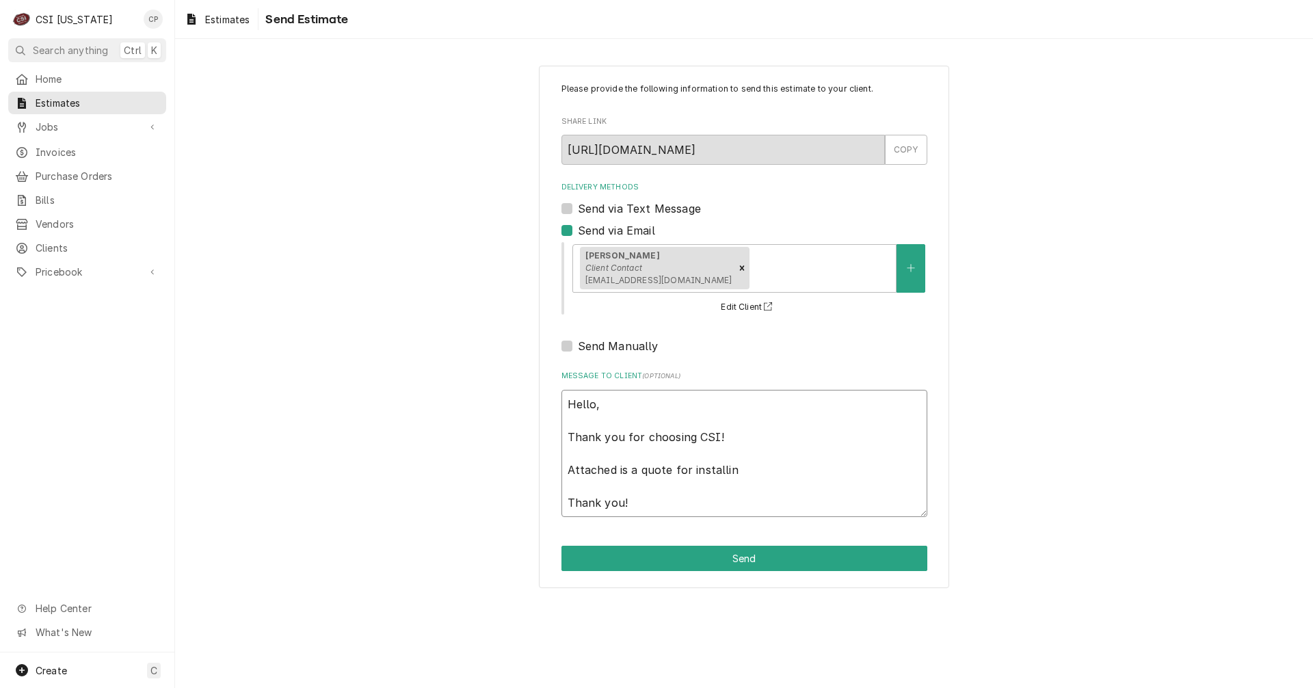
type textarea "x"
type textarea "Hello, Thank you for choosing CSI! Attached is a quote for installing Thank you!"
type textarea "x"
type textarea "Hello, Thank you for choosing CSI! Attached is a quote for installing Thank you!"
type textarea "x"
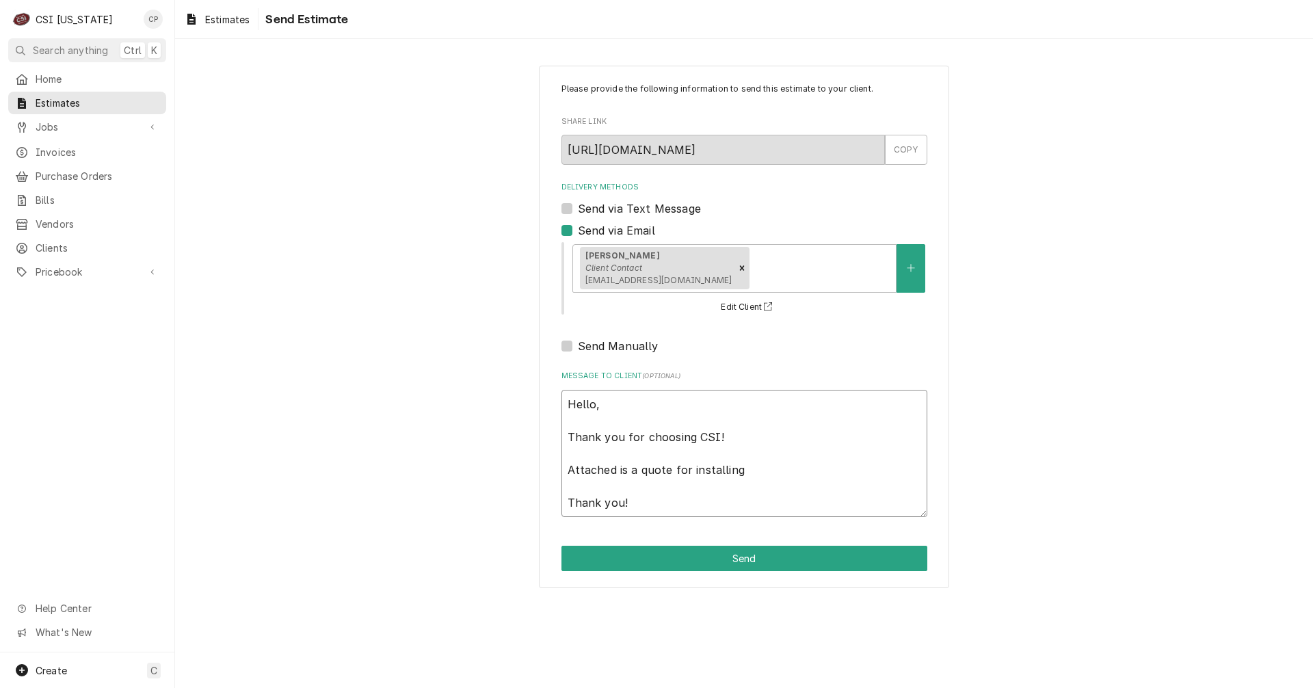
type textarea "Hello, Thank you for choosing CSI! Attached is a quote for installing a Thank y…"
type textarea "x"
type textarea "Hello, Thank you for choosing CSI! Attached is a quote for installing a Thank y…"
type textarea "x"
type textarea "Hello, Thank you for choosing CSI! Attached is a quote for installing a n Thank…"
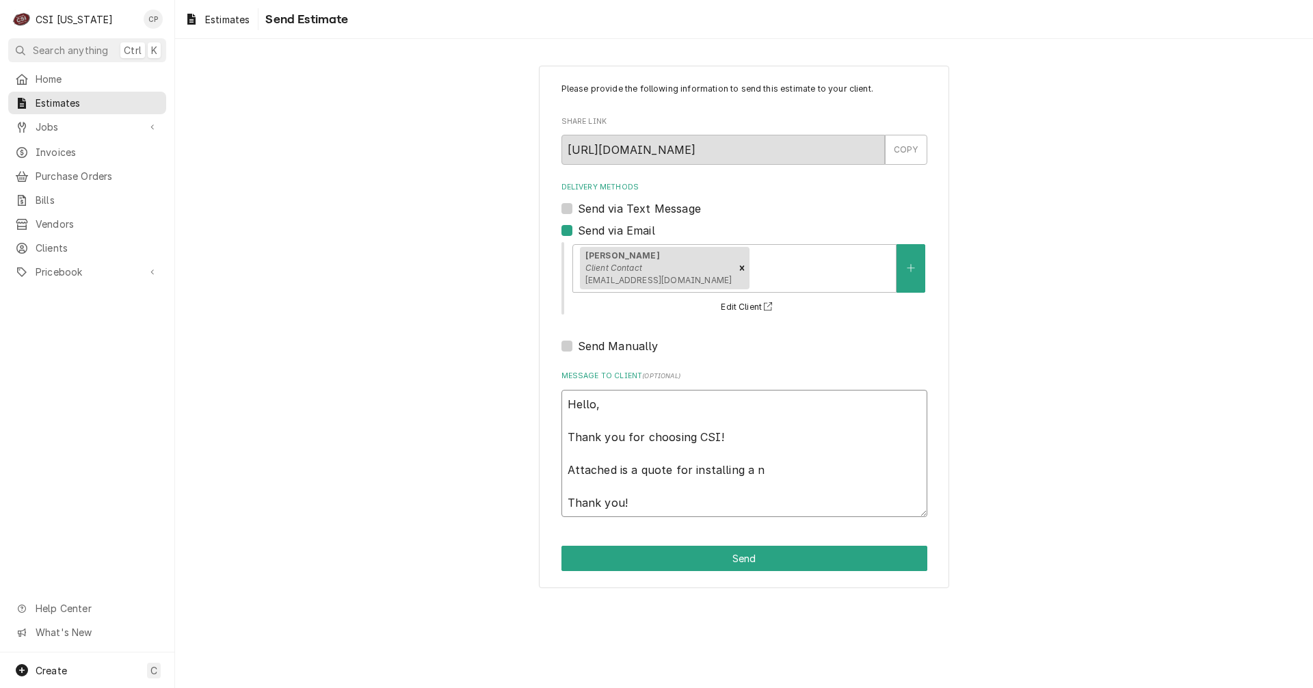
type textarea "x"
type textarea "Hello, Thank you for choosing CSI! Attached is a quote for installing a ne Than…"
type textarea "x"
type textarea "Hello, Thank you for choosing CSI! Attached is a quote for installing a new Tha…"
type textarea "x"
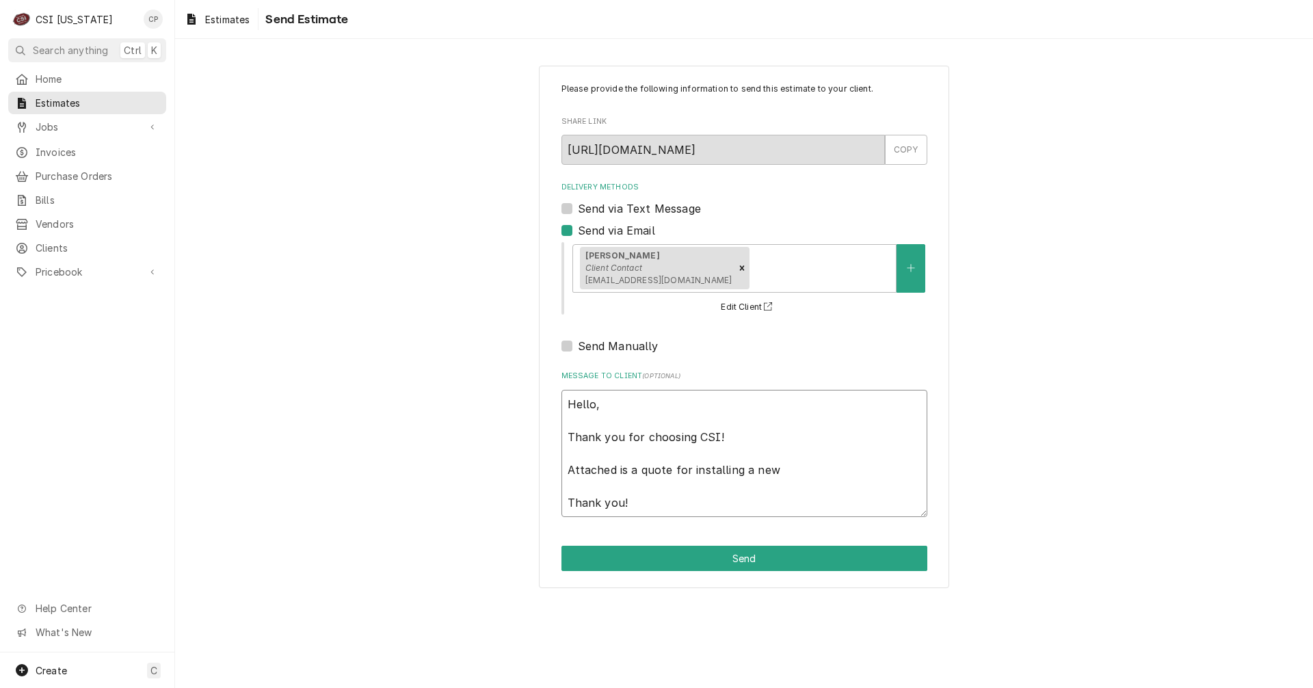
type textarea "Hello, Thank you for choosing CSI! Attached is a quote for installing a new Tha…"
type textarea "x"
type textarea "Hello, Thank you for choosing CSI! Attached is a quote for installing a new p T…"
type textarea "x"
type textarea "Hello, Thank you for choosing CSI! Attached is a quote for installing a new po …"
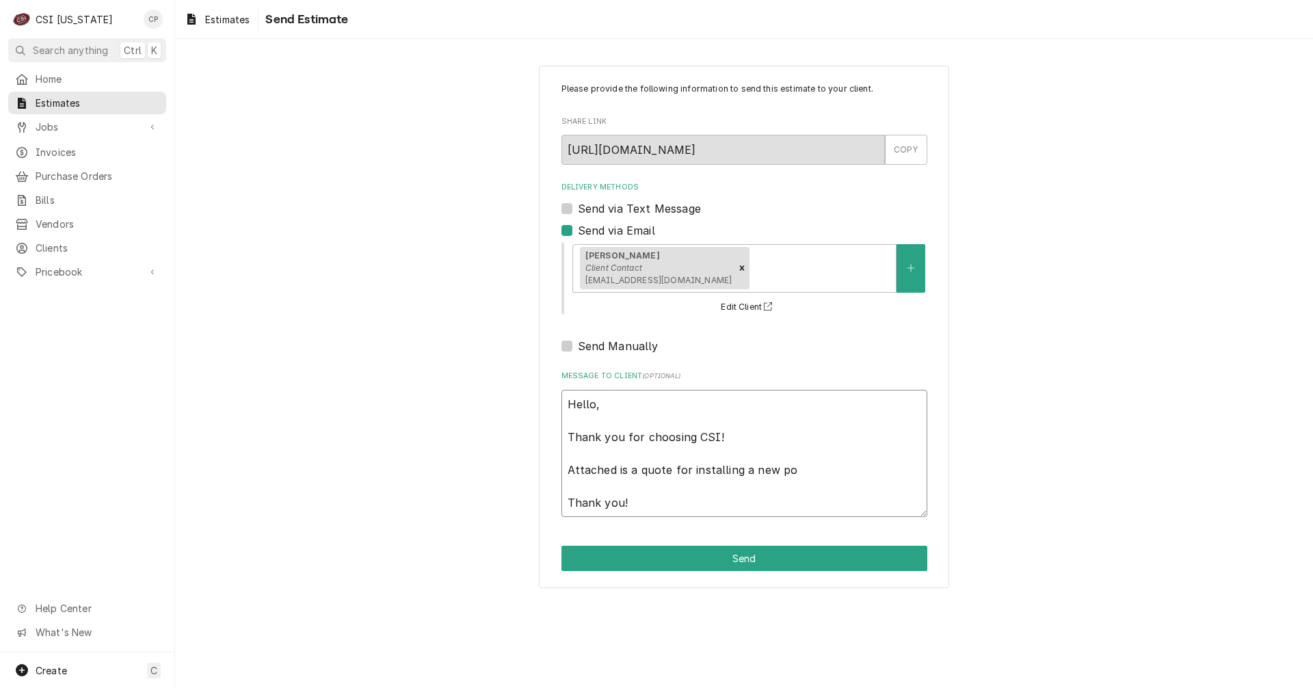
type textarea "x"
type textarea "Hello, Thank you for choosing CSI! Attached is a quote for installing a new pot…"
type textarea "x"
type textarea "Hello, Thank you for choosing CSI! Attached is a quote for installing a new pot…"
type textarea "x"
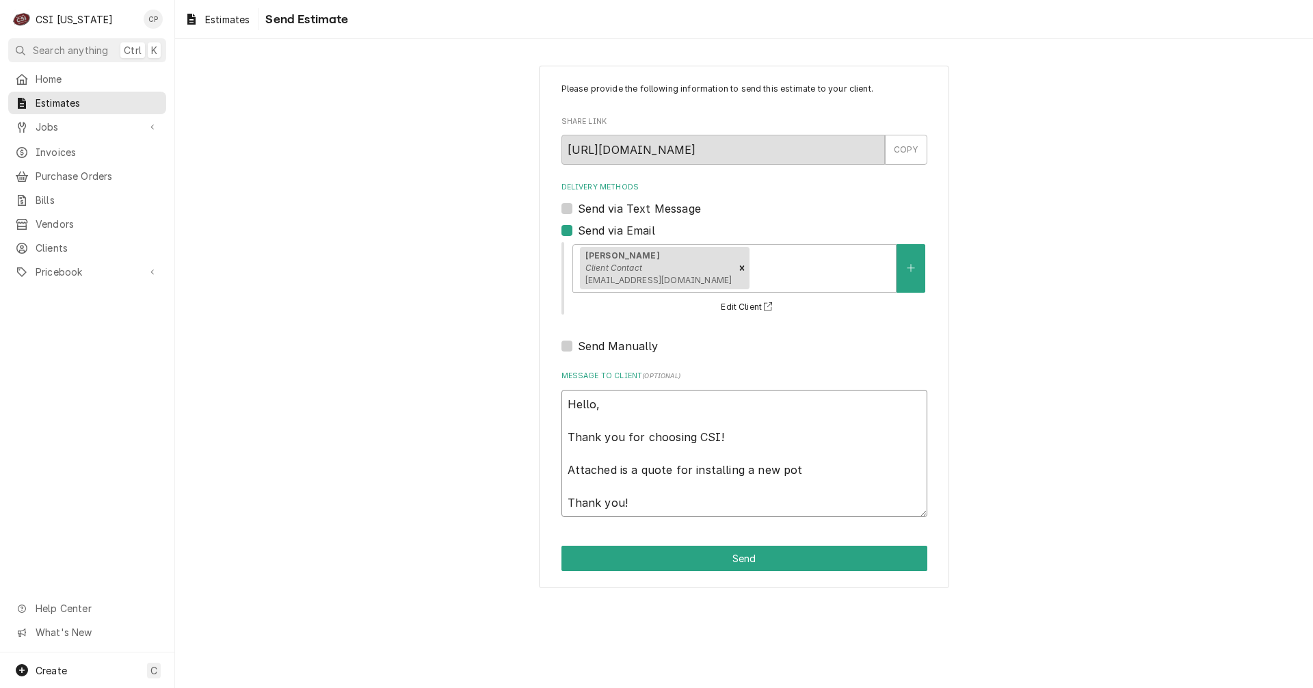
type textarea "Hello, Thank you for choosing CSI! Attached is a quote for installing a new pot…"
type textarea "x"
type textarea "Hello, Thank you for choosing CSI! Attached is a quote for installing a new pot…"
type textarea "x"
type textarea "Hello, Thank you for choosing CSI! Attached is a quote for installing a new pot…"
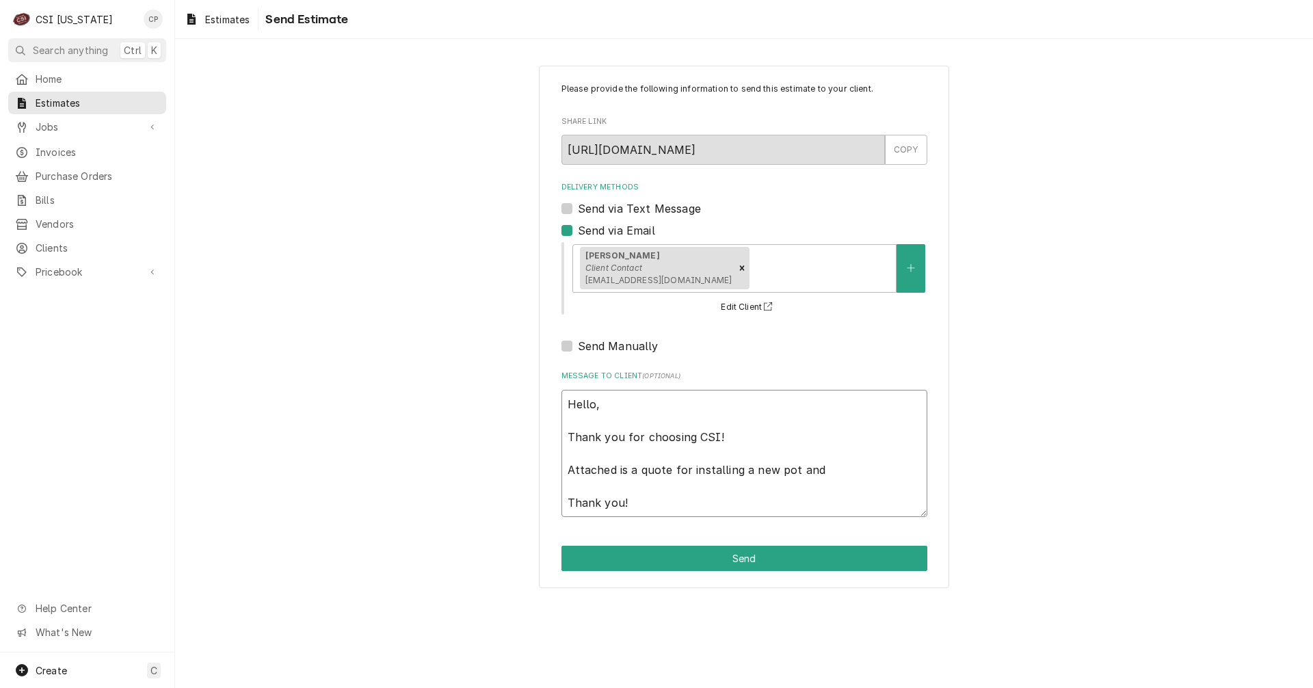
type textarea "x"
type textarea "Hello, Thank you for choosing CSI! Attached is a quote for installing a new pot…"
type textarea "x"
type textarea "Hello, Thank you for choosing CSI! Attached is a quote for installing a new pot…"
type textarea "x"
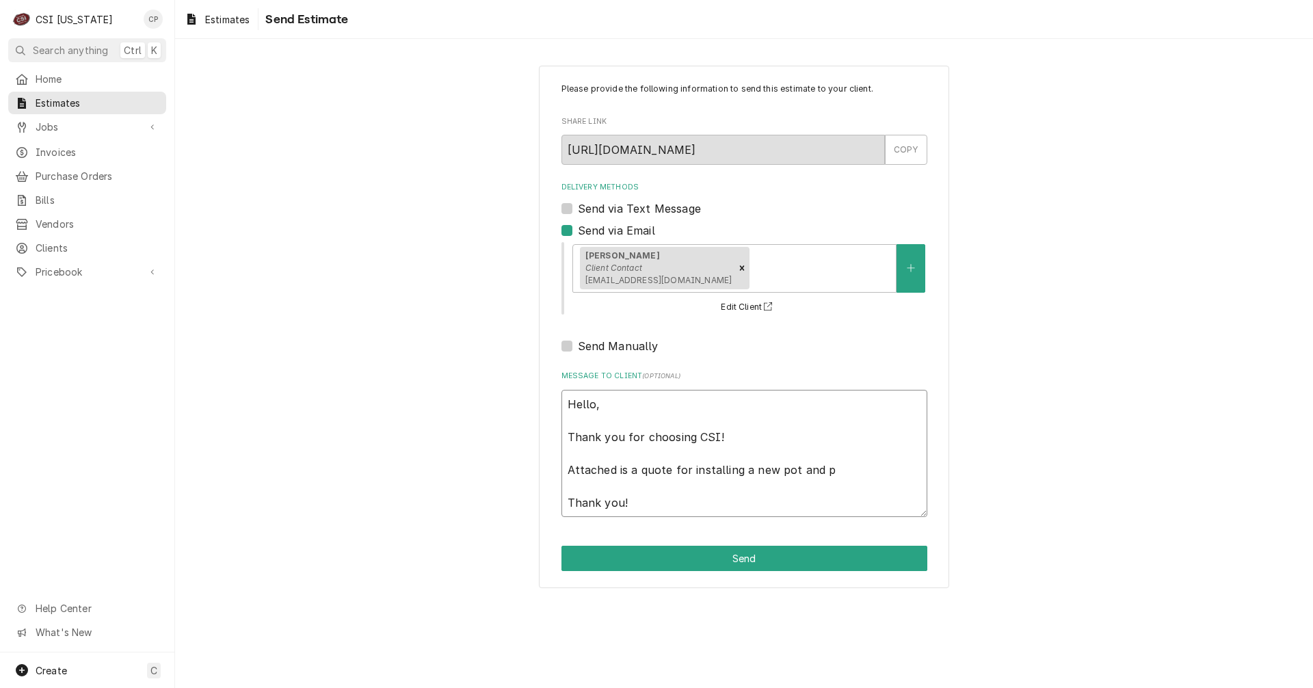
type textarea "Hello, Thank you for choosing CSI! Attached is a quote for installing a new pot…"
type textarea "x"
type textarea "Hello, Thank you for choosing CSI! Attached is a quote for installing a new pot…"
type textarea "x"
type textarea "Hello, Thank you for choosing CSI! Attached is a quote for installing a new pot…"
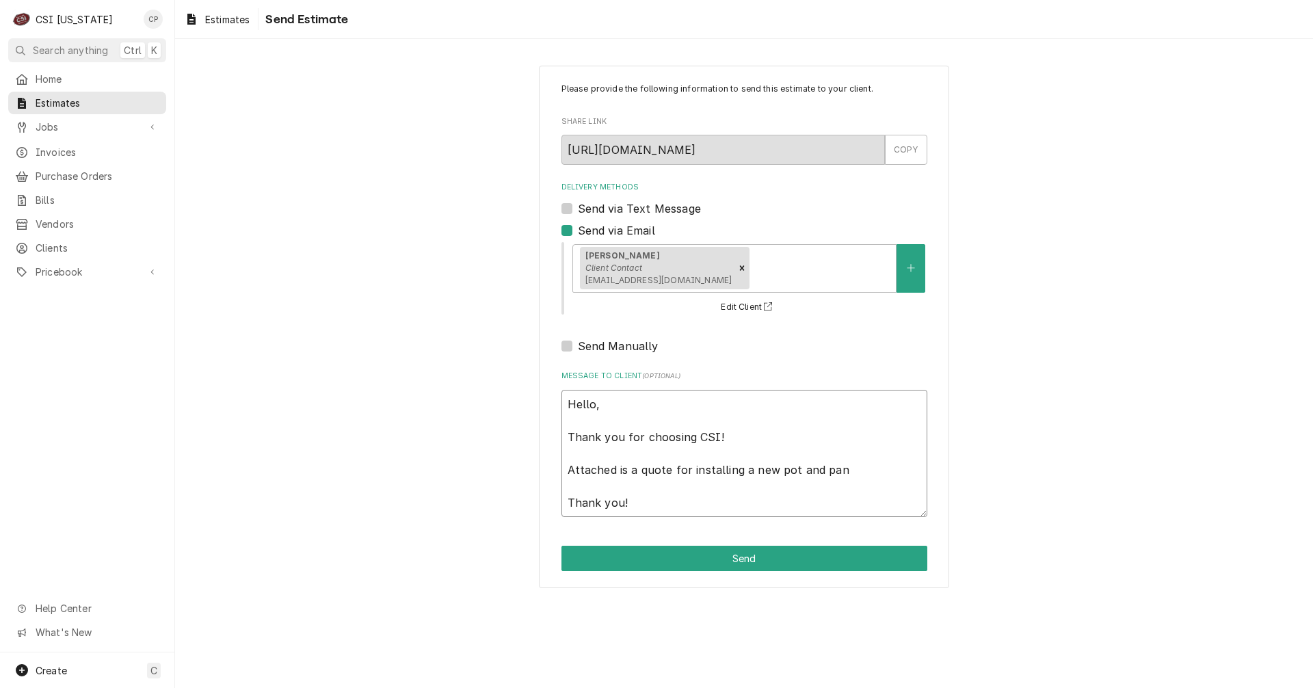
type textarea "x"
type textarea "Hello, Thank you for choosing CSI! Attached is a quote for installing a new pot…"
type textarea "x"
type textarea "Hello, Thank you for choosing CSI! Attached is a quote for installing a new pot…"
type textarea "x"
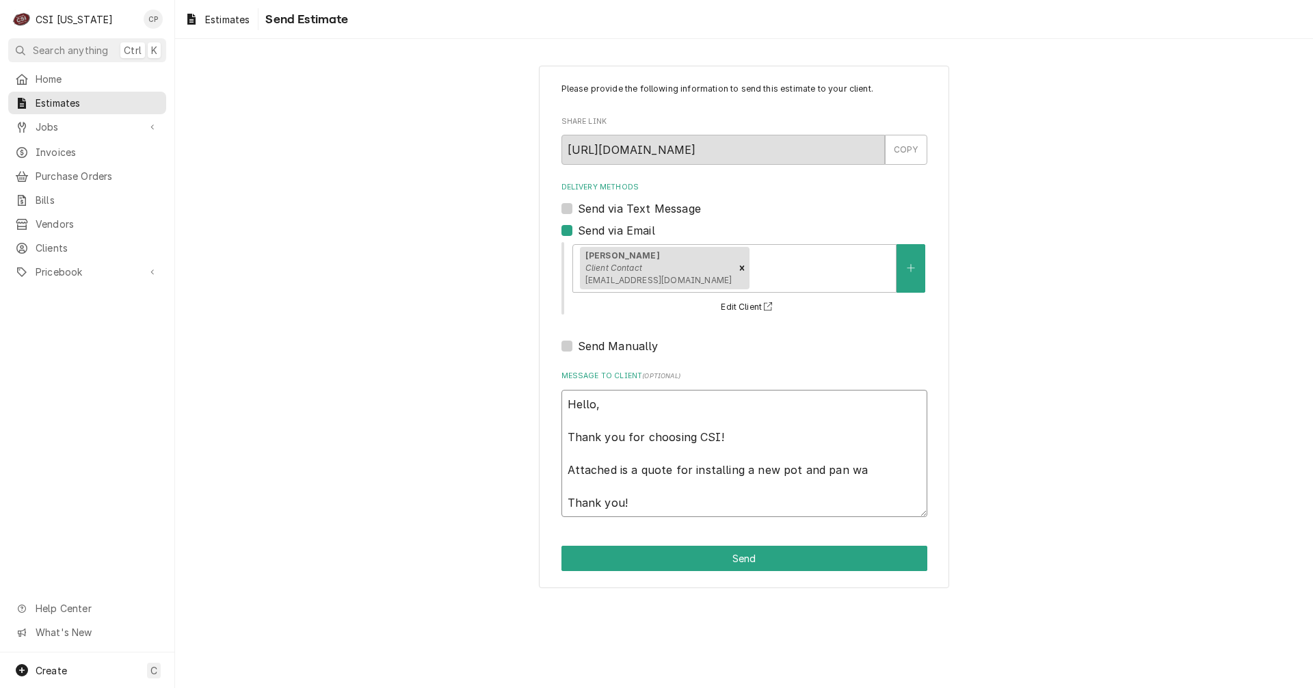
type textarea "Hello, Thank you for choosing CSI! Attached is a quote for installing a new pot…"
type textarea "x"
type textarea "Hello, Thank you for choosing CSI! Attached is a quote for installing a new pot…"
type textarea "x"
type textarea "Hello, Thank you for choosing CSI! Attached is a quote for installing a new pot…"
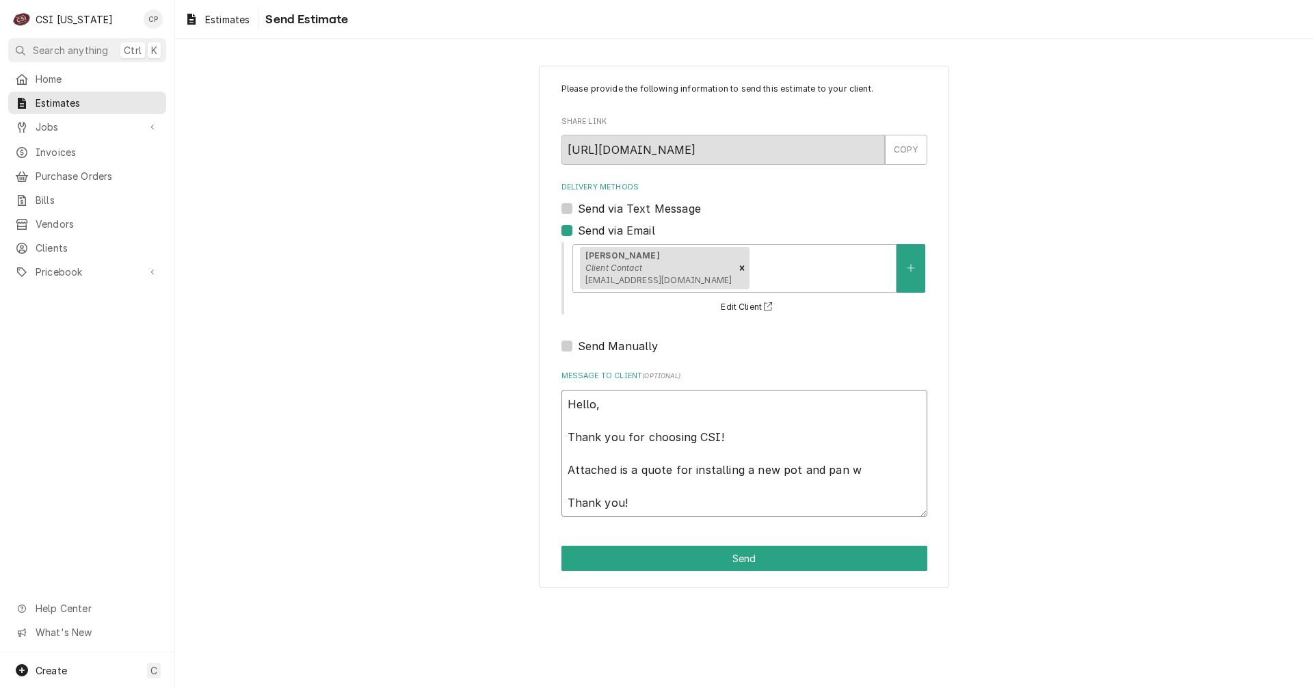
type textarea "x"
type textarea "Hello, Thank you for choosing CSI! Attached is a quote for installing a new pot…"
type textarea "x"
type textarea "Hello, Thank you for choosing CSI! Attached is a quote for installing a new pot…"
type textarea "x"
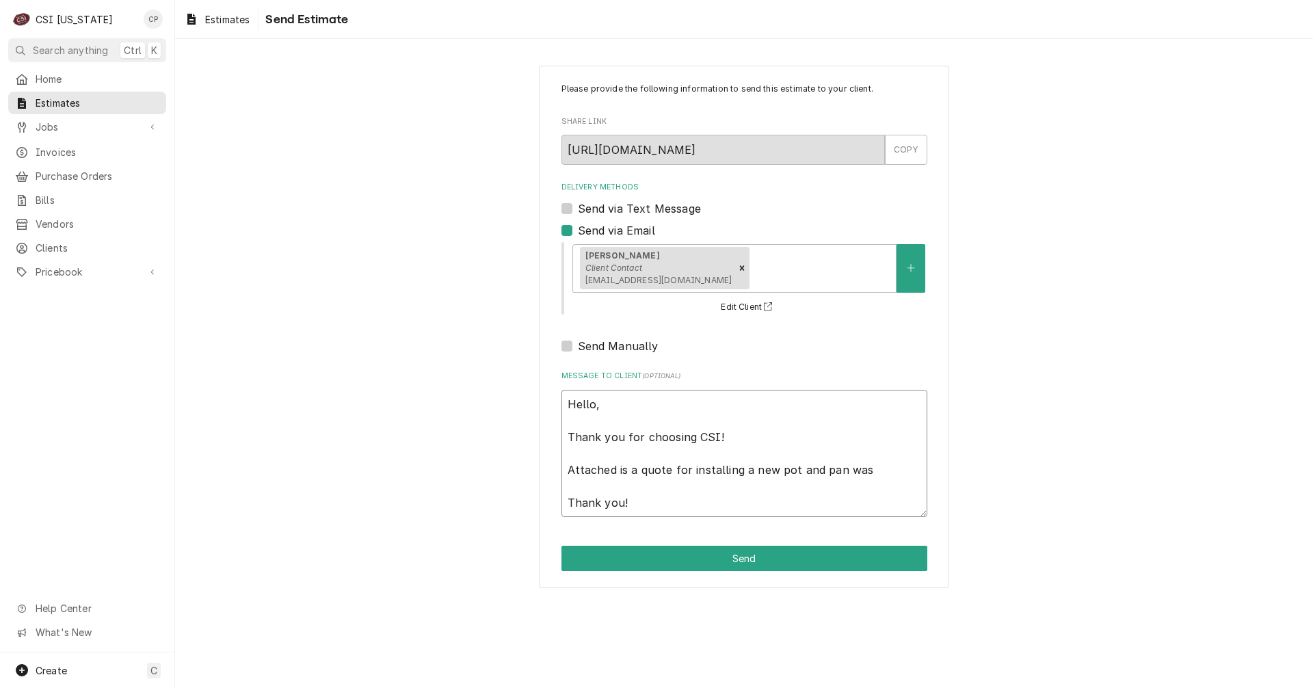
type textarea "Hello, Thank you for choosing CSI! Attached is a quote for installing a new pot…"
type textarea "x"
type textarea "Hello, Thank you for choosing CSI! Attached is a quote for installing a new pot…"
type textarea "x"
type textarea "Hello, Thank you for choosing CSI! Attached is a quote for installing a new pot…"
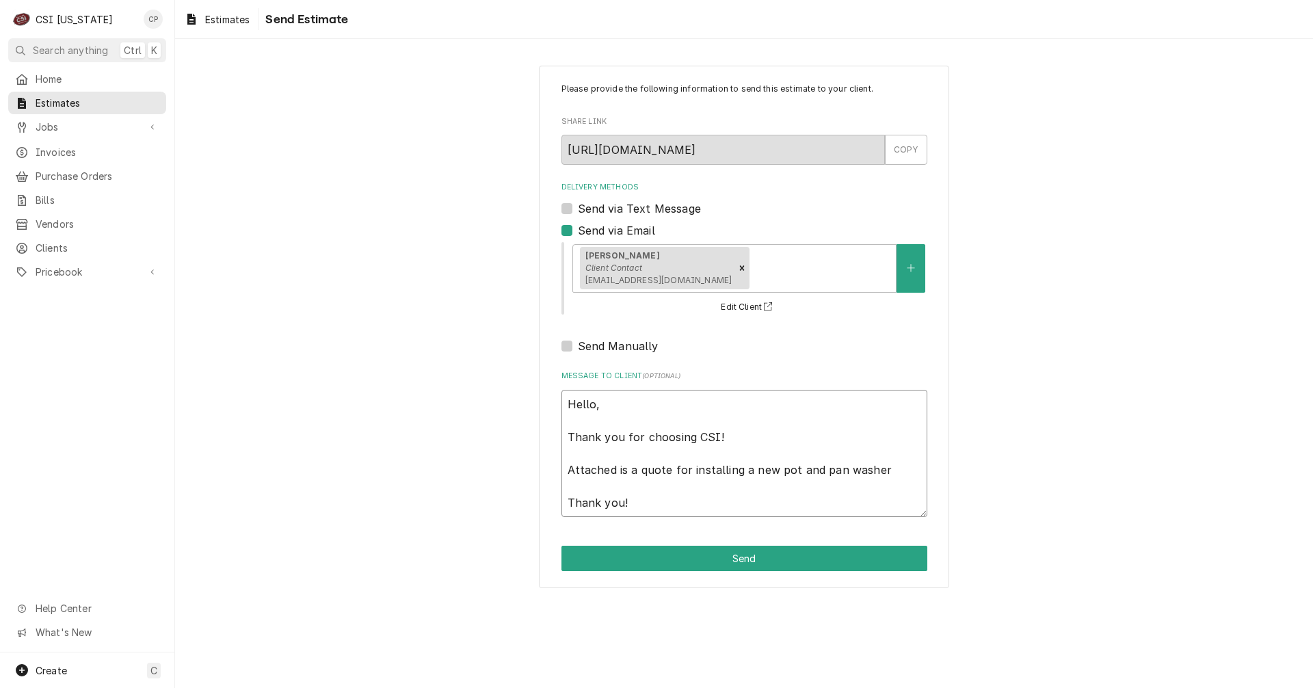
type textarea "x"
type textarea "Hello, Thank you for choosing CSI! Attached is a quote for installing a new pot…"
type textarea "x"
type textarea "Hello, Thank you for choosing CSI! Attached is a quote for installing a new pot…"
type textarea "x"
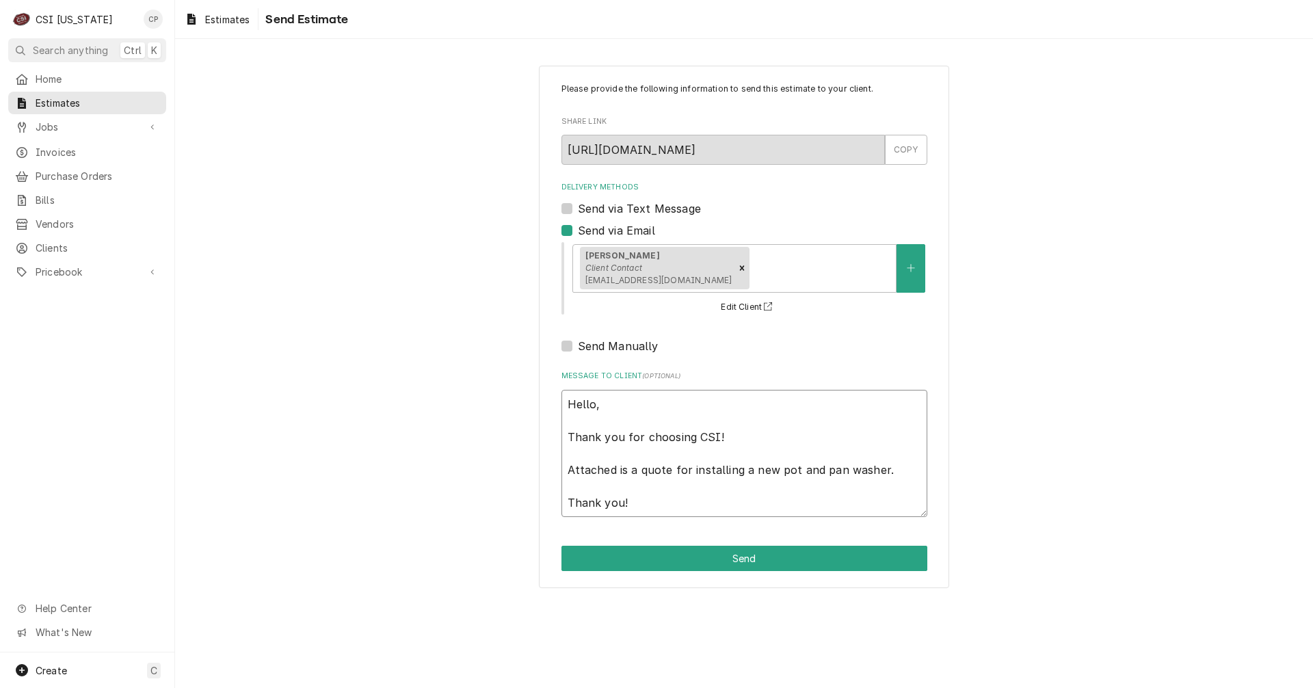
type textarea "Hello, Thank you for choosing CSI! Attached is a quote for installing a new pot…"
type textarea "x"
type textarea "Hello, Thank you for choosing CSI! Attached is a quote for installing a new pot…"
type textarea "x"
type textarea "Hello, Thank you for choosing CSI! Attached is a quote for installing a new pot…"
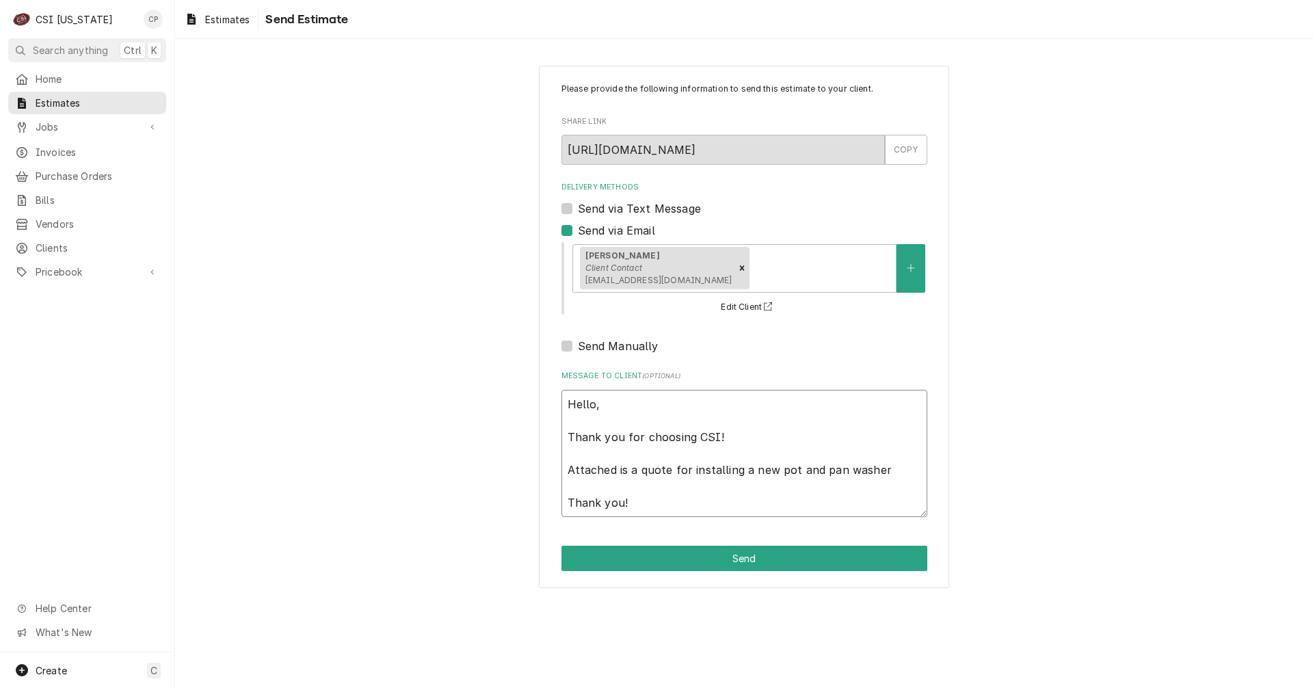
type textarea "x"
type textarea "Hello, Thank you for choosing CSI! Attached is a quote for installing a new pot…"
type textarea "x"
type textarea "Hello, Thank you for choosing CSI! Attached is a quote for installing a new pot…"
type textarea "x"
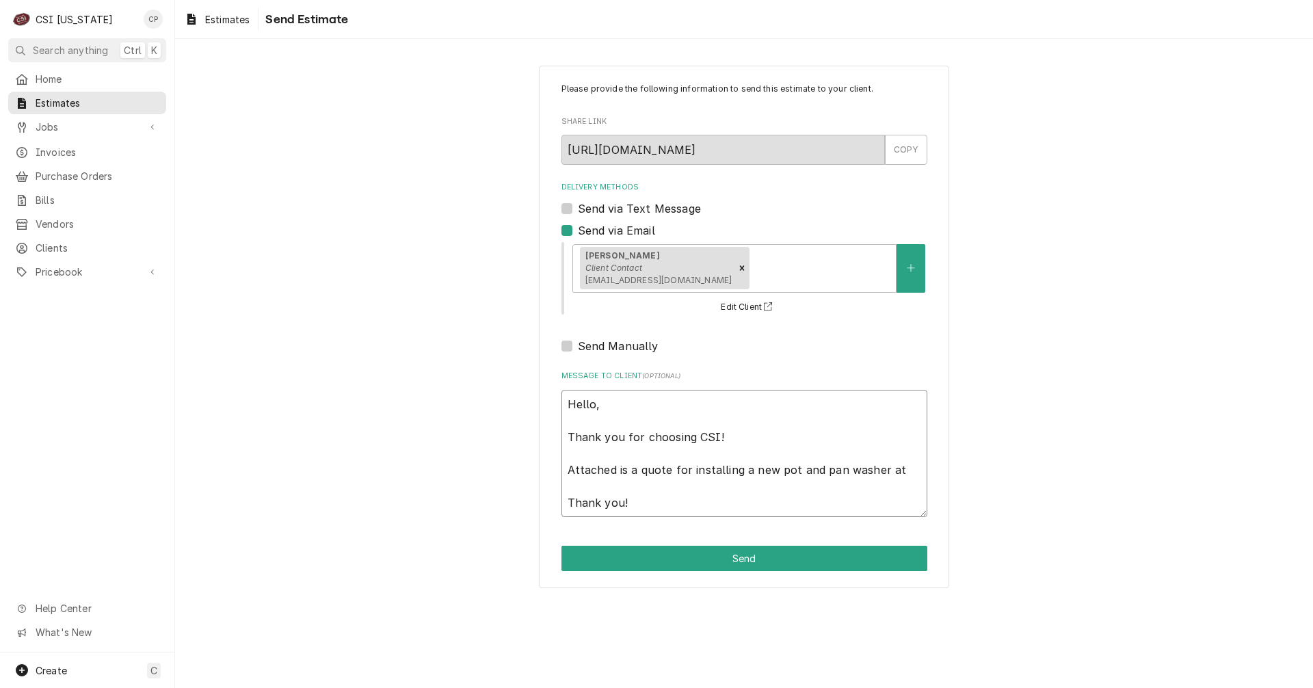
type textarea "Hello, Thank you for choosing CSI! Attached is a quote for installing a new pot…"
type textarea "x"
type textarea "Hello, Thank you for choosing CSI! Attached is a quote for installing a new pot…"
type textarea "x"
type textarea "Hello, Thank you for choosing CSI! Attached is a quote for installing a new pot…"
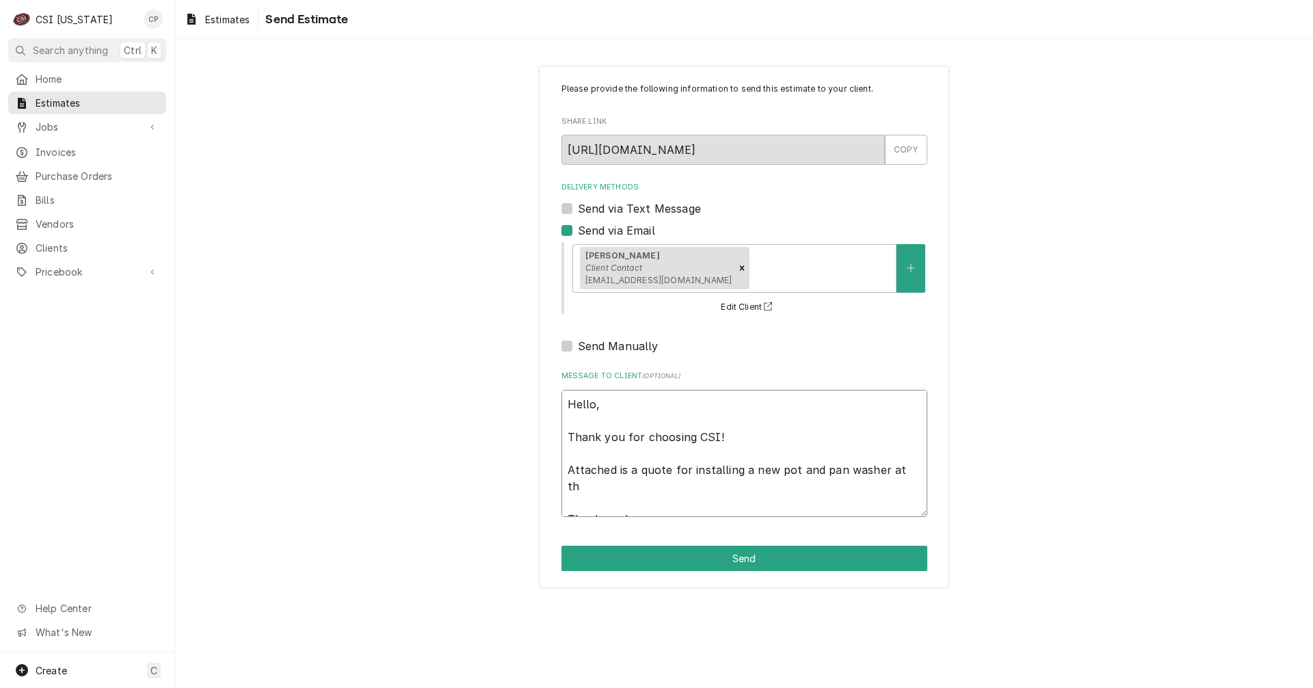
type textarea "x"
type textarea "Hello, Thank you for choosing CSI! Attached is a quote for installing a new pot…"
type textarea "x"
type textarea "Hello, Thank you for choosing CSI! Attached is a quote for installing a new pot…"
type textarea "x"
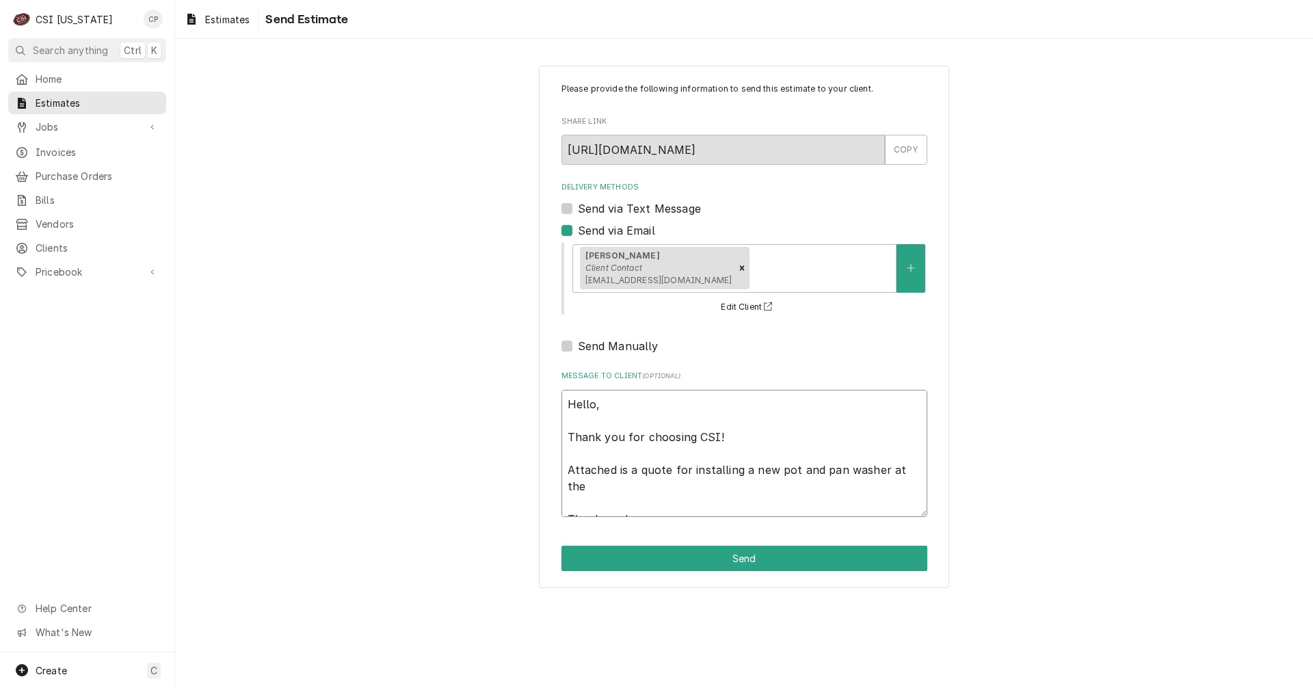
type textarea "Hello, Thank you for choosing CSI! Attached is a quote for installing a new pot…"
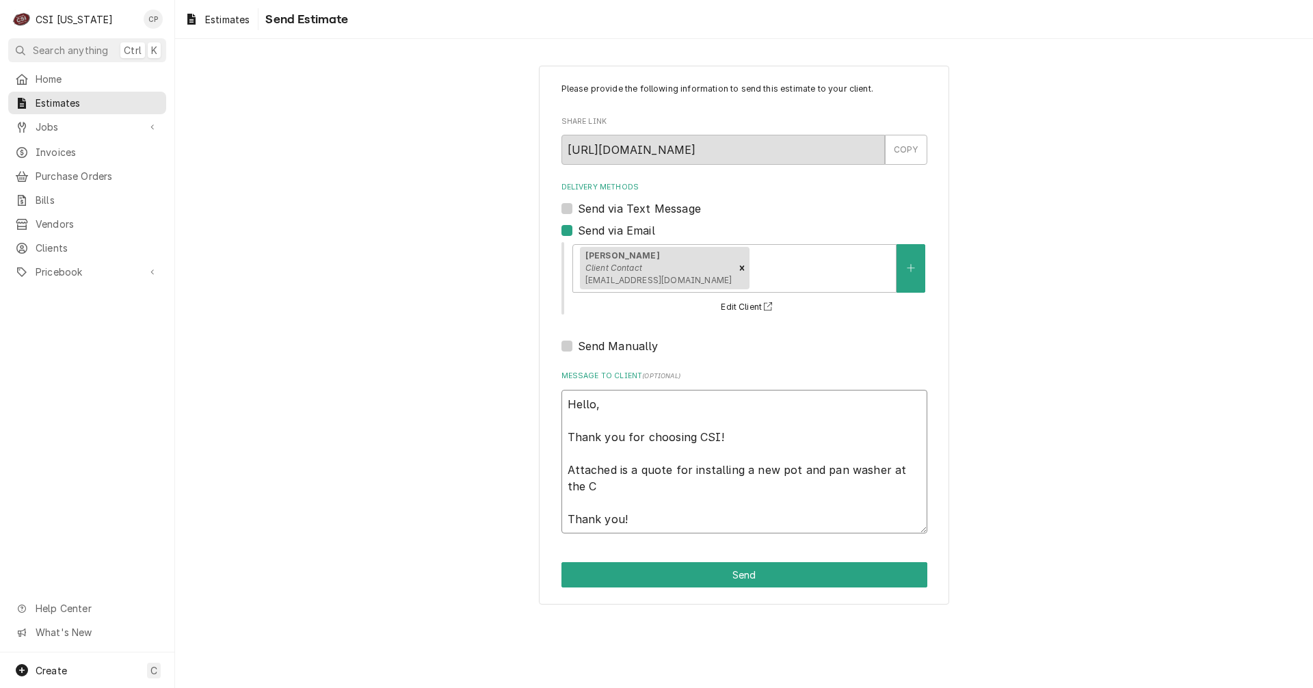
type textarea "x"
type textarea "Hello, Thank you for choosing CSI! Attached is a quote for installing a new pot…"
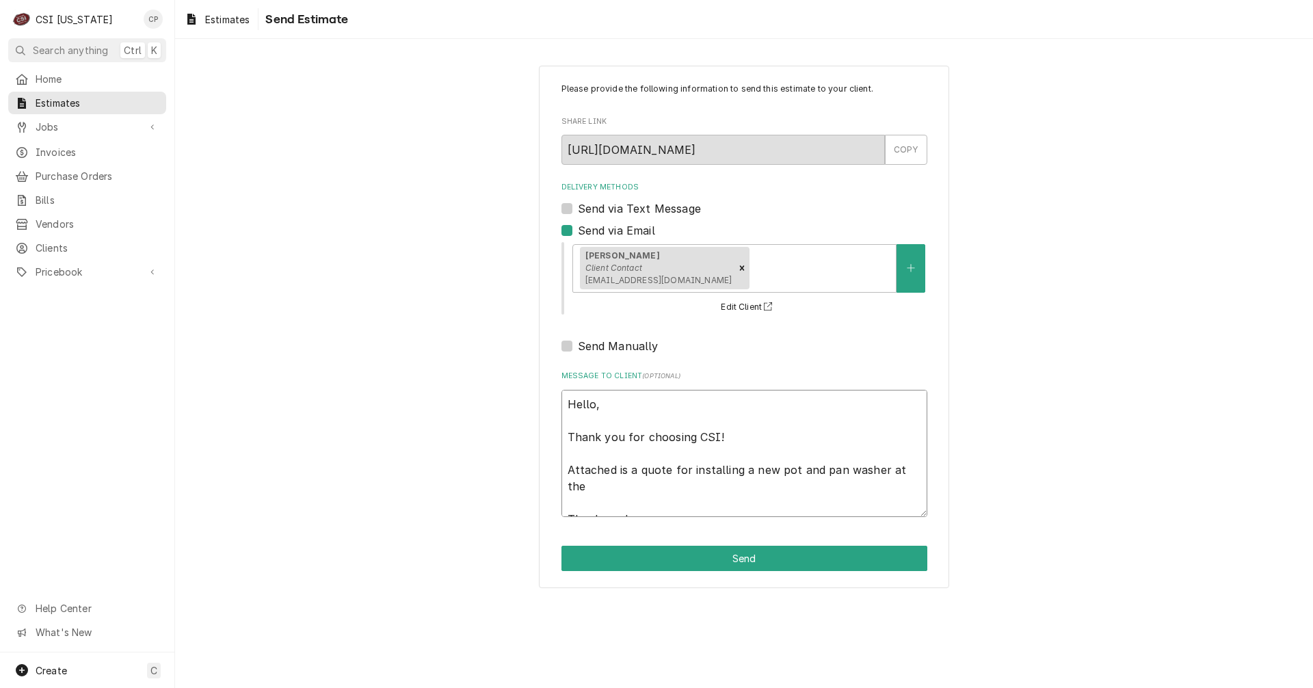
type textarea "x"
type textarea "Hello, Thank you for choosing CSI! Attached is a quote for installing a new pot…"
type textarea "x"
type textarea "Hello, Thank you for choosing CSI! Attached is a quote for installing a new pot…"
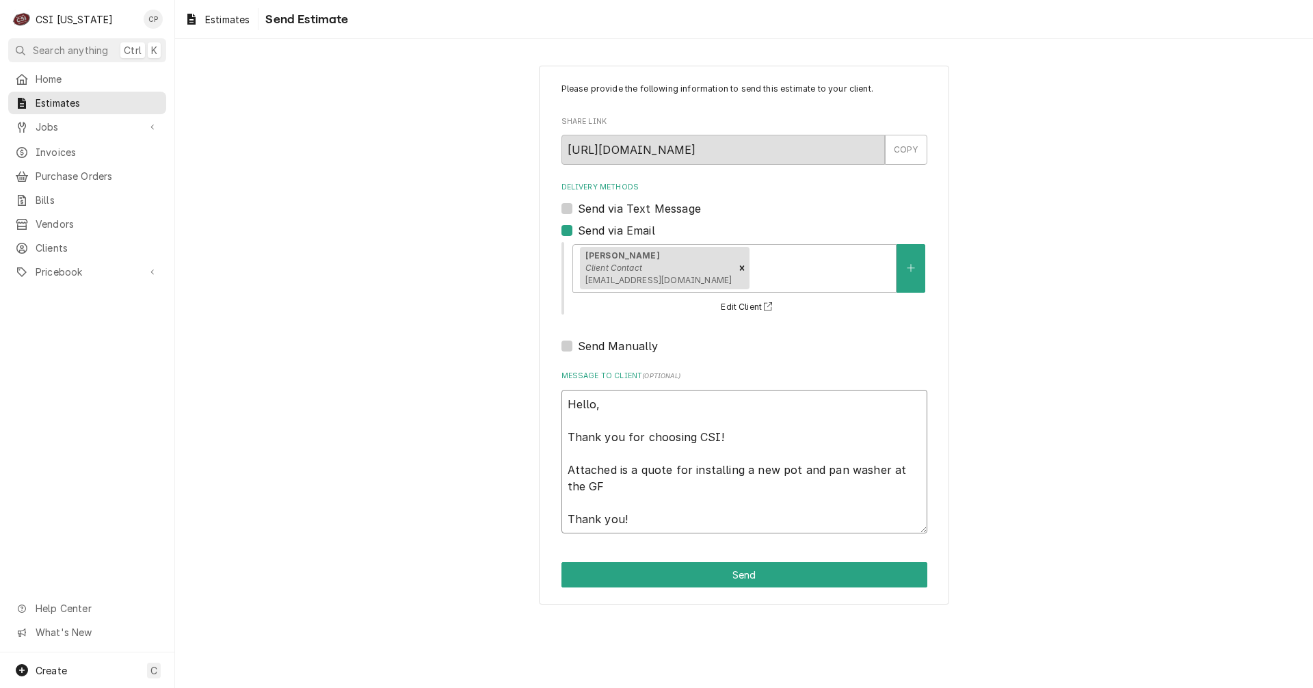
type textarea "x"
type textarea "Hello, Thank you for choosing CSI! Attached is a quote for installing a new pot…"
type textarea "x"
type textarea "Hello, Thank you for choosing CSI! Attached is a quote for installing a new pot…"
type textarea "x"
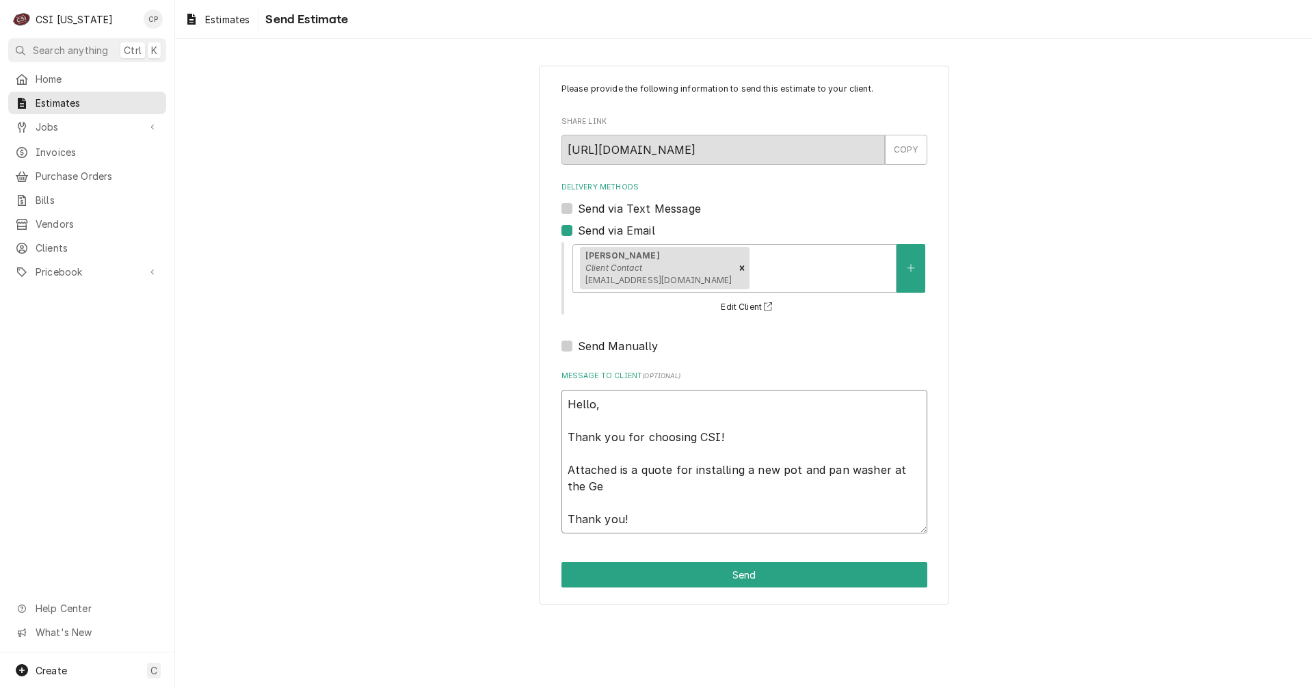
type textarea "Hello, Thank you for choosing CSI! Attached is a quote for installing a new pot…"
type textarea "x"
type textarea "Hello, Thank you for choosing CSI! Attached is a quote for installing a new pot…"
type textarea "x"
type textarea "Hello, Thank you for choosing CSI! Attached is a quote for installing a new pot…"
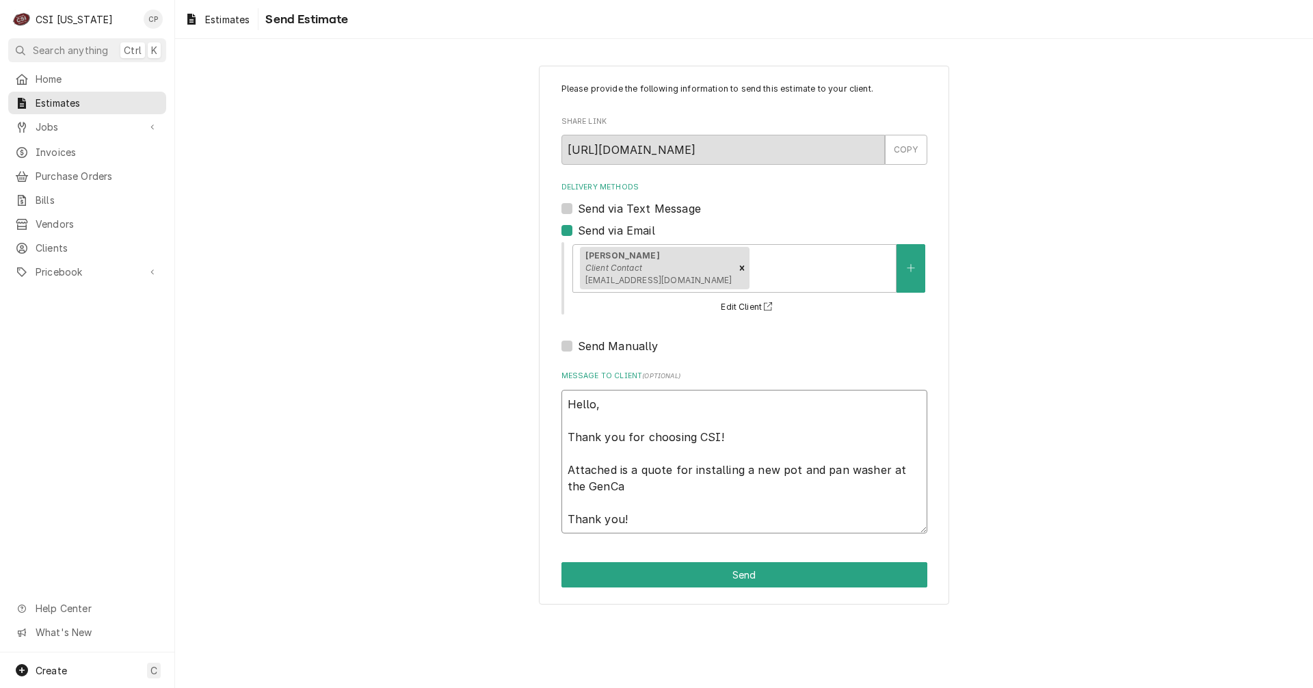
type textarea "x"
type textarea "Hello, Thank you for choosing CSI! Attached is a quote for installing a new pot…"
type textarea "x"
type textarea "Hello, Thank you for choosing CSI! Attached is a quote for installing a new pot…"
type textarea "x"
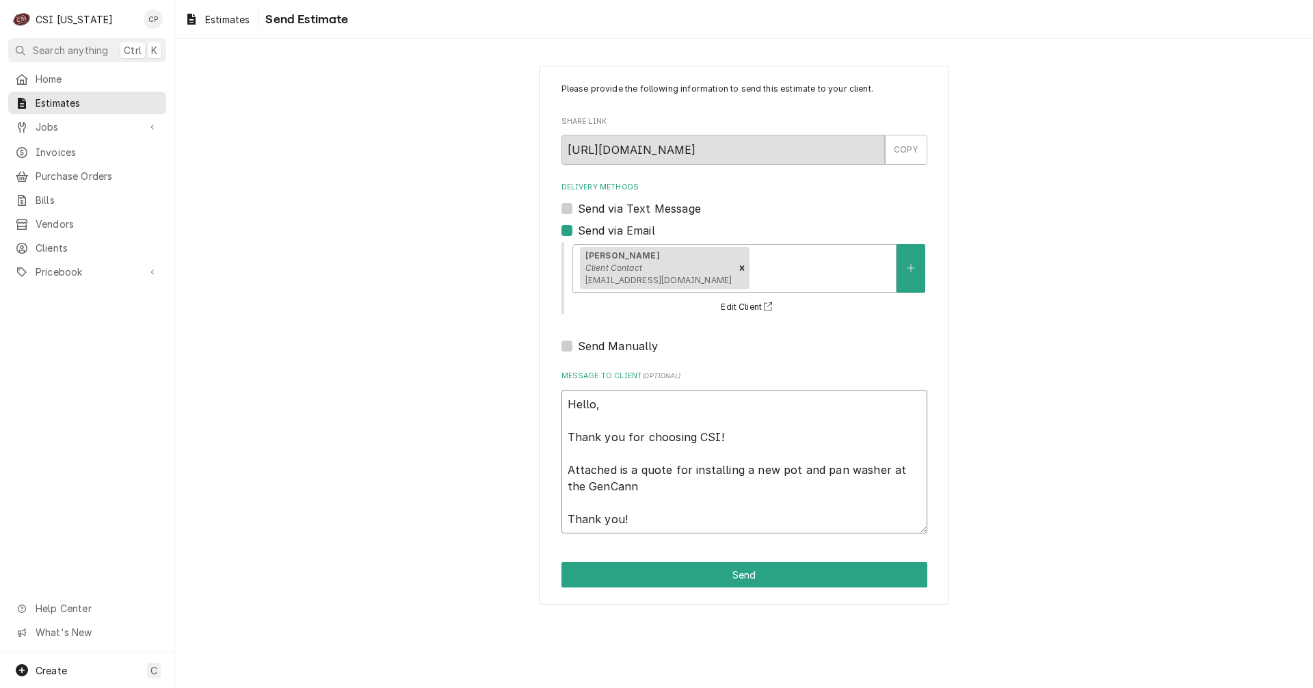
type textarea "Hello, Thank you for choosing CSI! Attached is a quote for installing a new pot…"
type textarea "x"
type textarea "Hello, Thank you for choosing CSI! Attached is a quote for installing a new pot…"
type textarea "x"
type textarea "Hello, Thank you for choosing CSI! Attached is a quote for installing a new pot…"
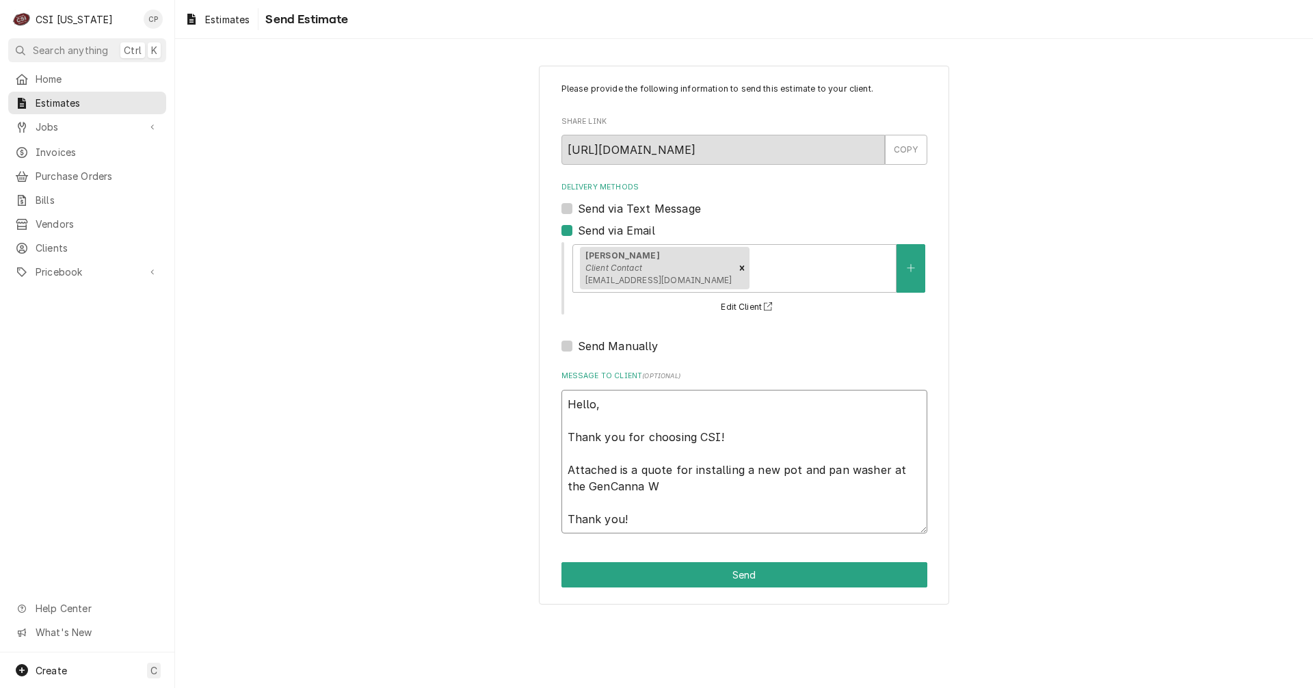
type textarea "x"
type textarea "Hello, Thank you for choosing CSI! Attached is a quote for installing a new pot…"
type textarea "x"
type textarea "Hello, Thank you for choosing CSI! Attached is a quote for installing a new pot…"
type textarea "x"
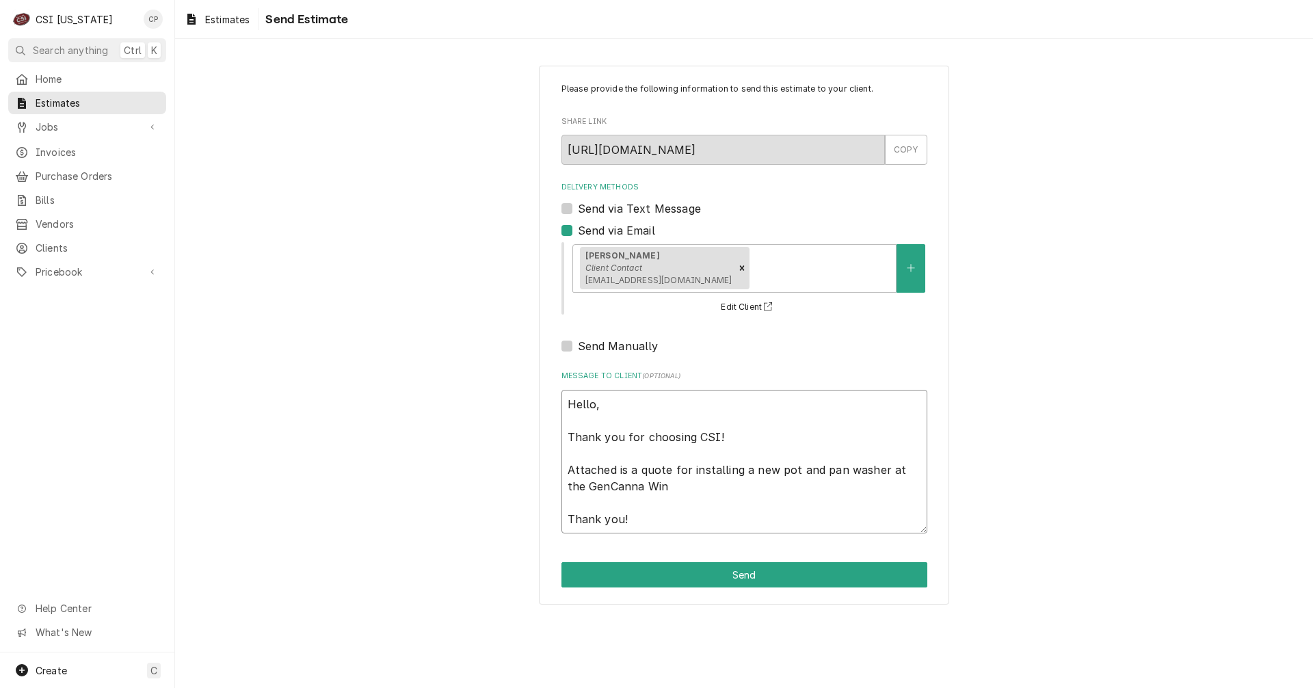
type textarea "Hello, Thank you for choosing CSI! Attached is a quote for installing a new pot…"
type textarea "x"
type textarea "Hello, Thank you for choosing CSI! Attached is a quote for installing a new pot…"
type textarea "x"
type textarea "Hello, Thank you for choosing CSI! Attached is a quote for installing a new pot…"
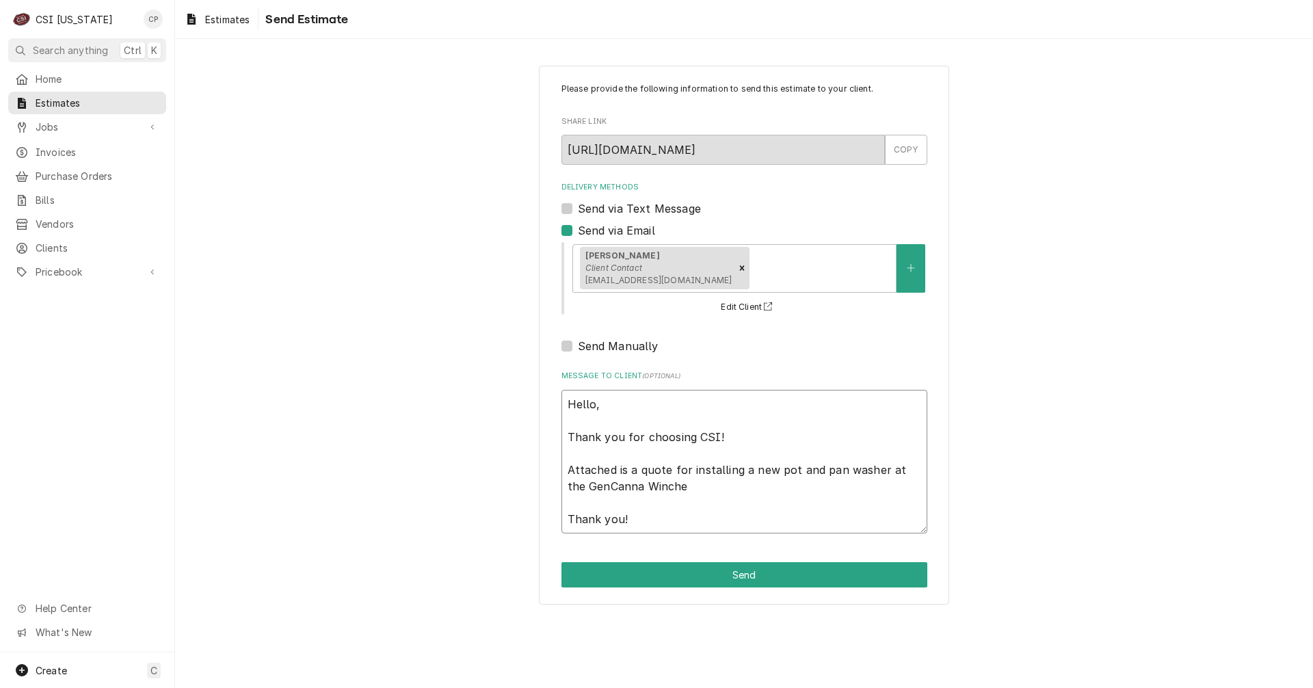
type textarea "x"
type textarea "Hello, Thank you for choosing CSI! Attached is a quote for installing a new pot…"
type textarea "x"
type textarea "Hello, Thank you for choosing CSI! Attached is a quote for installing a new pot…"
type textarea "x"
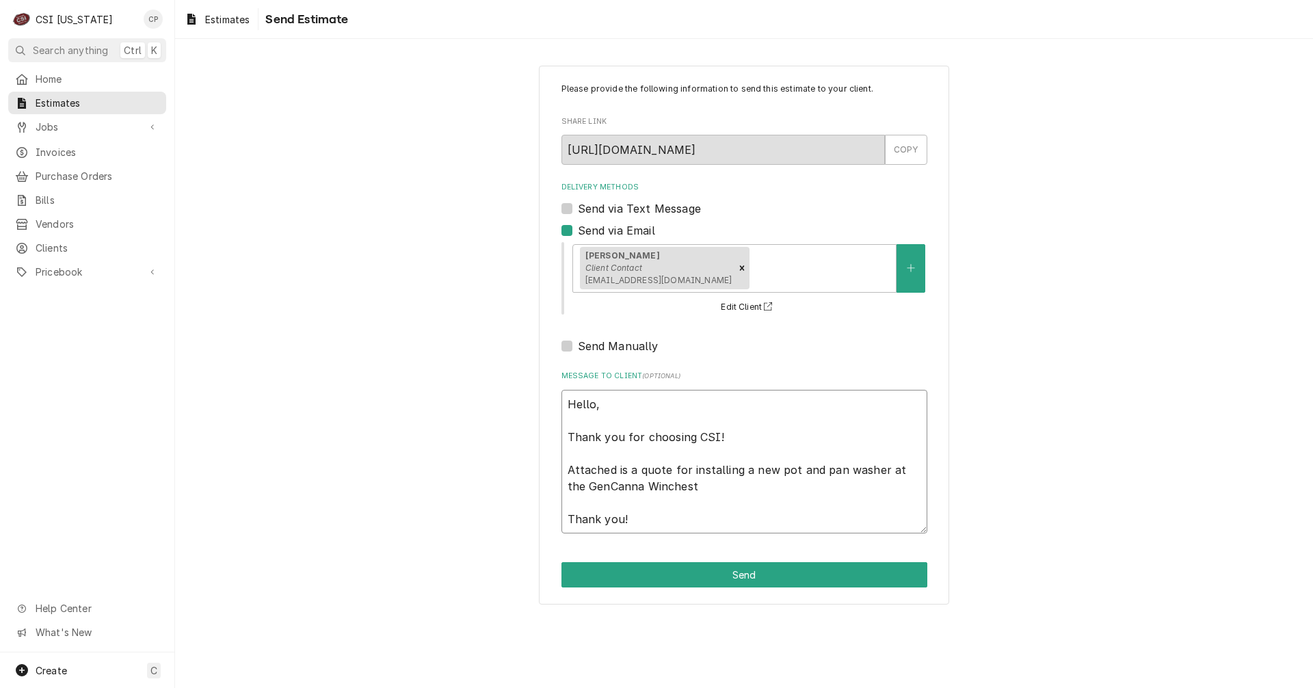
type textarea "Hello, Thank you for choosing CSI! Attached is a quote for installing a new pot…"
type textarea "x"
type textarea "Hello, Thank you for choosing CSI! Attached is a quote for installing a new pot…"
type textarea "x"
type textarea "Hello, Thank you for choosing CSI! Attached is a quote for installing a new pot…"
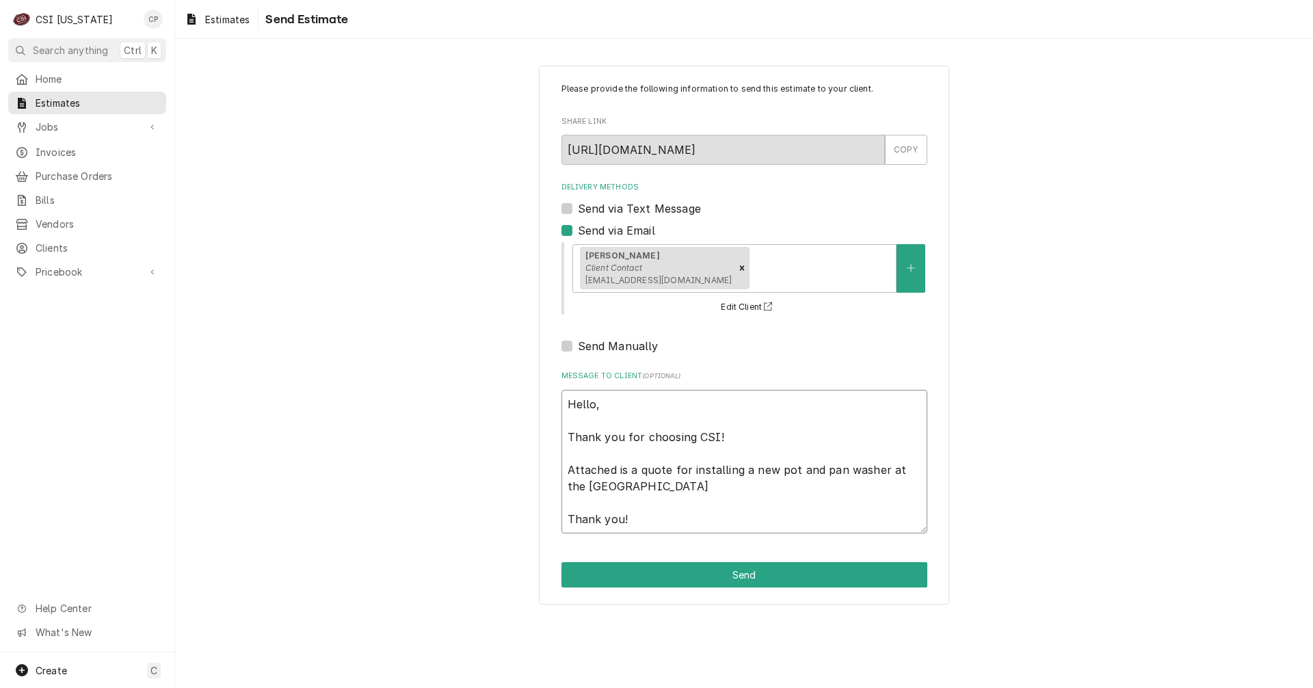
type textarea "x"
type textarea "Hello, Thank you for choosing CSI! Attached is a quote for installing a new pot…"
type textarea "x"
type textarea "Hello, Thank you for choosing CSI! Attached is a quote for installing a new pot…"
type textarea "x"
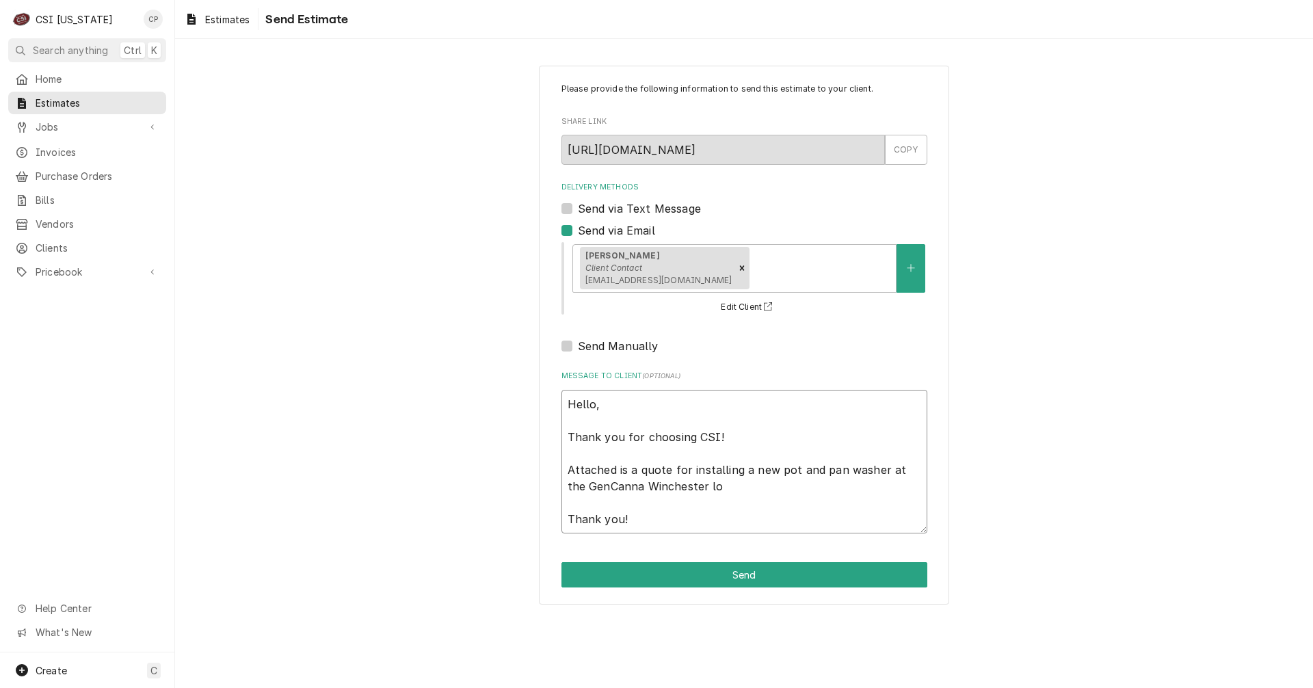
type textarea "Hello, Thank you for choosing CSI! Attached is a quote for installing a new pot…"
type textarea "x"
type textarea "Hello, Thank you for choosing CSI! Attached is a quote for installing a new pot…"
type textarea "x"
type textarea "Hello, Thank you for choosing CSI! Attached is a quote for installing a new pot…"
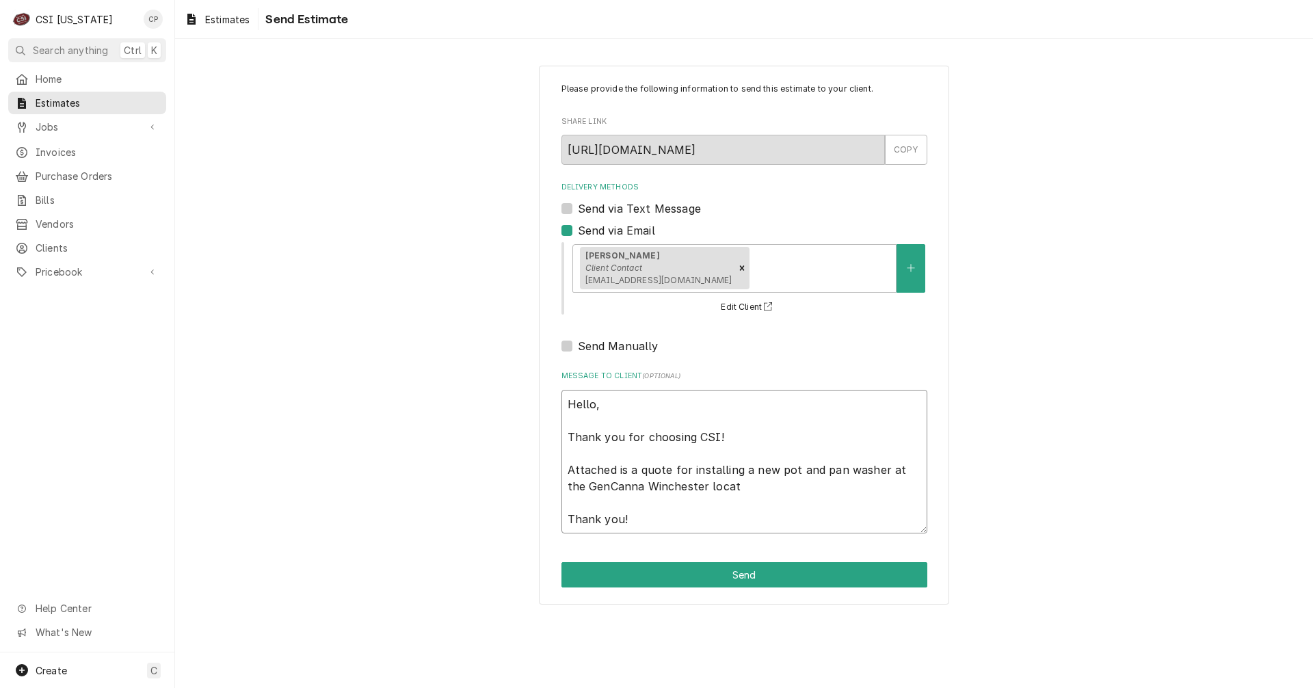
type textarea "x"
type textarea "Hello, Thank you for choosing CSI! Attached is a quote for installing a new pot…"
type textarea "x"
type textarea "Hello, Thank you for choosing CSI! Attached is a quote for installing a new pot…"
type textarea "x"
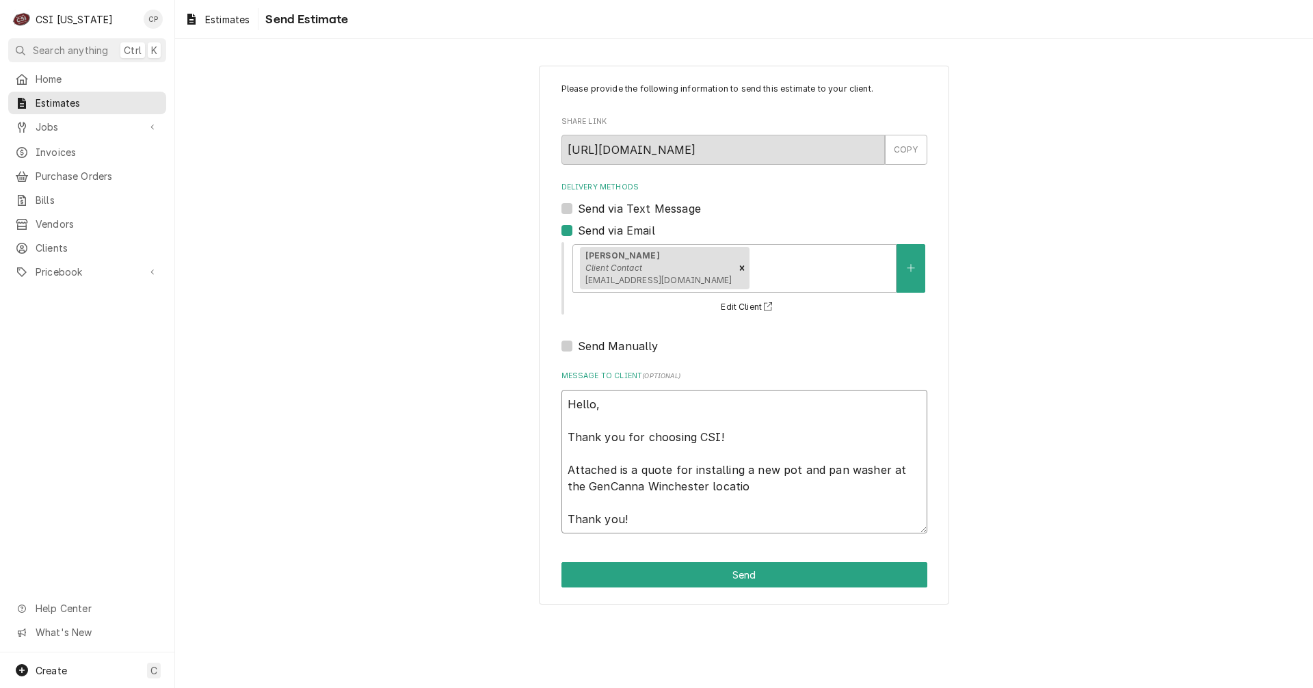
type textarea "Hello, Thank you for choosing CSI! Attached is a quote for installing a new pot…"
type textarea "x"
type textarea "Hello, Thank you for choosing CSI! Attached is a quote for installing a new pot…"
type textarea "x"
type textarea "Hello, Thank you for choosing CSI! Attached is a quote for installing a new pot…"
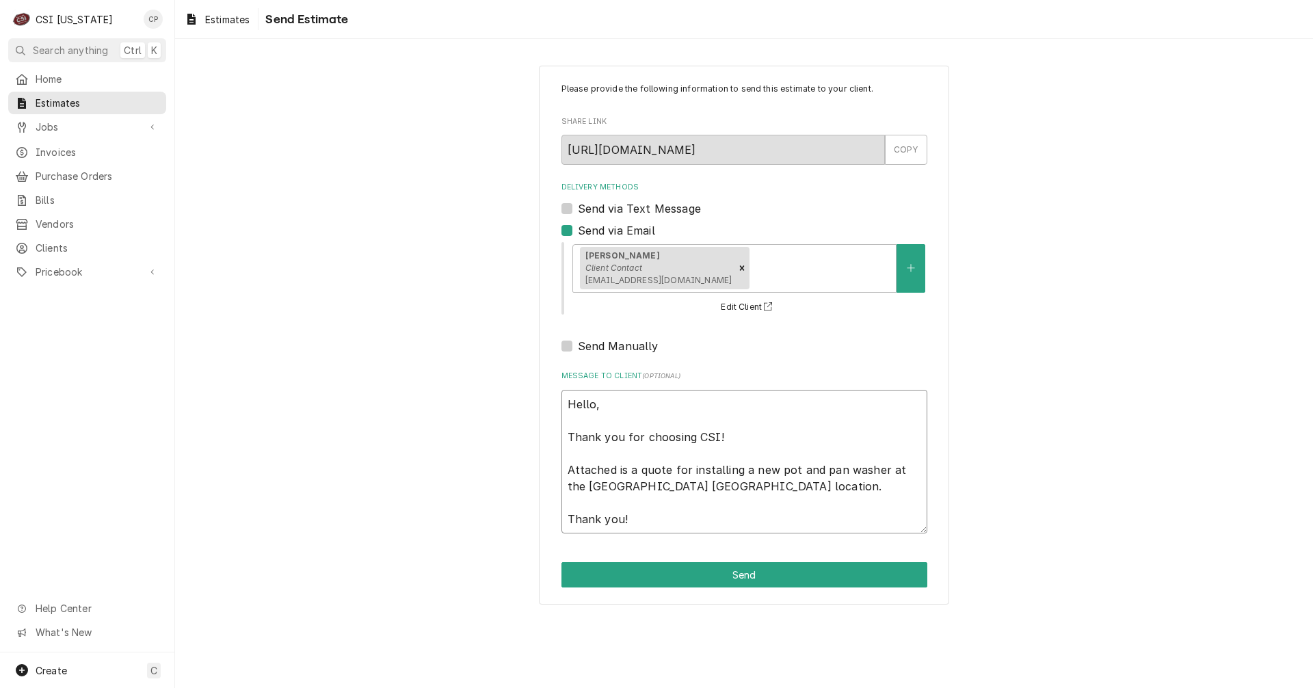
type textarea "x"
type textarea "Hello, Thank you for choosing CSI! Attached is a quote for installing a new pot…"
type textarea "x"
type textarea "Hello, Thank you for choosing CSI! Attached is a quote for installing a new pot…"
type textarea "x"
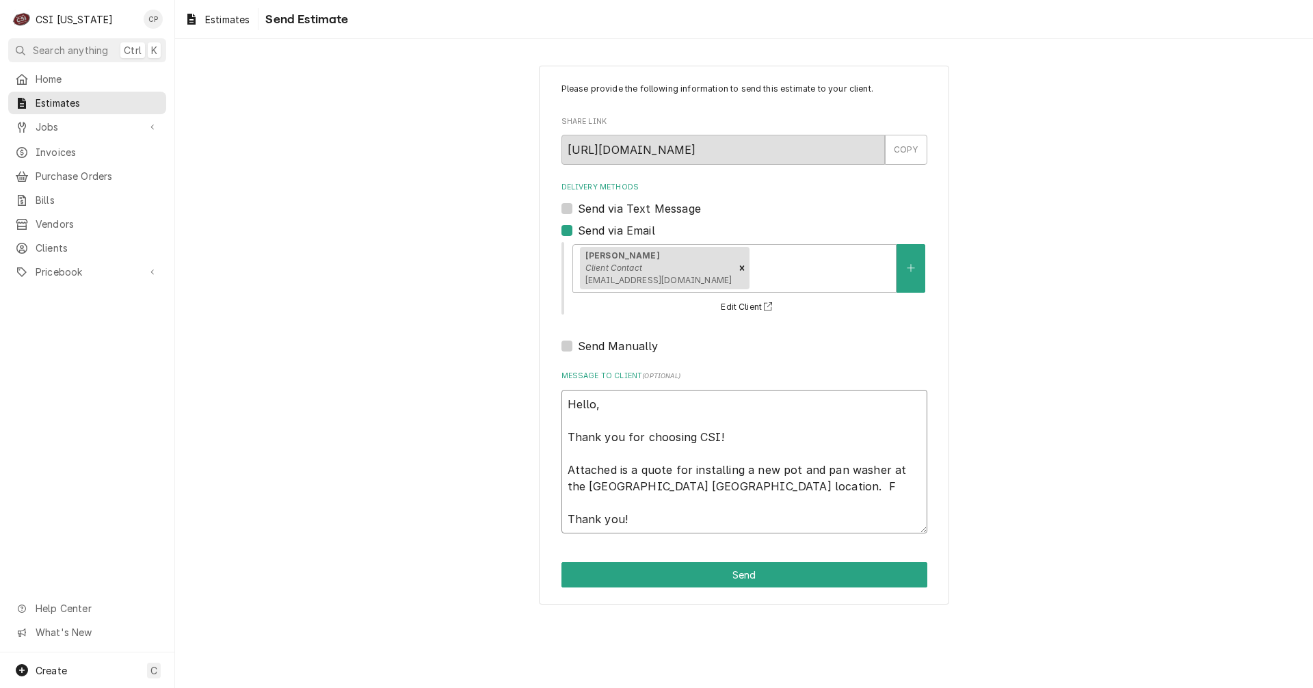
type textarea "Hello, Thank you for choosing CSI! Attached is a quote for installing a new pot…"
type textarea "x"
type textarea "Hello, Thank you for choosing CSI! Attached is a quote for installing a new pot…"
type textarea "x"
type textarea "Hello, Thank you for choosing CSI! Attached is a quote for installing a new pot…"
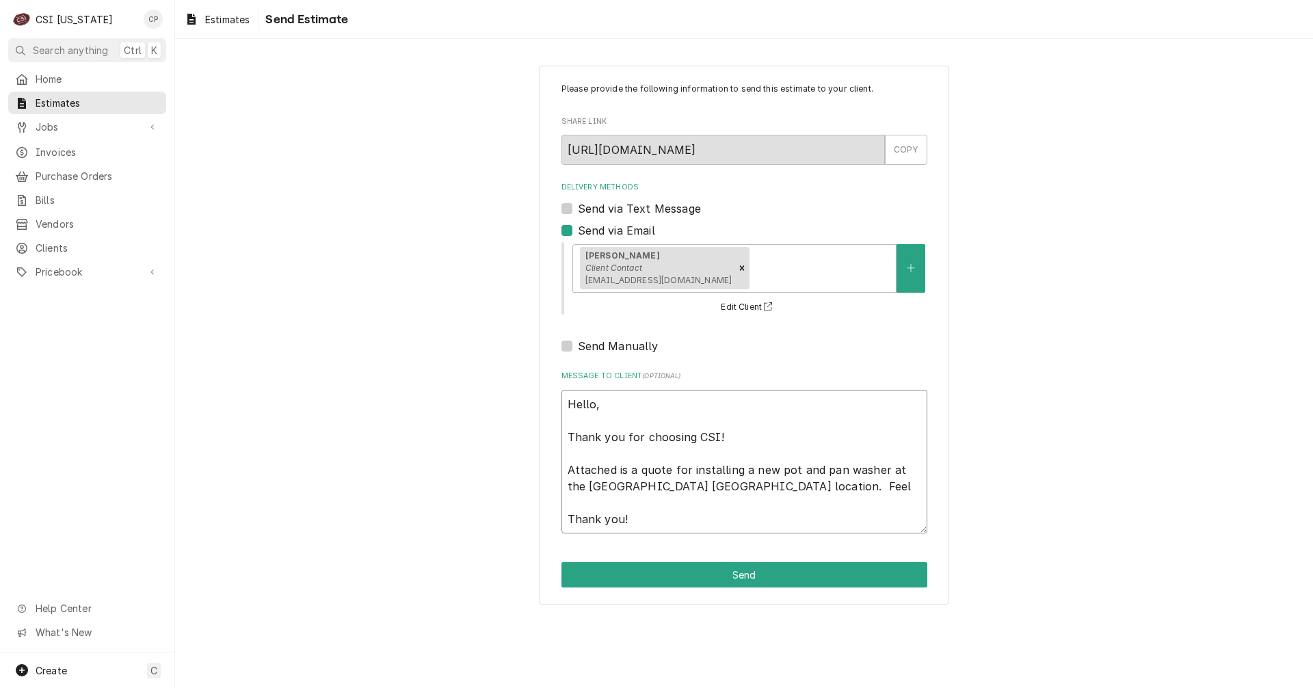
type textarea "x"
type textarea "Hello, Thank you for choosing CSI! Attached is a quote for installing a new pot…"
type textarea "x"
type textarea "Hello, Thank you for choosing CSI! Attached is a quote for installing a new pot…"
type textarea "x"
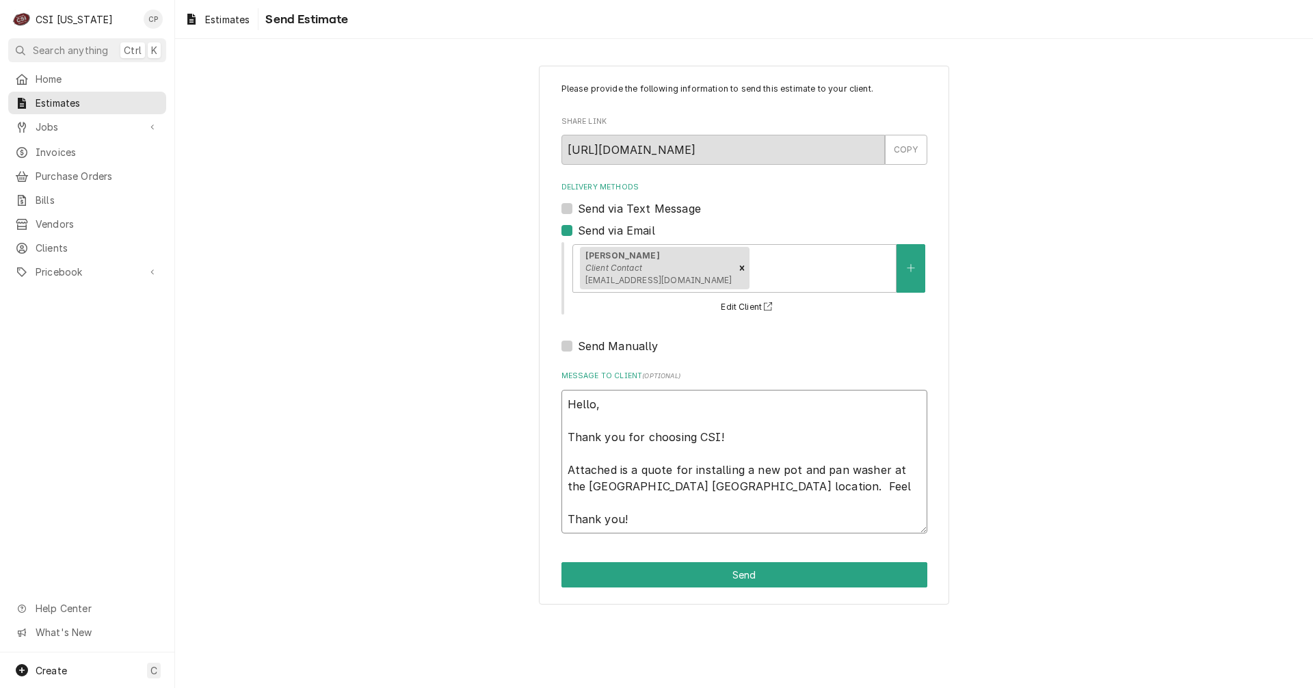
type textarea "Hello, Thank you for choosing CSI! Attached is a quote for installing a new pot…"
type textarea "x"
type textarea "Hello, Thank you for choosing CSI! Attached is a quote for installing a new pot…"
type textarea "x"
type textarea "Hello, Thank you for choosing CSI! Attached is a quote for installing a new pot…"
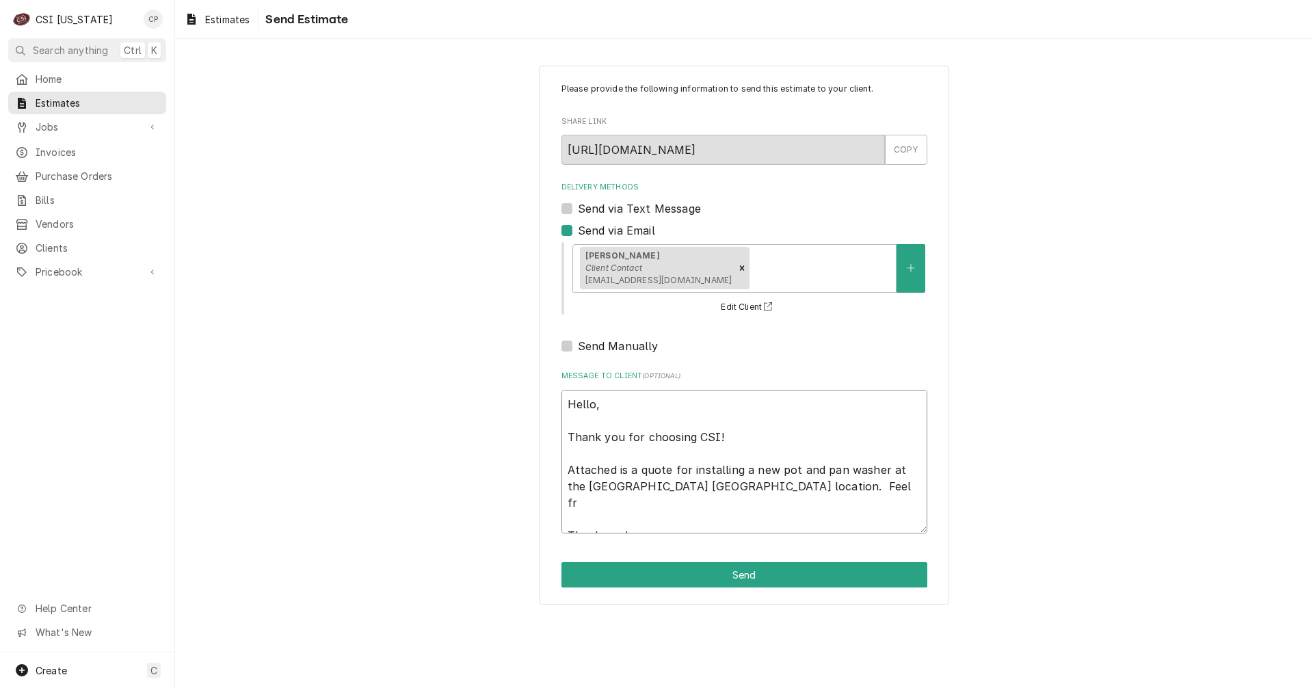
type textarea "x"
type textarea "Hello, Thank you for choosing CSI! Attached is a quote for installing a new pot…"
type textarea "x"
type textarea "Hello, Thank you for choosing CSI! Attached is a quote for installing a new pot…"
type textarea "x"
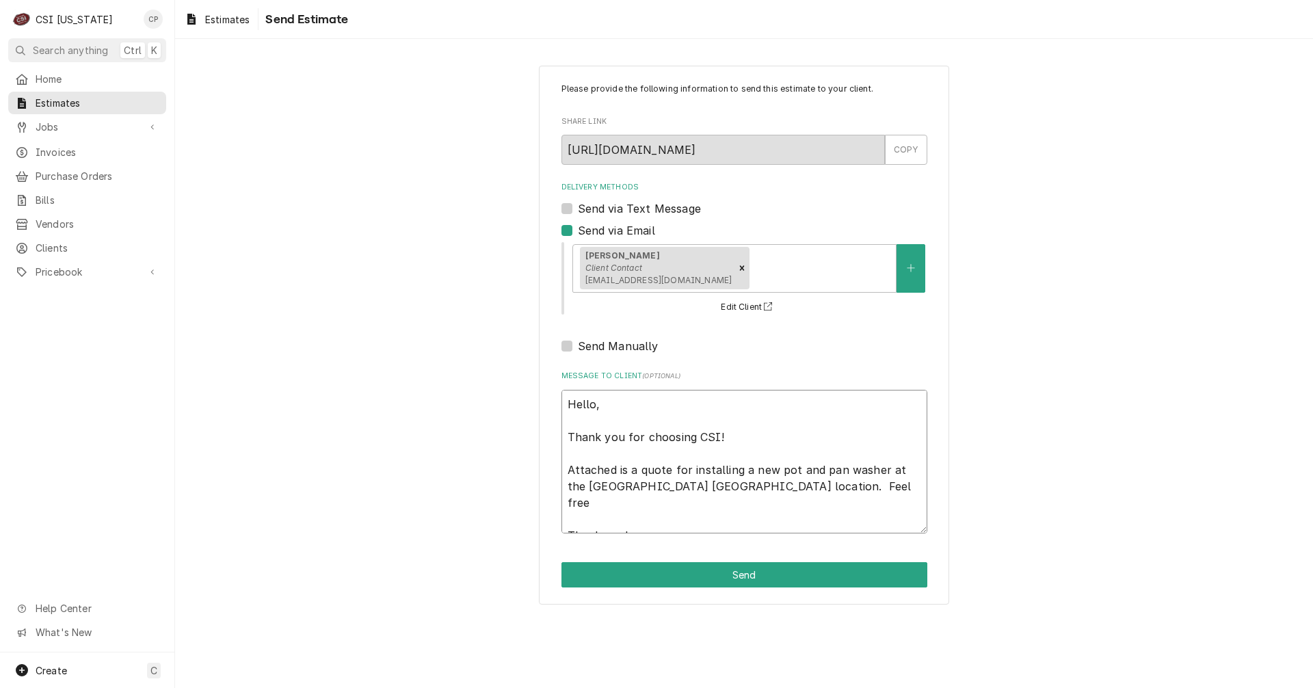
type textarea "Hello, Thank you for choosing CSI! Attached is a quote for installing a new pot…"
type textarea "x"
type textarea "Hello, Thank you for choosing CSI! Attached is a quote for installing a new pot…"
type textarea "x"
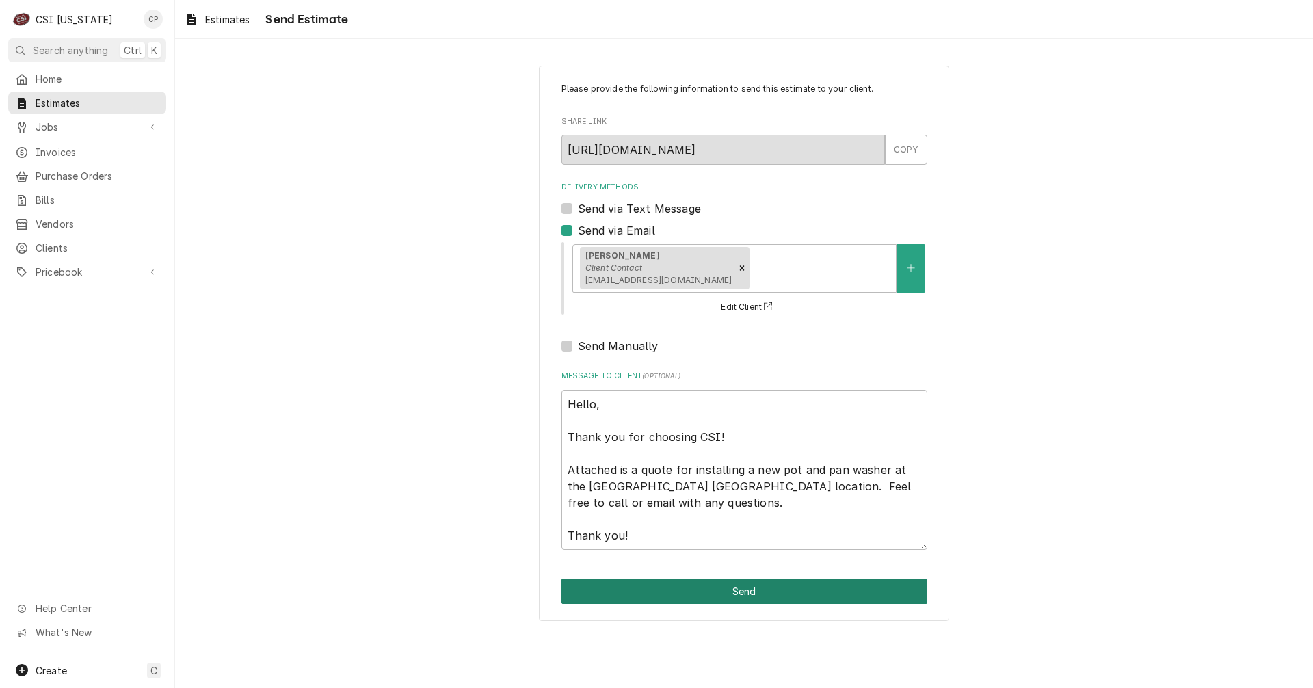
click at [766, 591] on button "Send" at bounding box center [744, 590] width 366 height 25
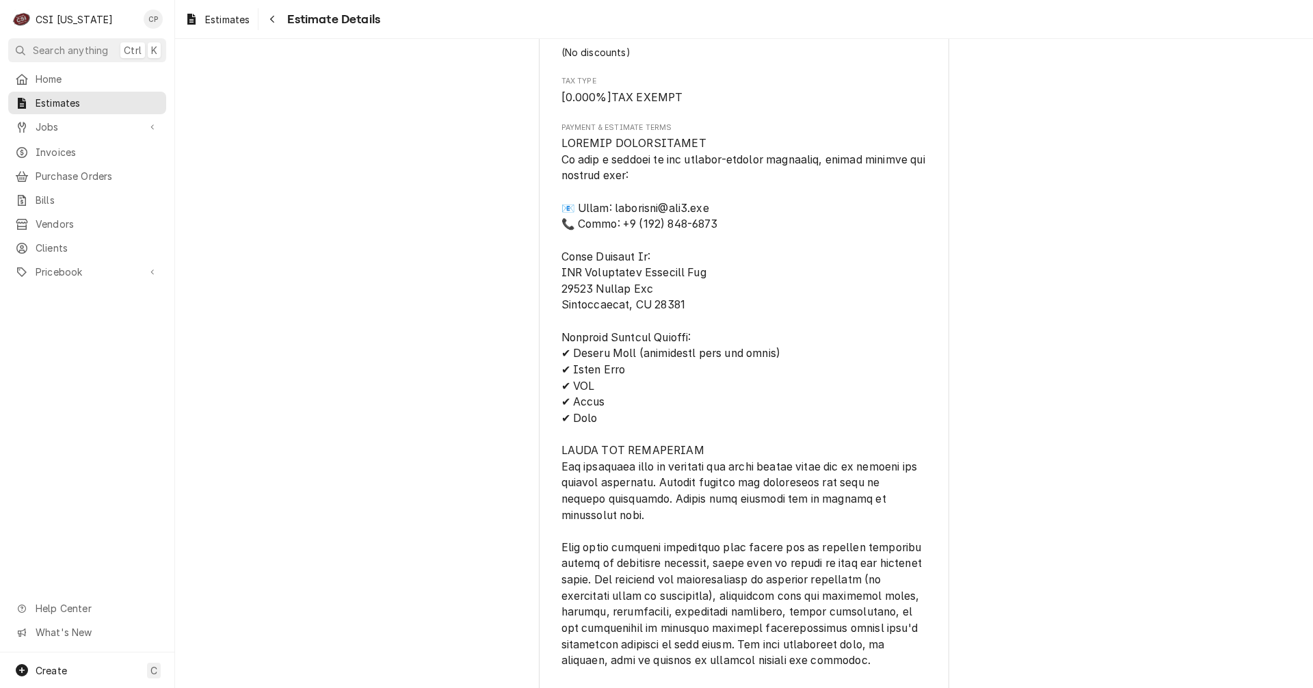
scroll to position [1983, 0]
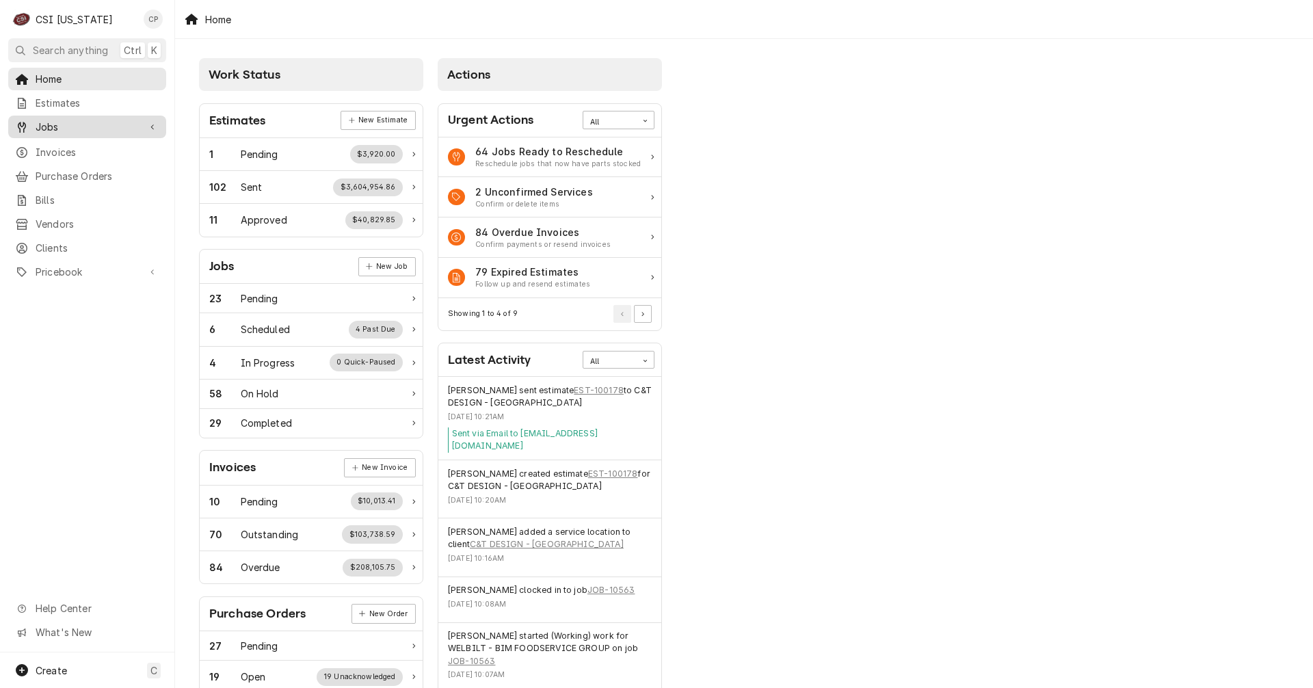
click at [68, 122] on span "Jobs" at bounding box center [87, 127] width 103 height 14
click at [68, 146] on span "Jobs" at bounding box center [98, 151] width 124 height 14
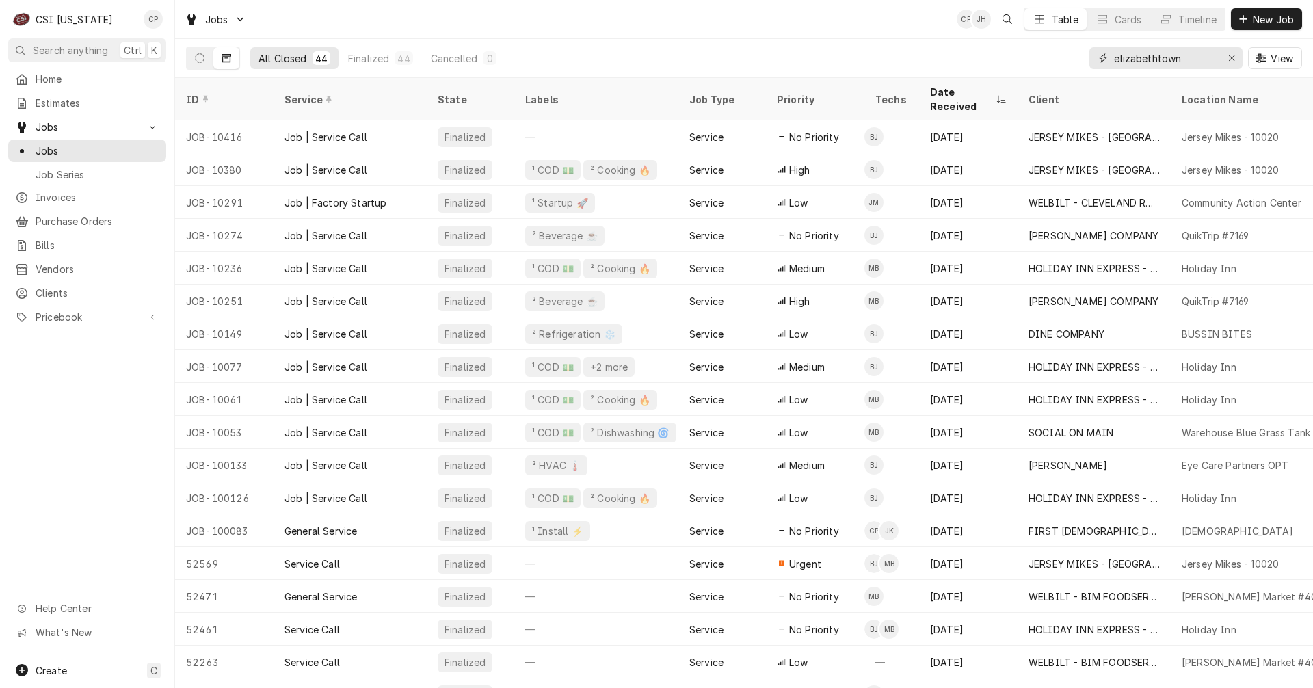
drag, startPoint x: 1208, startPoint y: 55, endPoint x: 1045, endPoint y: 51, distance: 162.8
click at [1045, 51] on div "All Closed 44 Finalized 44 Cancelled 0 elizabethtown View" at bounding box center [744, 58] width 1116 height 38
type input "e"
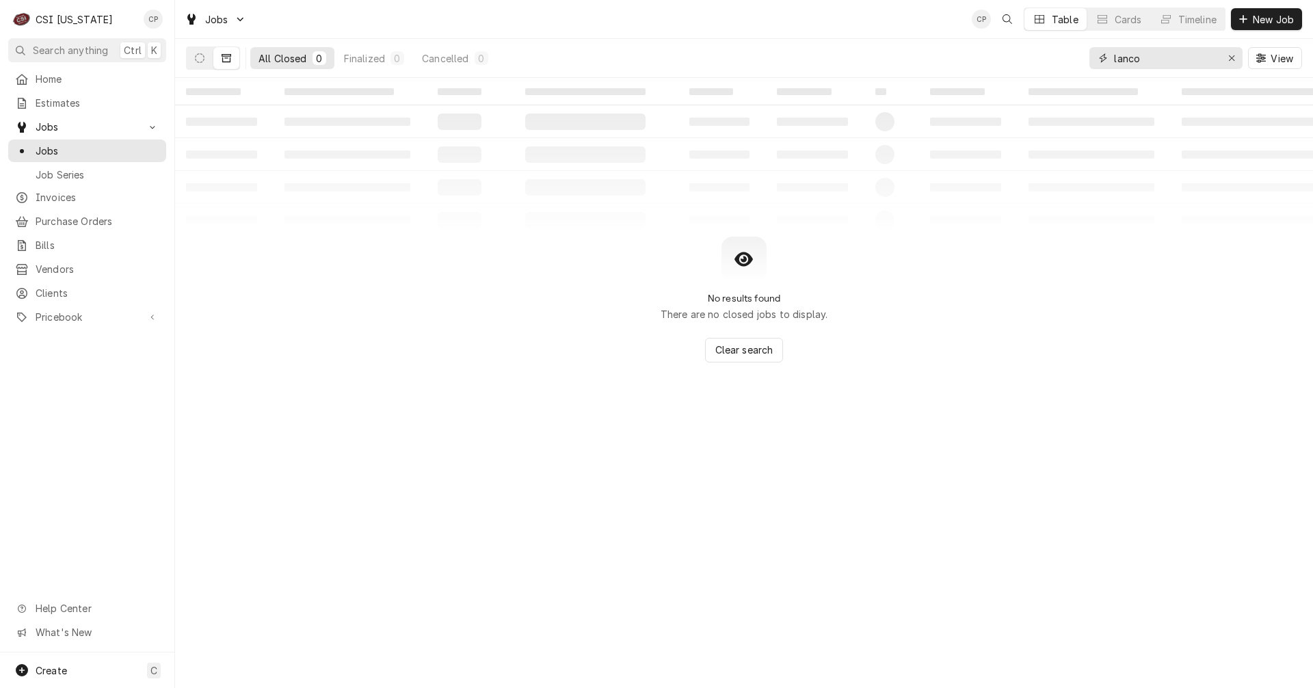
click at [1116, 58] on input "lanco" at bounding box center [1165, 58] width 103 height 22
click at [1112, 59] on div "lanco" at bounding box center [1165, 58] width 153 height 22
click at [1114, 62] on input "lanco" at bounding box center [1165, 58] width 103 height 22
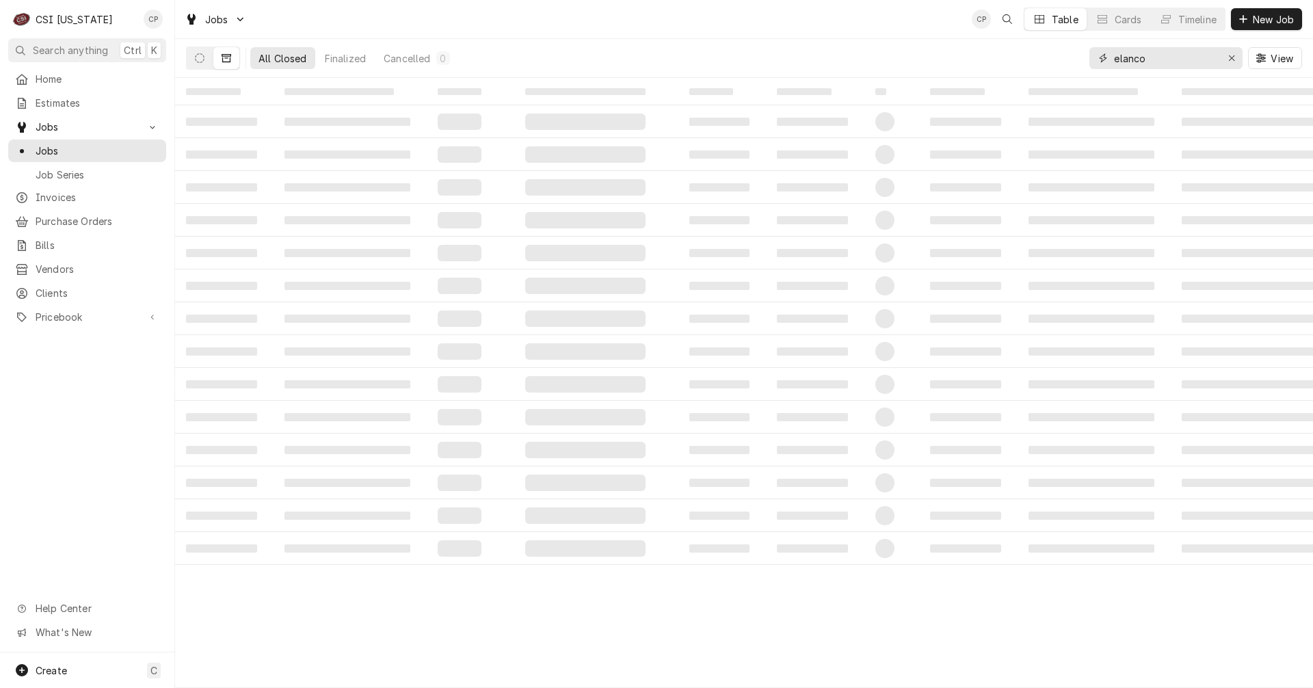
type input "elanco"
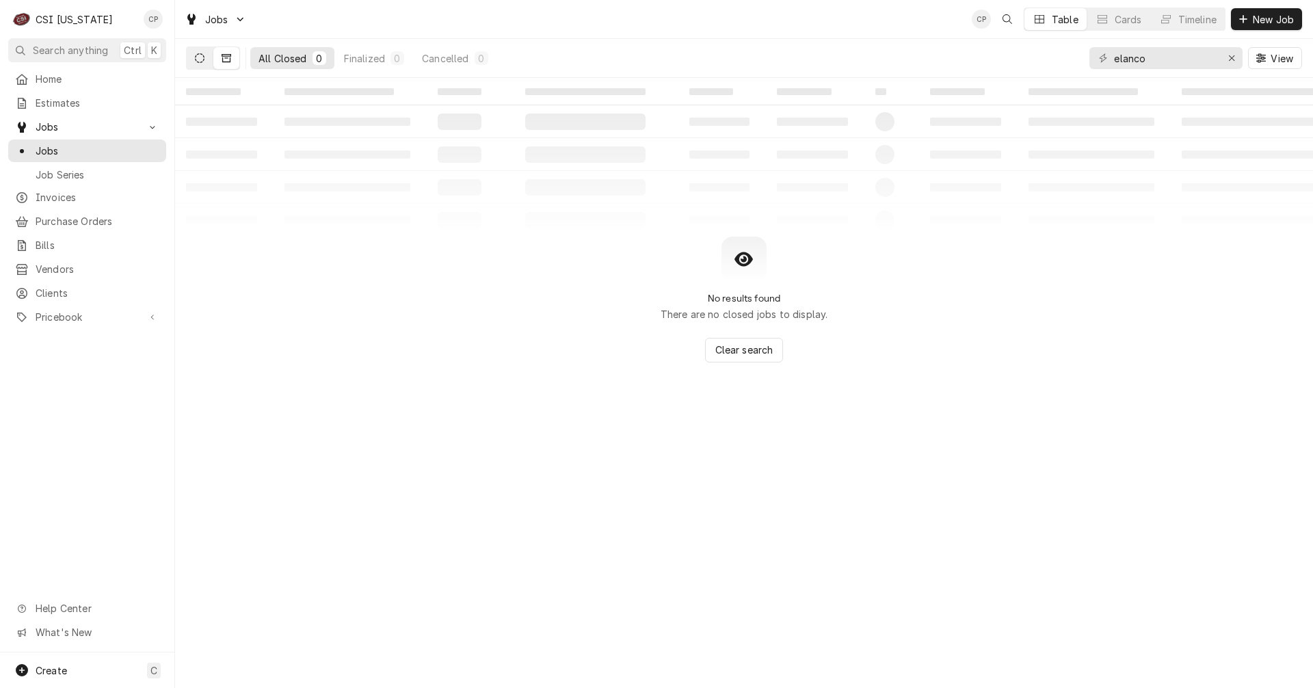
click at [200, 50] on button "Dynamic Content Wrapper" at bounding box center [200, 58] width 26 height 22
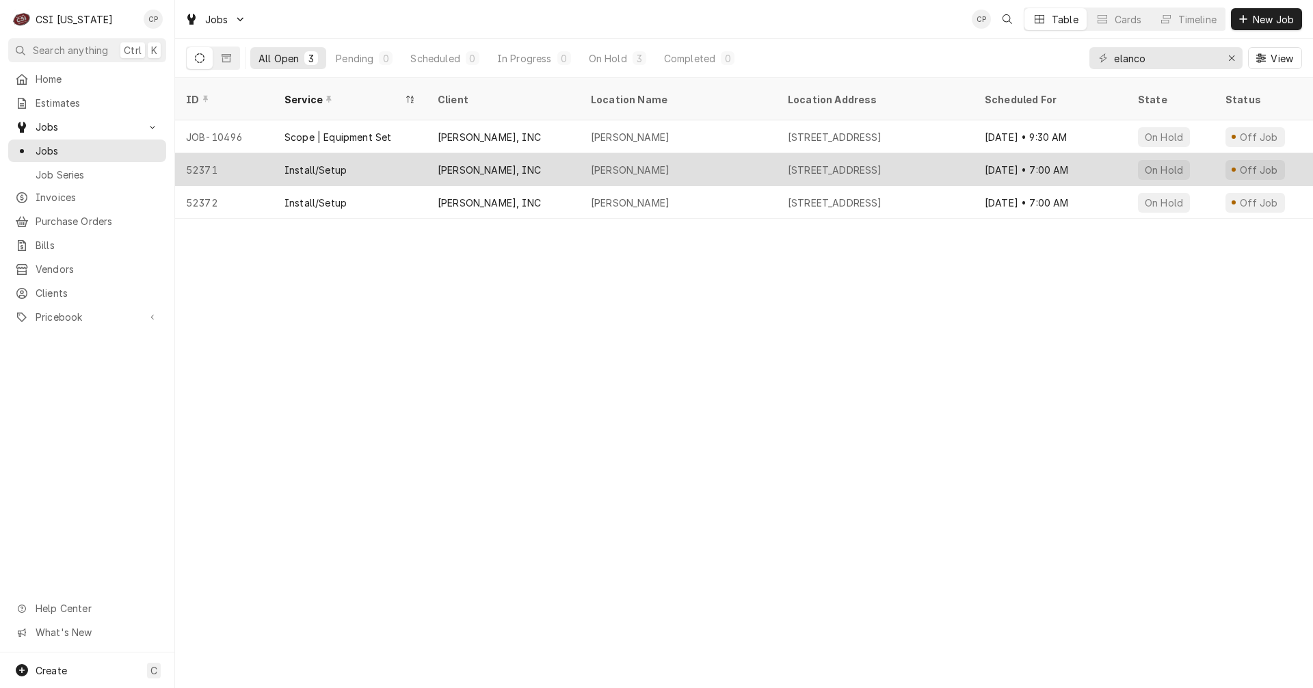
click at [353, 153] on div "Install/Setup" at bounding box center [349, 169] width 153 height 33
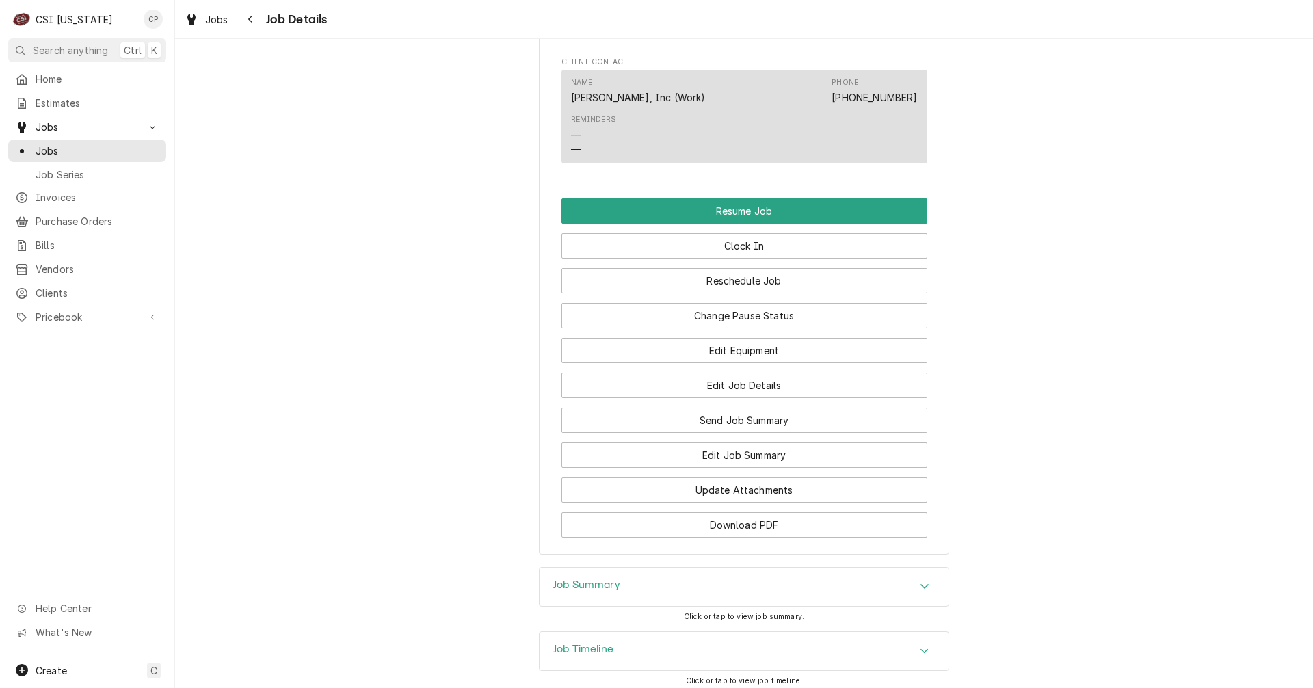
scroll to position [1488, 0]
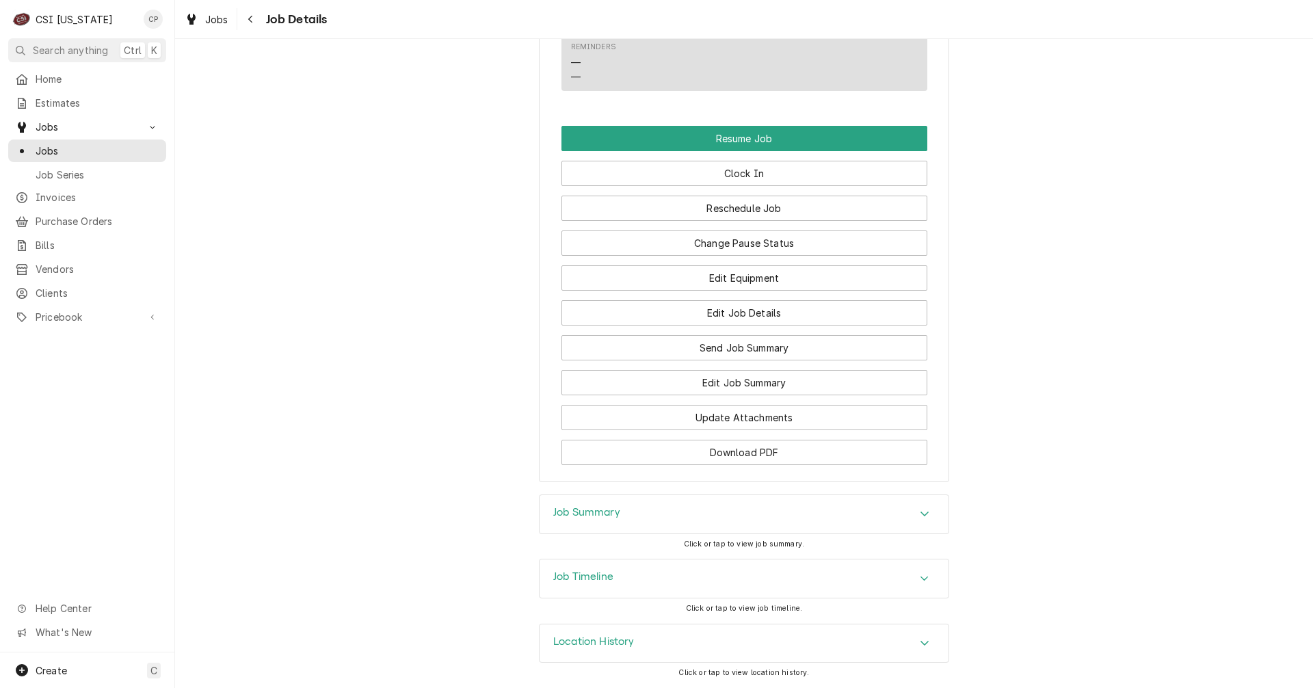
click at [588, 513] on h3 "Job Summary" at bounding box center [586, 512] width 67 height 13
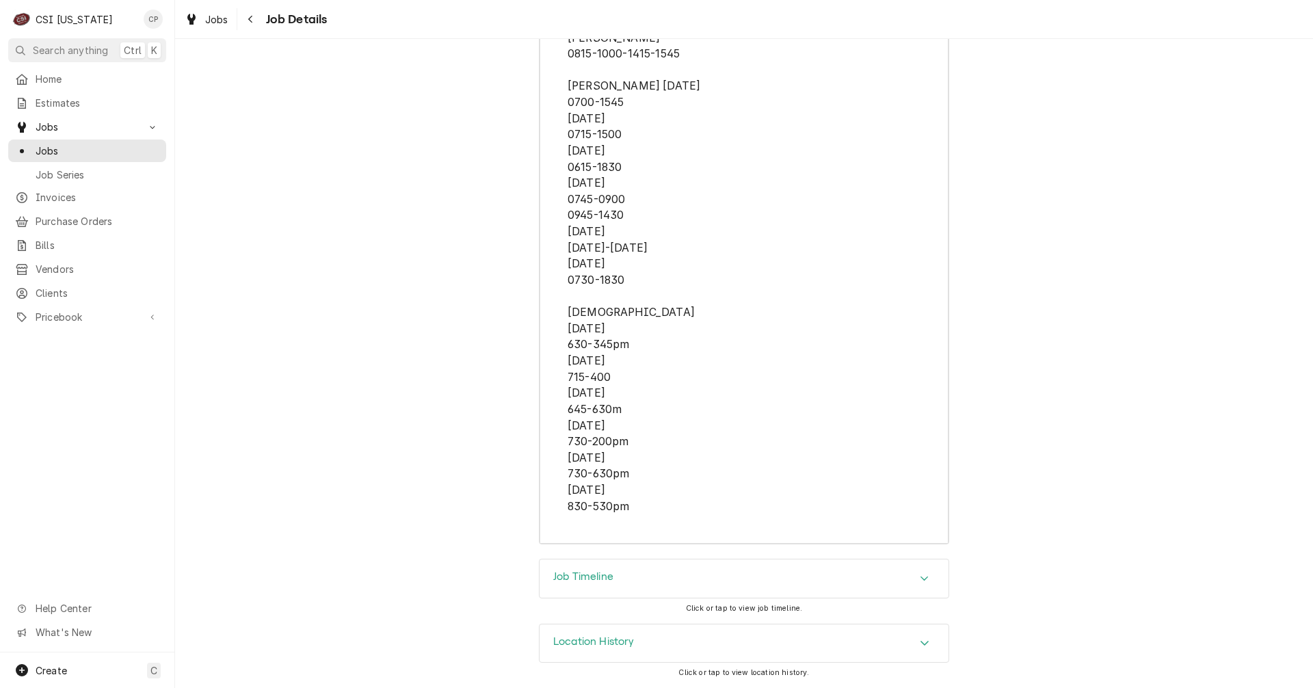
scroll to position [3689, 0]
click at [589, 574] on h3 "Job Timeline" at bounding box center [583, 576] width 60 height 13
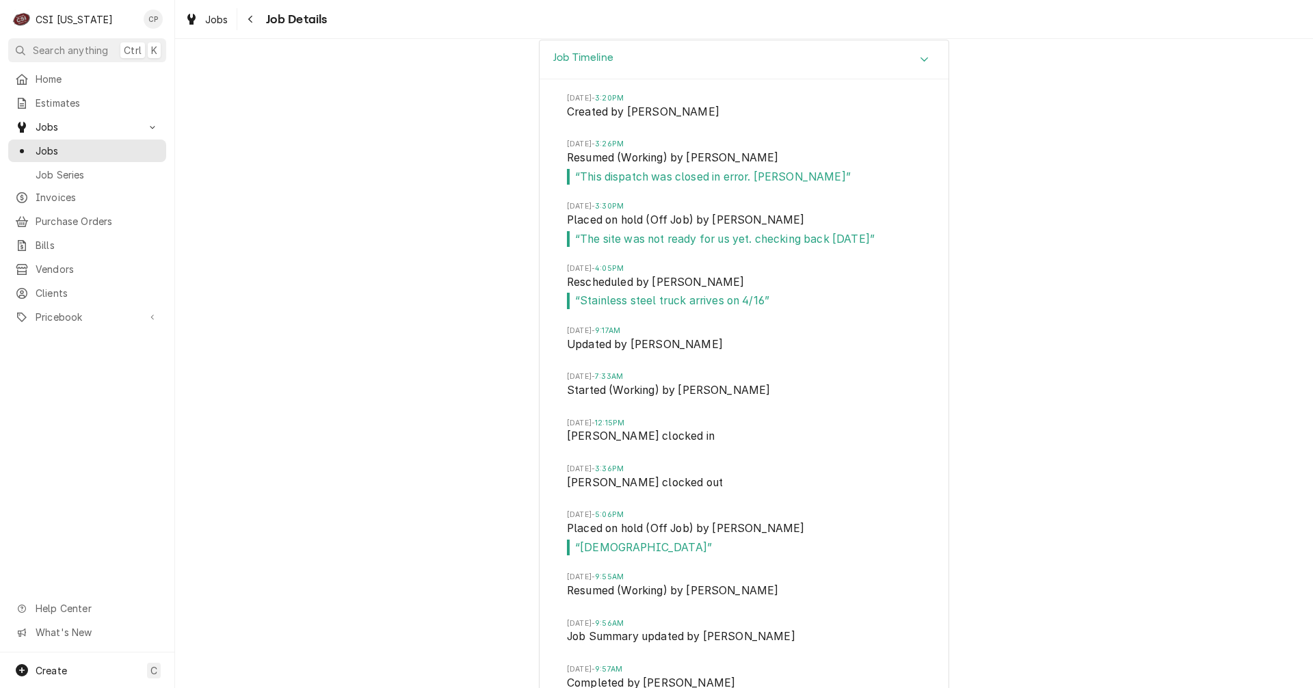
scroll to position [4167, 0]
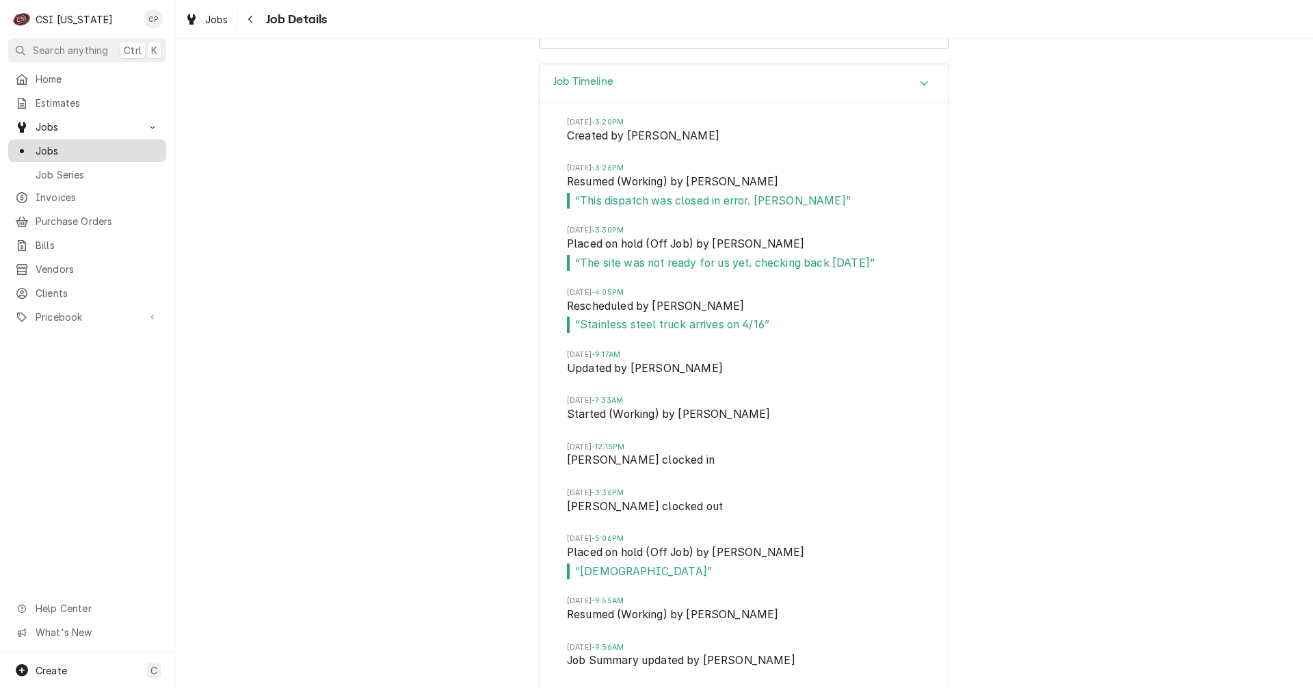
click at [68, 147] on span "Jobs" at bounding box center [98, 151] width 124 height 14
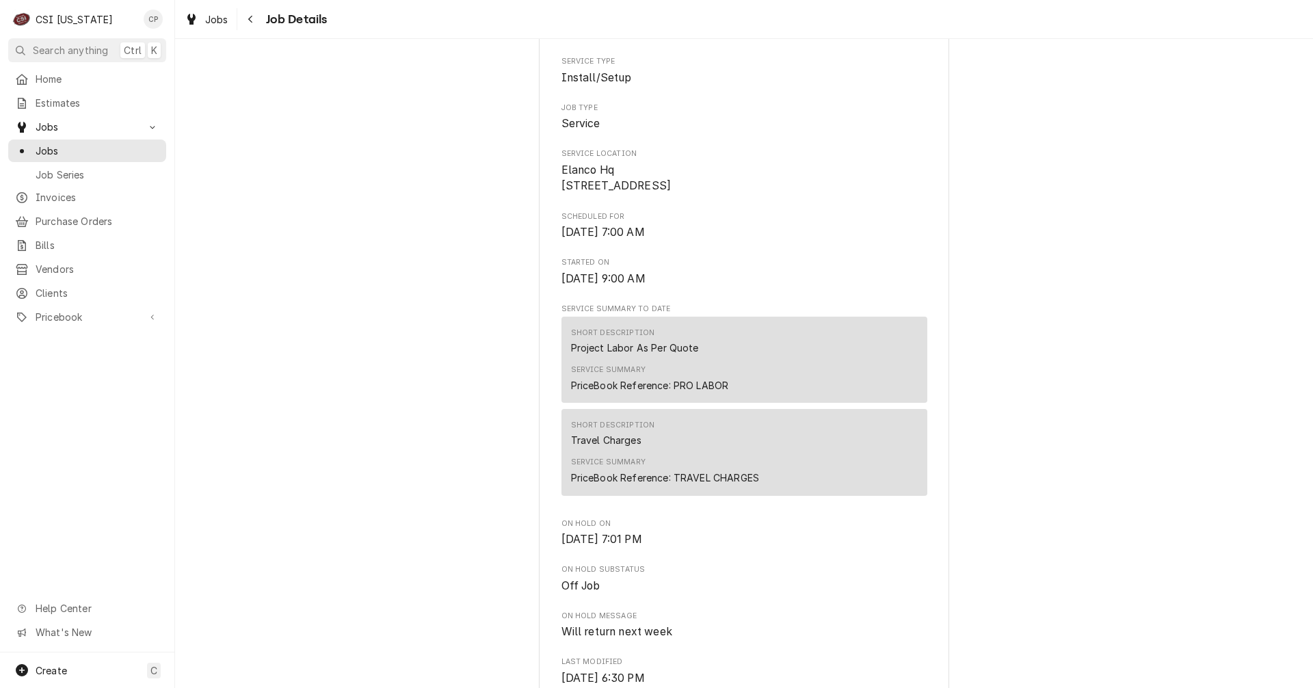
scroll to position [0, 0]
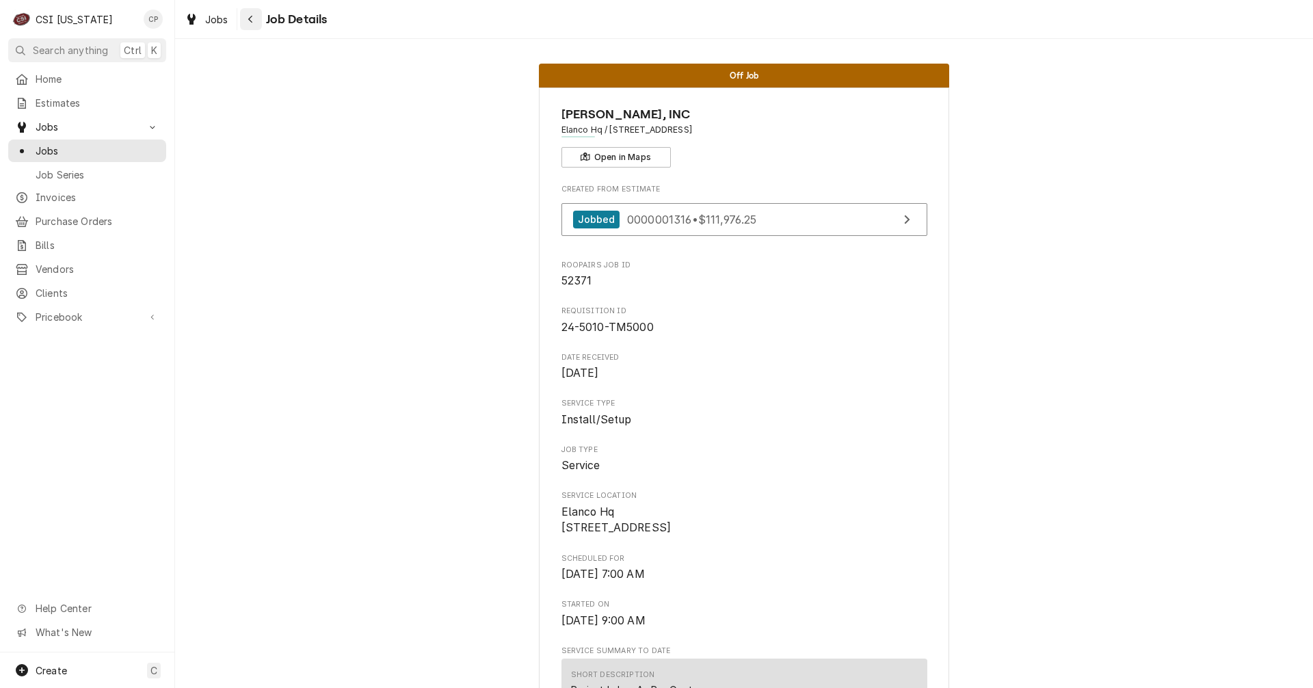
click at [256, 16] on div "Navigate back" at bounding box center [251, 19] width 14 height 14
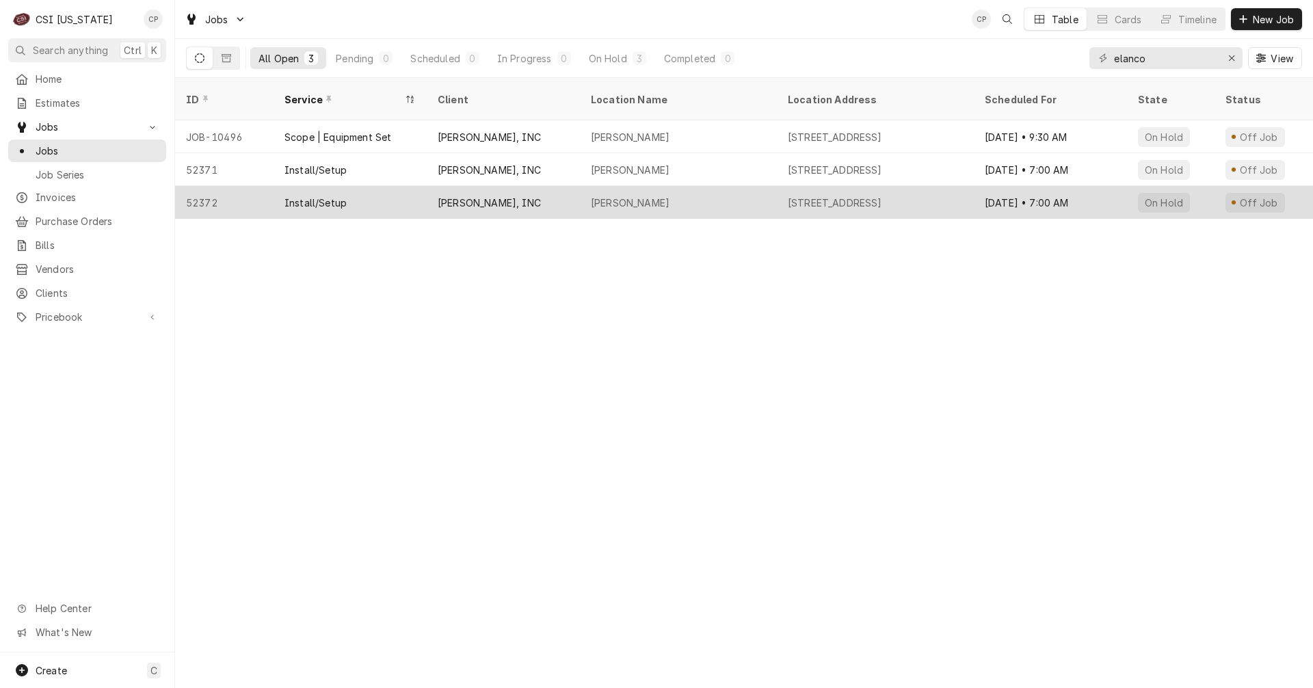
click at [360, 193] on div "Install/Setup" at bounding box center [349, 202] width 153 height 33
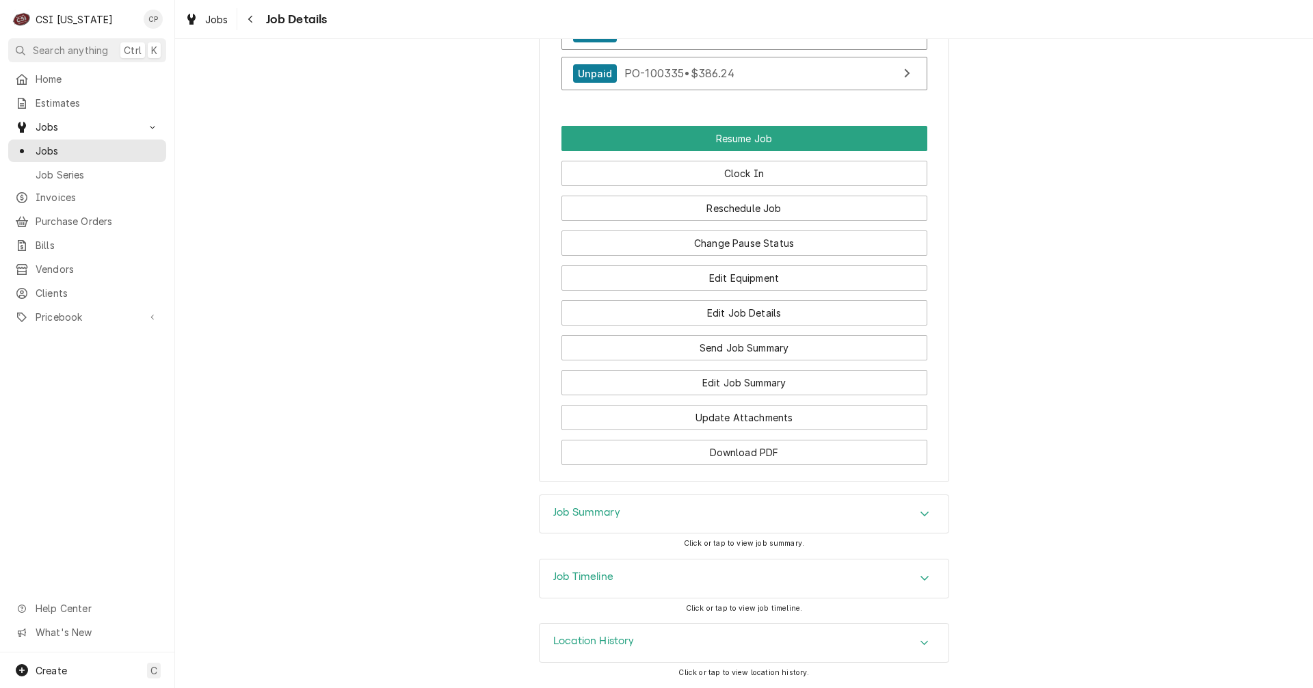
scroll to position [1901, 0]
click at [576, 516] on h3 "Job Summary" at bounding box center [586, 512] width 67 height 13
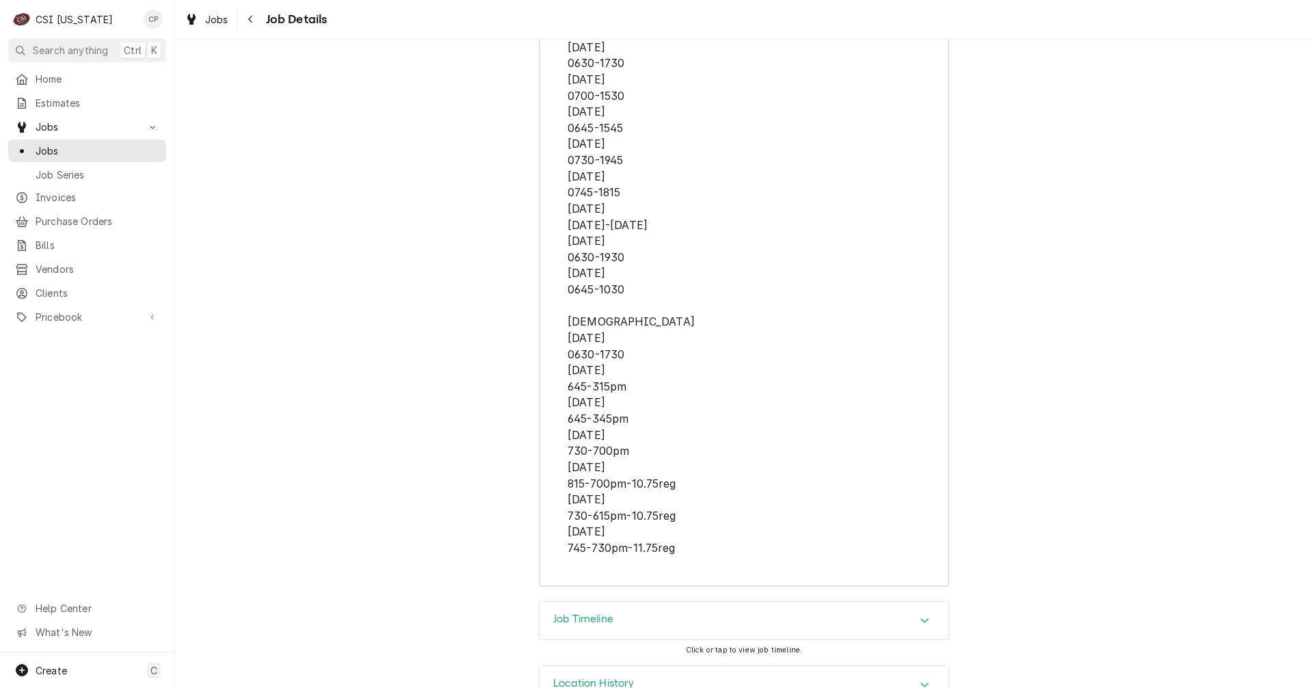
scroll to position [4433, 0]
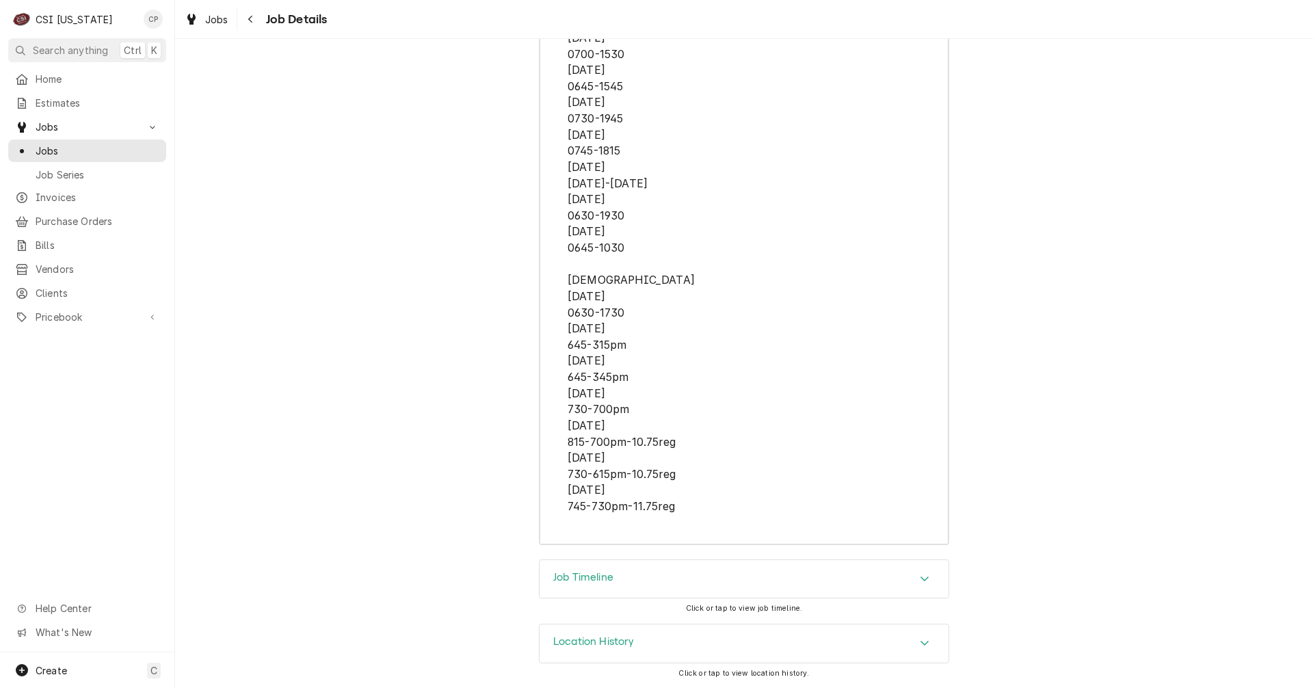
click at [597, 580] on h3 "Job Timeline" at bounding box center [583, 577] width 60 height 13
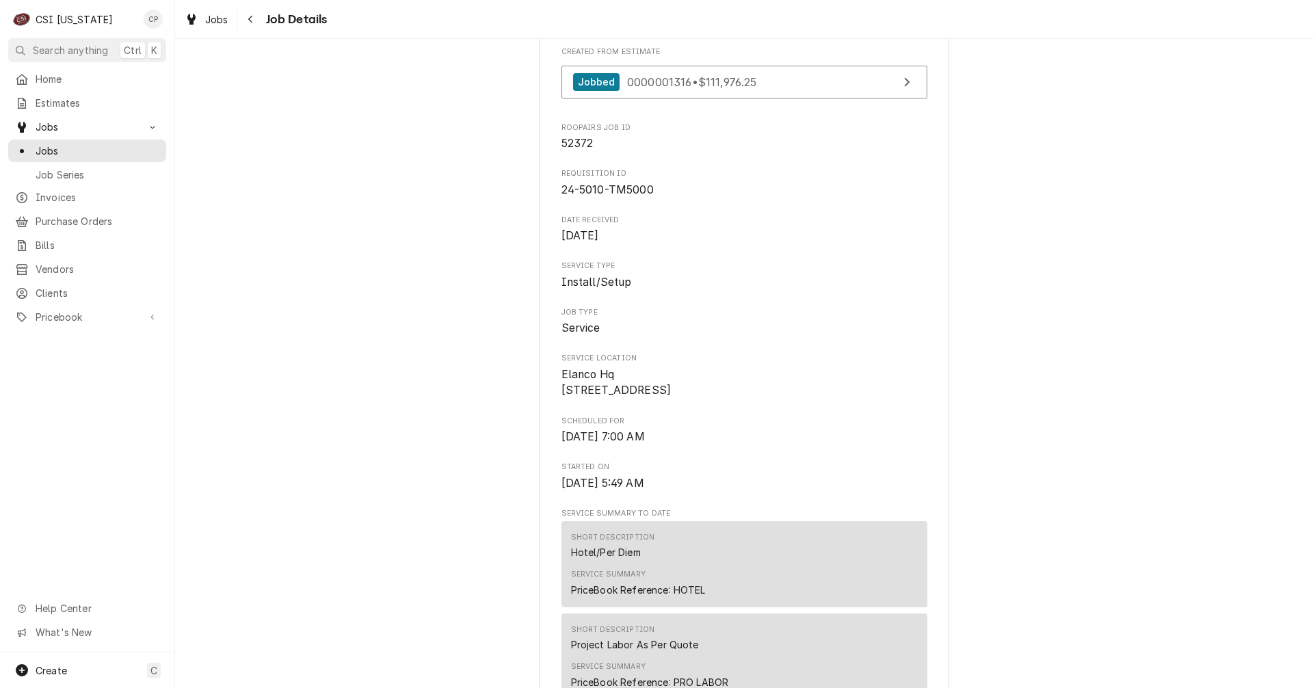
scroll to position [0, 0]
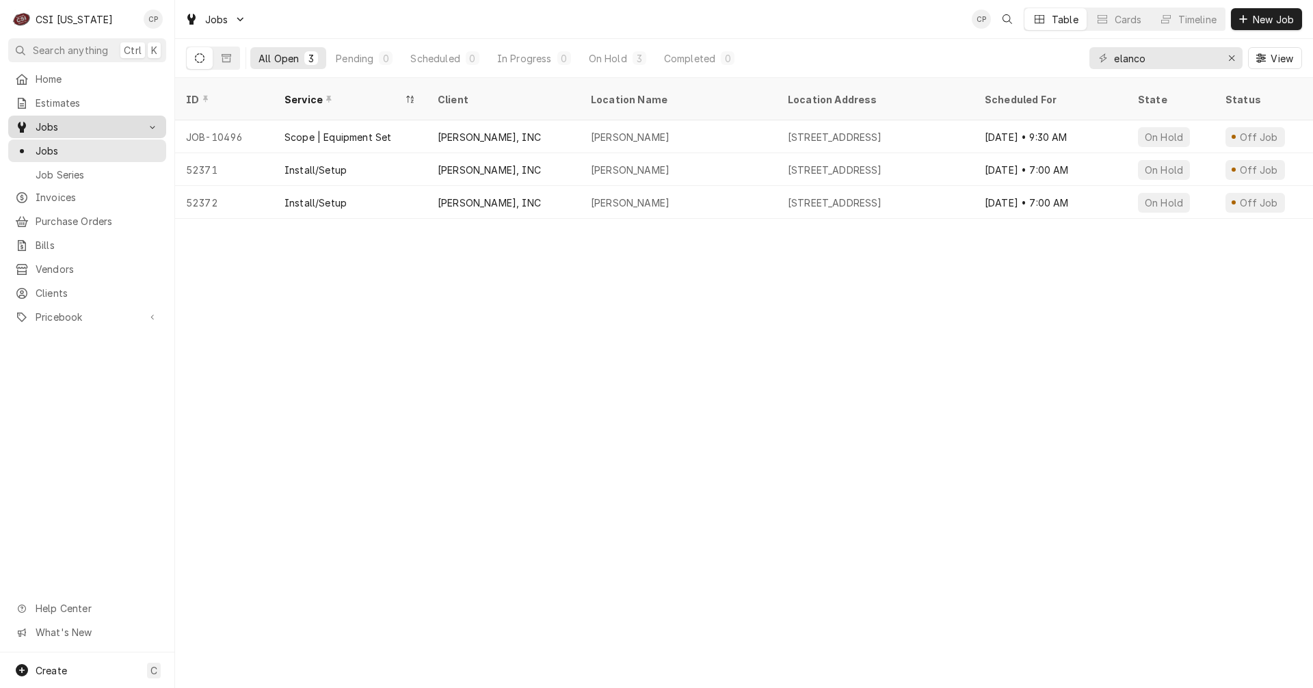
click at [59, 120] on span "Jobs" at bounding box center [87, 127] width 103 height 14
click at [58, 123] on span "Jobs" at bounding box center [87, 127] width 103 height 14
click at [55, 149] on span "Jobs" at bounding box center [98, 151] width 124 height 14
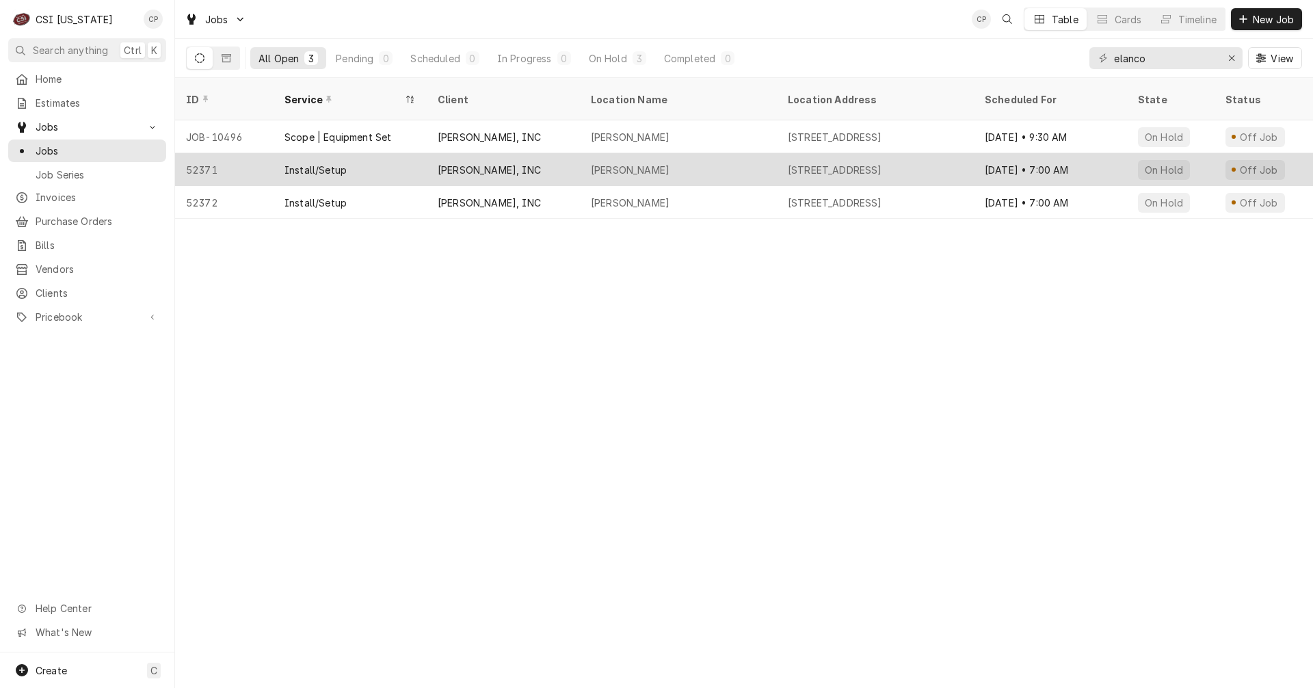
click at [296, 163] on div "Install/Setup" at bounding box center [315, 170] width 62 height 14
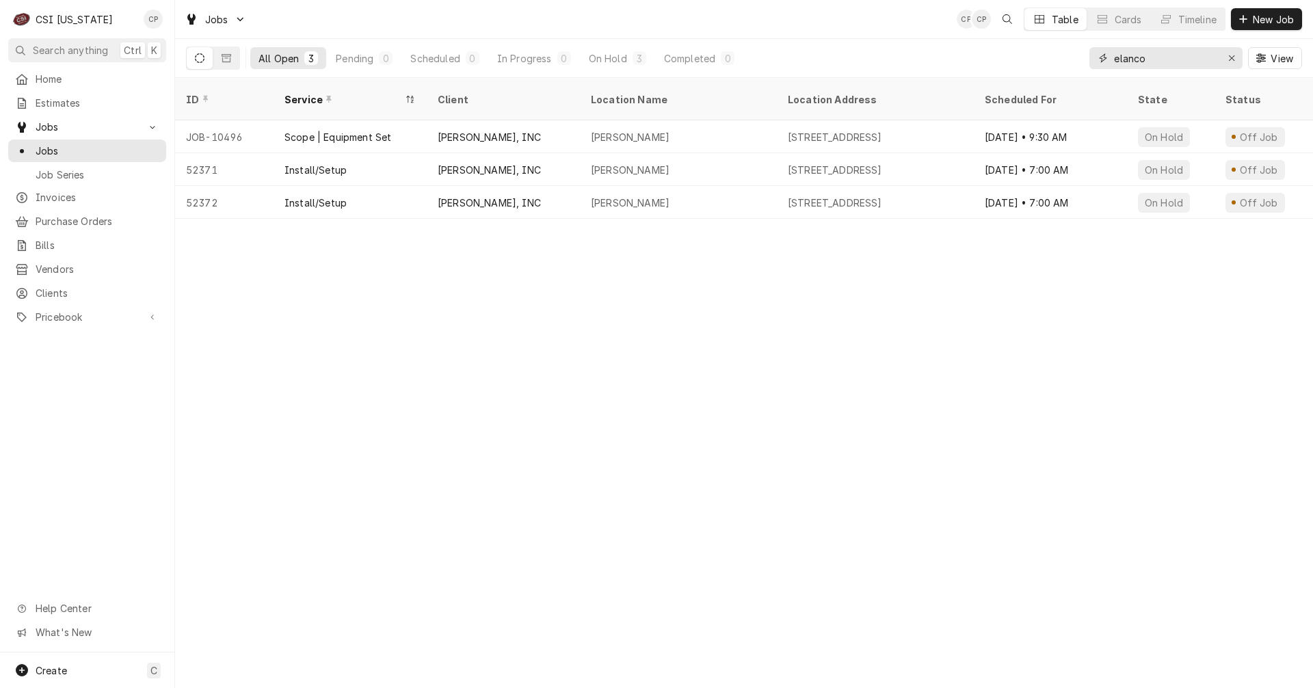
drag, startPoint x: 1153, startPoint y: 59, endPoint x: 1032, endPoint y: 75, distance: 121.4
click at [1033, 75] on div "All Open 3 Pending 0 Scheduled 0 In Progress 0 On Hold 3 Completed 0 elanco View" at bounding box center [744, 58] width 1116 height 38
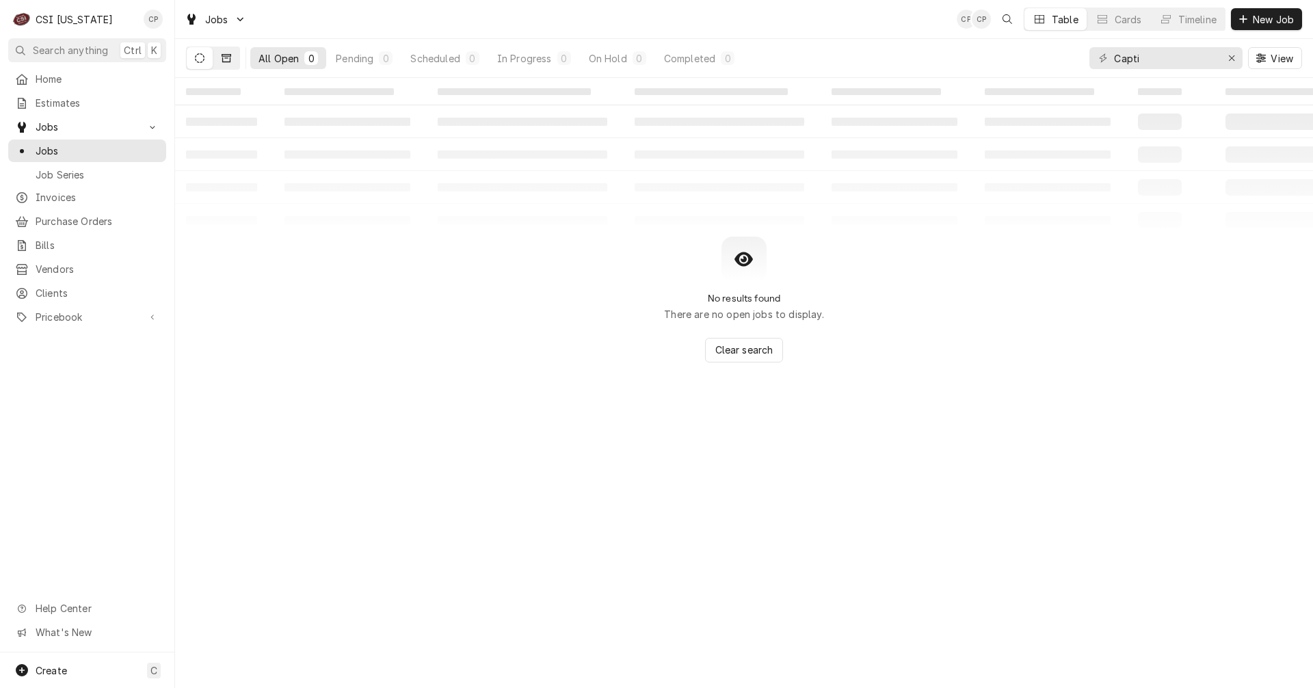
click at [223, 59] on icon "Dynamic Content Wrapper" at bounding box center [227, 58] width 10 height 8
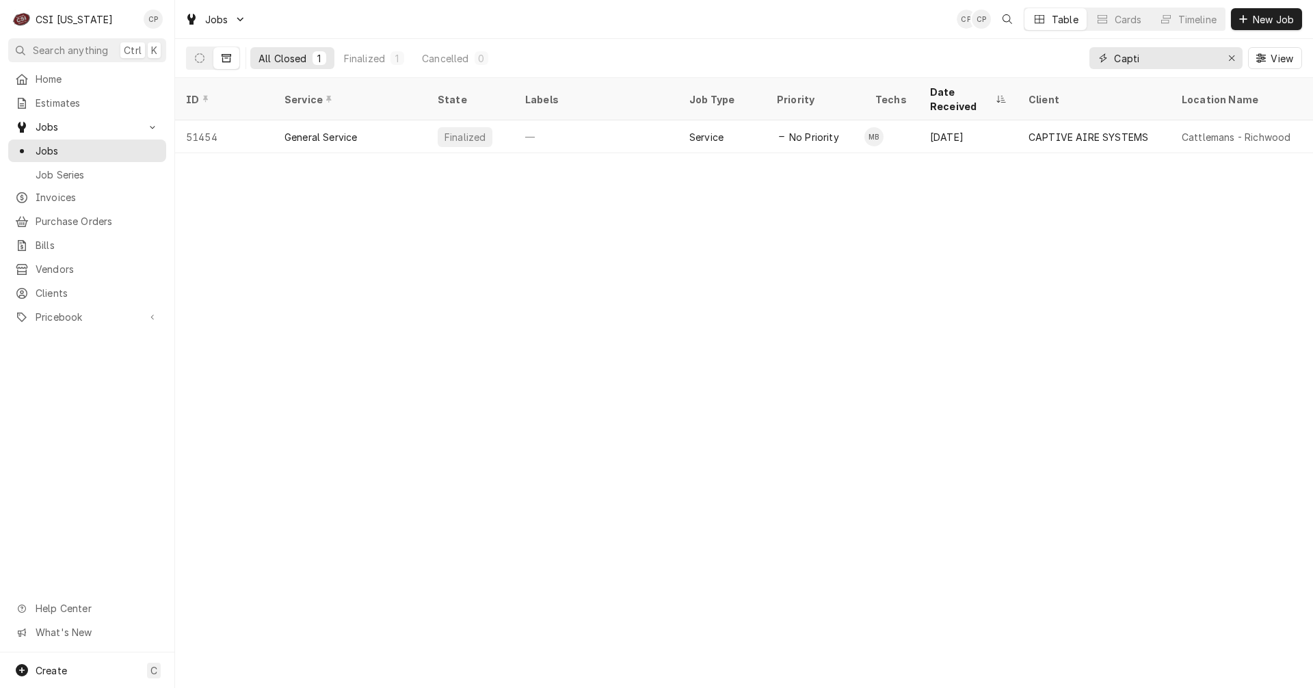
click at [1168, 57] on input "Capti" at bounding box center [1165, 58] width 103 height 22
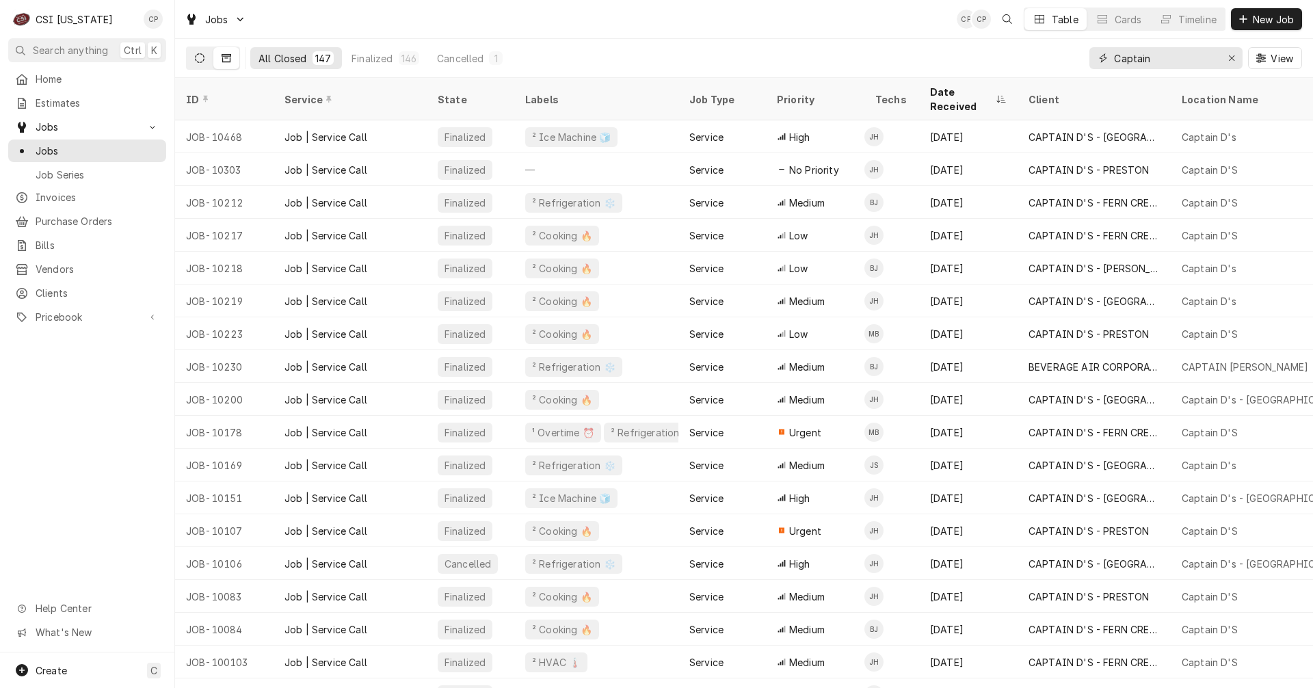
type input "Captain"
click at [207, 55] on button "Dynamic Content Wrapper" at bounding box center [200, 58] width 26 height 22
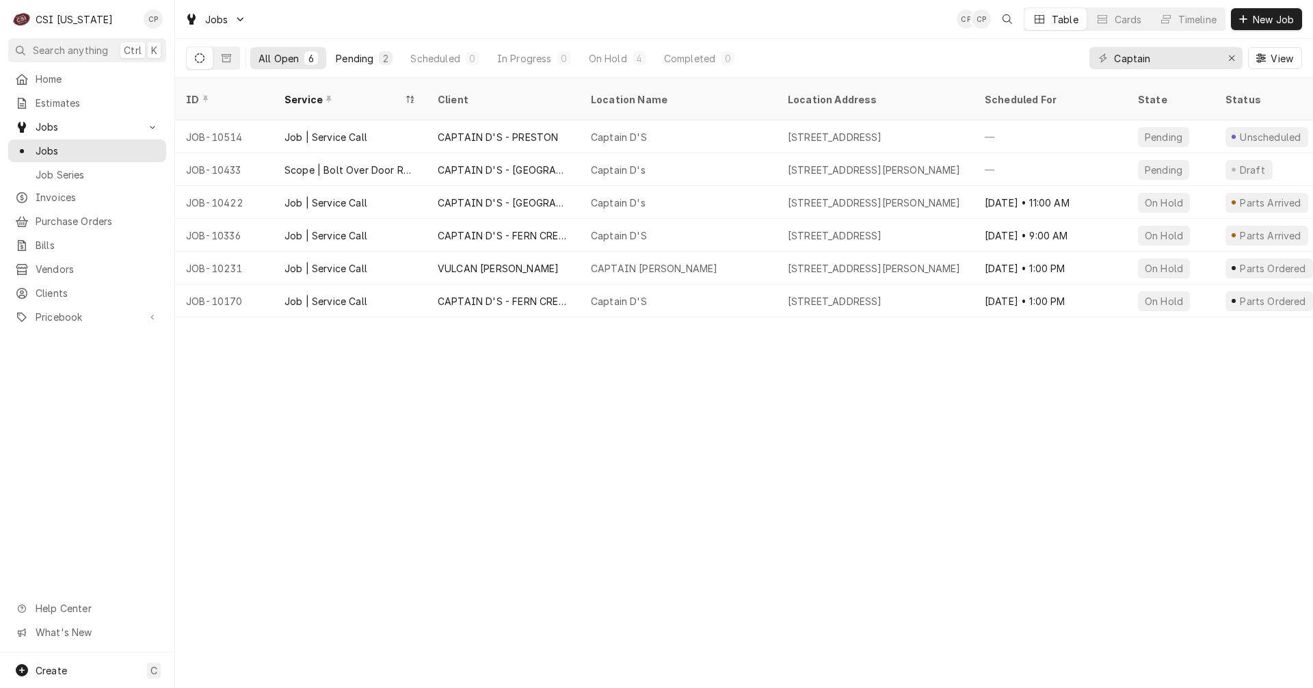
click at [354, 62] on div "Pending" at bounding box center [355, 58] width 38 height 14
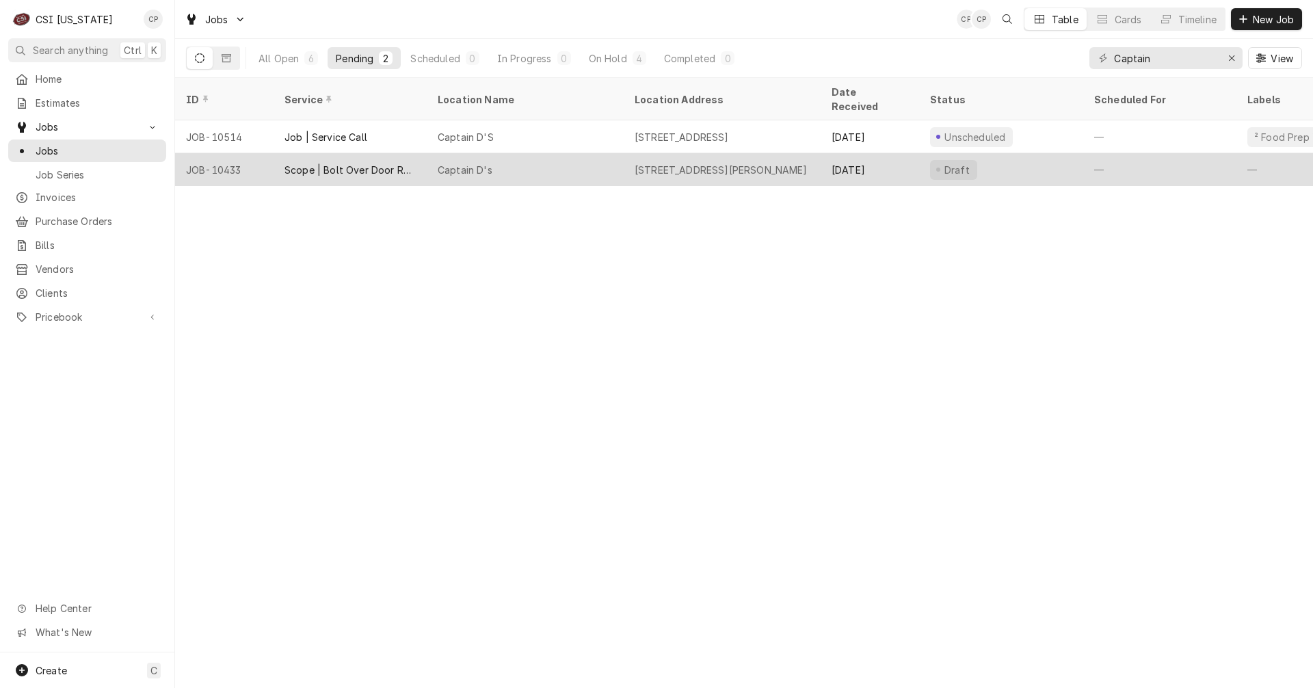
click at [682, 163] on div "10101 Dixie Highway, Valley Station, KY 40272" at bounding box center [720, 170] width 173 height 14
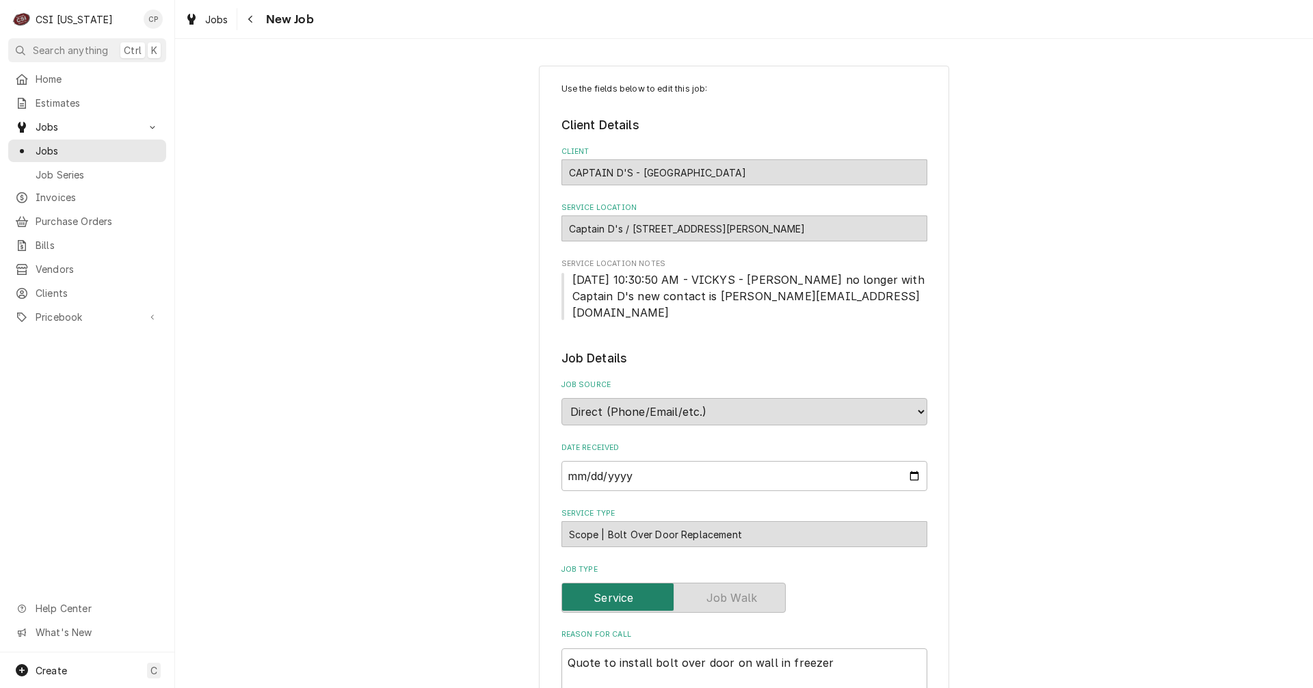
type textarea "x"
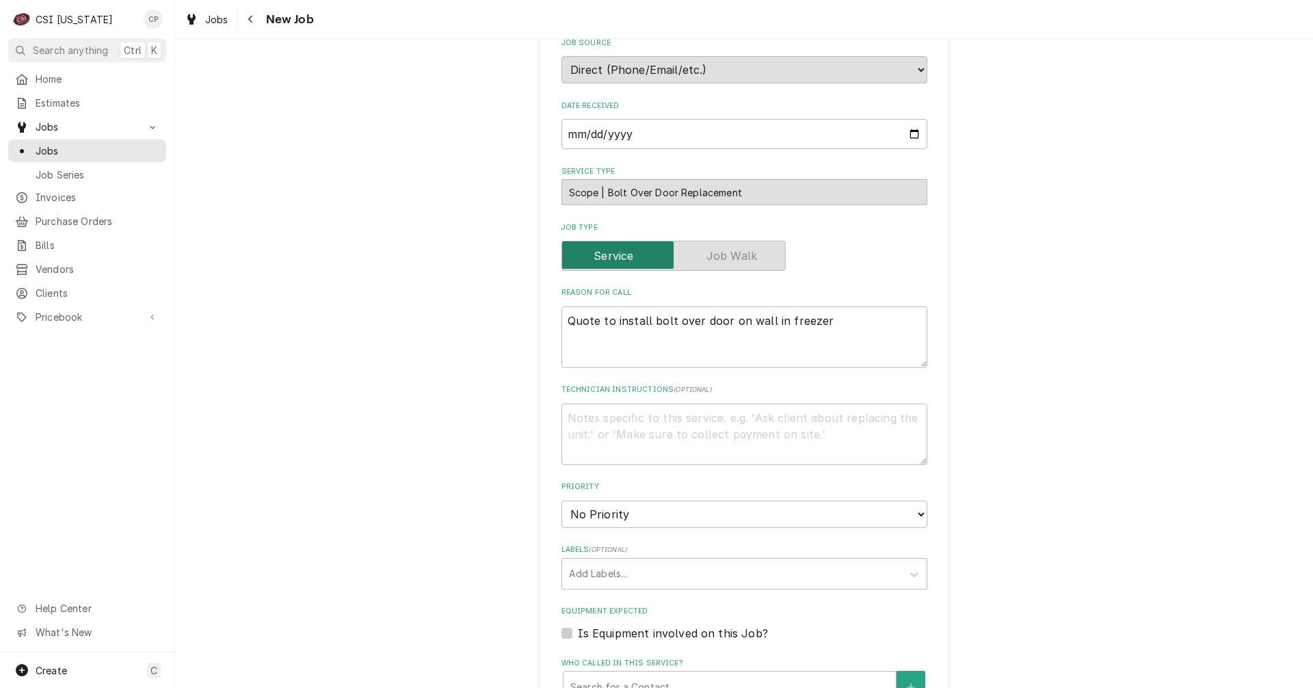
scroll to position [410, 0]
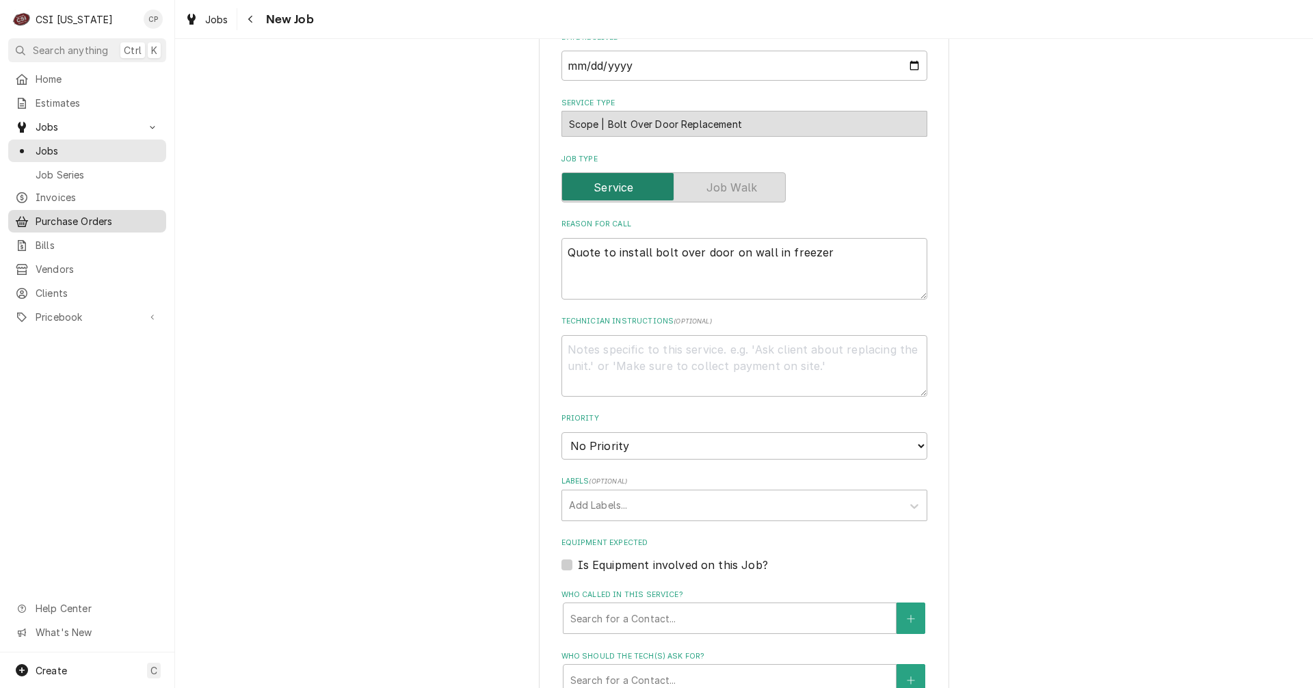
click at [85, 215] on span "Purchase Orders" at bounding box center [98, 221] width 124 height 14
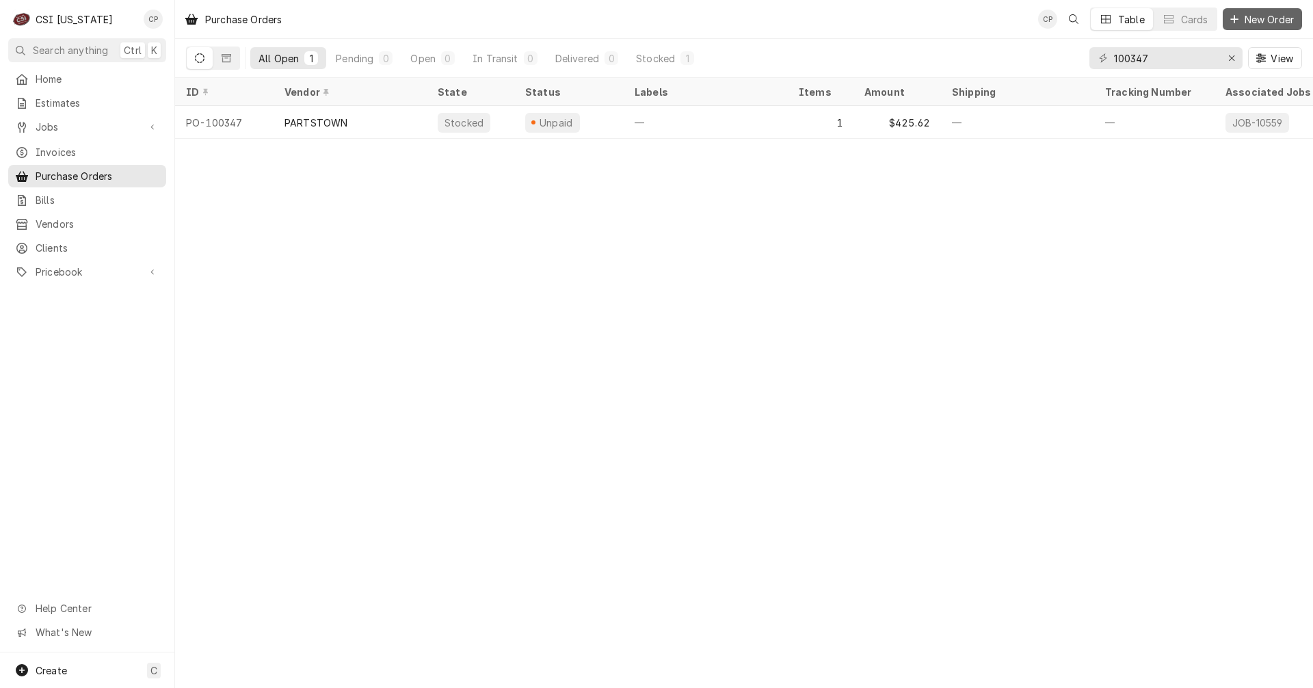
click at [1263, 18] on span "New Order" at bounding box center [1269, 19] width 55 height 14
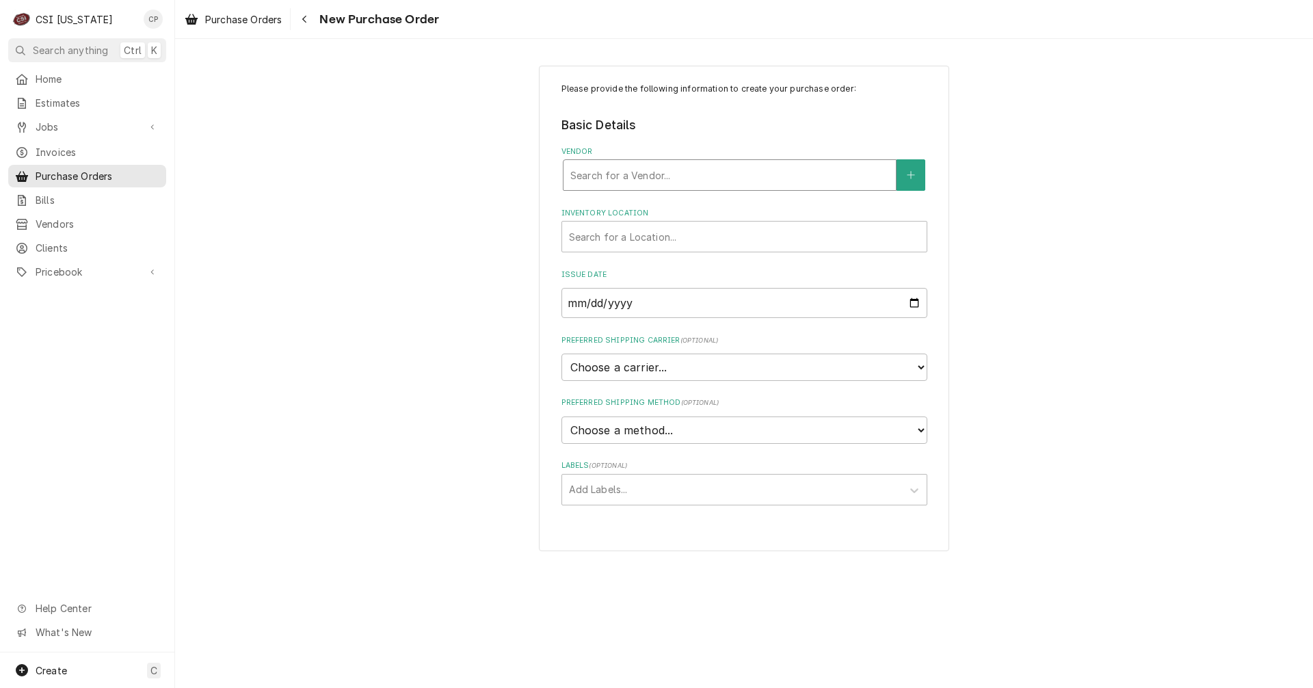
click at [631, 172] on div "Vendor" at bounding box center [729, 175] width 319 height 25
type input "kol"
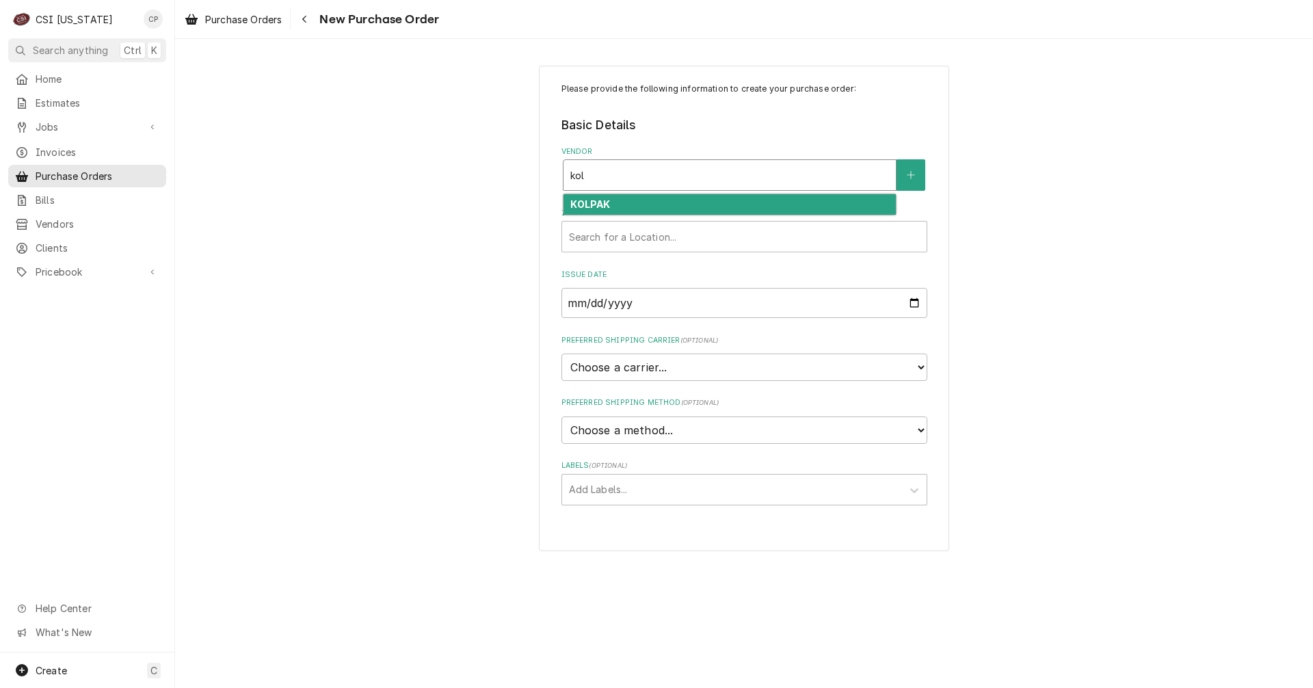
click at [600, 202] on strong "KOLPAK" at bounding box center [590, 204] width 40 height 12
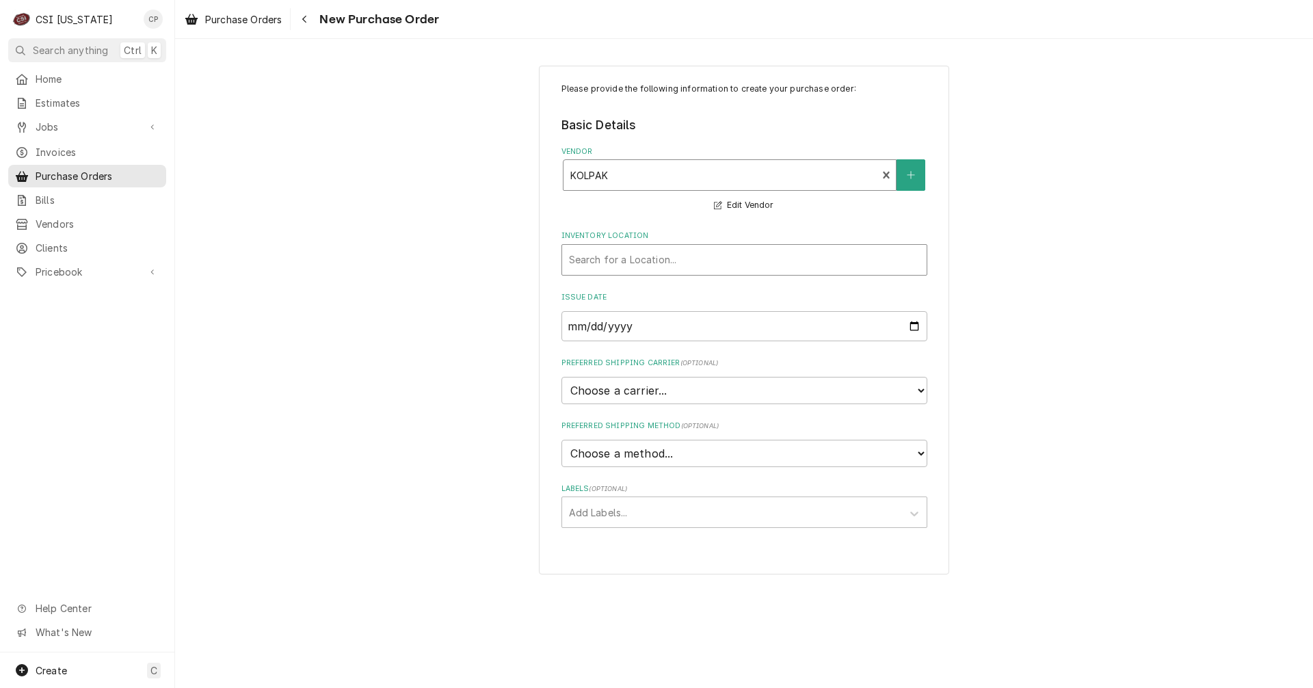
click at [624, 265] on div "Inventory Location" at bounding box center [744, 260] width 351 height 25
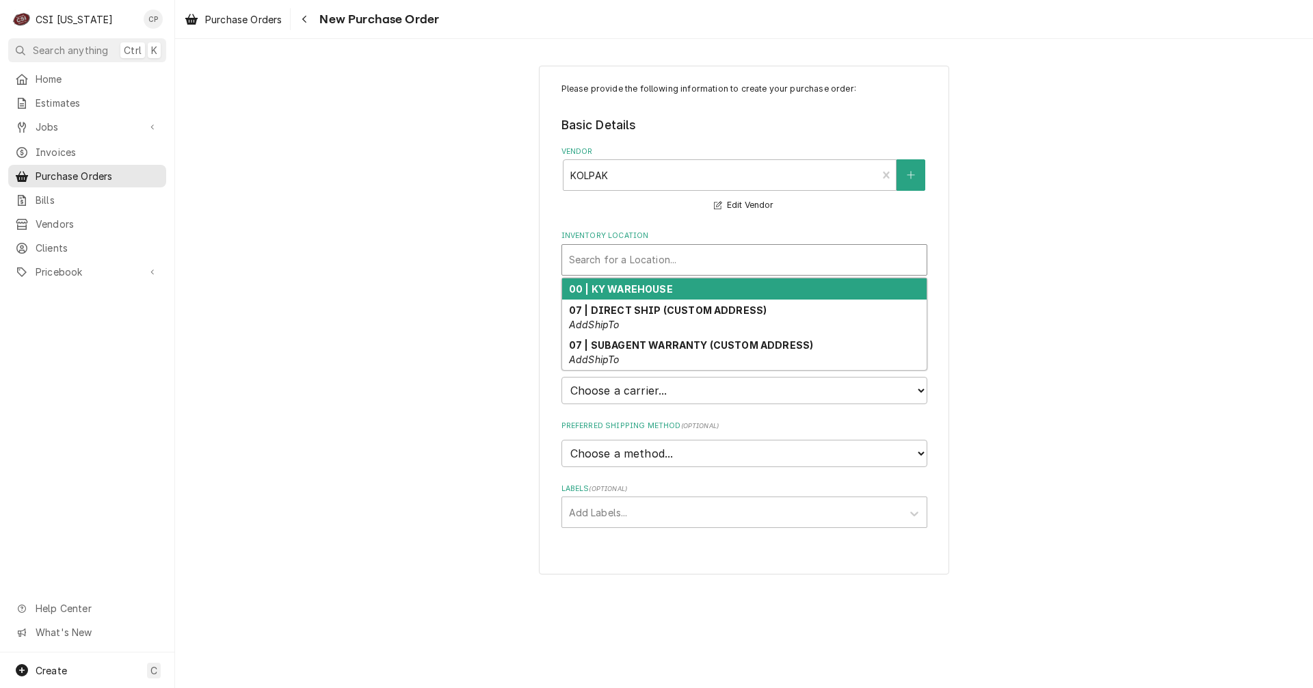
click at [627, 289] on strong "00 | KY WAREHOUSE" at bounding box center [621, 289] width 104 height 12
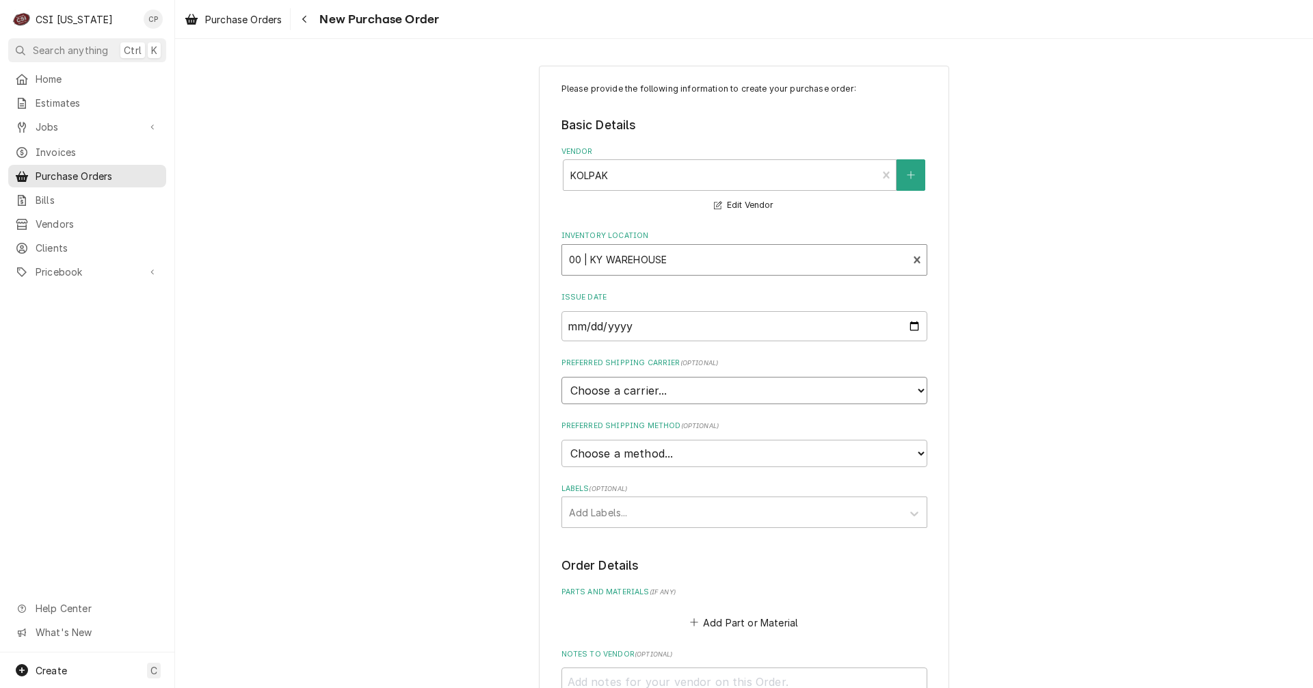
click at [680, 387] on select "Choose a carrier... U.S. Postal Service Stamps.com FedEx UPS DHL Express DHL EC…" at bounding box center [744, 390] width 366 height 27
click at [683, 387] on select "Choose a carrier... U.S. Postal Service Stamps.com FedEx UPS DHL Express DHL EC…" at bounding box center [744, 390] width 366 height 27
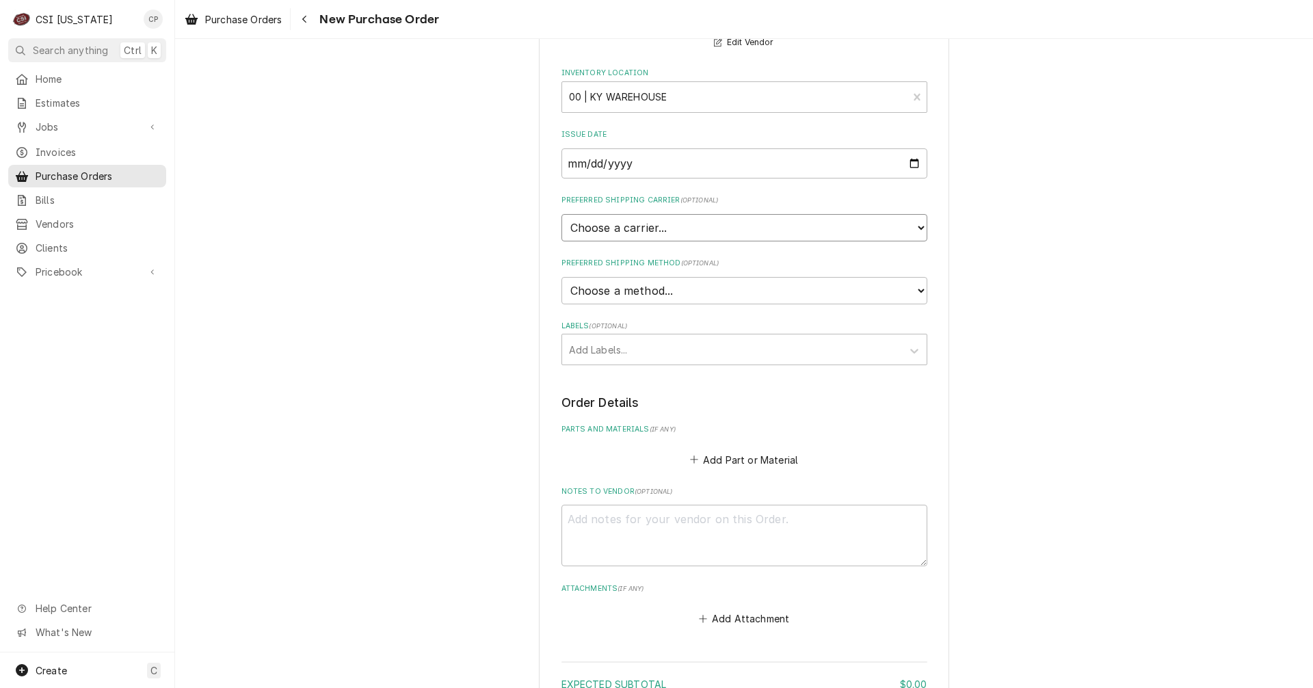
scroll to position [205, 0]
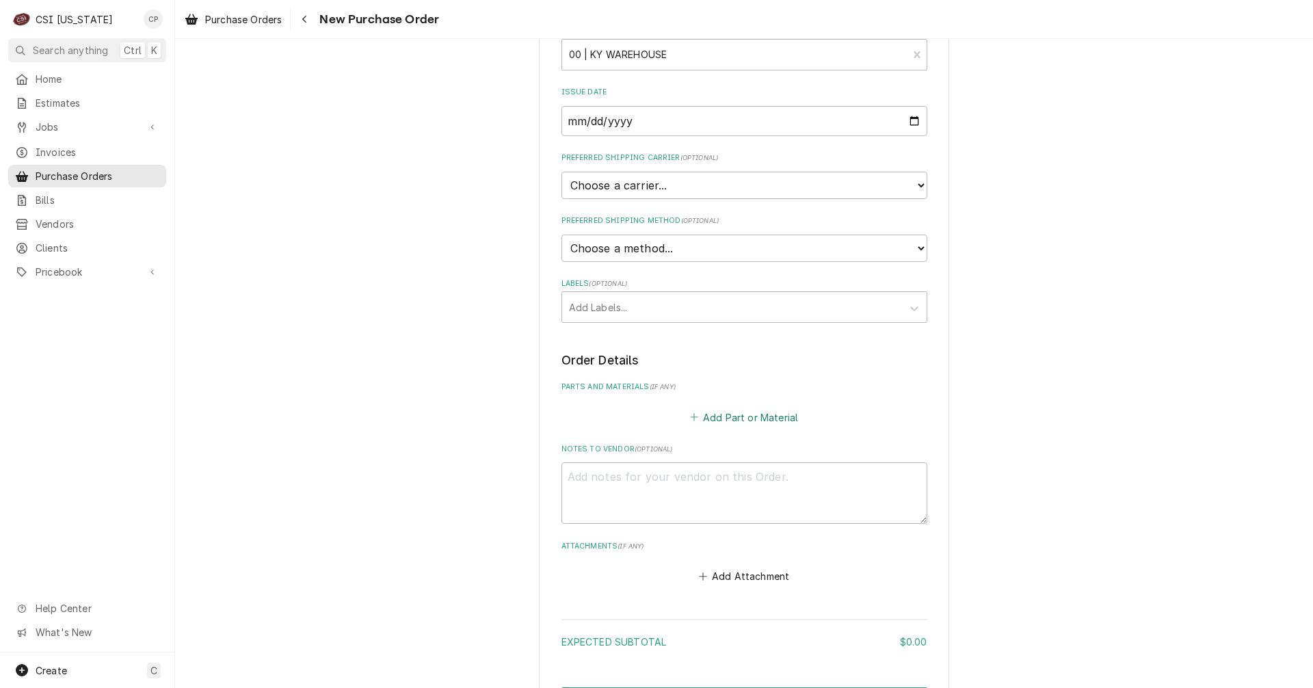
click at [730, 420] on button "Add Part or Material" at bounding box center [743, 416] width 113 height 19
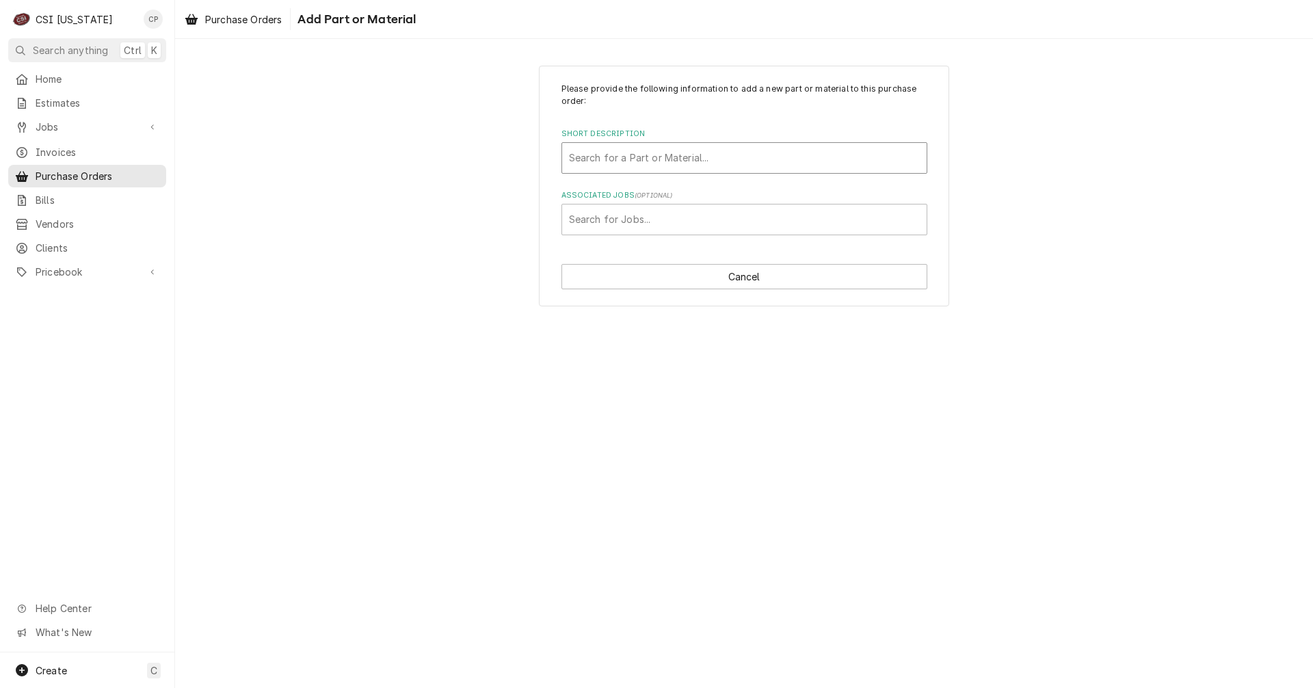
click at [637, 153] on div "Short Description" at bounding box center [744, 158] width 351 height 25
type input "b"
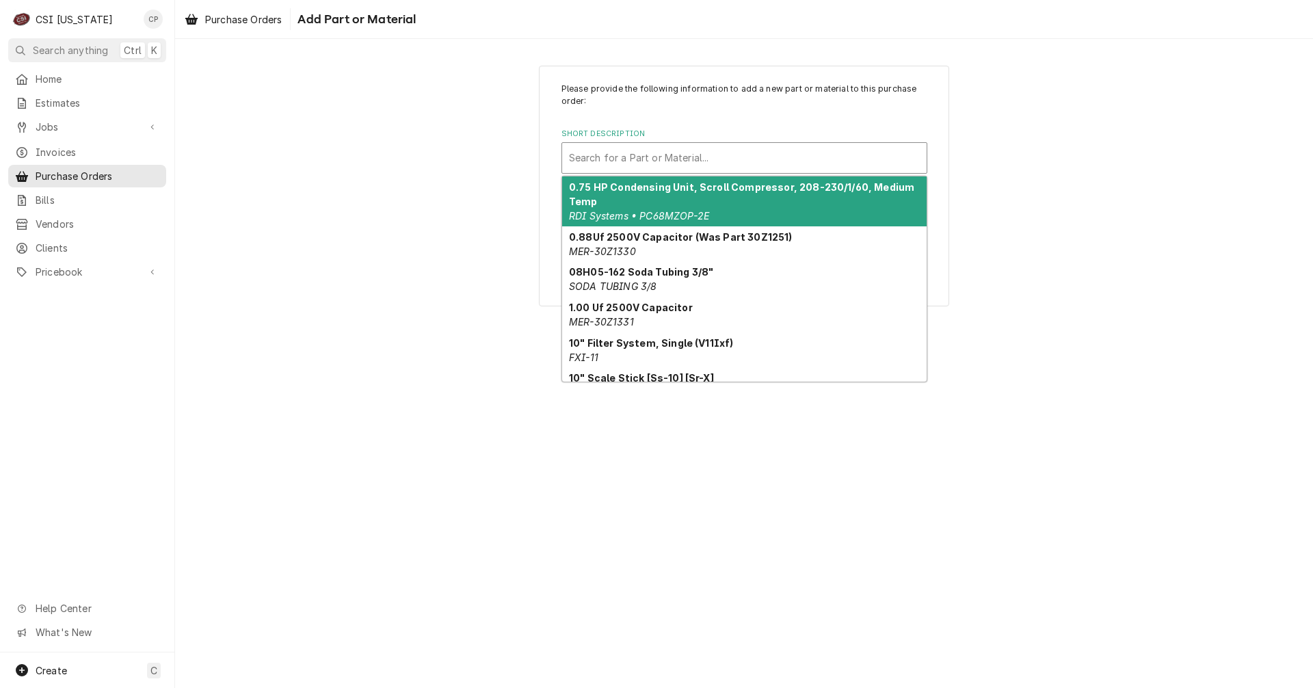
click at [639, 153] on div "Short Description" at bounding box center [744, 158] width 351 height 25
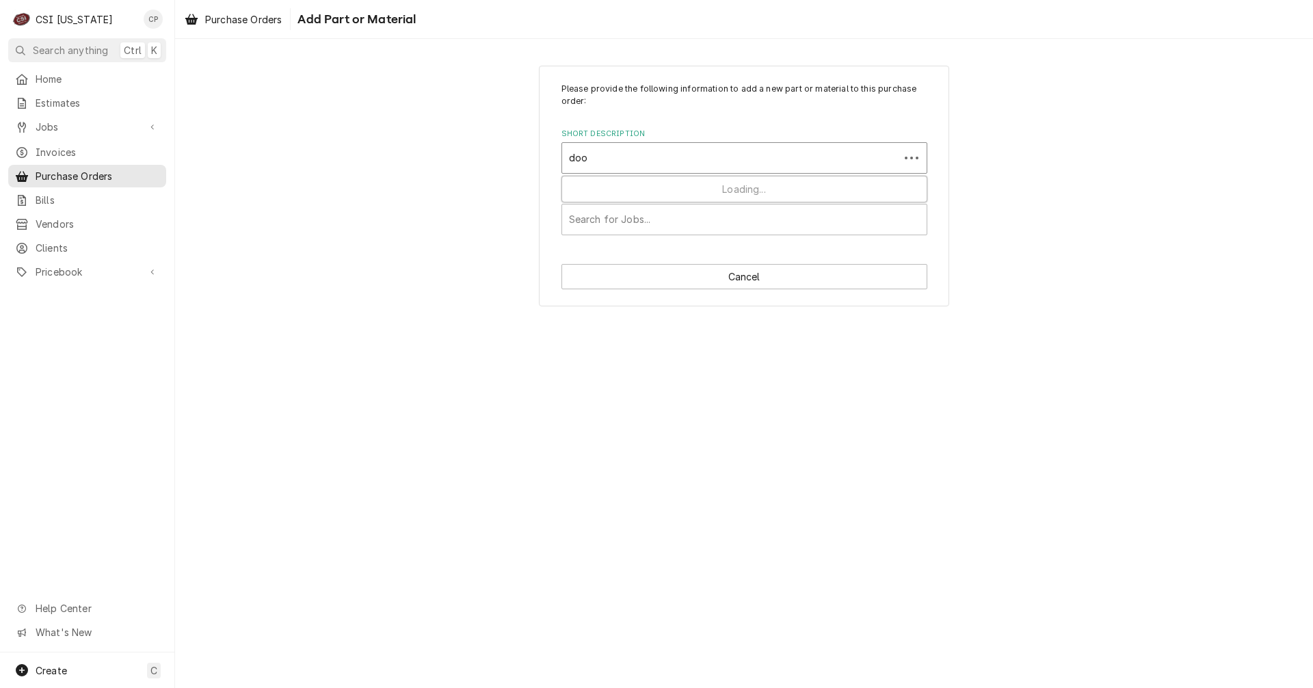
type input "door"
drag, startPoint x: 639, startPoint y: 157, endPoint x: 524, endPoint y: 161, distance: 115.6
click at [524, 161] on div "Please provide the following information to add a new part or material to this …" at bounding box center [744, 185] width 1138 height 265
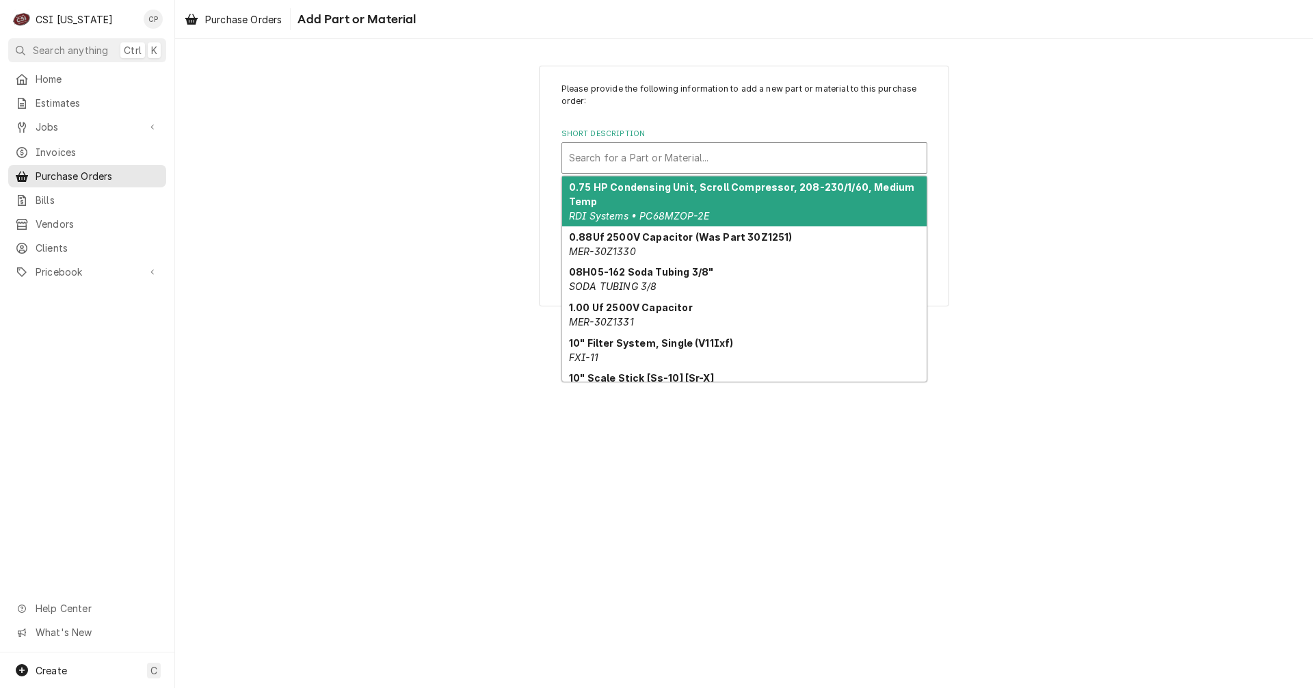
click at [665, 161] on div "Short Description" at bounding box center [744, 158] width 351 height 25
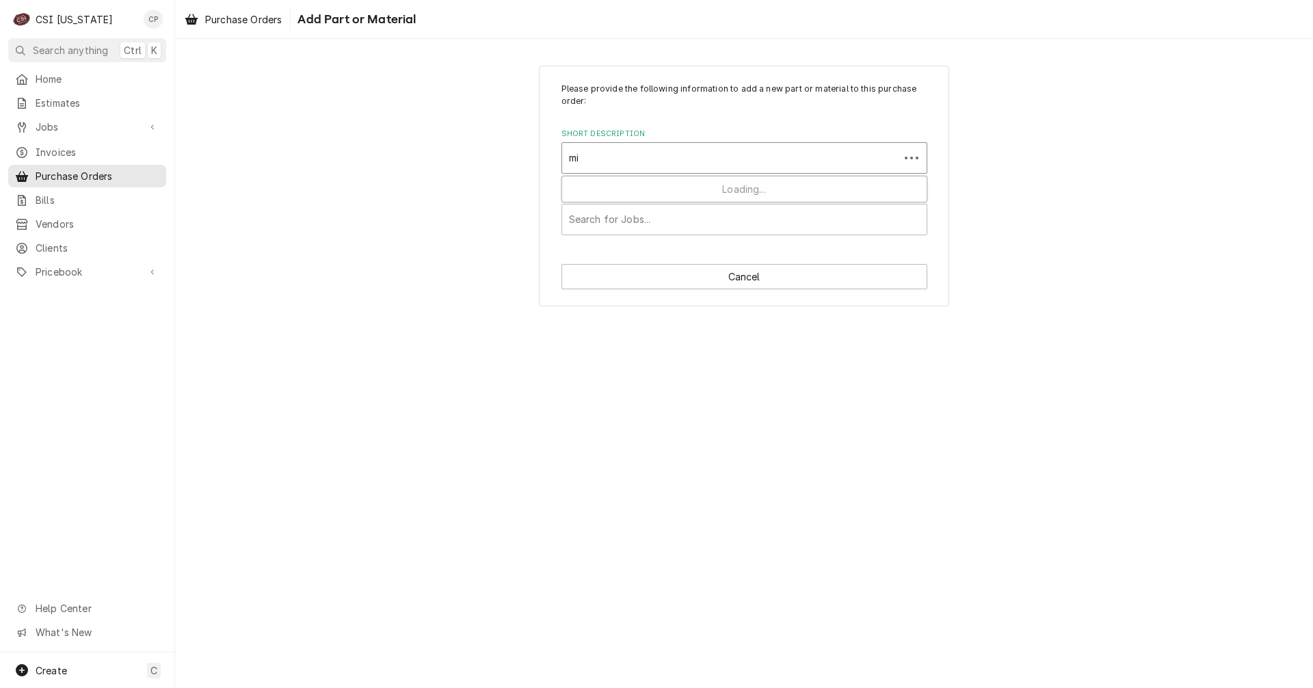
type input "mis"
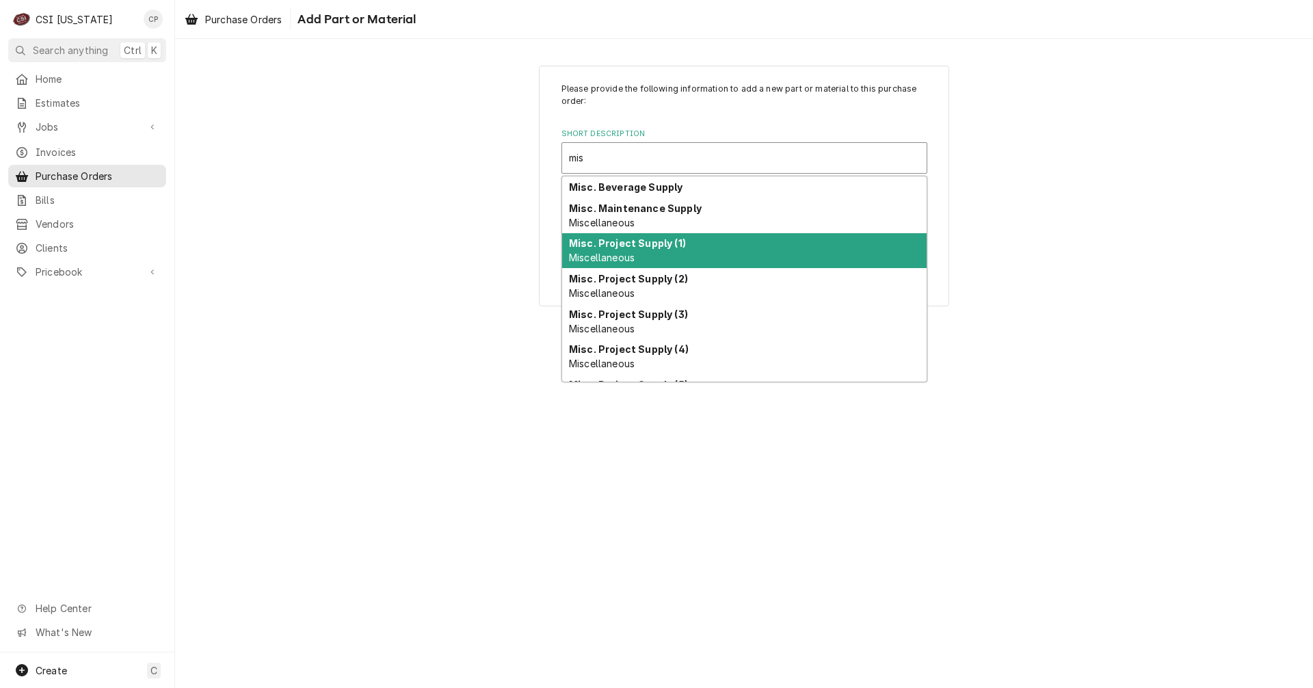
click at [671, 245] on strong "Misc. Project Supply (1)" at bounding box center [627, 243] width 117 height 12
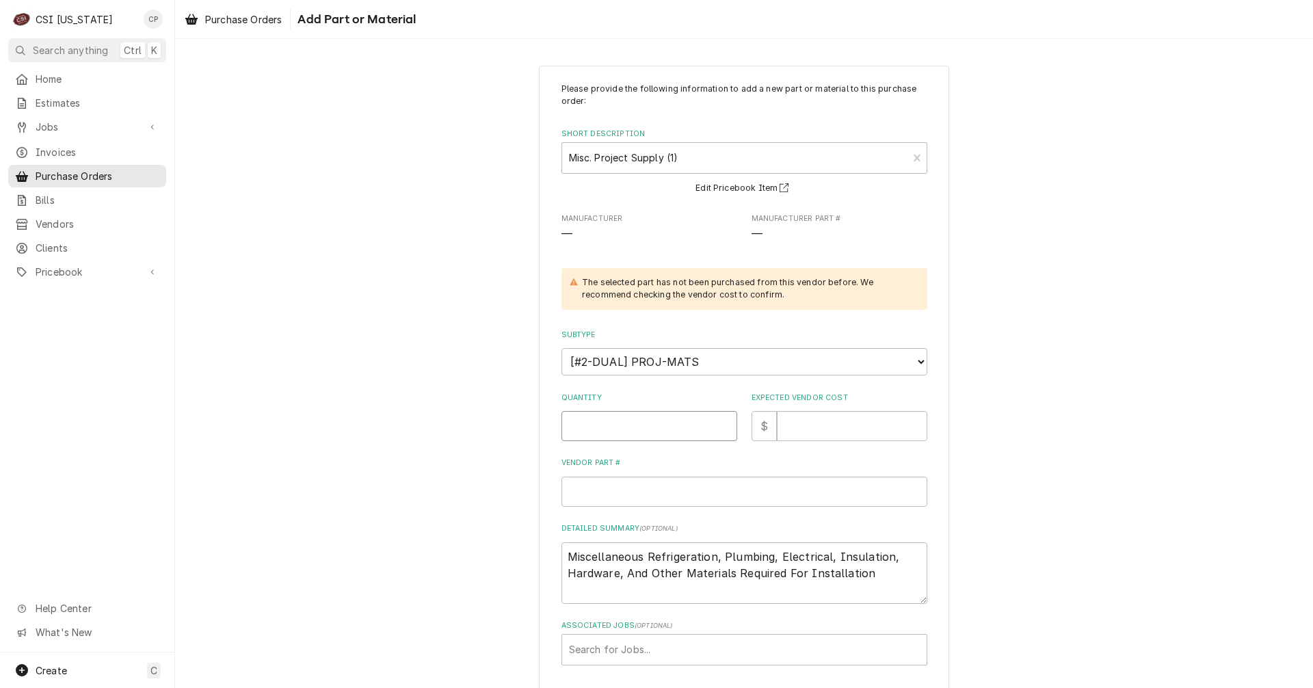
click at [632, 429] on input "Quantity" at bounding box center [649, 426] width 176 height 30
type textarea "x"
type input "1"
type textarea "x"
type input "3"
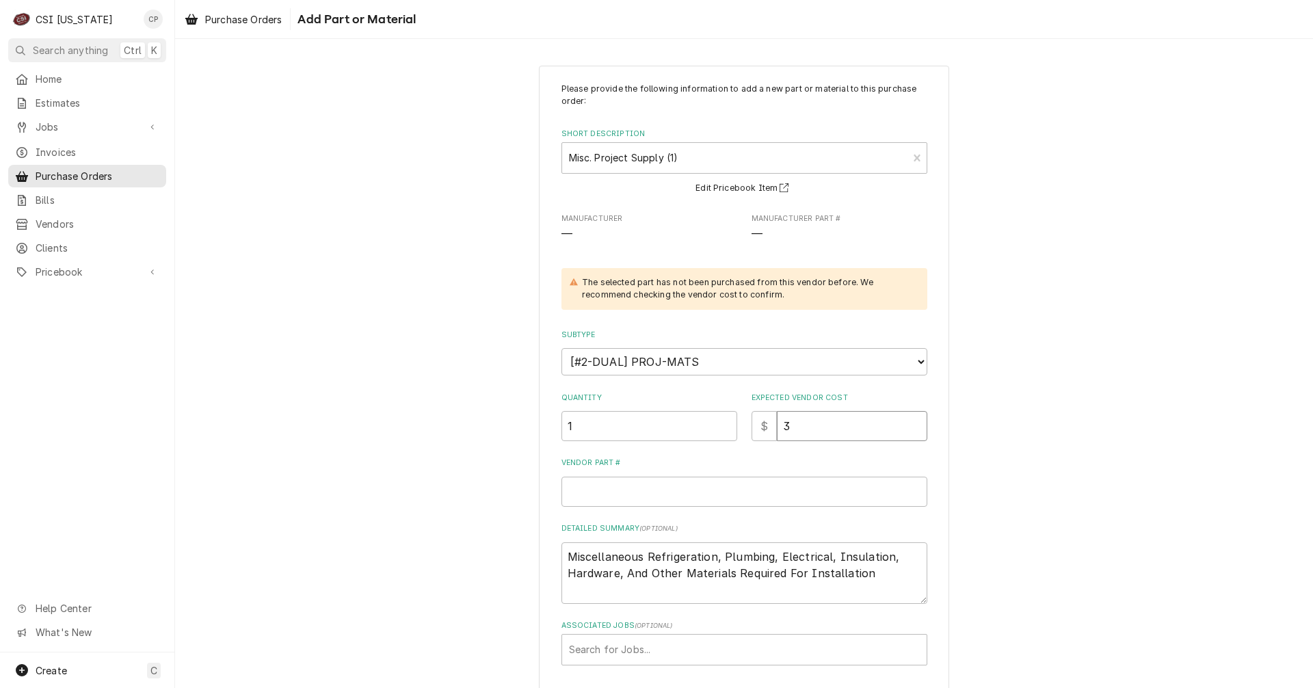
type textarea "x"
type input "31"
type textarea "x"
type input "317"
type textarea "x"
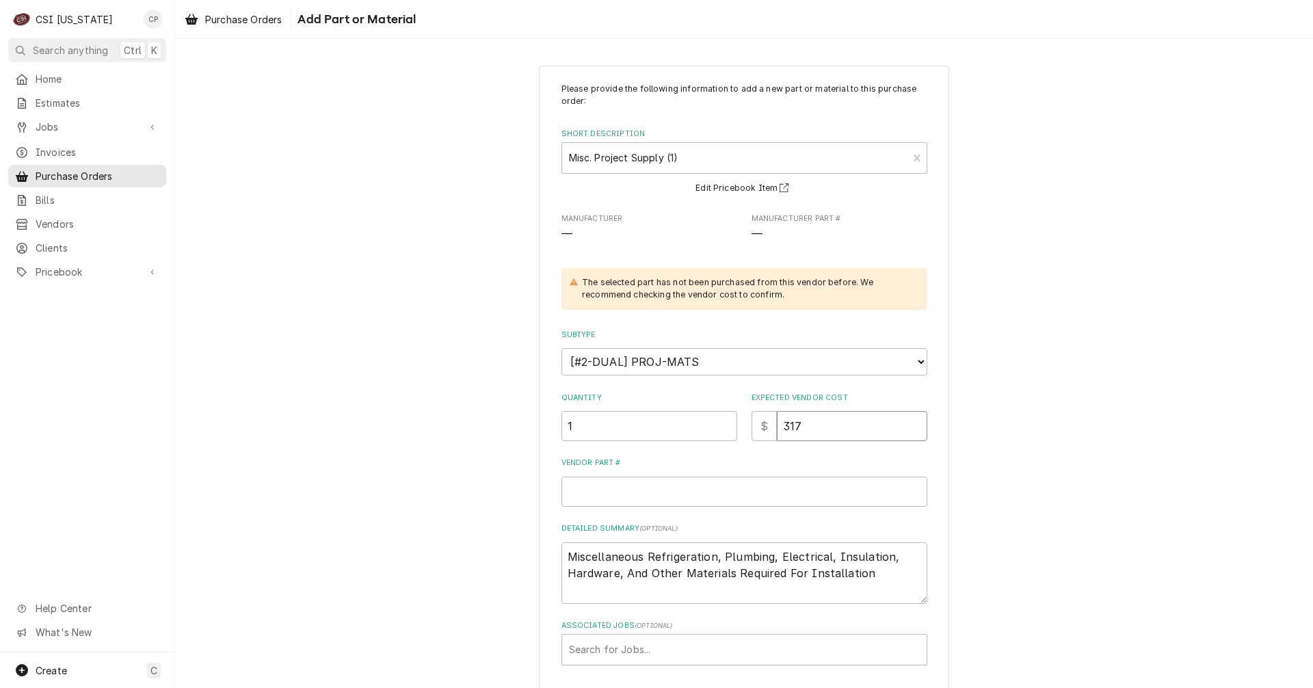
type input "3171"
type textarea "x"
type input "3171.0"
type textarea "x"
type input "3171.00"
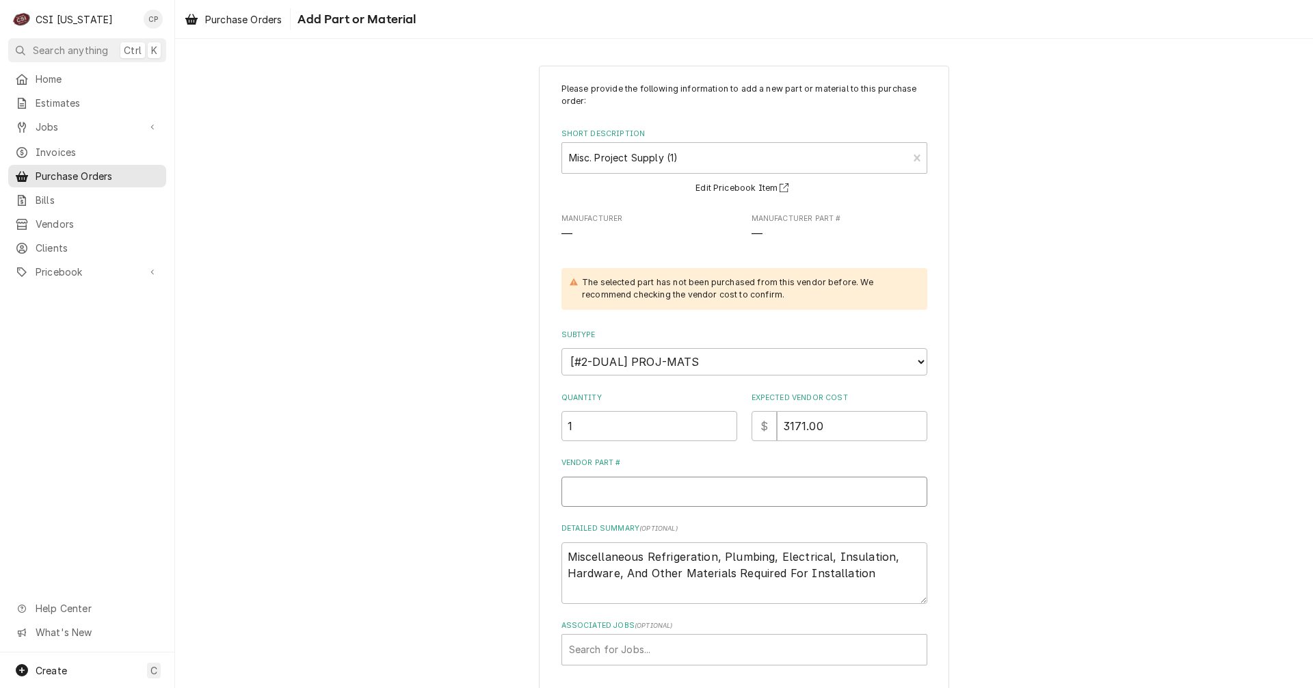
click at [615, 493] on input "Vendor Part #" at bounding box center [744, 492] width 366 height 30
click at [589, 490] on input "Vendor Part #" at bounding box center [744, 492] width 366 height 30
type textarea "x"
type input "b"
type textarea "x"
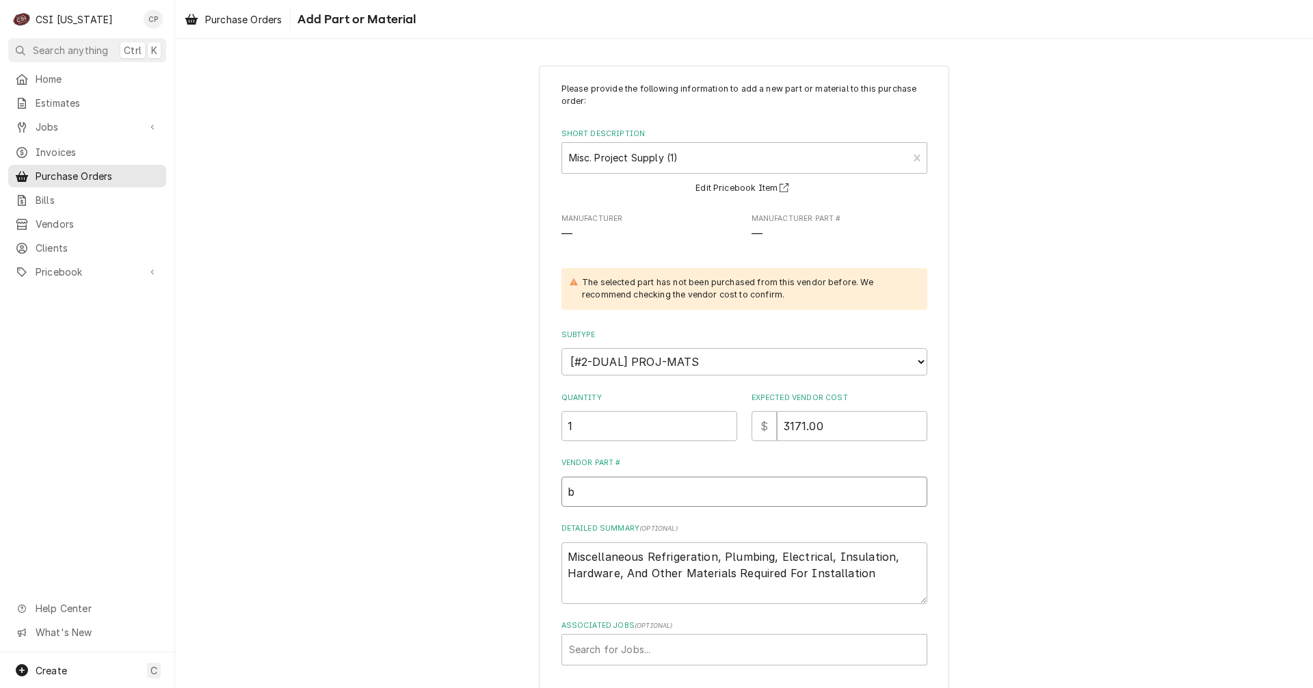
type input "bo"
type textarea "x"
type input "bol"
type textarea "x"
type input "bo"
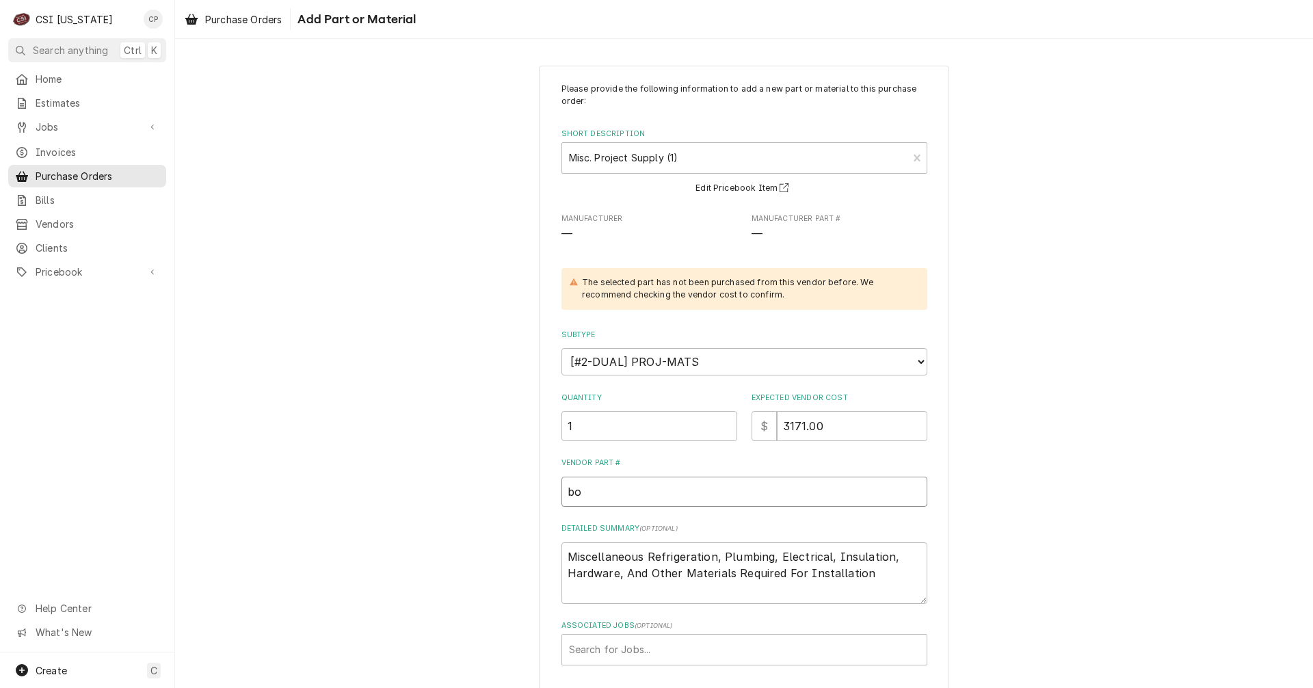
type textarea "x"
type input "b"
type textarea "x"
type input "B"
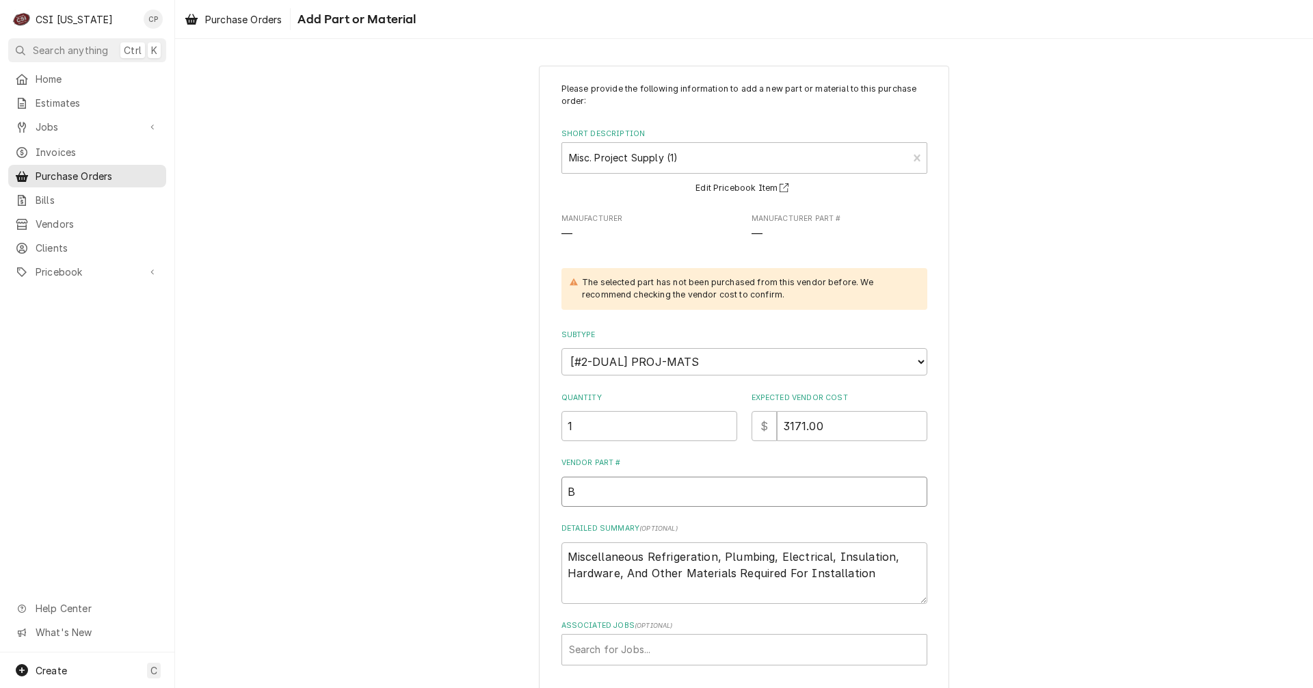
type textarea "x"
type input "BO"
type textarea "x"
type input "BOL"
type textarea "x"
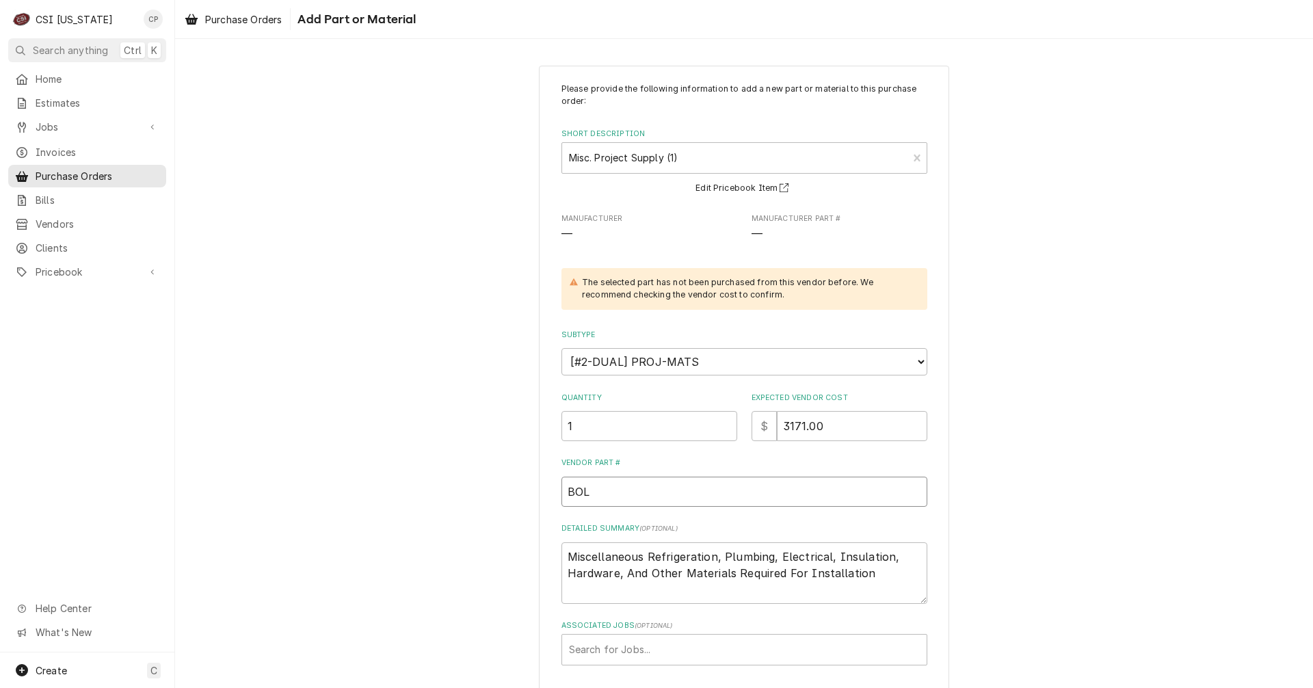
type input "BOLT"
type textarea "x"
type input "BOLT"
type textarea "x"
type input "BOLT O"
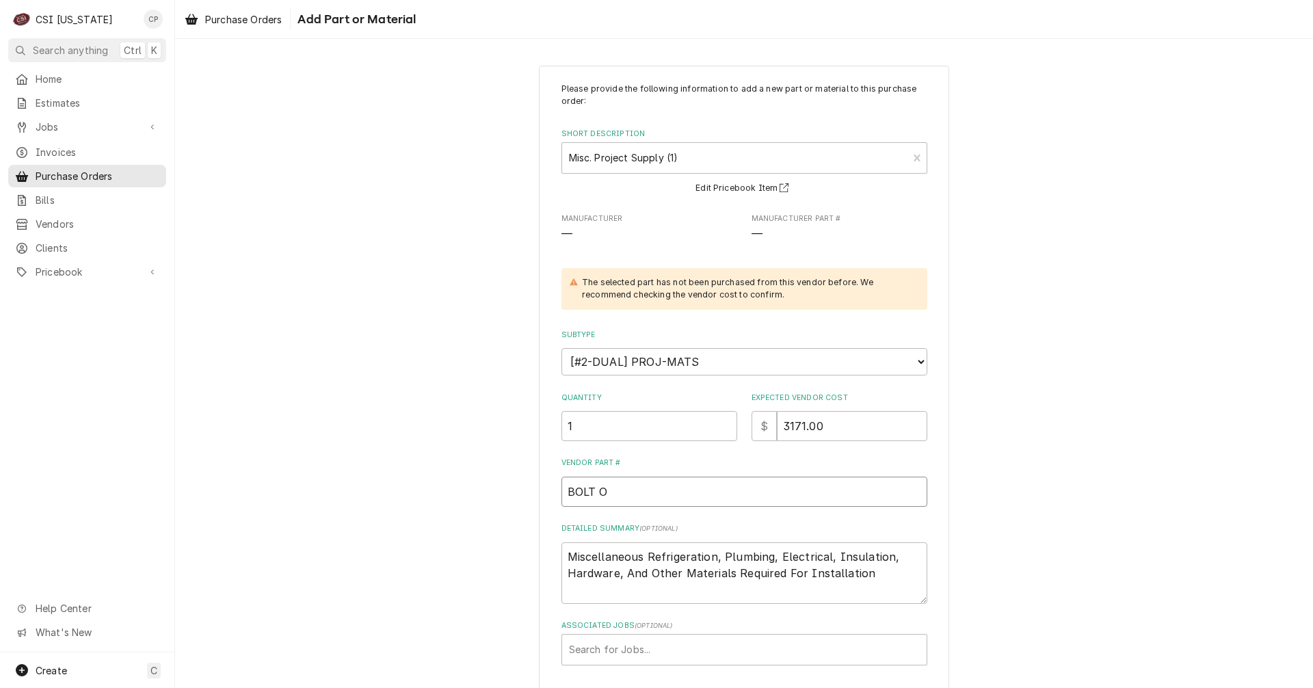
type textarea "x"
type input "BOLT OV"
type textarea "x"
type input "BOLT OVE"
type textarea "x"
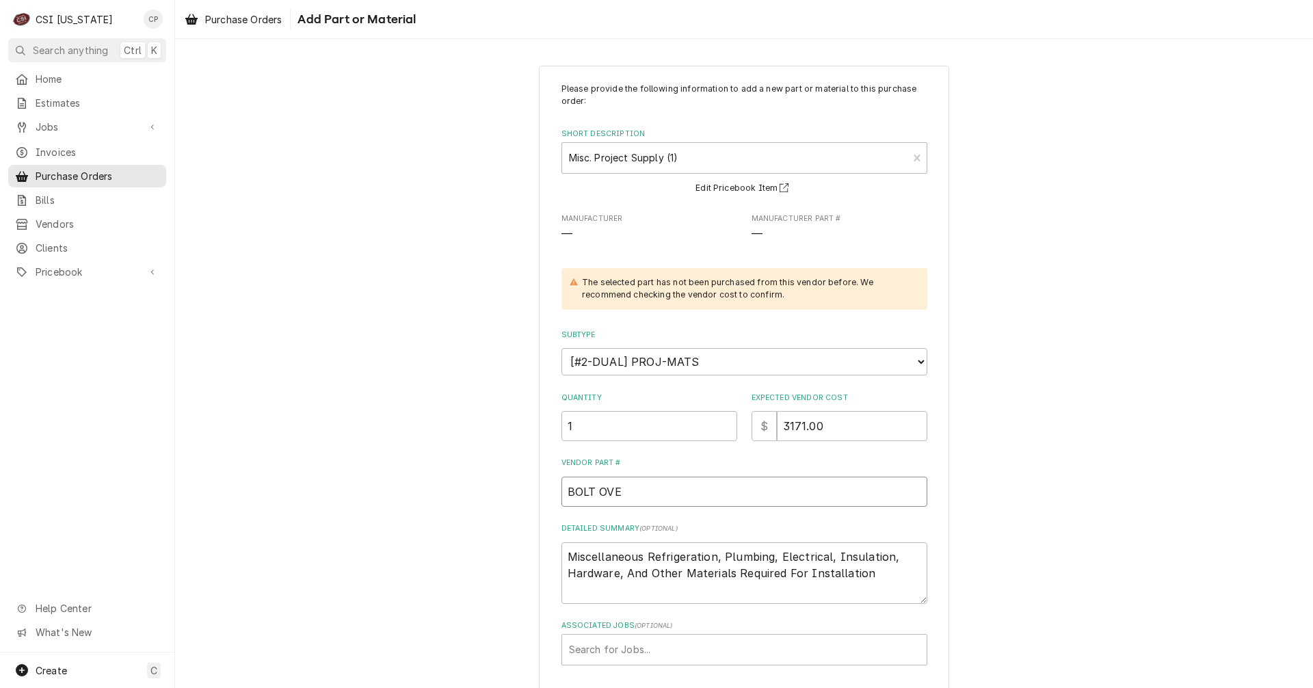
type input "BOLT OVER"
type textarea "x"
type input "BOLT OVER"
type textarea "x"
type input "BOLT OVER"
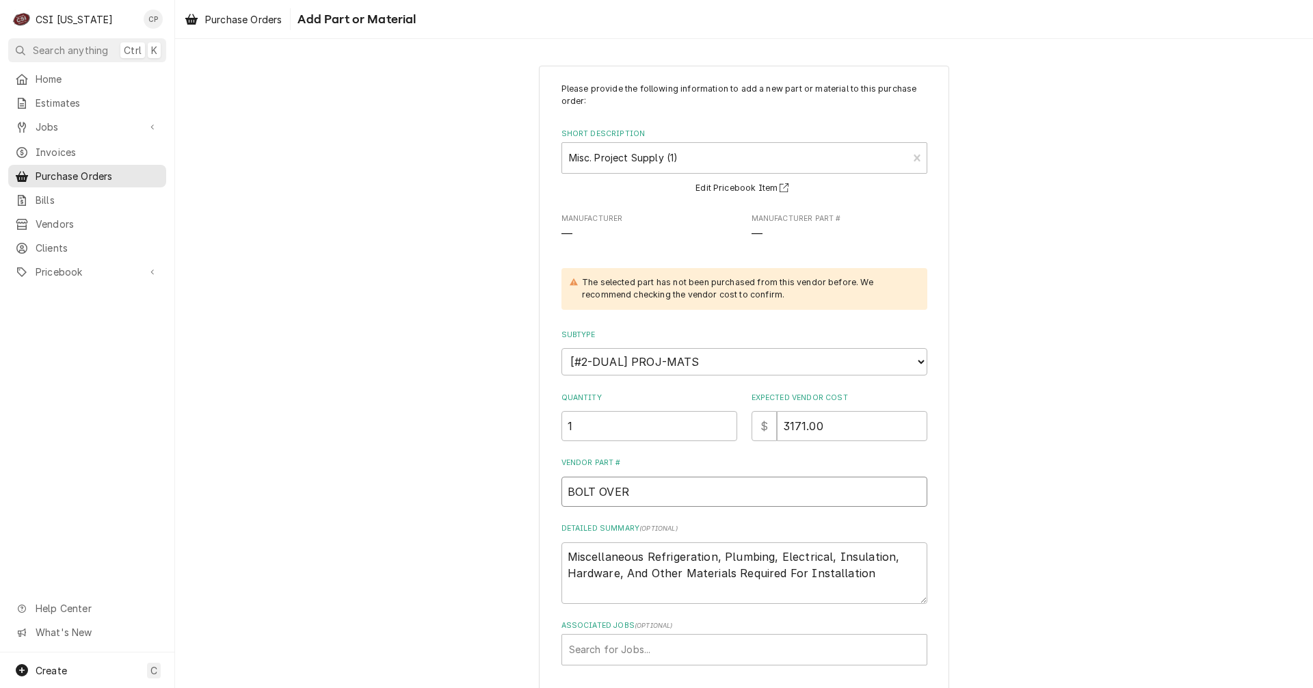
type textarea "x"
type input "BOLT OVE"
type textarea "x"
type input "BOLT OV"
type textarea "x"
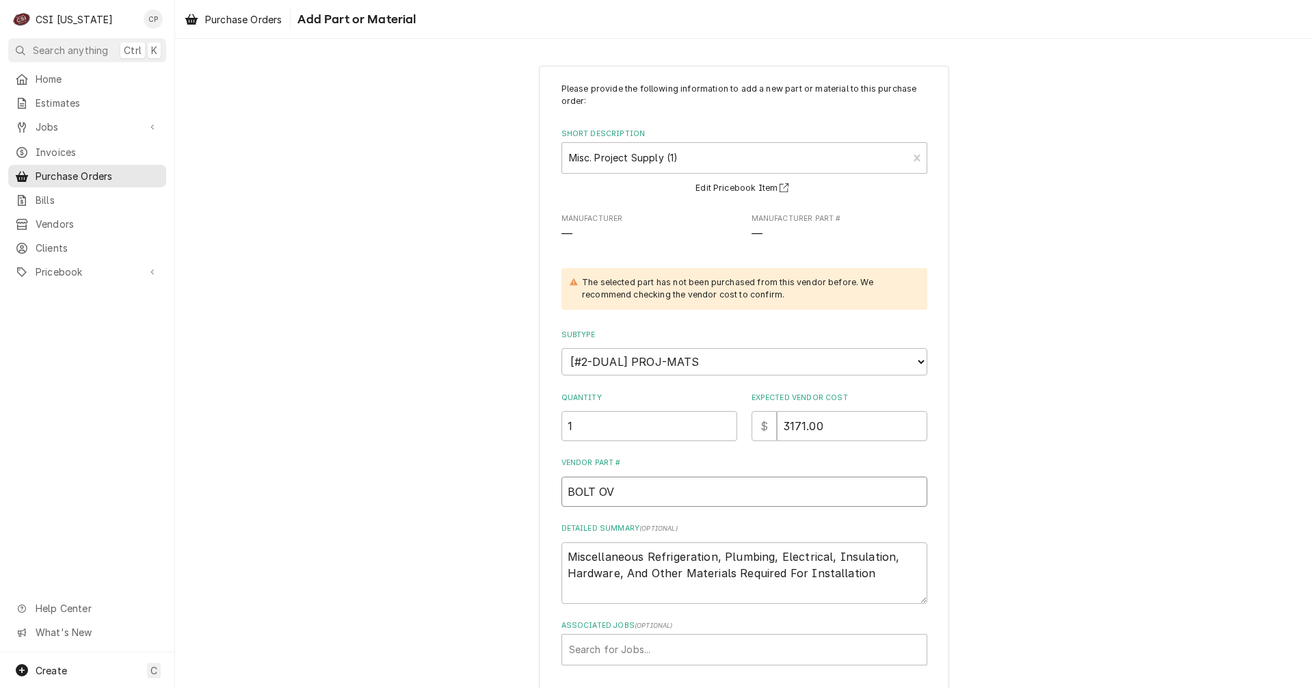
type input "BOLT O"
type textarea "x"
type input "BOLT"
type textarea "x"
type input "BOLT"
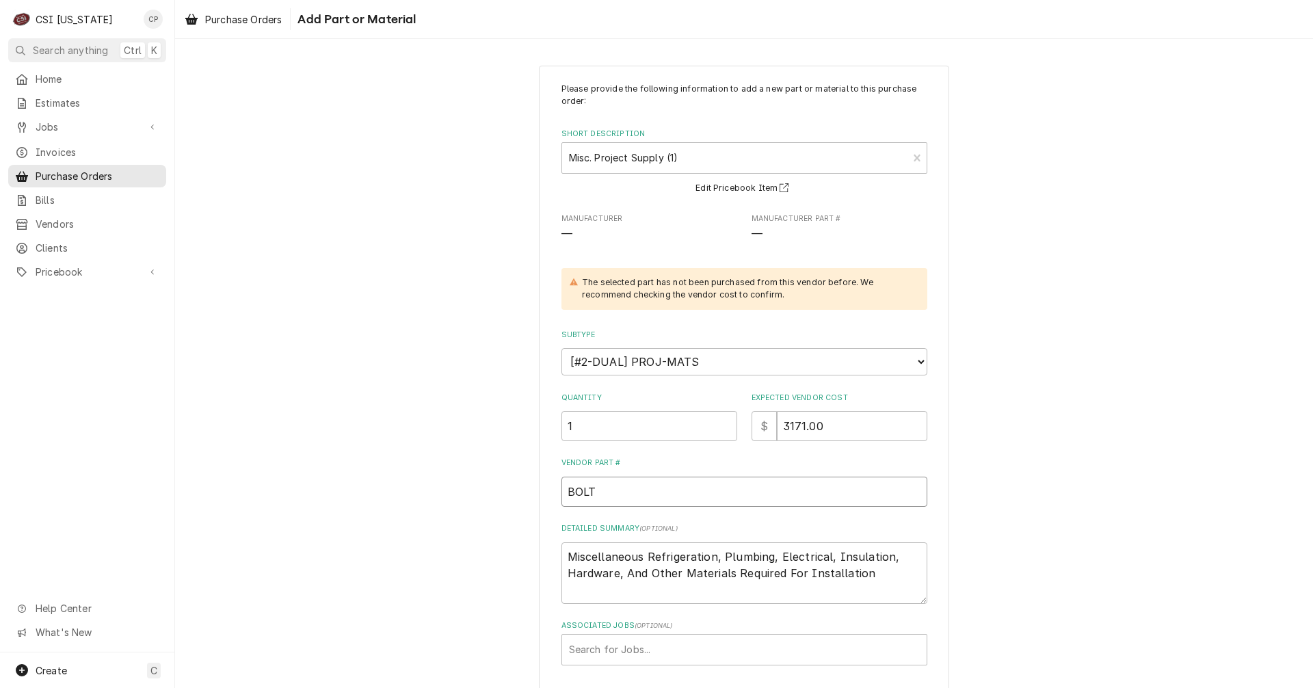
type textarea "x"
type input "BOLTO"
type textarea "x"
type input "BOLTOV"
type textarea "x"
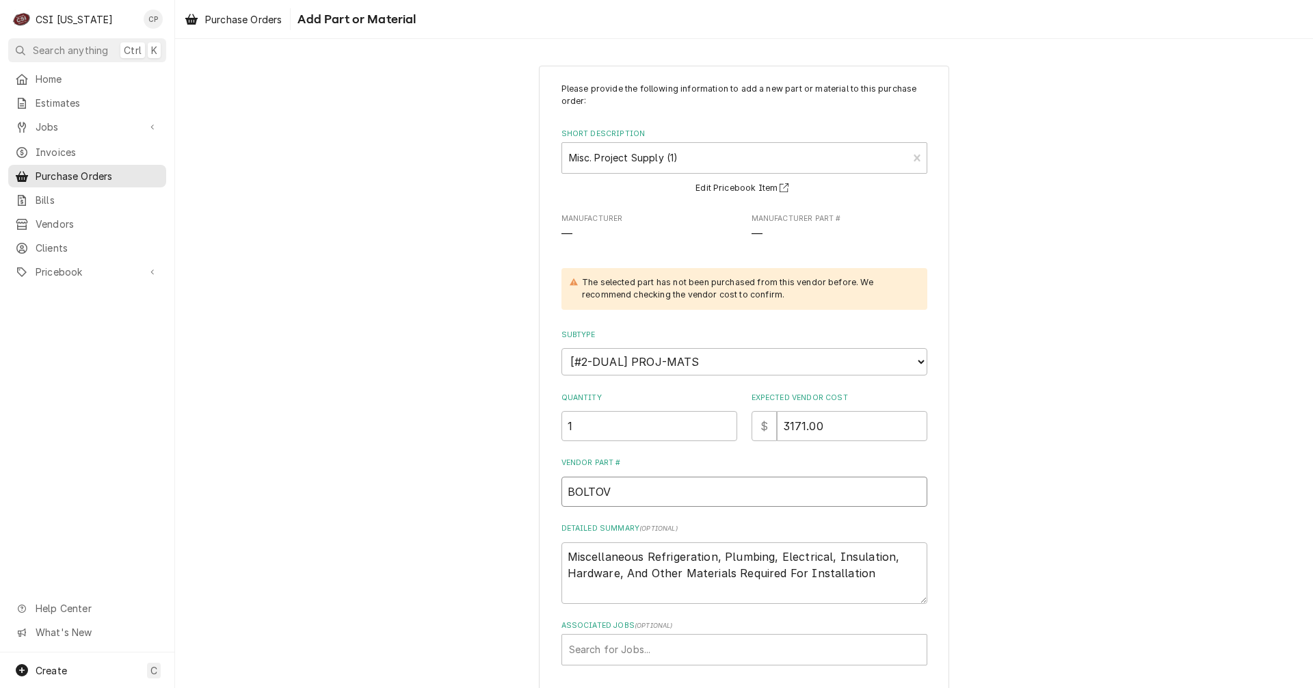
type input "BOLTOVE"
type textarea "x"
type input "BOLTOVER"
type textarea "x"
type input "BOLTOVER"
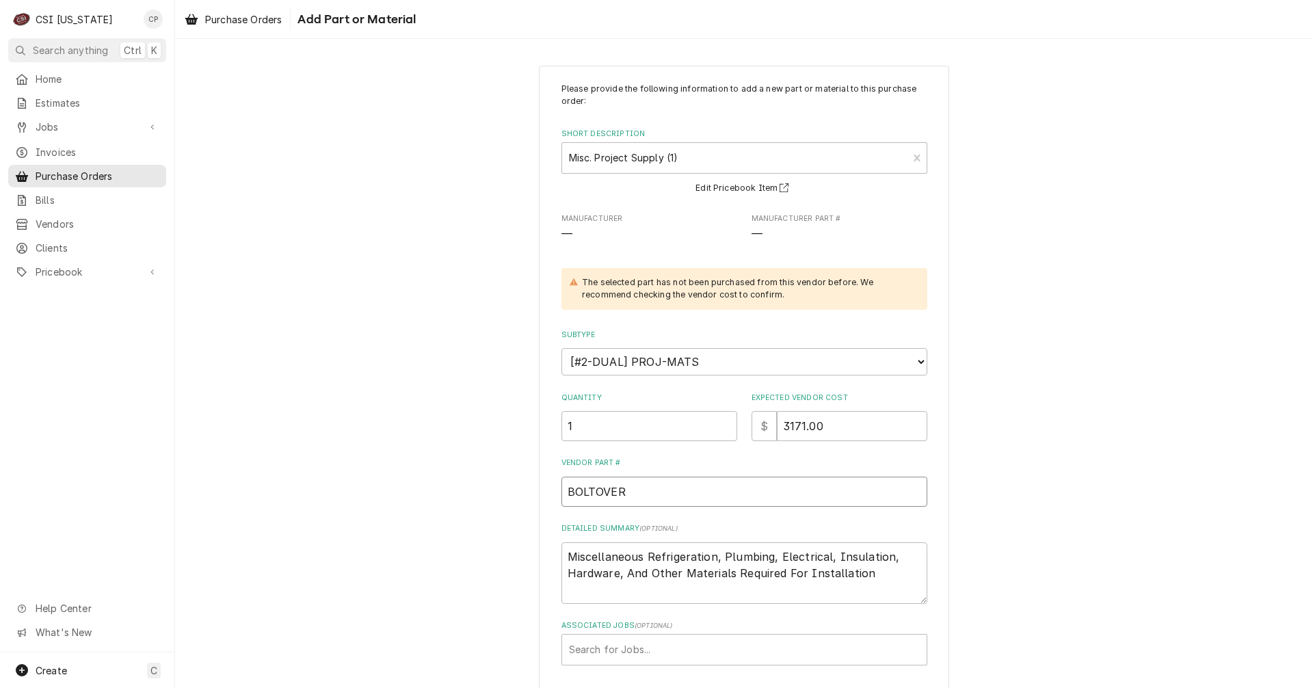
type textarea "x"
type input "BOLTOVER D"
type textarea "x"
type input "BOLTOVER DO"
type textarea "x"
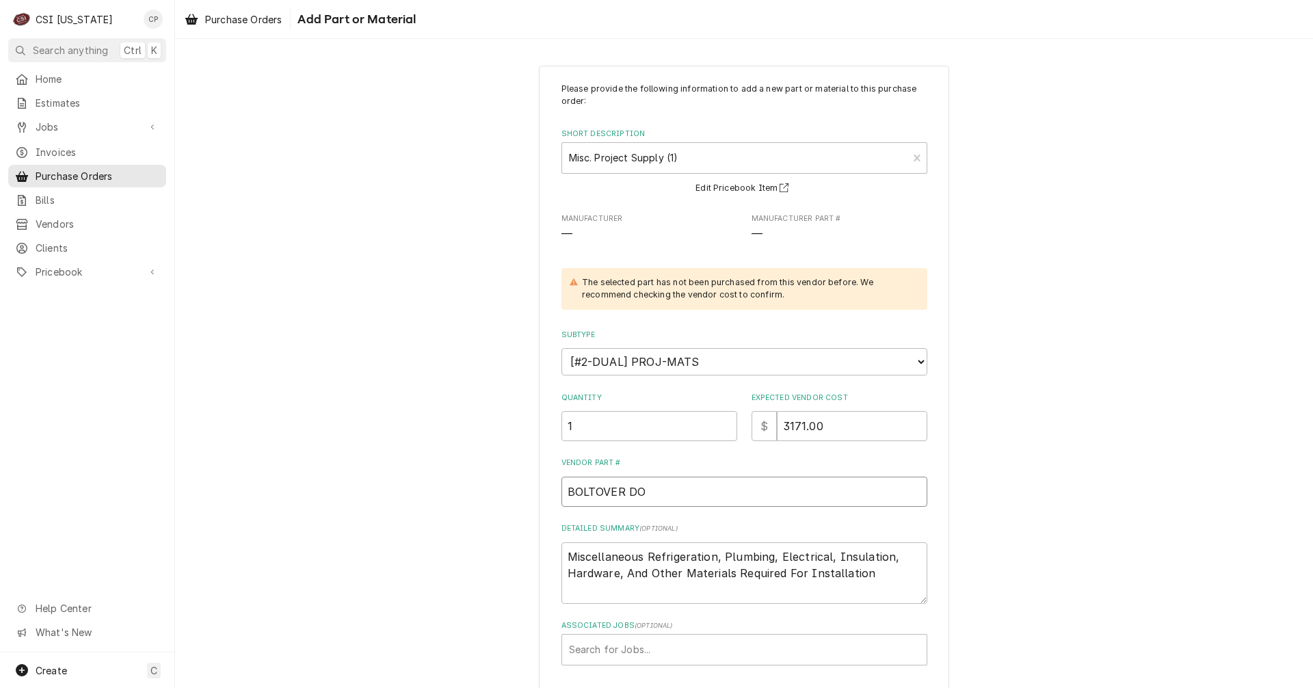
type input "BOLTOVER DOO"
type textarea "x"
type input "BOLTOVER DOOR"
drag, startPoint x: 902, startPoint y: 579, endPoint x: 533, endPoint y: 555, distance: 370.7
click at [533, 555] on div "Please provide the following information to add a new part or material to this …" at bounding box center [744, 400] width 1138 height 695
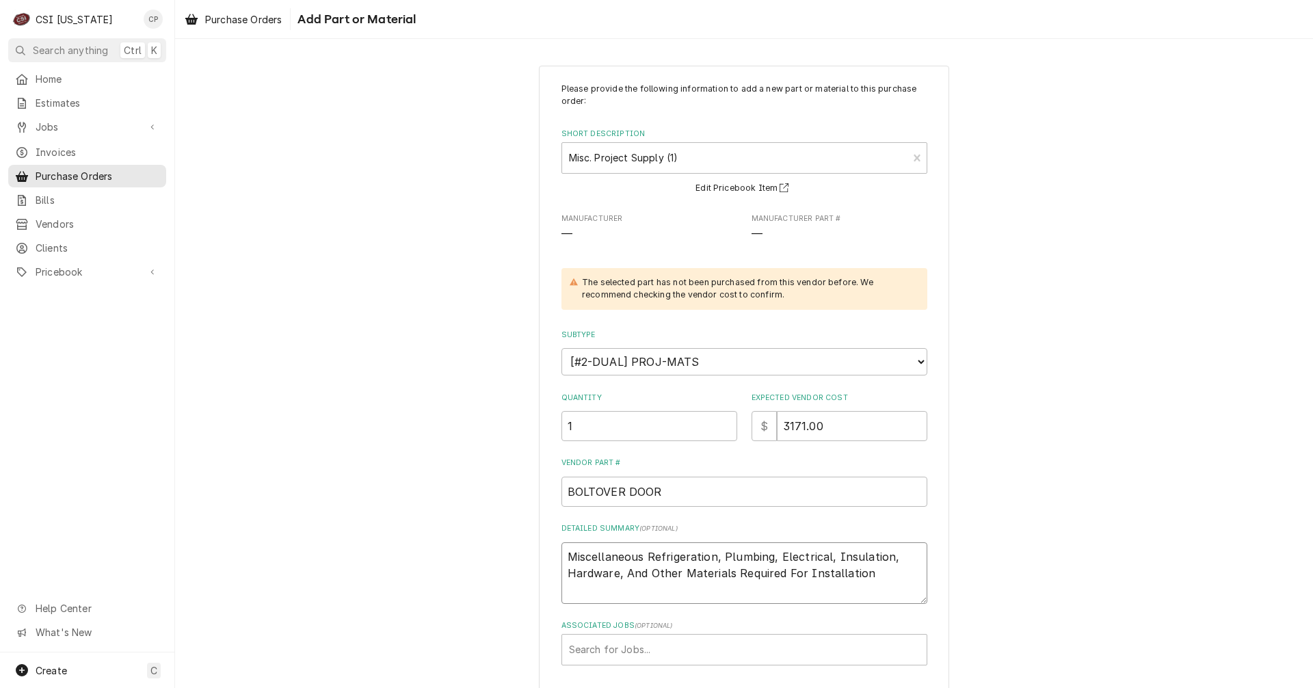
paste textarea "BOLTOVER FREEZER DOOR SECTION - LH FRAME OD: 47" X 83 3/4" GALV/GALV PLUG OD: 3…"
type textarea "x"
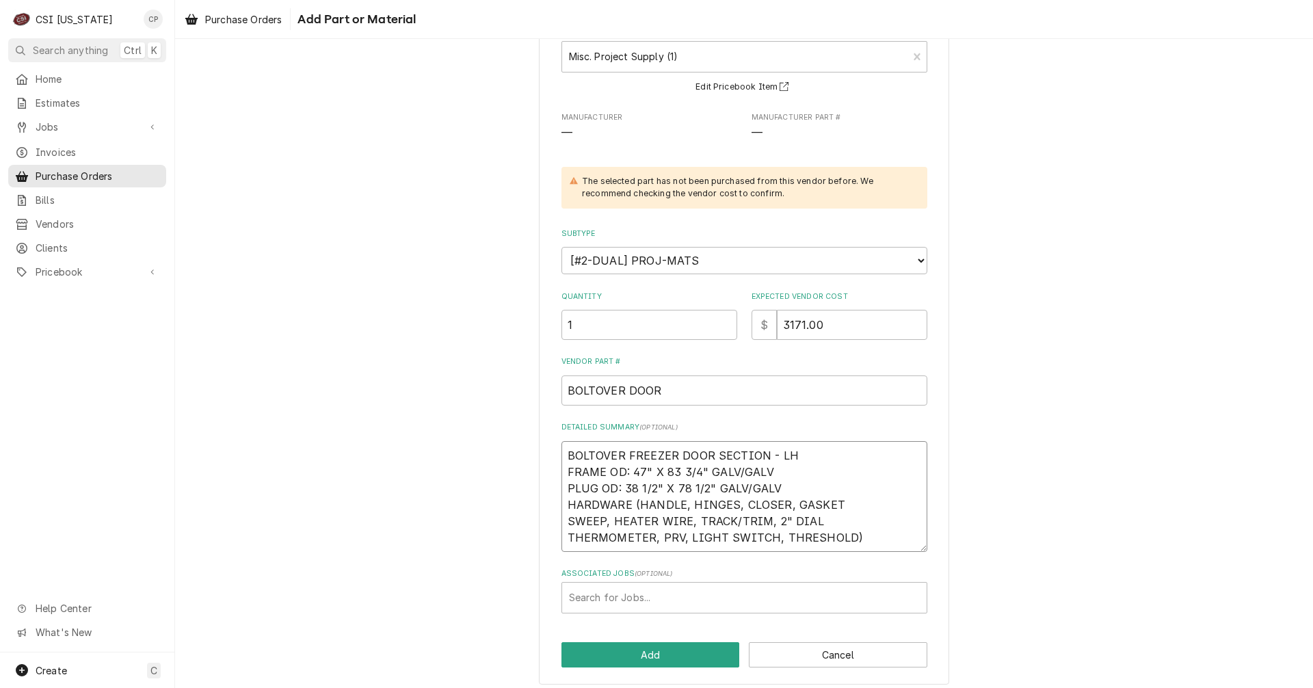
scroll to position [110, 0]
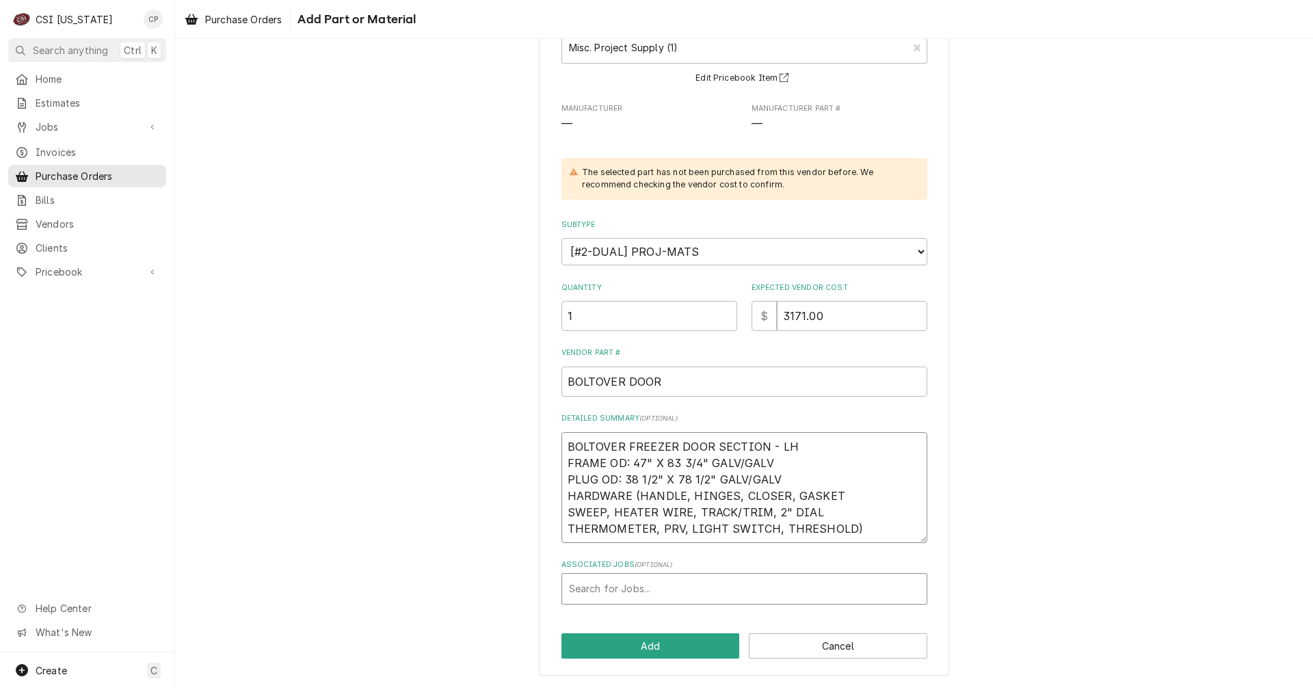
type textarea "BOLTOVER FREEZER DOOR SECTION - LH FRAME OD: 47" X 83 3/4" GALV/GALV PLUG OD: 3…"
click at [619, 589] on div "Associated Jobs" at bounding box center [744, 588] width 351 height 25
type input "10433"
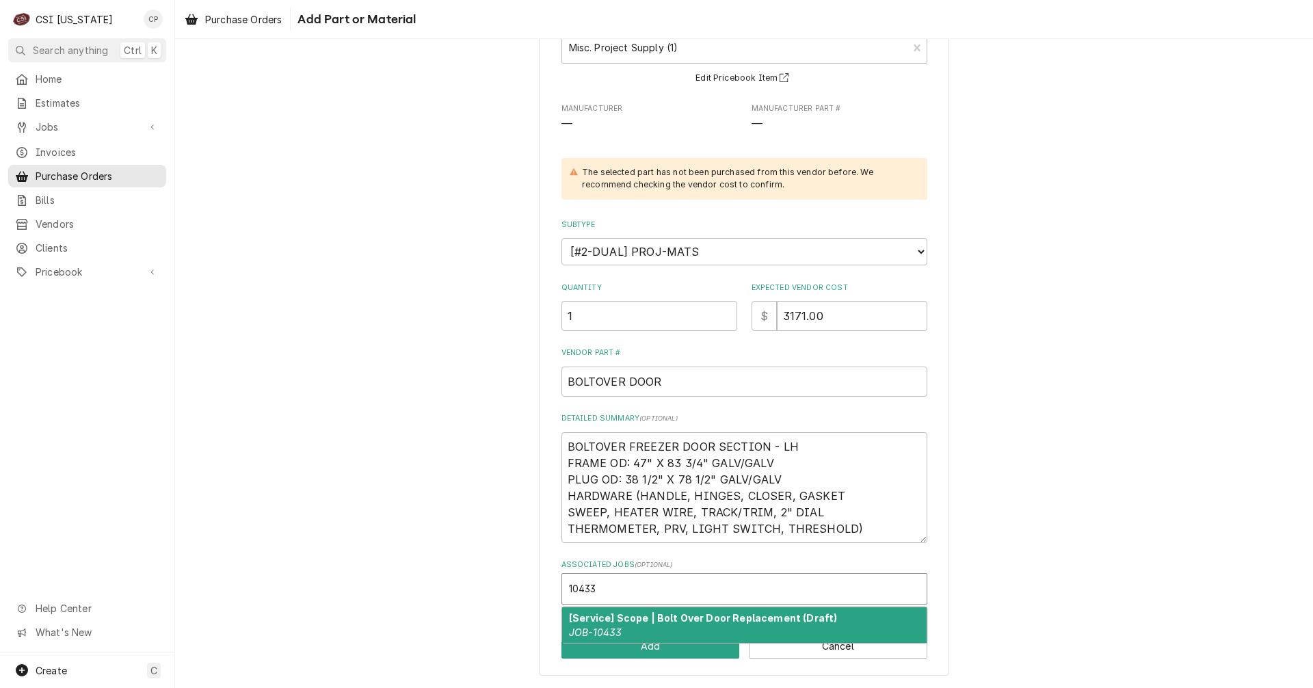
click at [639, 631] on div "[Service] Scope | Bolt Over Door Replacement (Draft) JOB-10433" at bounding box center [744, 625] width 364 height 36
type textarea "x"
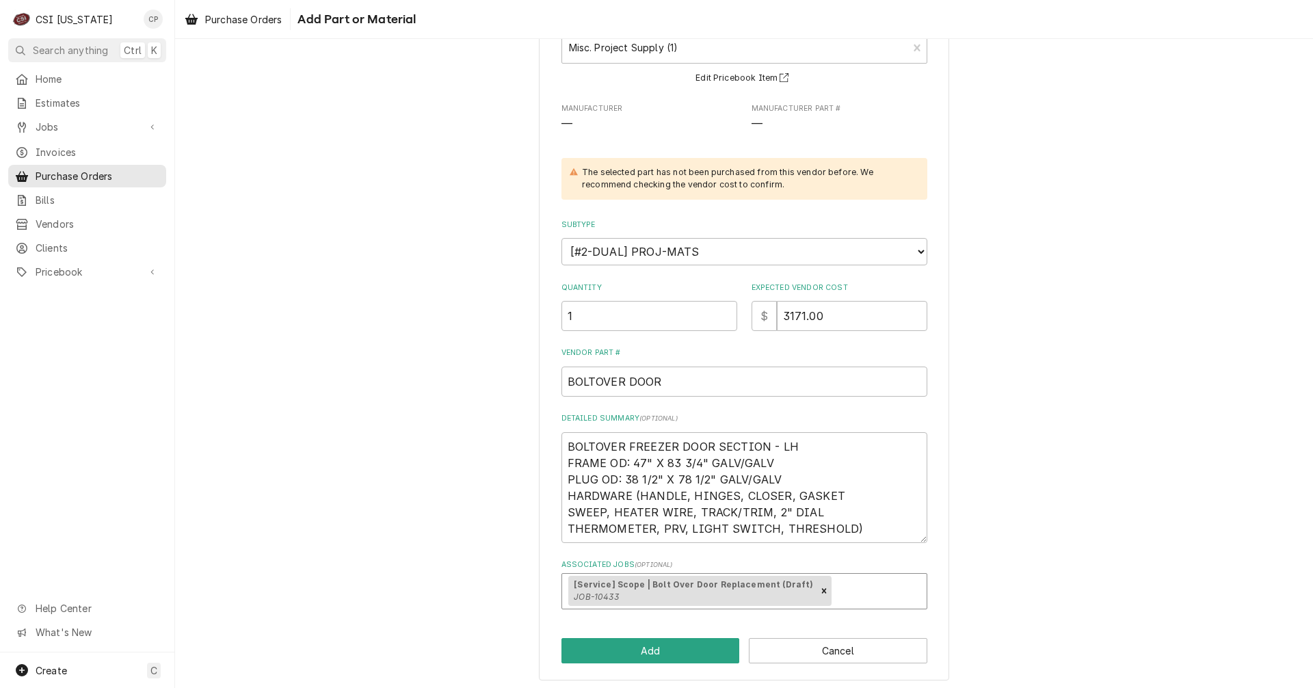
scroll to position [115, 0]
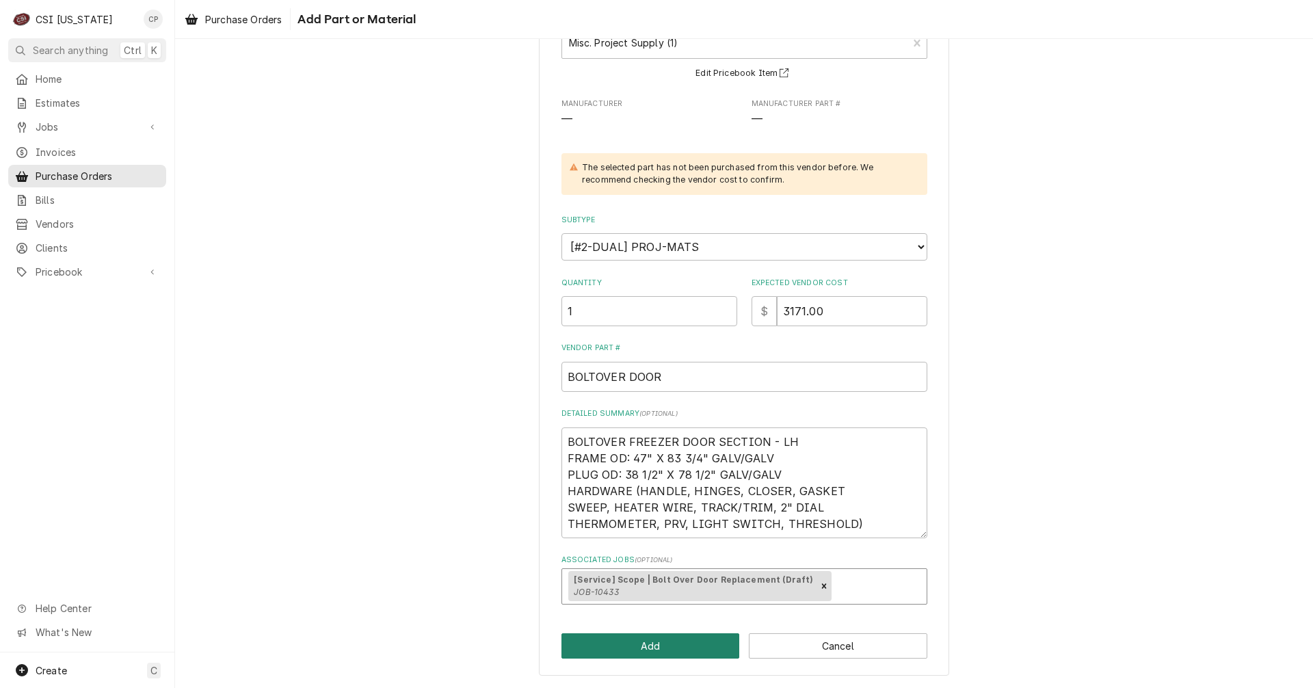
click at [652, 647] on button "Add" at bounding box center [650, 645] width 178 height 25
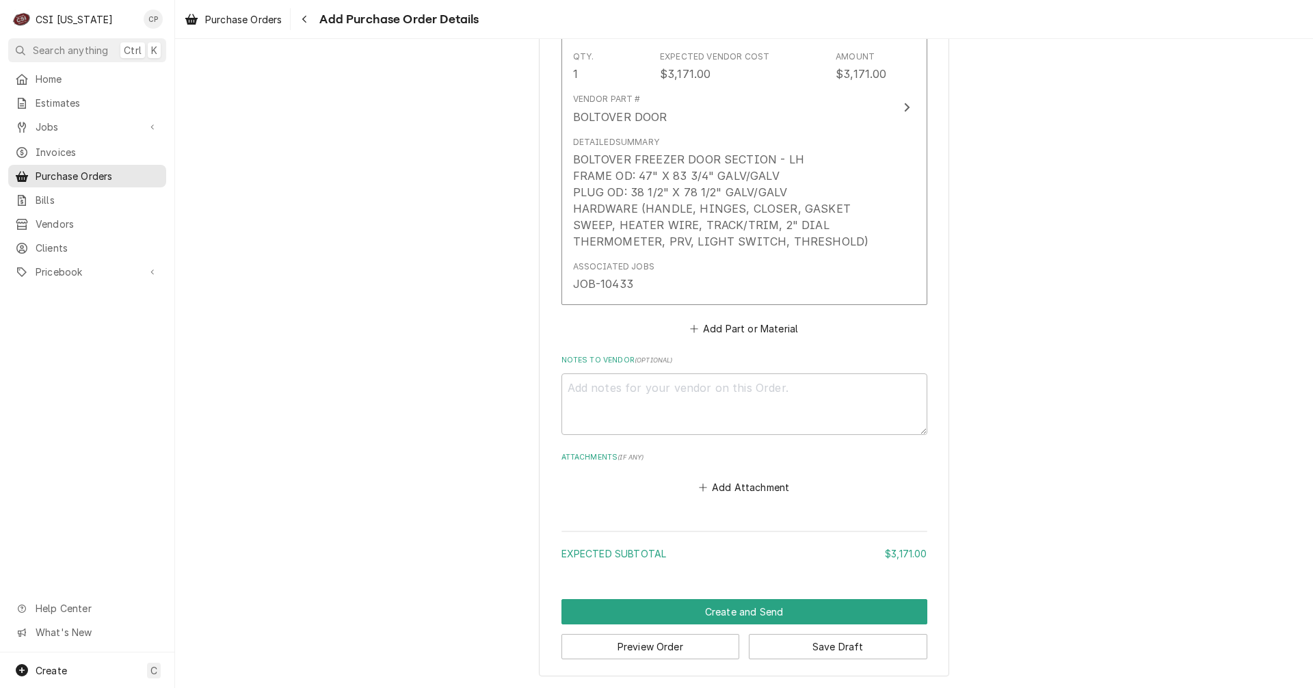
scroll to position [696, 0]
click at [752, 486] on button "Add Attachment" at bounding box center [744, 486] width 96 height 19
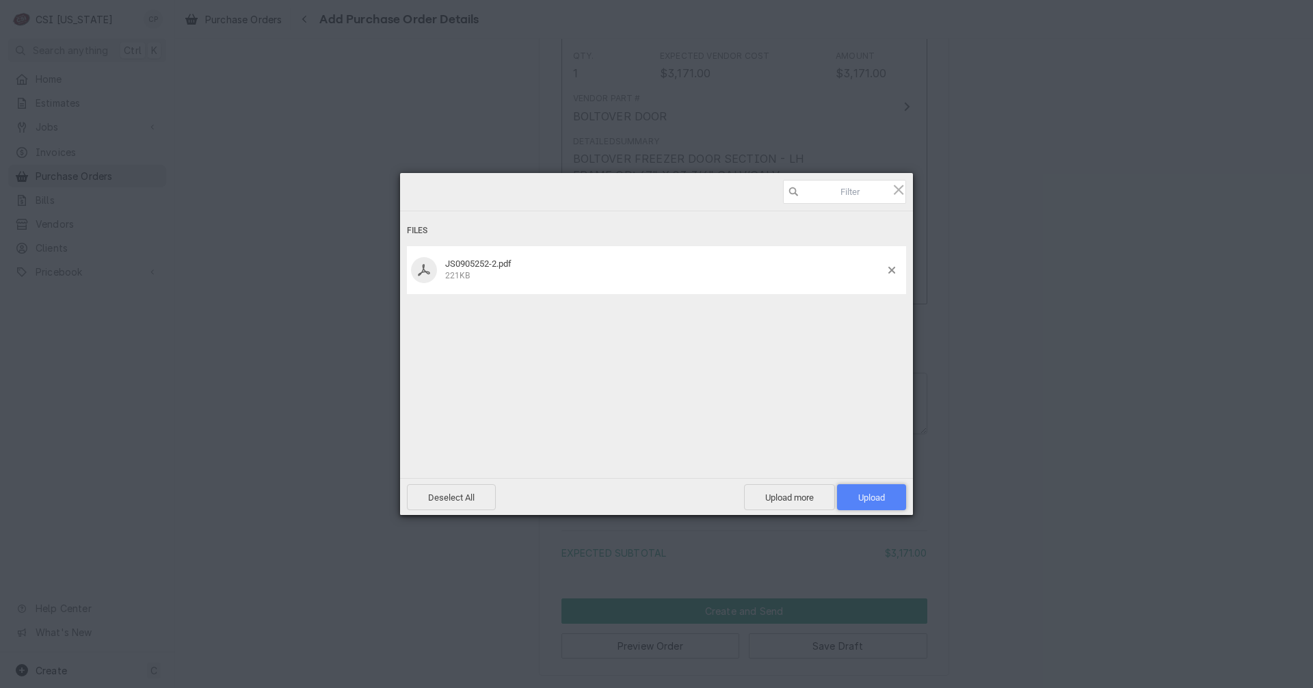
click at [870, 496] on span "Upload 1" at bounding box center [871, 497] width 27 height 10
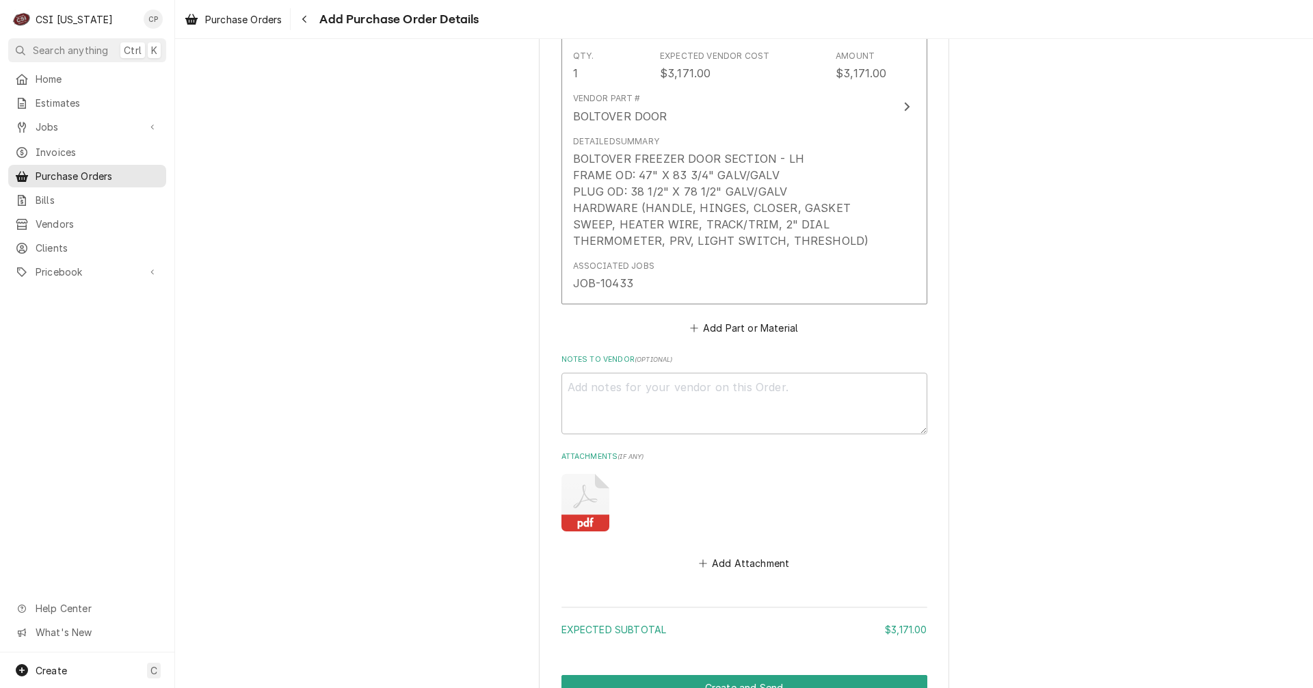
scroll to position [773, 0]
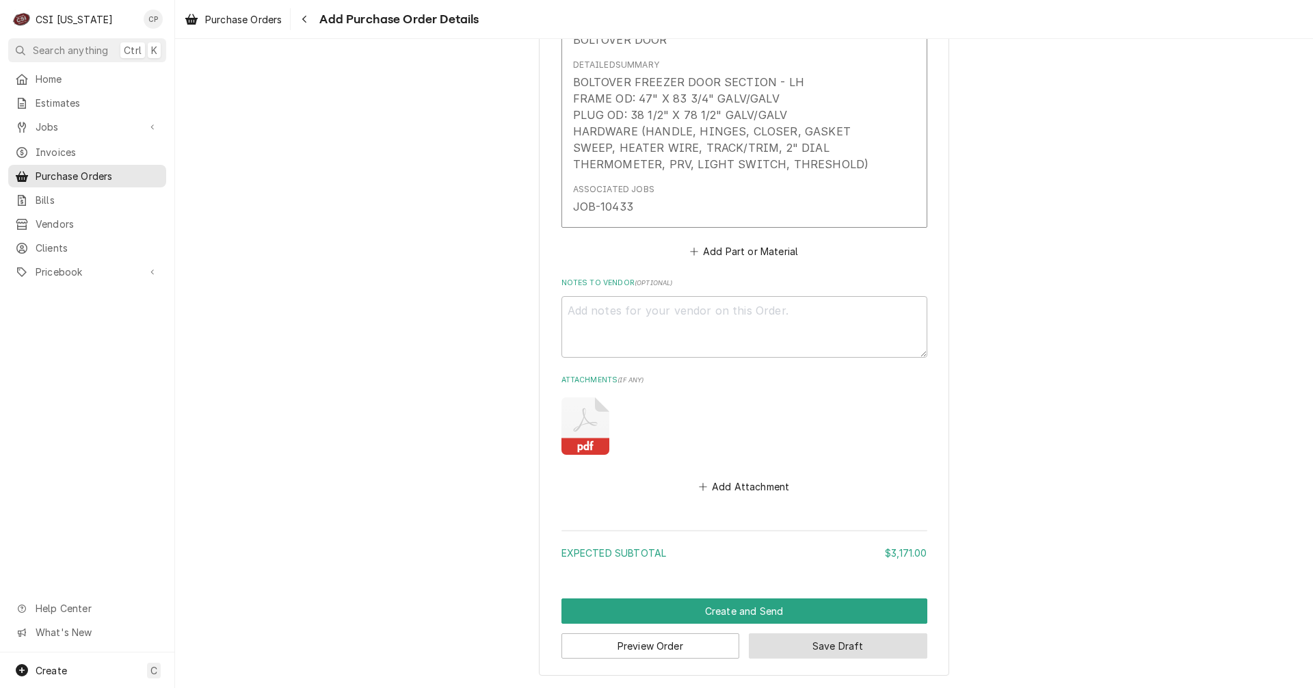
click at [833, 646] on button "Save Draft" at bounding box center [838, 645] width 178 height 25
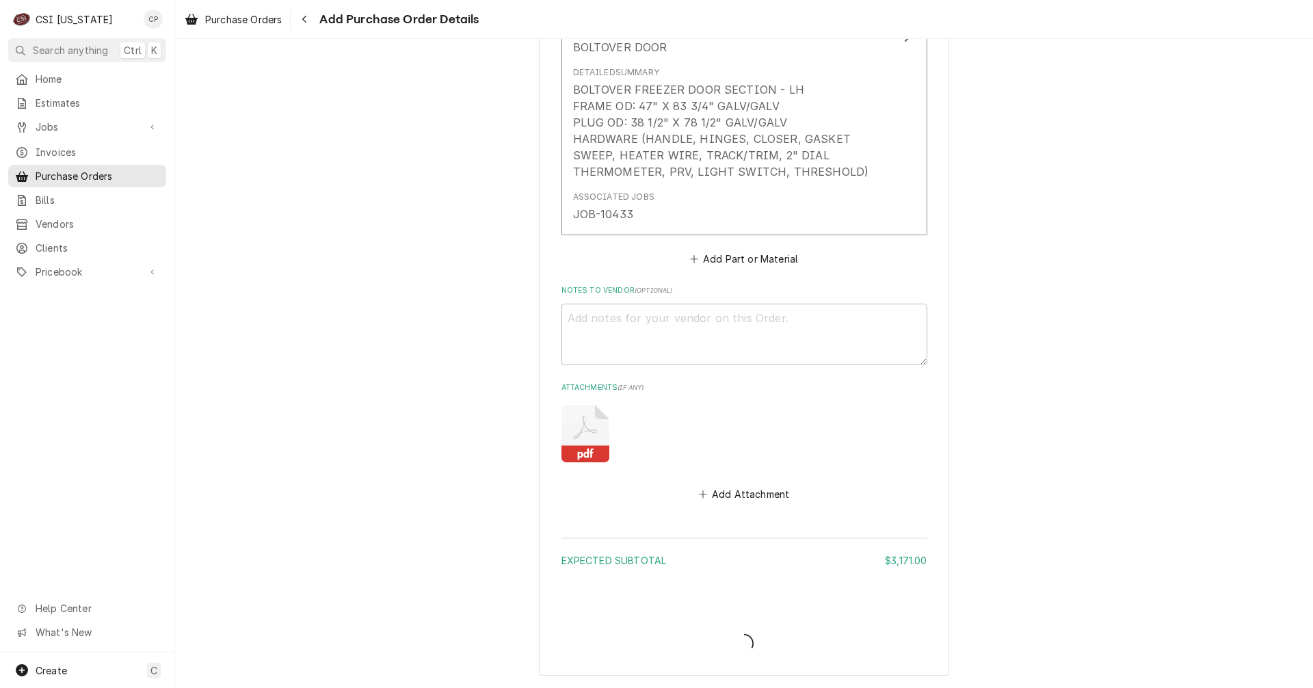
type textarea "x"
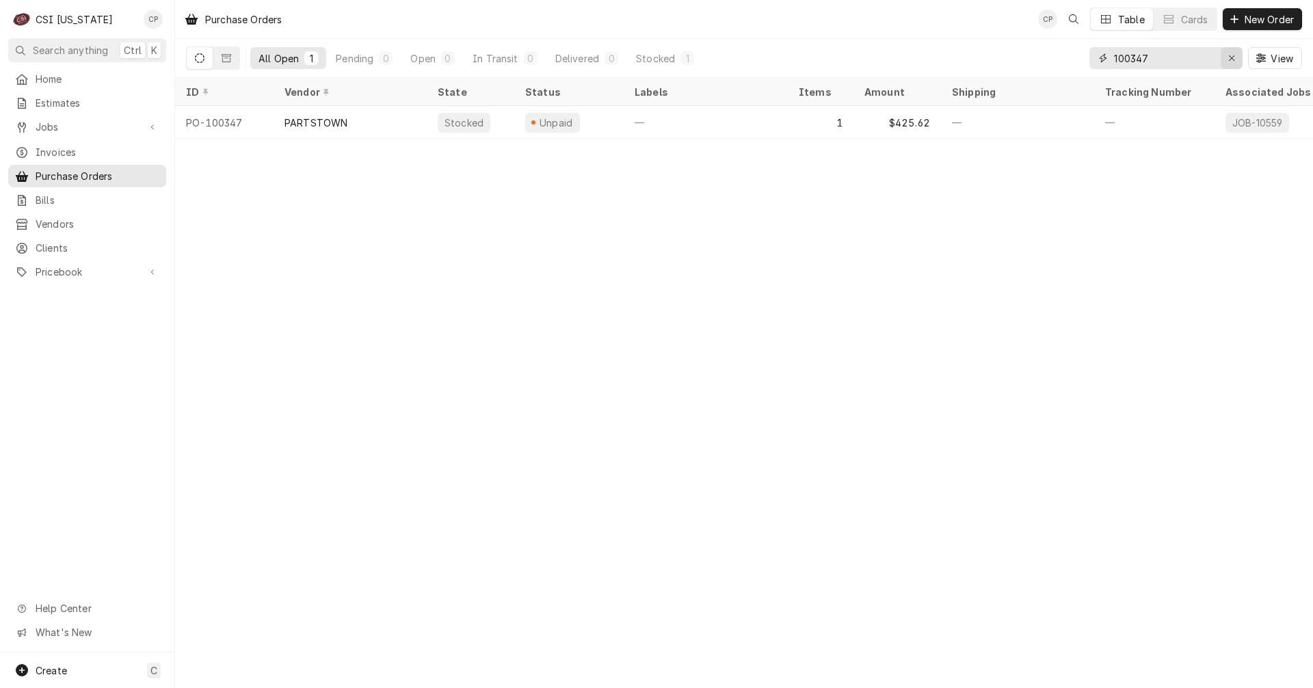
click at [1233, 58] on icon "Erase input" at bounding box center [1232, 58] width 8 height 10
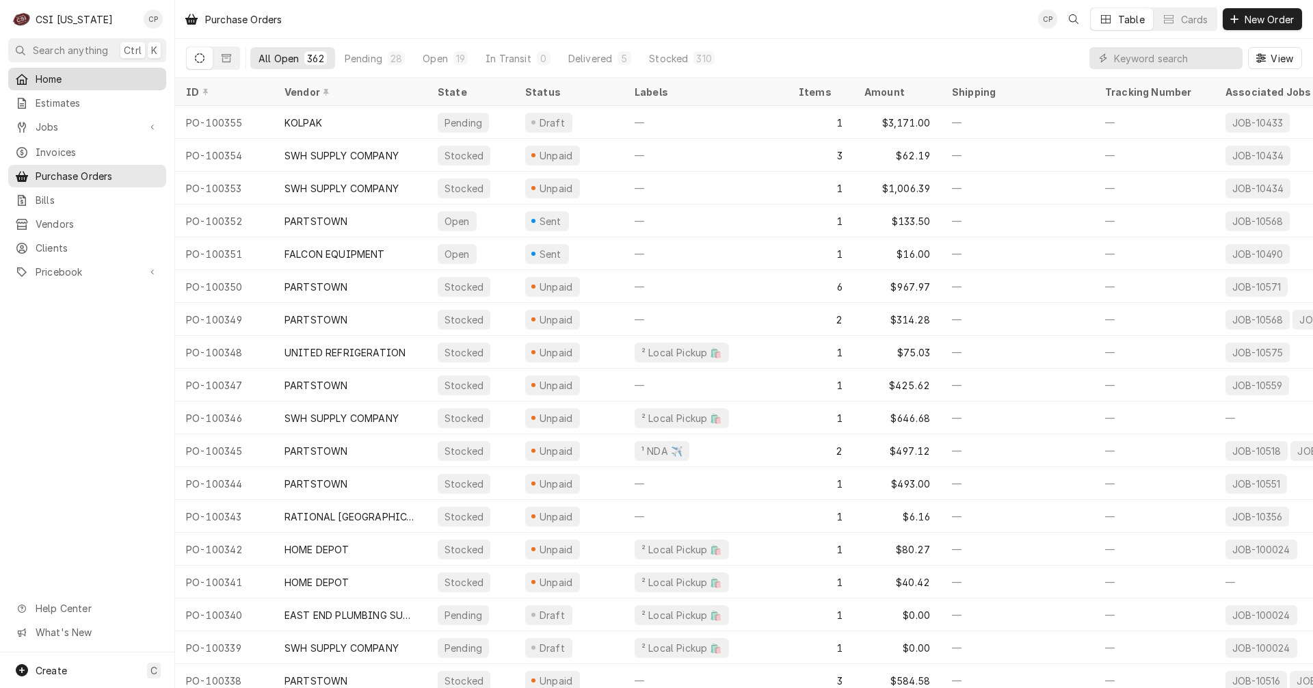
click at [105, 79] on span "Home" at bounding box center [98, 79] width 124 height 14
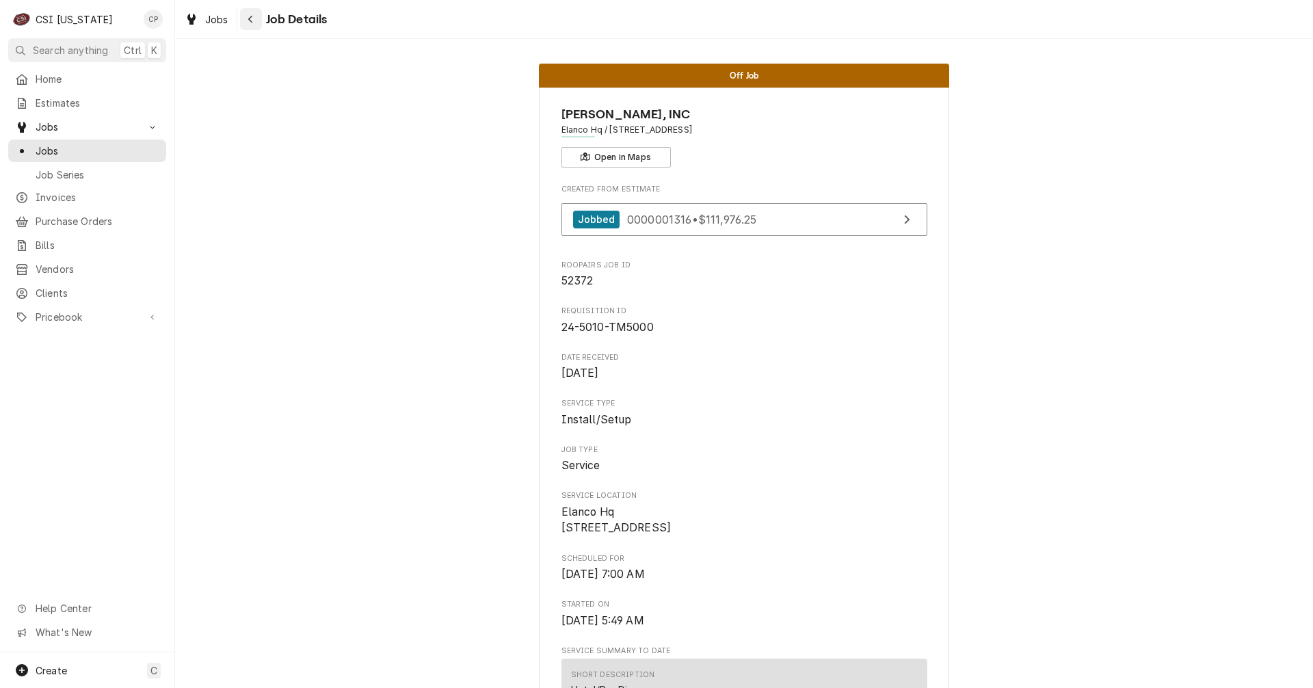
click at [252, 23] on icon "Navigate back" at bounding box center [251, 19] width 6 height 10
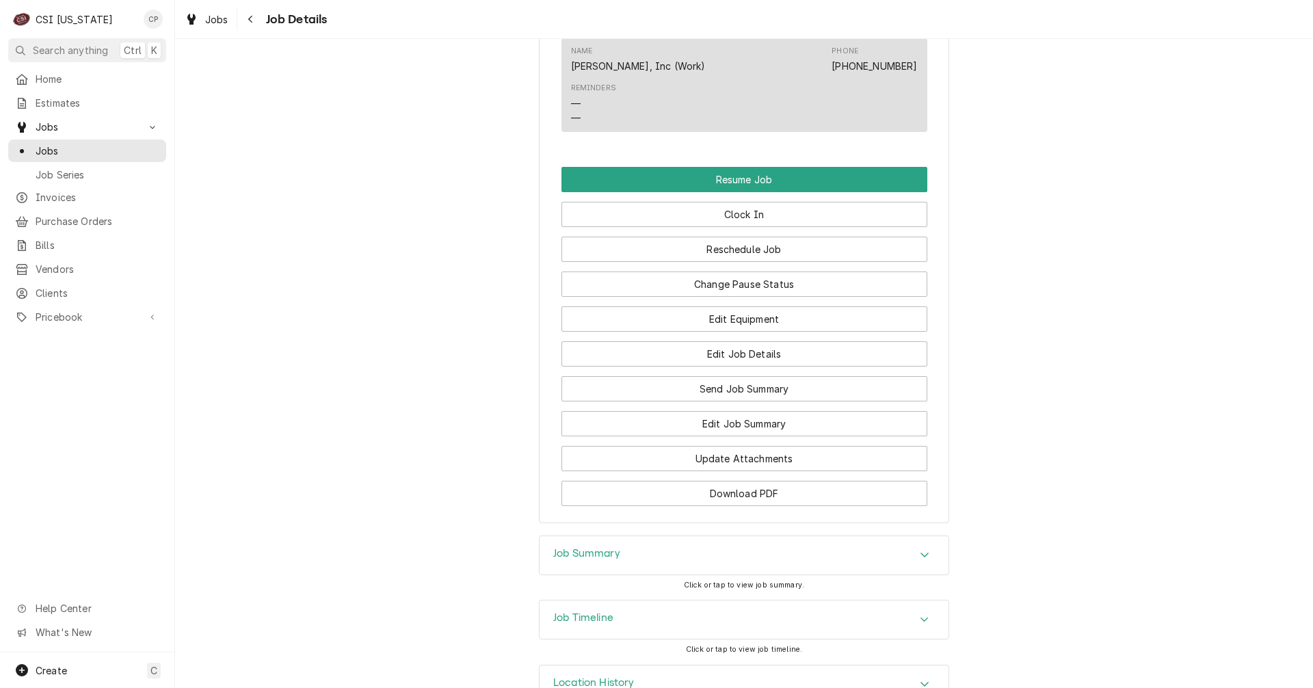
scroll to position [1488, 0]
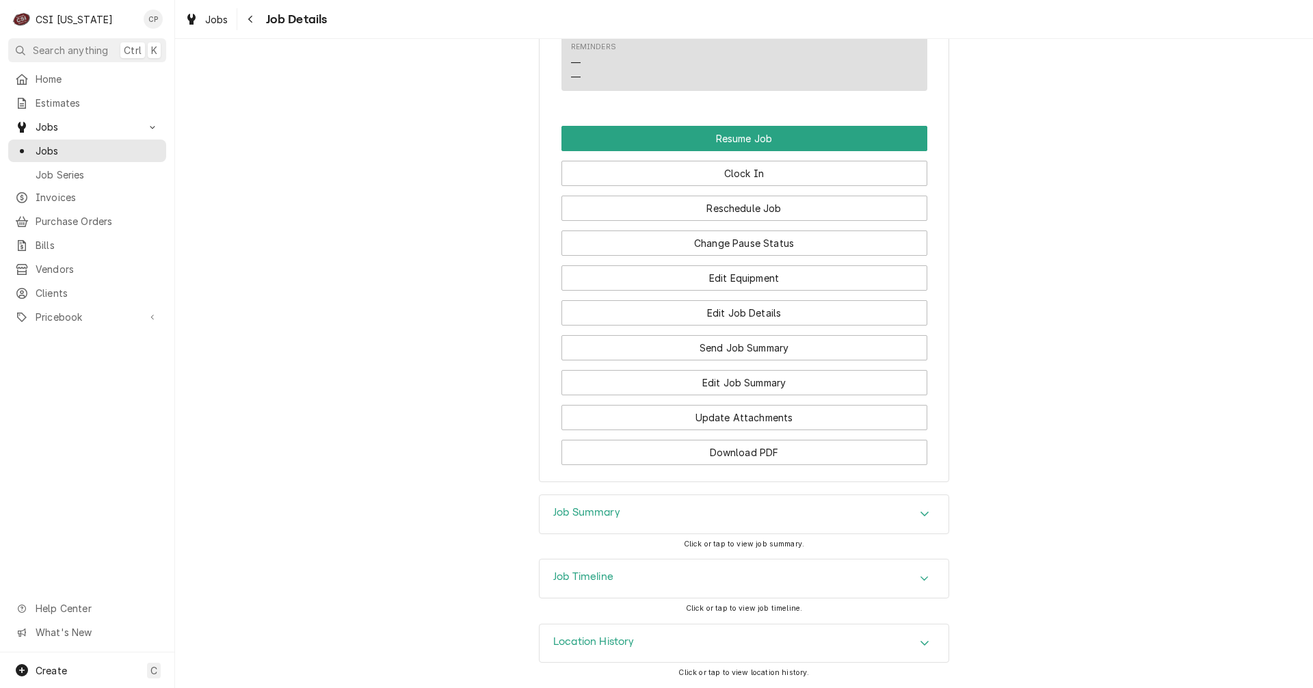
click at [593, 511] on h3 "Job Summary" at bounding box center [586, 512] width 67 height 13
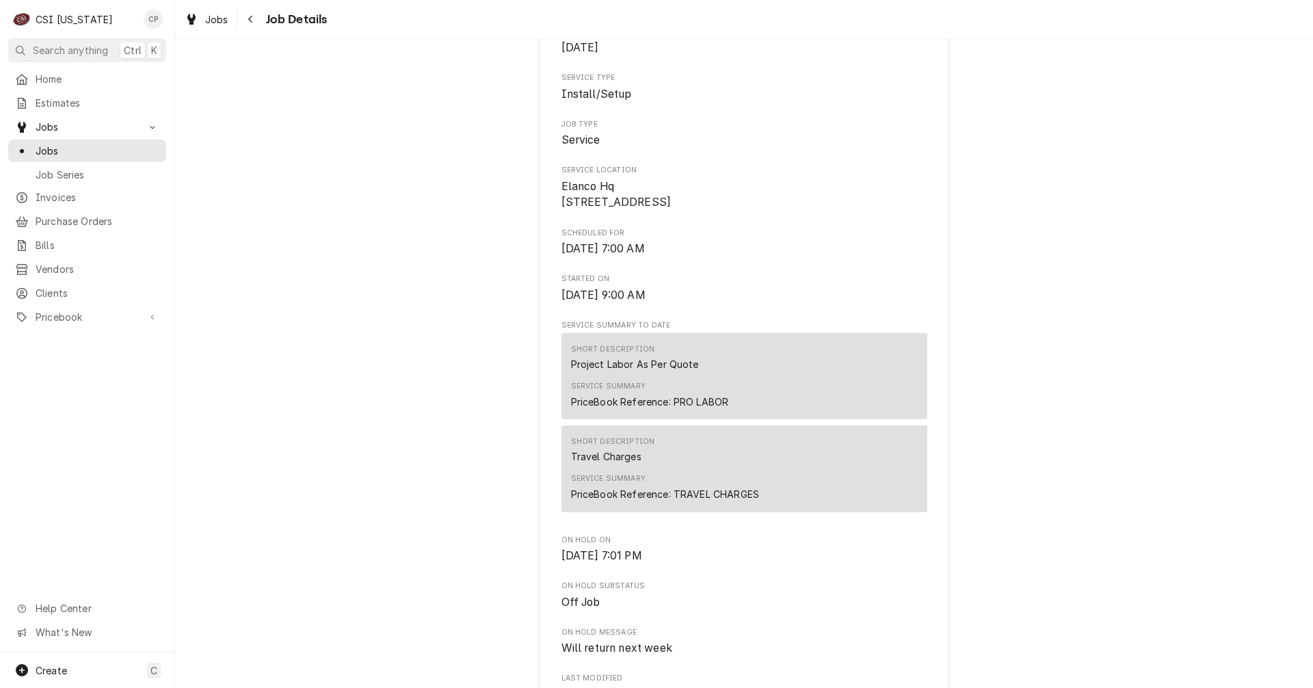
scroll to position [0, 0]
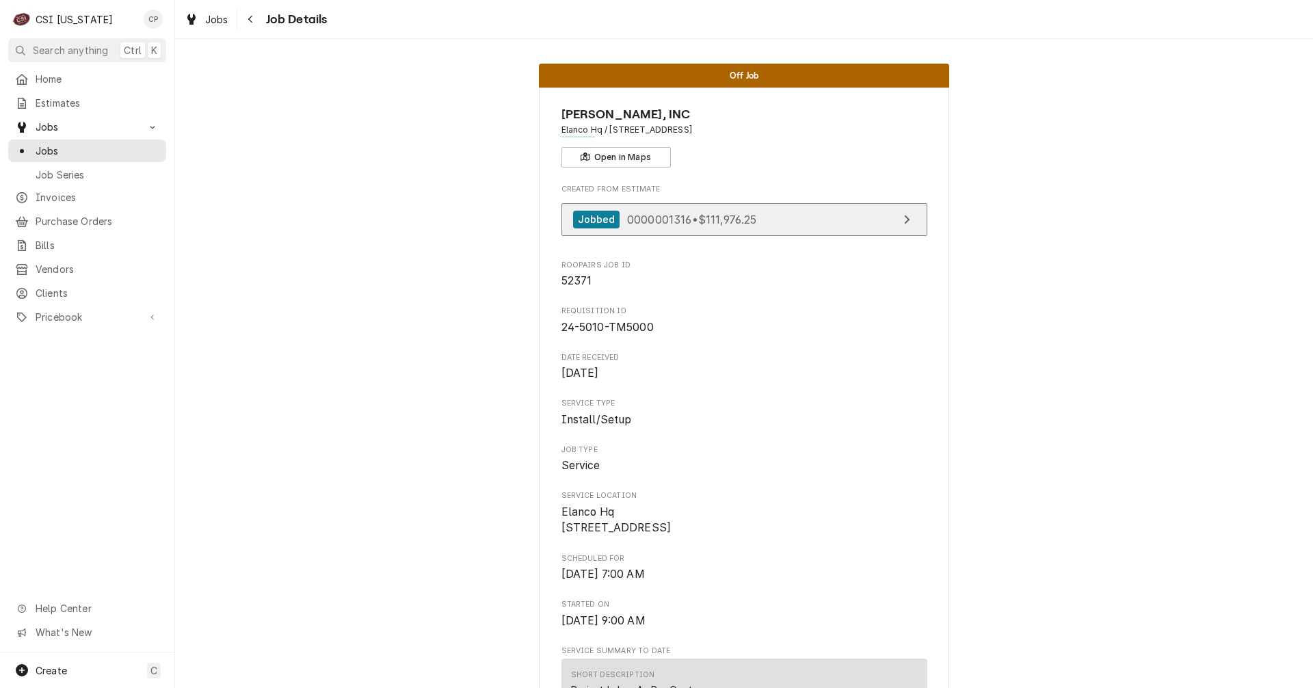
click at [827, 230] on link "Jobbed 0000001316 • $111,976.25" at bounding box center [744, 220] width 366 height 34
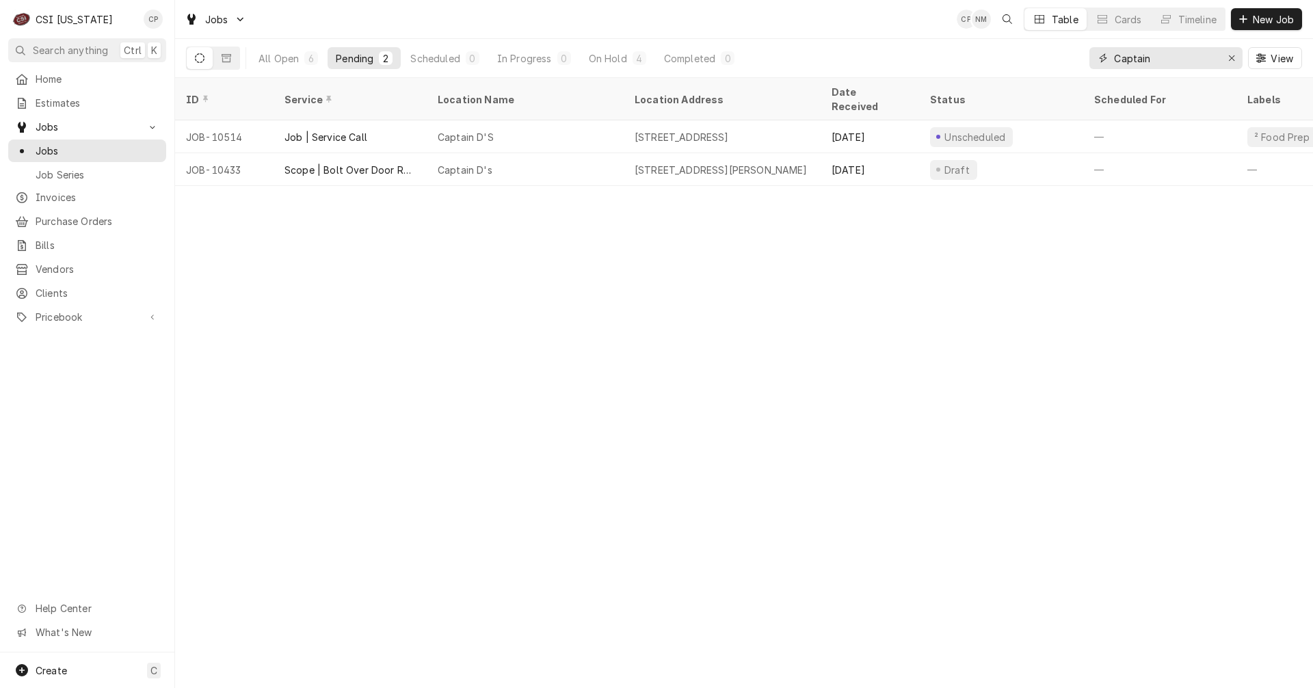
drag, startPoint x: 1187, startPoint y: 62, endPoint x: 1078, endPoint y: 76, distance: 109.7
click at [1078, 76] on div "All Open 6 Pending 2 Scheduled 0 In Progress 0 On Hold 4 Completed 0 Captain Vi…" at bounding box center [744, 58] width 1116 height 38
type input "e"
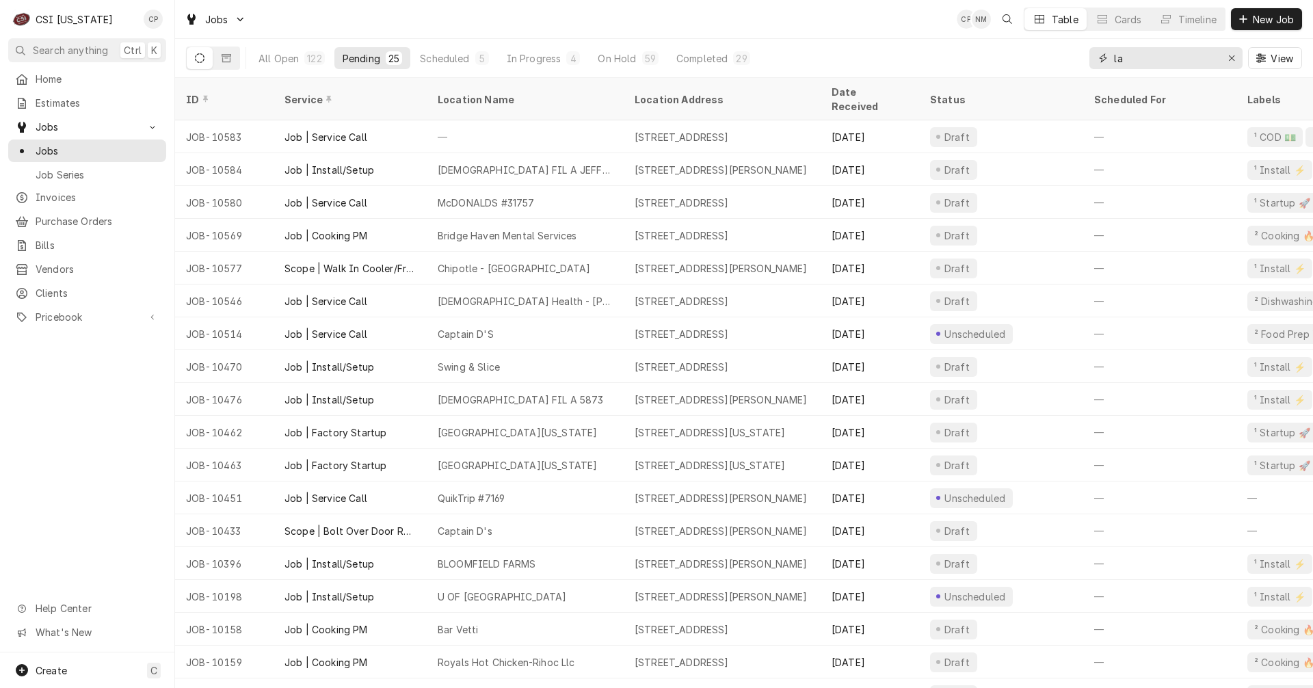
type input "l"
type input "elanco"
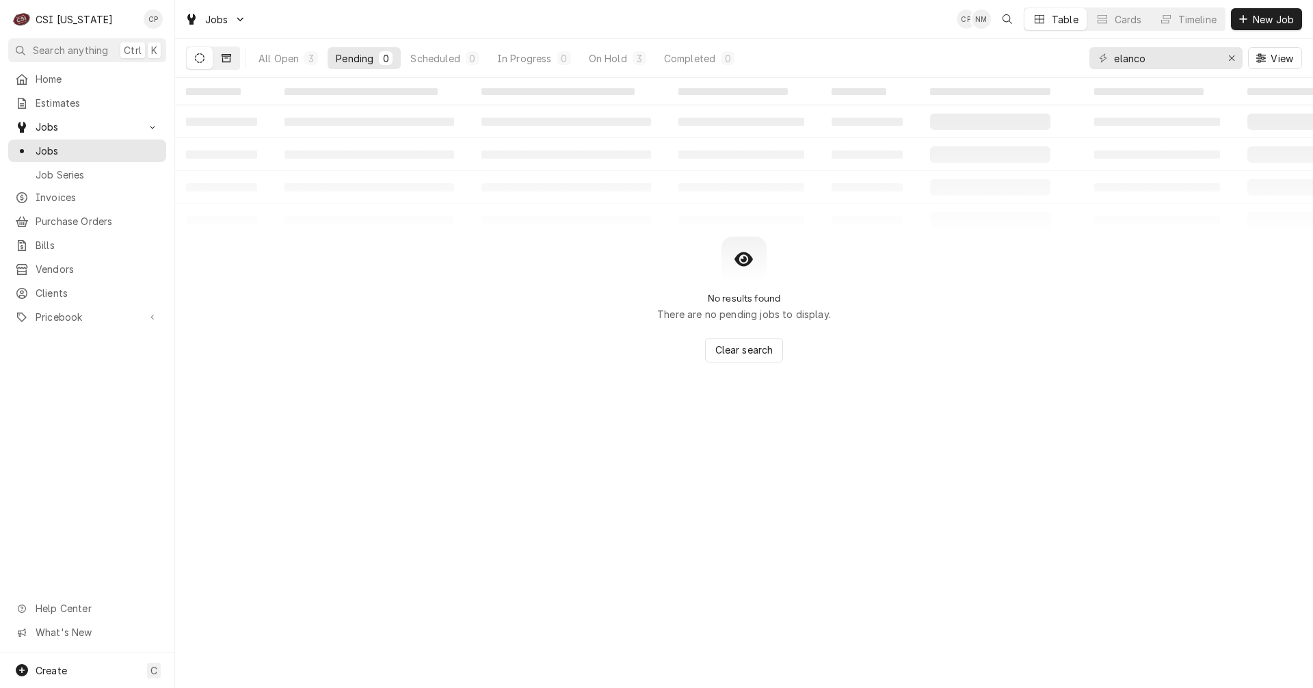
click at [224, 61] on icon "Dynamic Content Wrapper" at bounding box center [227, 58] width 10 height 10
click at [225, 61] on icon "Dynamic Content Wrapper" at bounding box center [227, 58] width 10 height 10
click at [189, 55] on button "Dynamic Content Wrapper" at bounding box center [200, 58] width 26 height 22
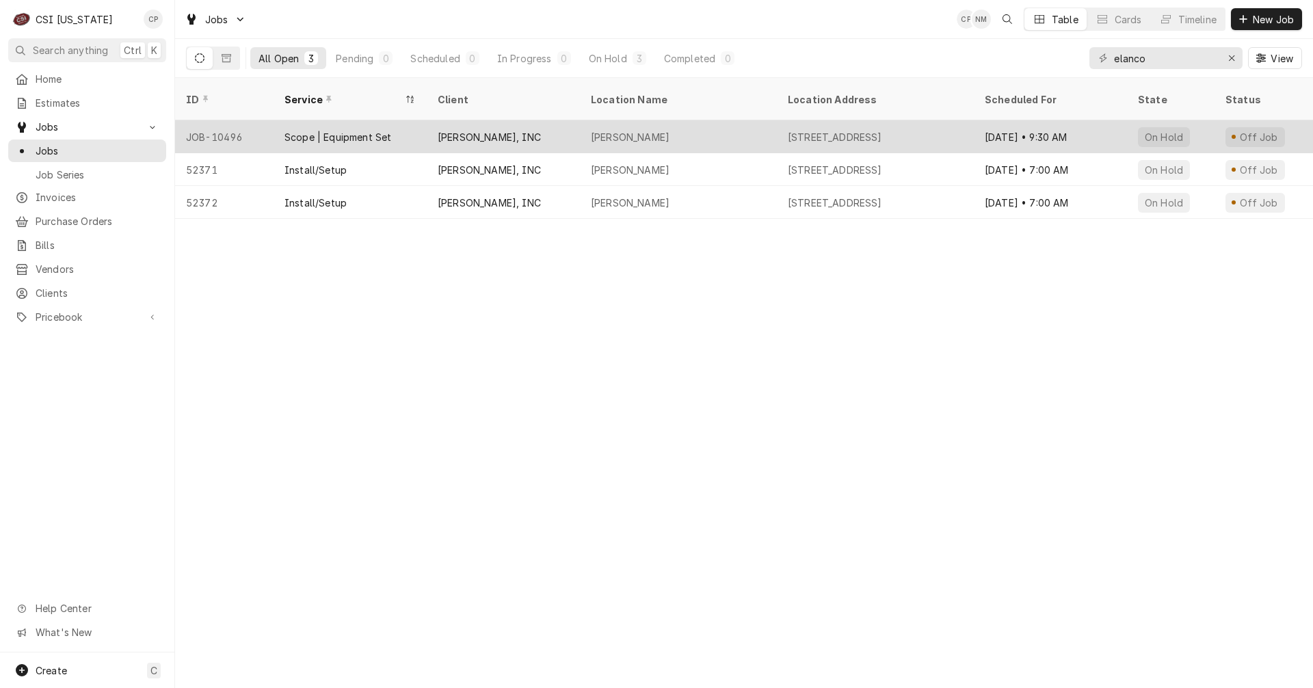
click at [464, 130] on div "[PERSON_NAME], INC" at bounding box center [489, 137] width 103 height 14
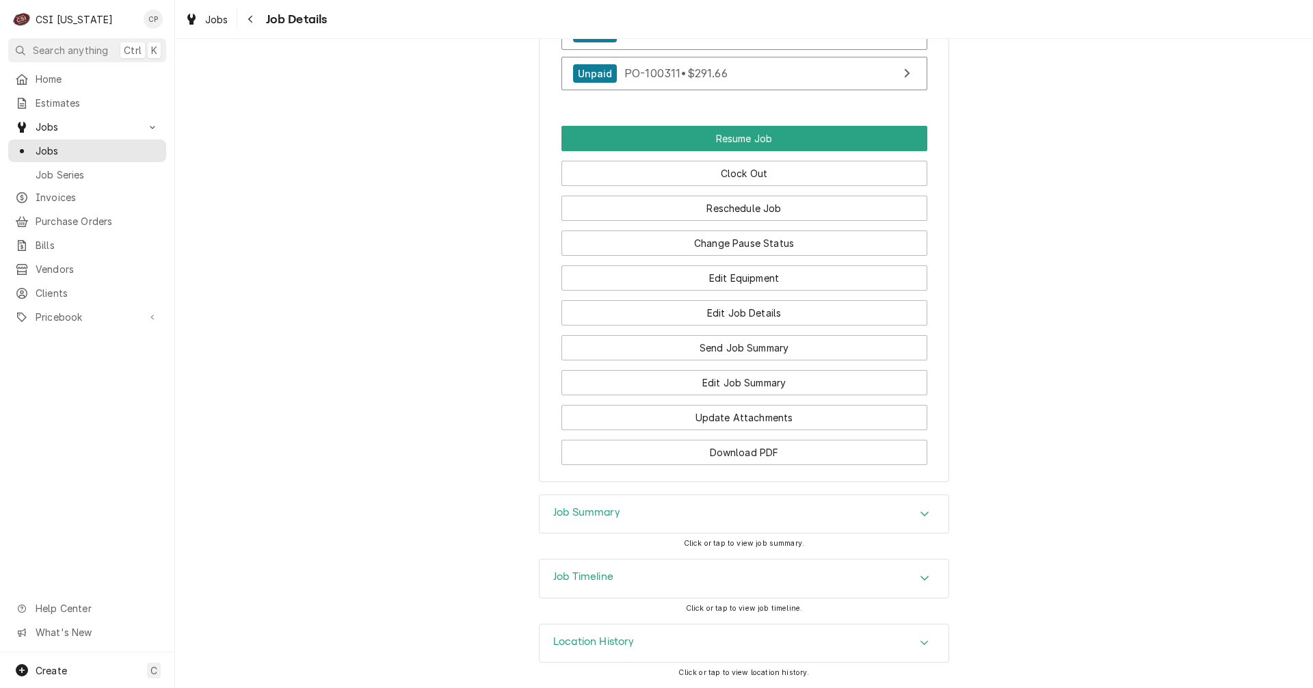
scroll to position [1319, 0]
click at [561, 509] on h3 "Job Summary" at bounding box center [586, 512] width 67 height 13
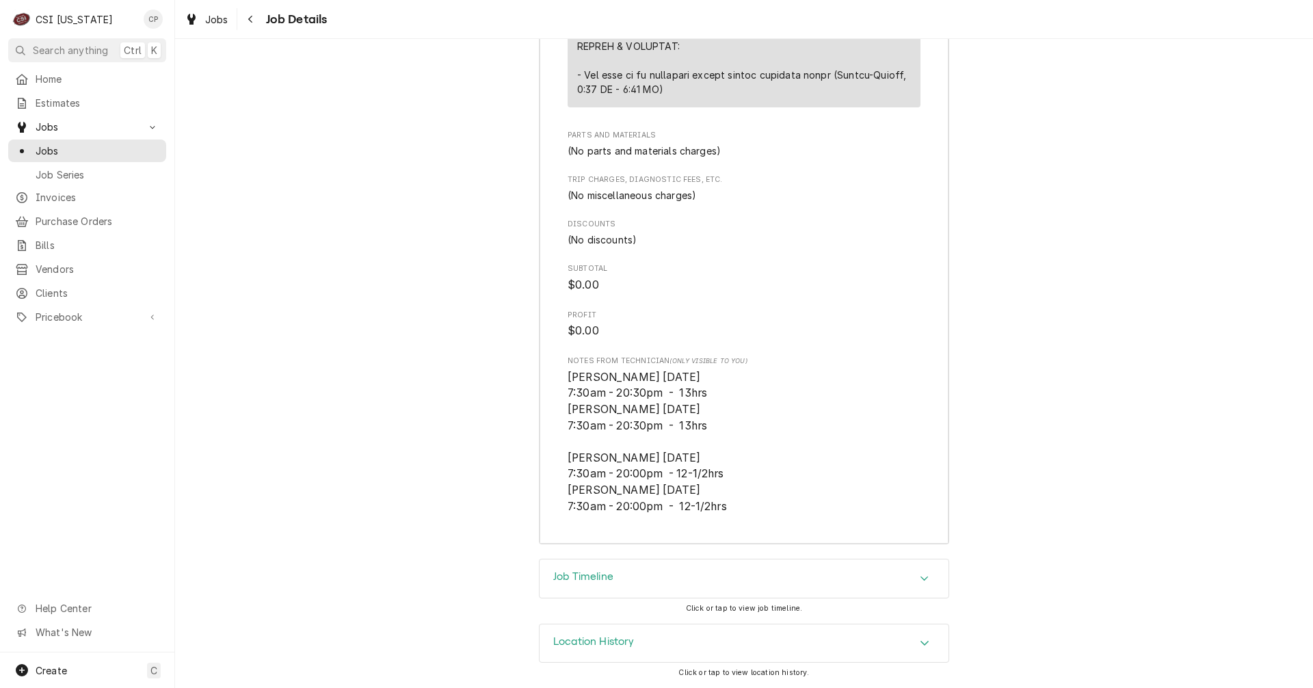
scroll to position [2704, 0]
click at [250, 21] on icon "Navigate back" at bounding box center [250, 20] width 4 height 8
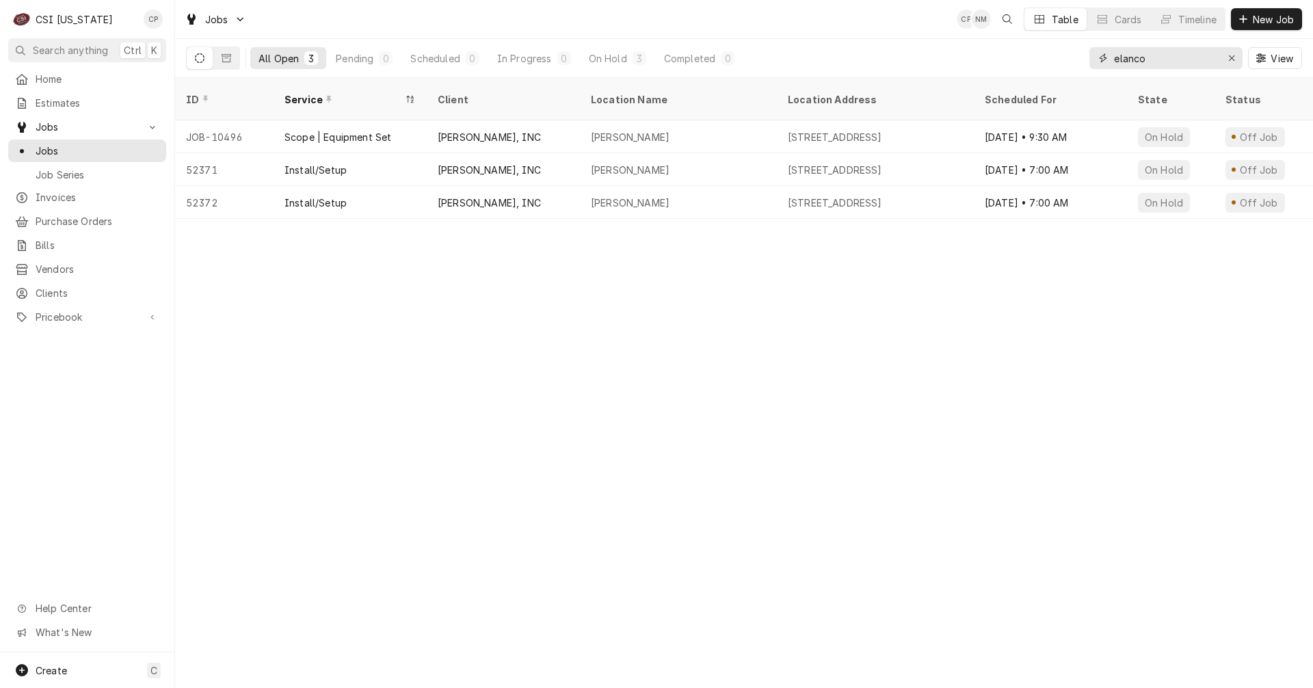
drag, startPoint x: 1160, startPoint y: 63, endPoint x: 1035, endPoint y: 71, distance: 125.4
click at [1035, 71] on div "All Open 3 Pending 0 Scheduled 0 In Progress 0 On Hold 3 Completed 0 elanco View" at bounding box center [744, 58] width 1116 height 38
click at [88, 219] on span "Purchase Orders" at bounding box center [98, 221] width 124 height 14
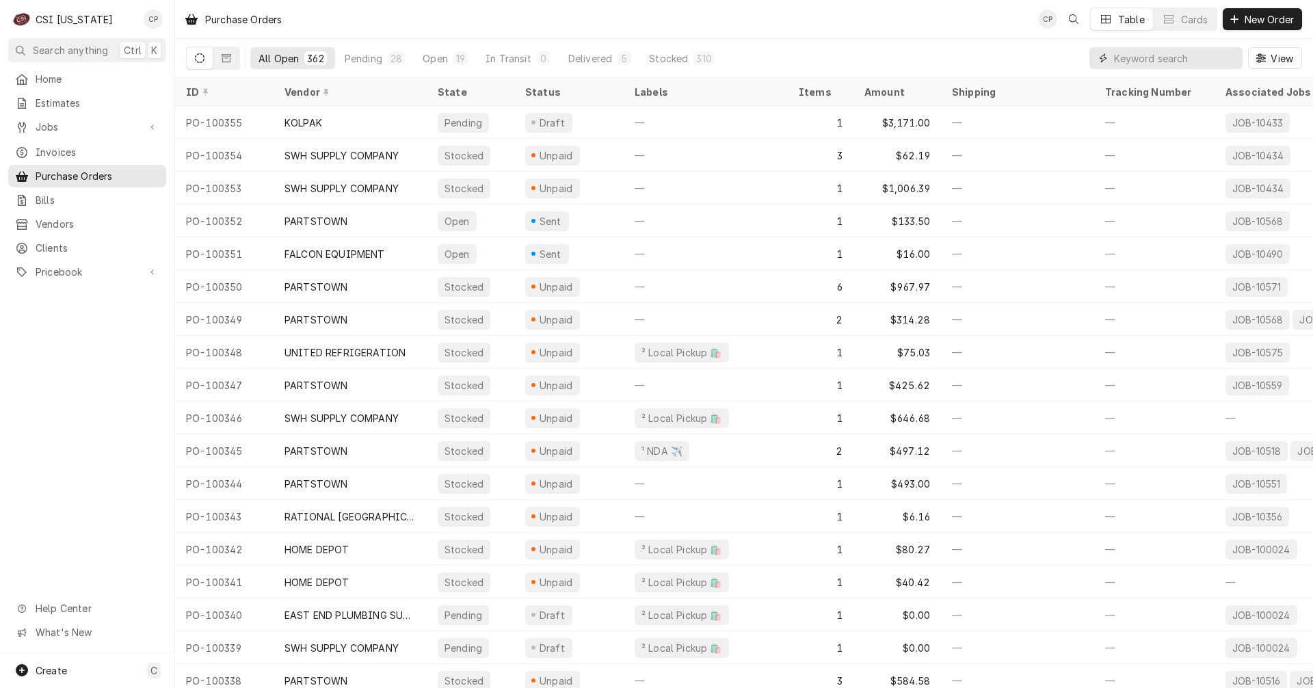
click at [1183, 63] on input "Dynamic Content Wrapper" at bounding box center [1175, 58] width 122 height 22
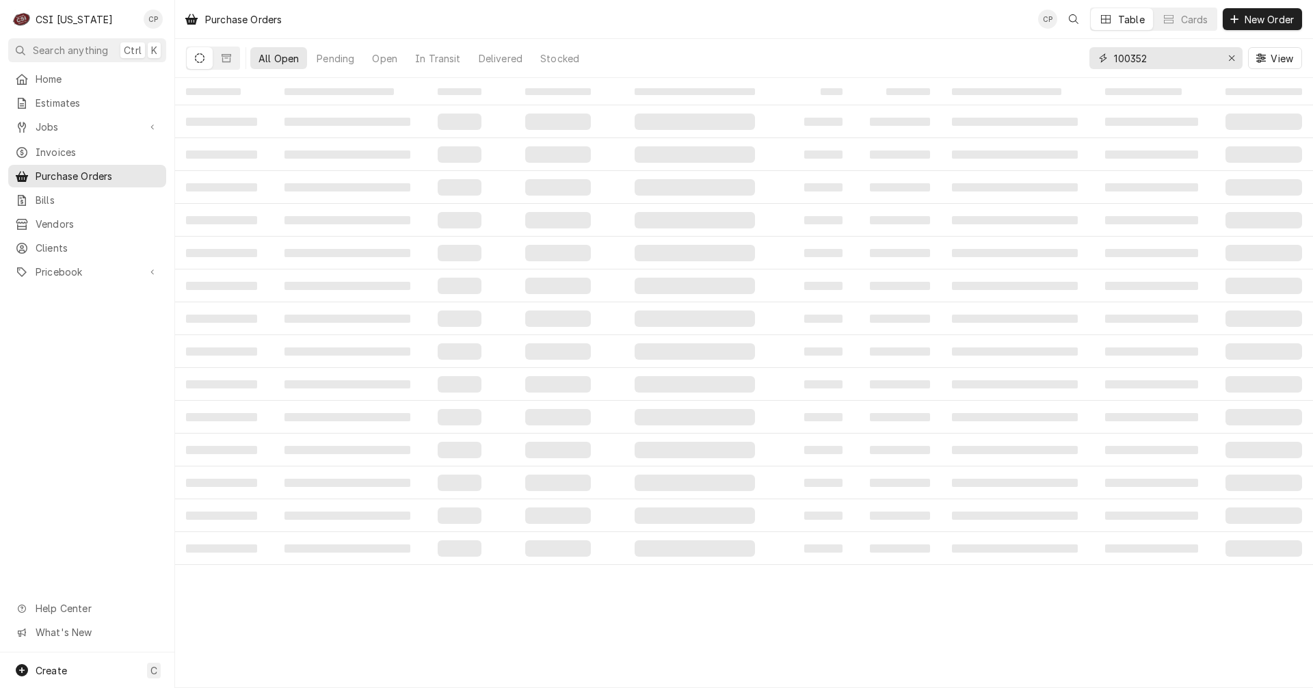
type input "100352"
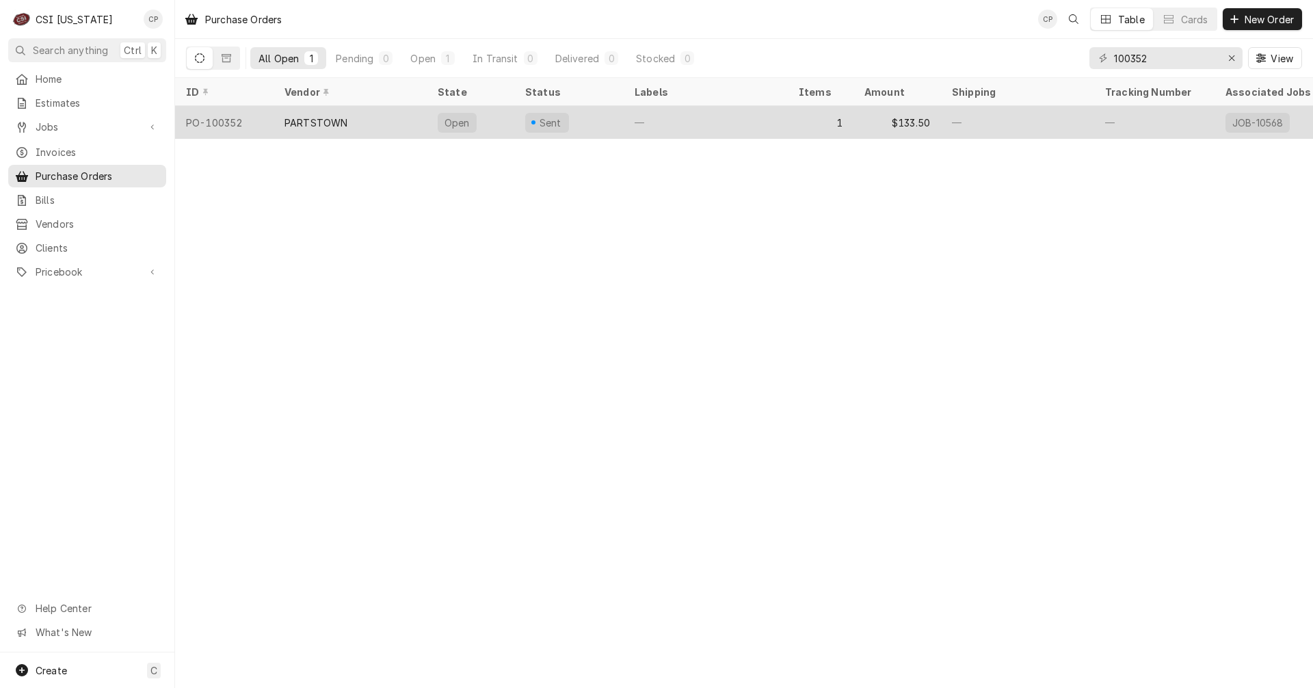
click at [366, 124] on div "PARTSTOWN" at bounding box center [349, 122] width 153 height 33
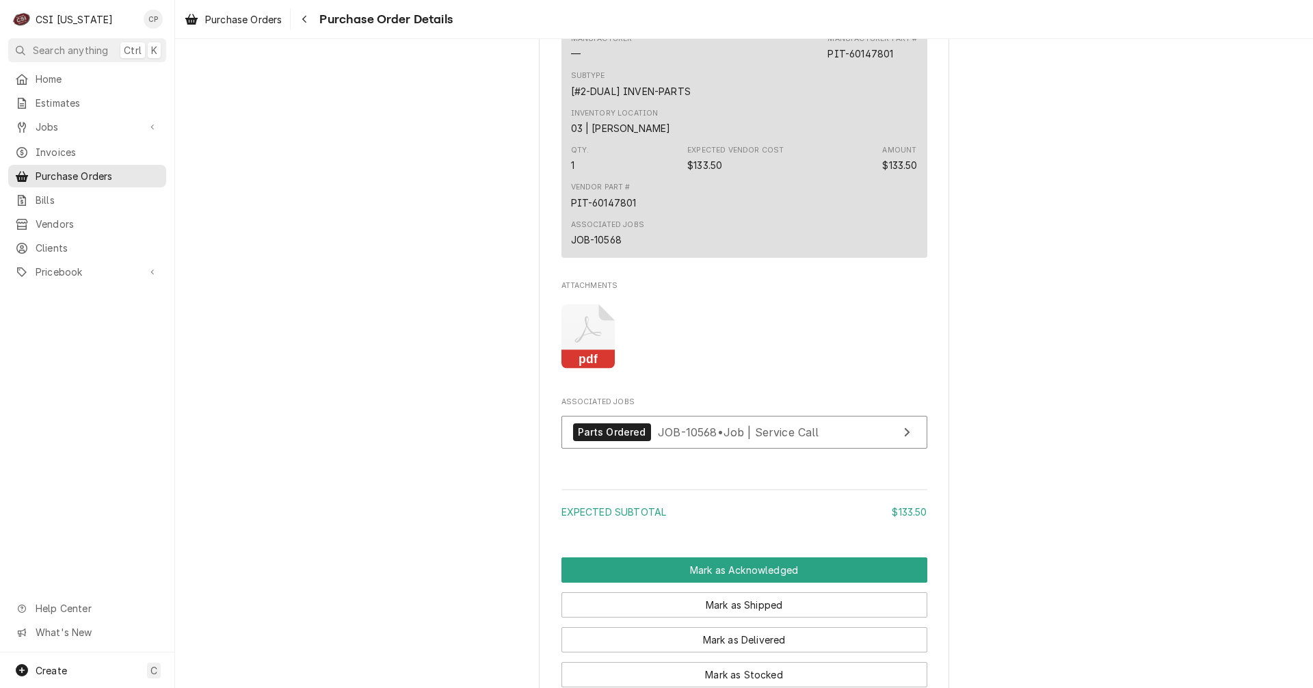
scroll to position [820, 0]
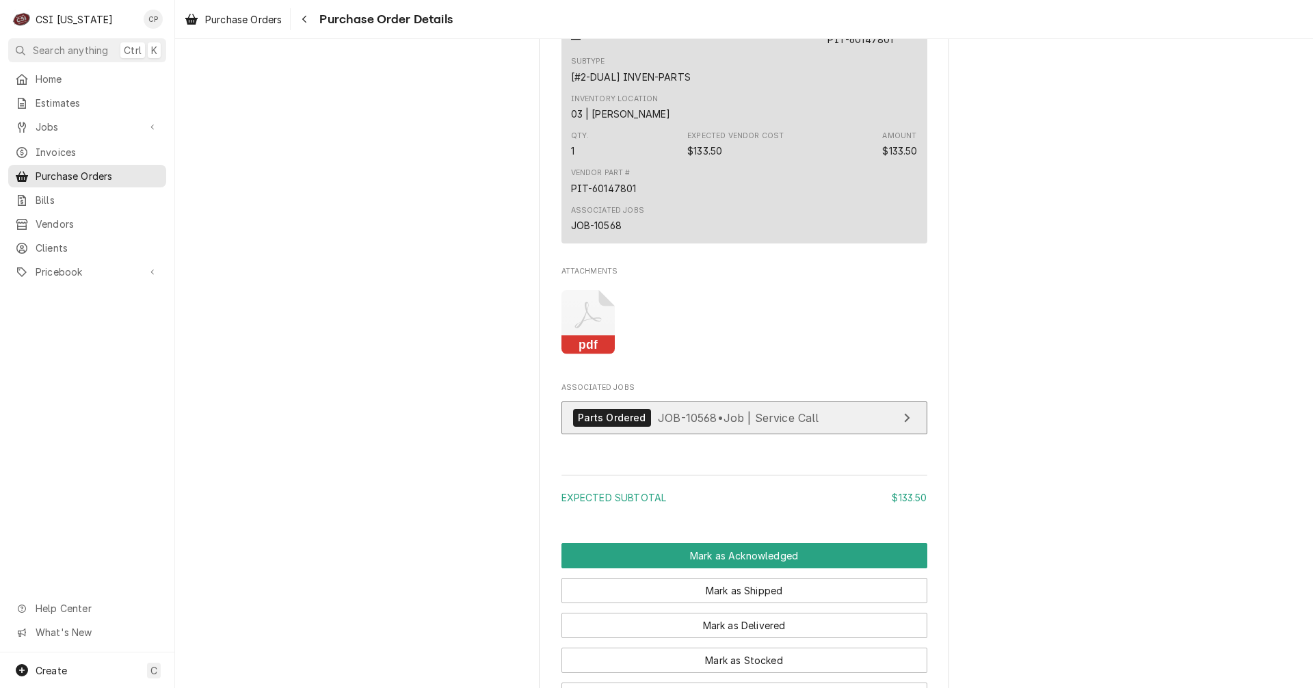
click at [904, 422] on icon "View Job" at bounding box center [906, 417] width 5 height 9
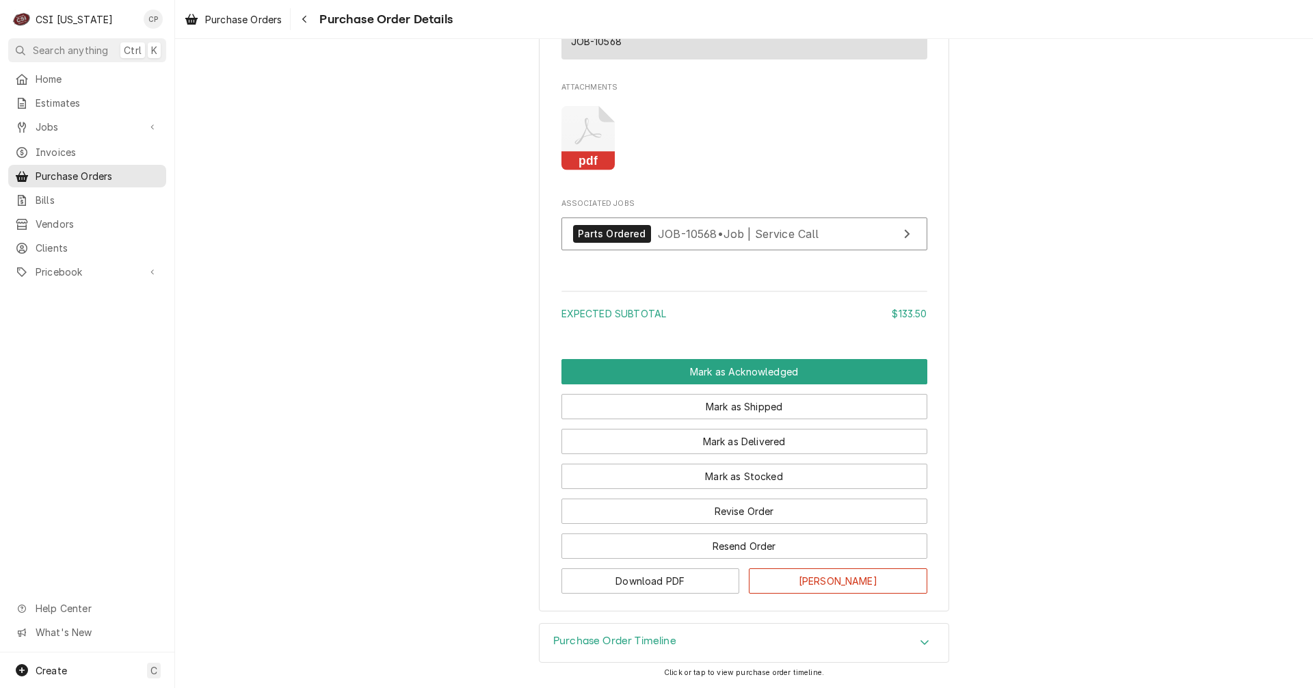
scroll to position [1047, 0]
click at [740, 480] on button "Mark as Stocked" at bounding box center [744, 476] width 366 height 25
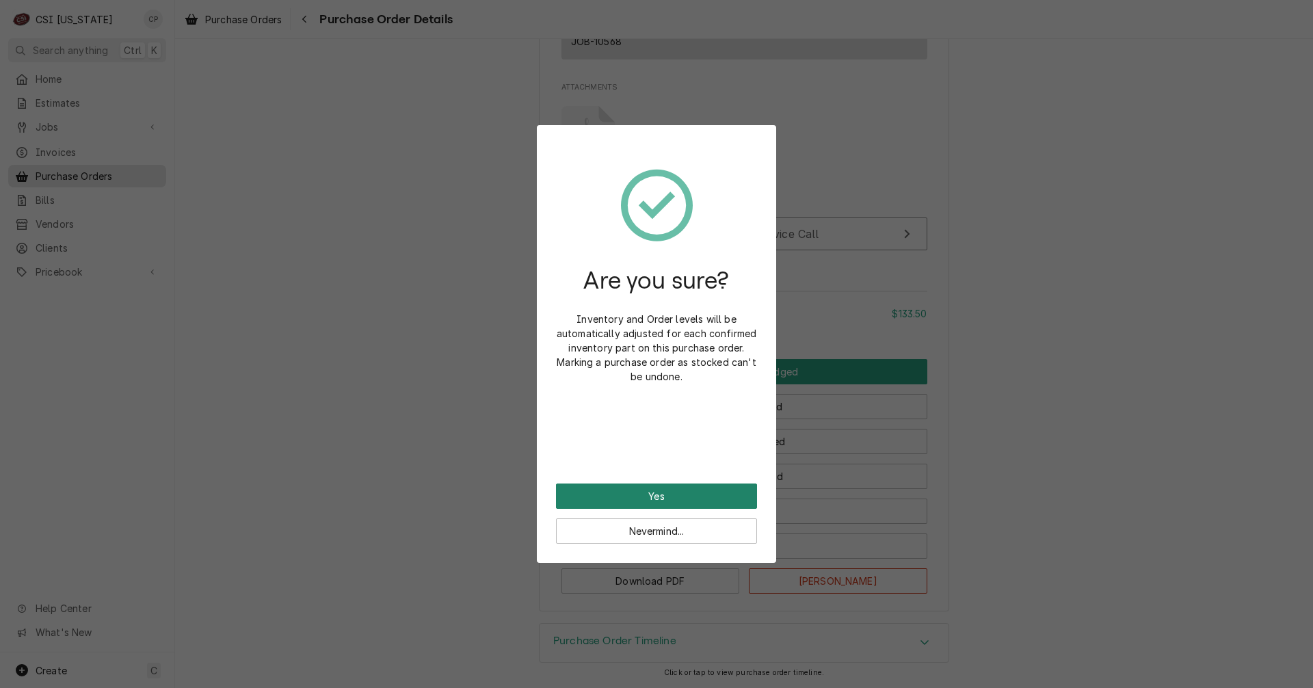
click at [668, 496] on button "Yes" at bounding box center [656, 495] width 201 height 25
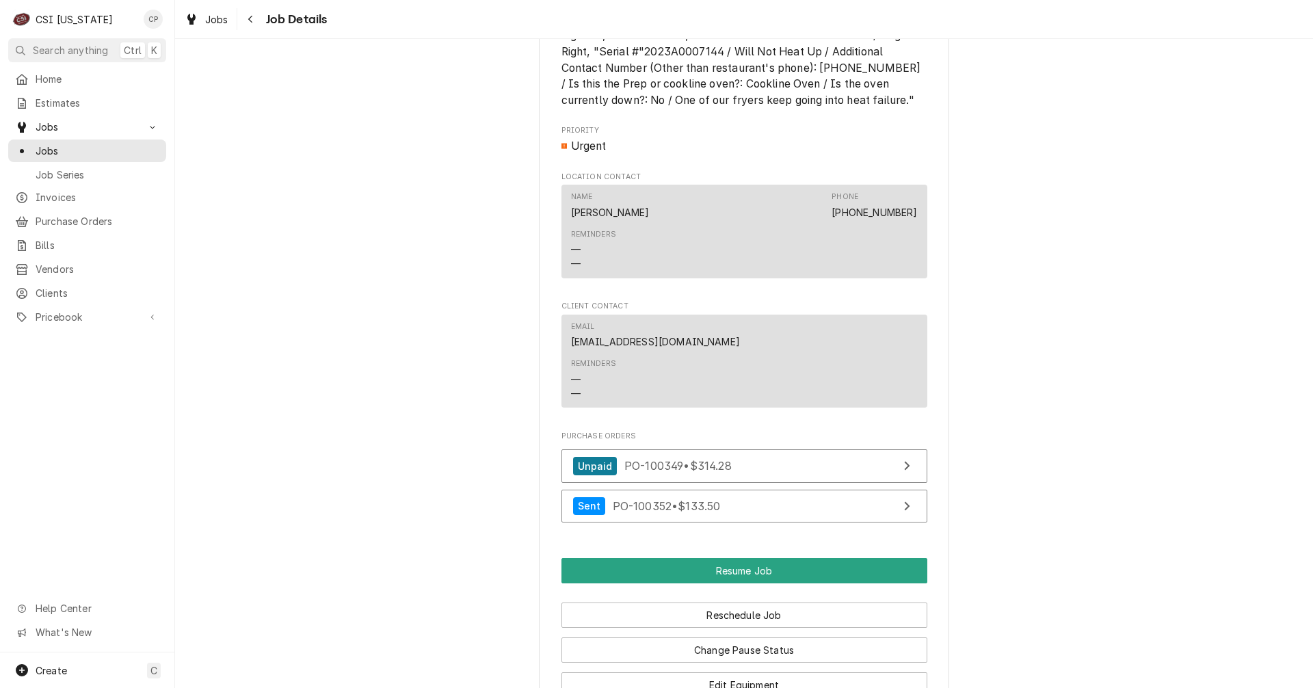
scroll to position [1504, 0]
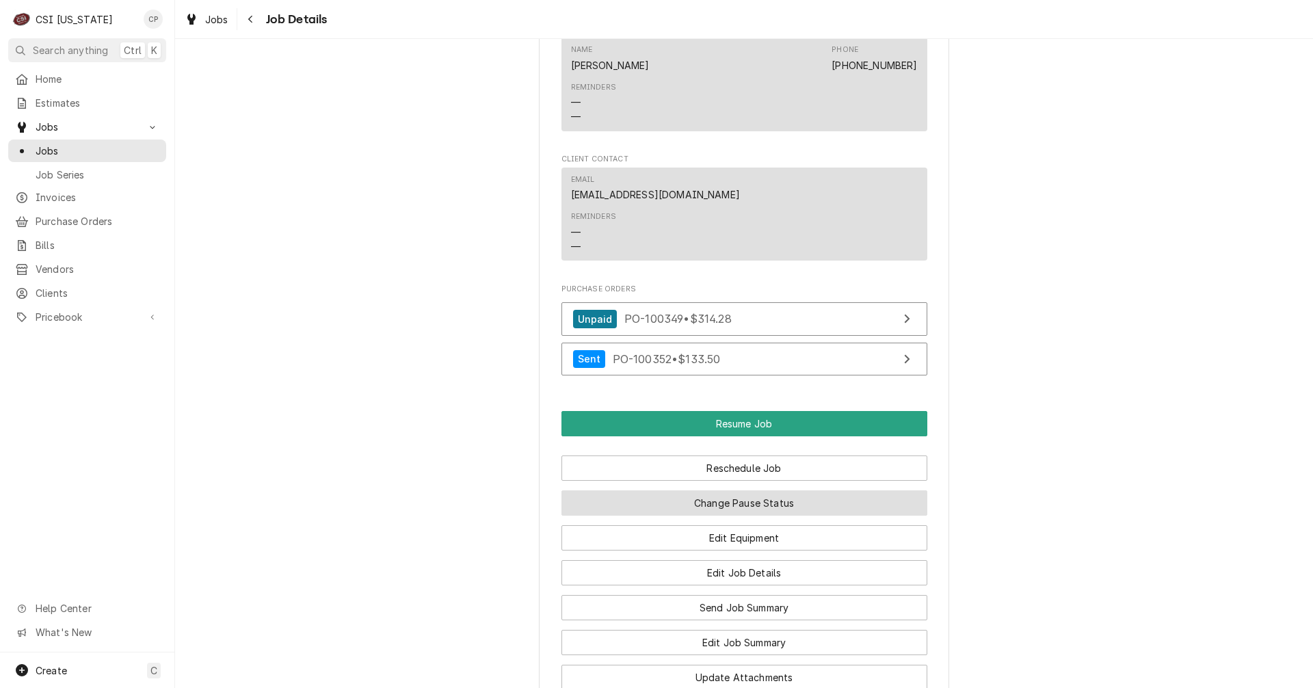
click at [738, 516] on button "Change Pause Status" at bounding box center [744, 502] width 366 height 25
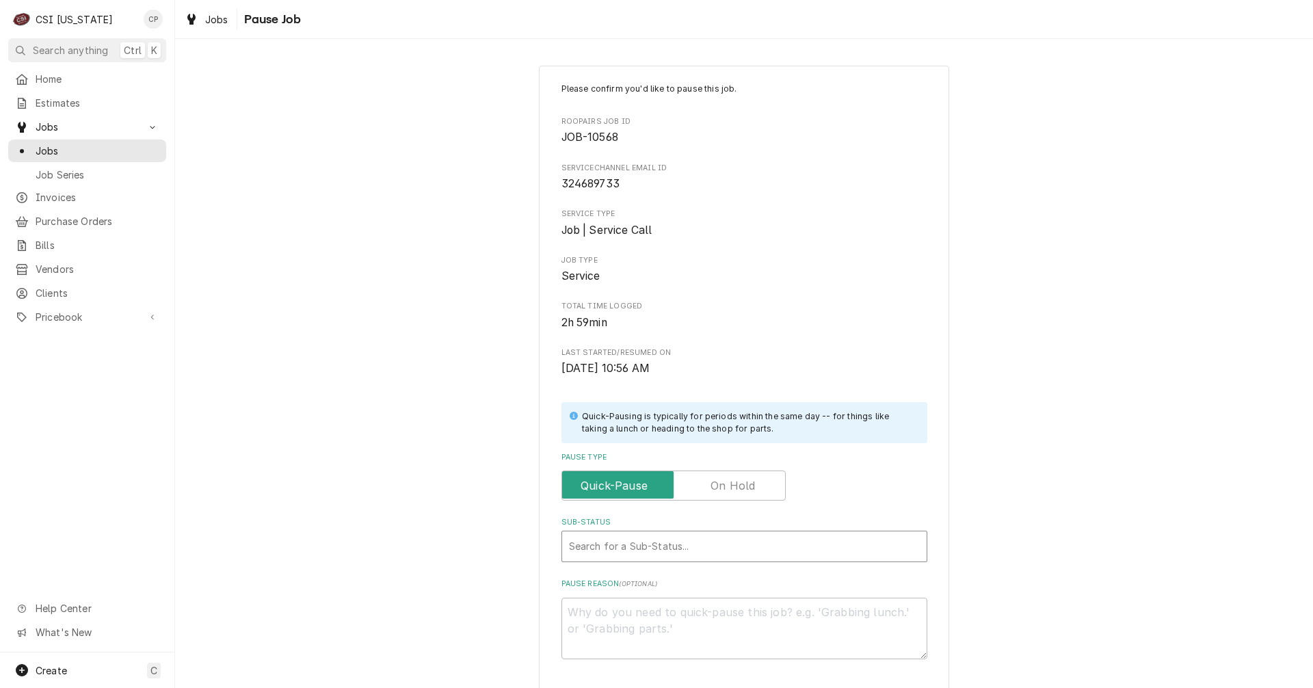
type textarea "x"
click at [651, 547] on div "Sub-Status" at bounding box center [744, 546] width 351 height 25
click at [642, 544] on div "Sub-Status" at bounding box center [744, 546] width 351 height 25
click at [713, 489] on label "Pause Type" at bounding box center [673, 485] width 224 height 30
click at [713, 489] on input "Pause Type" at bounding box center [673, 485] width 212 height 30
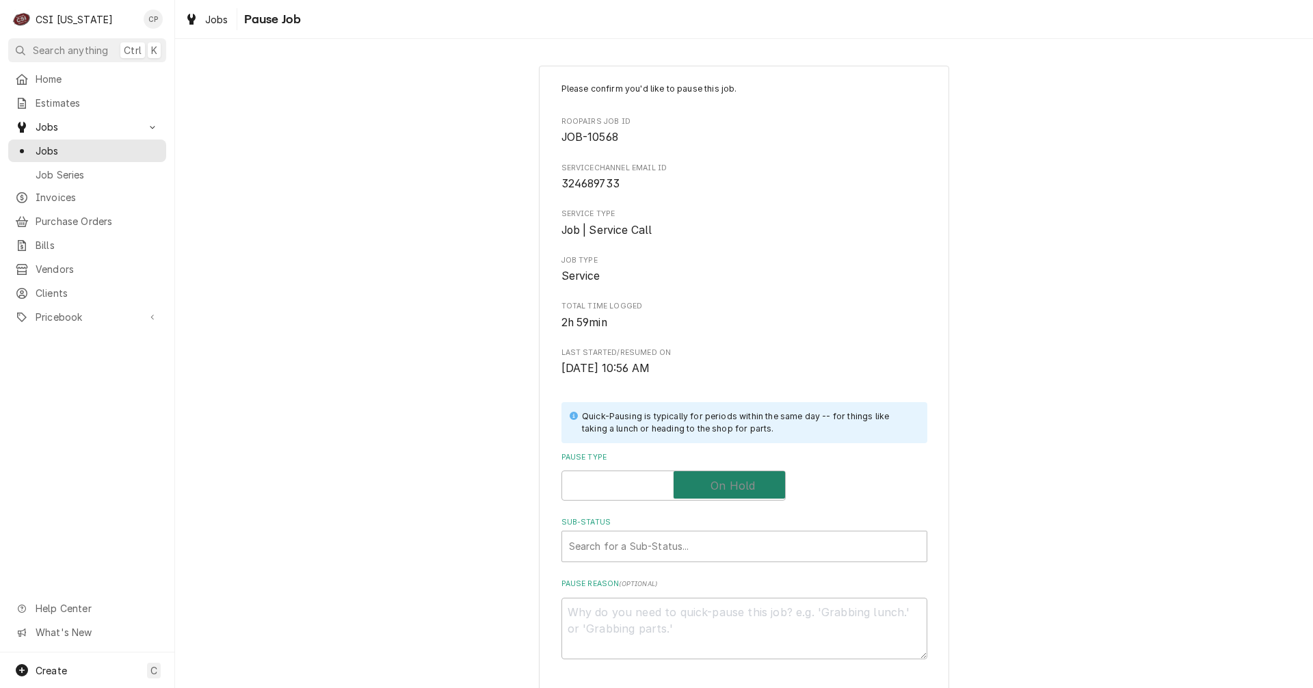
checkbox input "true"
click at [652, 546] on div "Sub-Status" at bounding box center [744, 546] width 351 height 25
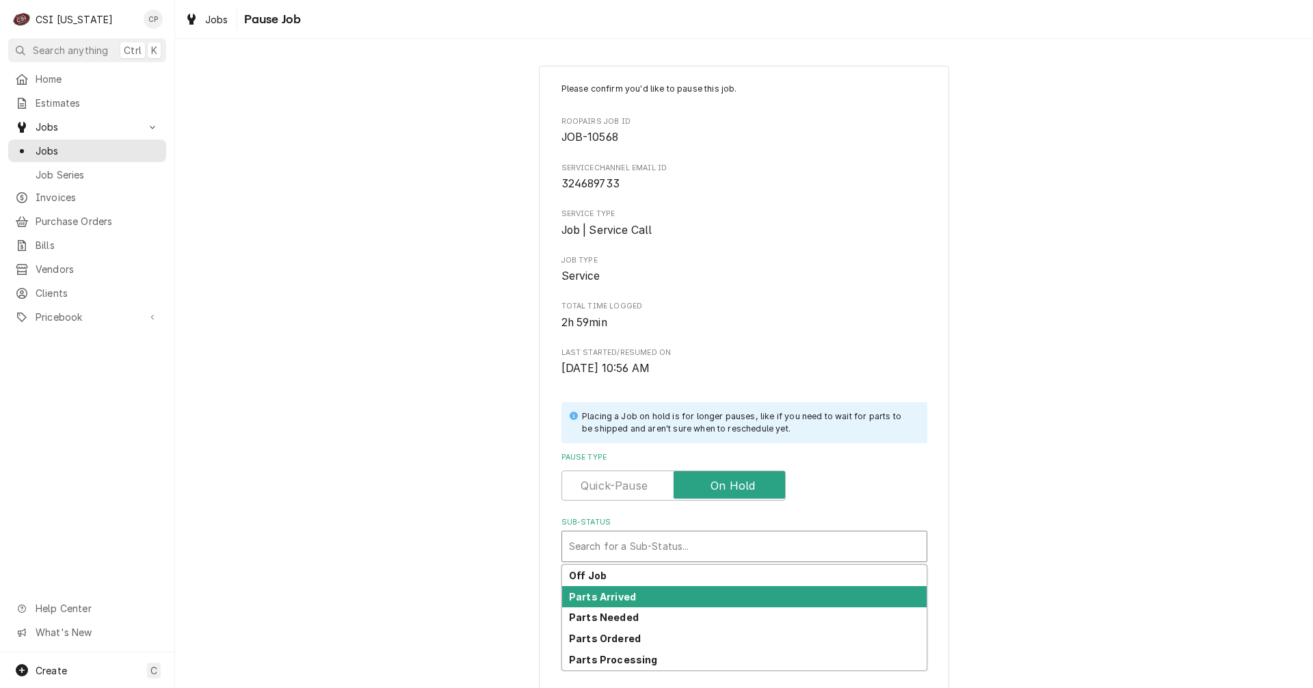
click at [613, 596] on strong "Parts Arrived" at bounding box center [602, 597] width 67 height 12
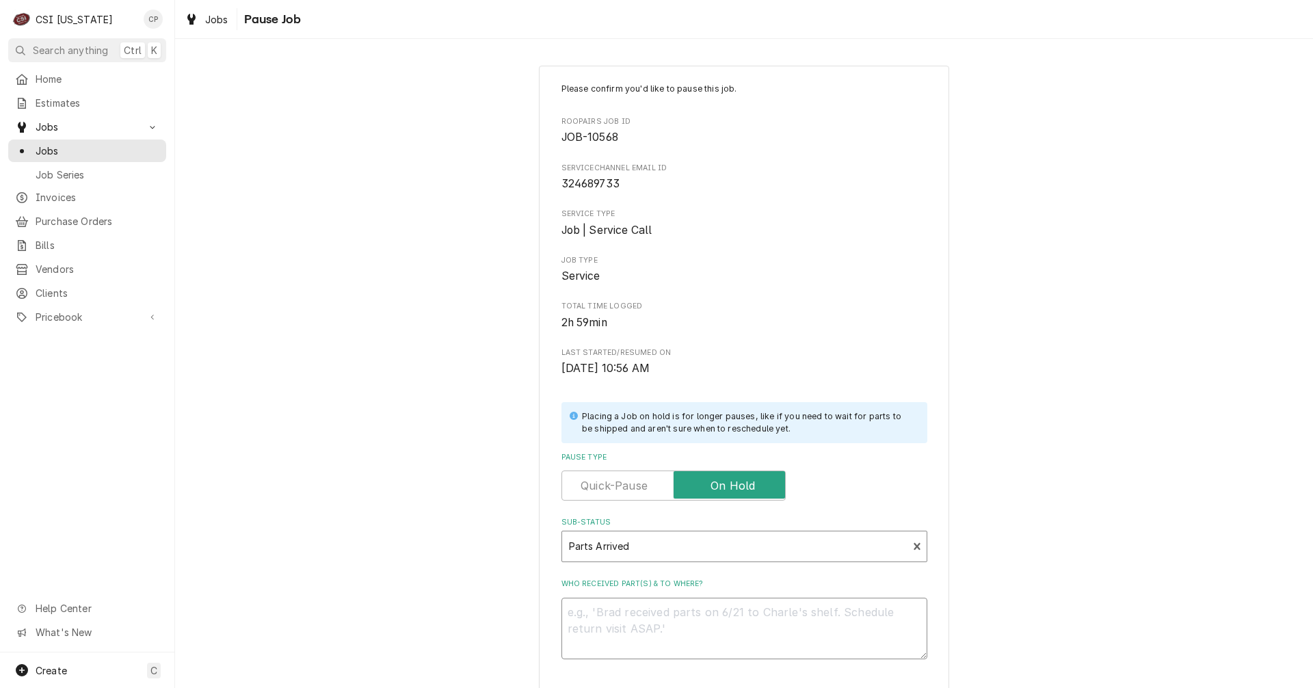
click at [614, 611] on textarea "Who received part(s) & to where?" at bounding box center [744, 629] width 366 height 62
type textarea "x"
type textarea "p"
type textarea "x"
type textarea "pa"
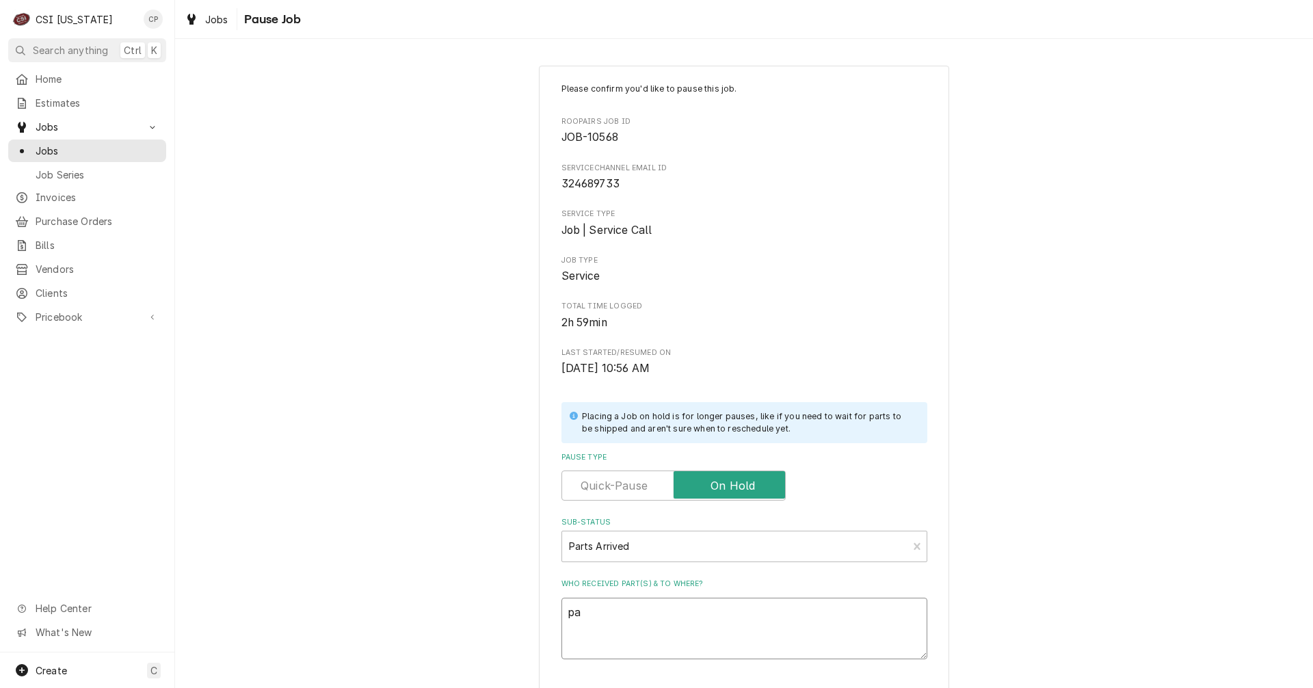
type textarea "x"
type textarea "par"
type textarea "x"
type textarea "part"
type textarea "x"
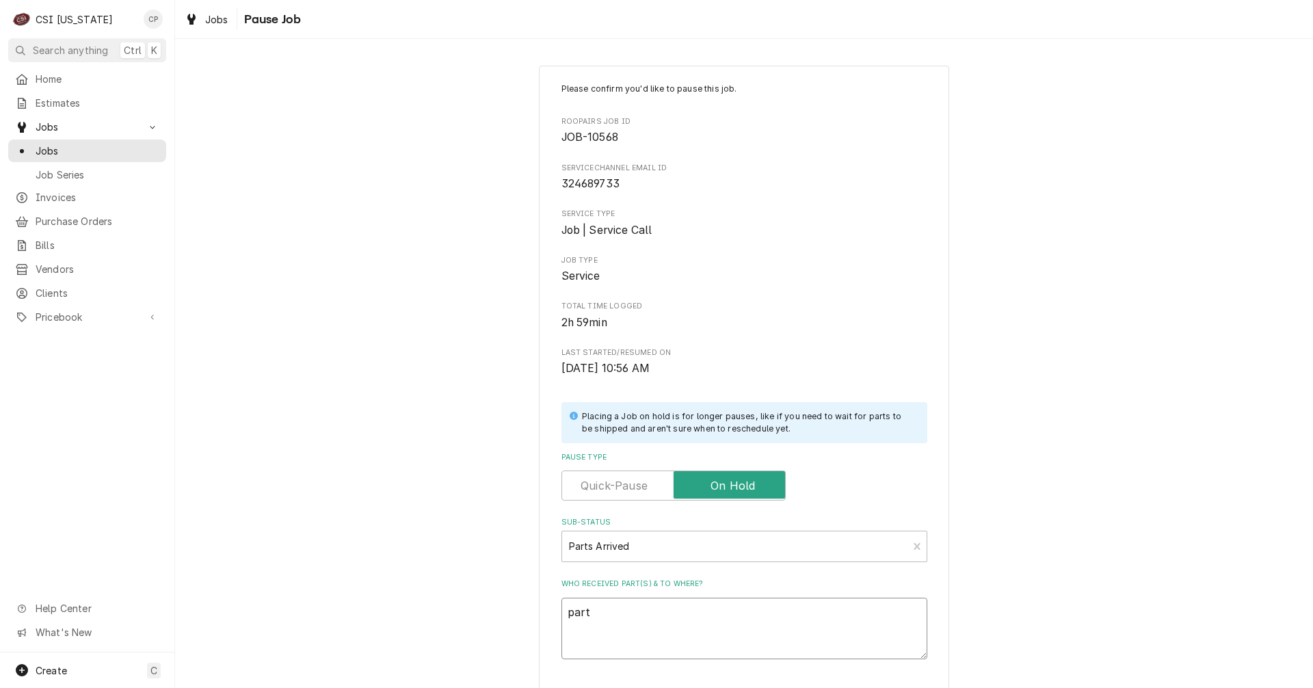
type textarea "parts"
type textarea "x"
type textarea "parts"
type textarea "x"
type textarea "parts r"
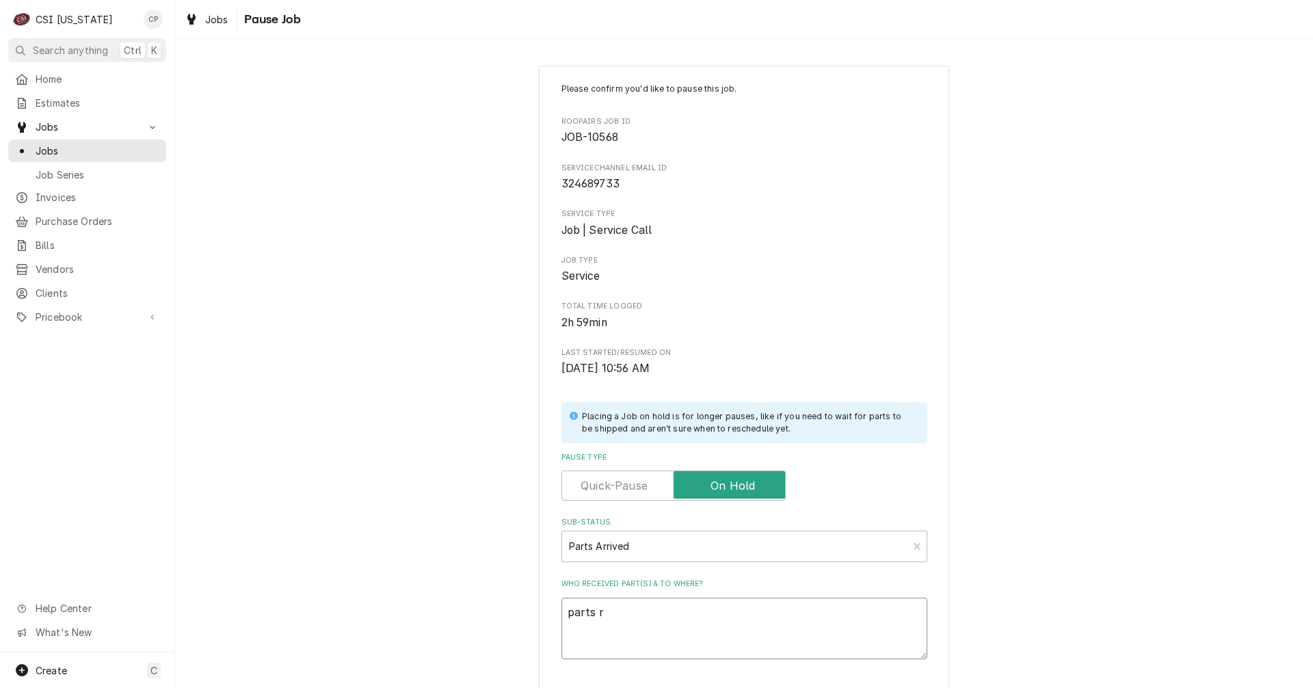
type textarea "x"
type textarea "parts re"
type textarea "x"
type textarea "parts rev"
type textarea "x"
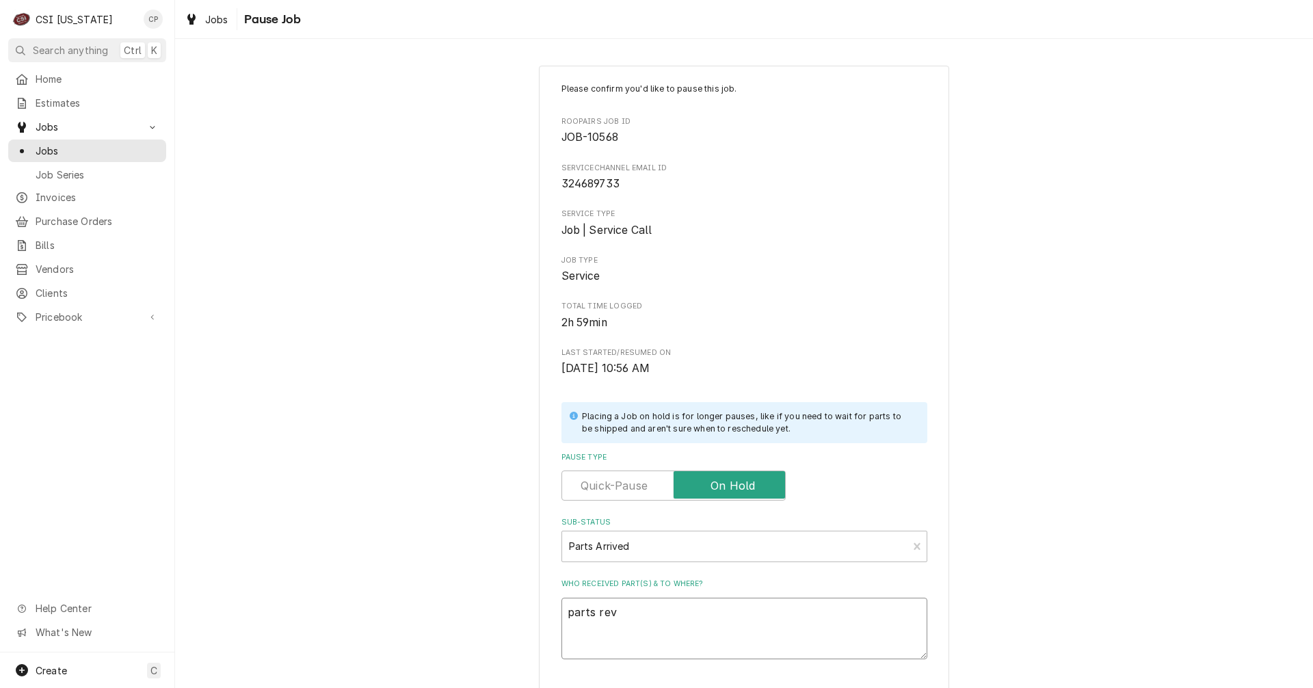
type textarea "parts re"
type textarea "x"
type textarea "parts rec"
type textarea "x"
type textarea "parts rece"
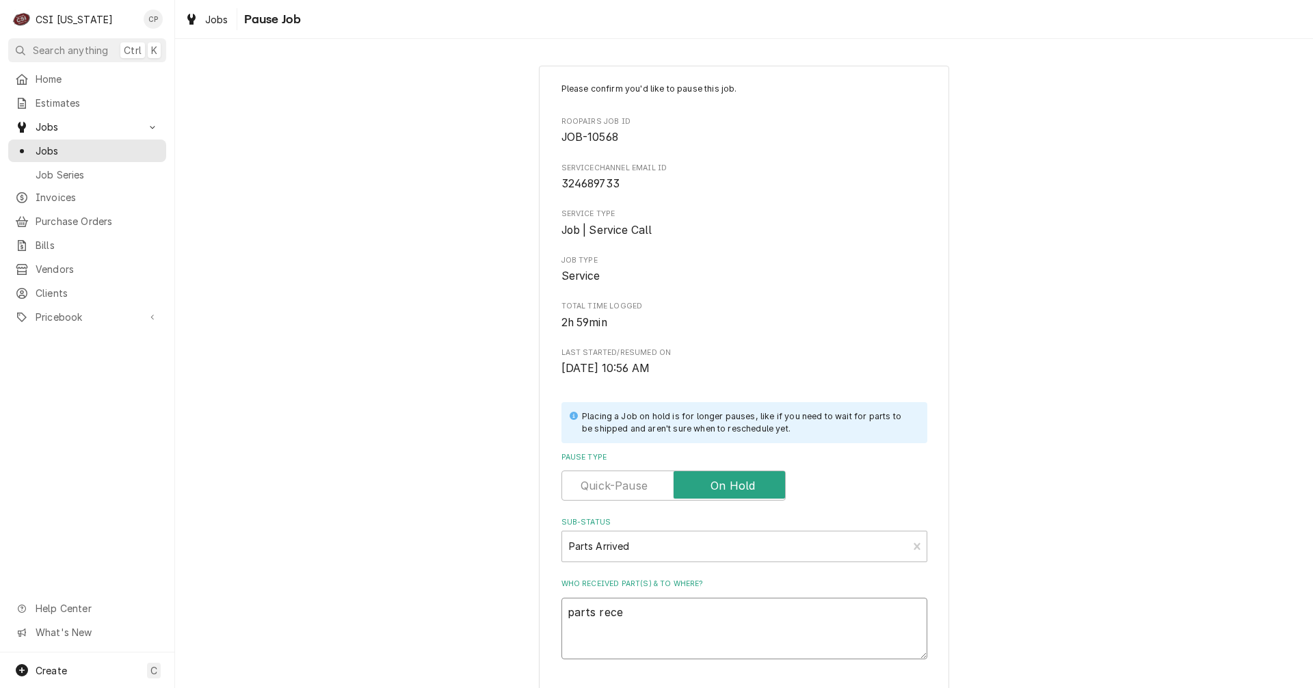
type textarea "x"
type textarea "parts recei"
type textarea "x"
type textarea "parts receiv"
type textarea "x"
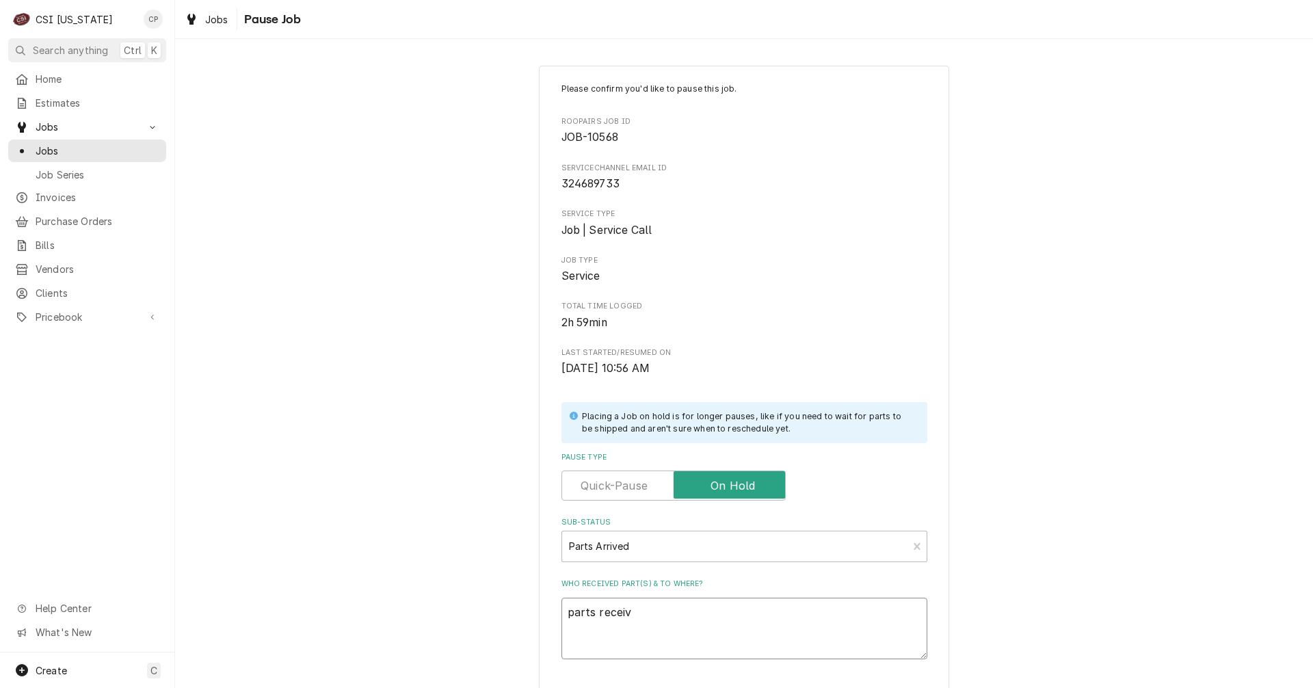
type textarea "parts receive"
type textarea "x"
type textarea "parts received"
type textarea "x"
type textarea "parts received"
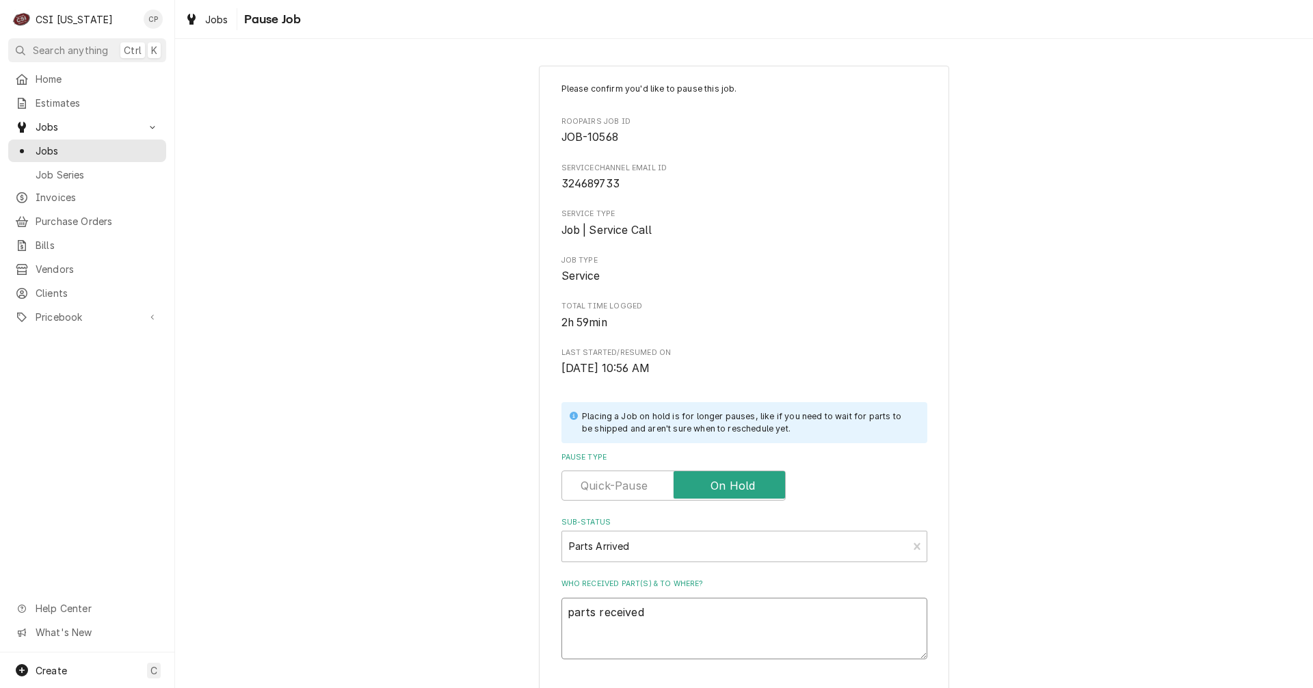
type textarea "x"
type textarea "parts received a"
type textarea "x"
type textarea "parts received an"
type textarea "x"
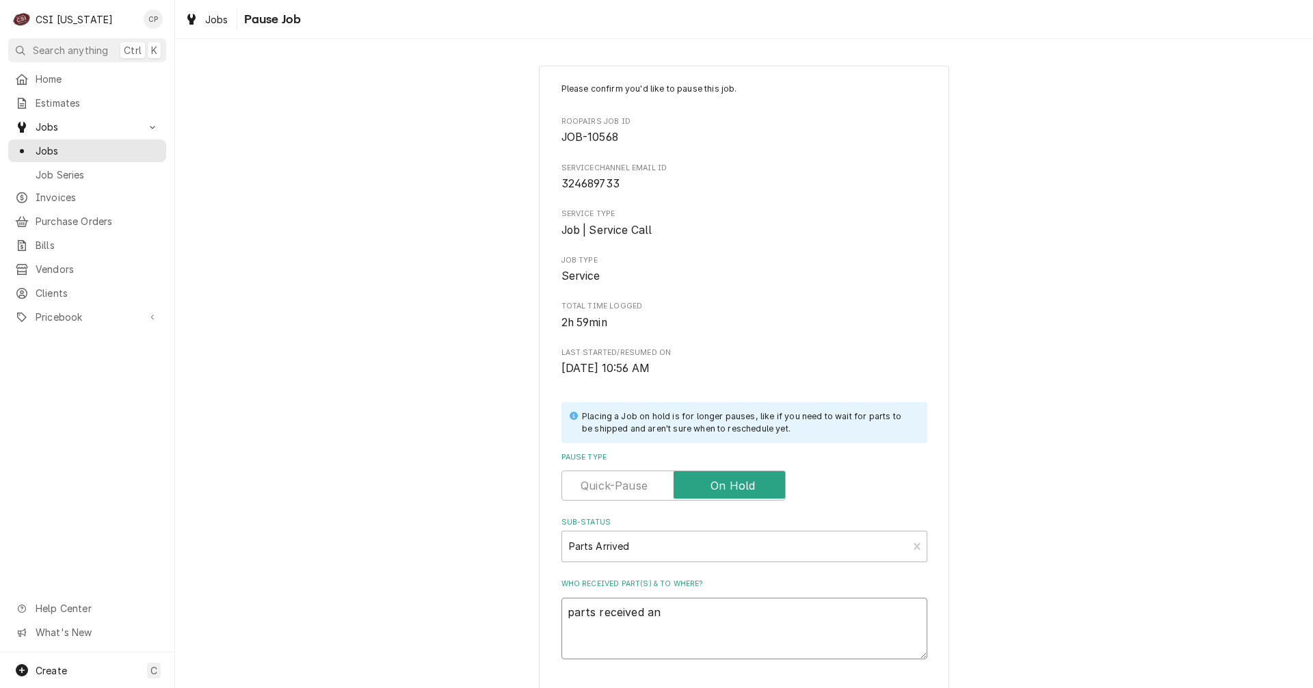
type textarea "parts received and"
type textarea "x"
type textarea "parts received and"
type textarea "x"
type textarea "parts received and p"
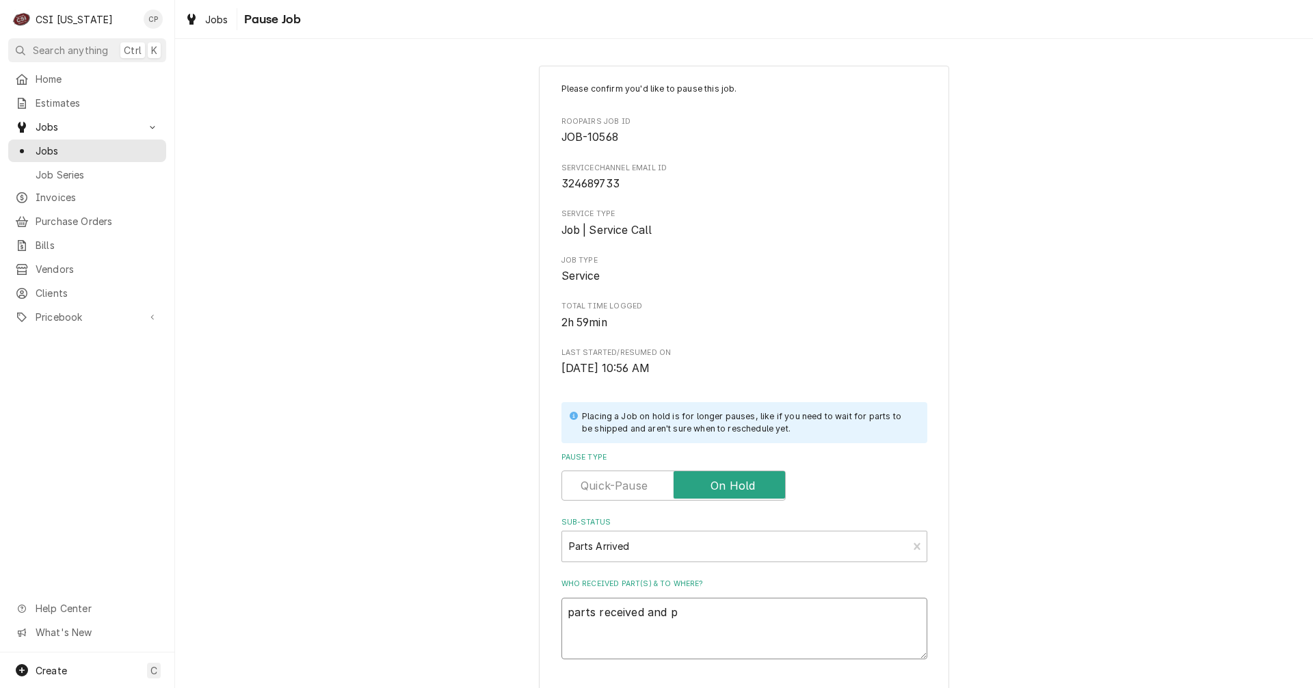
type textarea "x"
type textarea "parts received and pl"
type textarea "x"
type textarea "parts received and pla"
type textarea "x"
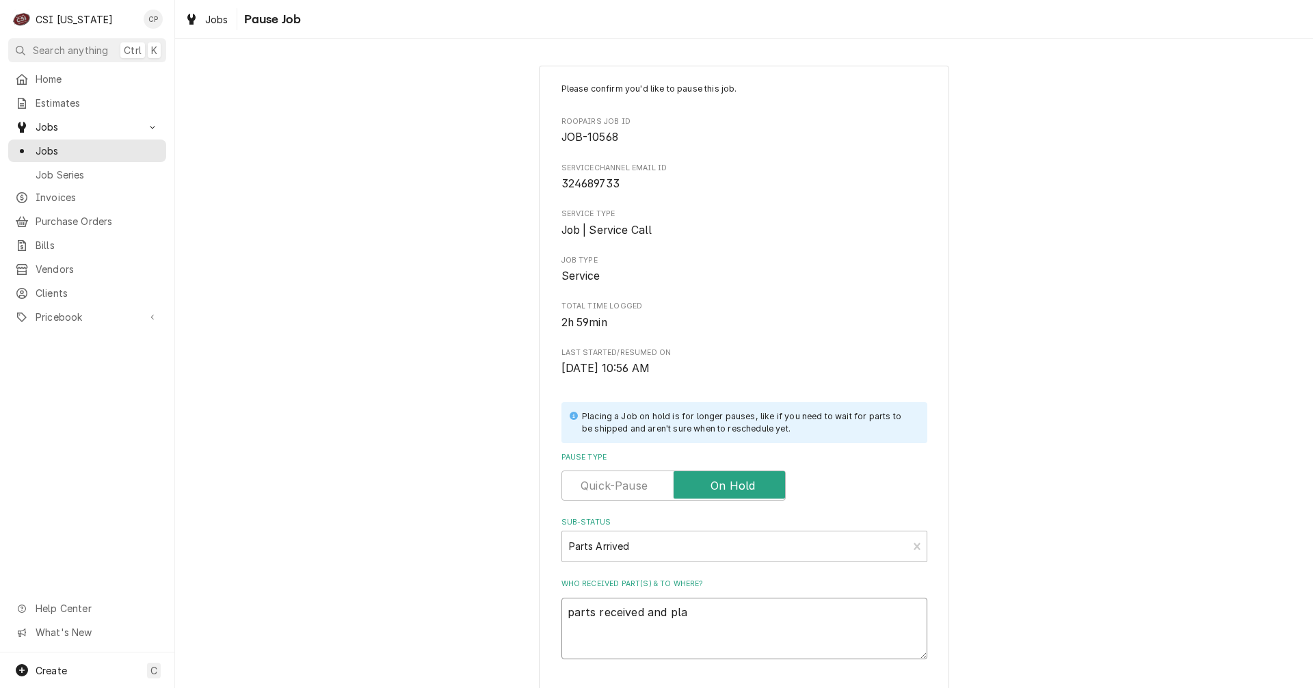
type textarea "parts received and plac"
type textarea "x"
type textarea "parts received and place"
type textarea "x"
type textarea "parts received and placed"
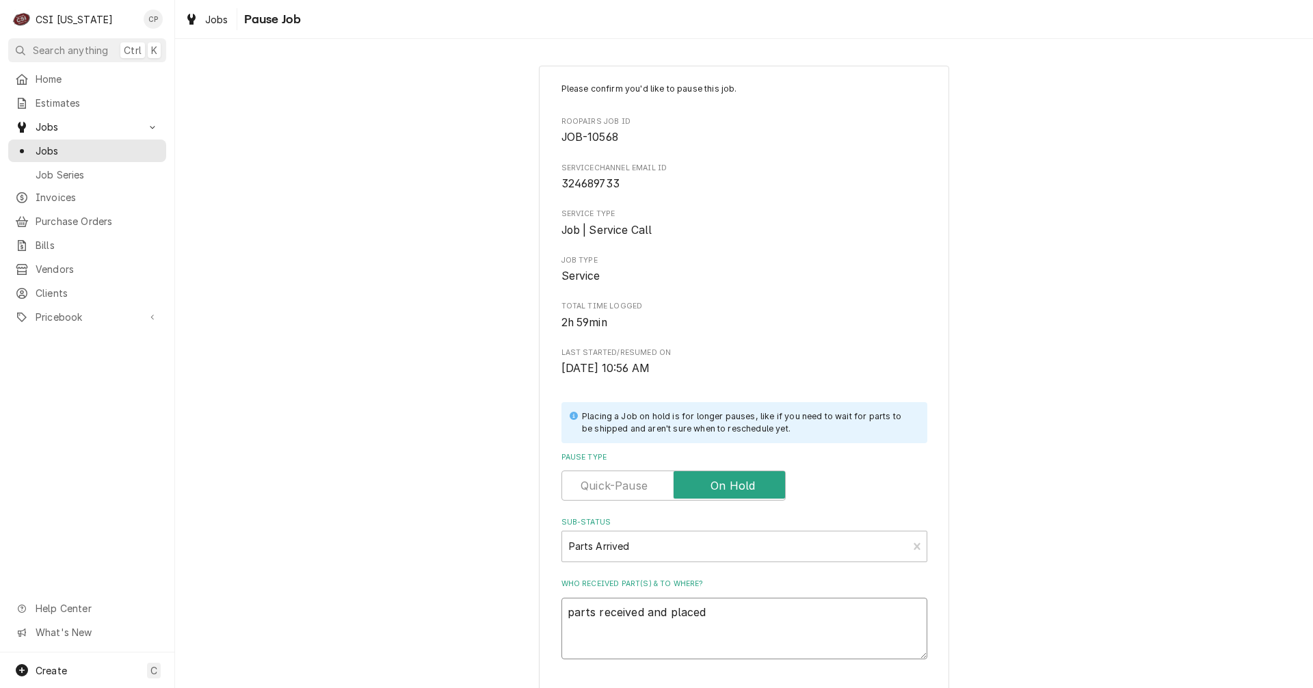
type textarea "x"
type textarea "parts received and placed"
type textarea "x"
type textarea "parts received and placed o"
type textarea "x"
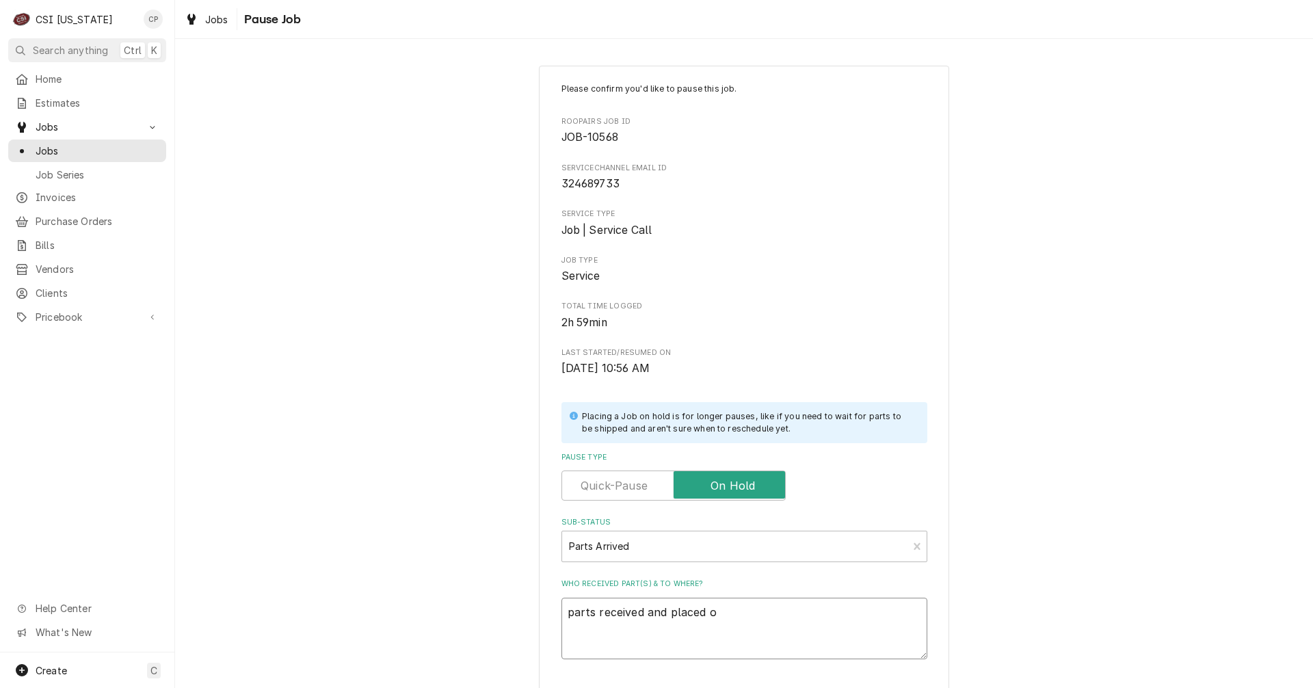
type textarea "parts received and placed on"
type textarea "x"
type textarea "parts received and placed on"
type textarea "x"
type textarea "parts received and placed on m"
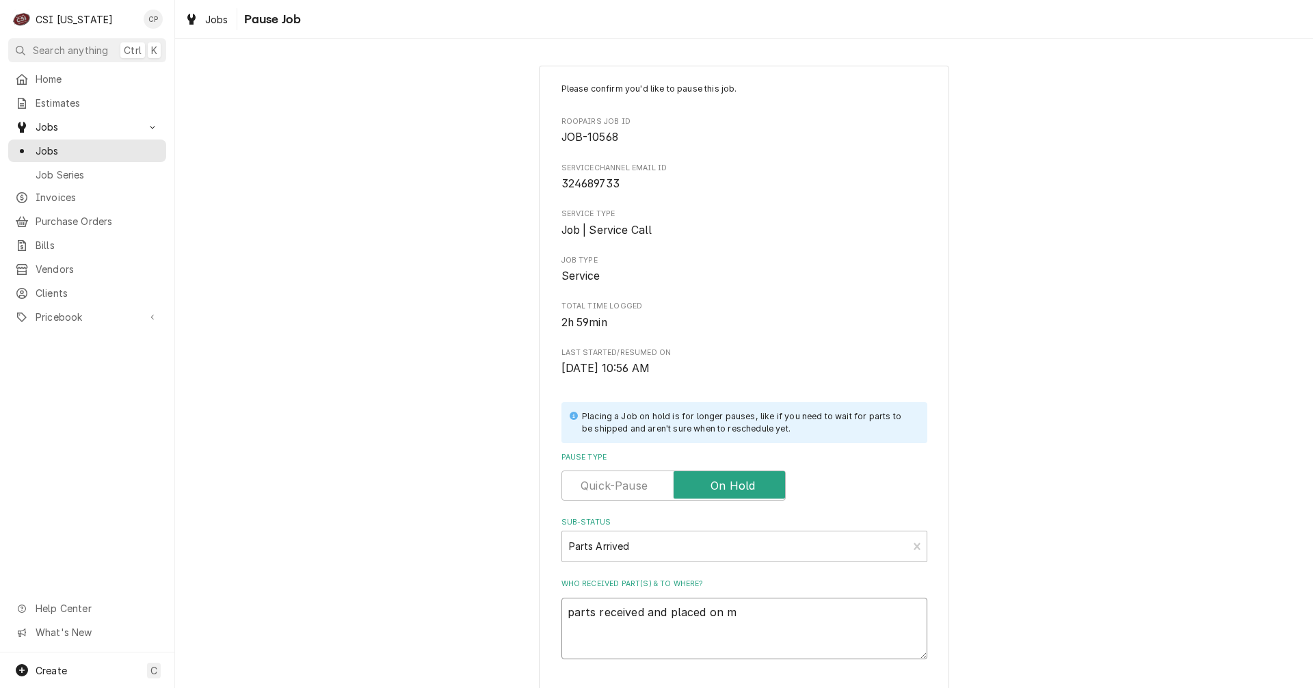
type textarea "x"
type textarea "parts received and placed on ma"
type textarea "x"
type textarea "parts received and placed on mat"
type textarea "x"
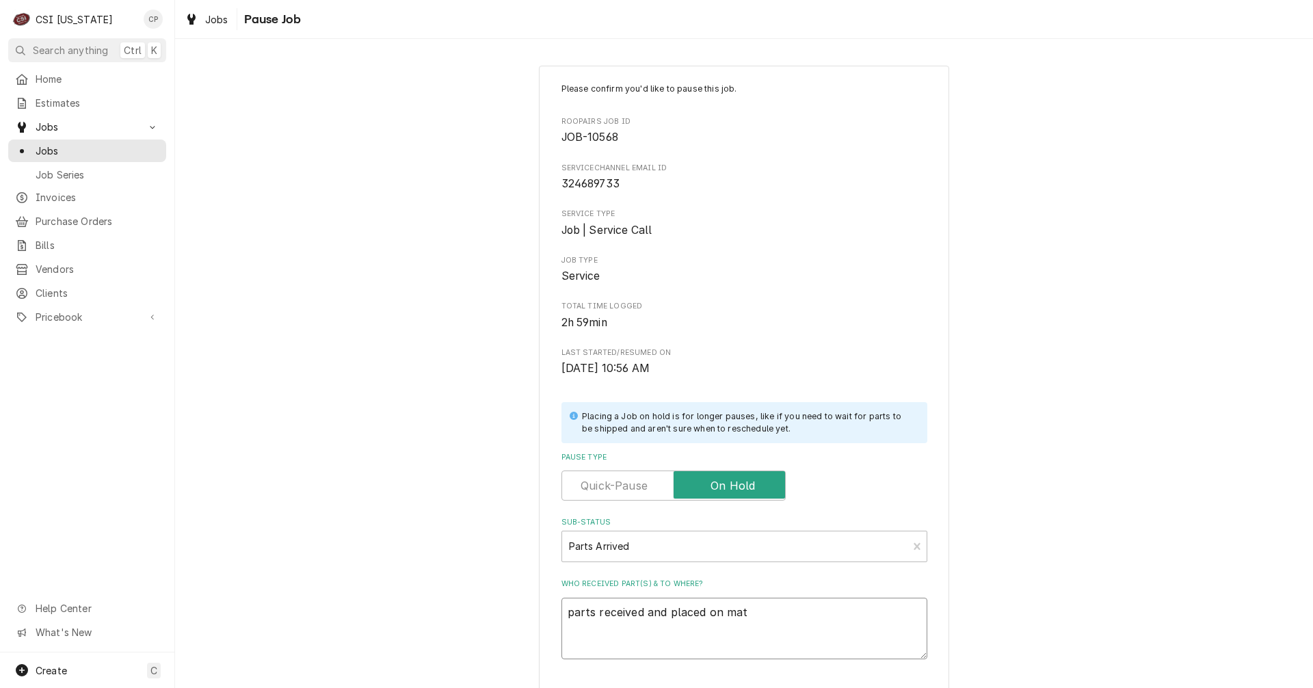
type textarea "parts received and placed on matt"
type textarea "x"
type textarea "parts received and placed on matts"
type textarea "x"
type textarea "parts received and placed on matts"
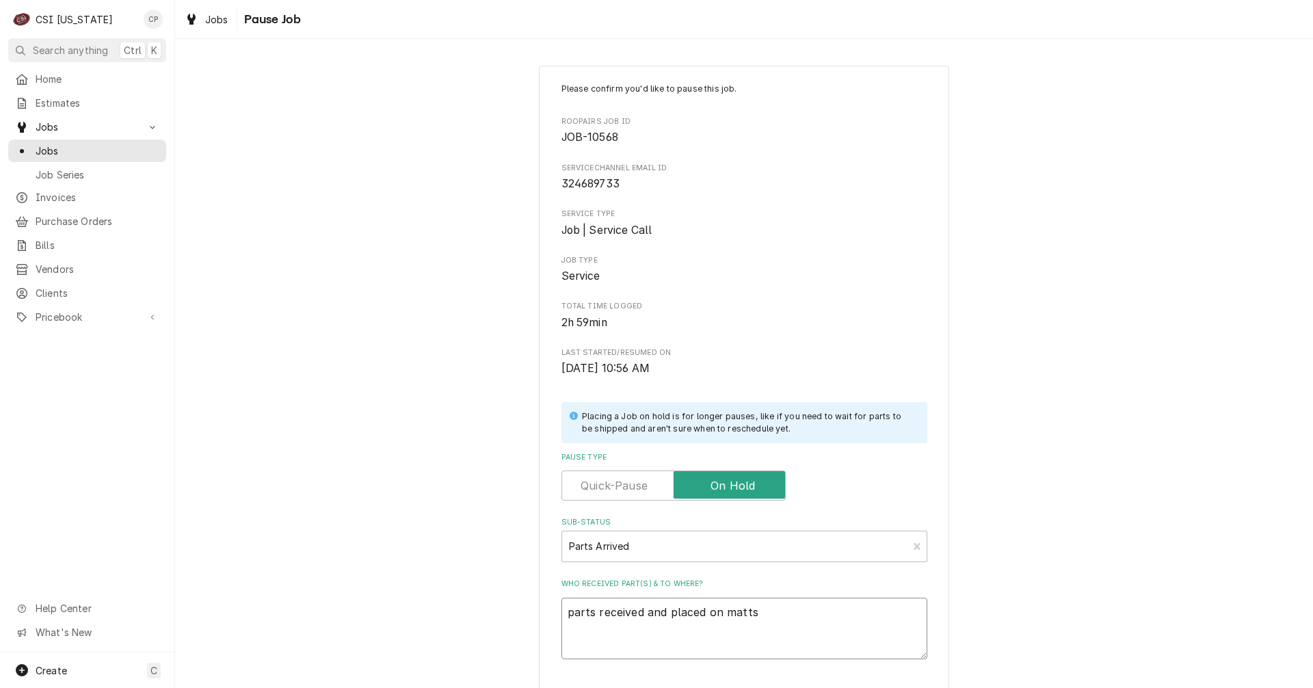
type textarea "x"
type textarea "parts received and placed on matts s"
type textarea "x"
type textarea "parts received and placed on matts sh"
type textarea "x"
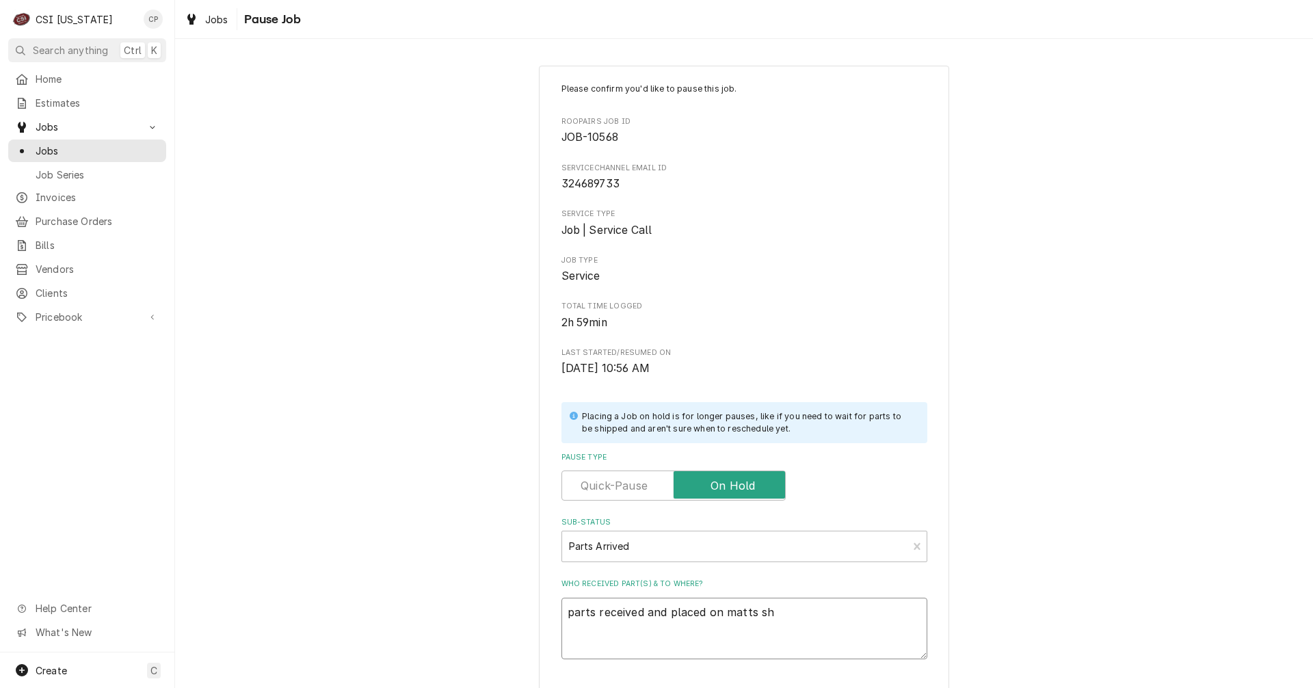
type textarea "parts received and placed on matts she"
type textarea "x"
type textarea "parts received and placed on matts shel"
type textarea "x"
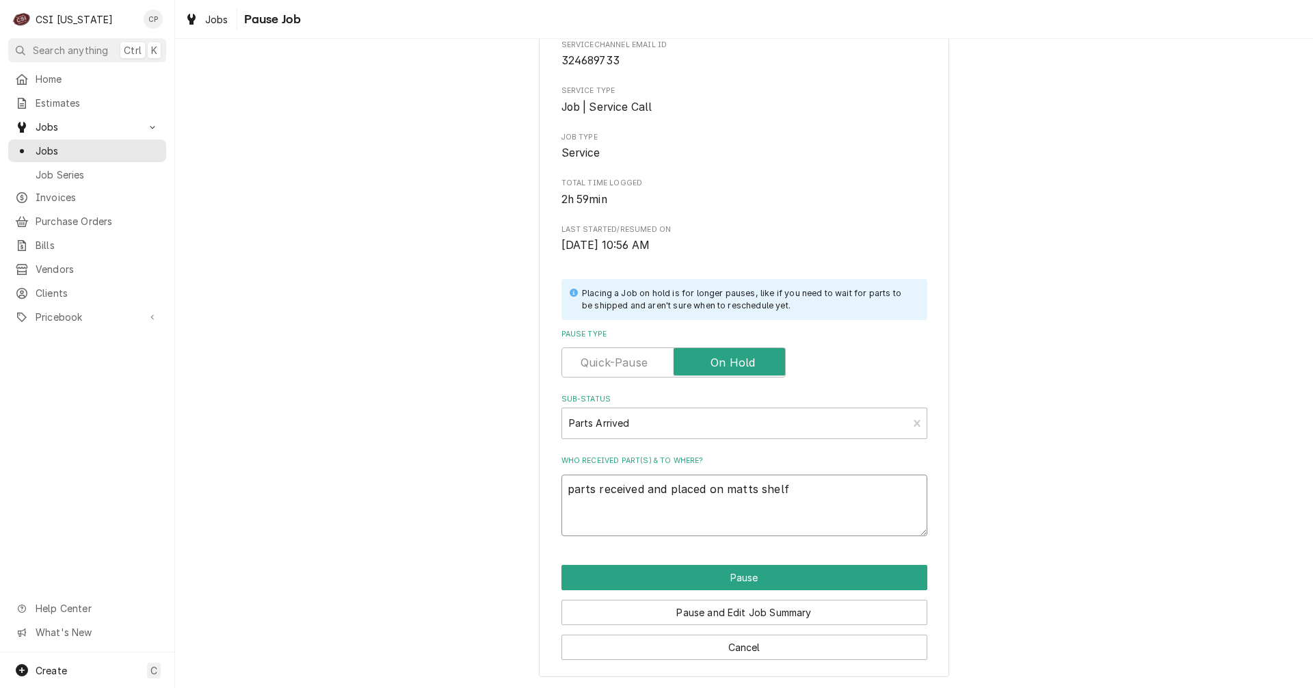
scroll to position [124, 0]
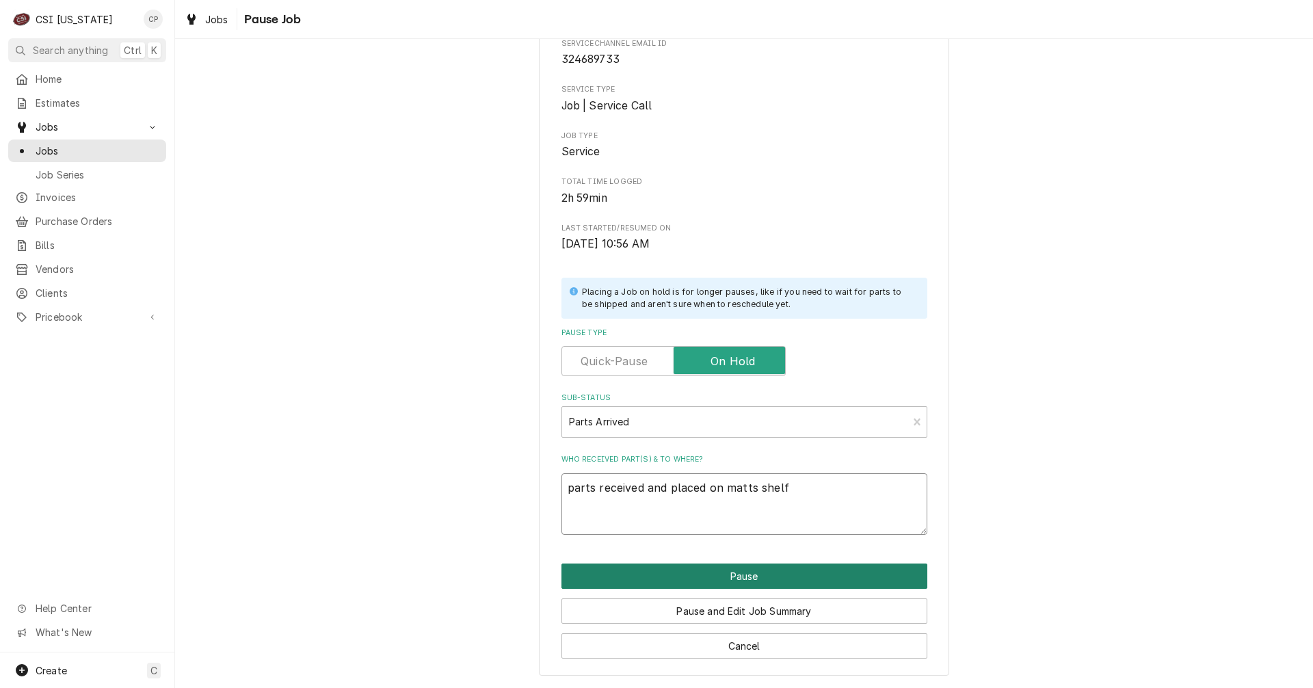
type textarea "parts received and placed on matts shelf"
click at [744, 569] on button "Pause" at bounding box center [744, 575] width 366 height 25
type textarea "x"
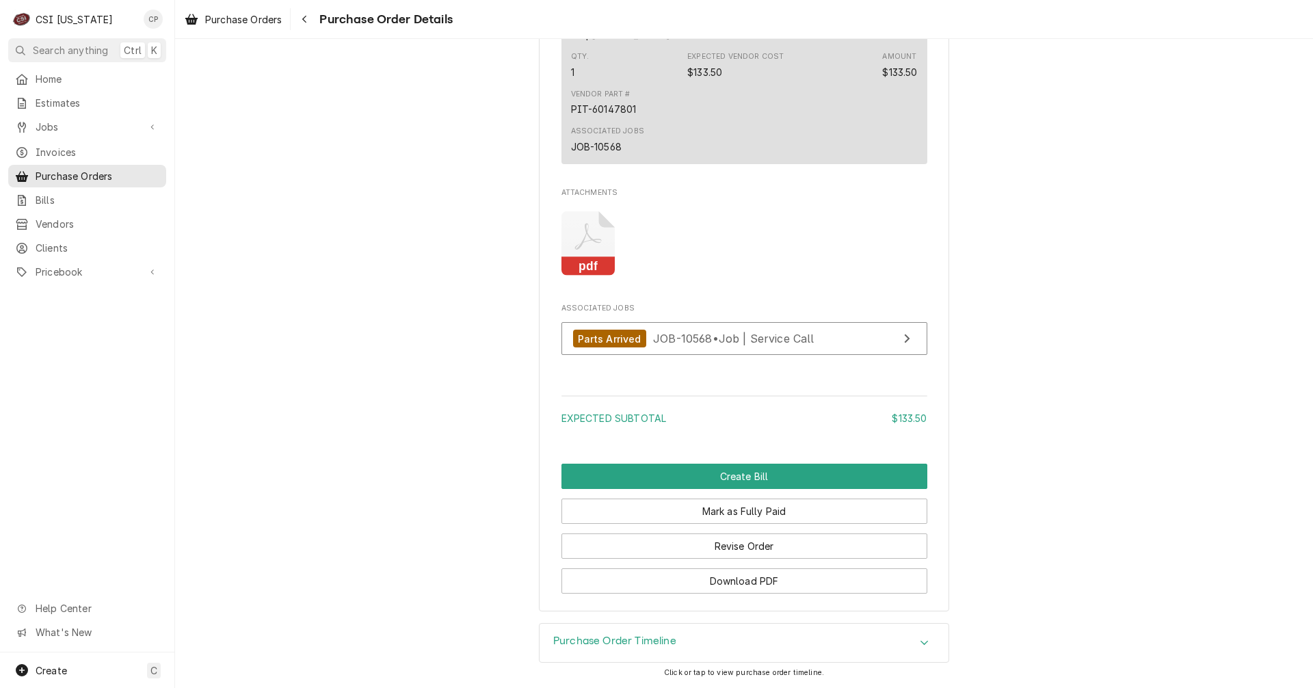
scroll to position [1116, 0]
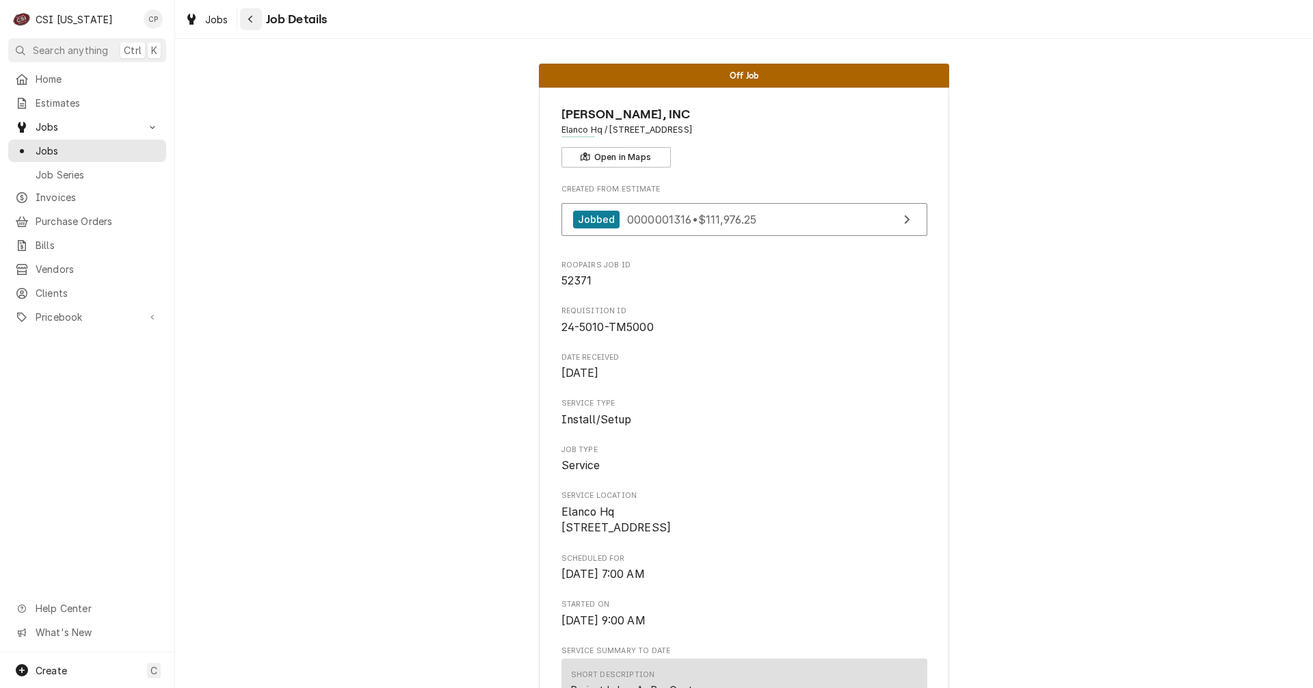
click at [253, 18] on div "Navigate back" at bounding box center [251, 19] width 14 height 14
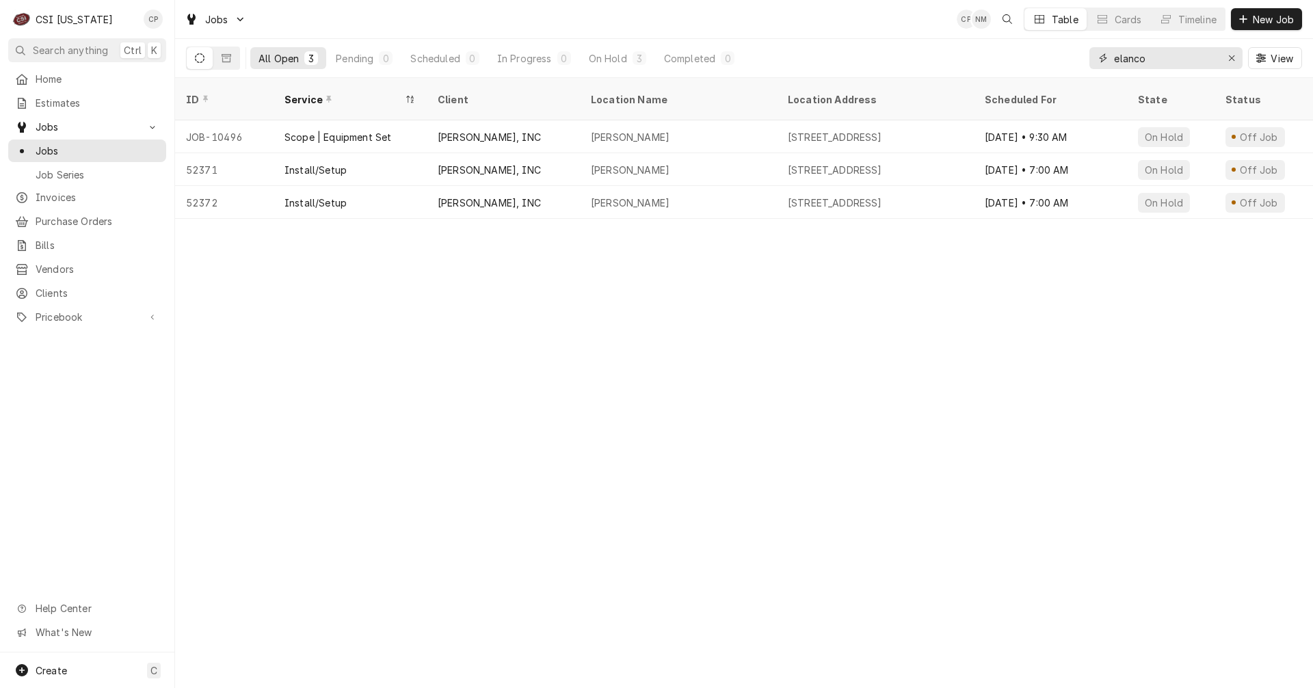
drag, startPoint x: 1126, startPoint y: 57, endPoint x: 1049, endPoint y: 61, distance: 76.7
click at [1049, 61] on div "All Open 3 Pending 0 Scheduled 0 In Progress 0 On Hold 3 Completed 0 elanco View" at bounding box center [744, 58] width 1116 height 38
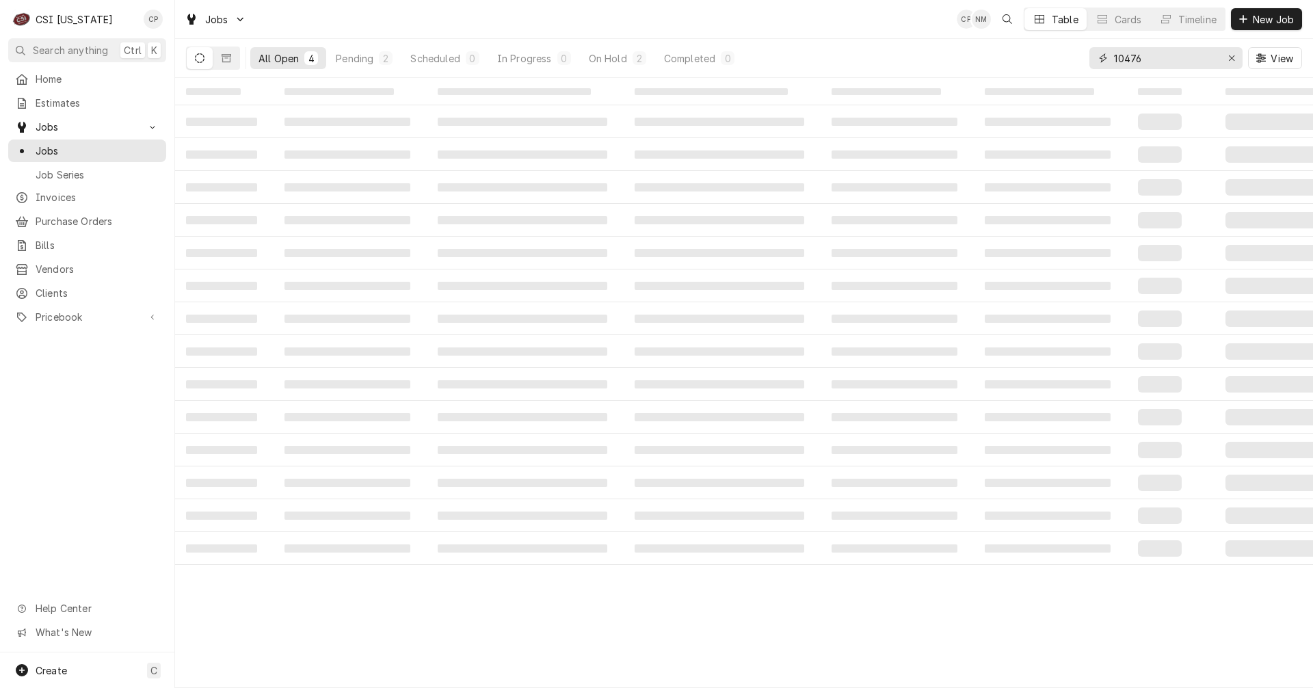
type input "10476"
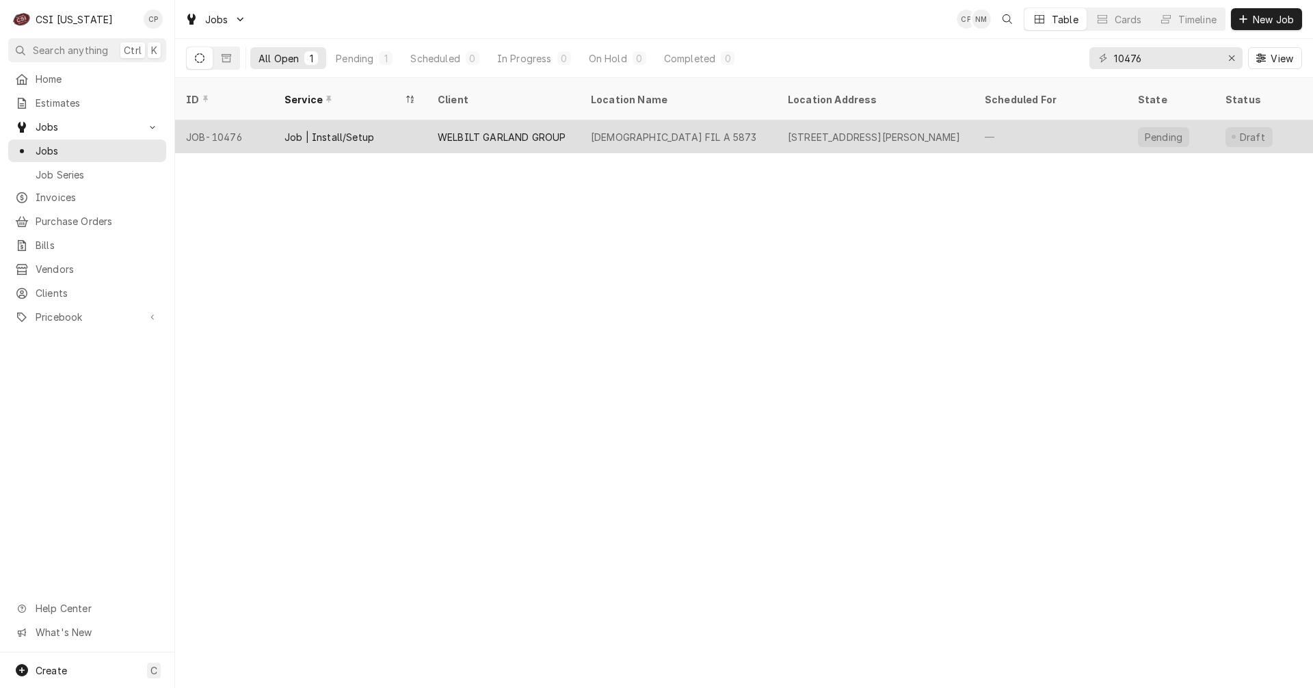
click at [489, 130] on div "WELBILT GARLAND GROUP" at bounding box center [502, 137] width 128 height 14
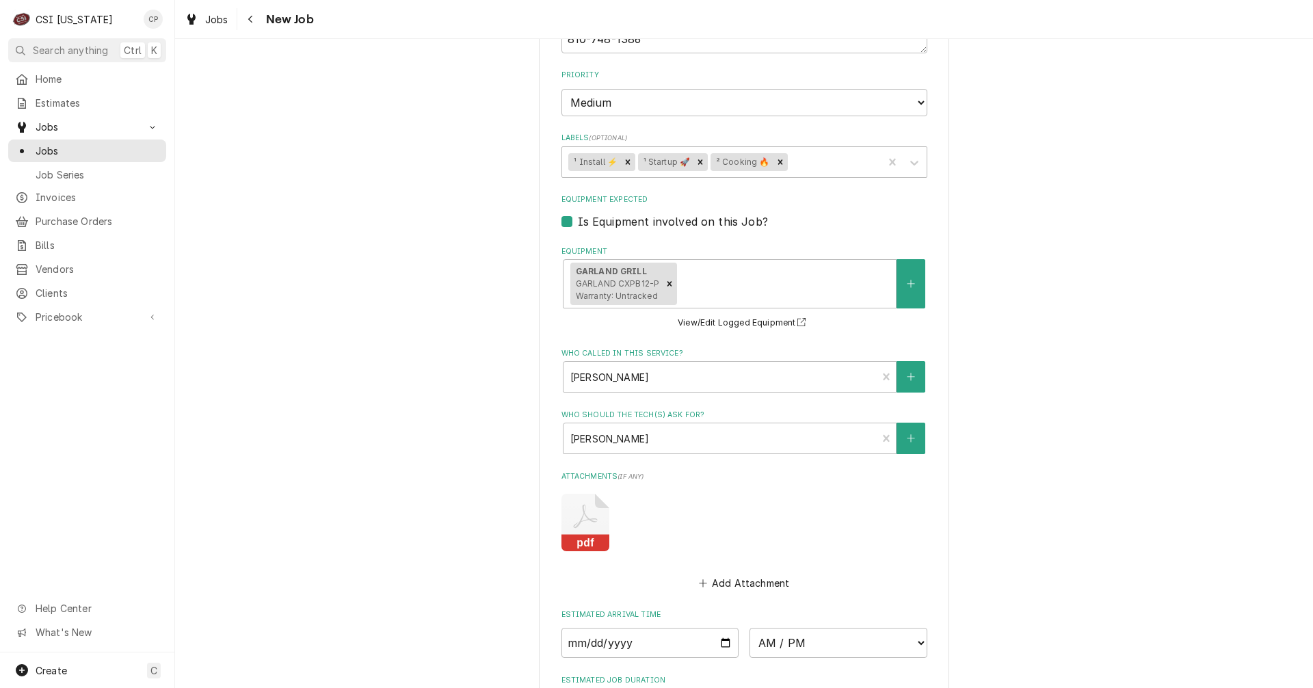
scroll to position [1436, 0]
click at [587, 522] on icon "Attachments" at bounding box center [585, 518] width 48 height 57
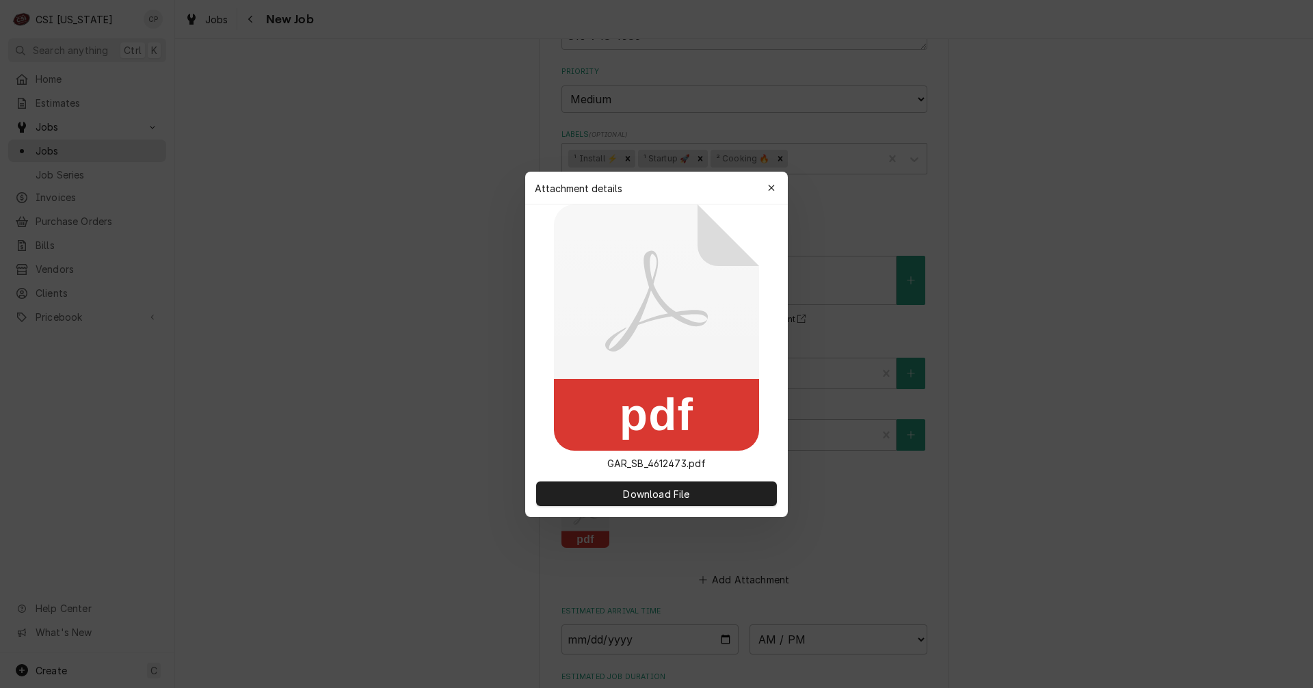
type textarea "x"
click at [583, 522] on div at bounding box center [656, 344] width 1313 height 688
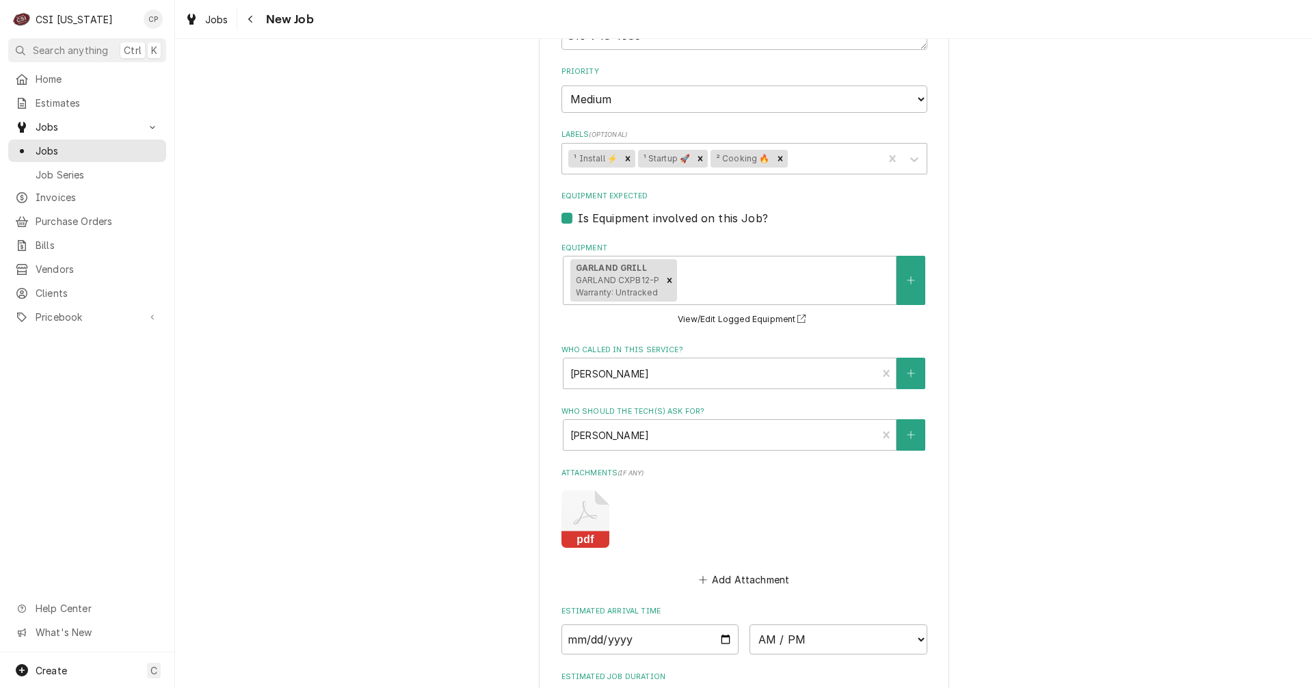
click at [583, 522] on icon "Attachments" at bounding box center [585, 518] width 48 height 57
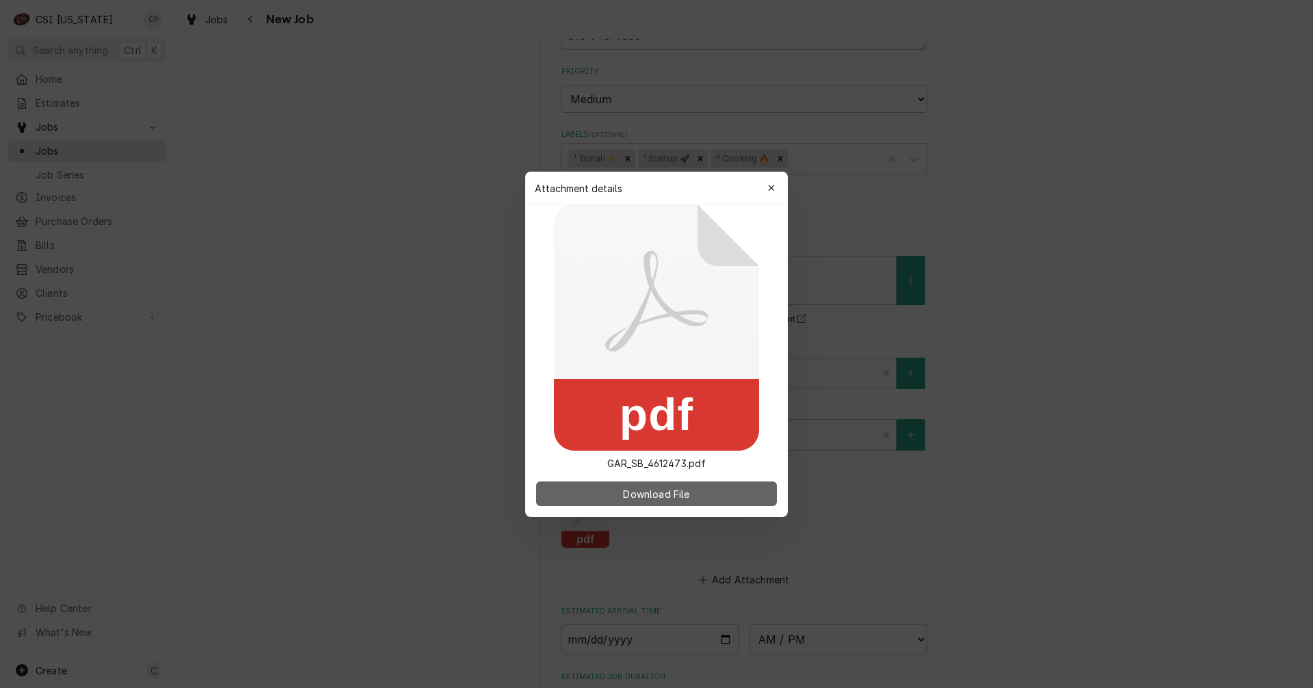
click at [665, 495] on span "Download File" at bounding box center [656, 493] width 72 height 14
click at [775, 187] on icon "button" at bounding box center [772, 188] width 8 height 10
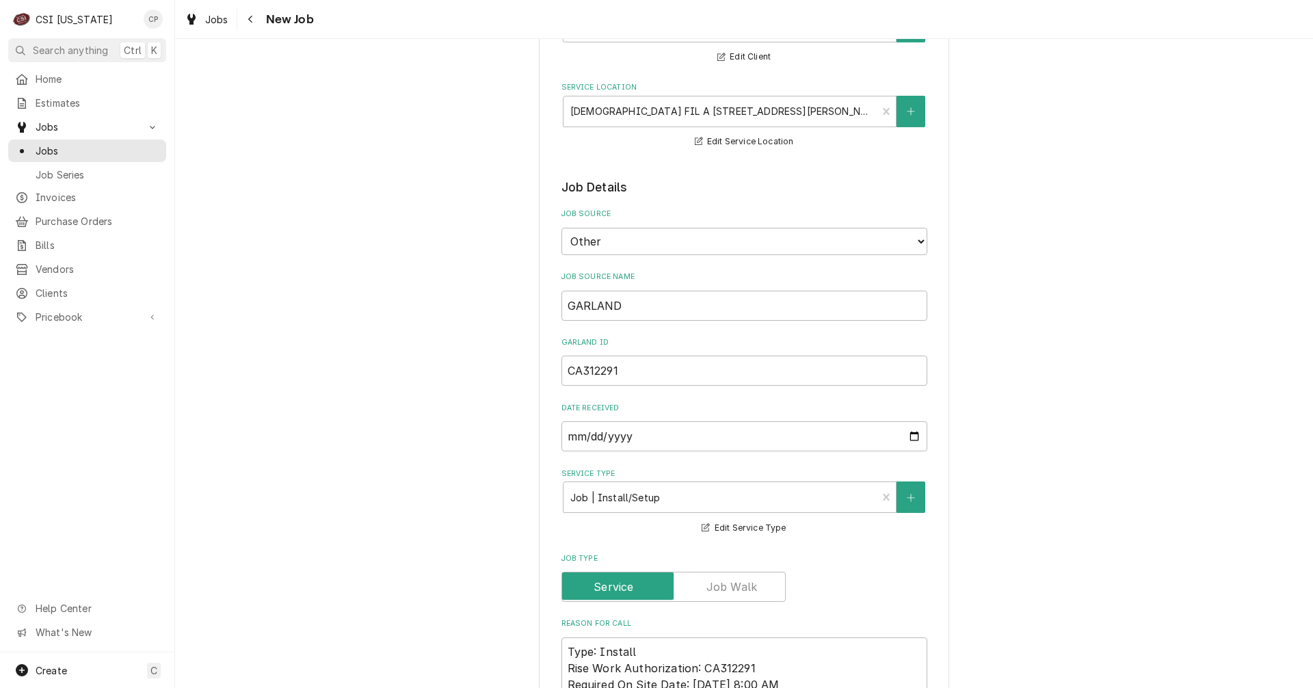
scroll to position [0, 0]
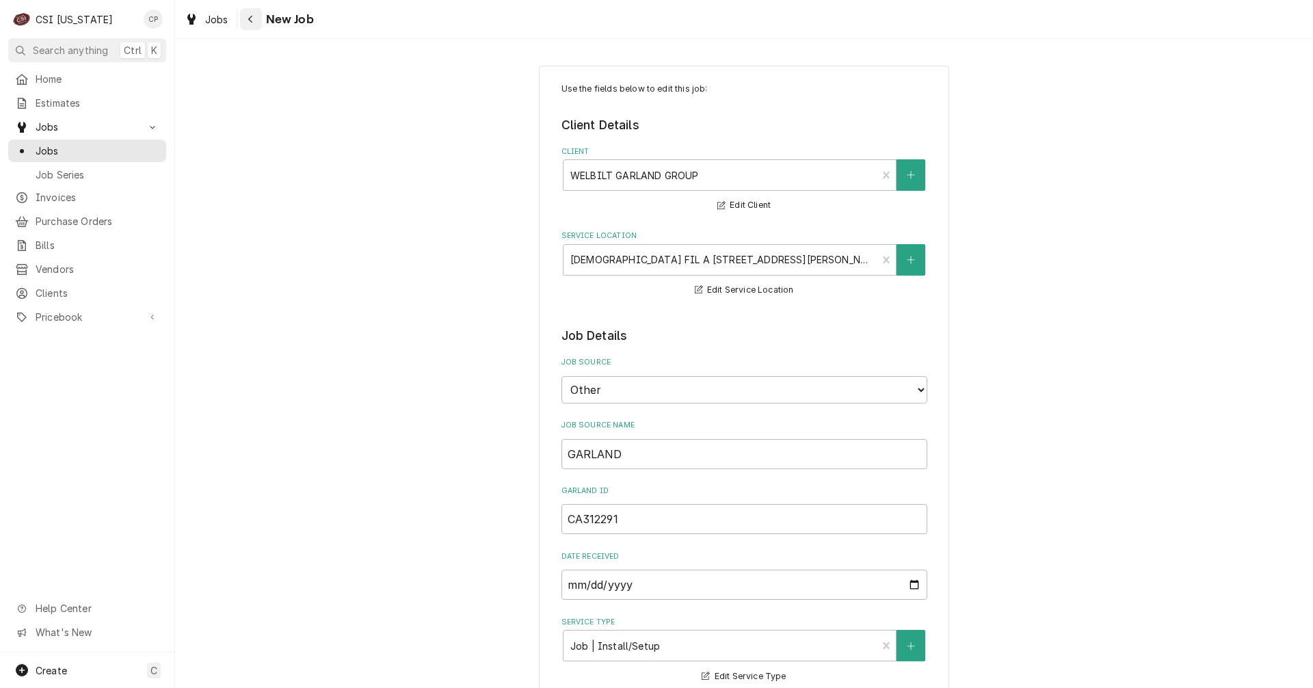
click at [258, 22] on button "Navigate back" at bounding box center [251, 19] width 22 height 22
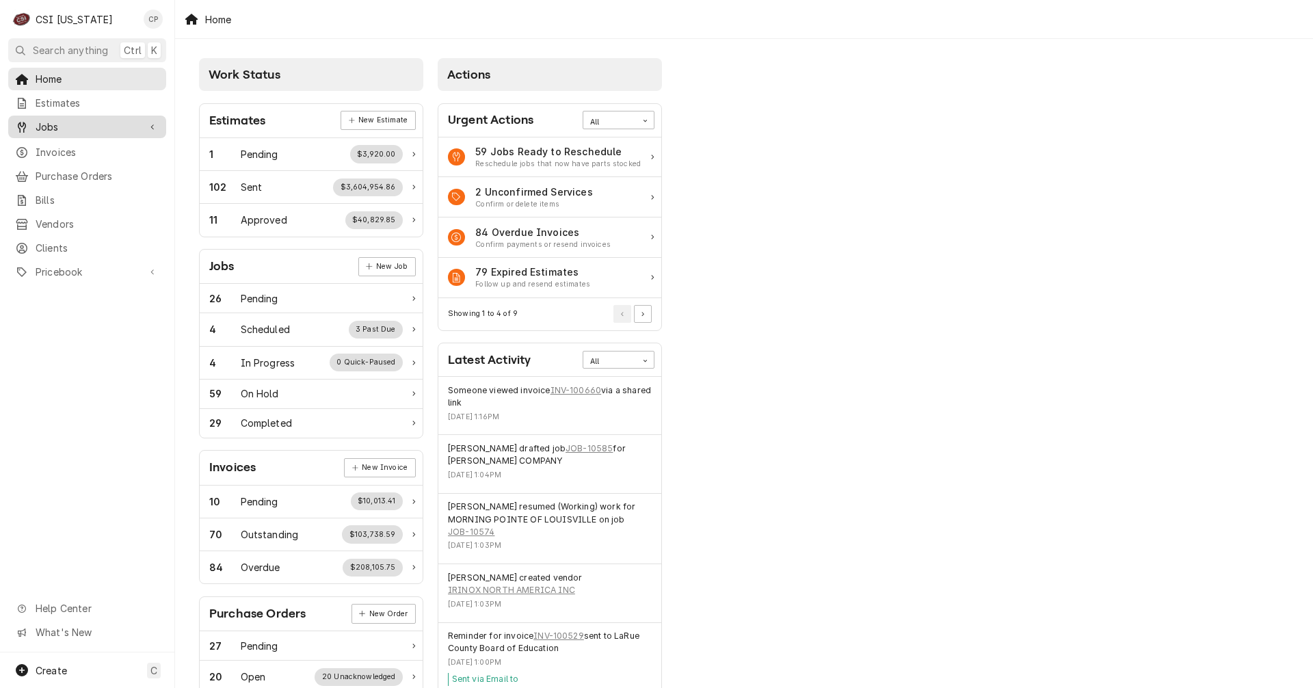
click at [101, 127] on span "Jobs" at bounding box center [87, 127] width 103 height 14
click at [88, 144] on span "Jobs" at bounding box center [98, 151] width 124 height 14
